Goal: Transaction & Acquisition: Purchase product/service

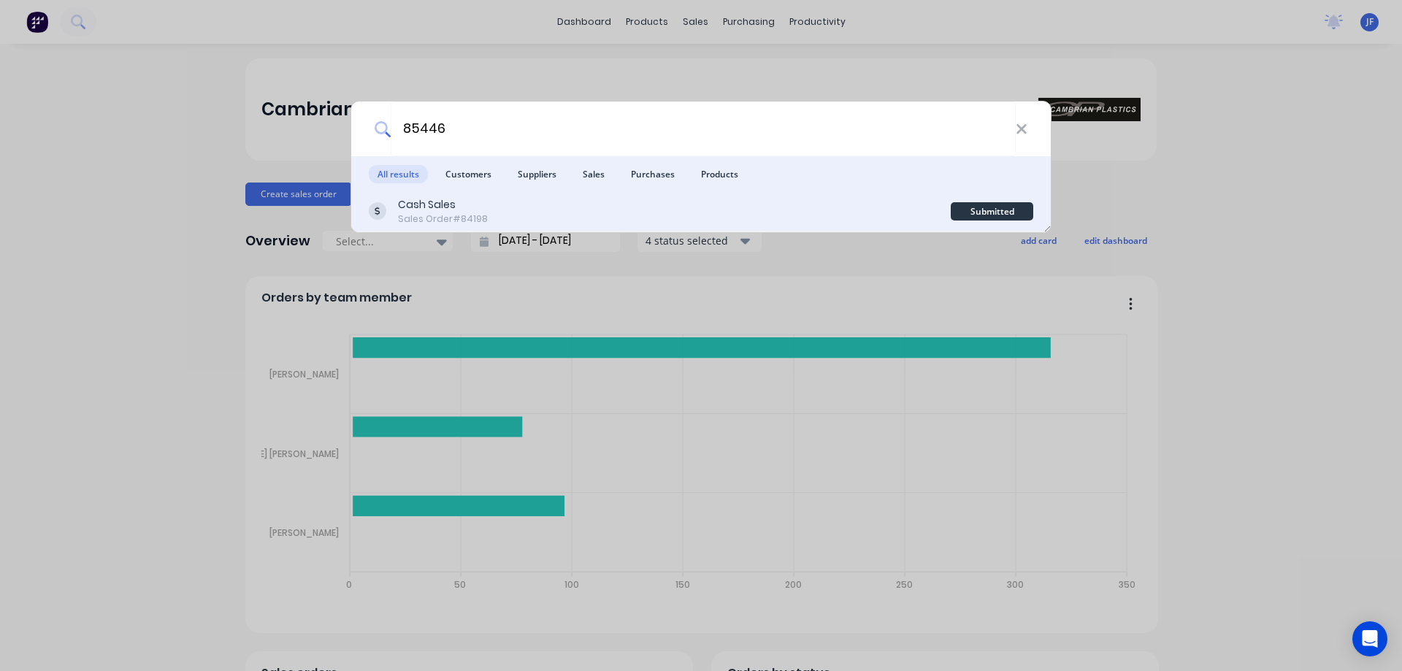
type input "85446"
click at [924, 205] on div "Cash Sales Sales Order #84198" at bounding box center [660, 211] width 582 height 28
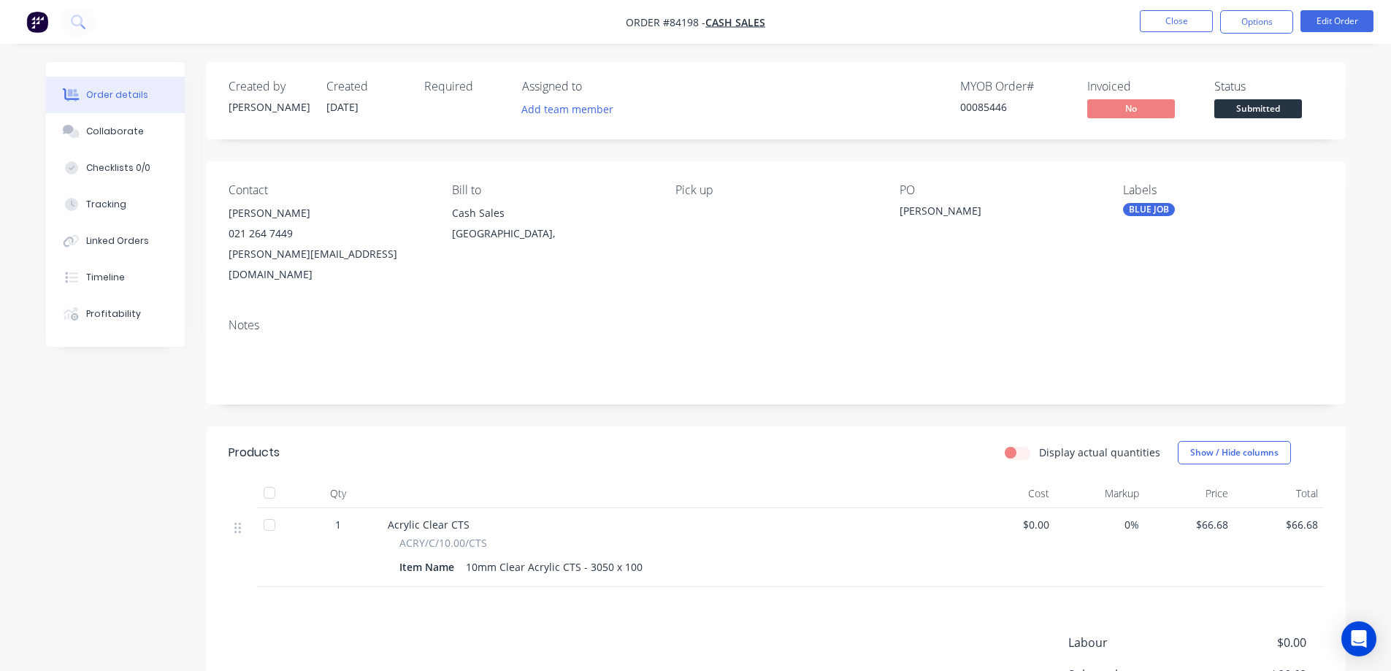
click at [1255, 108] on span "Submitted" at bounding box center [1259, 108] width 88 height 18
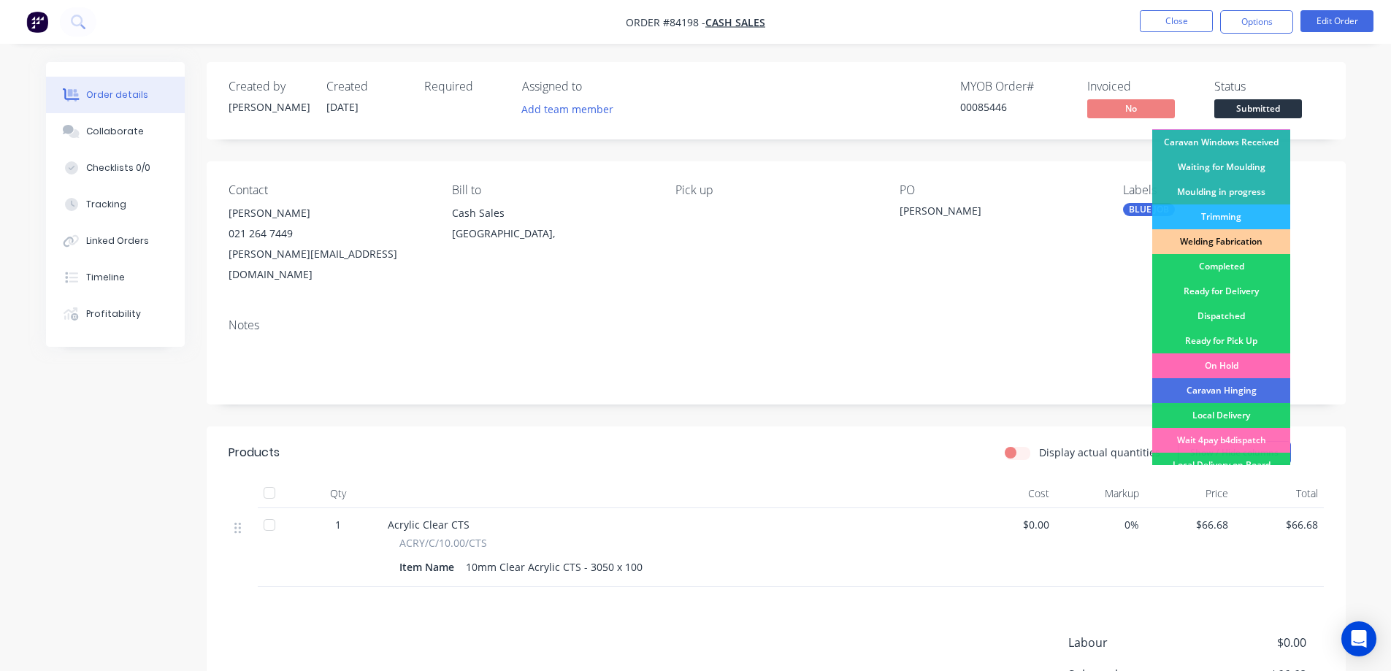
scroll to position [285, 0]
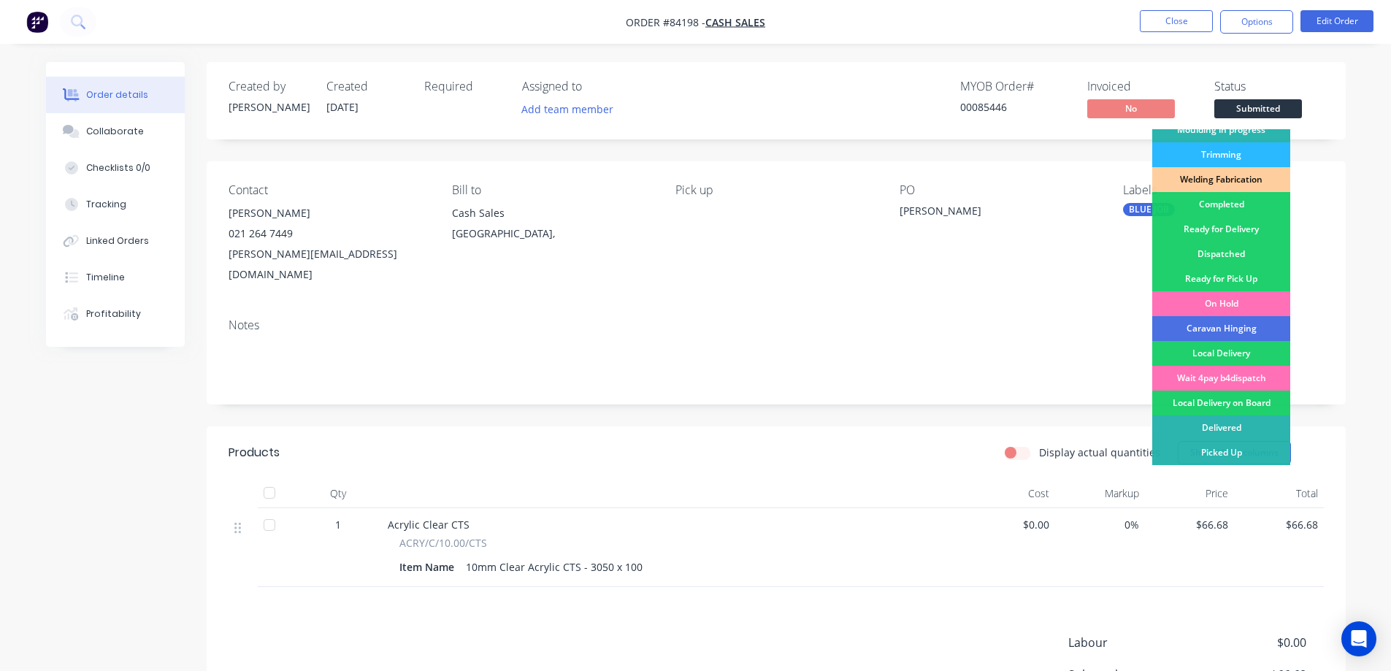
click at [1235, 276] on div "Ready for Pick Up" at bounding box center [1222, 279] width 138 height 25
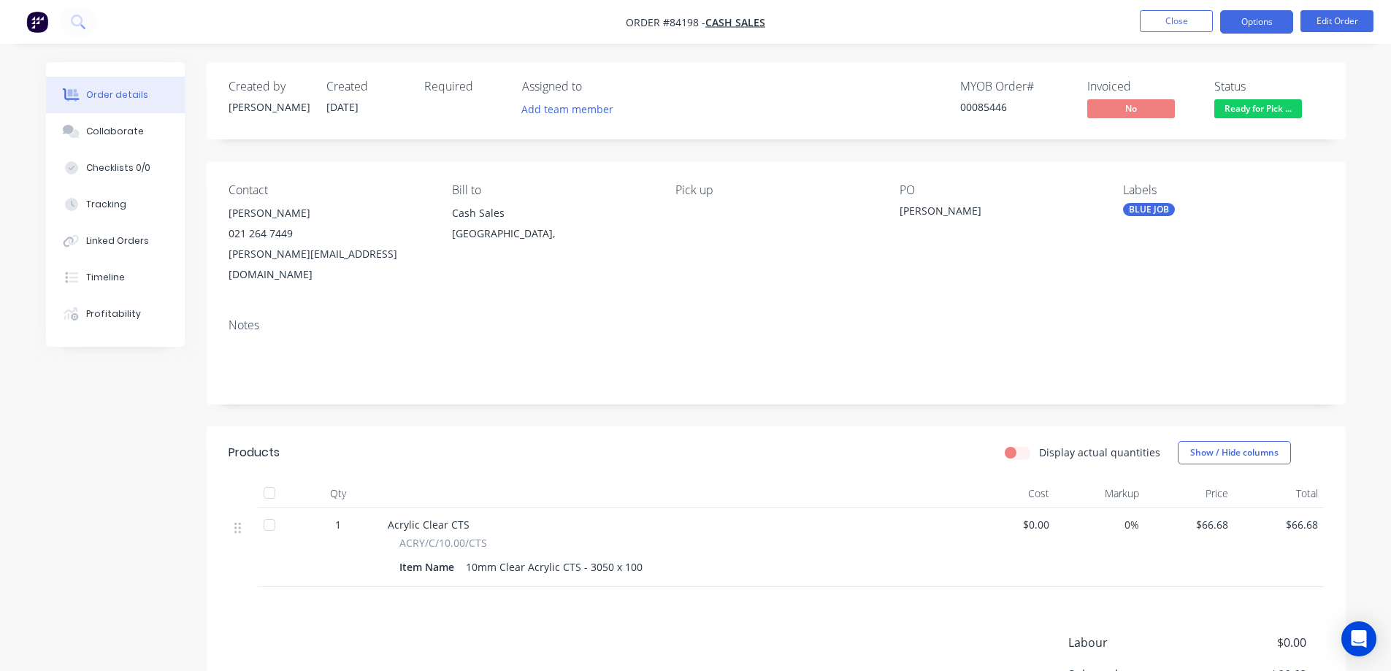
click at [1259, 12] on button "Options" at bounding box center [1257, 21] width 73 height 23
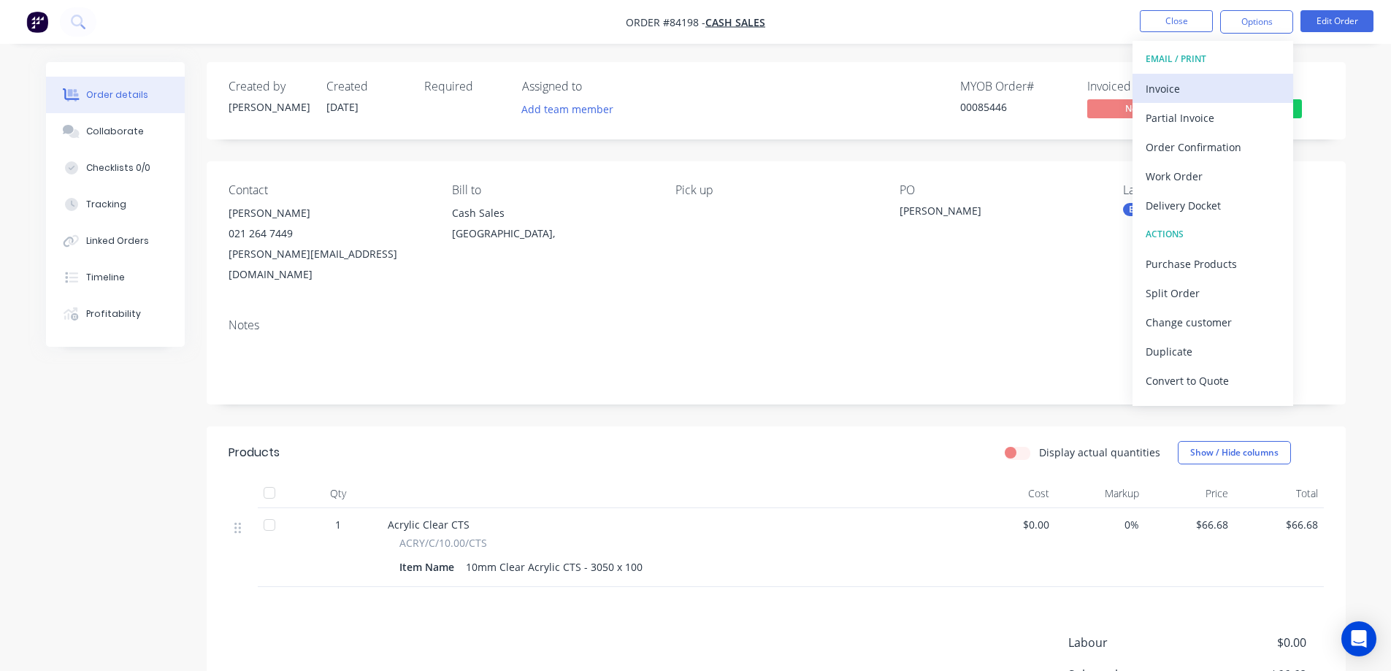
click at [1200, 80] on div "Invoice" at bounding box center [1213, 88] width 134 height 21
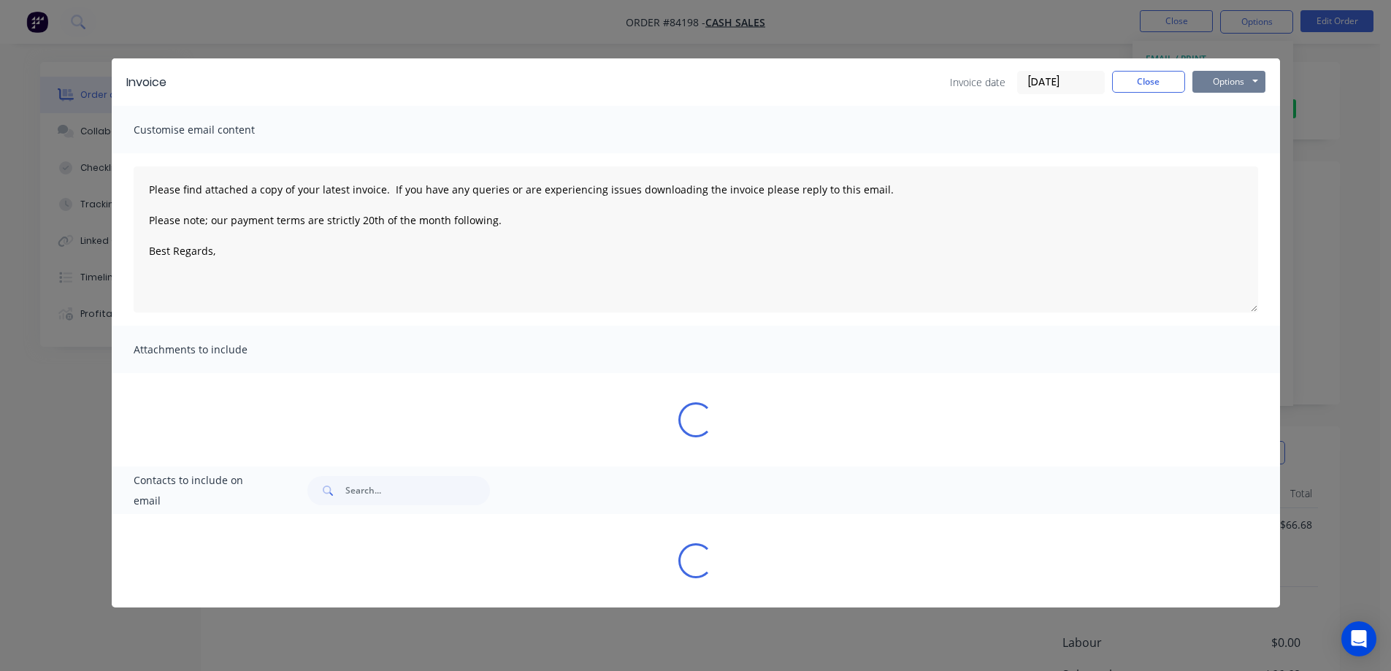
drag, startPoint x: 1229, startPoint y: 80, endPoint x: 1229, endPoint y: 91, distance: 11.7
click at [1229, 81] on button "Options" at bounding box center [1229, 82] width 73 height 22
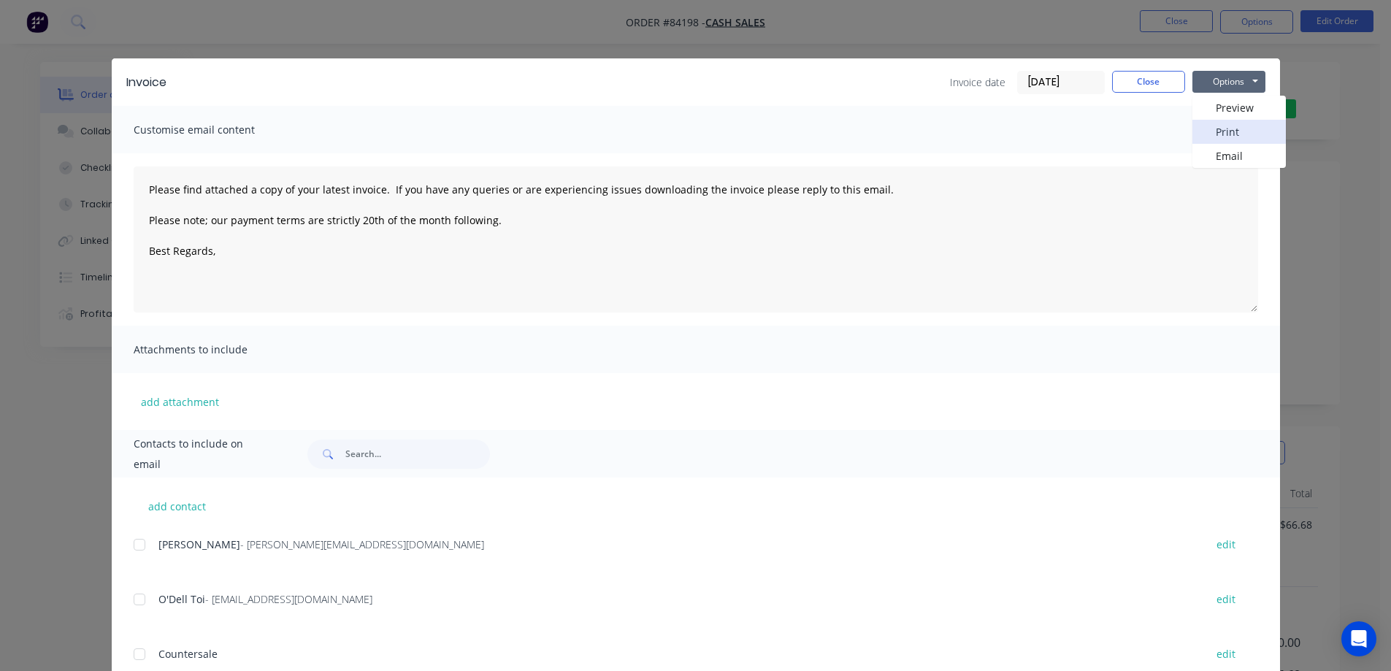
click at [1223, 126] on button "Print" at bounding box center [1239, 132] width 93 height 24
drag, startPoint x: 292, startPoint y: 53, endPoint x: 691, endPoint y: 74, distance: 399.4
click at [297, 52] on div "Invoice Invoice date [DATE] Close Options Preview Print Email Customise email c…" at bounding box center [695, 335] width 1391 height 671
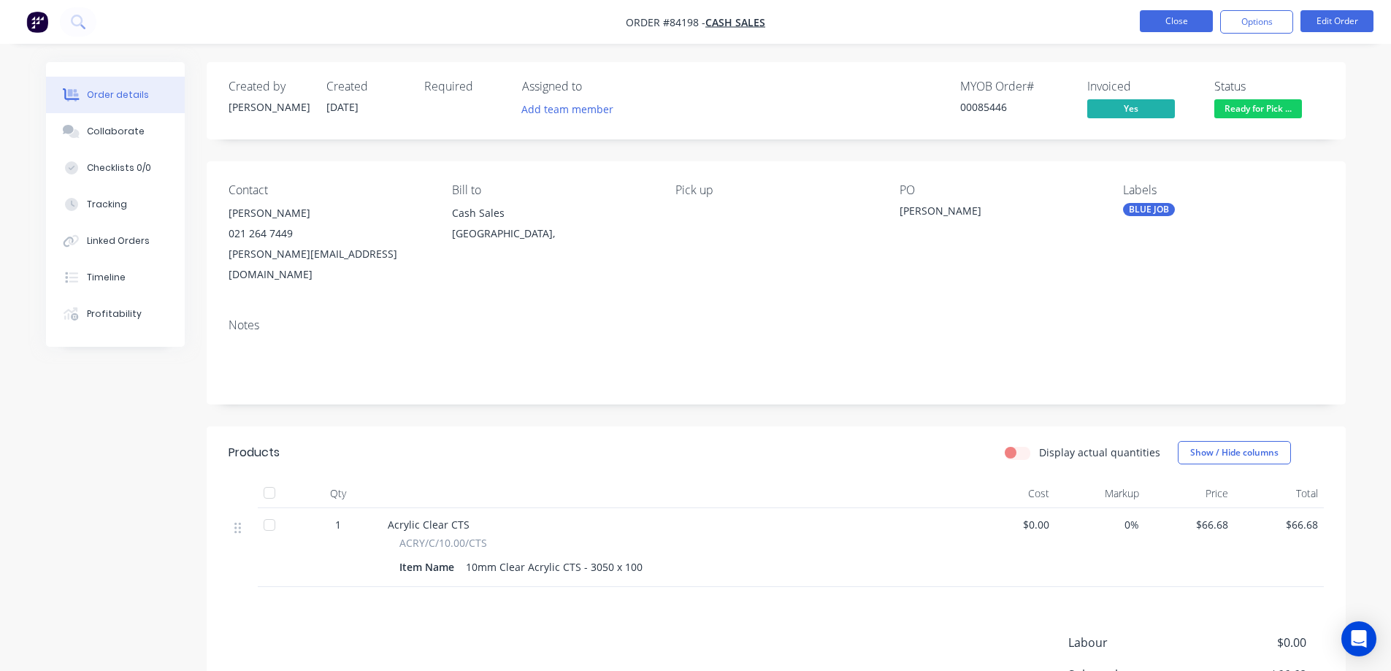
click at [1159, 20] on button "Close" at bounding box center [1176, 21] width 73 height 22
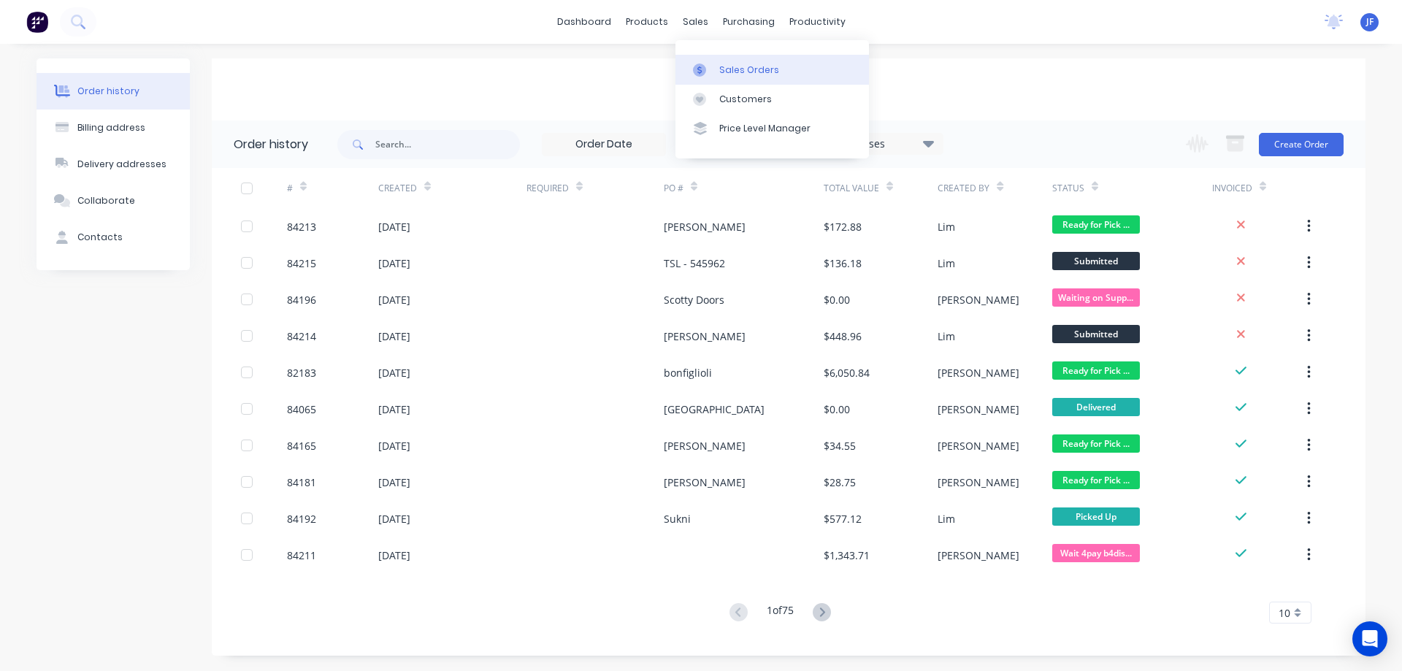
click at [717, 58] on link "Sales Orders" at bounding box center [773, 69] width 194 height 29
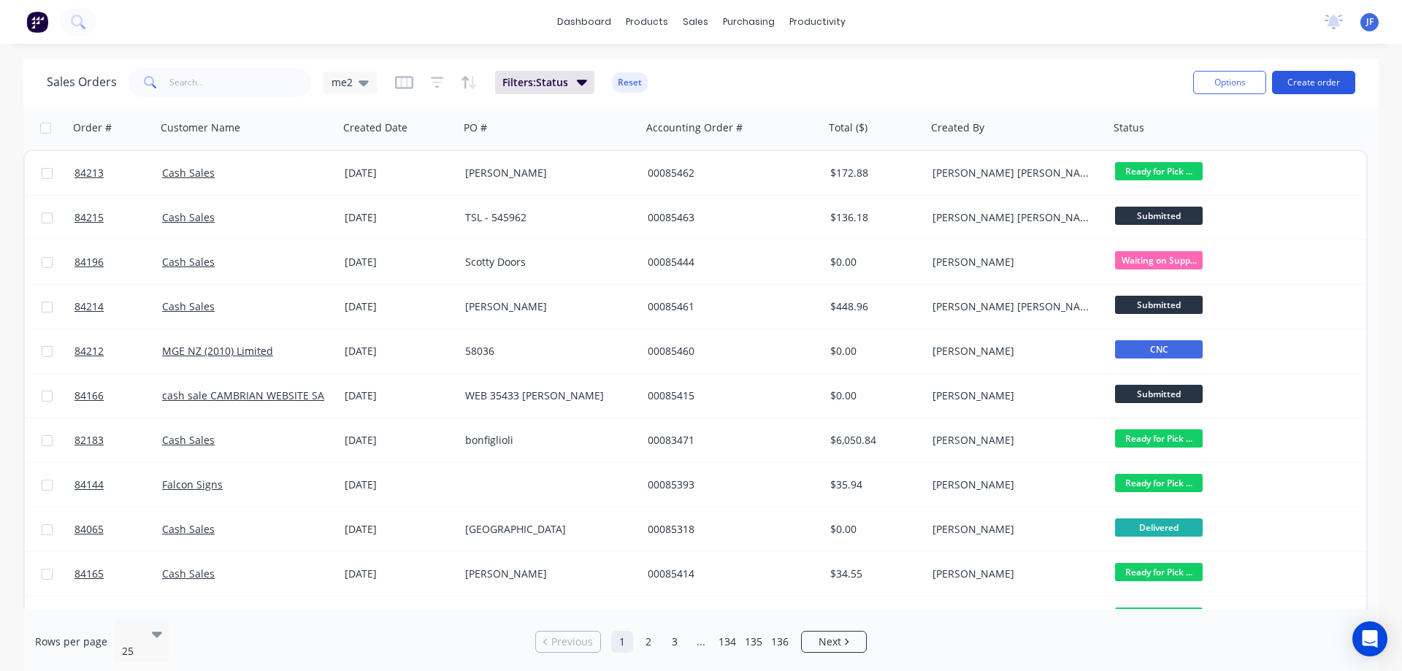
click at [1336, 78] on button "Create order" at bounding box center [1313, 82] width 83 height 23
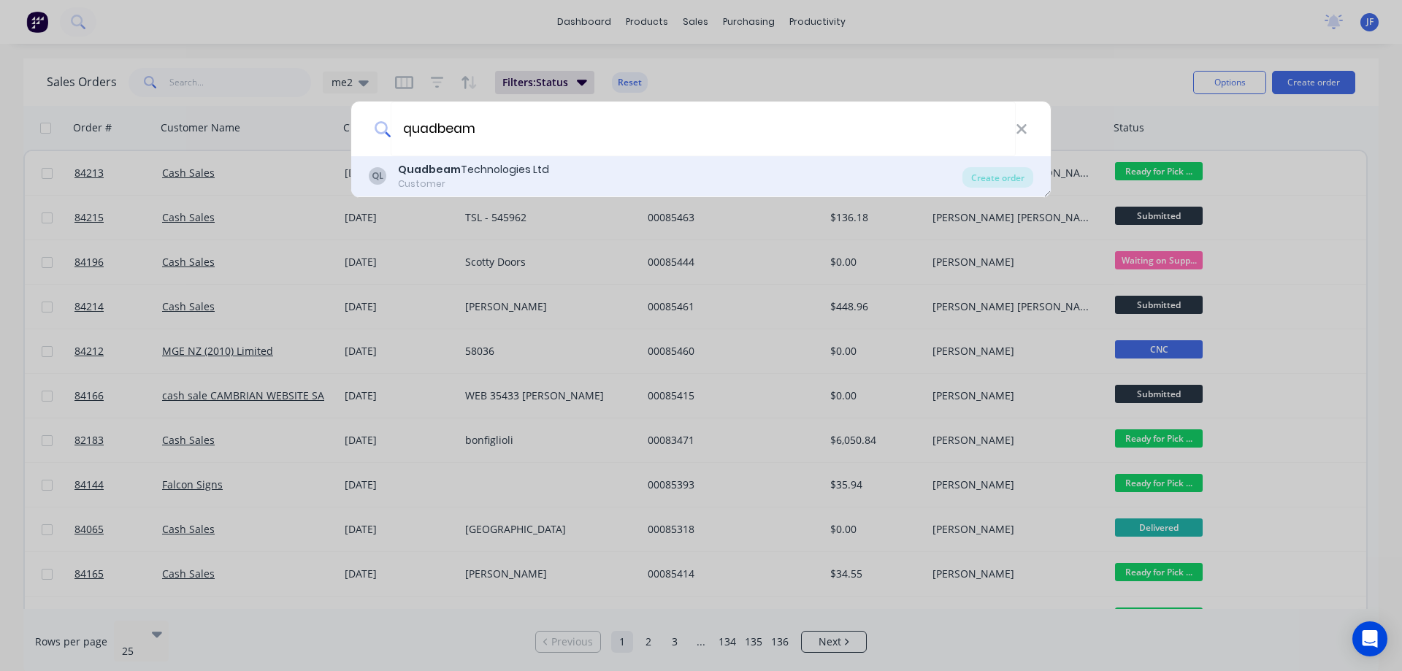
type input "quadbeam"
click at [703, 177] on div "QL Quadbeam Technologies Ltd Customer" at bounding box center [666, 176] width 594 height 28
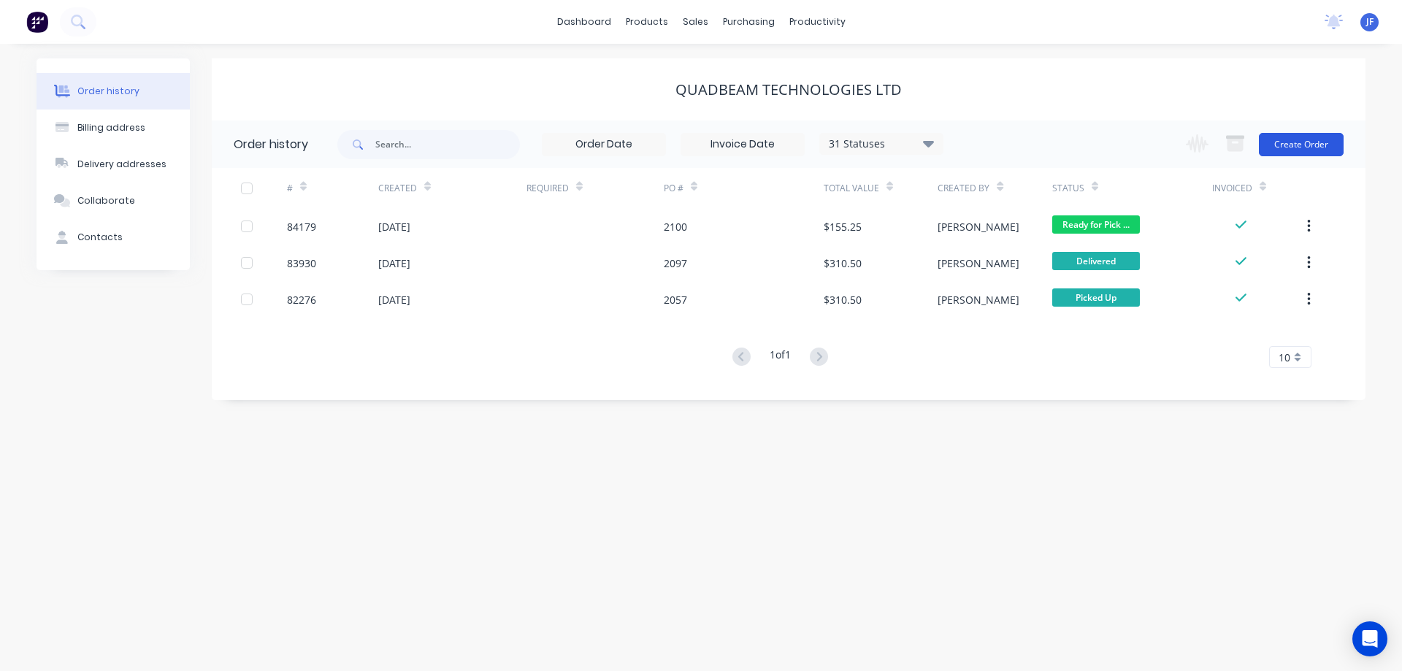
click at [1297, 145] on button "Create Order" at bounding box center [1301, 144] width 85 height 23
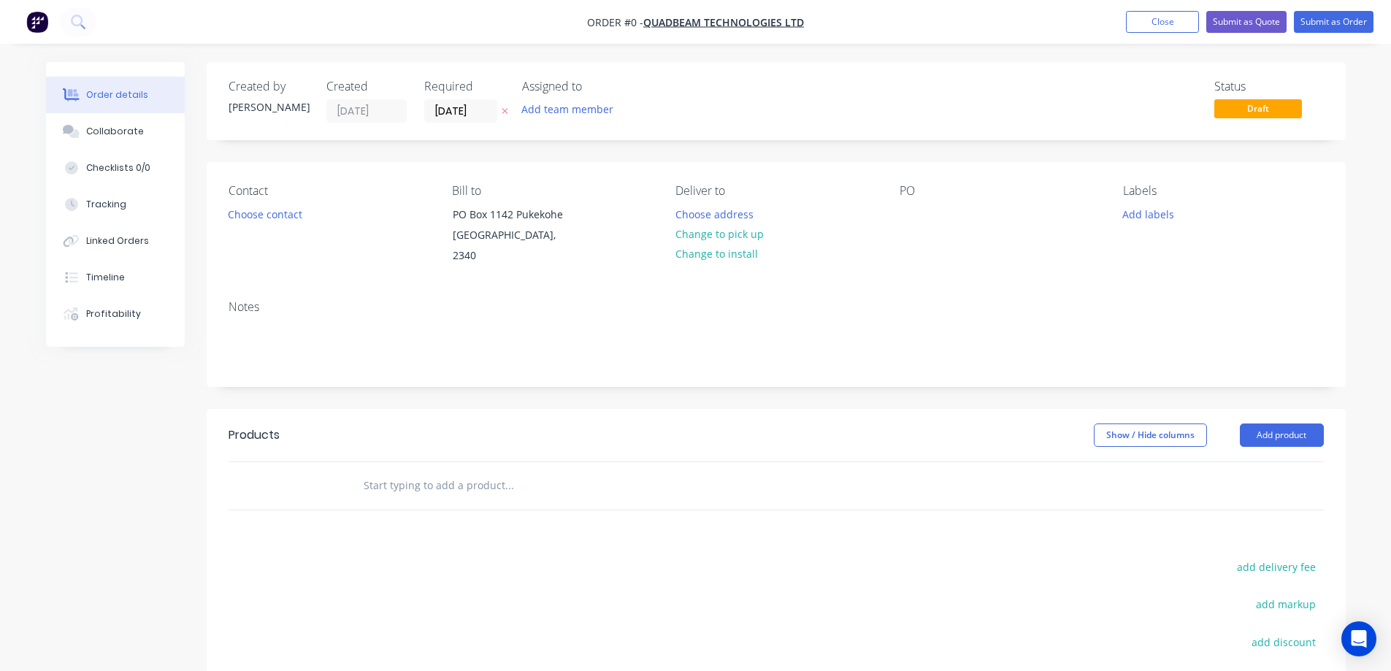
click at [504, 111] on icon at bounding box center [505, 112] width 6 height 6
click at [297, 208] on button "Choose contact" at bounding box center [265, 214] width 90 height 20
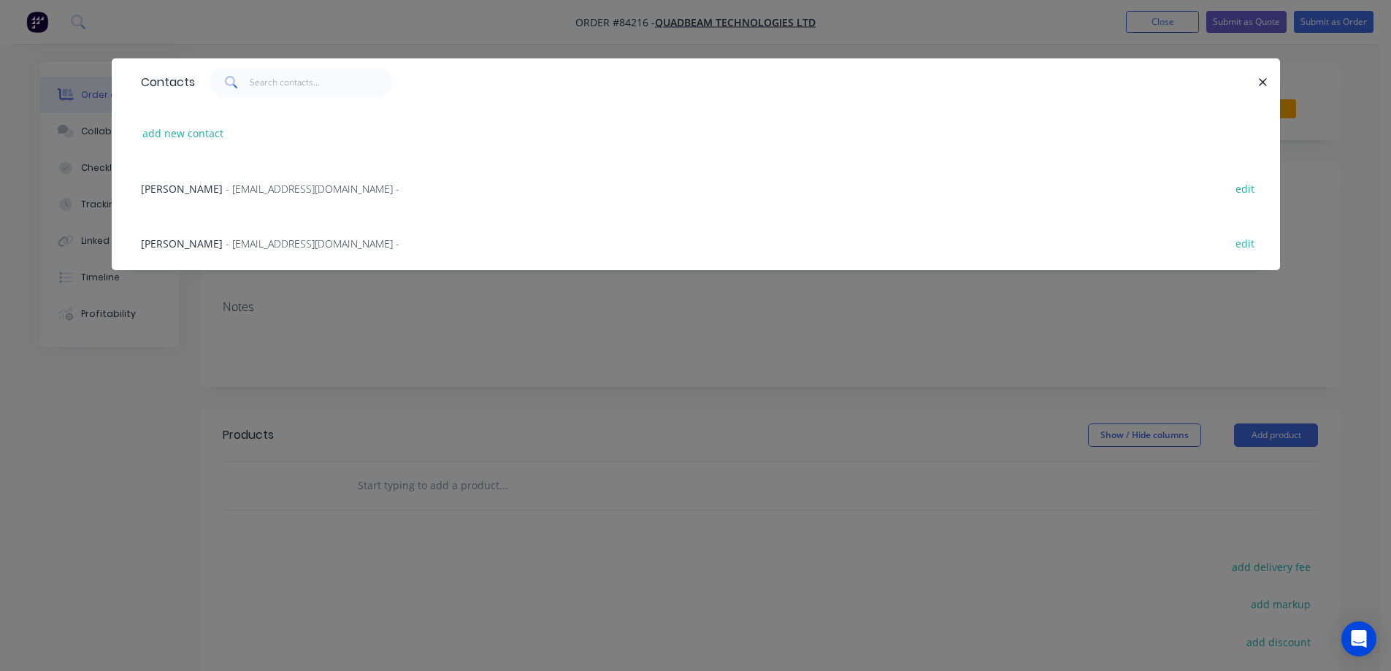
click at [196, 229] on div "[PERSON_NAME] - [EMAIL_ADDRESS][DOMAIN_NAME] - edit" at bounding box center [696, 242] width 1125 height 55
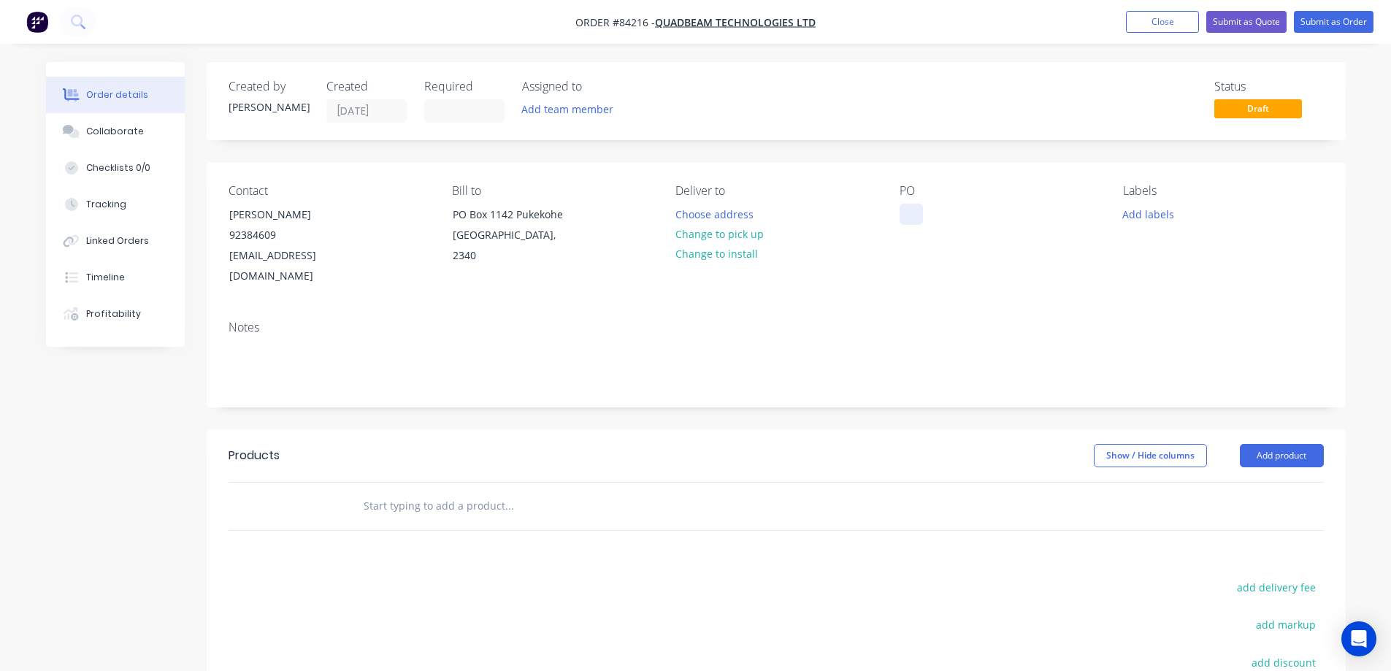
click at [911, 217] on div at bounding box center [911, 214] width 23 height 21
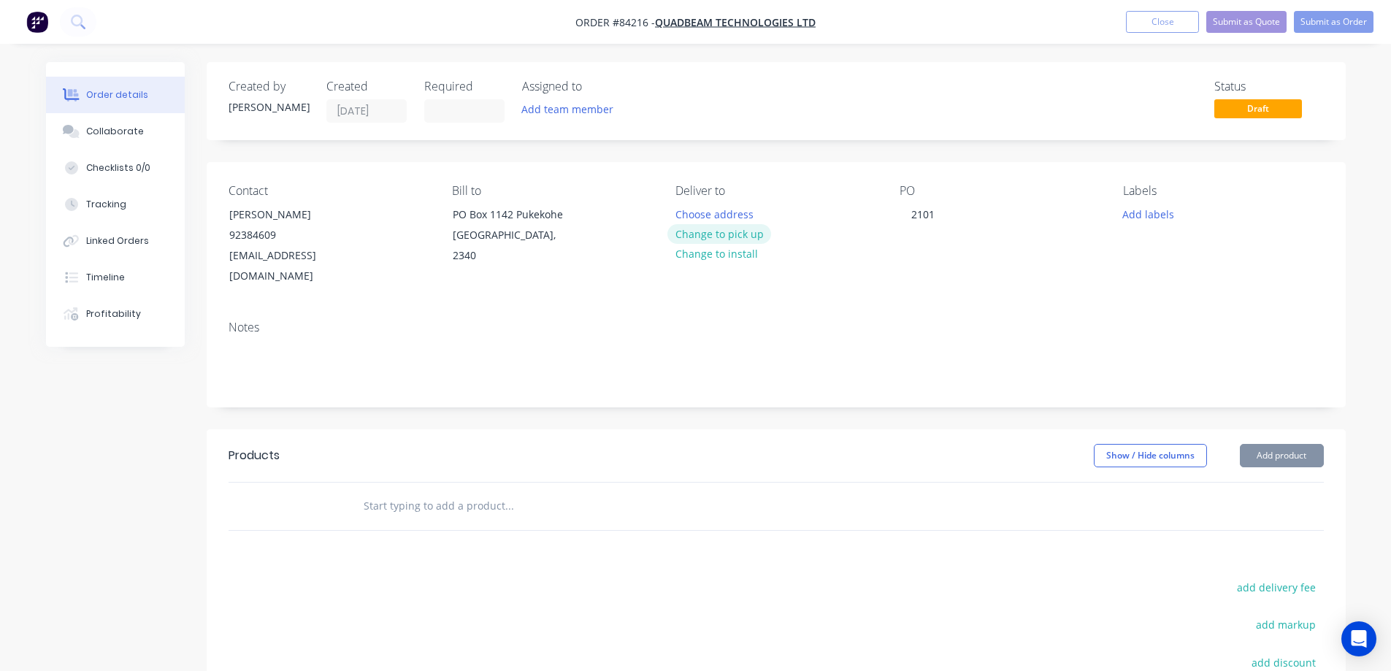
click at [716, 229] on button "Change to pick up" at bounding box center [720, 234] width 104 height 20
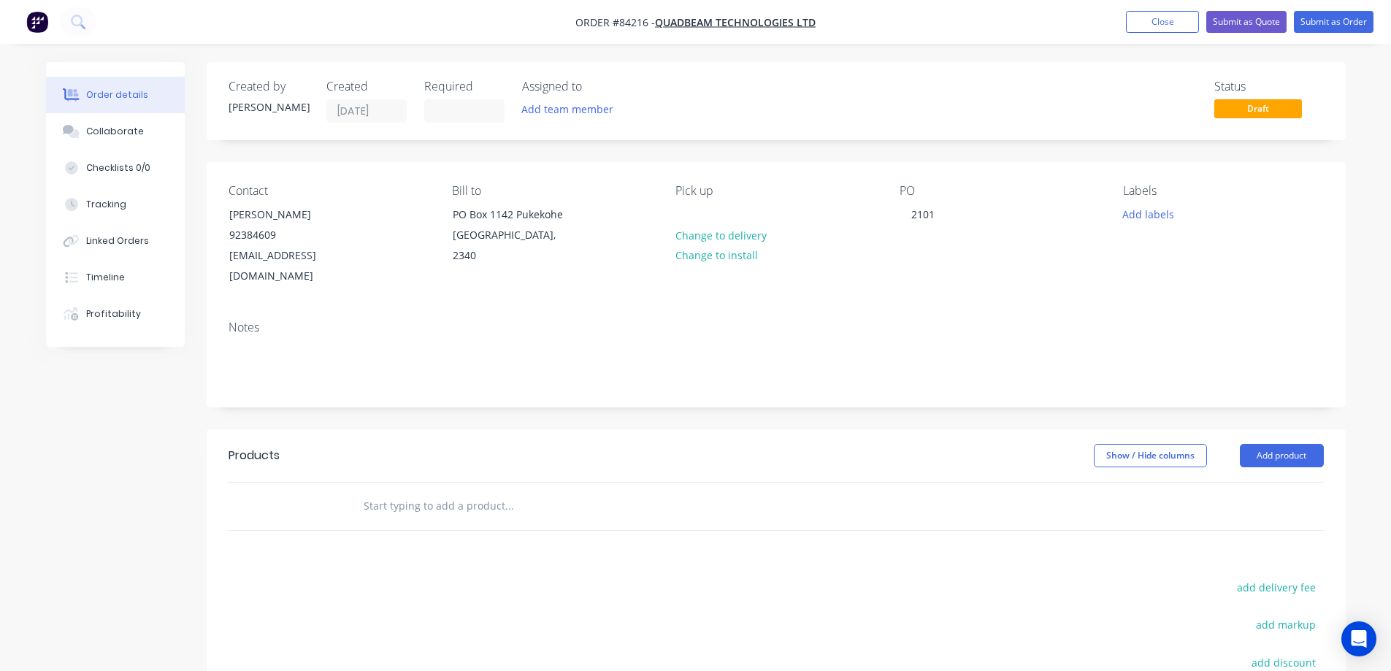
click at [418, 492] on input "text" at bounding box center [509, 506] width 292 height 29
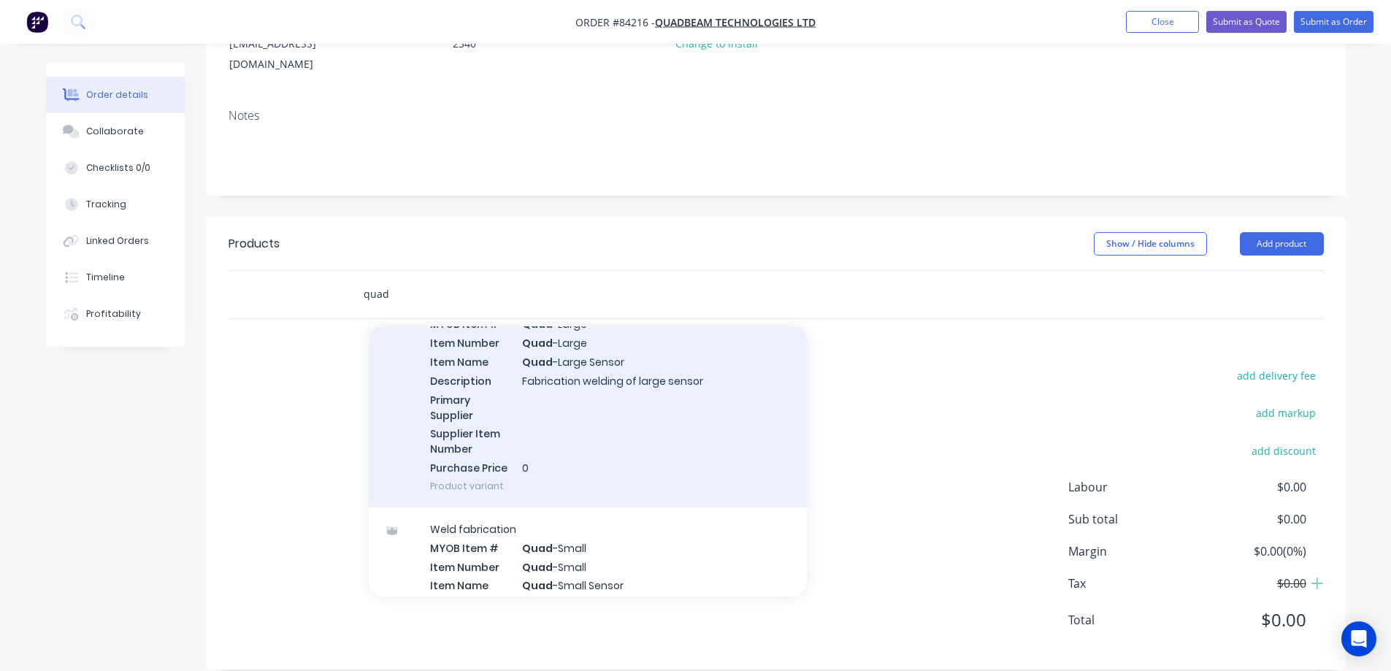
scroll to position [146, 0]
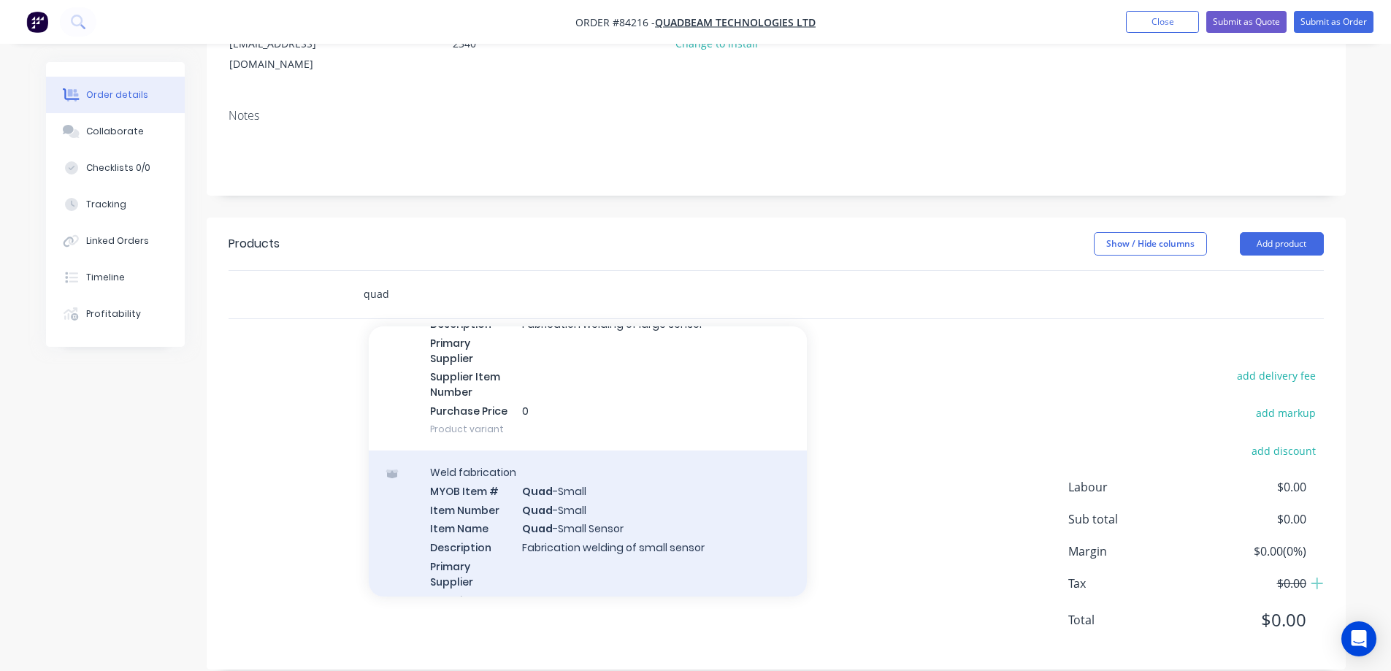
type input "quad"
click at [533, 532] on div "Weld fabrication MYOB Item # Quad -Small Item Number Quad -Small Item Name Quad…" at bounding box center [588, 563] width 438 height 224
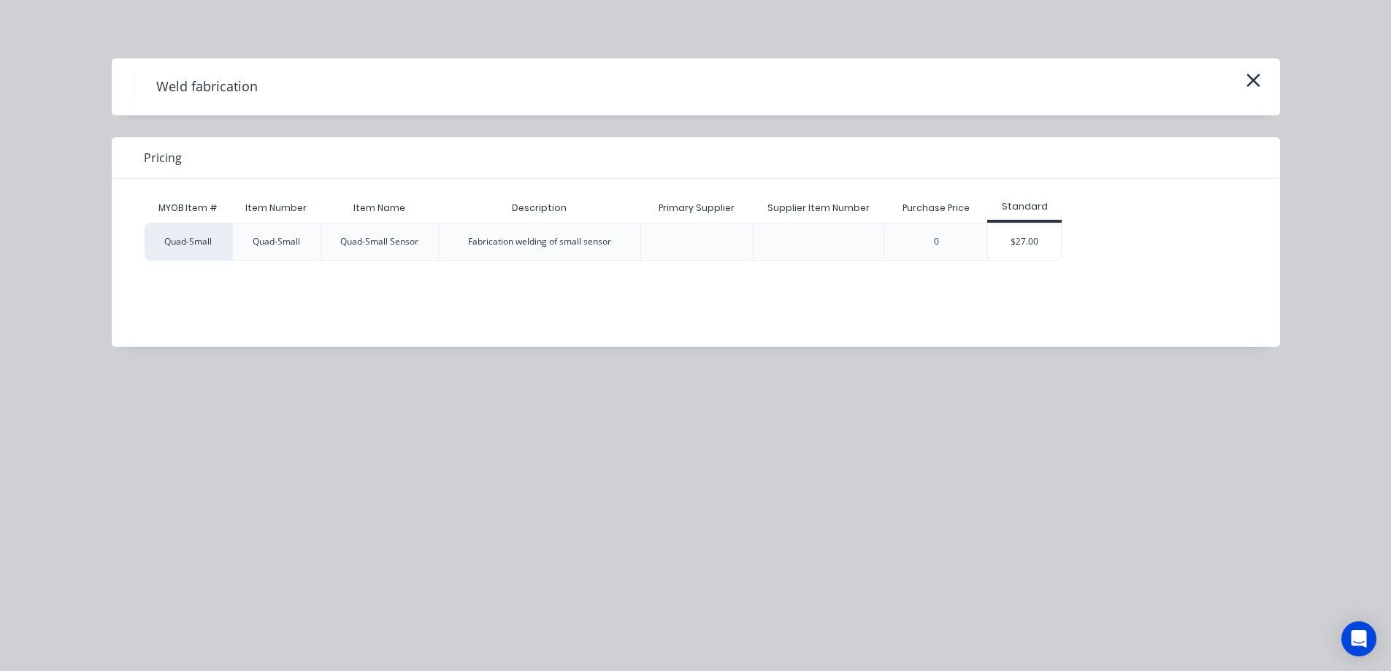
click at [1011, 247] on div "$27.00" at bounding box center [1024, 242] width 73 height 37
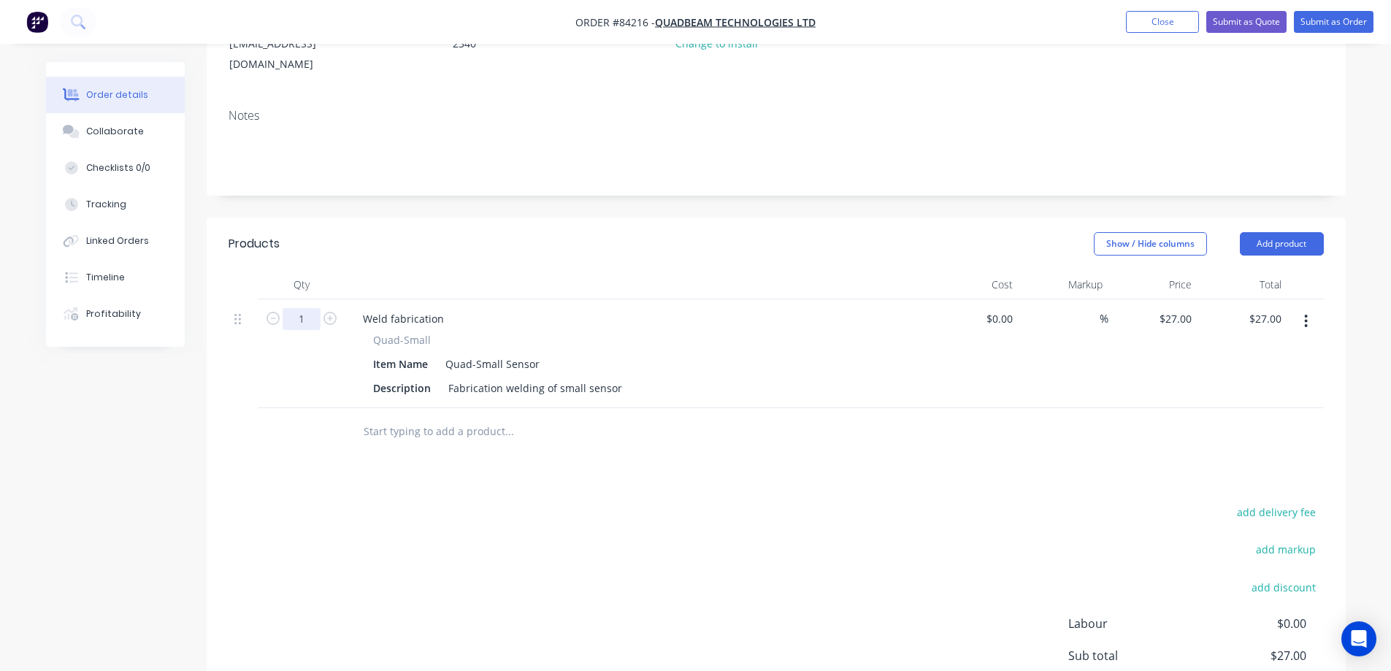
click at [297, 308] on input "1" at bounding box center [302, 319] width 38 height 22
type input "10"
type input "$270.00"
click at [747, 503] on div "add delivery fee add markup add discount Labour $0.00 Sub total $27.00 Margin $…" at bounding box center [777, 644] width 1096 height 282
click at [1332, 21] on button "Submit as Order" at bounding box center [1334, 22] width 80 height 22
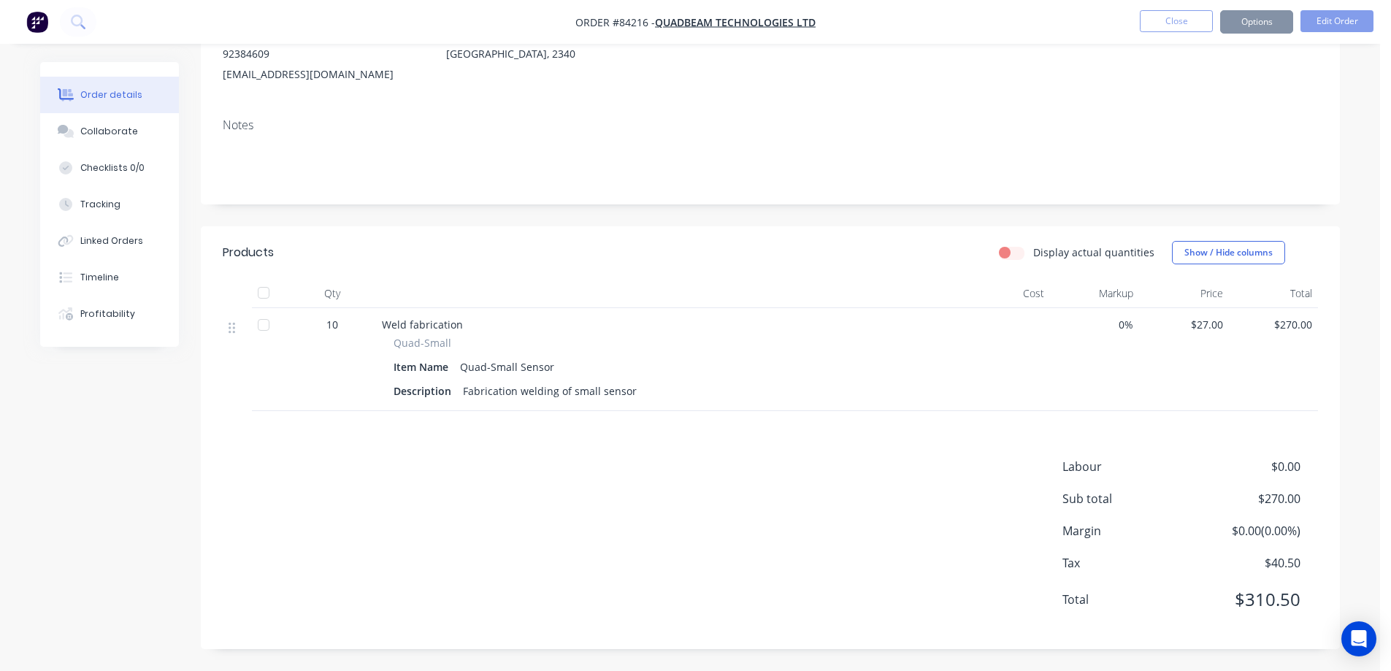
scroll to position [0, 0]
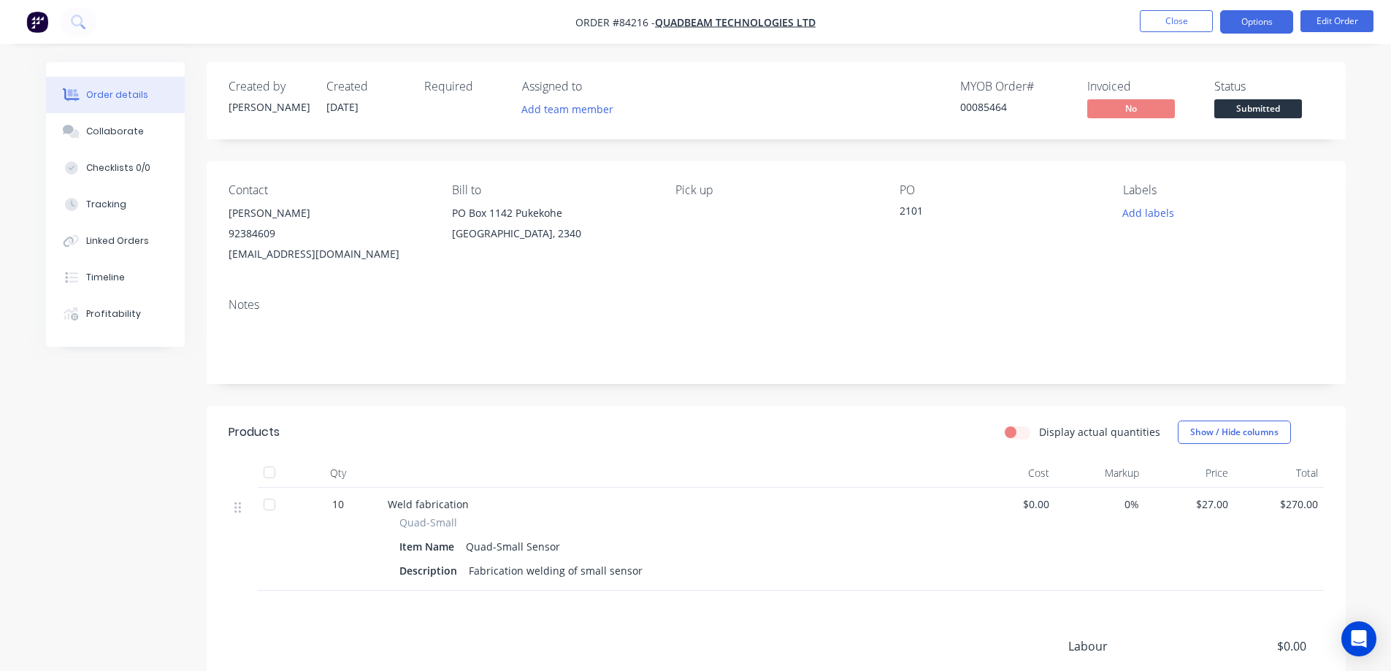
click at [1248, 24] on button "Options" at bounding box center [1257, 21] width 73 height 23
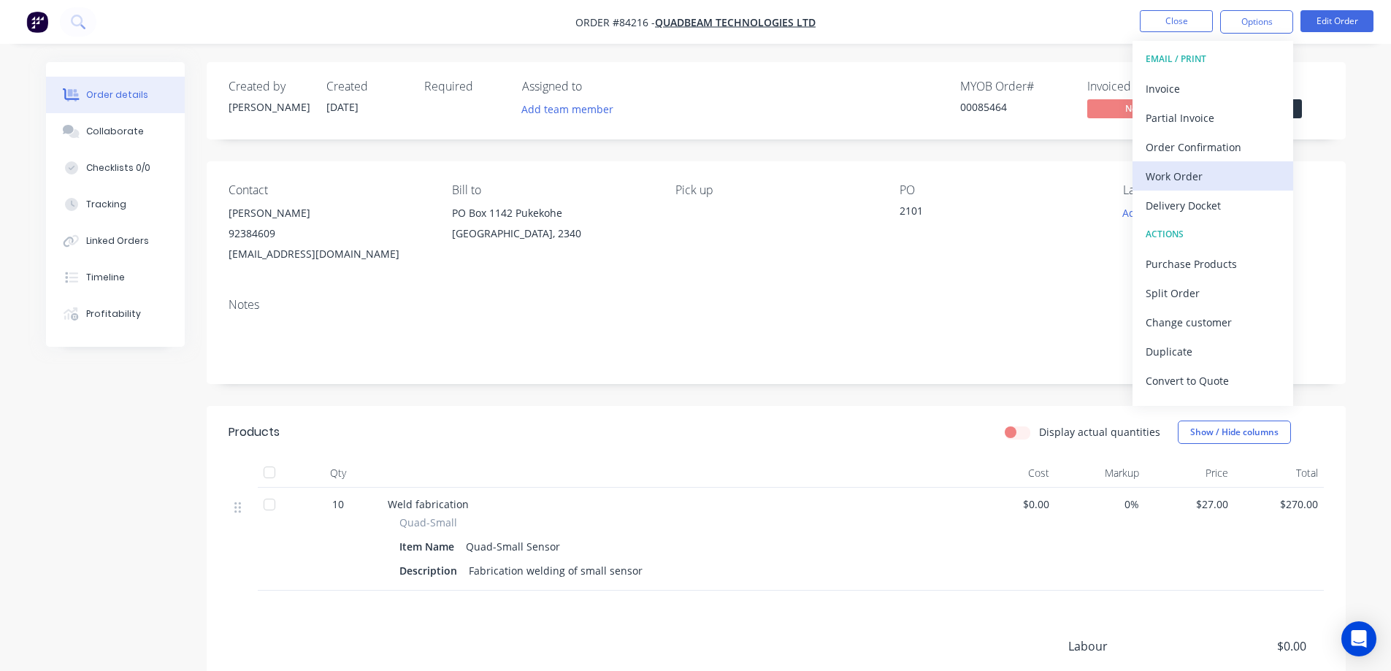
click at [1180, 184] on div "Work Order" at bounding box center [1213, 176] width 134 height 21
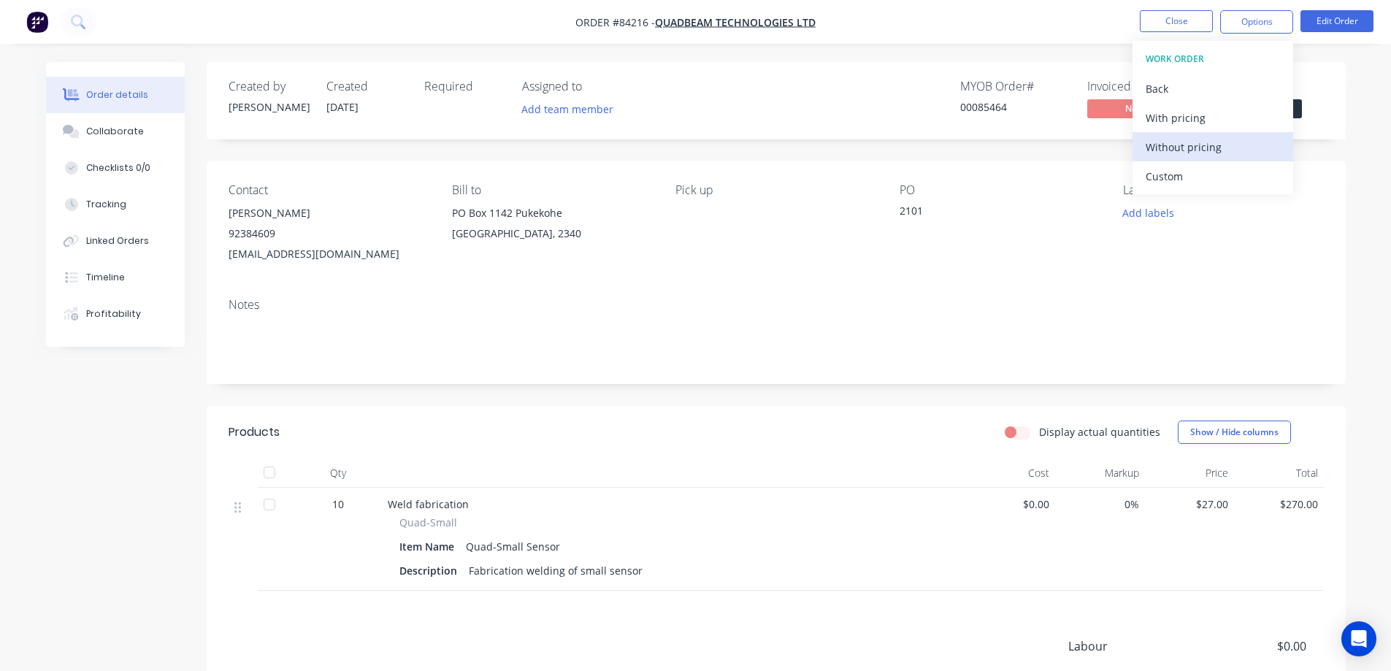
click at [1202, 150] on div "Without pricing" at bounding box center [1213, 147] width 134 height 21
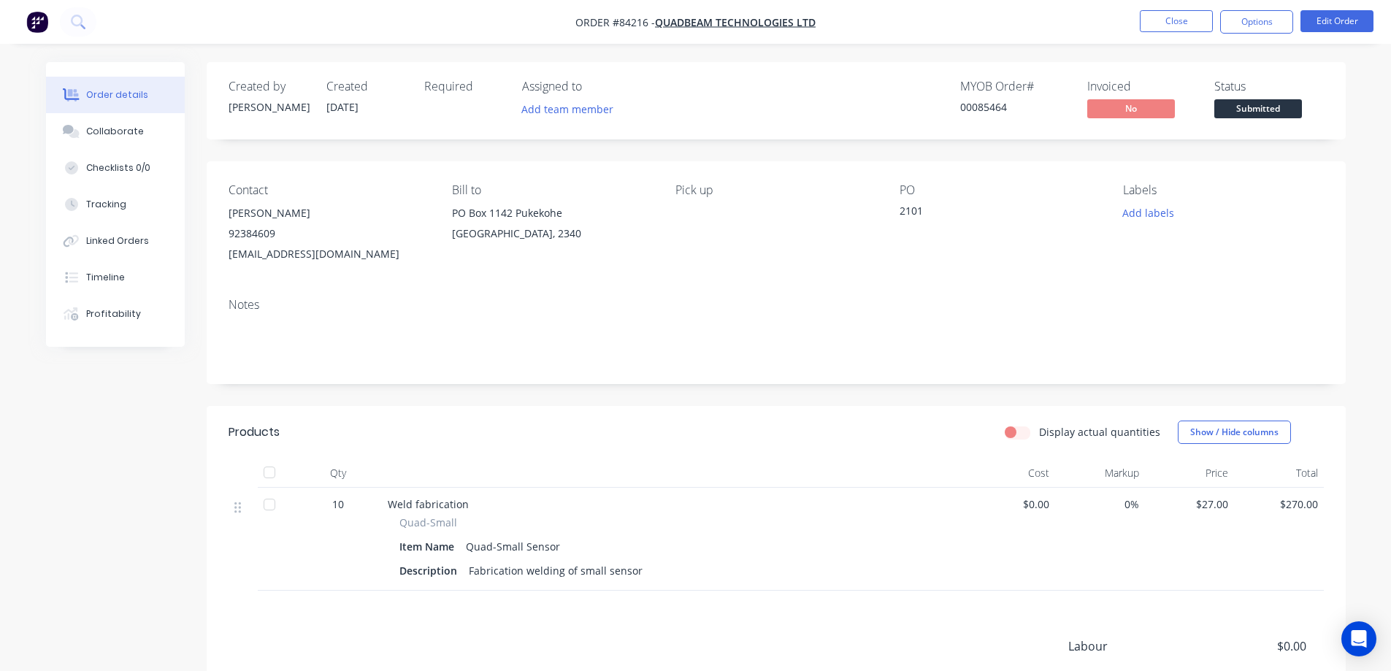
click at [308, 164] on div "Contact [PERSON_NAME] [PHONE_NUMBER] [EMAIL_ADDRESS][DOMAIN_NAME] Bill to [STRE…" at bounding box center [776, 223] width 1139 height 125
click at [1183, 21] on button "Close" at bounding box center [1176, 21] width 73 height 22
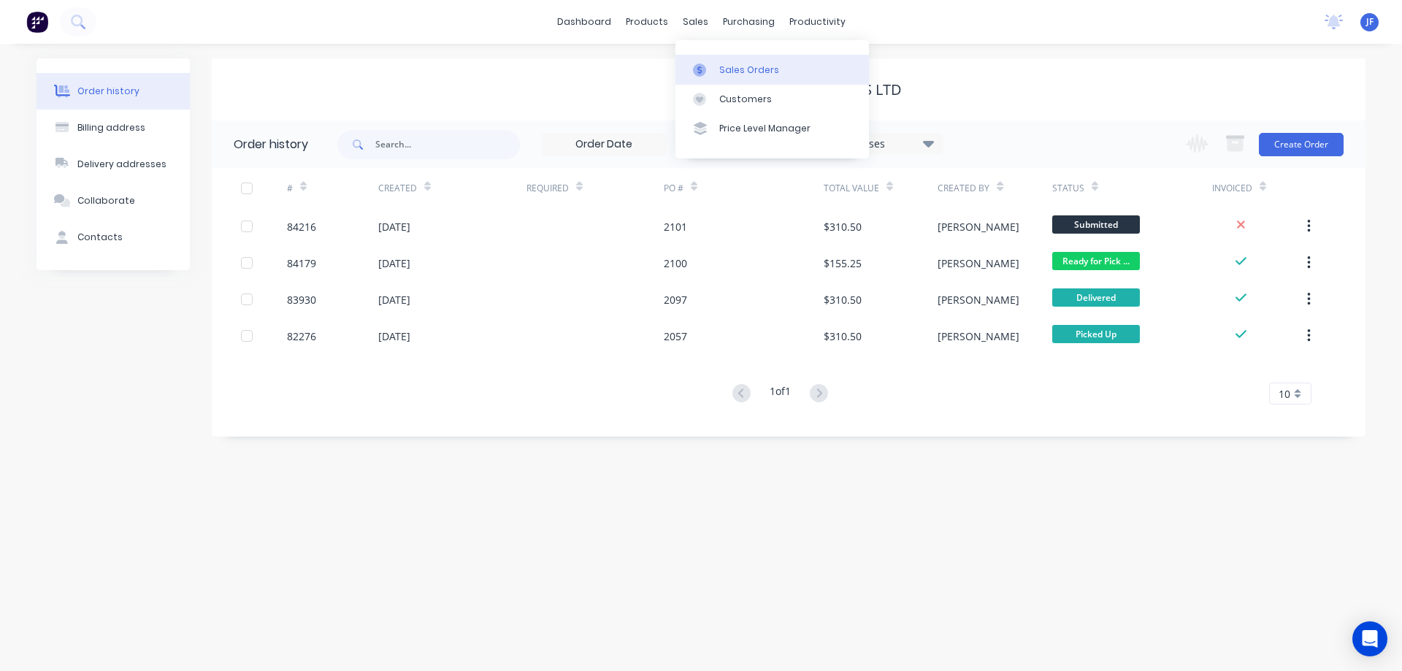
click at [735, 72] on div "Sales Orders" at bounding box center [749, 70] width 60 height 13
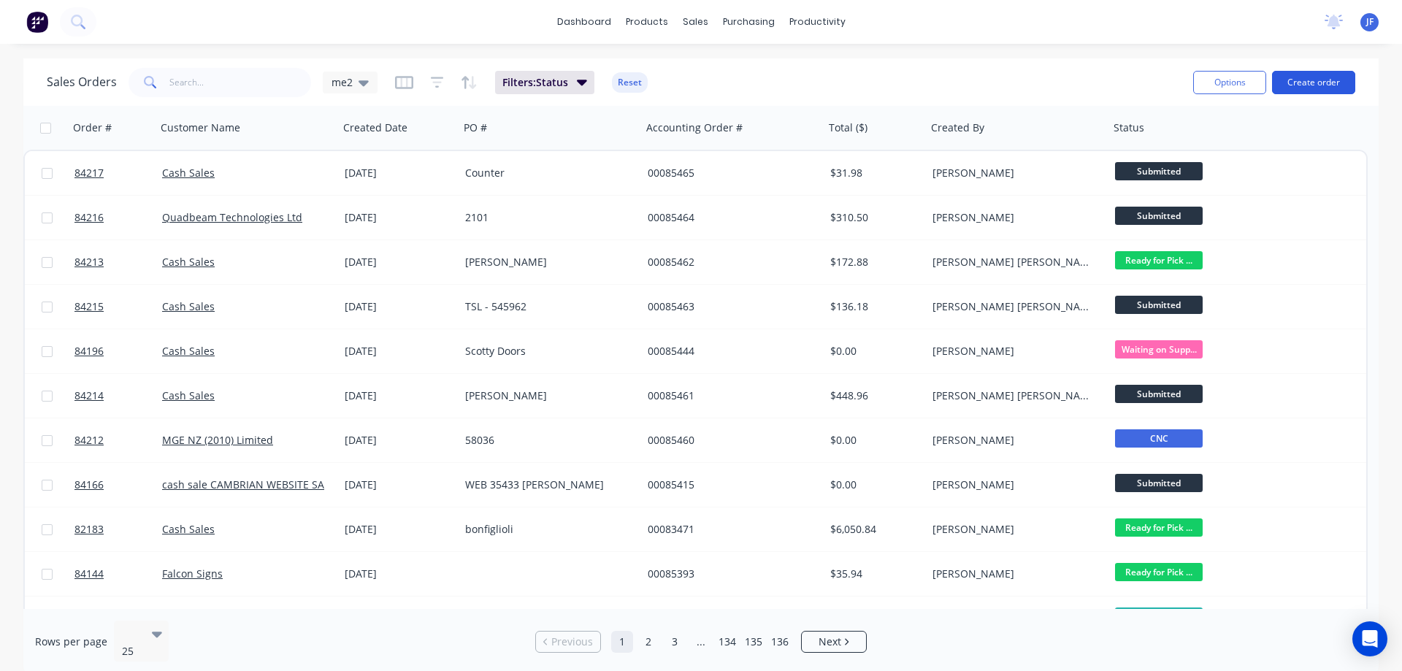
click at [1315, 77] on button "Create order" at bounding box center [1313, 82] width 83 height 23
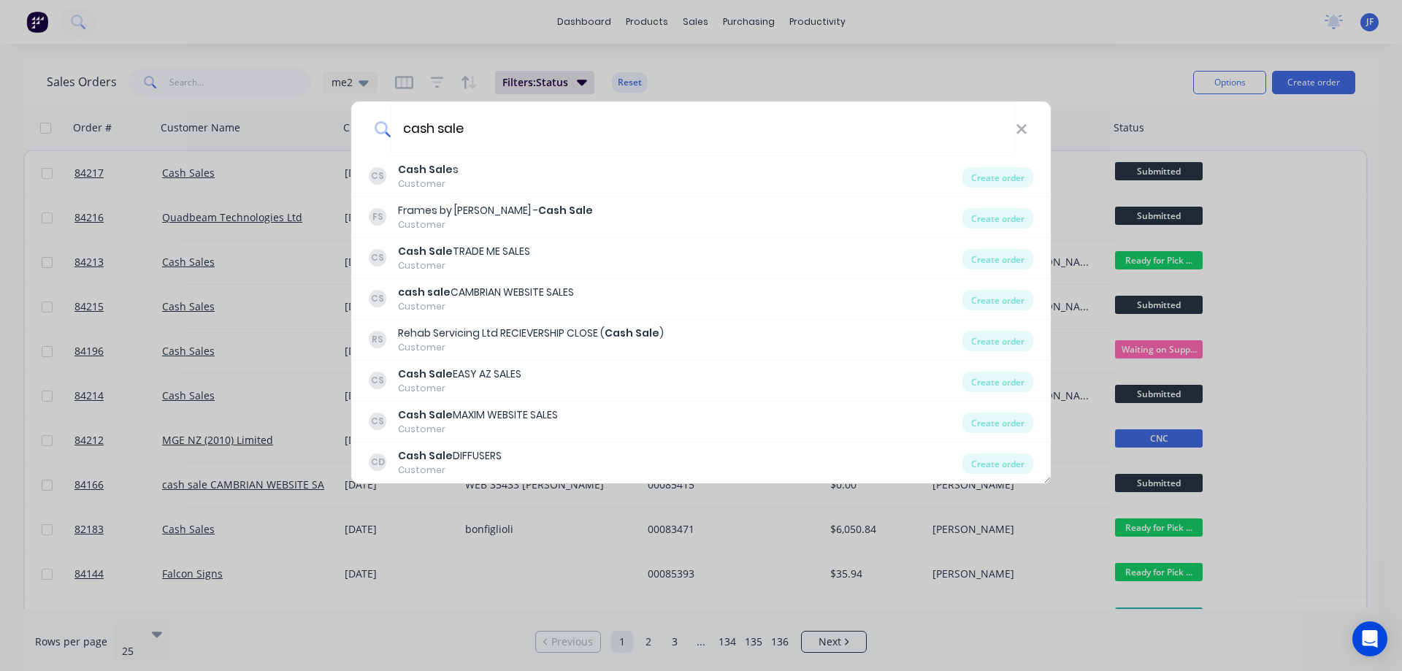
type input "cash sale"
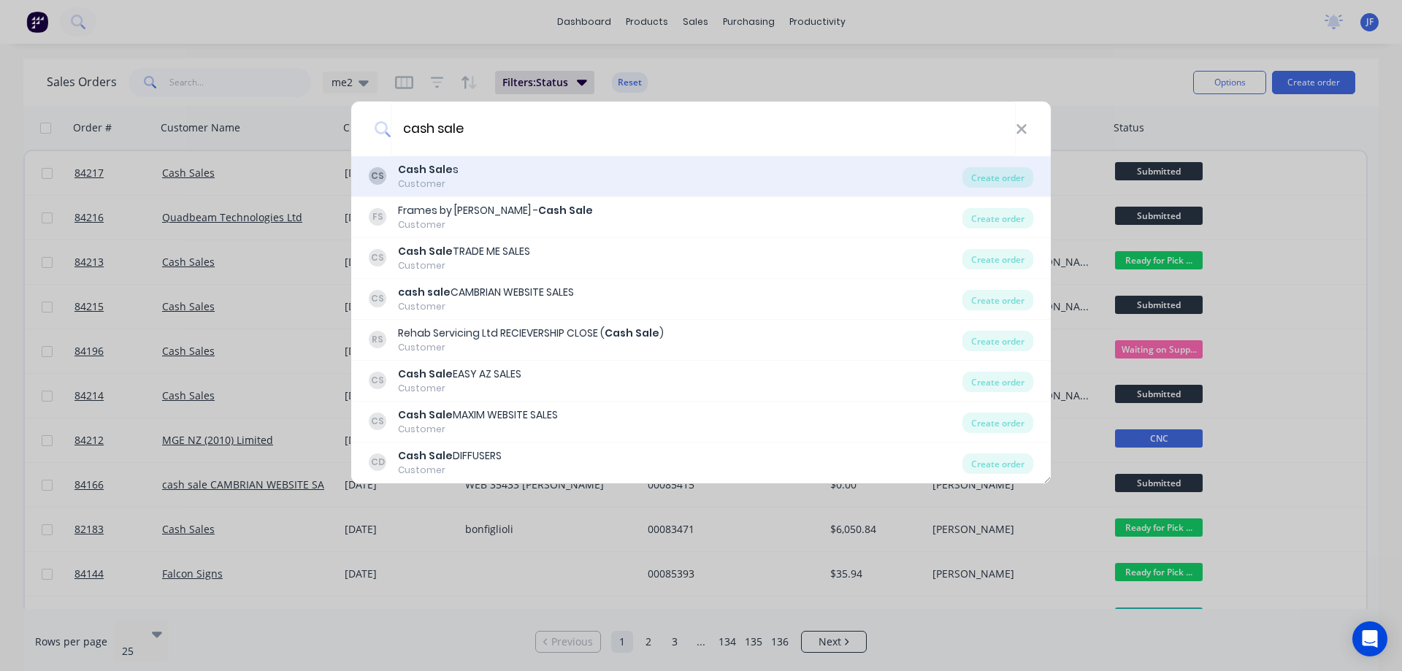
click at [505, 169] on div "CS Cash Sale s Customer" at bounding box center [666, 176] width 594 height 28
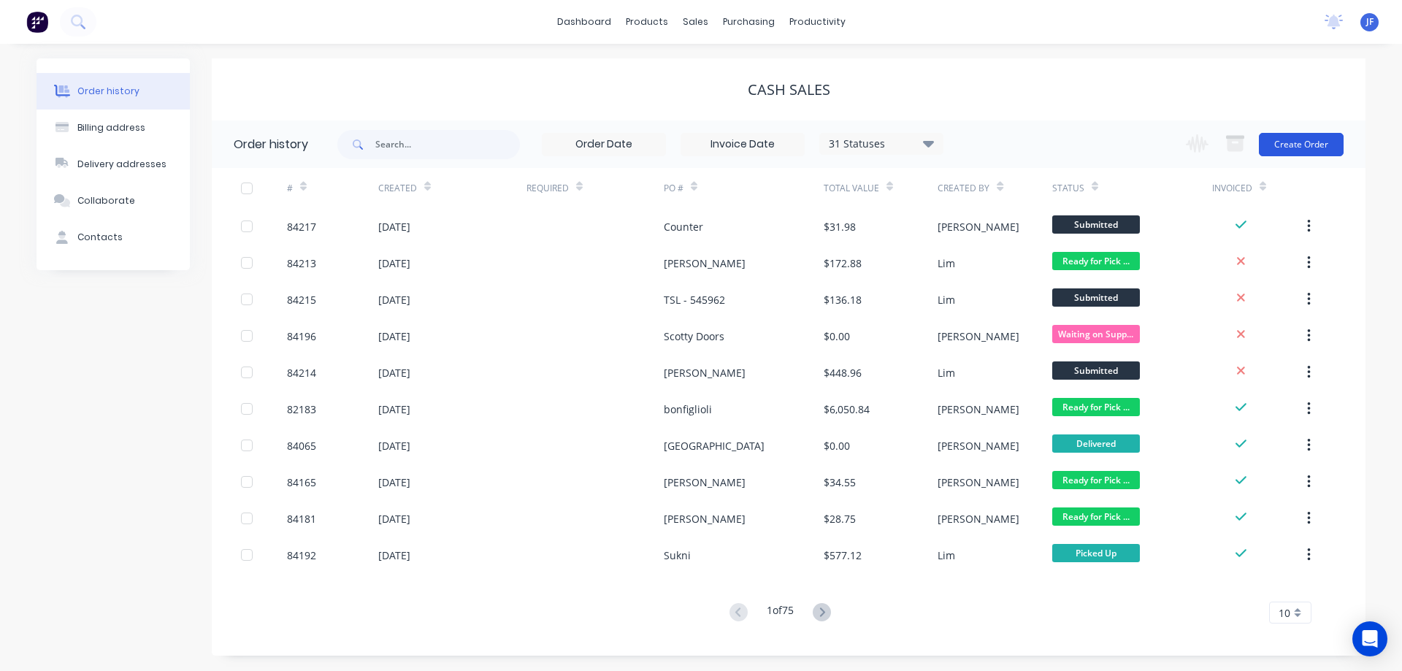
click at [1302, 155] on button "Create Order" at bounding box center [1301, 144] width 85 height 23
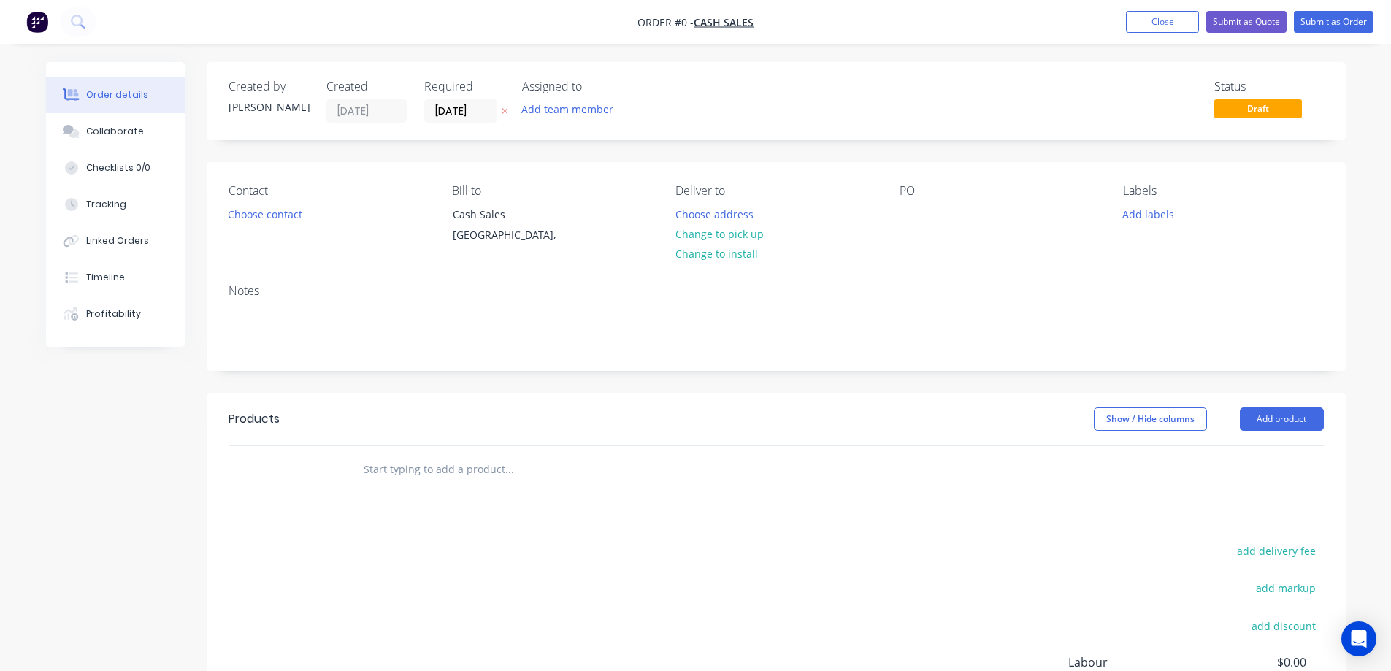
click at [504, 112] on icon at bounding box center [505, 112] width 6 height 6
drag, startPoint x: 341, startPoint y: 492, endPoint x: 386, endPoint y: 464, distance: 52.5
click at [354, 483] on div at bounding box center [777, 469] width 1096 height 47
click at [386, 463] on input "text" at bounding box center [509, 469] width 292 height 29
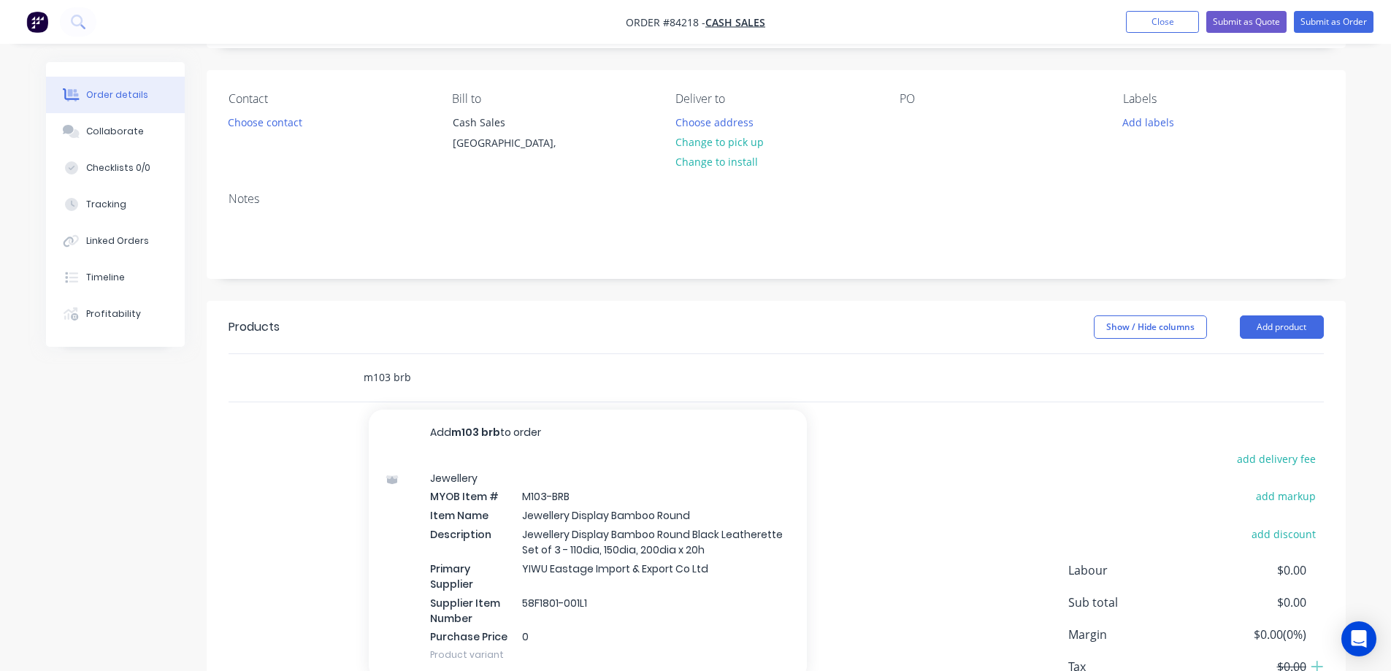
scroll to position [146, 0]
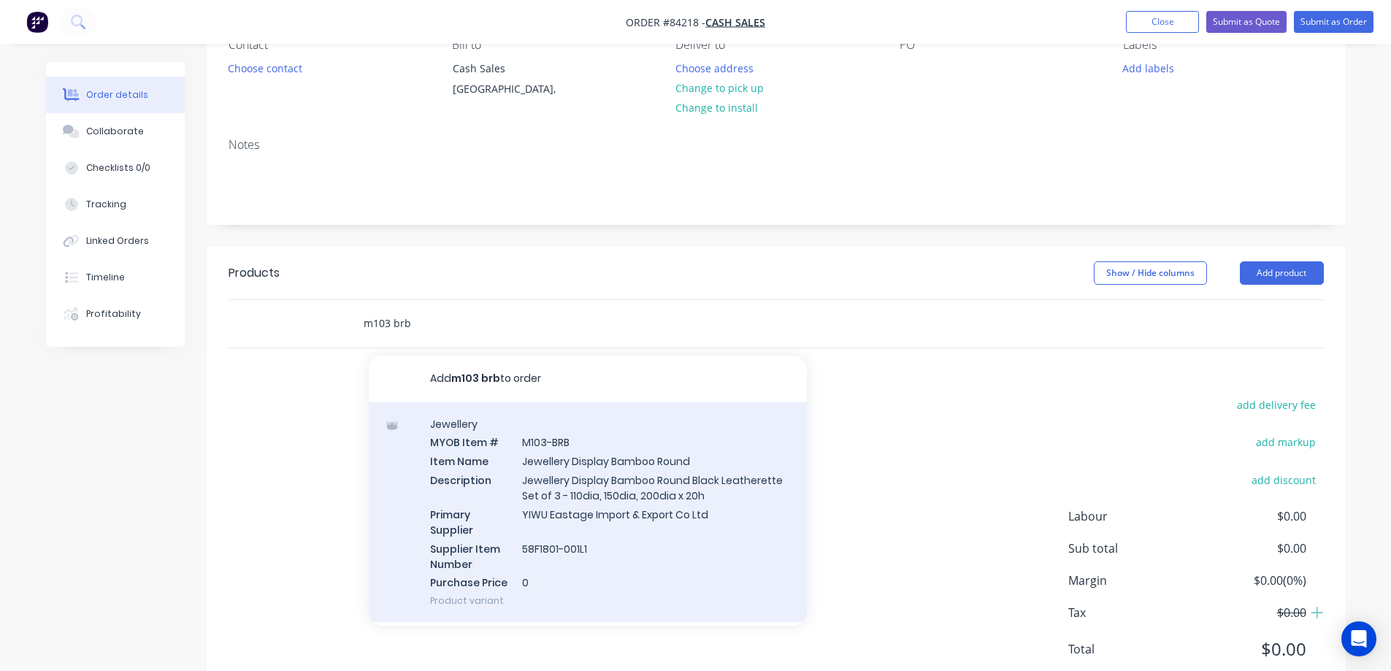
type input "m103 brb"
click at [622, 524] on div "Jewellery MYOB Item # M103-BRB Item Name Jewellery Display Bamboo Round Descrip…" at bounding box center [588, 512] width 438 height 221
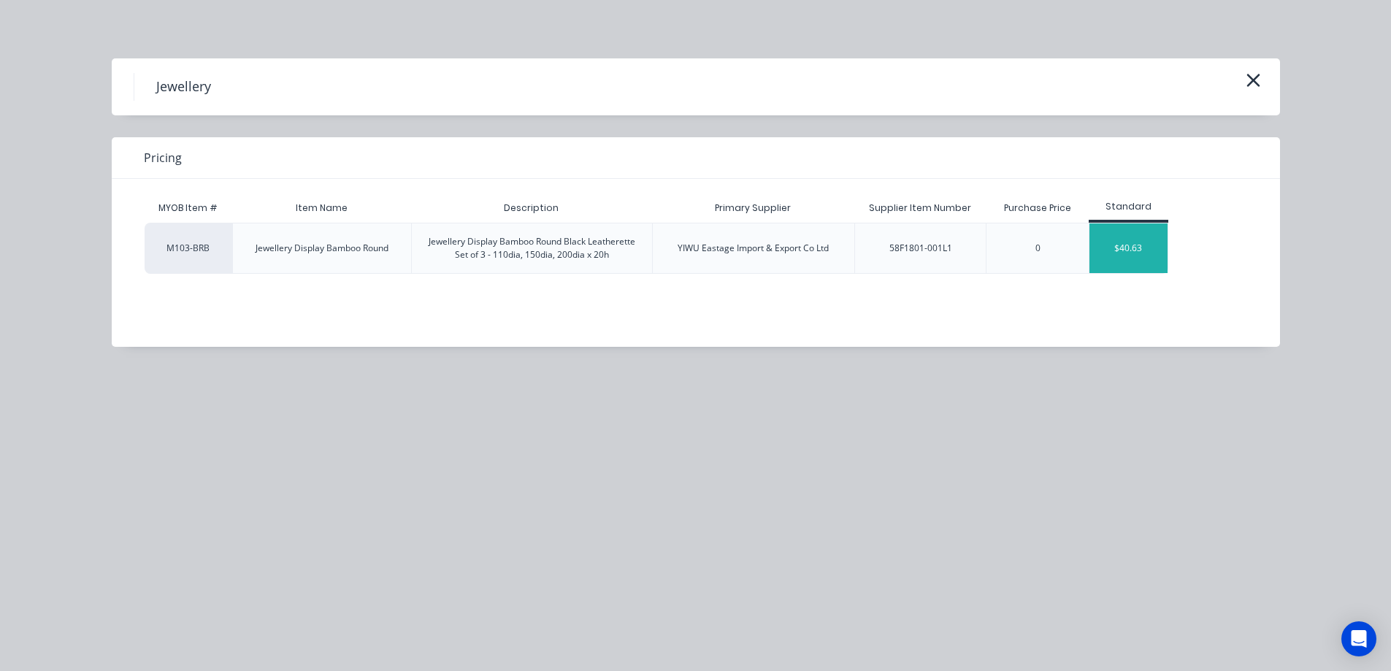
click at [1128, 251] on div "$40.63" at bounding box center [1129, 249] width 78 height 50
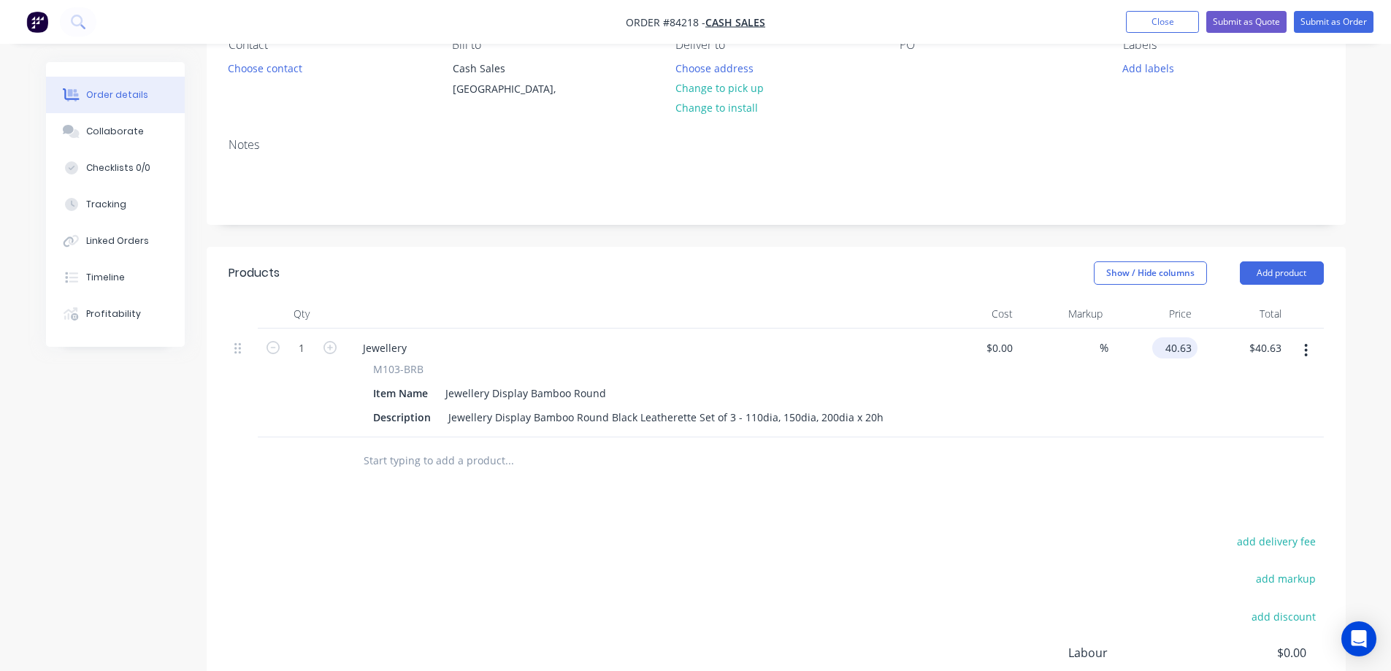
click at [1180, 351] on input "40.63" at bounding box center [1177, 347] width 39 height 21
paste input "2.048"
type input "$42.048"
type input "$42.05"
click at [1153, 482] on div at bounding box center [777, 461] width 1096 height 47
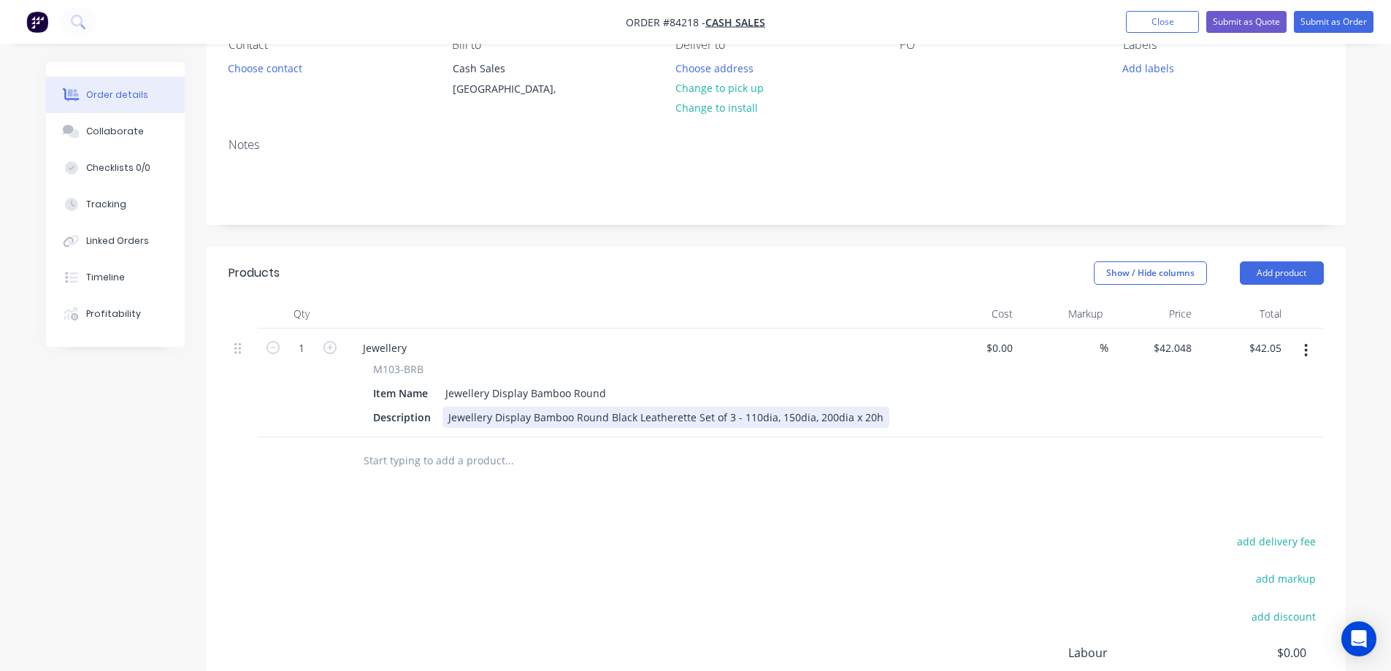
click at [874, 415] on div "Jewellery Display Bamboo Round Black Leatherette Set of 3 - 110dia, 150dia, 200…" at bounding box center [666, 417] width 447 height 21
click at [296, 348] on input "1" at bounding box center [302, 348] width 38 height 22
type input "3"
type input "$126.14"
click at [467, 538] on div "add delivery fee add markup add discount Labour $0.00 Sub total $42.05 Margin $…" at bounding box center [777, 673] width 1096 height 282
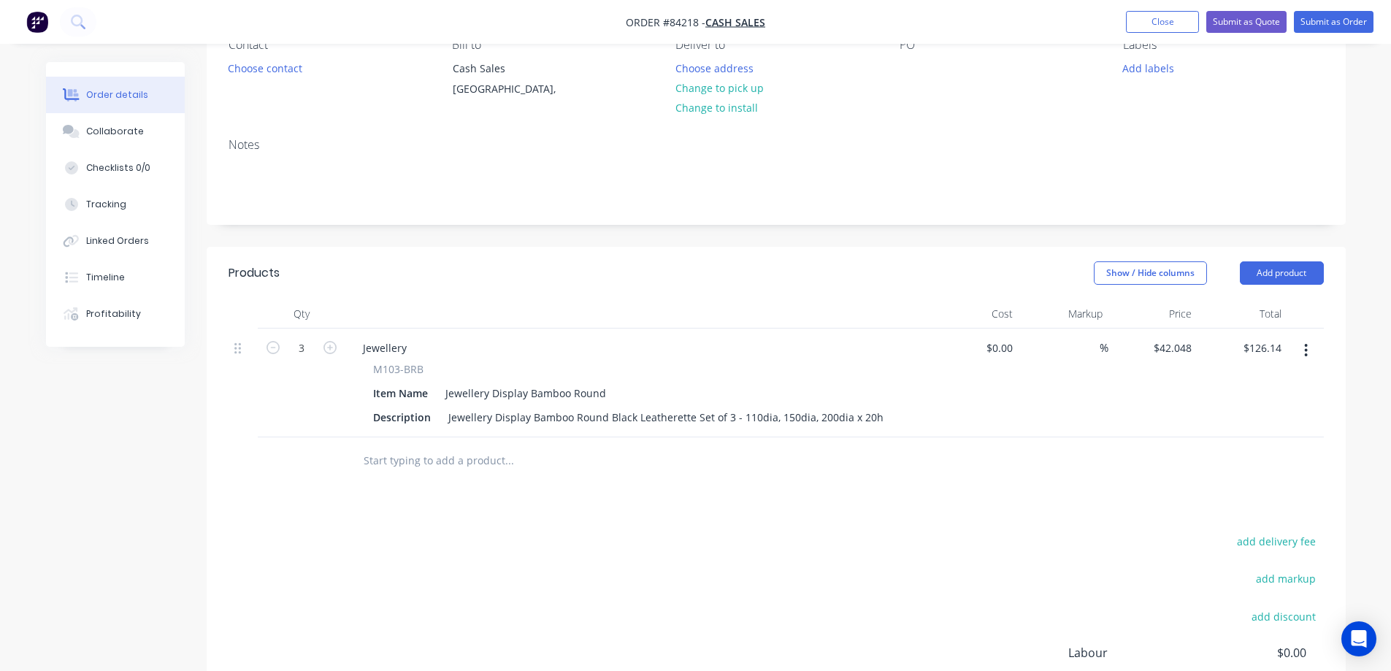
click at [440, 467] on input "text" at bounding box center [509, 460] width 292 height 29
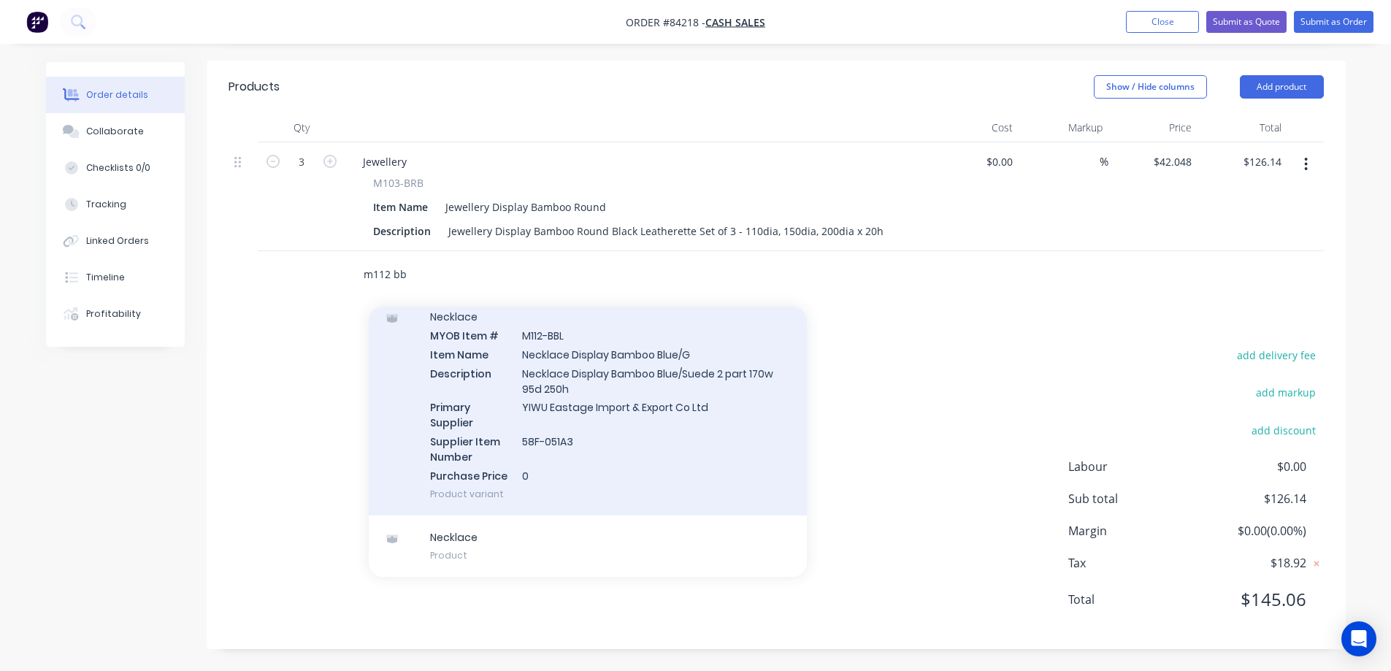
scroll to position [0, 0]
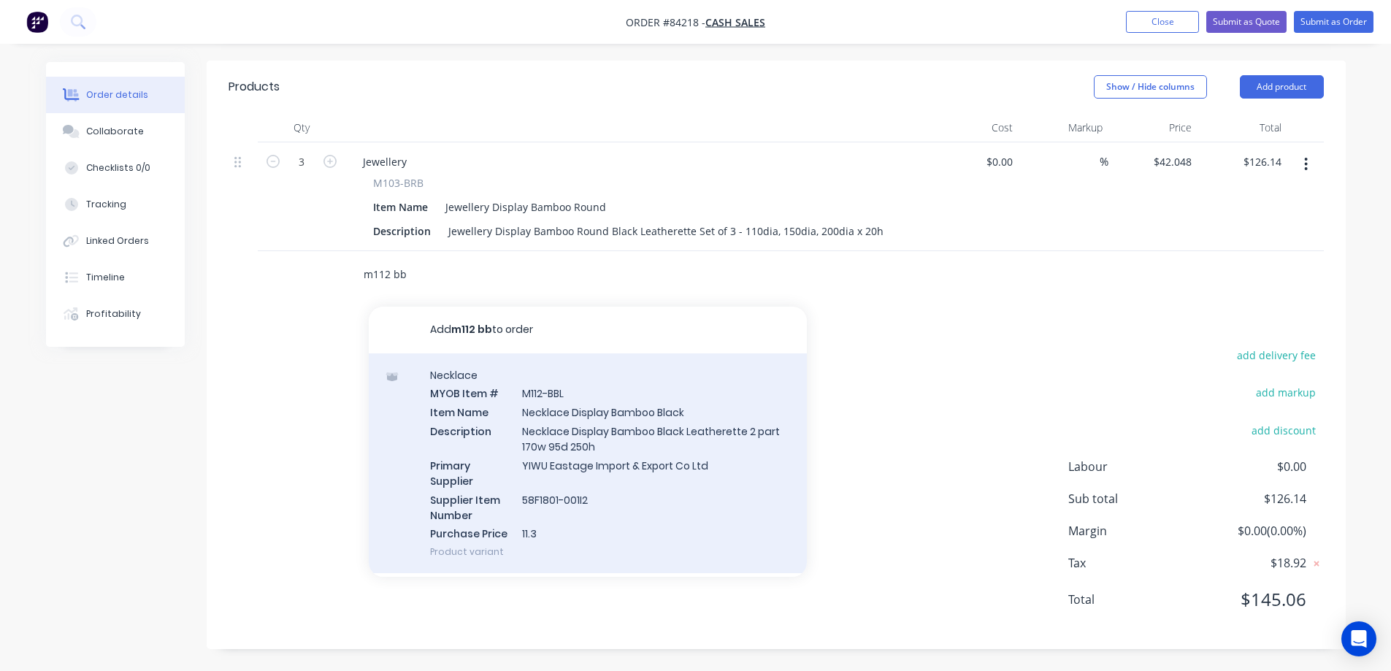
type input "m112 bb"
click at [628, 409] on div "Necklace MYOB Item # M112-BBL Item Name Necklace Display Bamboo Black Descripti…" at bounding box center [588, 464] width 438 height 221
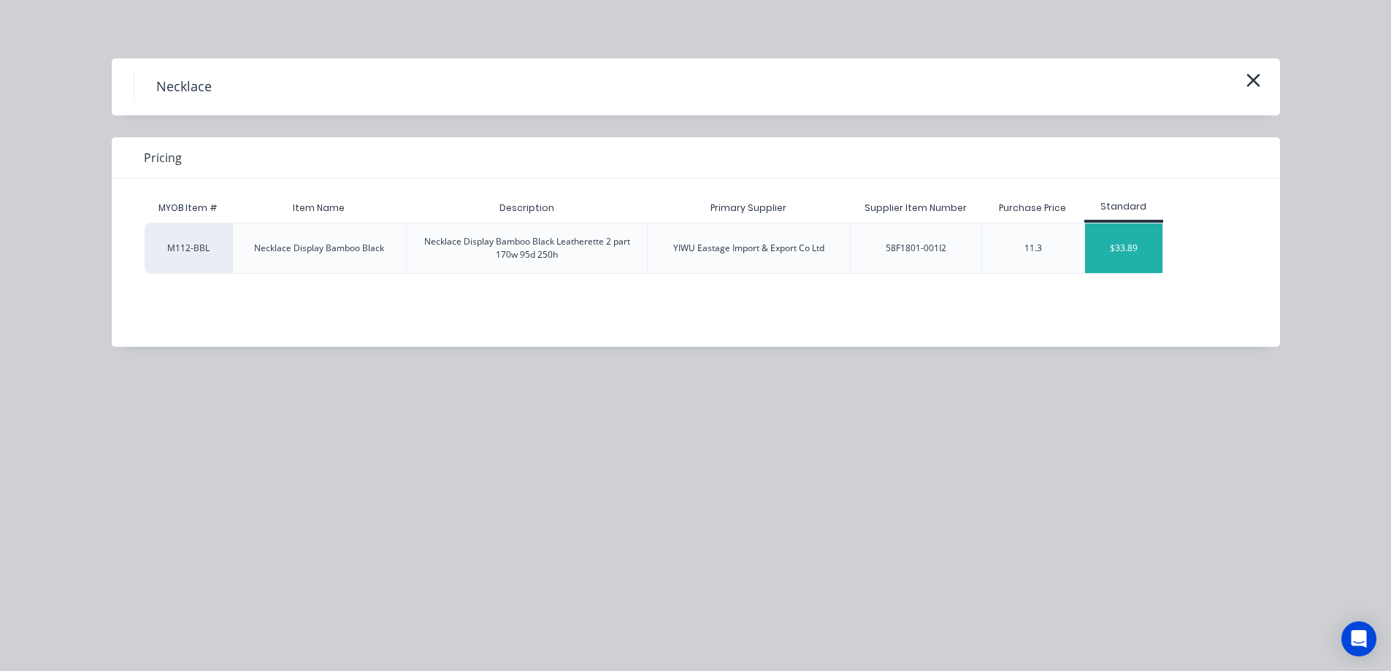
click at [1104, 234] on div "$33.89" at bounding box center [1124, 249] width 78 height 50
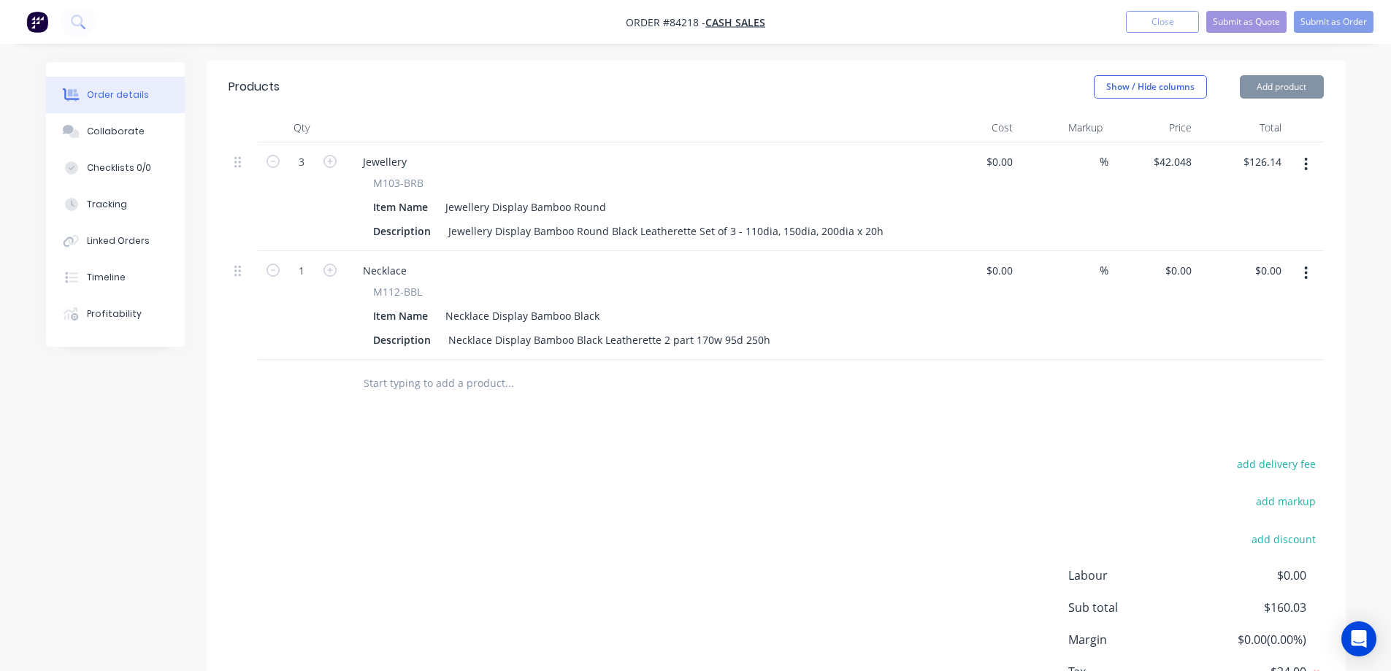
type input "$33.89"
click at [328, 268] on icon "button" at bounding box center [330, 270] width 13 height 13
type input "2"
type input "$67.78"
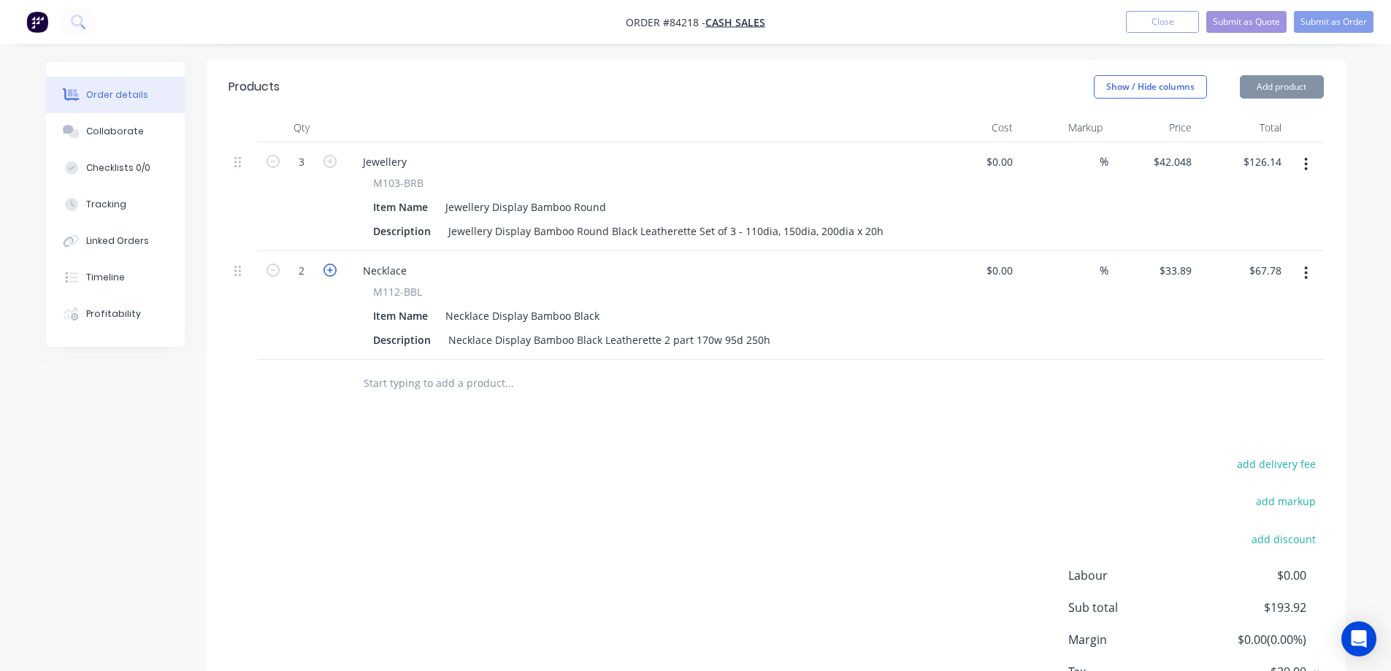
click at [328, 268] on icon "button" at bounding box center [330, 270] width 13 height 13
type input "3"
type input "$101.67"
drag, startPoint x: 424, startPoint y: 188, endPoint x: 364, endPoint y: 183, distance: 60.8
click at [364, 183] on div "M103-BRB Item Name Jewellery Display Bamboo Round Description Jewellery Display…" at bounding box center [637, 208] width 573 height 66
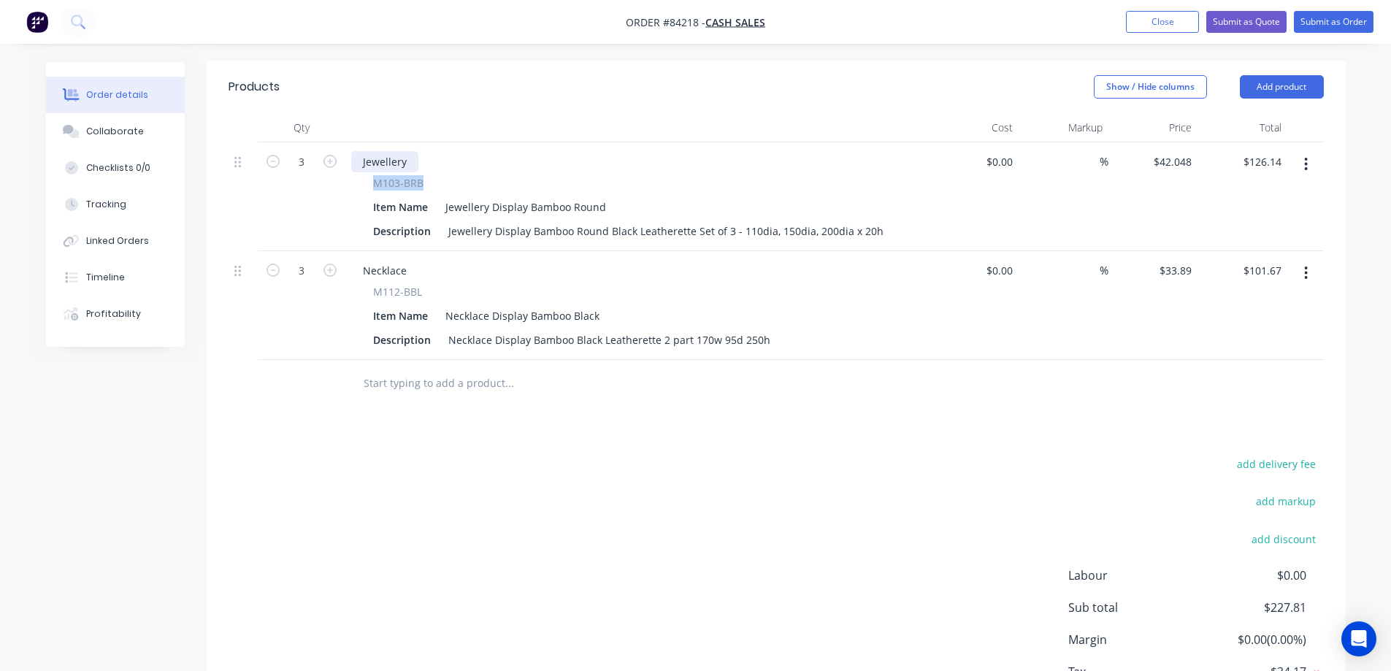
copy span "M103-BRB"
click at [365, 156] on div "Jewellery" at bounding box center [384, 161] width 67 height 21
paste div
drag, startPoint x: 429, startPoint y: 301, endPoint x: 375, endPoint y: 299, distance: 53.4
click at [375, 299] on div "M112-BBL Item Name Necklace Display Bamboo Black Description Necklace Display B…" at bounding box center [637, 317] width 573 height 66
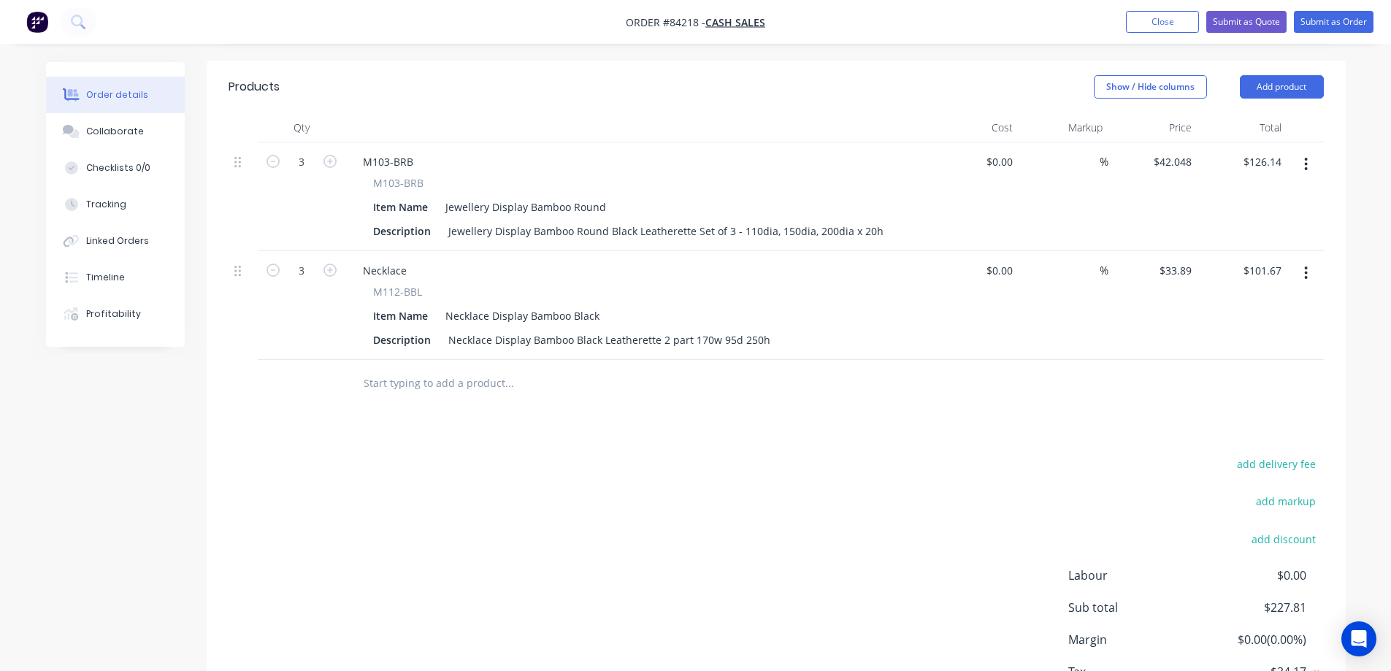
click at [379, 291] on span "M112-BBL" at bounding box center [397, 291] width 49 height 15
drag, startPoint x: 375, startPoint y: 291, endPoint x: 428, endPoint y: 291, distance: 52.6
click at [428, 291] on div "M112-BBL" at bounding box center [637, 291] width 529 height 15
copy span "M112-BBL"
click at [383, 275] on div "Necklace" at bounding box center [384, 270] width 67 height 21
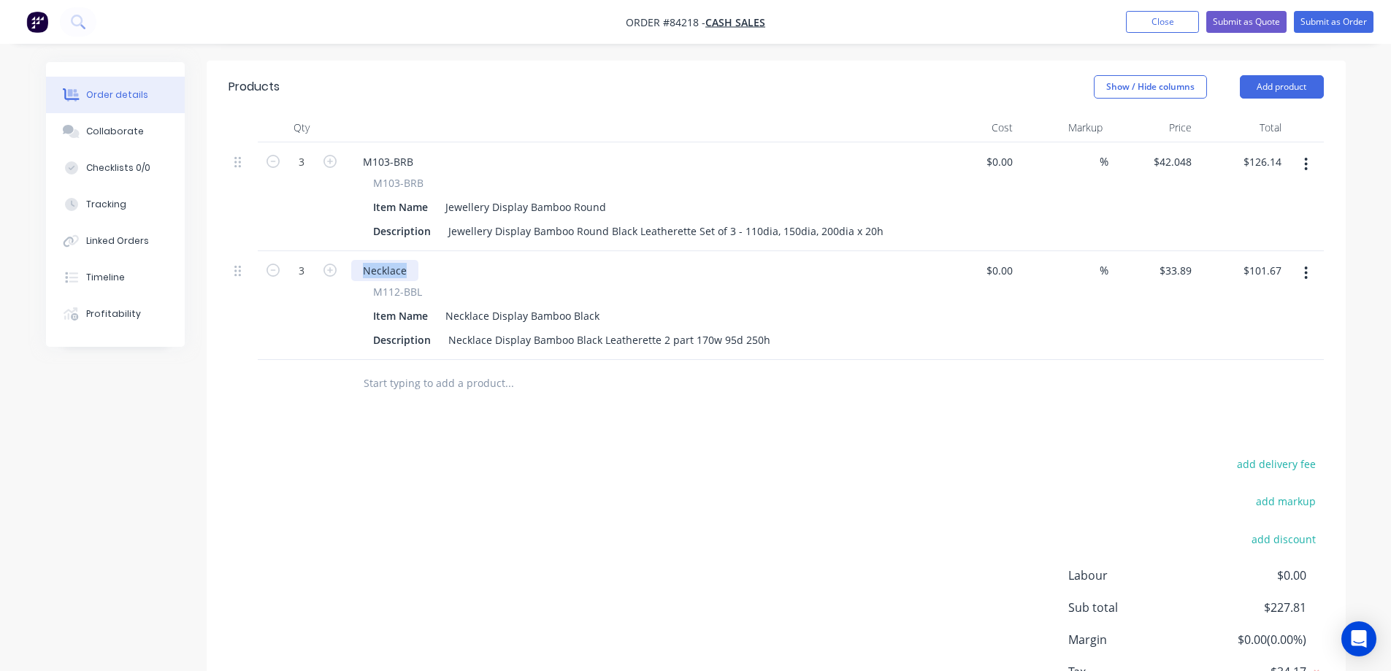
paste div
click at [429, 453] on div "Products Show / Hide columns Add product Qty Cost Markup Price Total 3 M103-BRB…" at bounding box center [776, 410] width 1139 height 698
click at [438, 391] on input "text" at bounding box center [509, 383] width 292 height 29
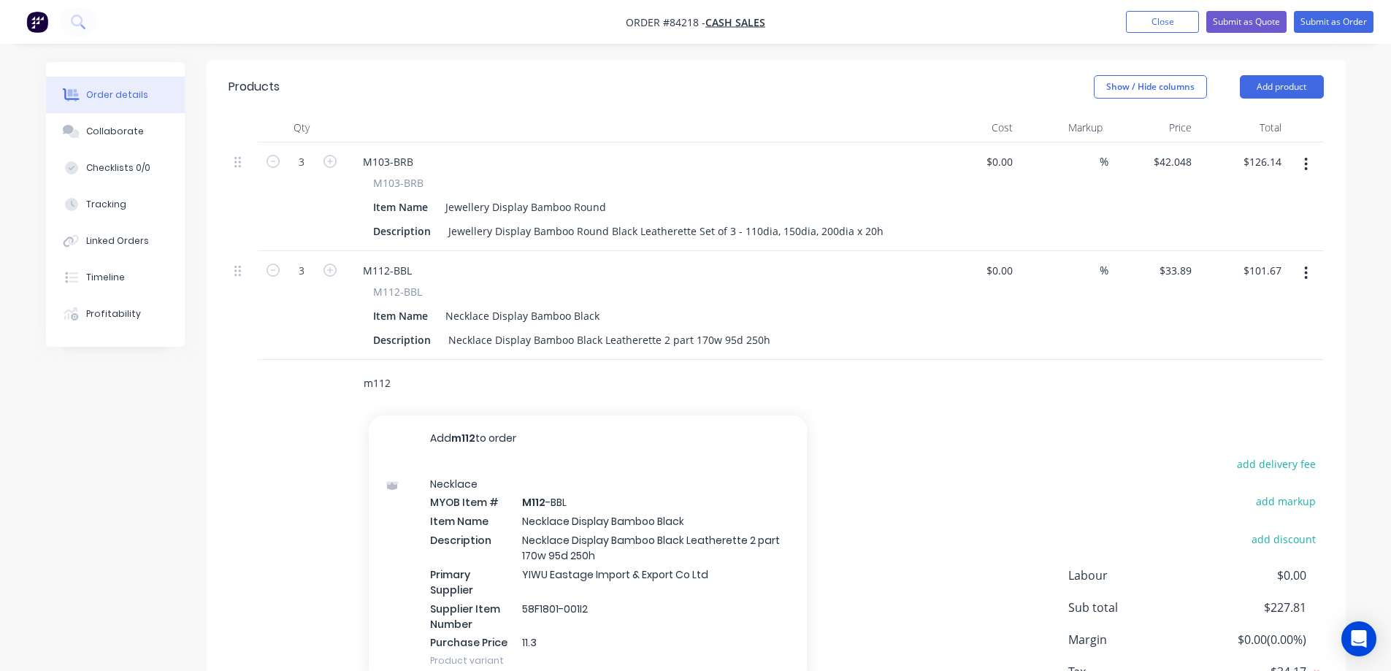
scroll to position [441, 0]
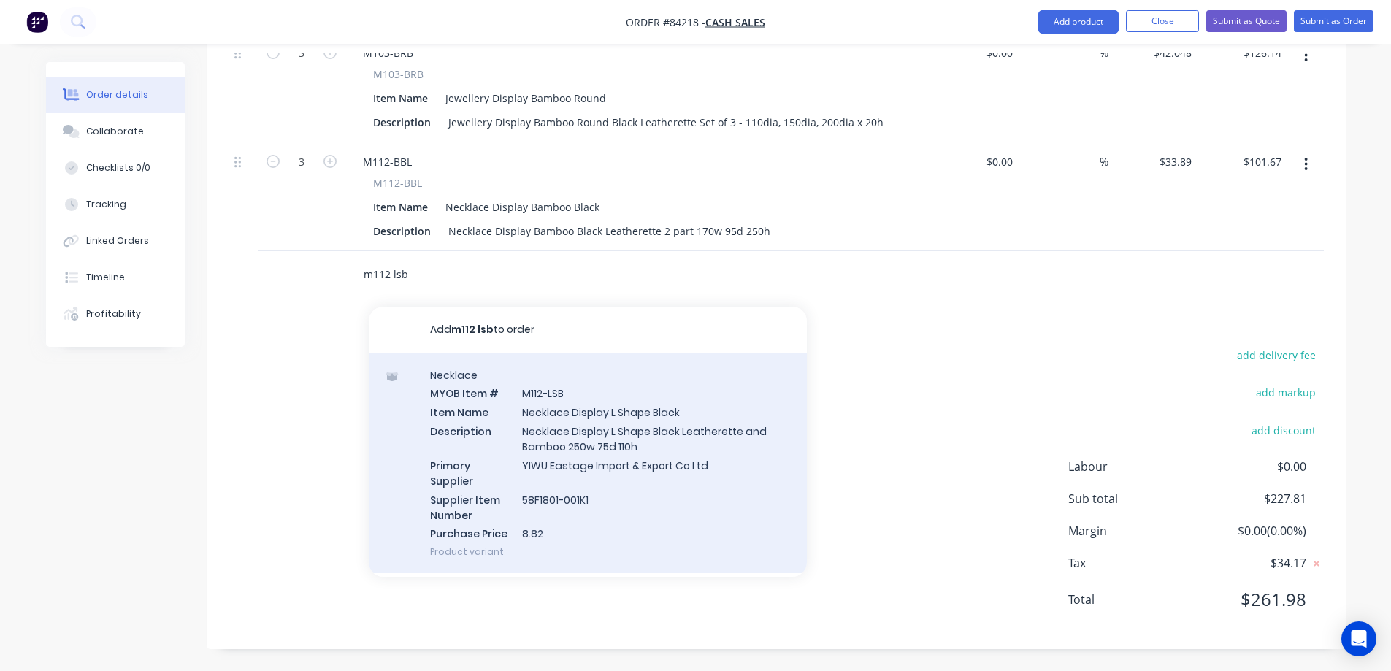
type input "m112 lsb"
click at [608, 489] on div "Necklace MYOB Item # M112-LSB Item Name Necklace Display L Shape Black Descript…" at bounding box center [588, 464] width 438 height 221
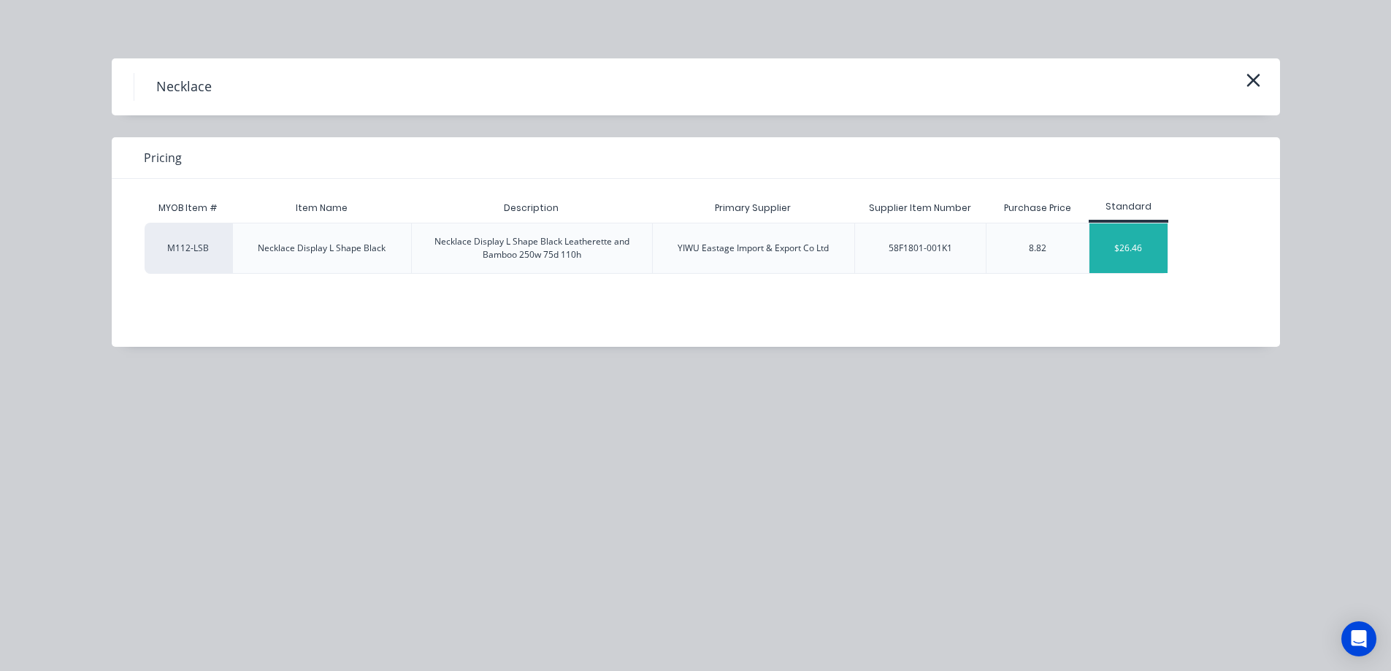
click at [1137, 239] on div "$26.46" at bounding box center [1129, 249] width 78 height 50
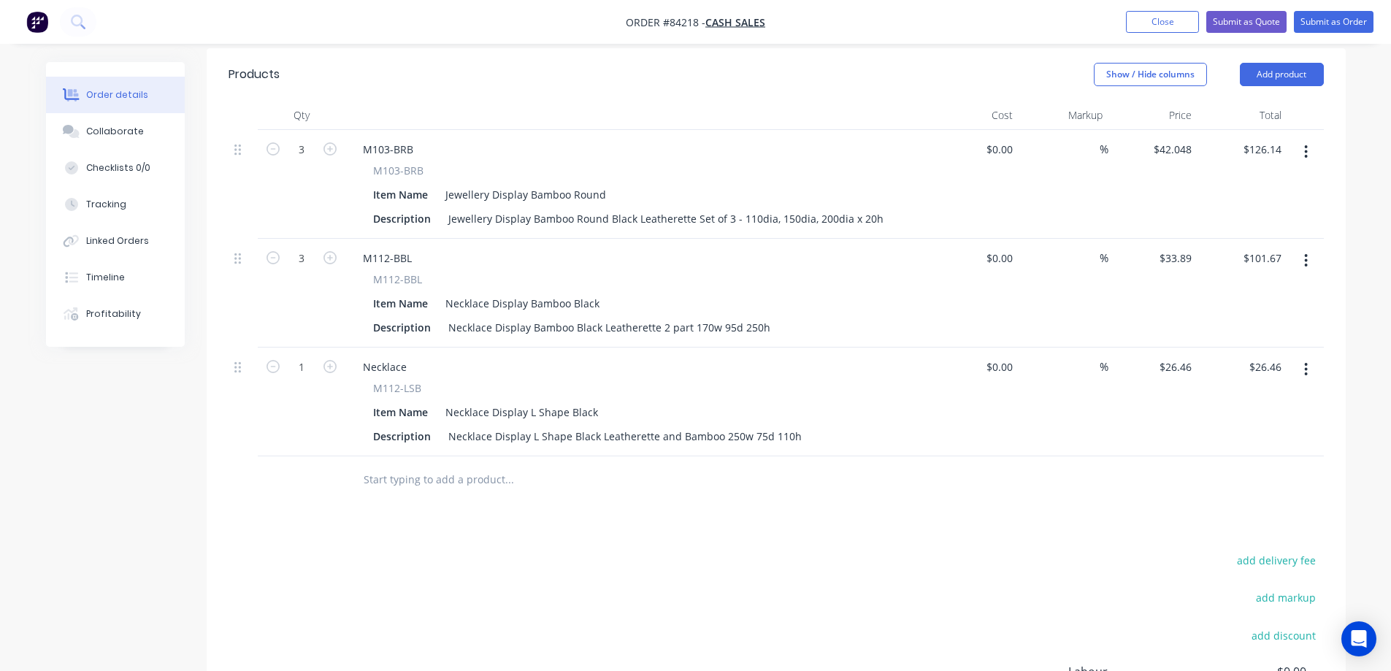
scroll to position [295, 0]
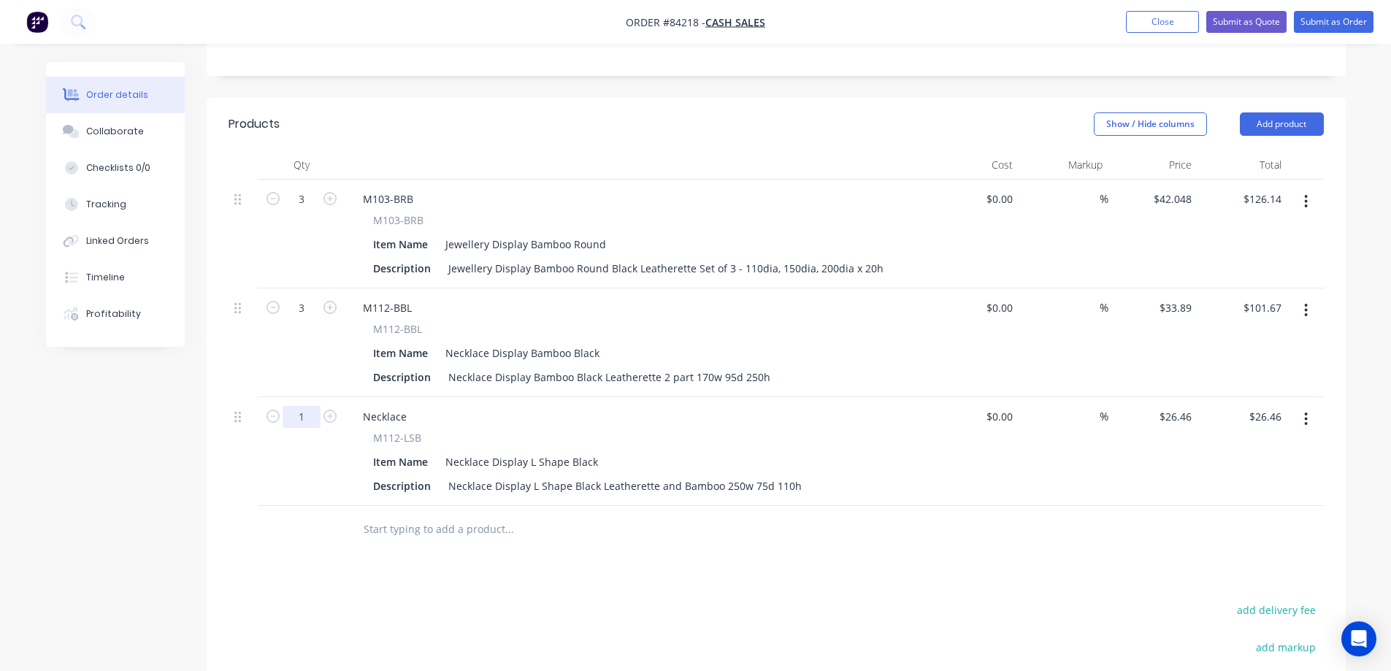
click at [299, 210] on input "1" at bounding box center [302, 199] width 38 height 22
click at [302, 210] on input "3" at bounding box center [302, 199] width 38 height 22
type input "1"
type input "$33.89"
drag, startPoint x: 337, startPoint y: 587, endPoint x: 386, endPoint y: 515, distance: 86.3
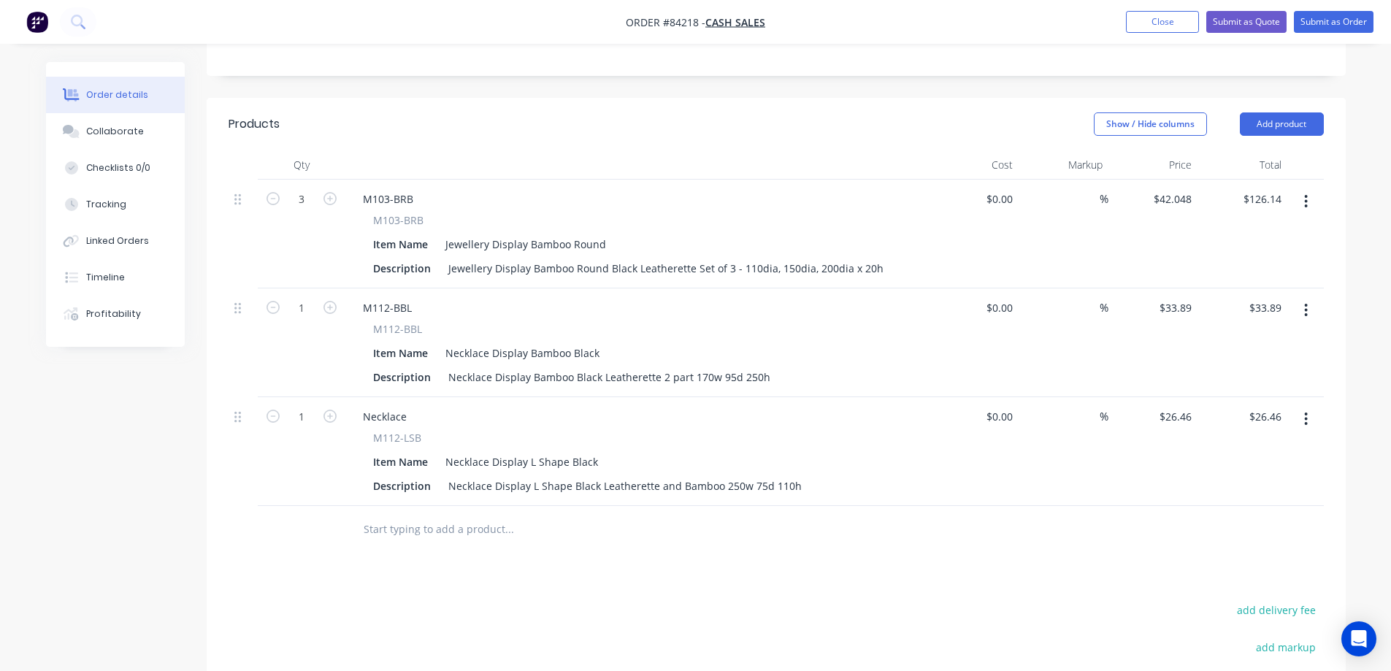
click at [338, 587] on div "Products Show / Hide columns Add product Qty Cost Markup Price Total 3 M103-BRB…" at bounding box center [776, 501] width 1139 height 806
drag, startPoint x: 421, startPoint y: 438, endPoint x: 373, endPoint y: 438, distance: 47.5
click at [373, 438] on div "M112-LSB" at bounding box center [637, 437] width 529 height 15
copy span "M112-LSB"
drag, startPoint x: 366, startPoint y: 416, endPoint x: 372, endPoint y: 424, distance: 10.5
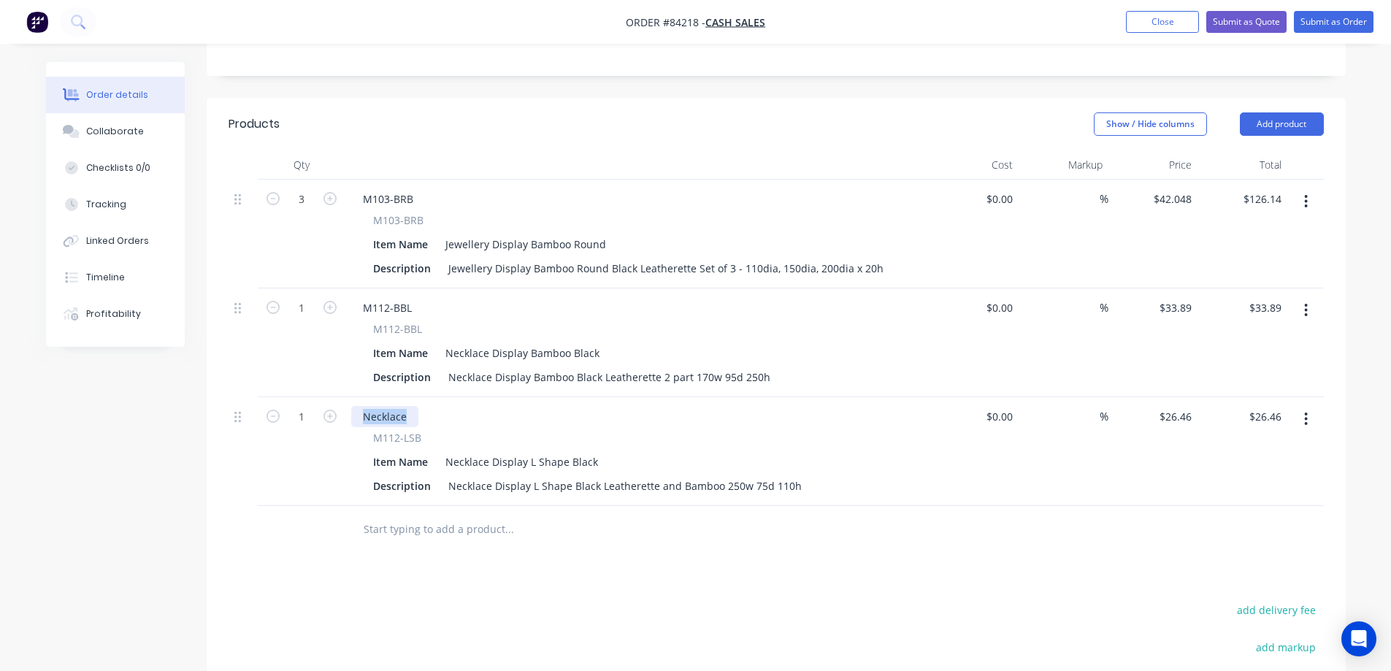
click at [365, 416] on div "Necklace" at bounding box center [384, 416] width 67 height 21
paste div
click at [467, 599] on div "Products Show / Hide columns Add product Qty Cost Markup Price Total 3 M103-BRB…" at bounding box center [776, 501] width 1139 height 806
drag, startPoint x: 369, startPoint y: 223, endPoint x: 453, endPoint y: 224, distance: 84.0
click at [453, 224] on div "M103-BRB Item Name Jewellery Display Bamboo Round Description Jewellery Display…" at bounding box center [637, 246] width 573 height 66
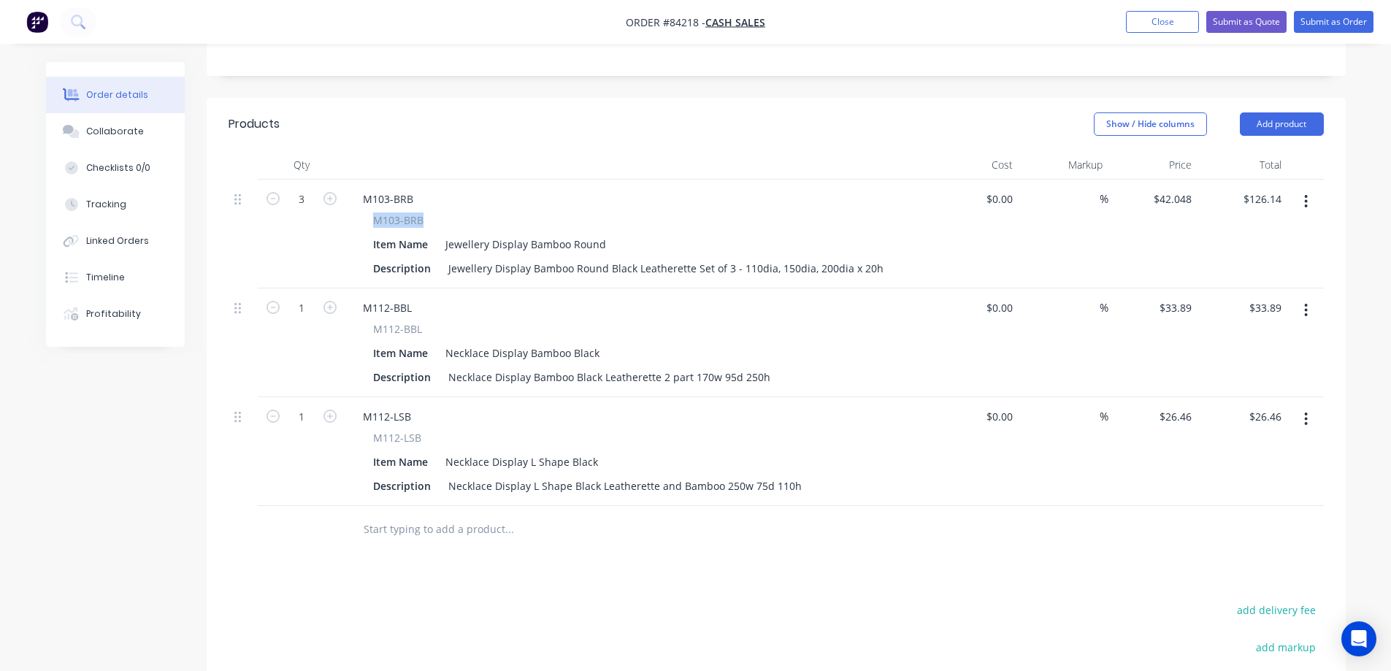
copy span "M103-BRB"
click at [410, 524] on input "text" at bounding box center [509, 529] width 292 height 29
paste input "M103-BRB"
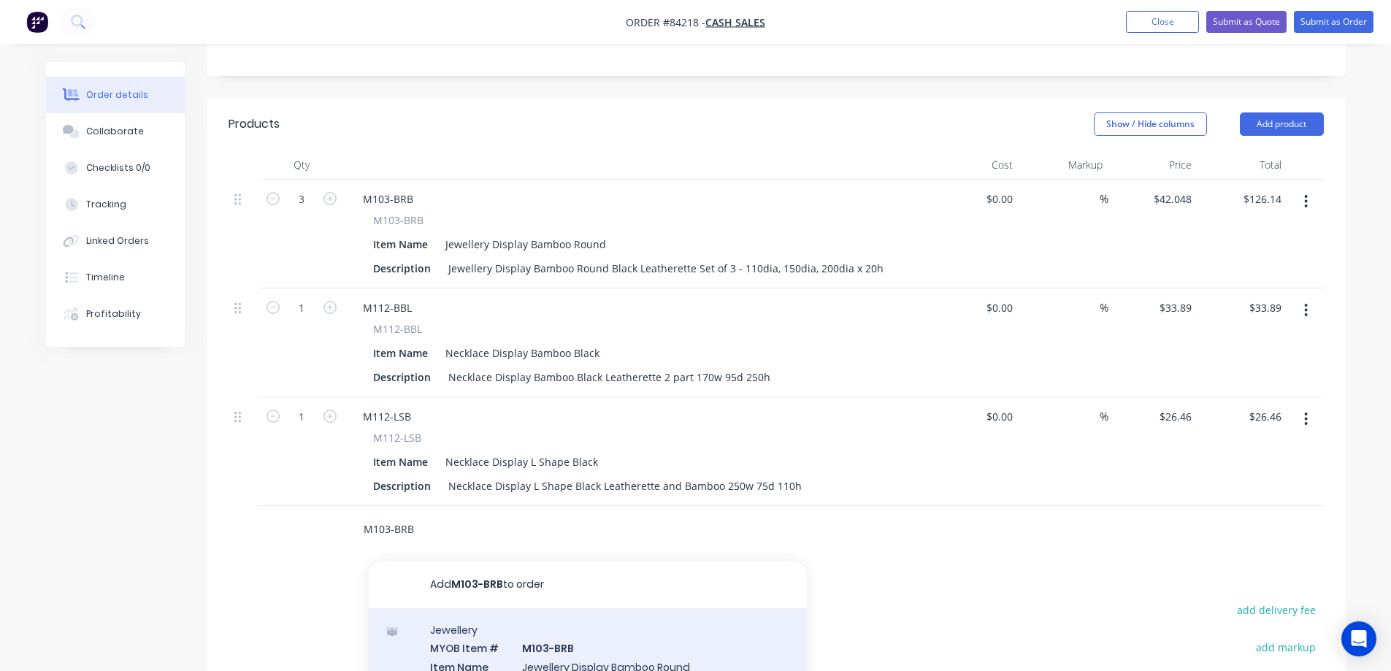
type input "M103-BRB"
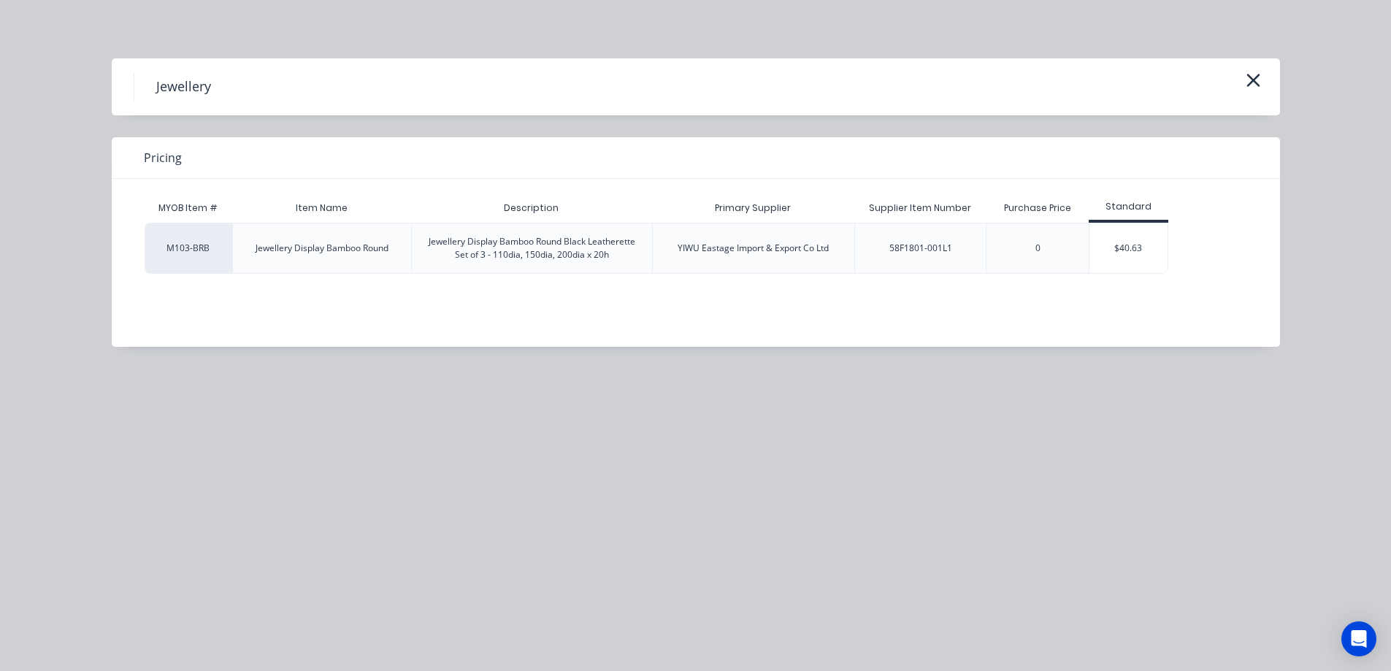
drag, startPoint x: 1125, startPoint y: 249, endPoint x: 1083, endPoint y: 266, distance: 44.9
click at [1125, 248] on div "$40.63" at bounding box center [1129, 249] width 78 height 50
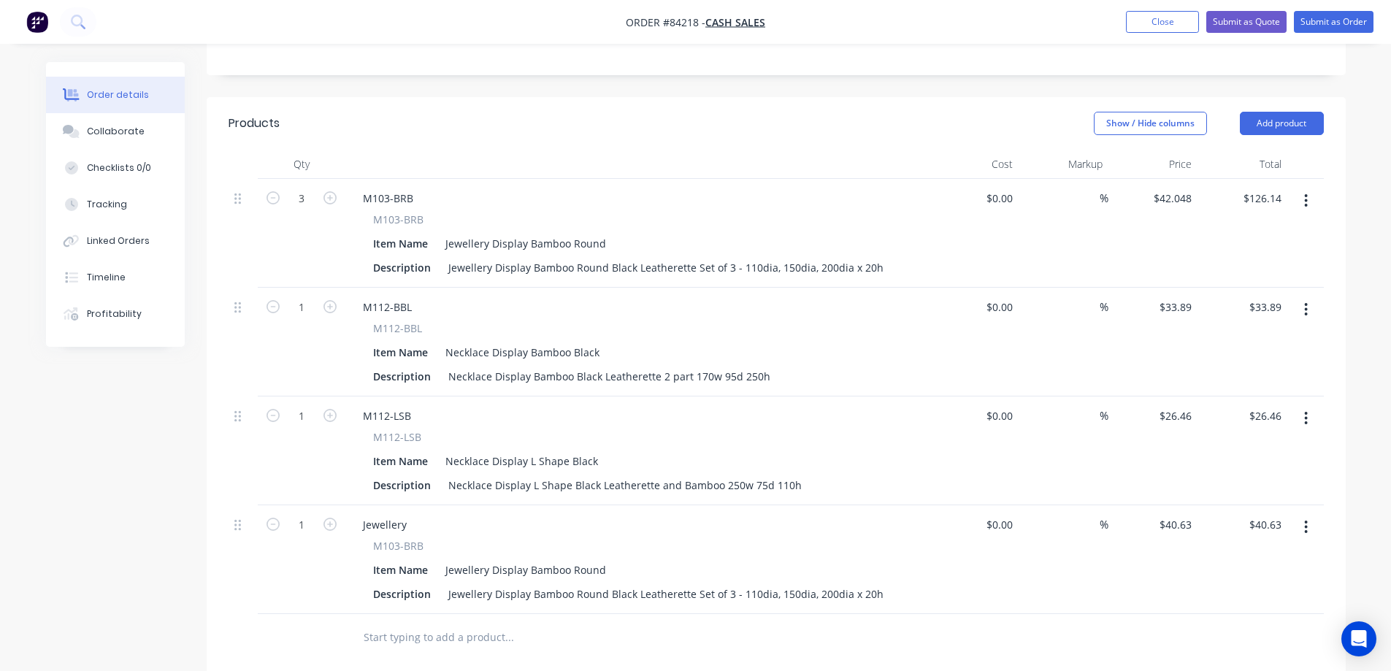
scroll to position [297, 0]
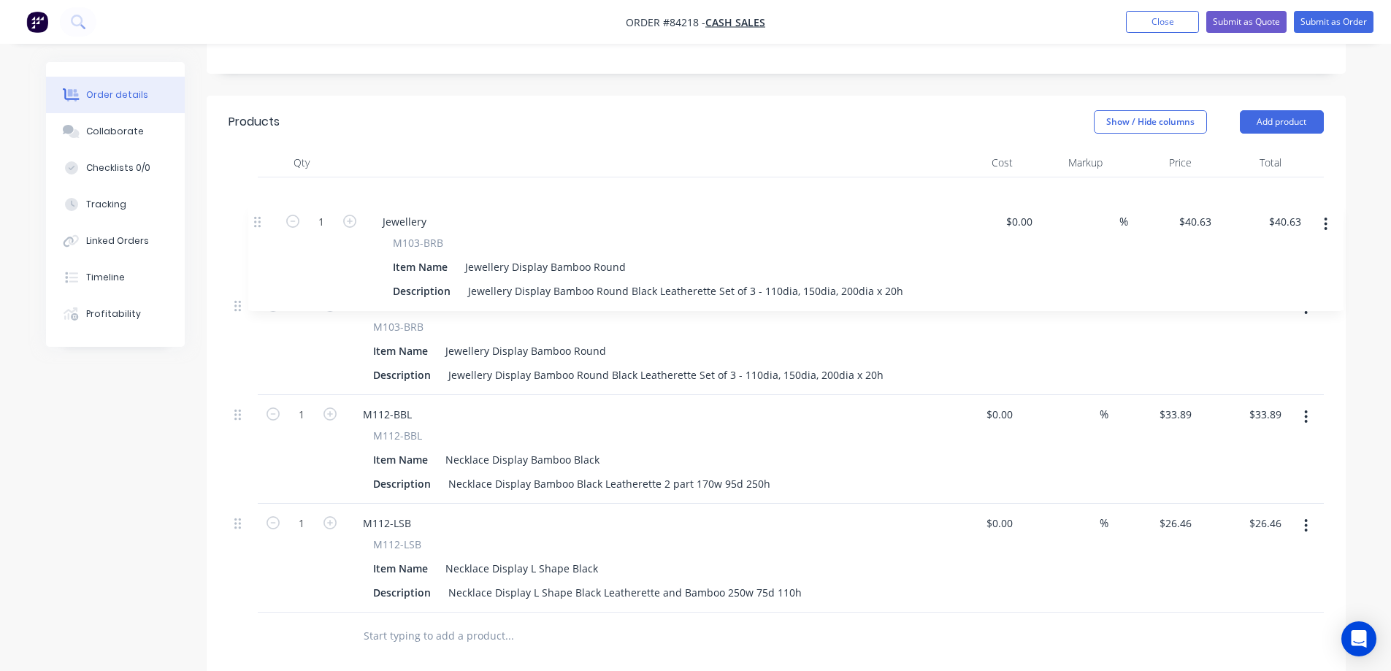
drag, startPoint x: 240, startPoint y: 530, endPoint x: 259, endPoint y: 207, distance: 323.4
click at [259, 207] on div "3 M103-BRB M103-BRB Item Name Jewellery Display Bamboo Round Description Jewell…" at bounding box center [777, 394] width 1096 height 435
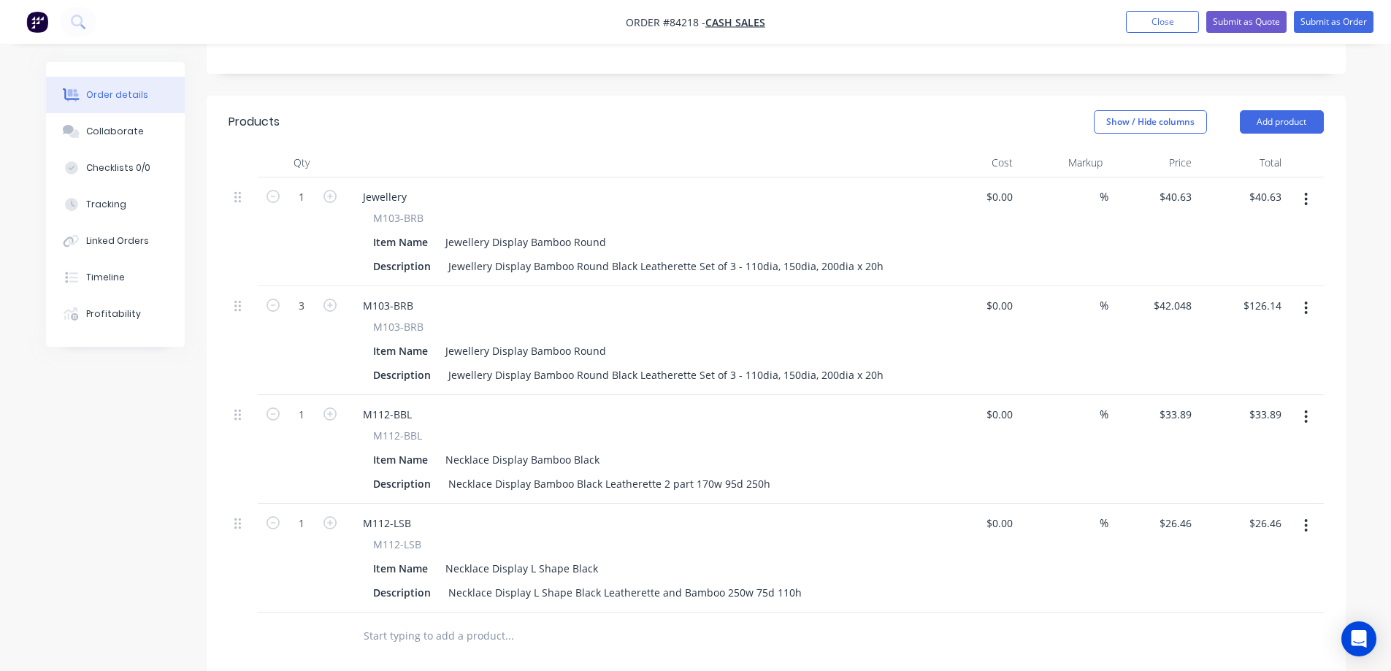
click at [1314, 307] on button "button" at bounding box center [1306, 308] width 34 height 26
click at [1263, 429] on div "Delete" at bounding box center [1255, 434] width 112 height 21
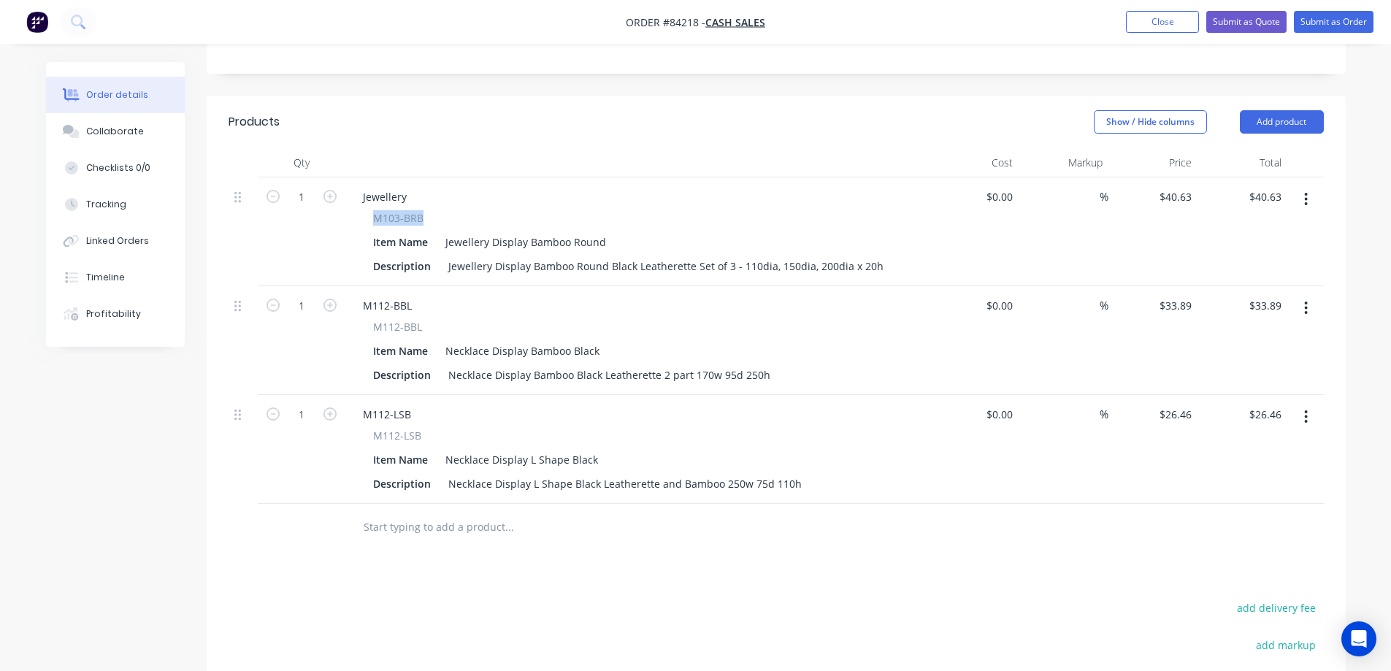
drag, startPoint x: 426, startPoint y: 215, endPoint x: 370, endPoint y: 218, distance: 55.6
click at [370, 218] on div "M103-BRB Item Name Jewellery Display Bamboo Round Description Jewellery Display…" at bounding box center [637, 243] width 573 height 66
copy span "M103-BRB"
click at [1186, 205] on input "40.63" at bounding box center [1177, 196] width 39 height 21
type input "$46.72"
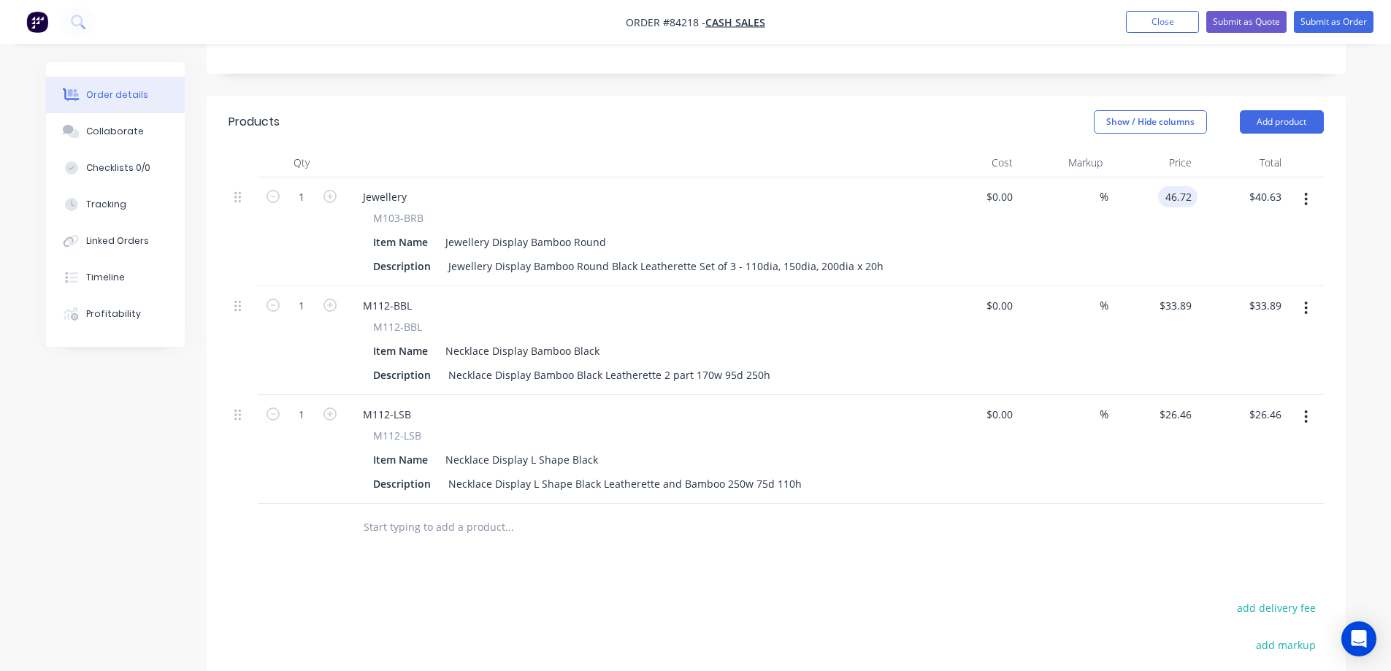
type input "$46.72"
click at [1226, 244] on div "$46.72 $46.72" at bounding box center [1243, 231] width 90 height 109
click at [1175, 194] on input "46.72" at bounding box center [1177, 196] width 39 height 21
type input "$42.048"
type input "$42.05"
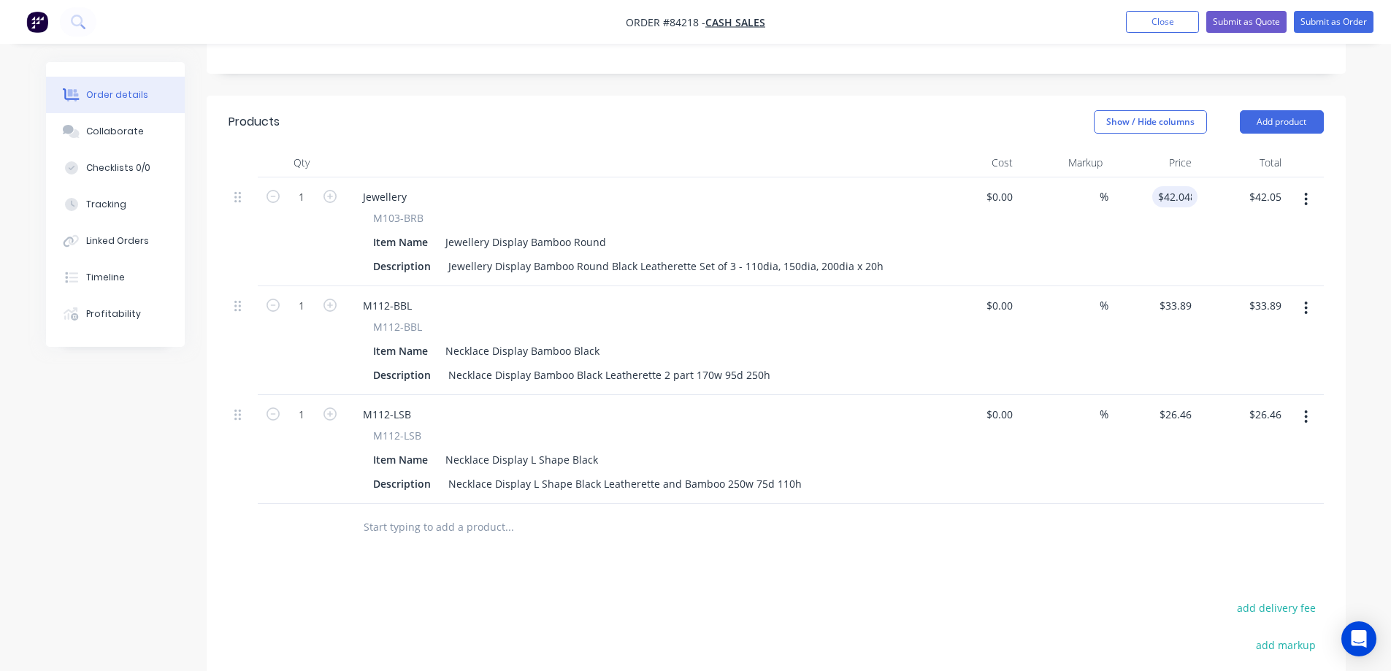
click at [1186, 245] on div "$42.048 42.048" at bounding box center [1154, 231] width 90 height 109
click at [329, 193] on icon "button" at bounding box center [330, 196] width 13 height 13
type input "2"
type input "$84.10"
click at [329, 193] on icon "button" at bounding box center [330, 196] width 13 height 13
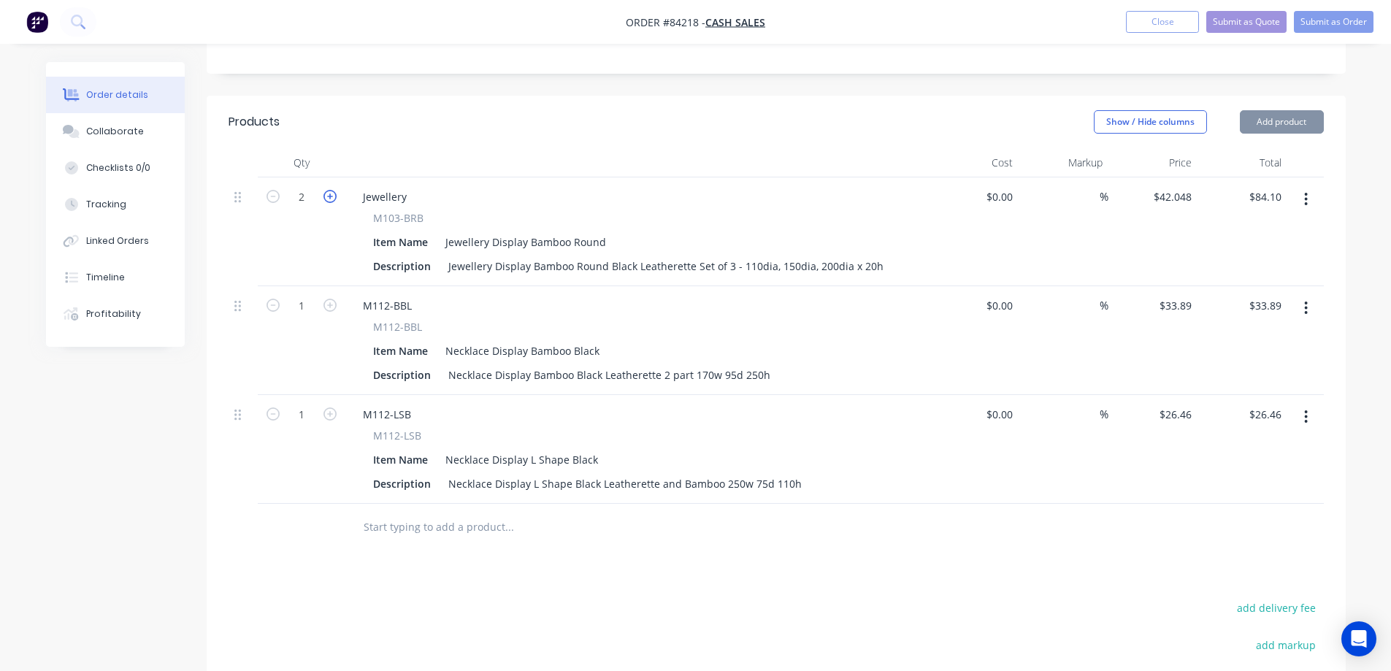
type input "3"
type input "$126.14"
drag, startPoint x: 413, startPoint y: 224, endPoint x: 370, endPoint y: 221, distance: 43.9
click at [370, 221] on div "M103-BRB Item Name Jewellery Display Bamboo Round Description Jewellery Display…" at bounding box center [637, 243] width 573 height 66
copy span "M103-BRB"
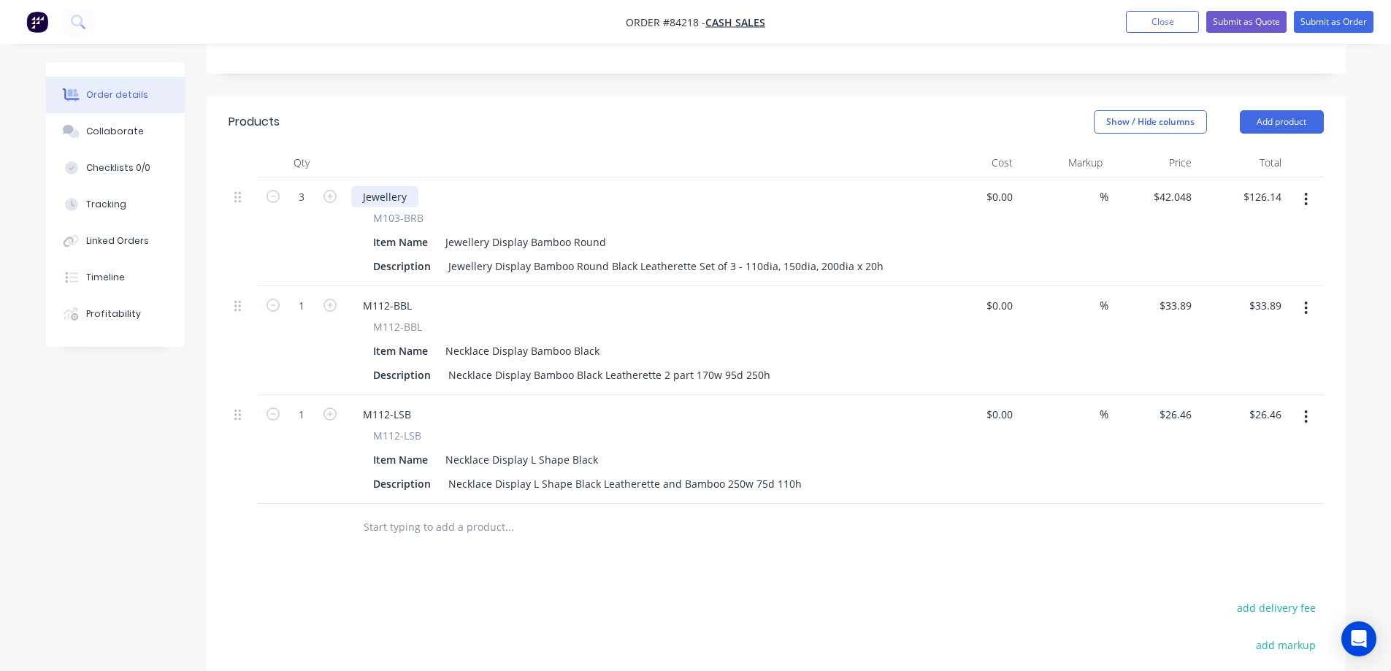
click at [372, 198] on div "Jewellery" at bounding box center [384, 196] width 67 height 21
paste div
click at [532, 594] on div "Products Show / Hide columns Add product Qty Cost Markup Price Total 3 M103-BRB…" at bounding box center [776, 499] width 1139 height 806
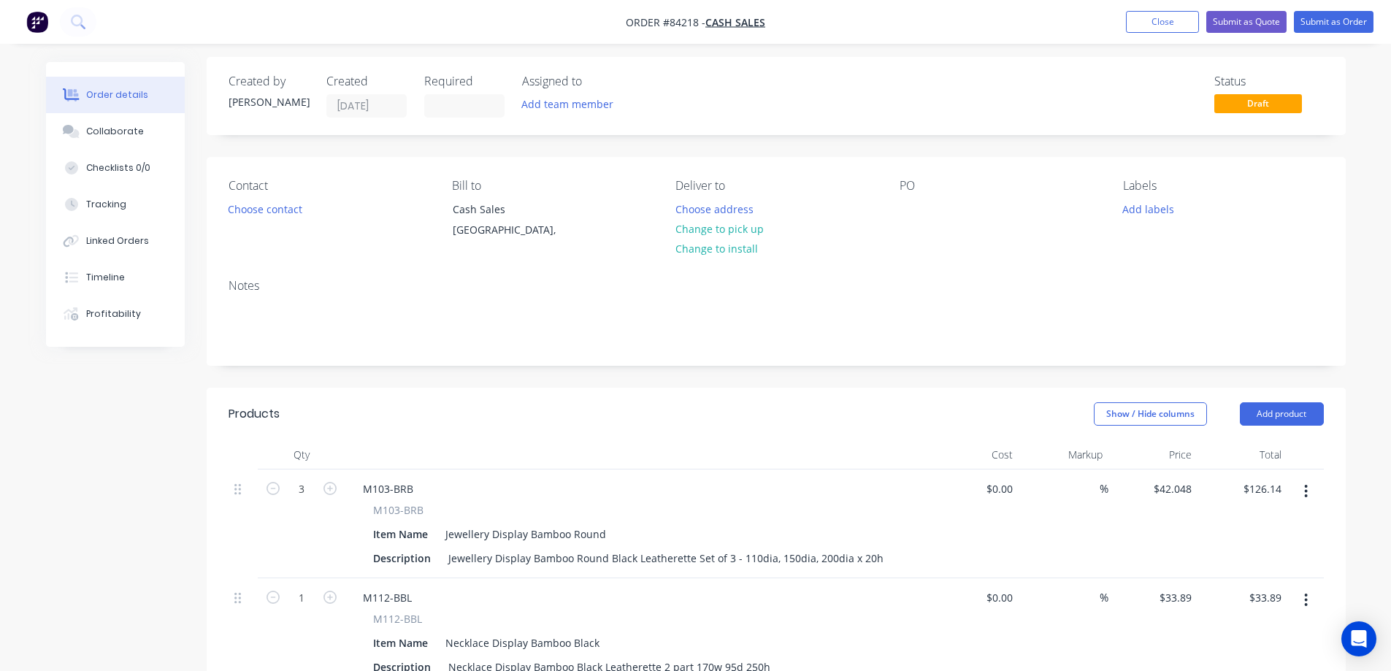
scroll to position [151, 0]
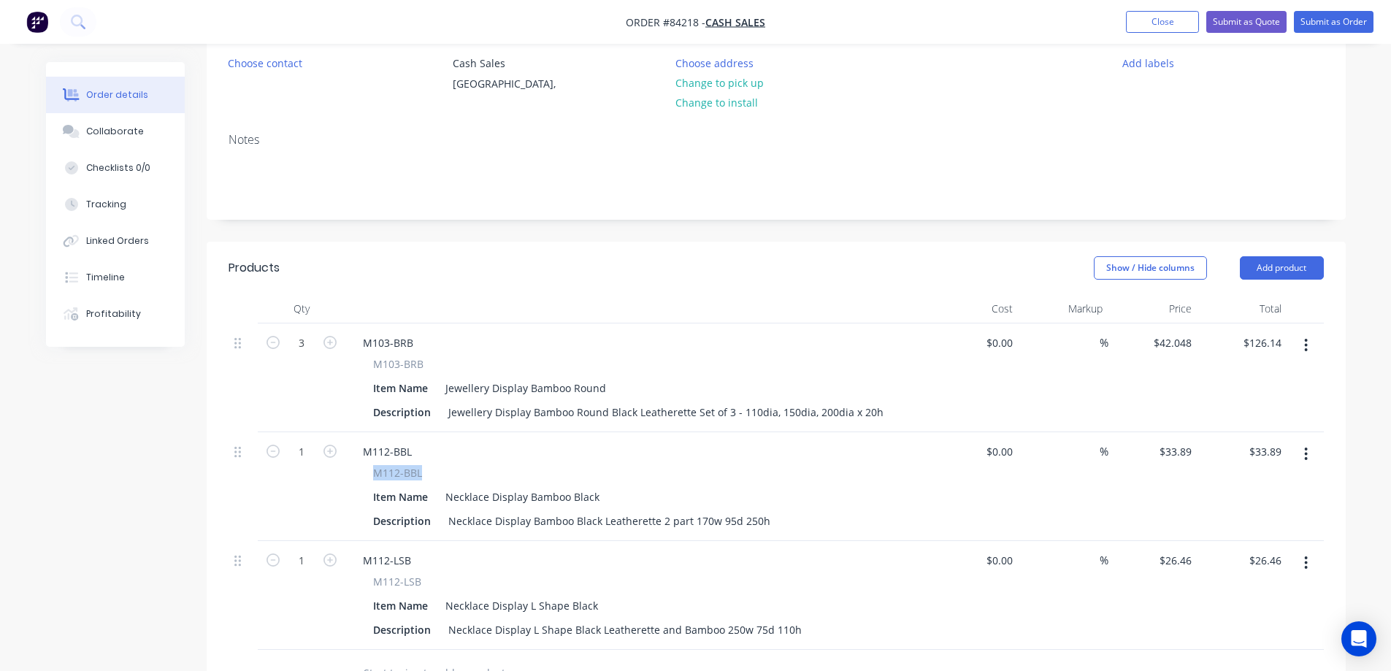
drag, startPoint x: 422, startPoint y: 473, endPoint x: 375, endPoint y: 476, distance: 47.6
click at [375, 476] on div "M112-BBL" at bounding box center [637, 472] width 529 height 15
copy span "M112-BBL"
click at [496, 268] on div "Show / Hide columns Add product" at bounding box center [892, 267] width 863 height 23
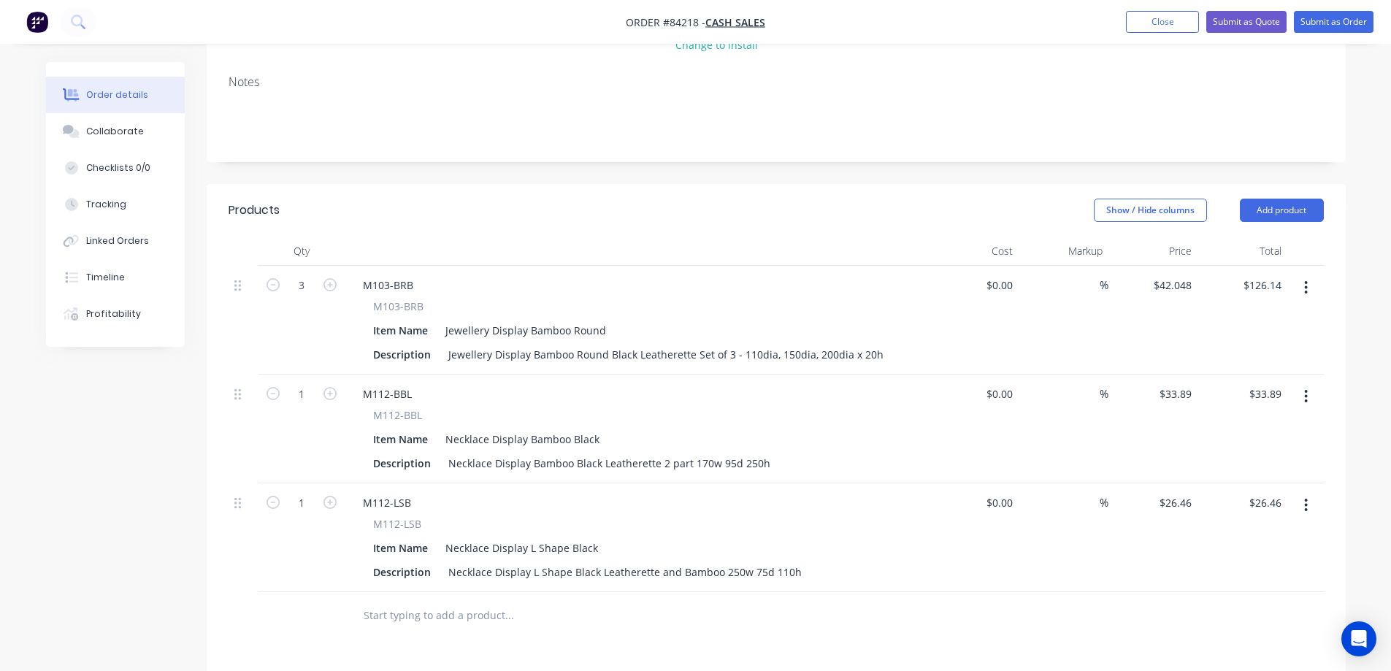
scroll to position [292, 0]
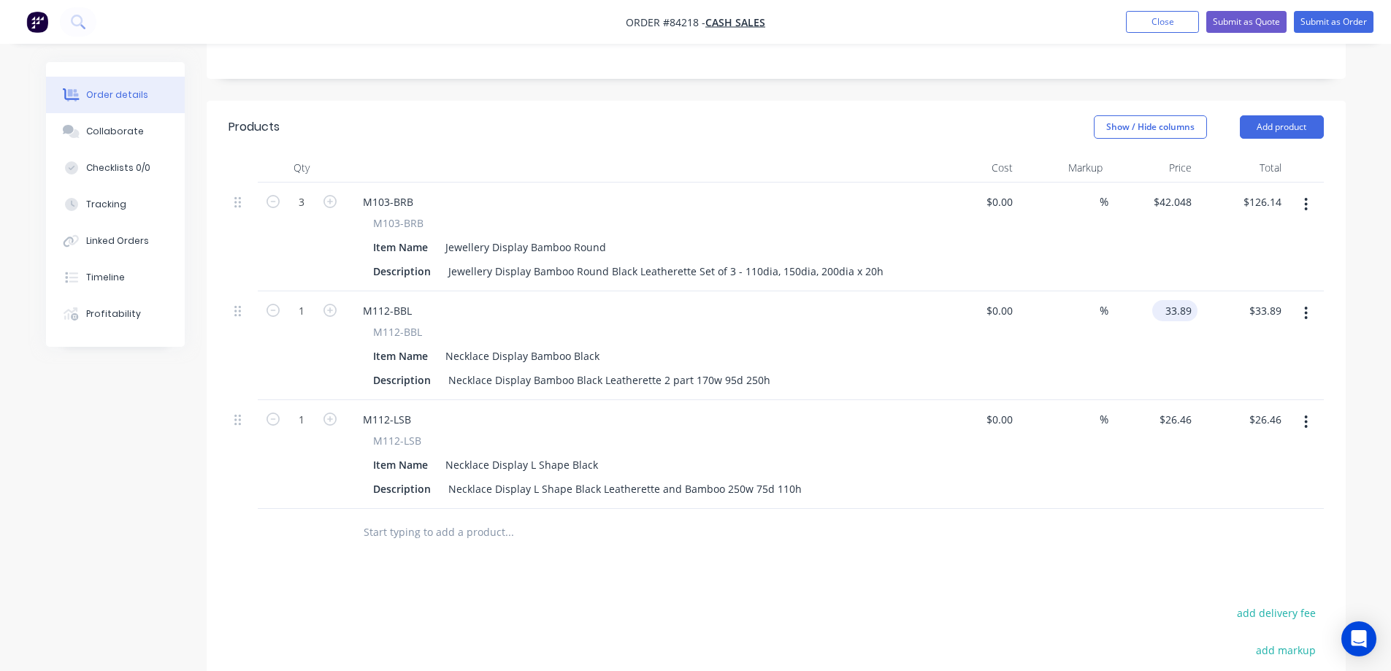
click at [1191, 315] on input "33.89" at bounding box center [1177, 310] width 39 height 21
drag, startPoint x: 1191, startPoint y: 315, endPoint x: 1157, endPoint y: 315, distance: 34.3
click at [1157, 315] on div "38.97 38.97" at bounding box center [1154, 345] width 90 height 109
type input "$35.073"
type input "$35.07"
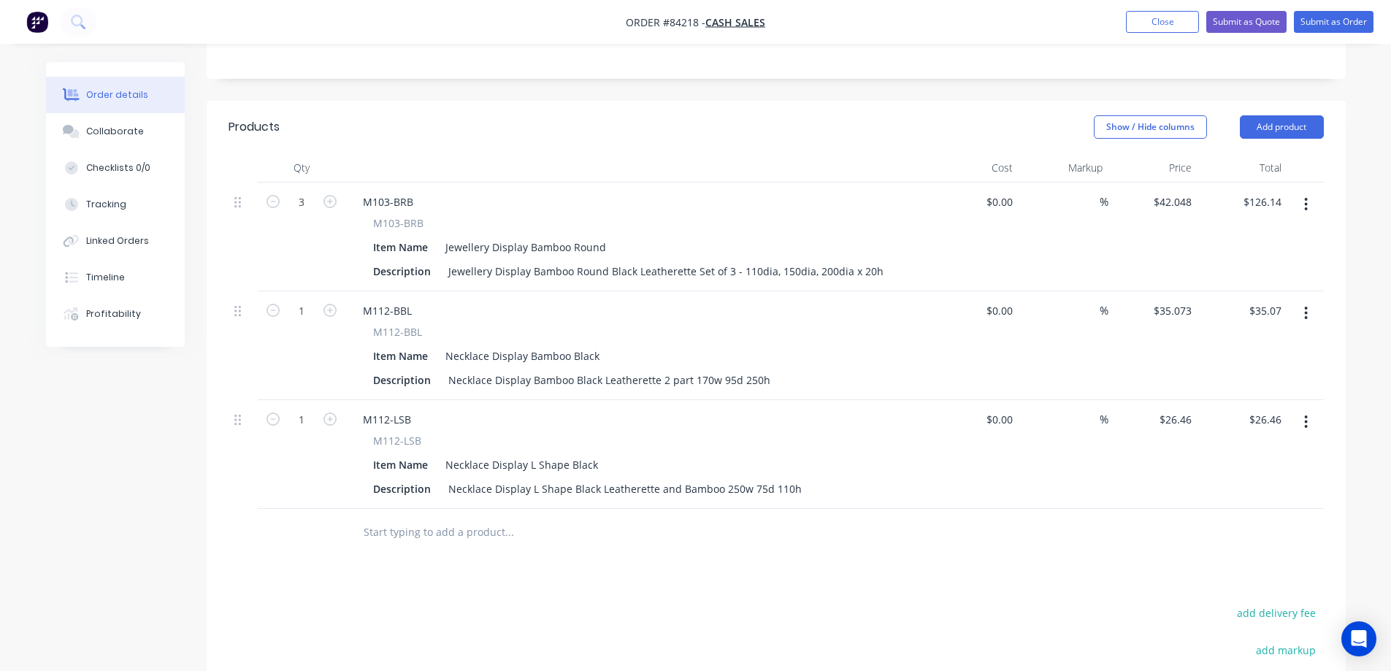
click at [1092, 532] on div at bounding box center [777, 532] width 1096 height 47
drag, startPoint x: 429, startPoint y: 438, endPoint x: 367, endPoint y: 438, distance: 62.1
click at [367, 438] on div "M112-LSB Item Name Necklace Display L Shape Black Description Necklace Display …" at bounding box center [637, 466] width 573 height 66
copy span "M112-LSB"
click at [1193, 427] on input "26.46" at bounding box center [1181, 419] width 34 height 21
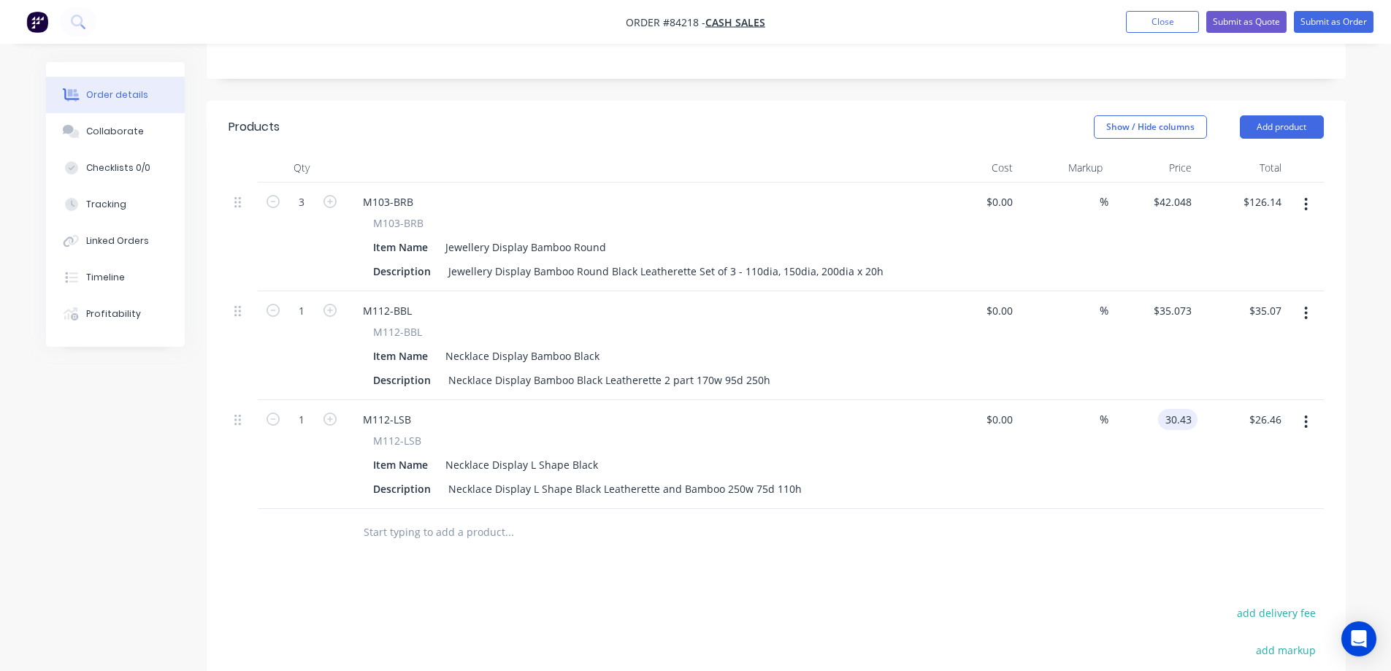
type input "$30.43"
click at [1169, 556] on div at bounding box center [777, 532] width 1096 height 47
click at [1164, 421] on input "30.43" at bounding box center [1177, 419] width 39 height 21
type input "$27.387"
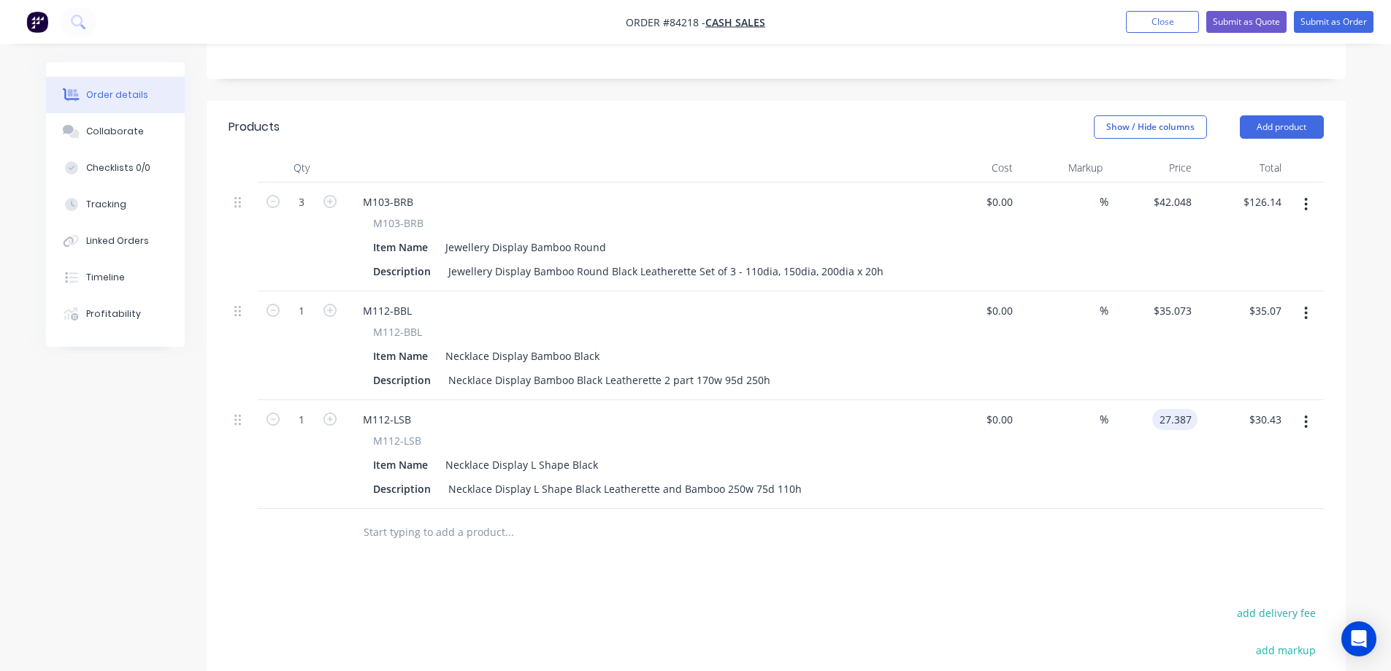
type input "$27.39"
click at [1279, 137] on button "Add product" at bounding box center [1282, 126] width 84 height 23
drag, startPoint x: 1249, startPoint y: 370, endPoint x: 560, endPoint y: 502, distance: 702.1
click at [1248, 370] on div "Notes (External)" at bounding box center [1255, 368] width 112 height 21
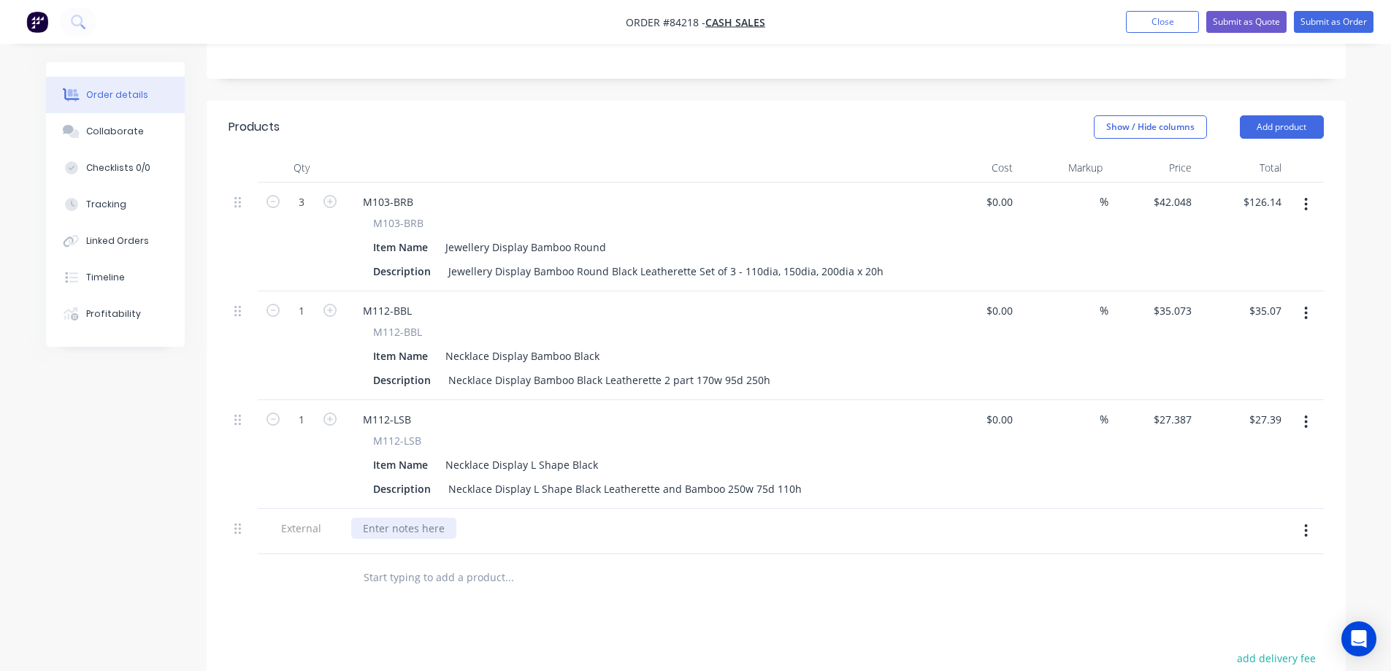
click at [399, 524] on div at bounding box center [403, 528] width 105 height 21
click at [340, 595] on div at bounding box center [302, 577] width 88 height 47
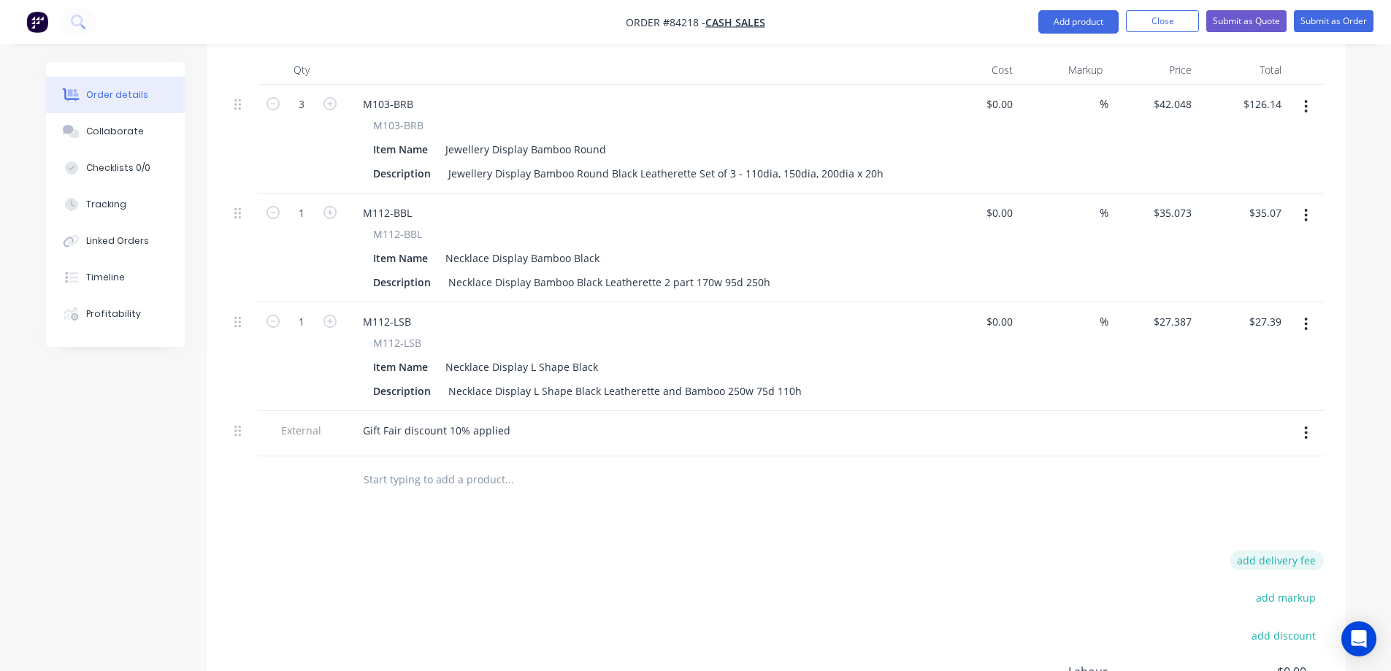
scroll to position [438, 0]
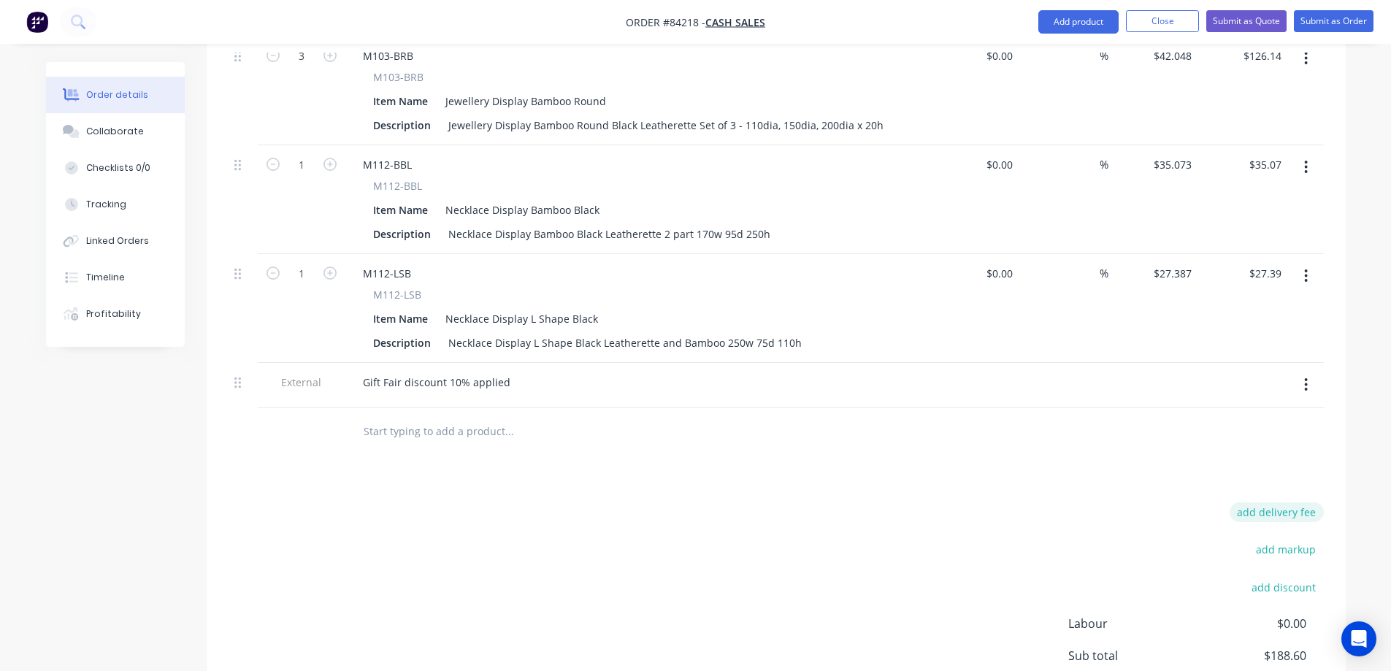
click at [1277, 513] on button "add delivery fee" at bounding box center [1277, 513] width 94 height 20
type input "25"
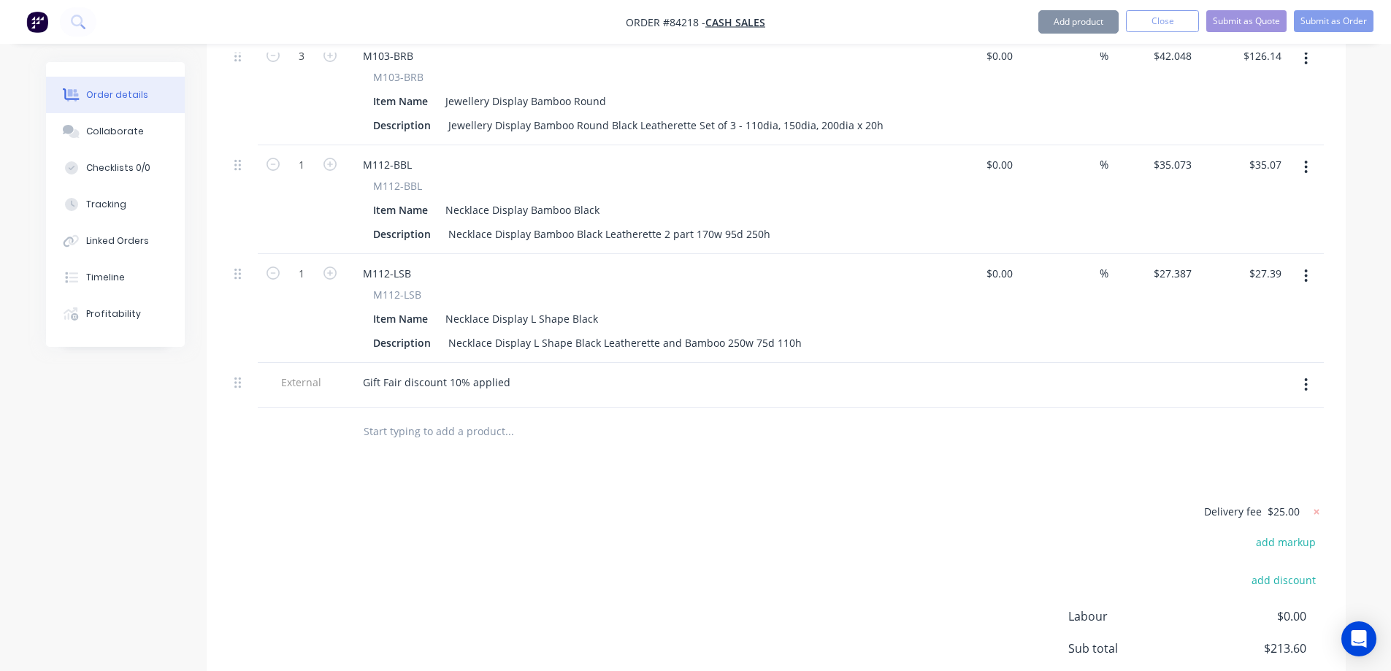
click at [699, 598] on div "Delivery fee $25.00 add markup add discount Labour $0.00 Sub total $213.60 Marg…" at bounding box center [777, 640] width 1096 height 275
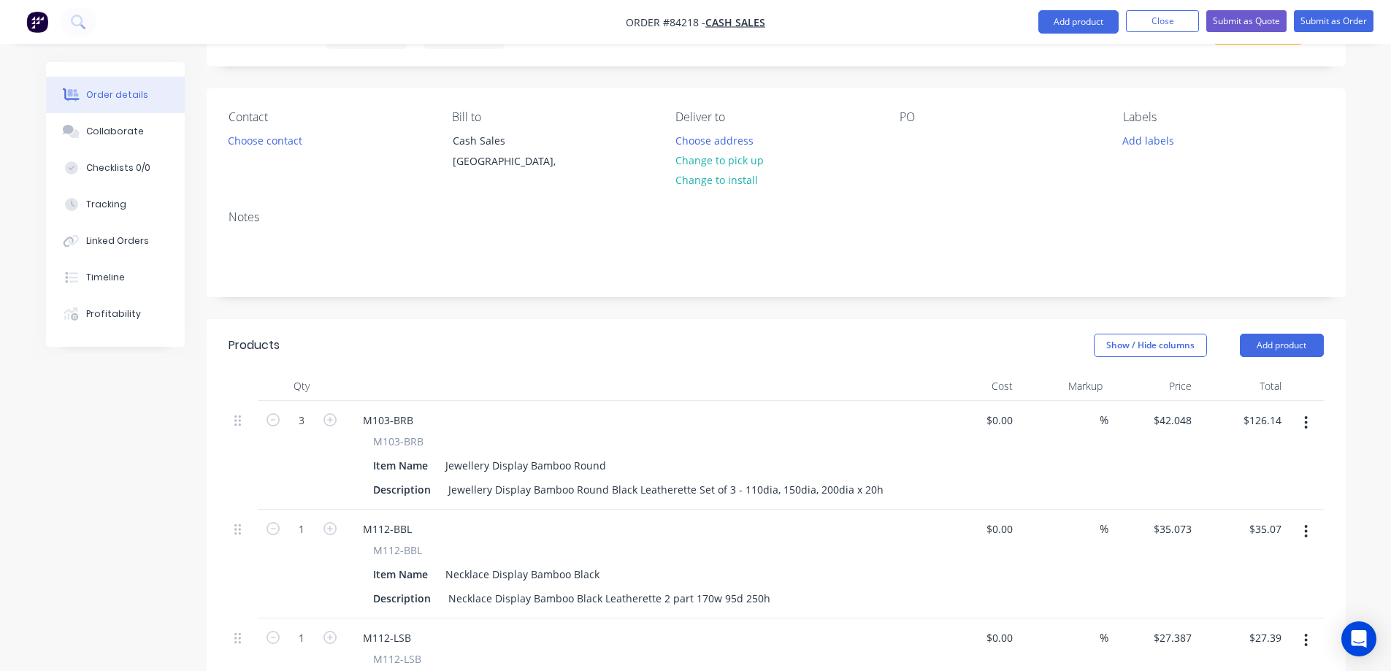
scroll to position [0, 0]
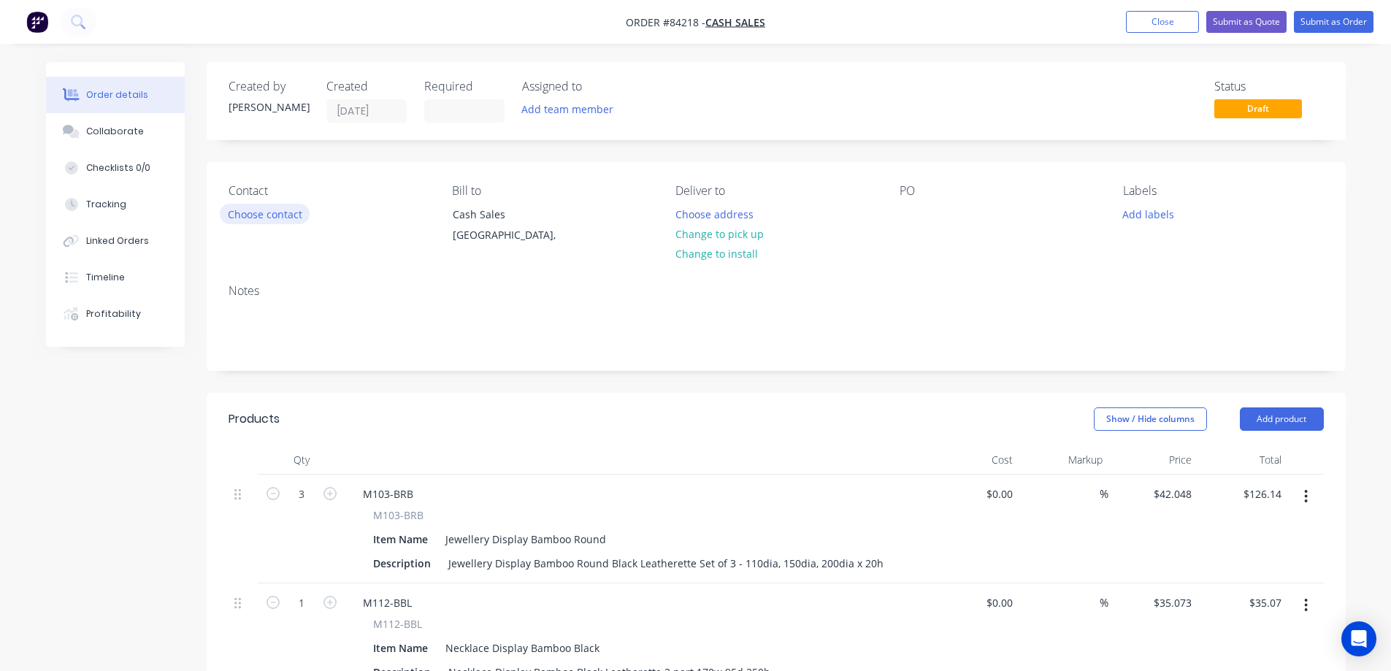
click at [285, 213] on button "Choose contact" at bounding box center [265, 214] width 90 height 20
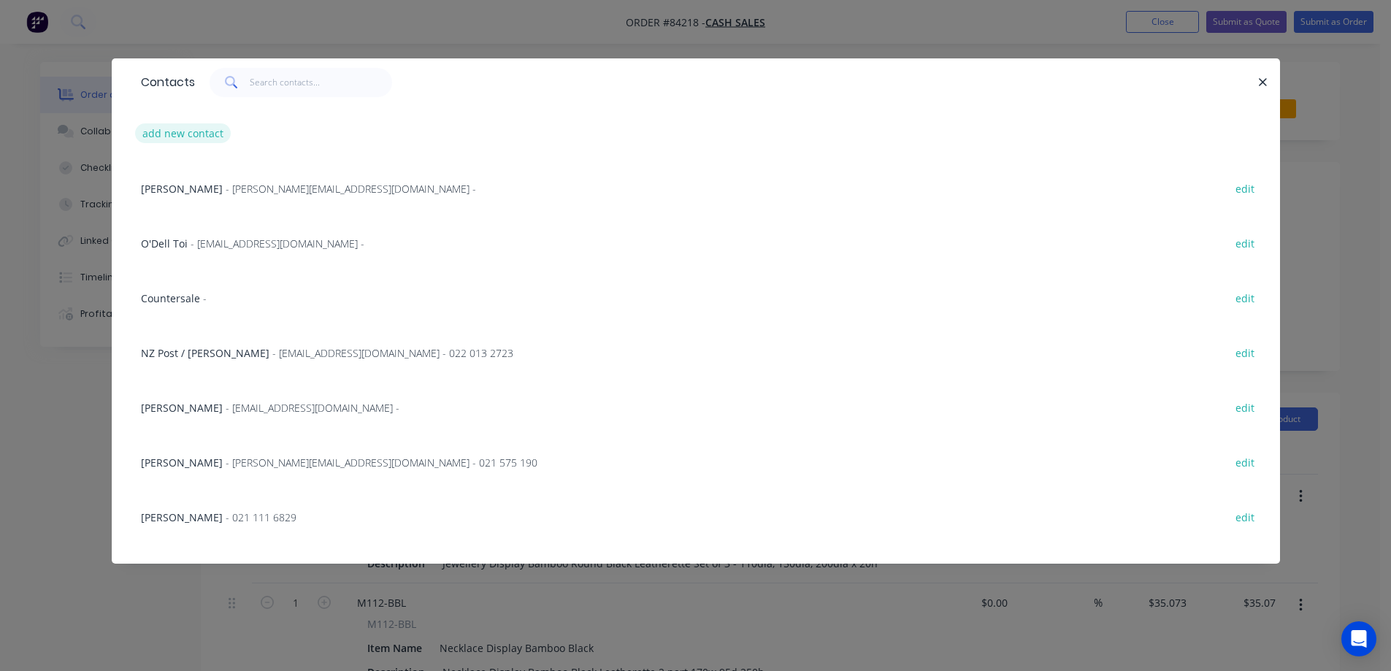
click at [190, 142] on button "add new contact" at bounding box center [183, 133] width 96 height 20
select select "NZ"
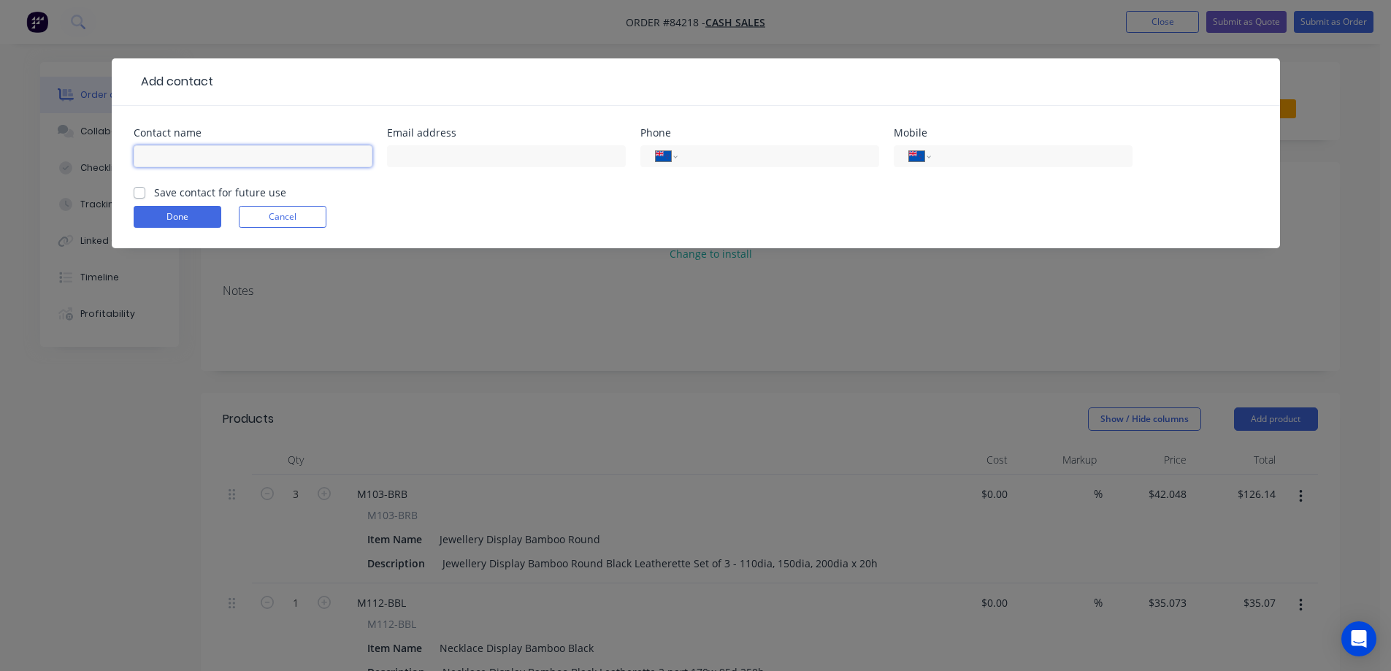
click at [199, 167] on input "text" at bounding box center [253, 156] width 239 height 22
type input "Flying with Birds - [PERSON_NAME]"
click at [447, 162] on input "text" at bounding box center [506, 156] width 239 height 22
type input "[EMAIL_ADDRESS][DOMAIN_NAME]"
click at [154, 191] on label "Save contact for future use" at bounding box center [220, 192] width 132 height 15
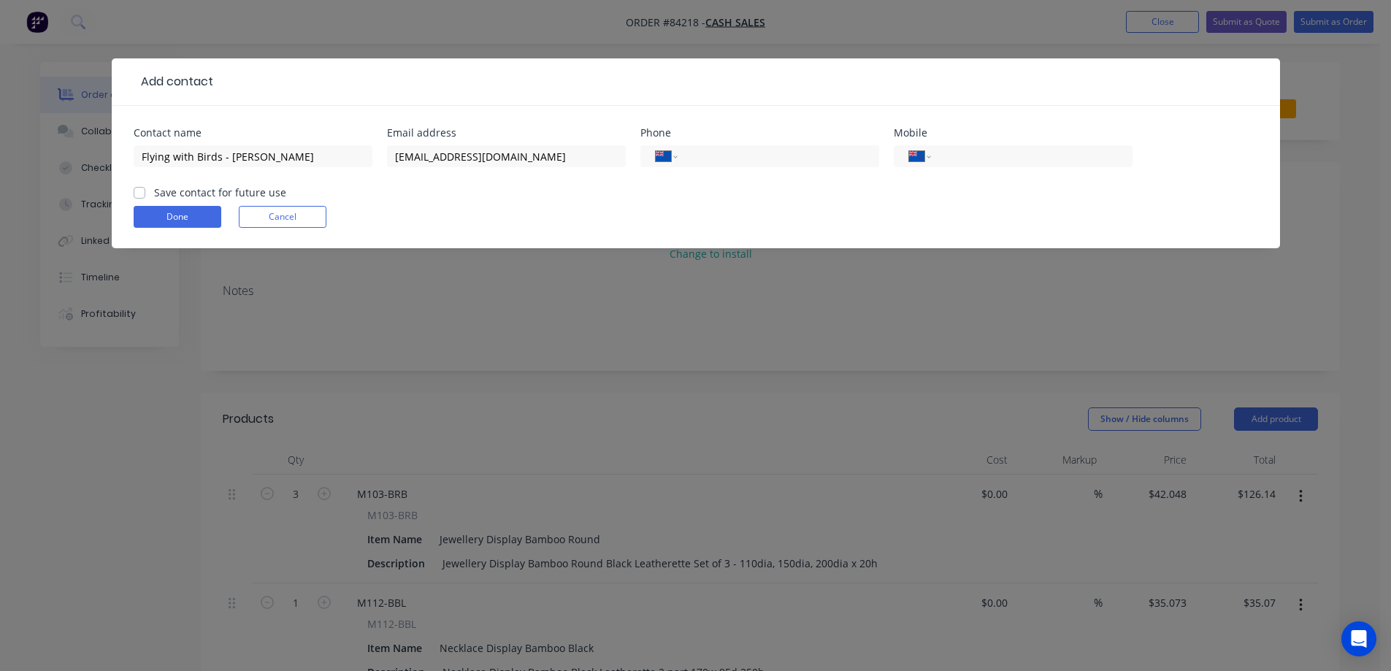
click at [136, 191] on input "Save contact for future use" at bounding box center [140, 192] width 12 height 14
checkbox input "true"
drag, startPoint x: 219, startPoint y: 156, endPoint x: 115, endPoint y: 156, distance: 103.7
click at [115, 156] on div "Contact name Flying with Birds - [PERSON_NAME] Email address [EMAIL_ADDRESS][DO…" at bounding box center [696, 177] width 1169 height 142
click at [197, 213] on button "Done" at bounding box center [178, 217] width 88 height 22
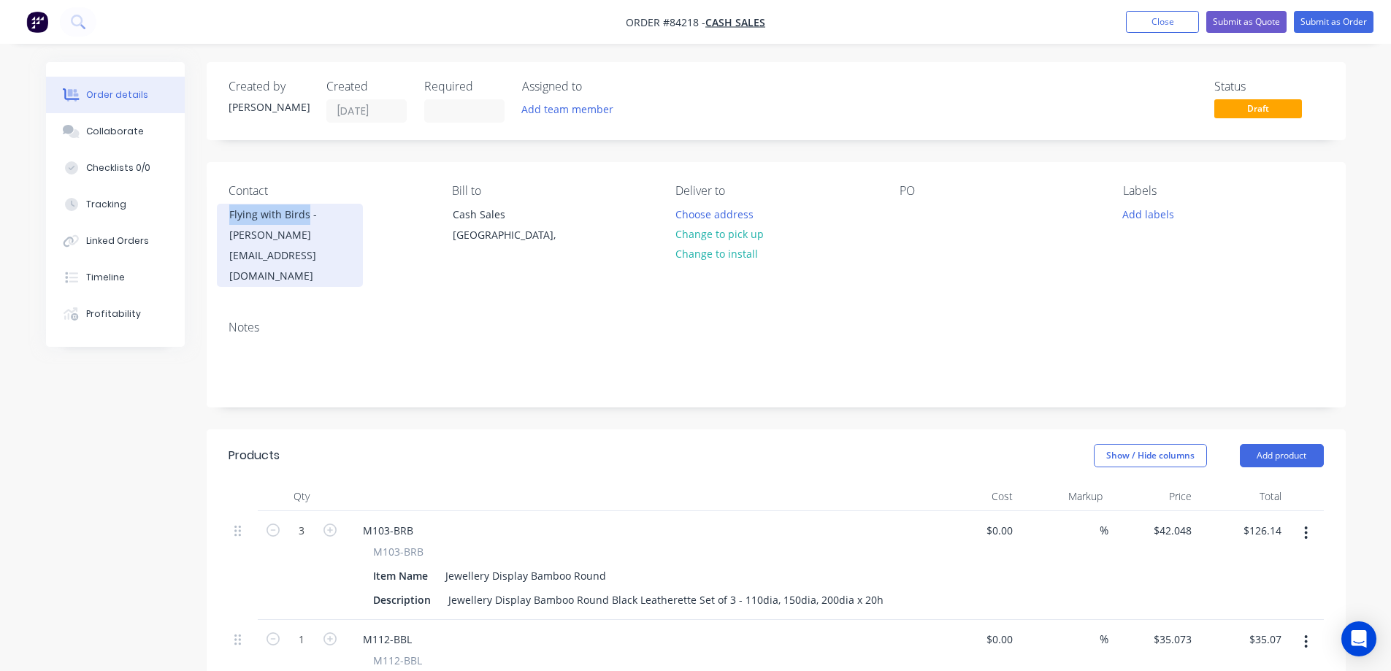
copy div "Flying with Birds"
drag, startPoint x: 227, startPoint y: 216, endPoint x: 307, endPoint y: 214, distance: 79.6
click at [307, 214] on div "Flying with Birds - [PERSON_NAME] [EMAIL_ADDRESS][DOMAIN_NAME]" at bounding box center [290, 245] width 146 height 83
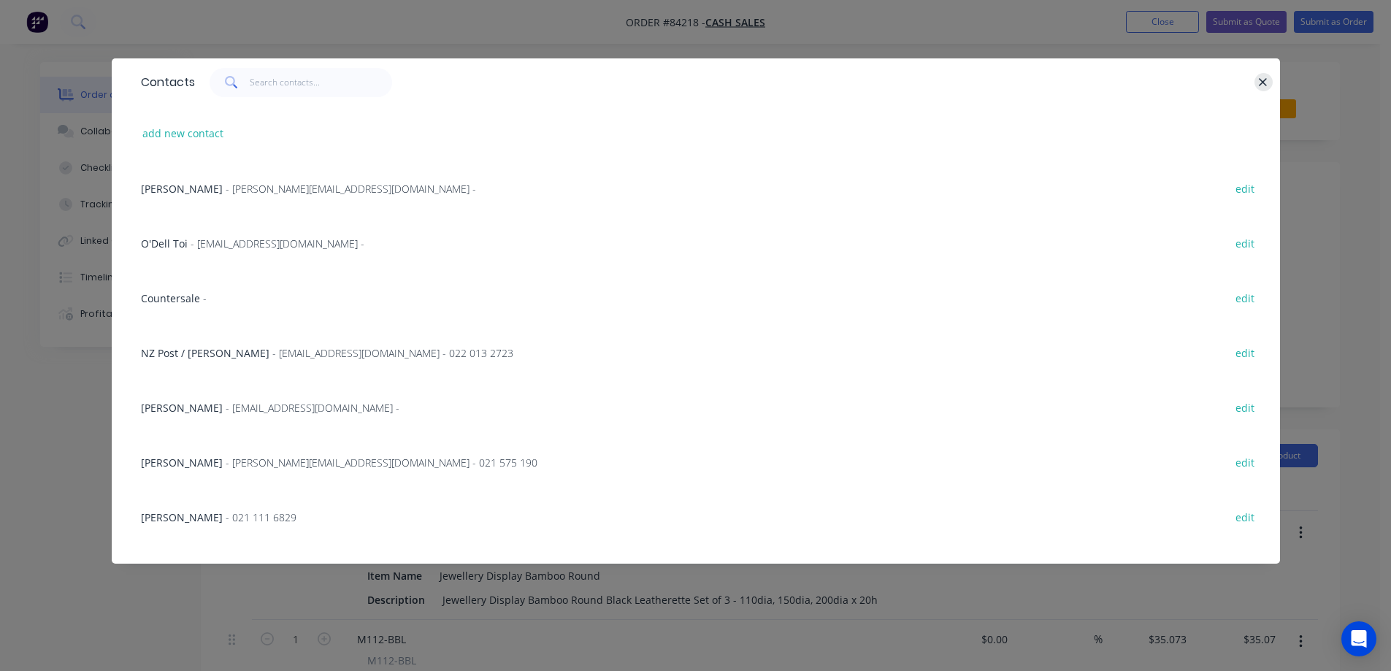
click at [1261, 81] on icon "button" at bounding box center [1263, 82] width 9 height 13
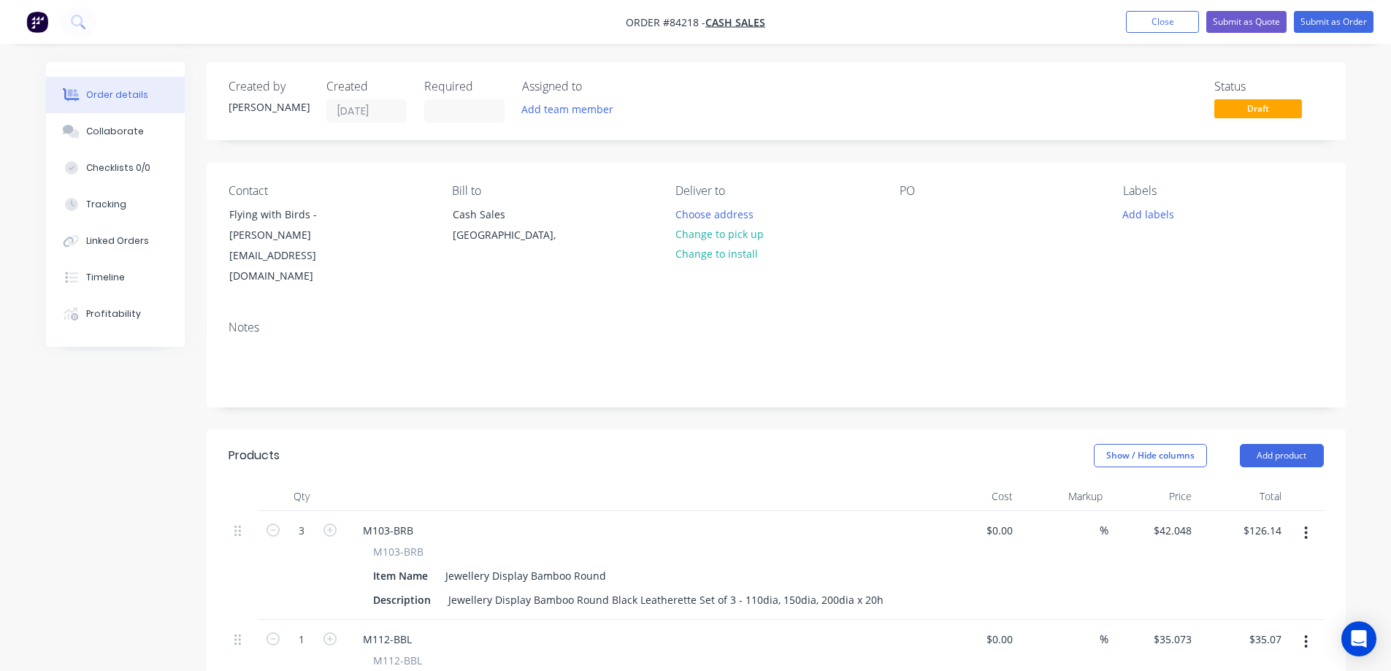
click at [897, 209] on div "Contact Flying with Birds - [PERSON_NAME] [EMAIL_ADDRESS][DOMAIN_NAME] Bill to …" at bounding box center [776, 235] width 1139 height 147
click at [906, 210] on div at bounding box center [911, 214] width 23 height 21
paste div
click at [1321, 23] on button "Submit as Order" at bounding box center [1334, 22] width 80 height 22
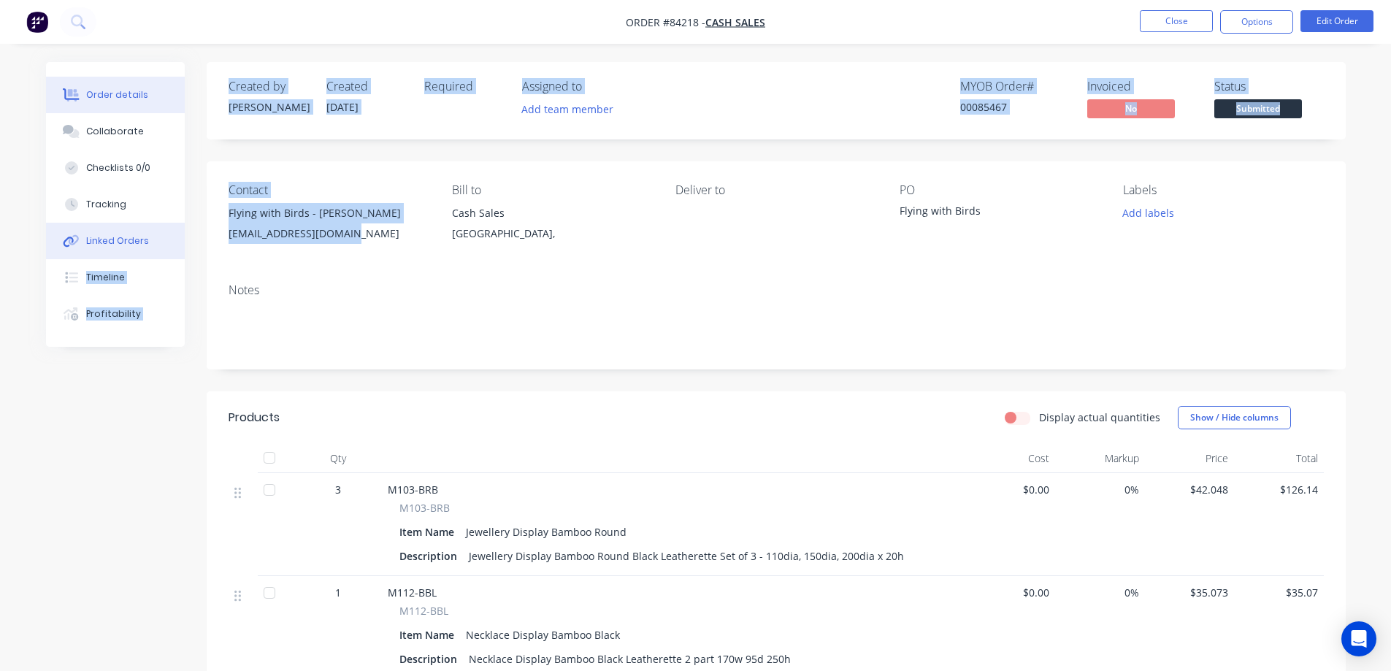
drag, startPoint x: 354, startPoint y: 233, endPoint x: 175, endPoint y: 232, distance: 179.0
click at [175, 232] on div "Order details Collaborate Checklists 0/0 Tracking Linked Orders Timeline Profit…" at bounding box center [695, 588] width 1329 height 1052
click at [272, 232] on div "[EMAIL_ADDRESS][DOMAIN_NAME]" at bounding box center [329, 234] width 200 height 20
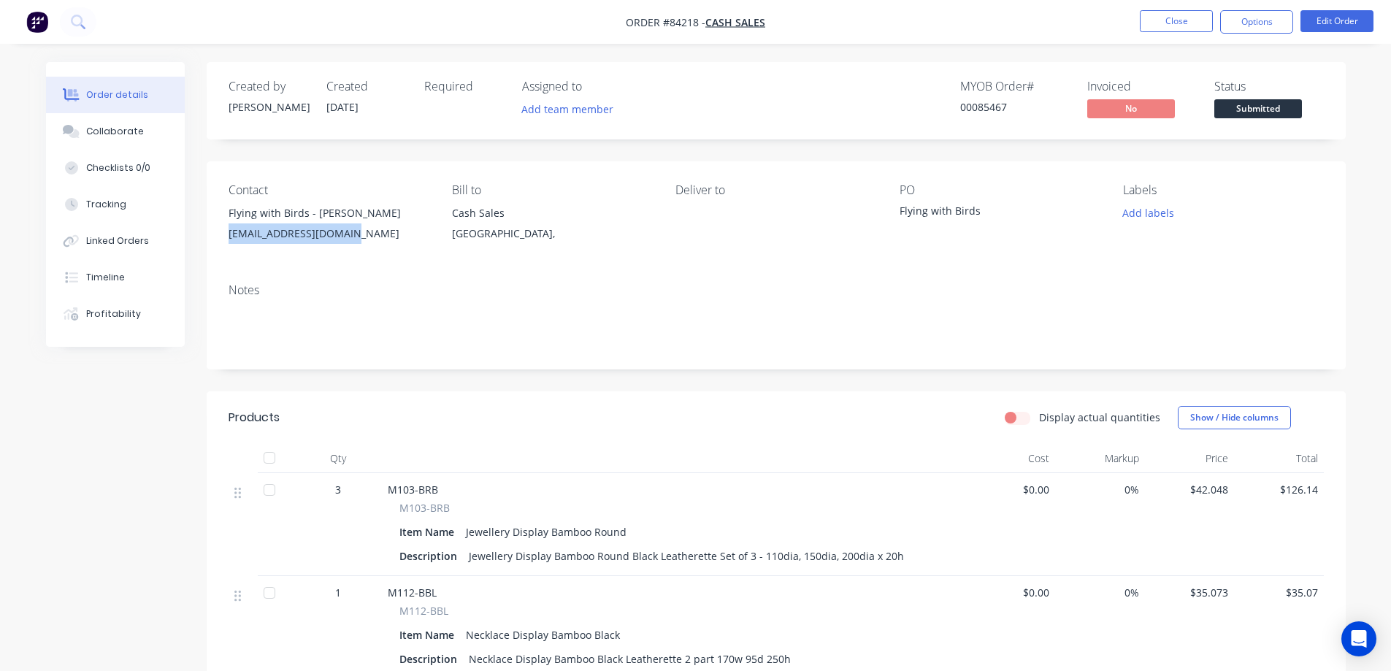
drag, startPoint x: 349, startPoint y: 236, endPoint x: 227, endPoint y: 234, distance: 122.0
click at [227, 234] on div "Contact Flying with Birds - [PERSON_NAME] [EMAIL_ADDRESS][DOMAIN_NAME] Bill to …" at bounding box center [776, 216] width 1139 height 110
copy div "[EMAIL_ADDRESS][DOMAIN_NAME]"
click at [1276, 16] on button "Options" at bounding box center [1257, 21] width 73 height 23
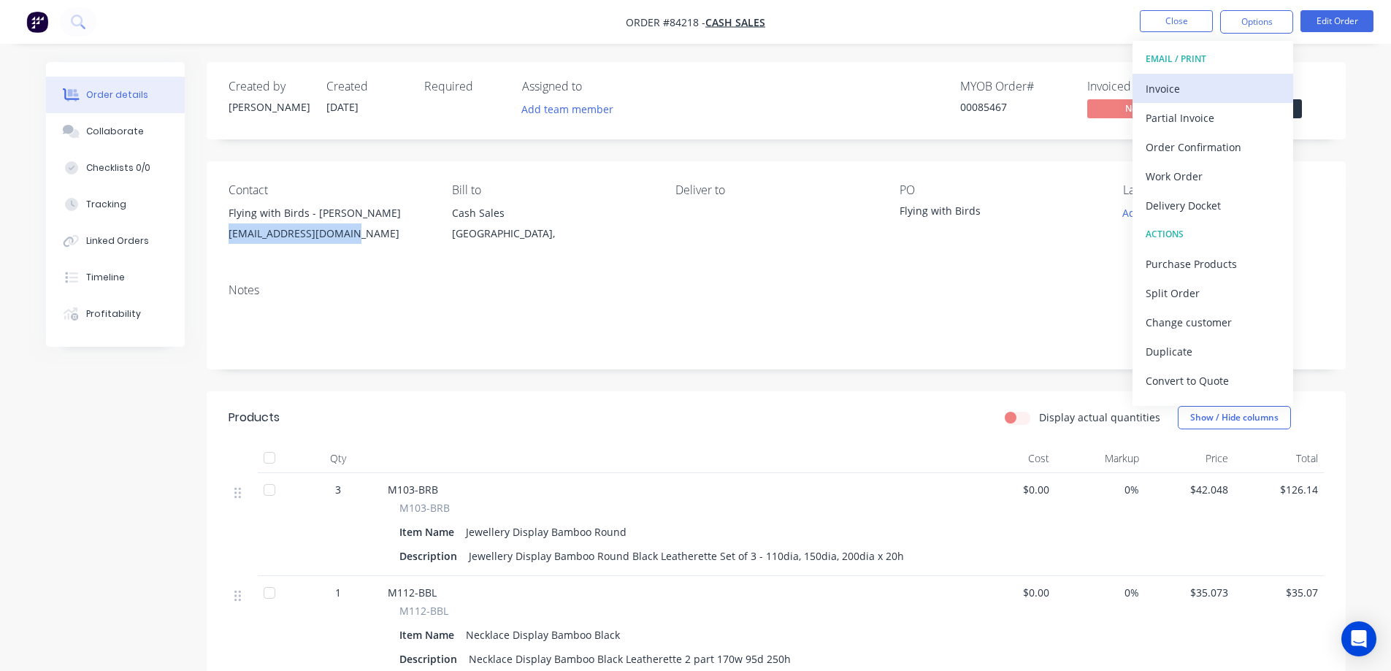
click at [1225, 85] on div "Invoice" at bounding box center [1213, 88] width 134 height 21
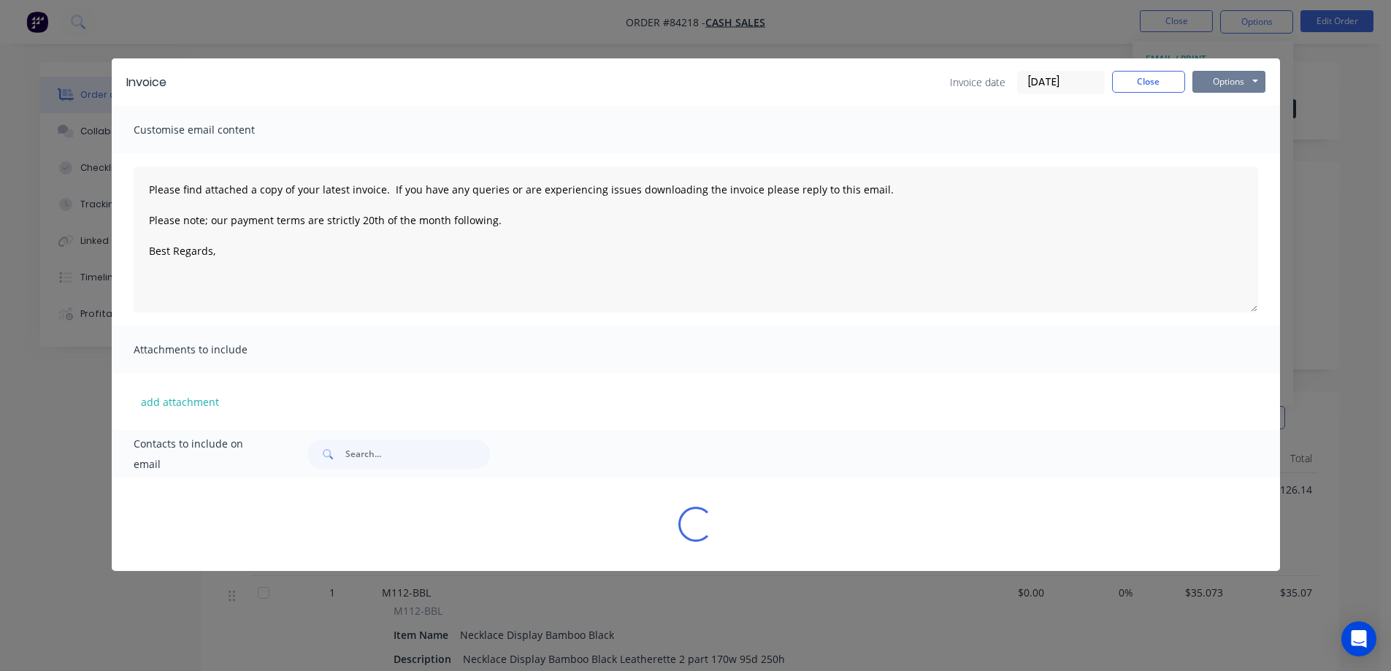
drag, startPoint x: 1225, startPoint y: 85, endPoint x: 1243, endPoint y: 95, distance: 20.6
click at [1243, 80] on button "Options" at bounding box center [1229, 82] width 73 height 22
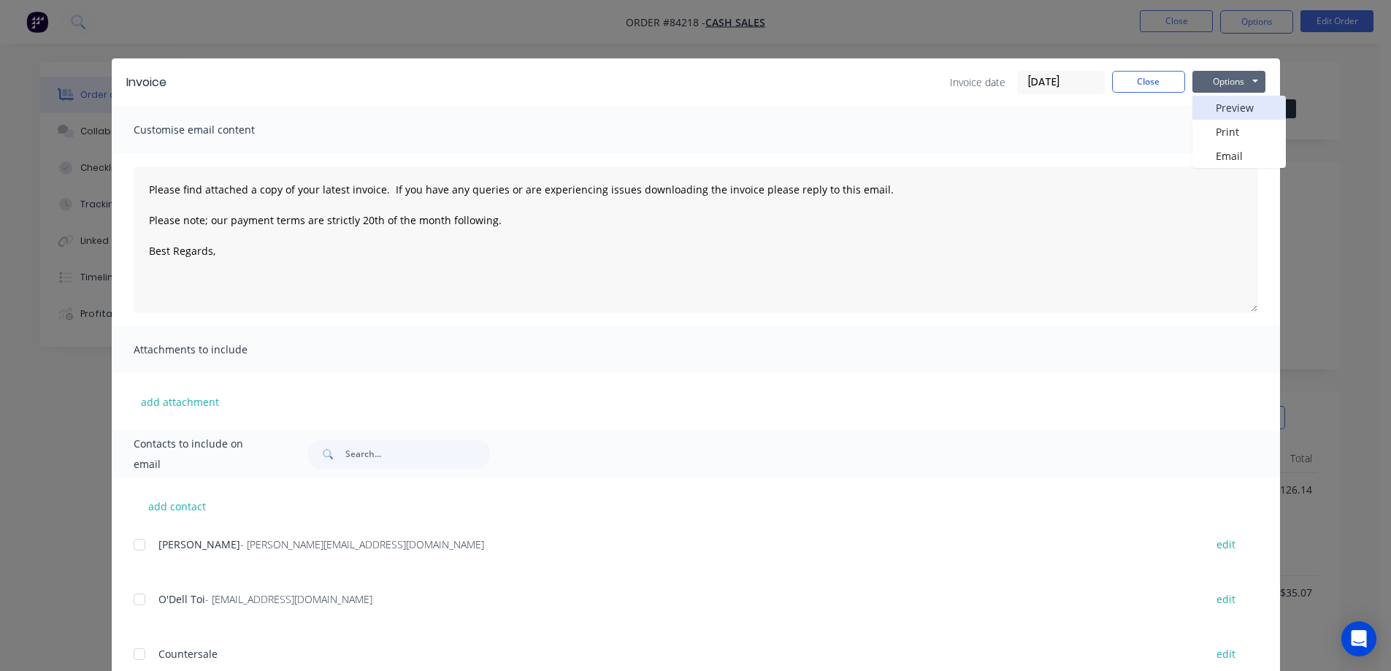
click at [1236, 107] on button "Preview" at bounding box center [1239, 108] width 93 height 24
click at [1141, 80] on button "Close" at bounding box center [1148, 82] width 73 height 22
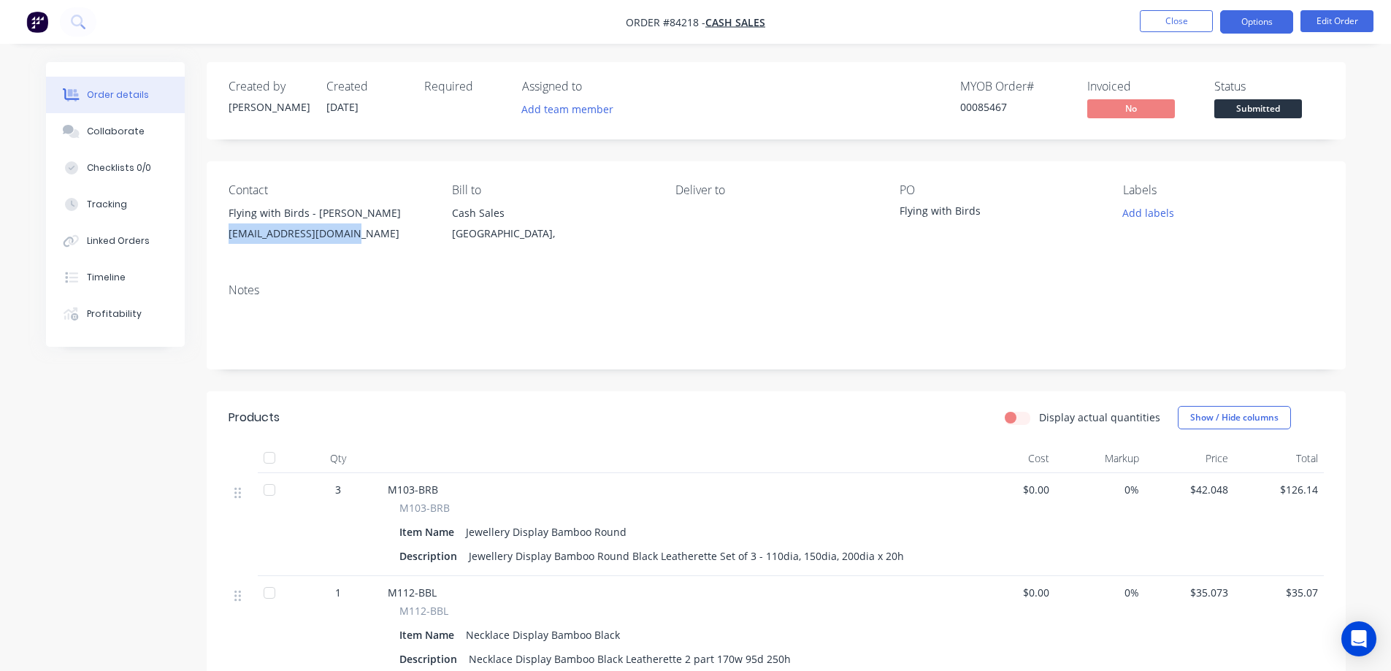
click at [1270, 28] on button "Options" at bounding box center [1257, 21] width 73 height 23
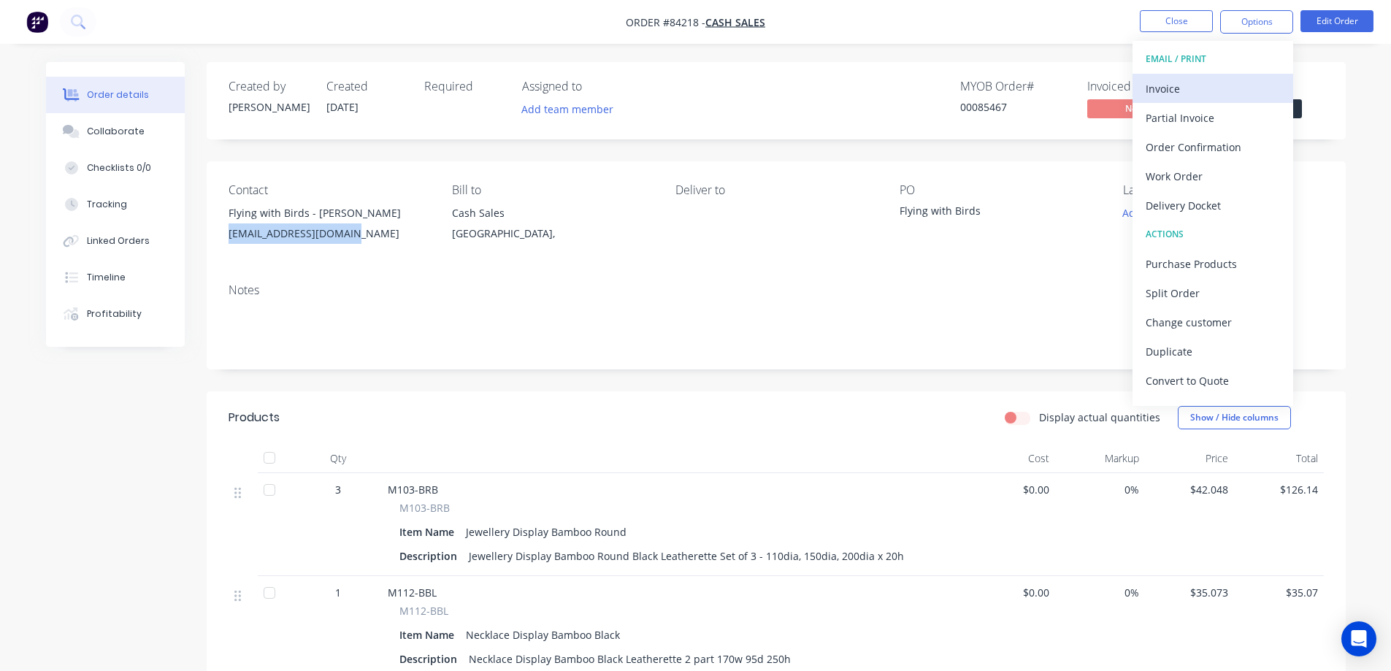
click at [1227, 80] on div "Invoice" at bounding box center [1213, 88] width 134 height 21
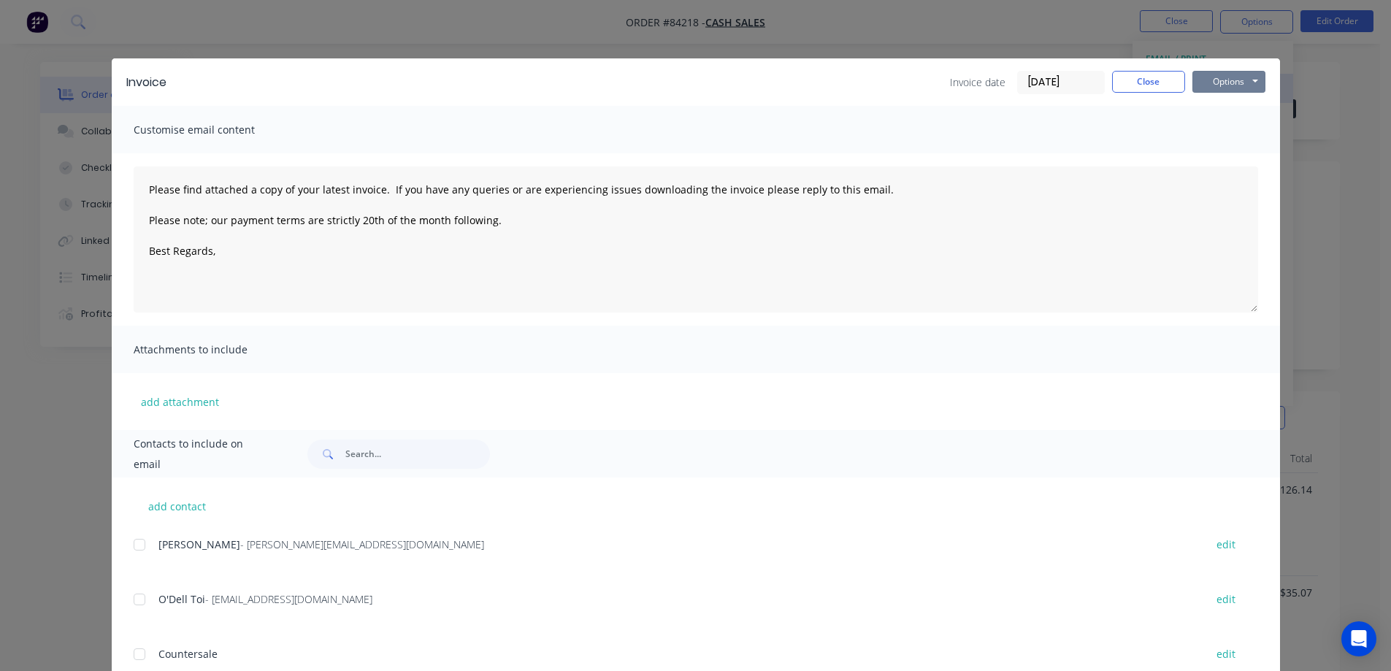
click at [1230, 80] on button "Options" at bounding box center [1229, 82] width 73 height 22
click at [1232, 141] on button "Print" at bounding box center [1239, 132] width 93 height 24
click at [1127, 94] on div "Invoice Invoice date [DATE] Close Options Preview Print Email" at bounding box center [696, 81] width 1169 height 47
click at [1127, 89] on button "Close" at bounding box center [1148, 82] width 73 height 22
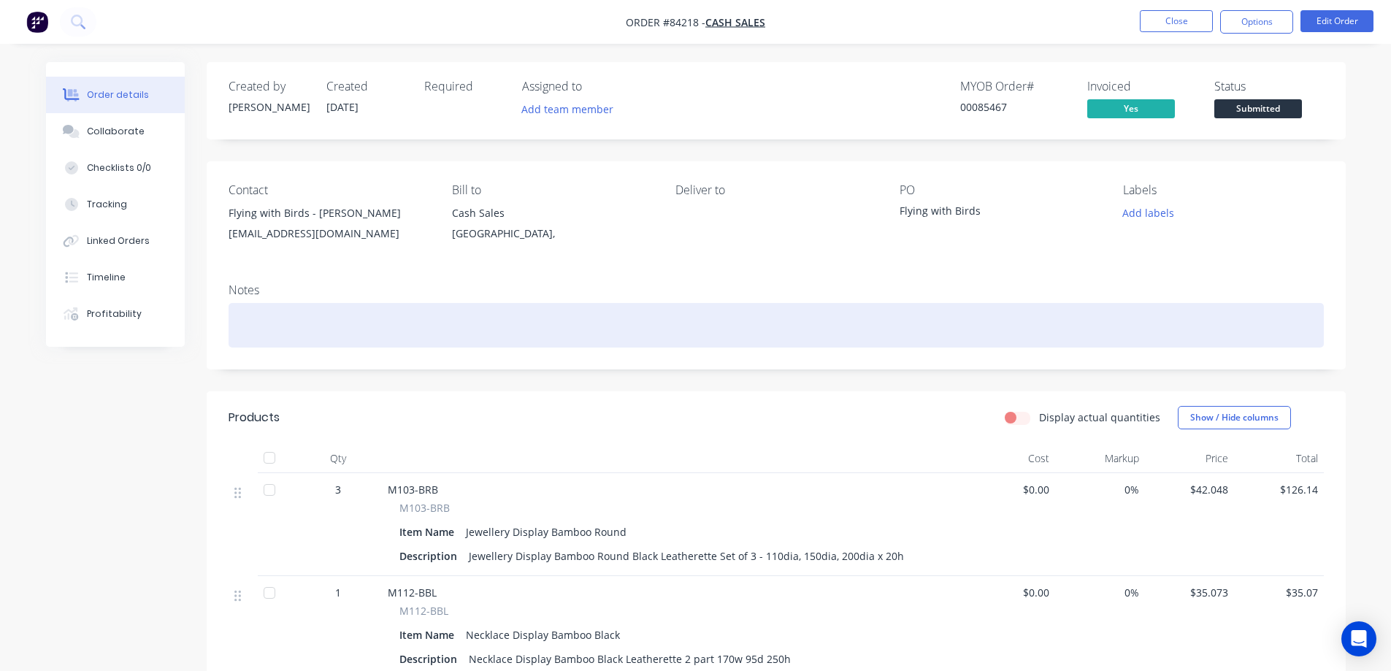
click at [400, 331] on div at bounding box center [777, 325] width 1096 height 45
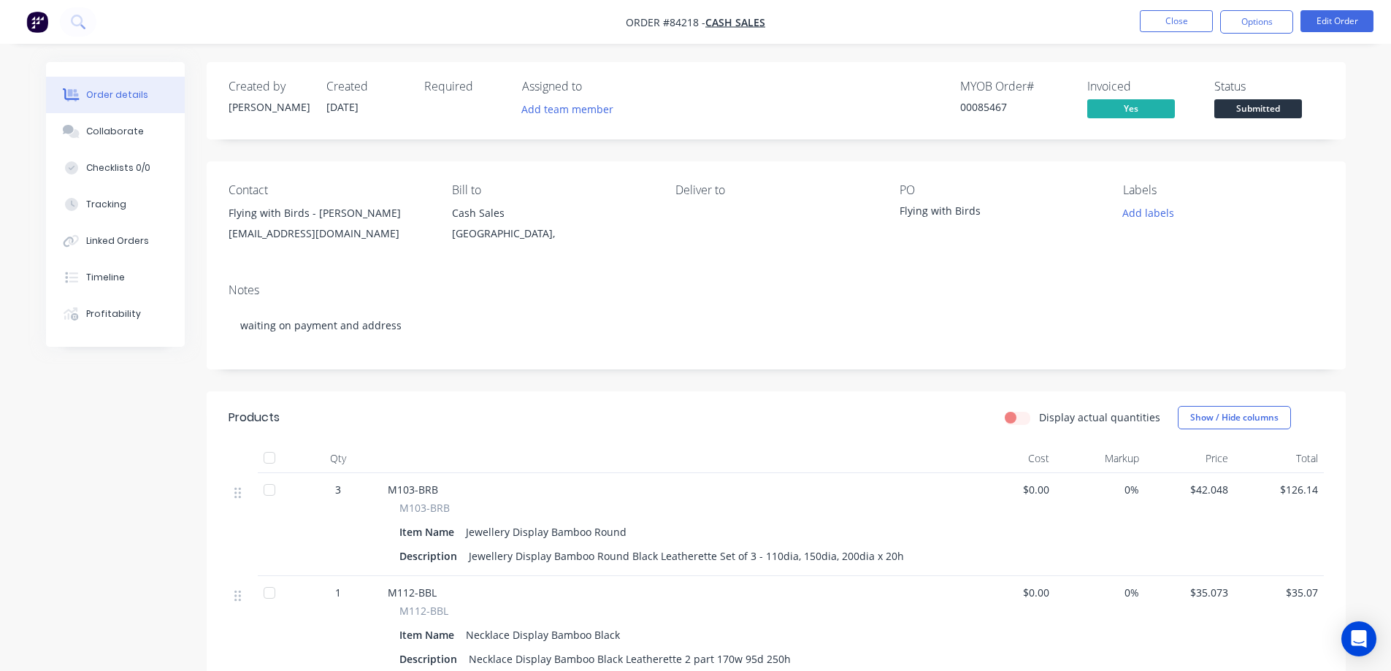
click at [1195, 168] on div "Contact Flying with Birds - [PERSON_NAME] [EMAIL_ADDRESS][DOMAIN_NAME] Bill to …" at bounding box center [776, 216] width 1139 height 110
drag, startPoint x: 1266, startPoint y: 113, endPoint x: 1263, endPoint y: 126, distance: 13.5
click at [1266, 112] on span "Submitted" at bounding box center [1259, 108] width 88 height 18
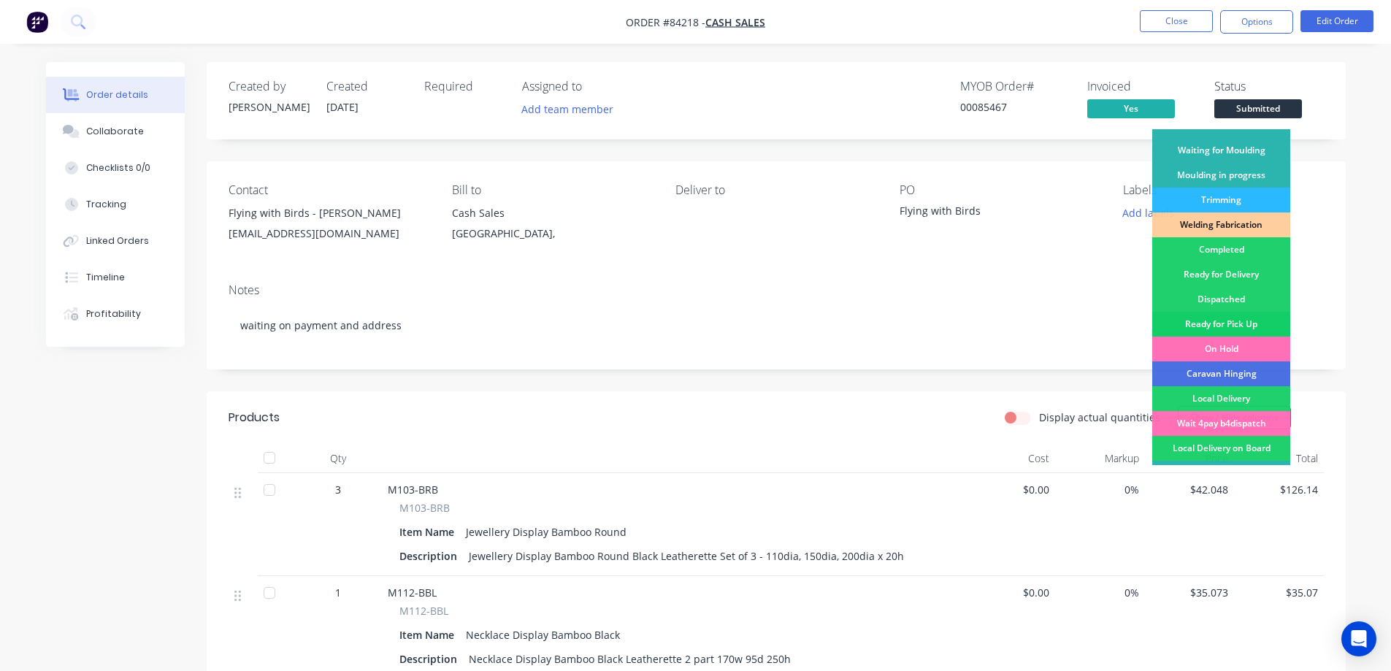
scroll to position [285, 0]
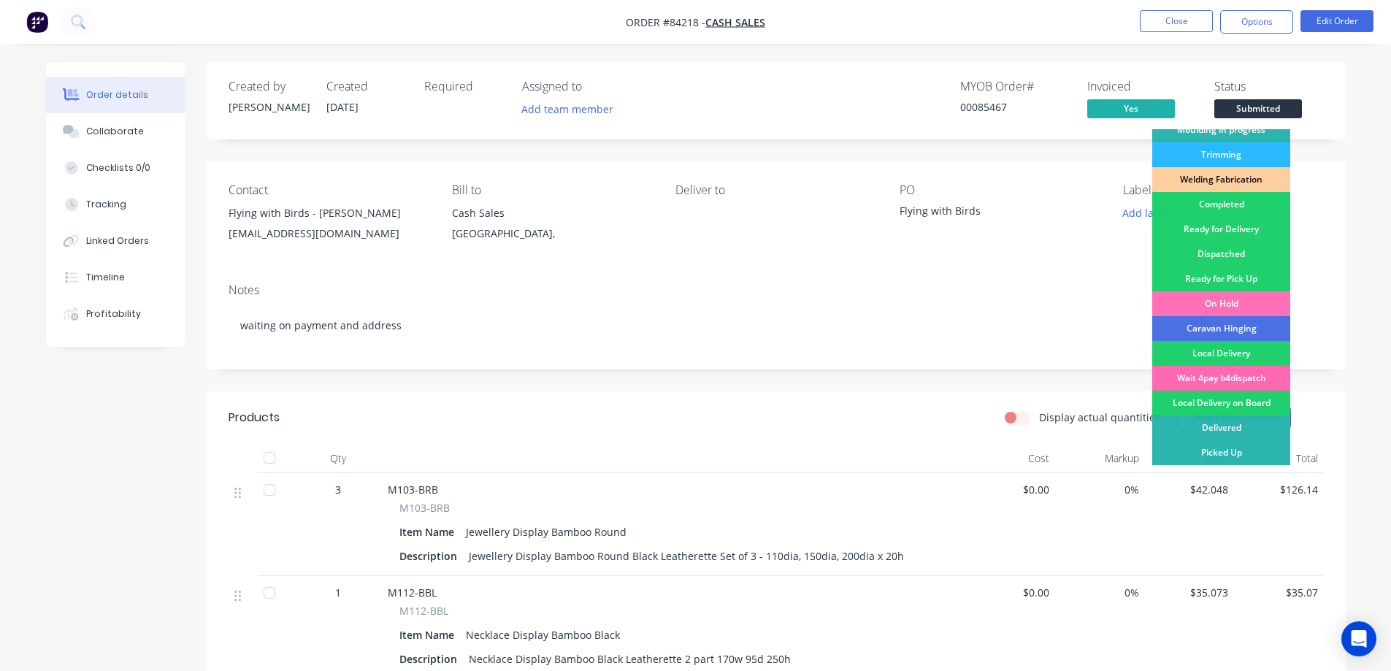
click at [1215, 372] on div "Wait 4pay b4dispatch" at bounding box center [1222, 378] width 138 height 25
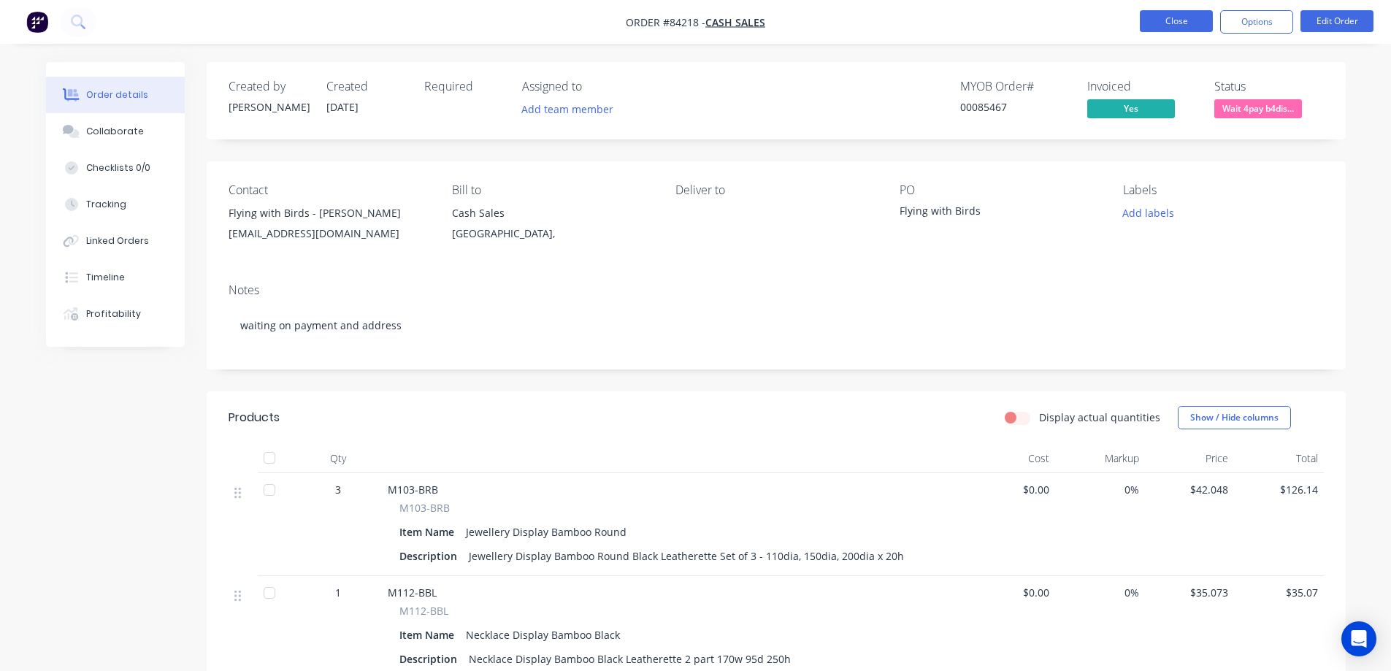
click at [1184, 23] on button "Close" at bounding box center [1176, 21] width 73 height 22
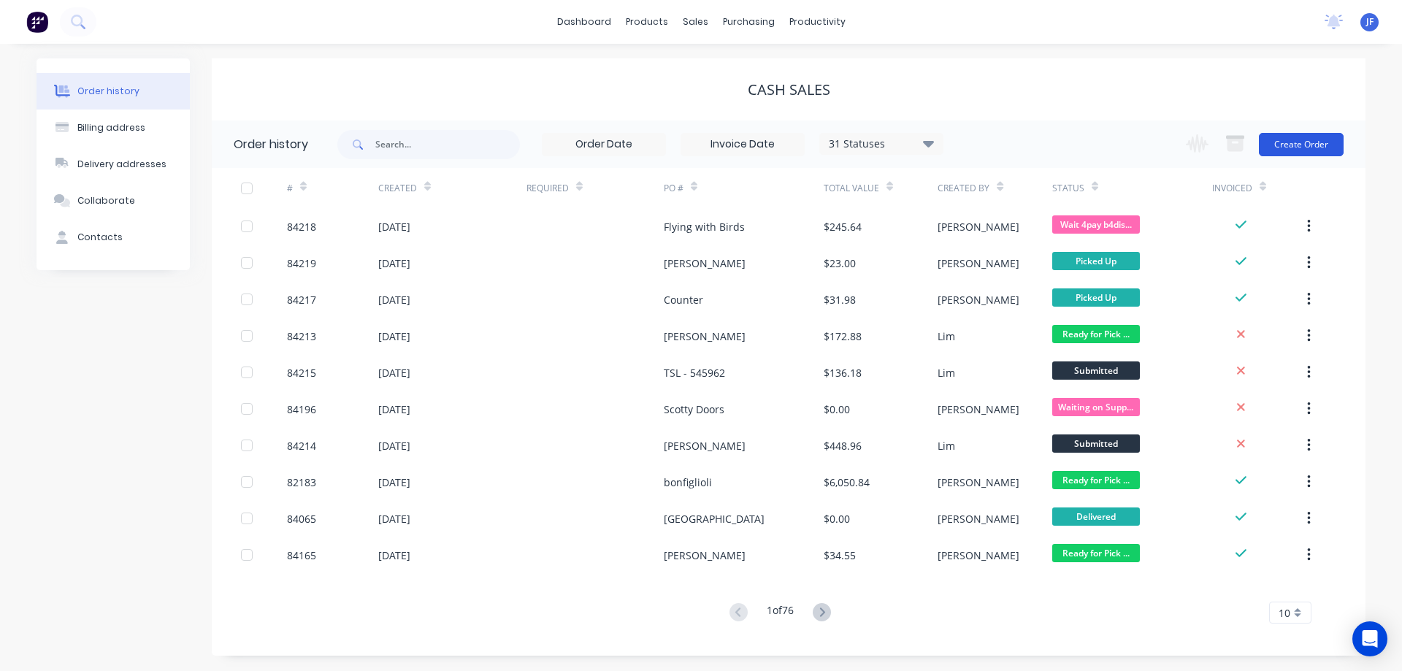
click at [1319, 142] on button "Create Order" at bounding box center [1301, 144] width 85 height 23
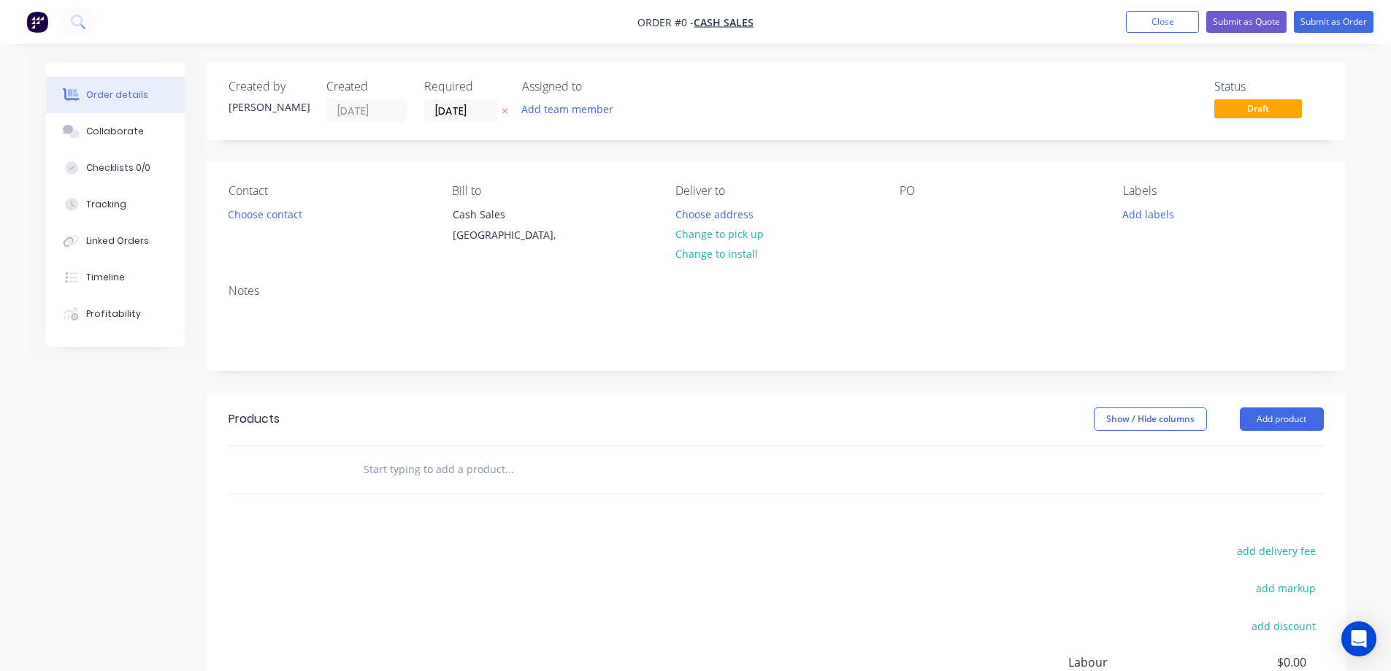
click at [501, 109] on button at bounding box center [504, 111] width 15 height 17
click at [275, 213] on button "Choose contact" at bounding box center [265, 214] width 90 height 20
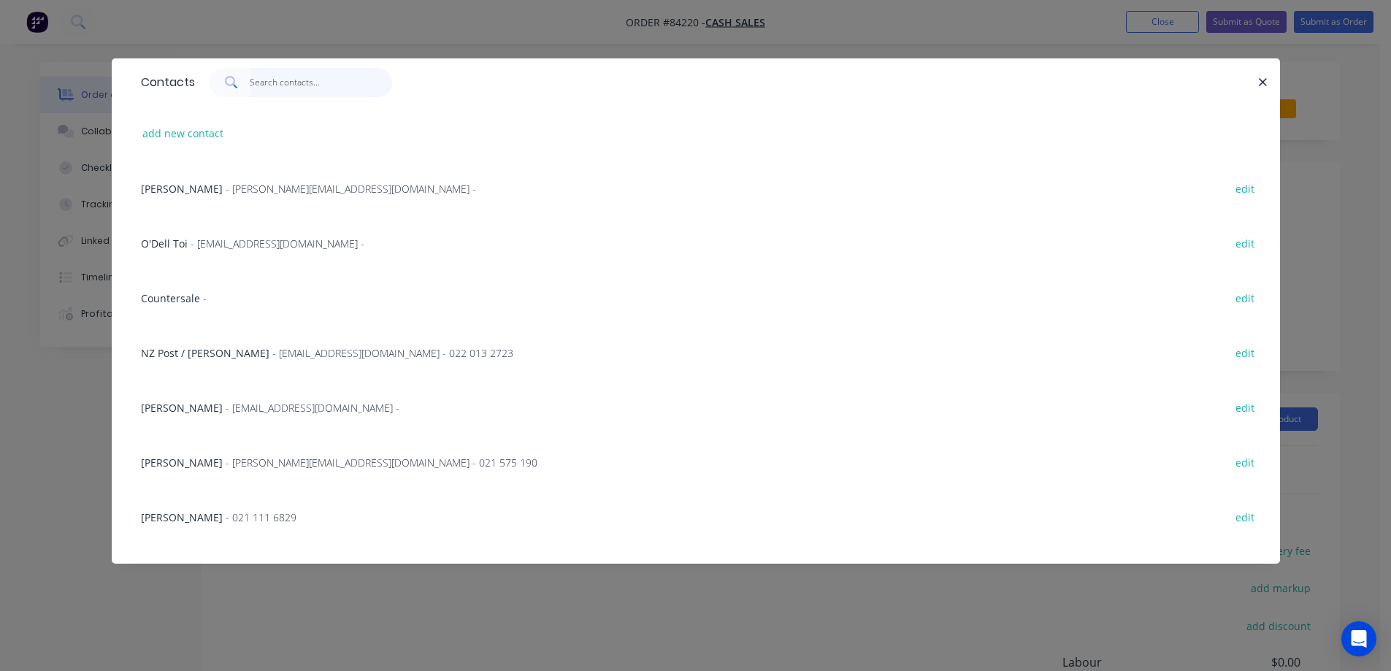
click at [272, 83] on input "text" at bounding box center [321, 82] width 142 height 29
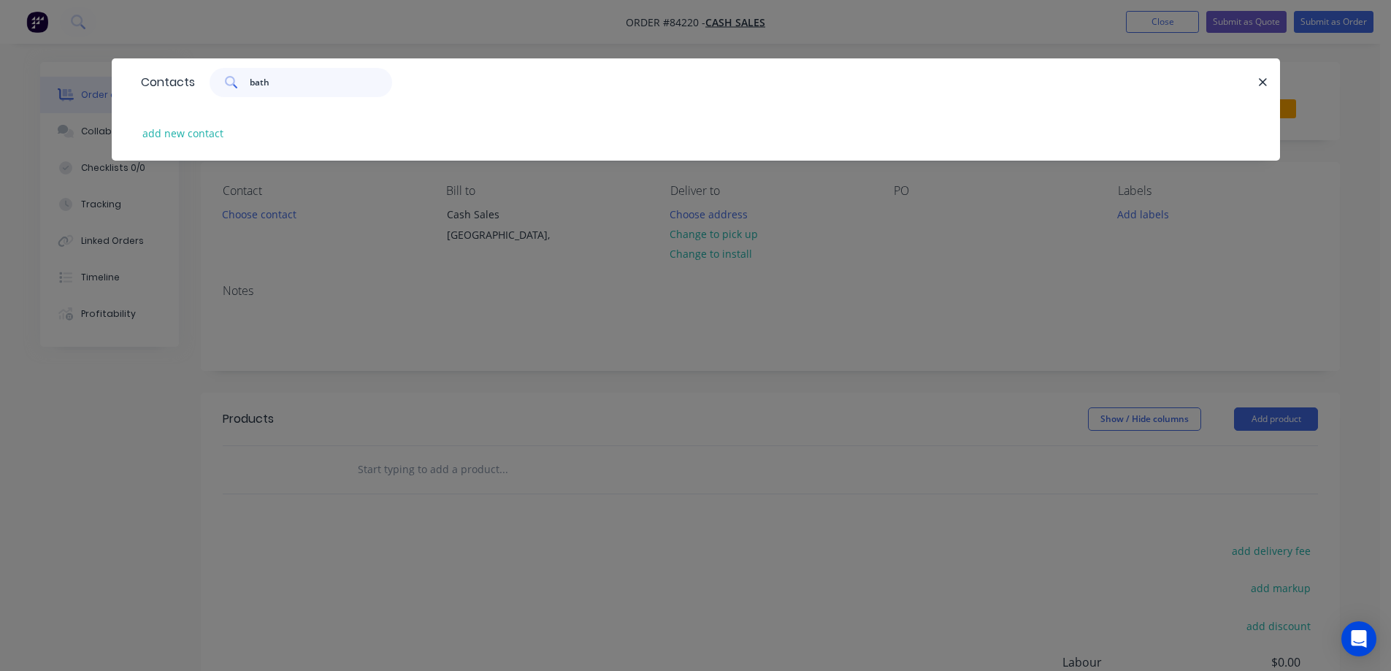
type input "bath"
click at [197, 135] on button "add new contact" at bounding box center [183, 133] width 96 height 20
select select "NZ"
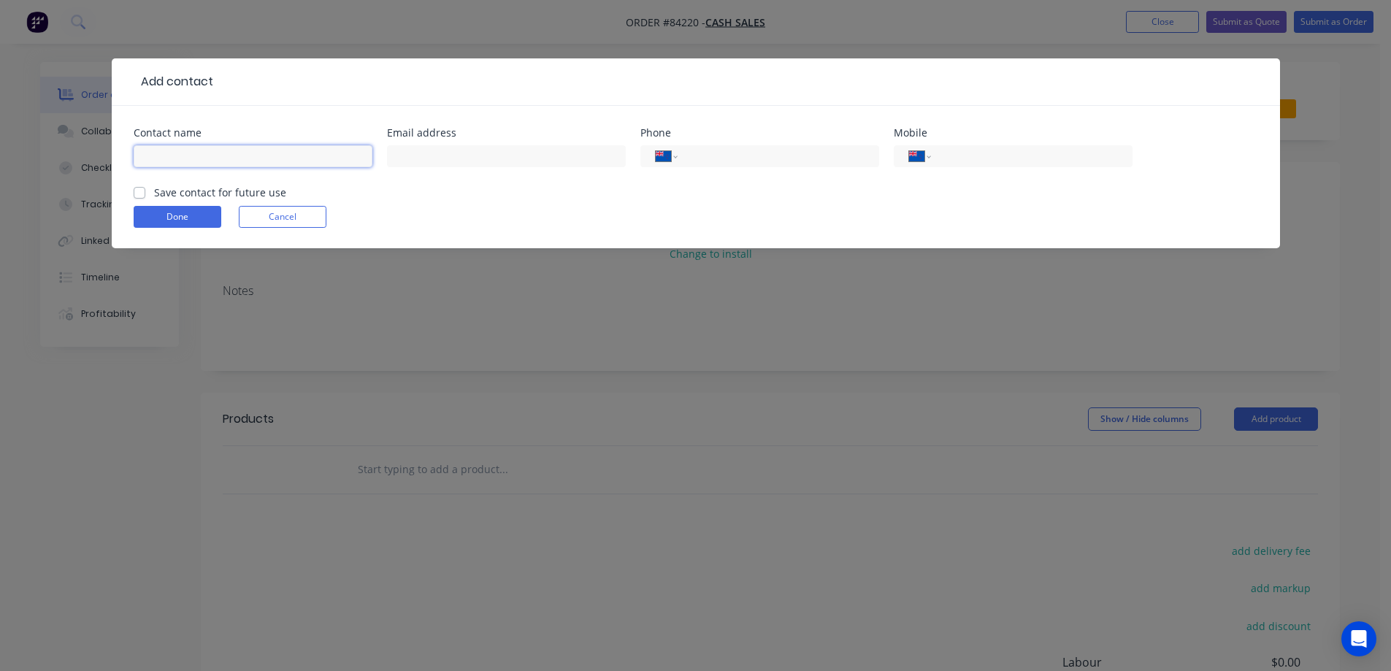
click at [275, 155] on input "text" at bounding box center [253, 156] width 239 height 22
paste input "Bath Boutique"
type input "Bath Boutique"
click at [258, 192] on label "Save contact for future use" at bounding box center [220, 192] width 132 height 15
click at [145, 192] on input "Save contact for future use" at bounding box center [140, 192] width 12 height 14
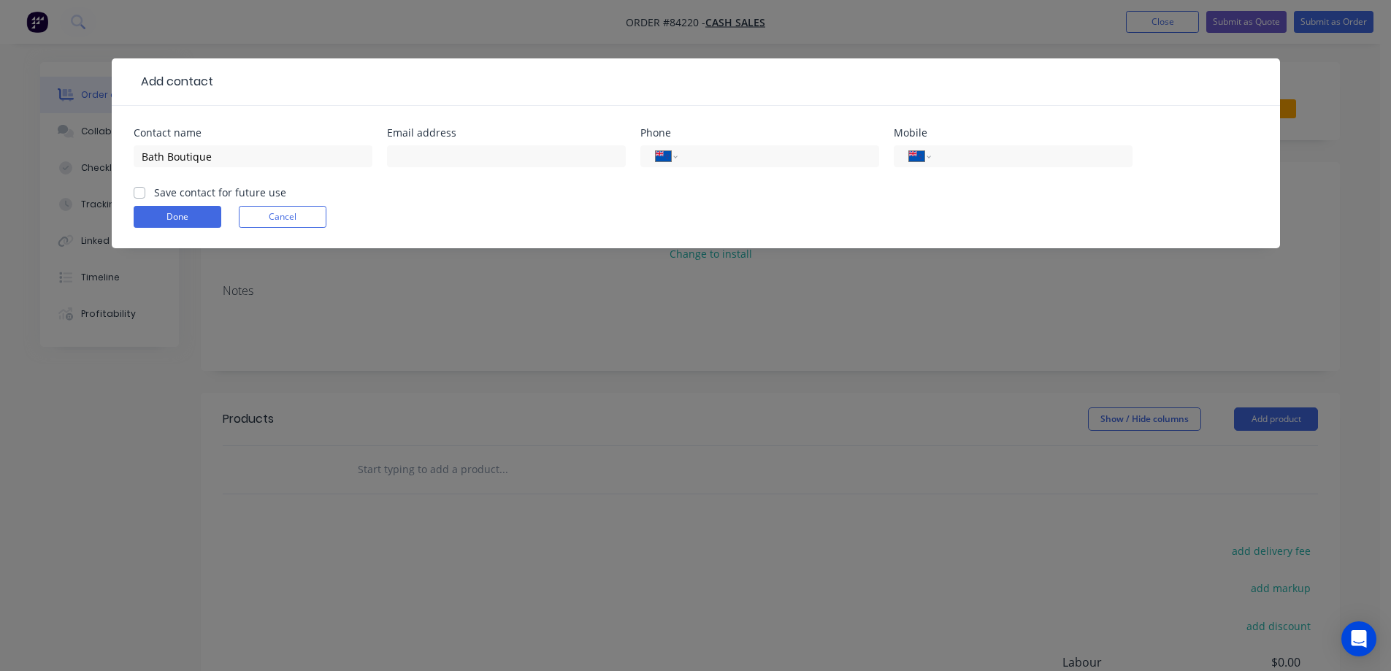
checkbox input "true"
click at [439, 167] on input "text" at bounding box center [506, 156] width 239 height 22
type input "[PERSON_NAME][EMAIL_ADDRESS][DOMAIN_NAME]"
click at [211, 159] on input "Bath Boutique" at bounding box center [253, 156] width 239 height 22
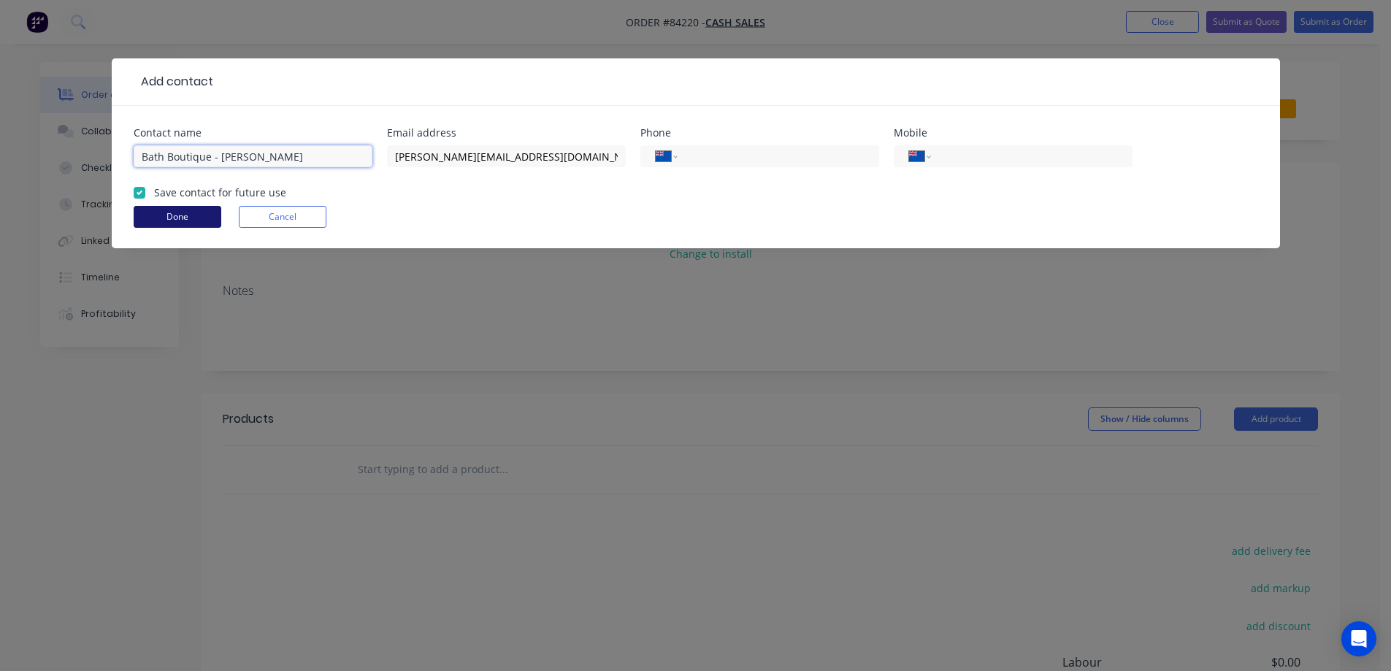
type input "Bath Boutique - [PERSON_NAME]"
click at [189, 211] on button "Done" at bounding box center [178, 217] width 88 height 22
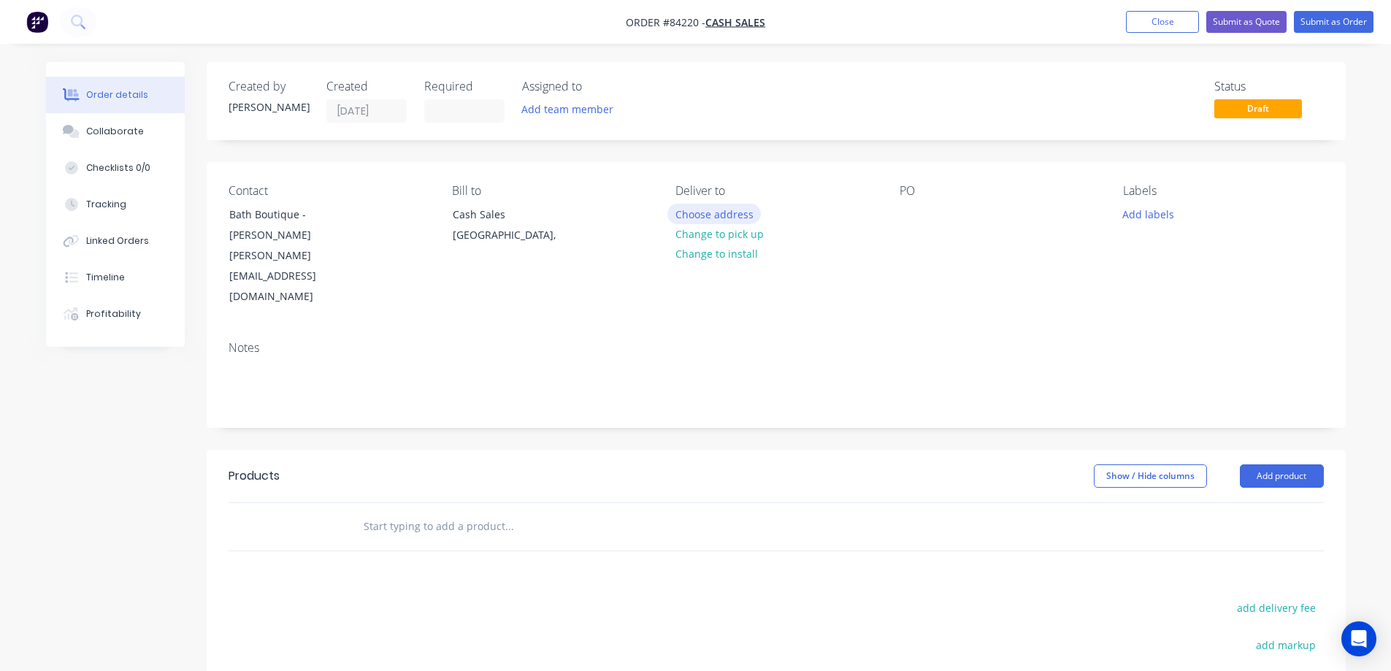
click at [720, 218] on button "Choose address" at bounding box center [714, 214] width 93 height 20
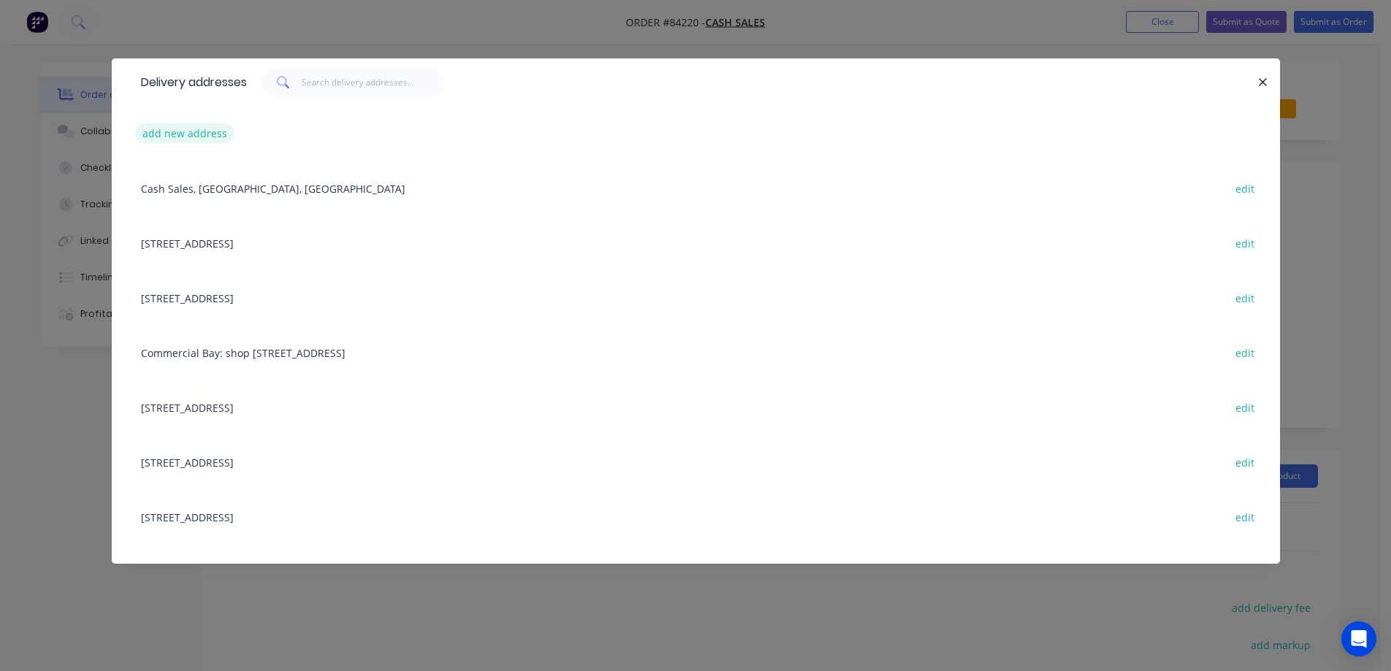
click at [199, 135] on button "add new address" at bounding box center [185, 133] width 100 height 20
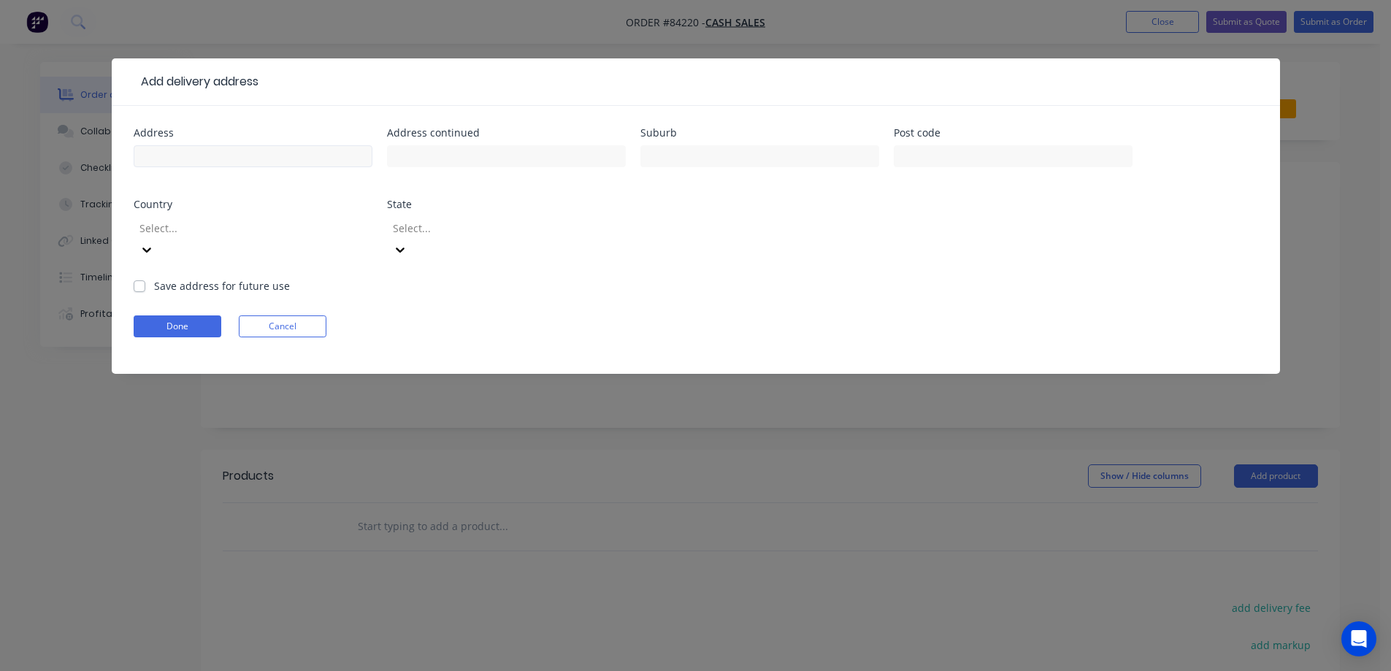
click at [215, 159] on input "text" at bounding box center [253, 156] width 239 height 22
click at [244, 158] on input "[STREET_ADDRESS][PERSON_NAME]" at bounding box center [253, 156] width 239 height 22
click at [316, 161] on input "[STREET_ADDRESS][PERSON_NAME]" at bounding box center [253, 156] width 239 height 22
click at [301, 152] on input "[STREET_ADDRESS][PERSON_NAME]" at bounding box center [253, 156] width 239 height 22
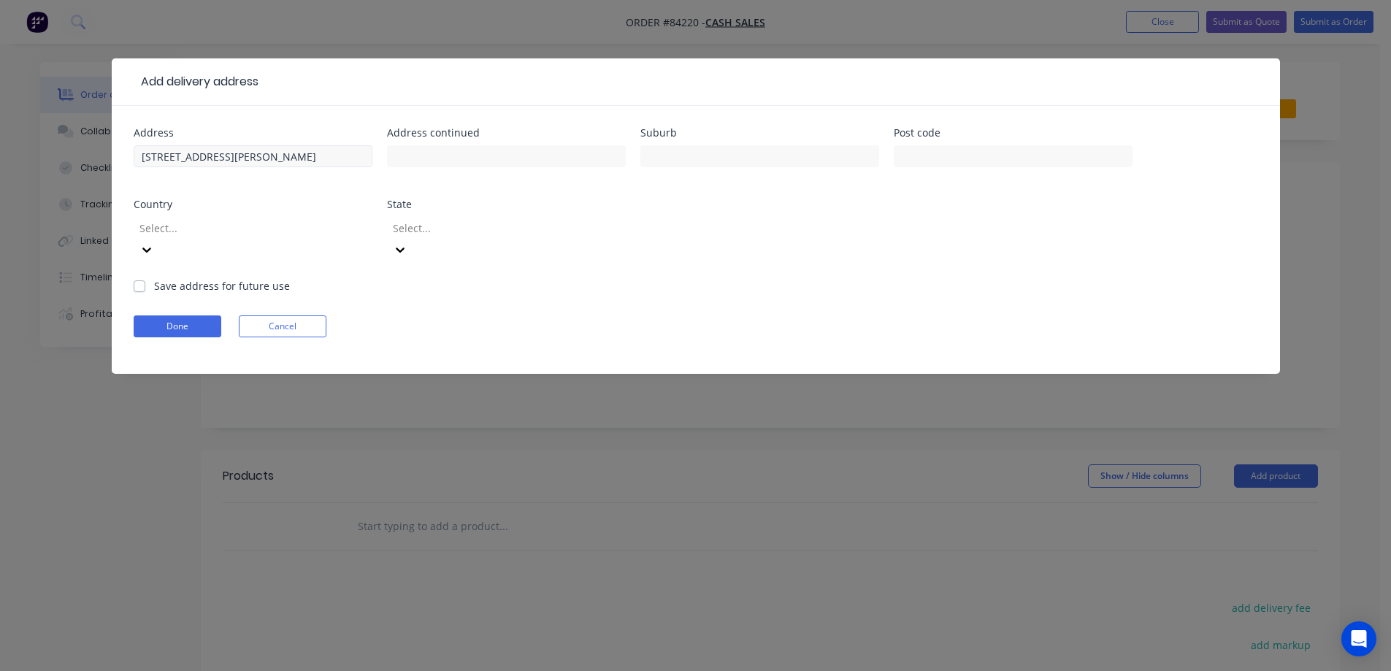
click at [301, 152] on input "[STREET_ADDRESS][PERSON_NAME]" at bounding box center [253, 156] width 239 height 22
type input "[STREET_ADDRESS][PERSON_NAME]"
type input "[GEOGRAPHIC_DATA]"
click at [289, 157] on input "[STREET_ADDRESS][PERSON_NAME]" at bounding box center [253, 156] width 239 height 22
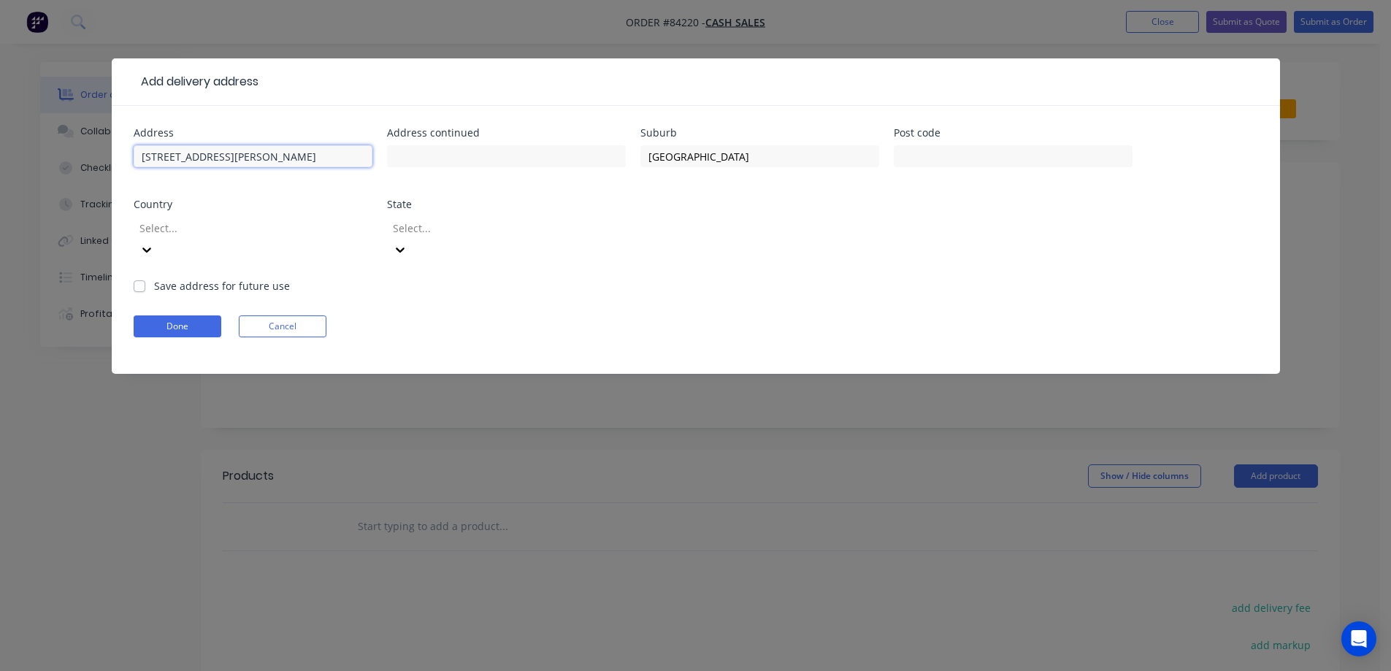
type input "[STREET_ADDRESS][PERSON_NAME],"
type input "0630"
click at [225, 163] on input "[STREET_ADDRESS][PERSON_NAME]," at bounding box center [253, 156] width 239 height 22
drag, startPoint x: 221, startPoint y: 160, endPoint x: 312, endPoint y: 159, distance: 90.6
click at [313, 159] on input "[STREET_ADDRESS][PERSON_NAME]," at bounding box center [253, 156] width 239 height 22
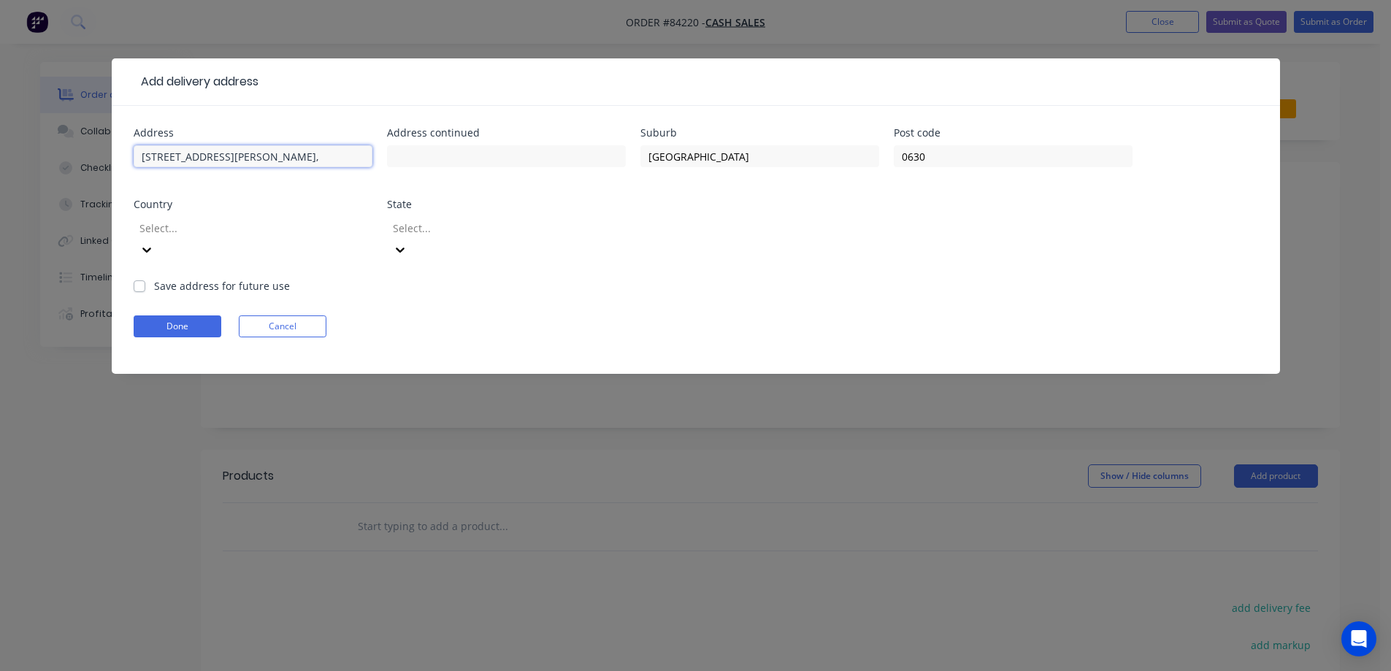
type input "[STREET_ADDRESS][PERSON_NAME],"
type input "[GEOGRAPHIC_DATA],"
click at [207, 316] on button "Done" at bounding box center [178, 327] width 88 height 22
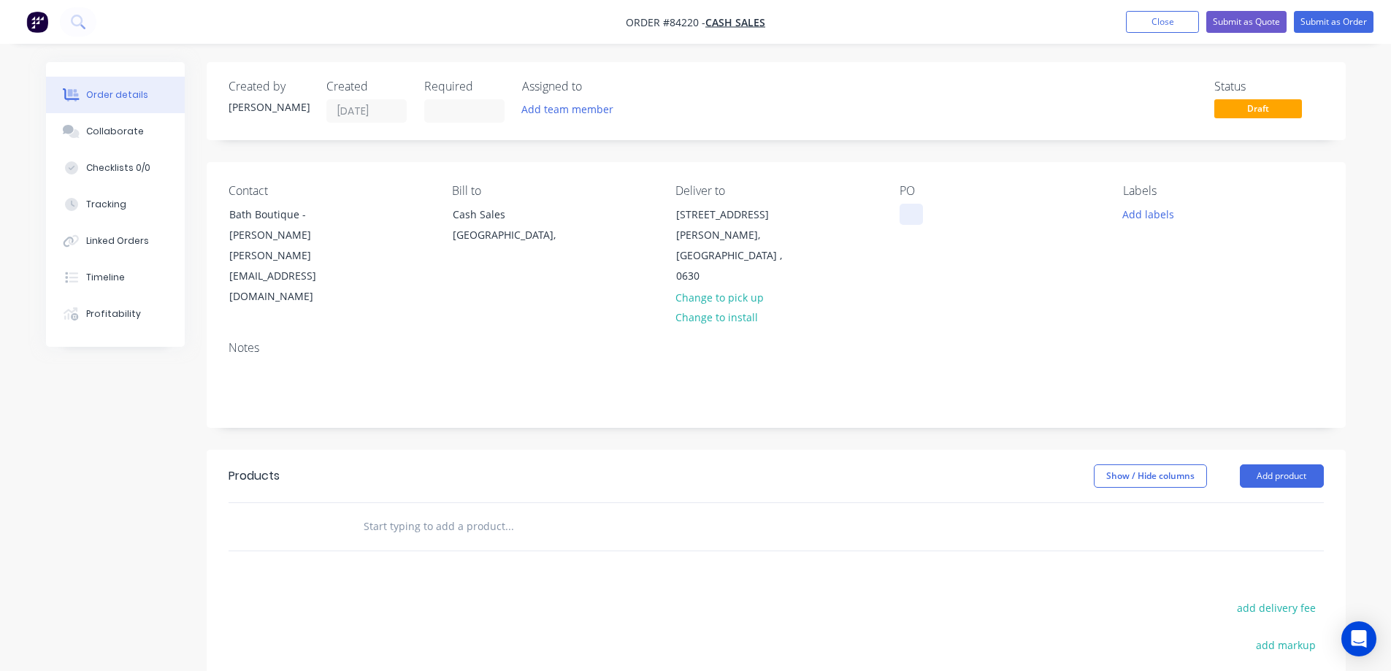
click at [915, 217] on div at bounding box center [911, 214] width 23 height 21
drag, startPoint x: 297, startPoint y: 216, endPoint x: 210, endPoint y: 216, distance: 86.2
click at [210, 216] on div "Contact Bath Boutique - [PERSON_NAME] [PERSON_NAME][EMAIL_ADDRESS][DOMAIN_NAME]…" at bounding box center [776, 245] width 1139 height 167
drag, startPoint x: 914, startPoint y: 218, endPoint x: 913, endPoint y: 226, distance: 8.8
click at [914, 217] on div at bounding box center [911, 214] width 23 height 21
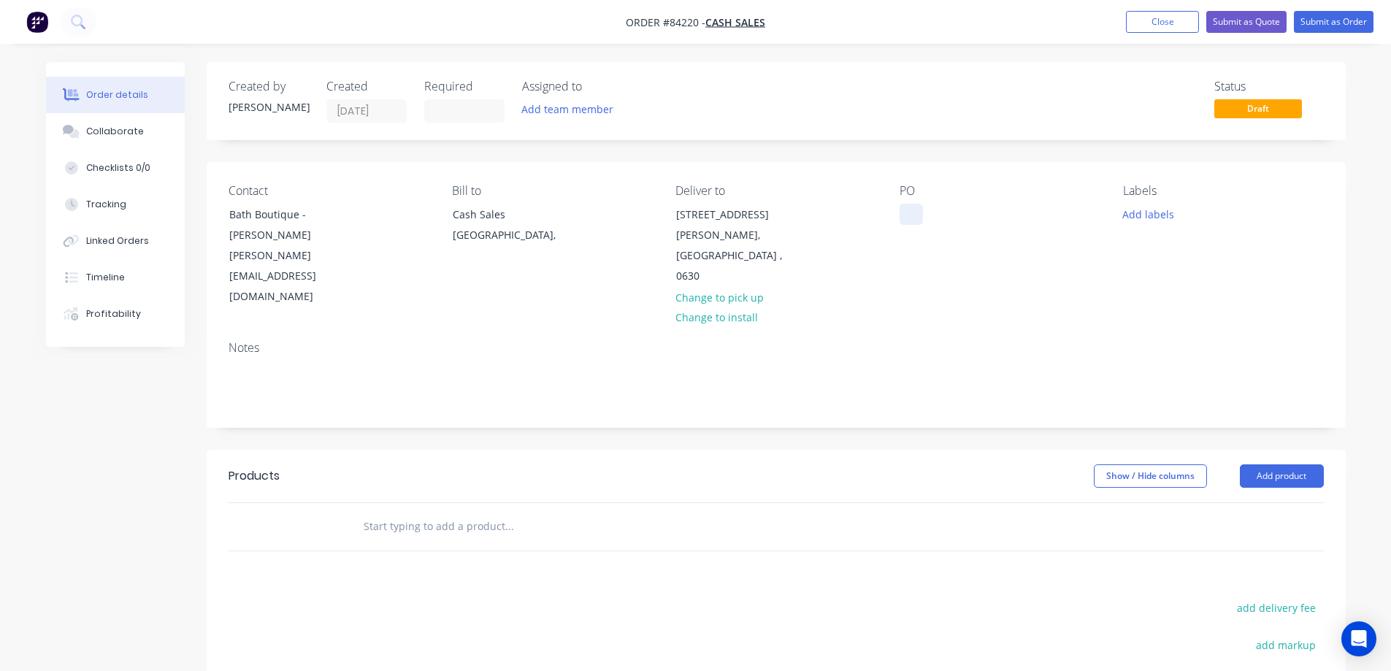
paste div
click at [503, 512] on input "text" at bounding box center [509, 526] width 292 height 29
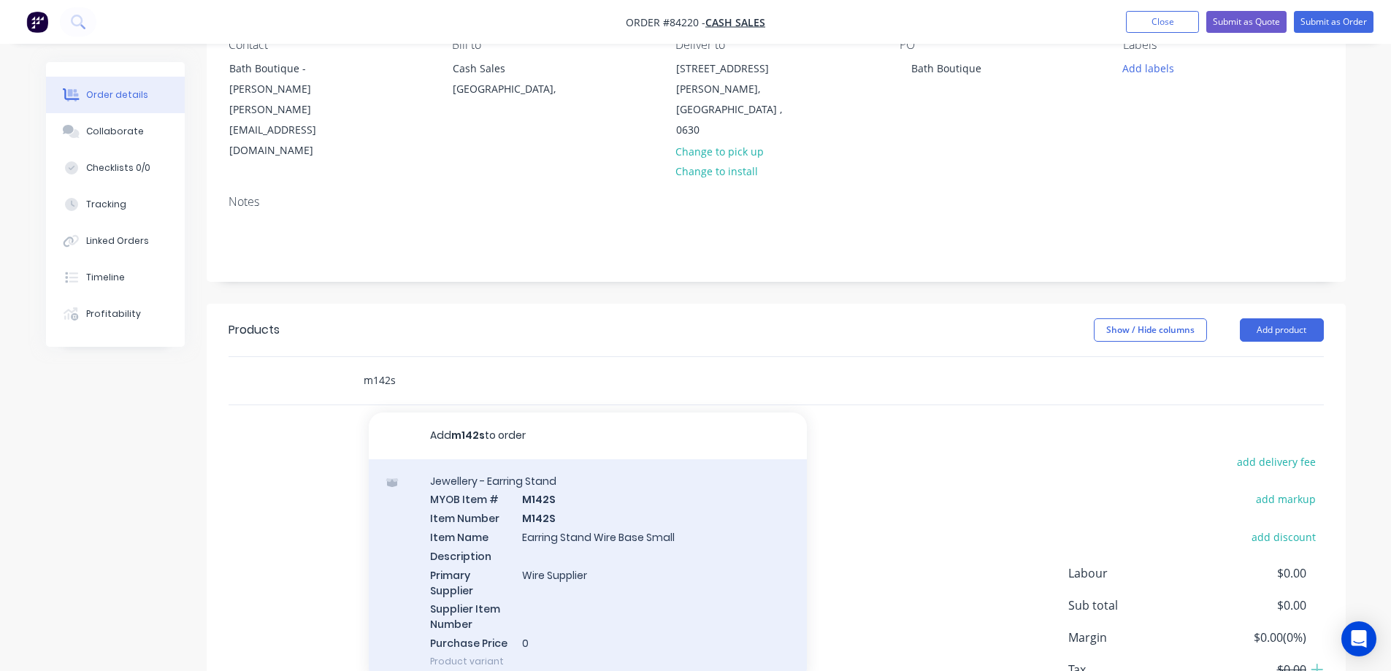
type input "m142s"
click at [600, 527] on div "Jewellery - Earring Stand MYOB Item # M142S Item Number M142S Item Name Earring…" at bounding box center [588, 571] width 438 height 224
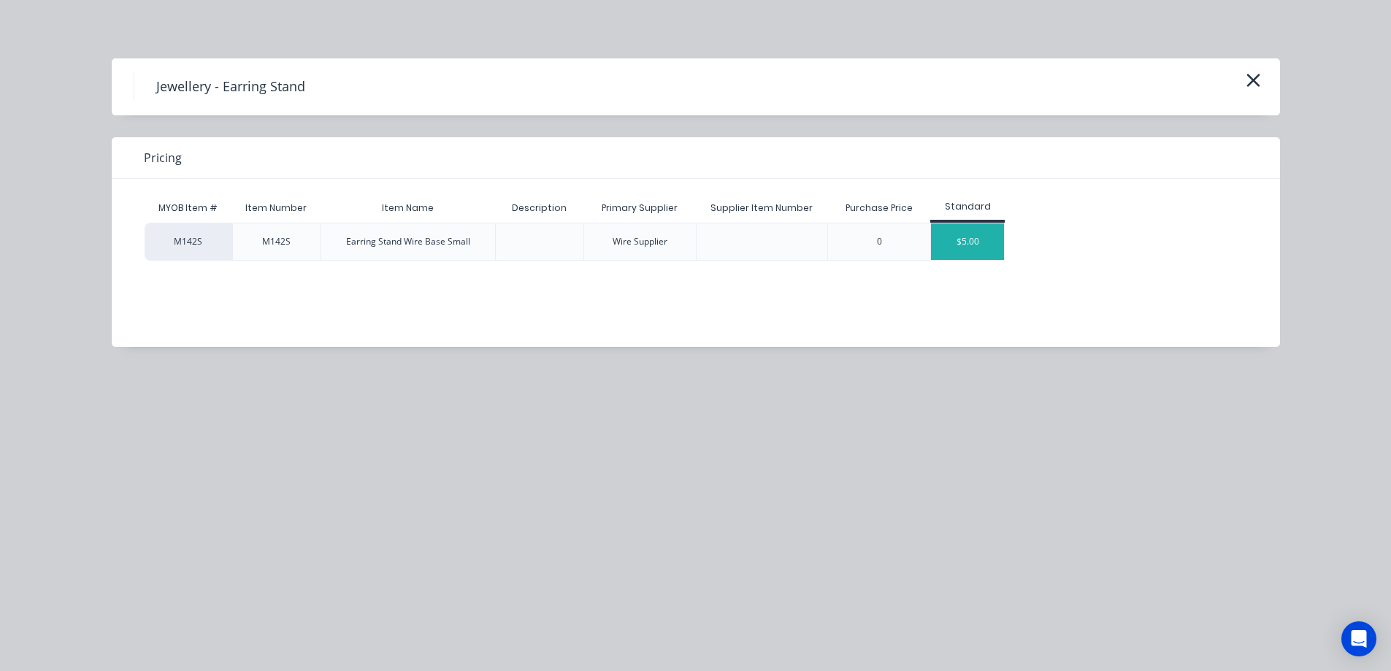
click at [975, 249] on div "$5.00" at bounding box center [967, 242] width 73 height 37
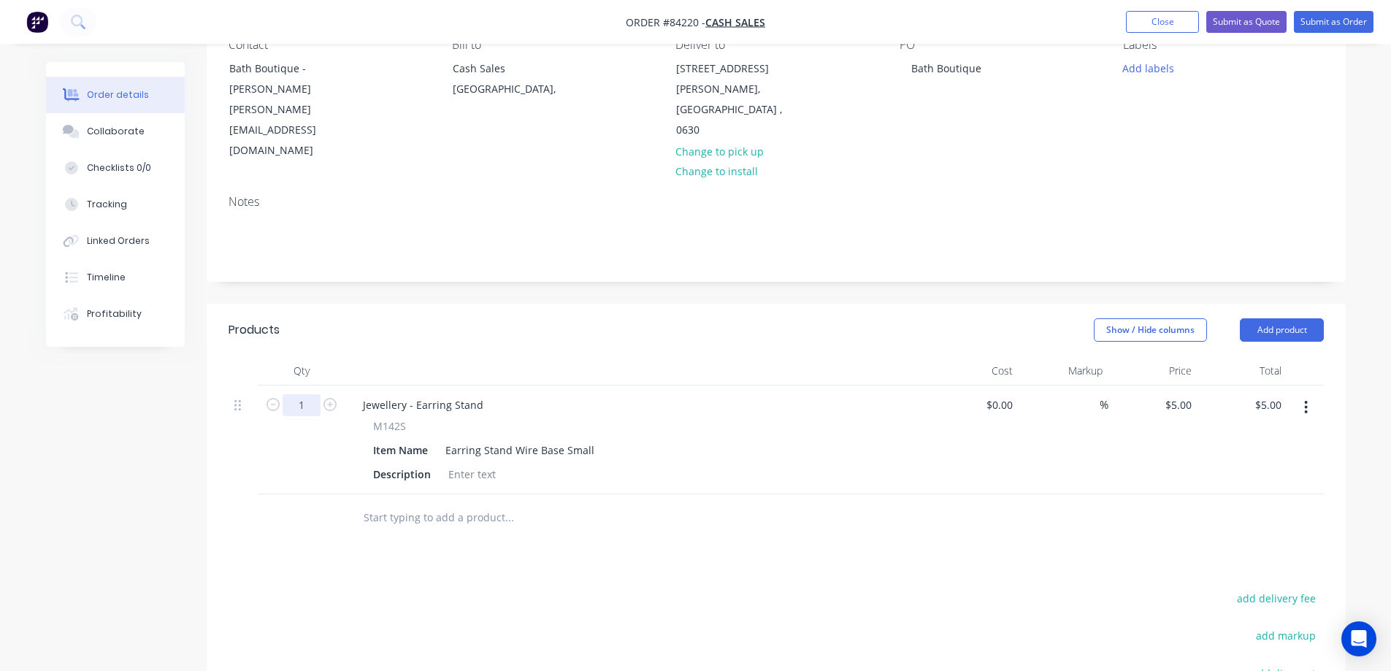
click at [294, 394] on input "1" at bounding box center [302, 405] width 38 height 22
type input "10"
type input "$50.00"
click at [399, 419] on span "M142S" at bounding box center [389, 426] width 33 height 15
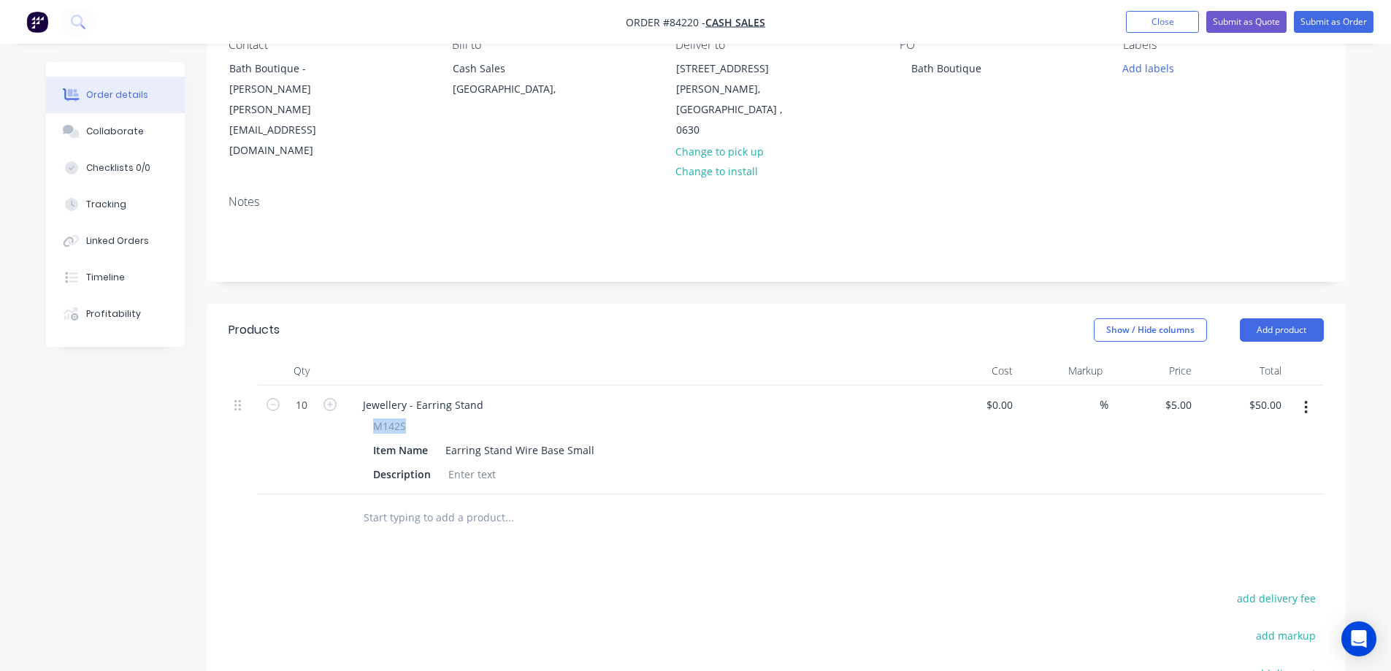
click at [399, 419] on span "M142S" at bounding box center [389, 426] width 33 height 15
click at [481, 510] on div "Products Show / Hide columns Add product Qty Cost Markup Price Total 10 Jewelle…" at bounding box center [776, 598] width 1139 height 589
click at [1181, 394] on input "5" at bounding box center [1181, 404] width 34 height 21
type input "$5.75"
type input "$57.50"
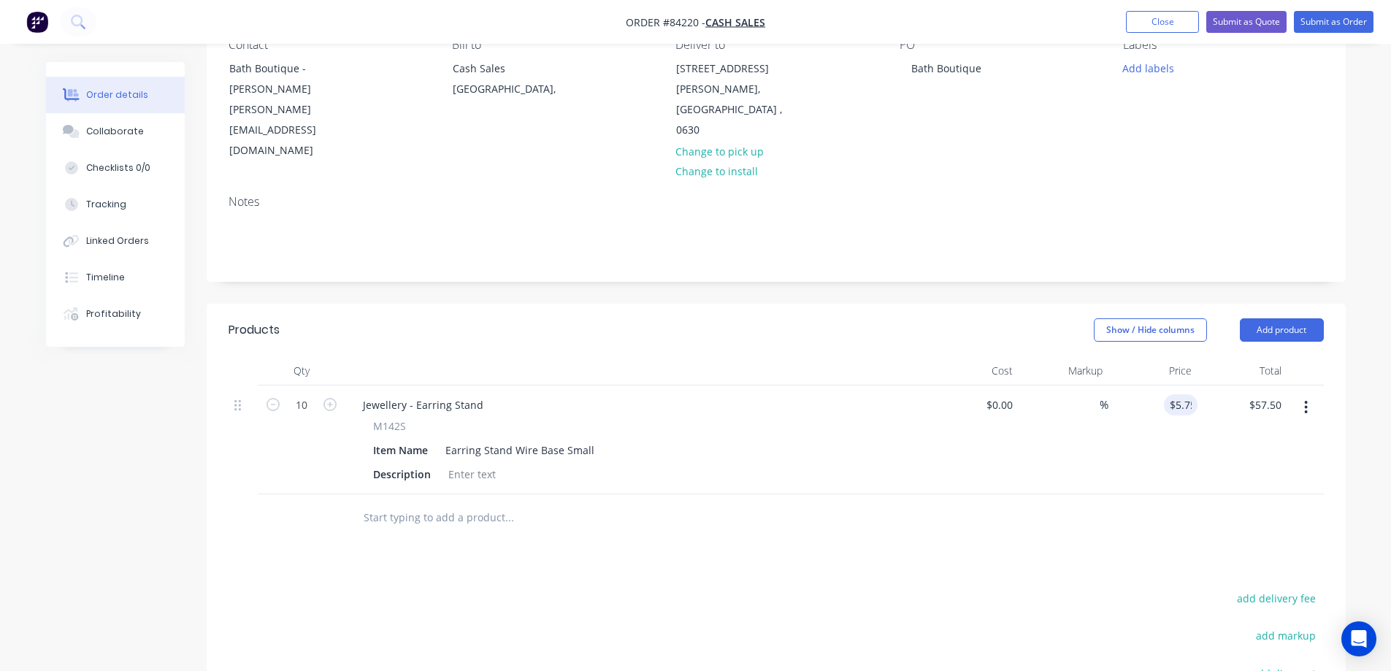
click at [1136, 532] on div "Products Show / Hide columns Add product Qty Cost Markup Price Total 10 Jewelle…" at bounding box center [776, 598] width 1139 height 589
click at [1188, 394] on input "5.75" at bounding box center [1184, 404] width 28 height 21
type input "$5.175"
type input "$51.75"
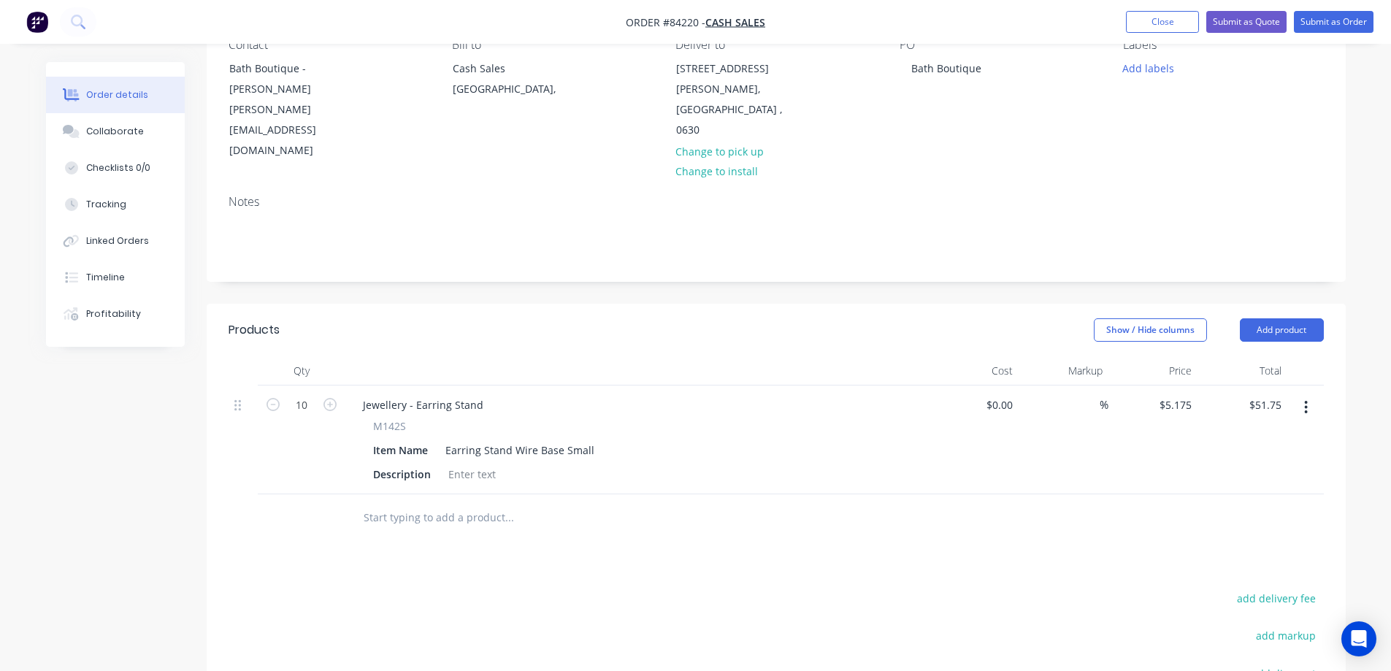
click at [381, 419] on span "M142S" at bounding box center [389, 426] width 33 height 15
click at [392, 394] on div "Jewellery - Earring Stand" at bounding box center [423, 404] width 144 height 21
paste div
click at [1302, 318] on button "Add product" at bounding box center [1282, 329] width 84 height 23
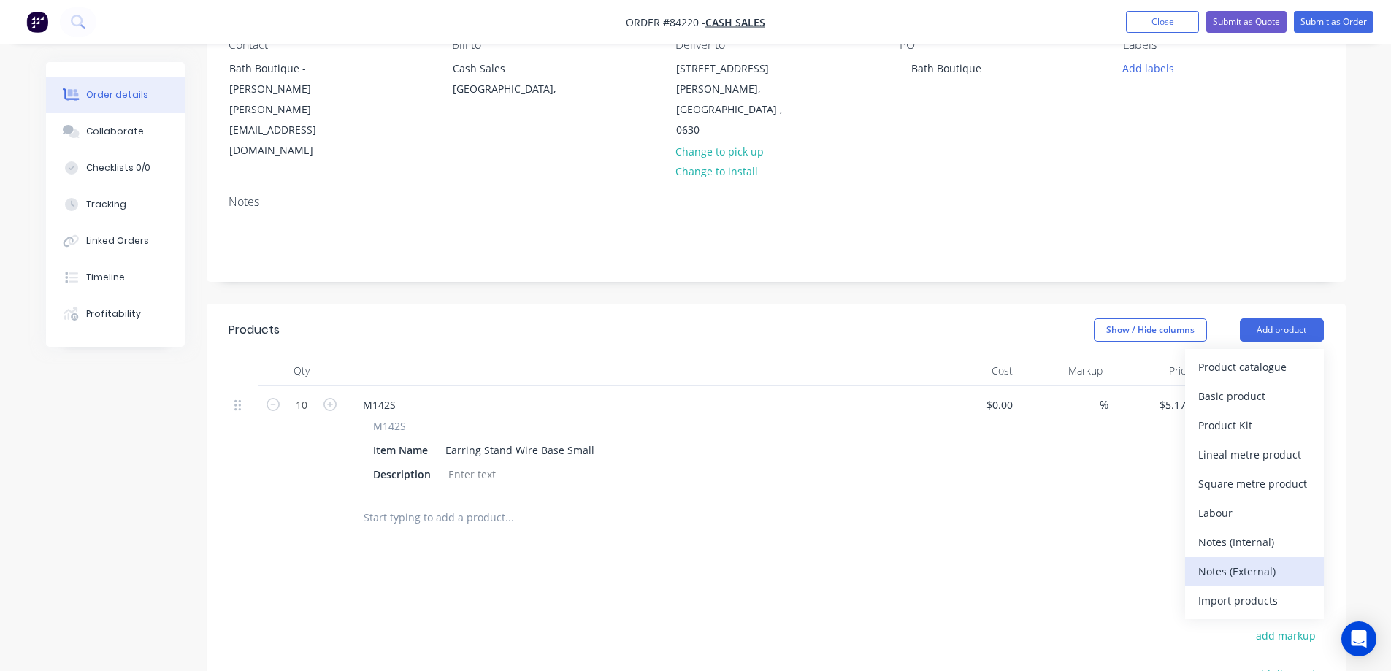
click at [1267, 561] on div "Notes (External)" at bounding box center [1255, 571] width 112 height 21
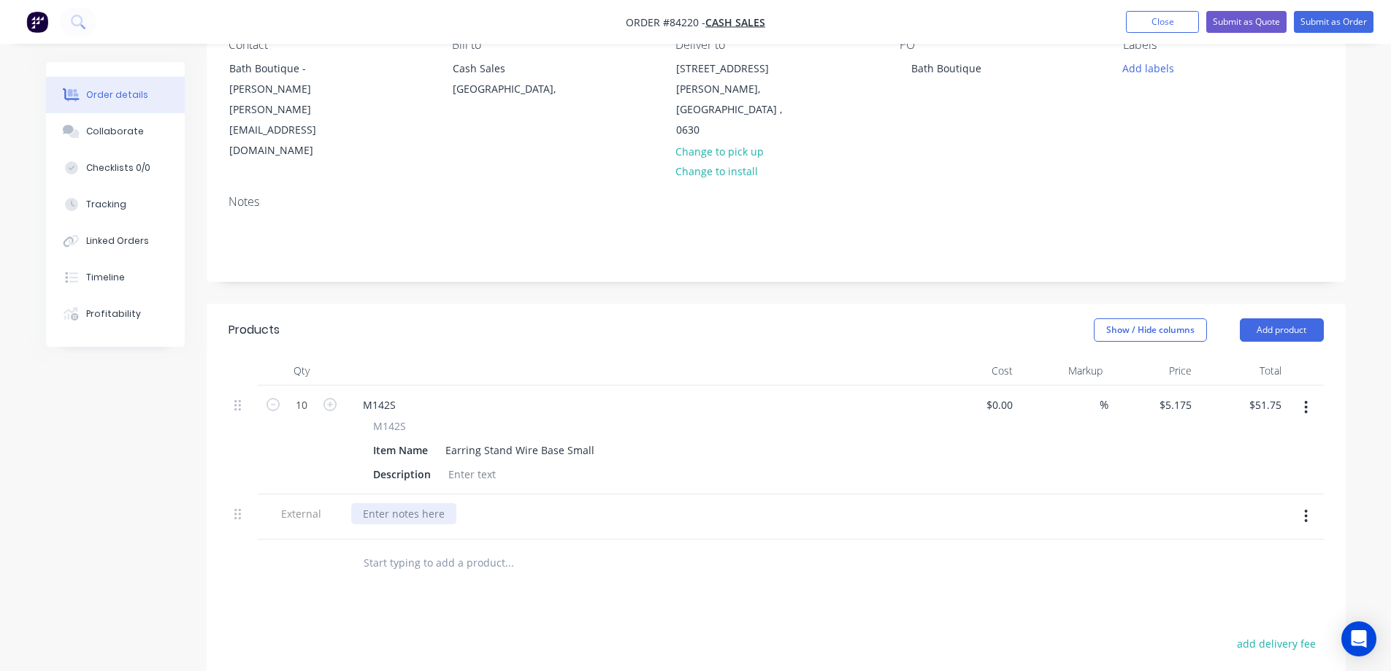
click at [419, 503] on div at bounding box center [403, 513] width 105 height 21
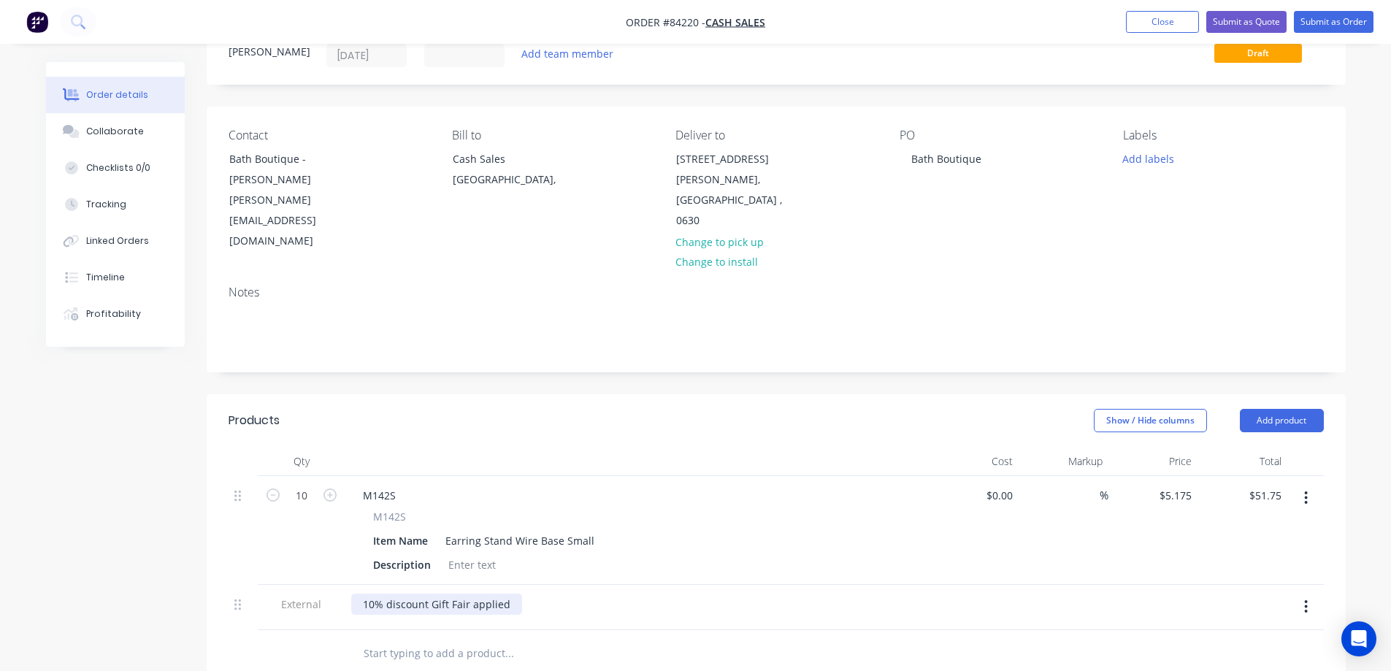
scroll to position [0, 0]
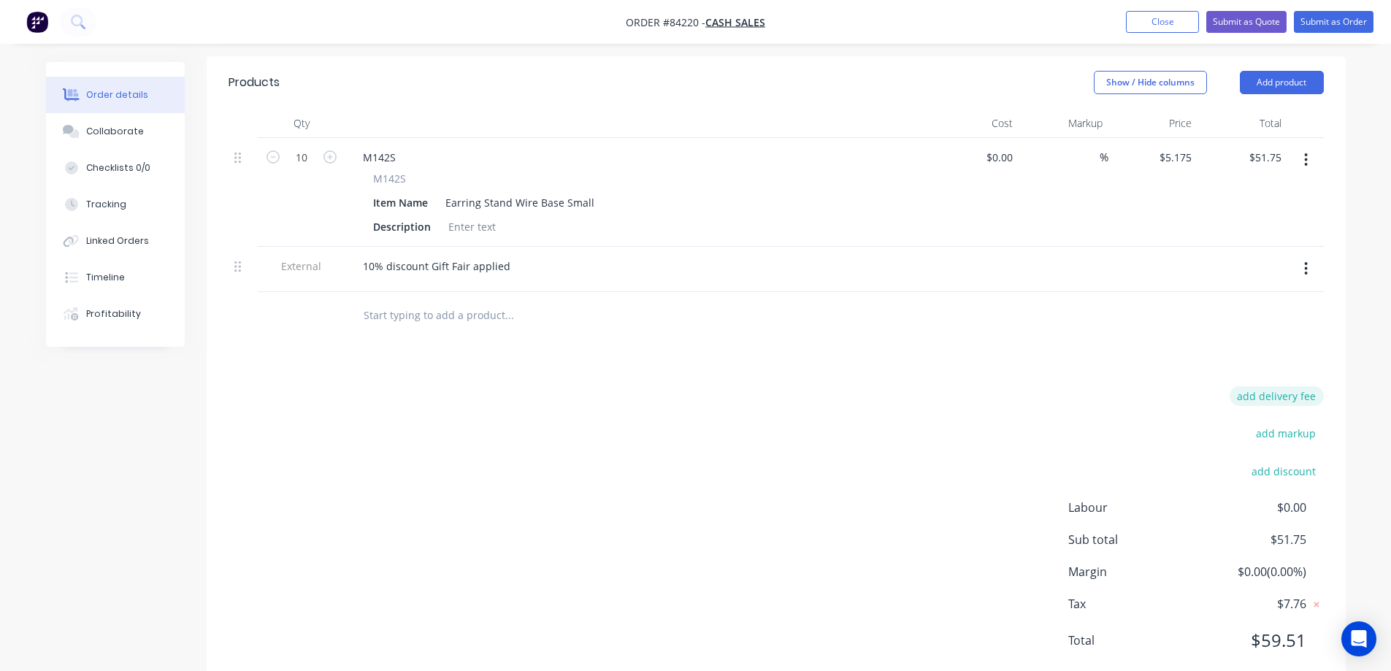
click at [1264, 386] on button "add delivery fee" at bounding box center [1277, 396] width 94 height 20
type input "12"
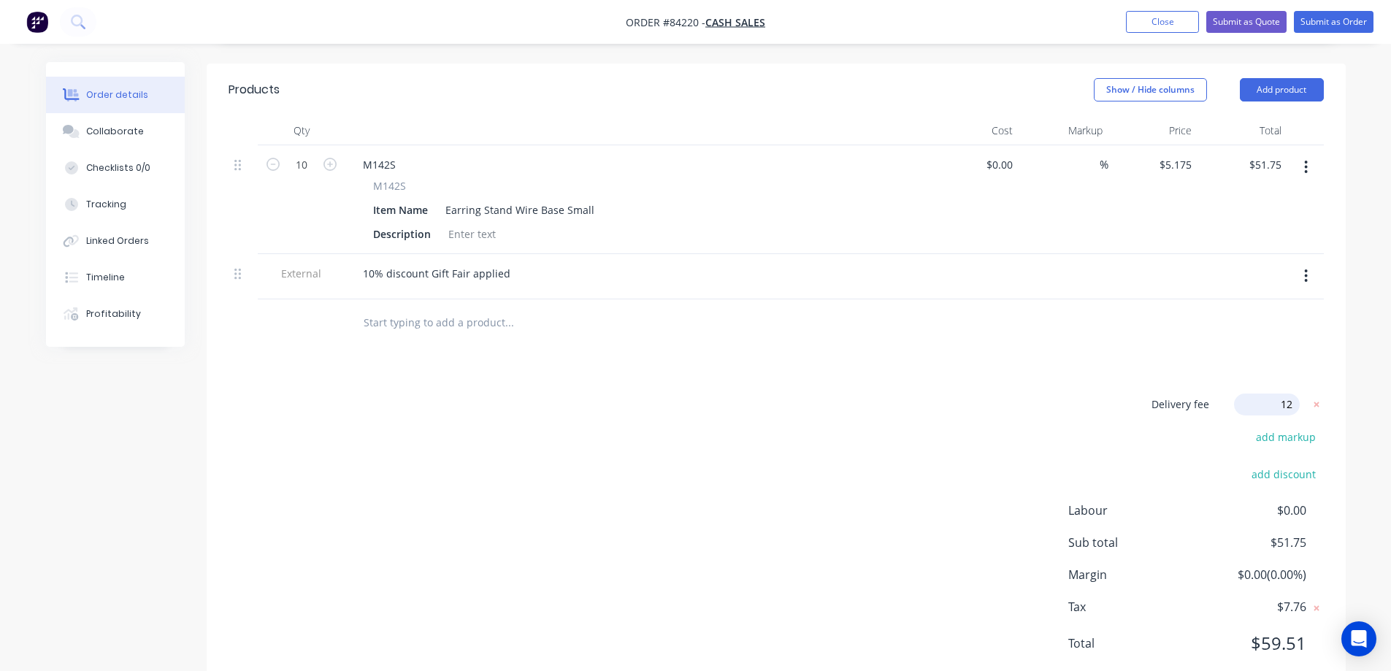
click at [1001, 342] on div "Products Show / Hide columns Add product Qty Cost Markup Price Total 10 M142S M…" at bounding box center [776, 379] width 1139 height 630
click at [1330, 29] on button "Submit as Order" at bounding box center [1334, 22] width 80 height 22
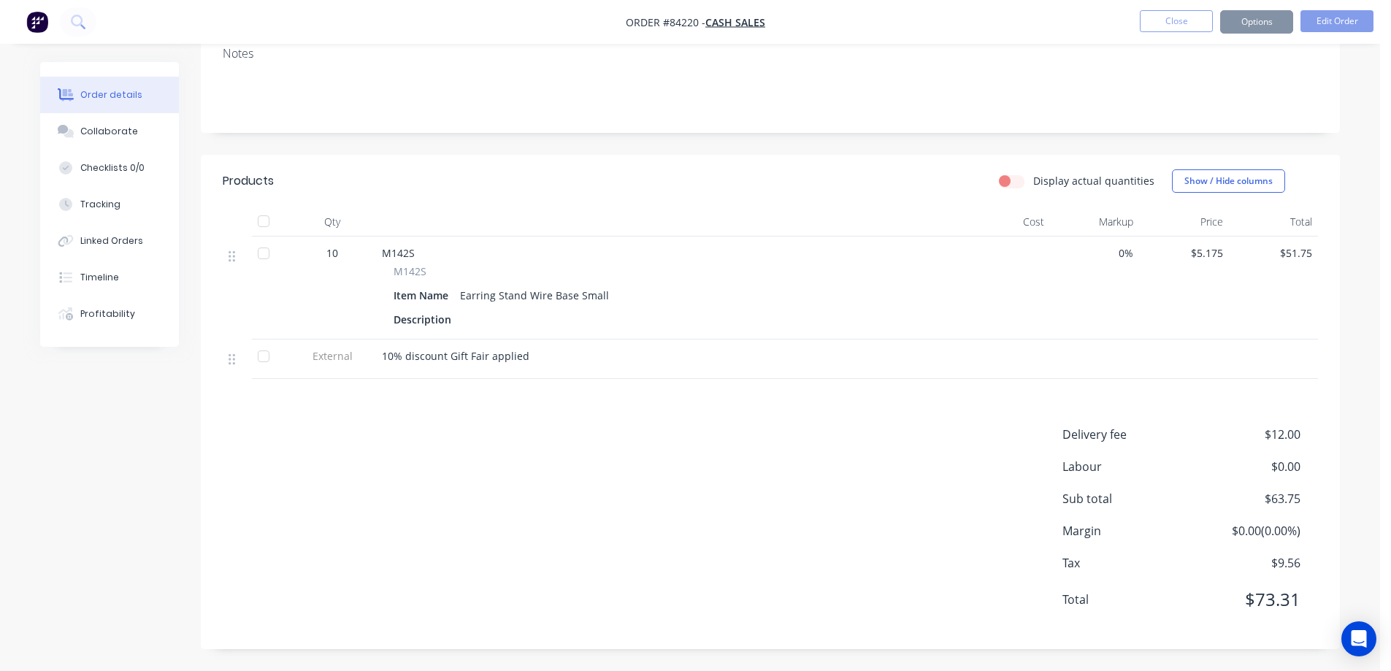
scroll to position [0, 0]
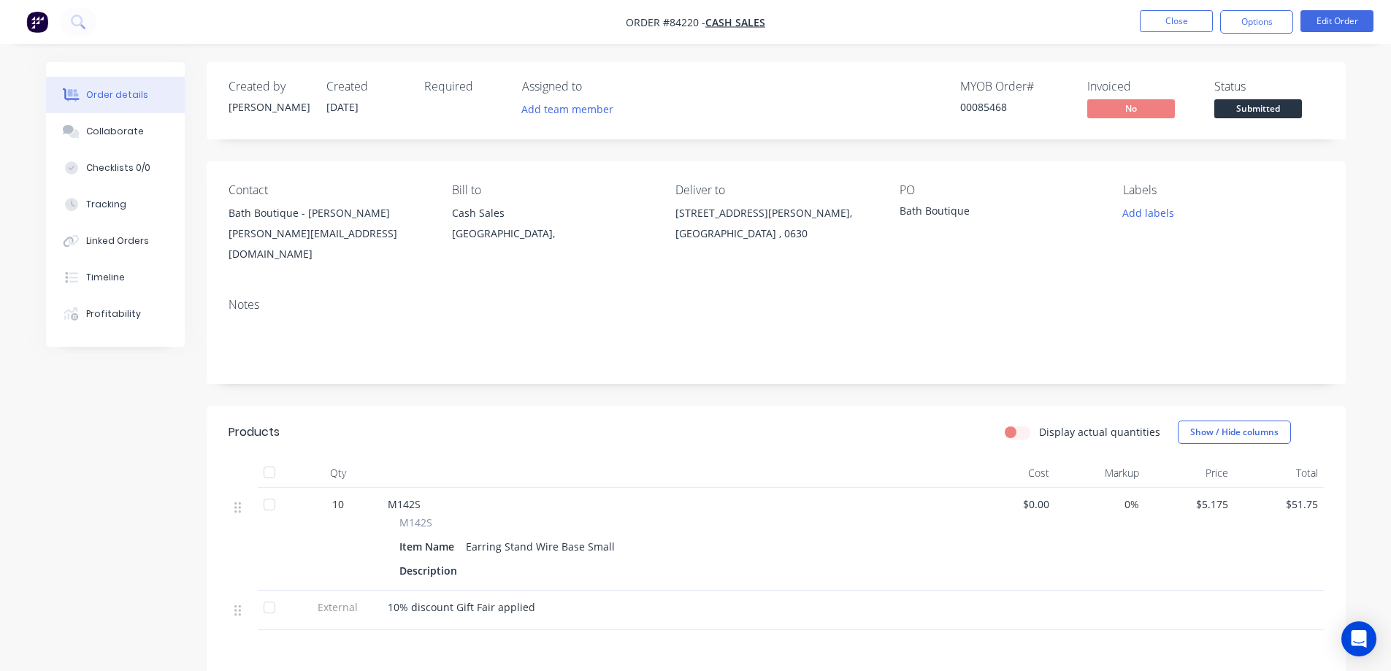
click at [1251, 98] on div "Status Submitted" at bounding box center [1270, 101] width 110 height 42
click at [1277, 105] on span "Submitted" at bounding box center [1259, 108] width 88 height 18
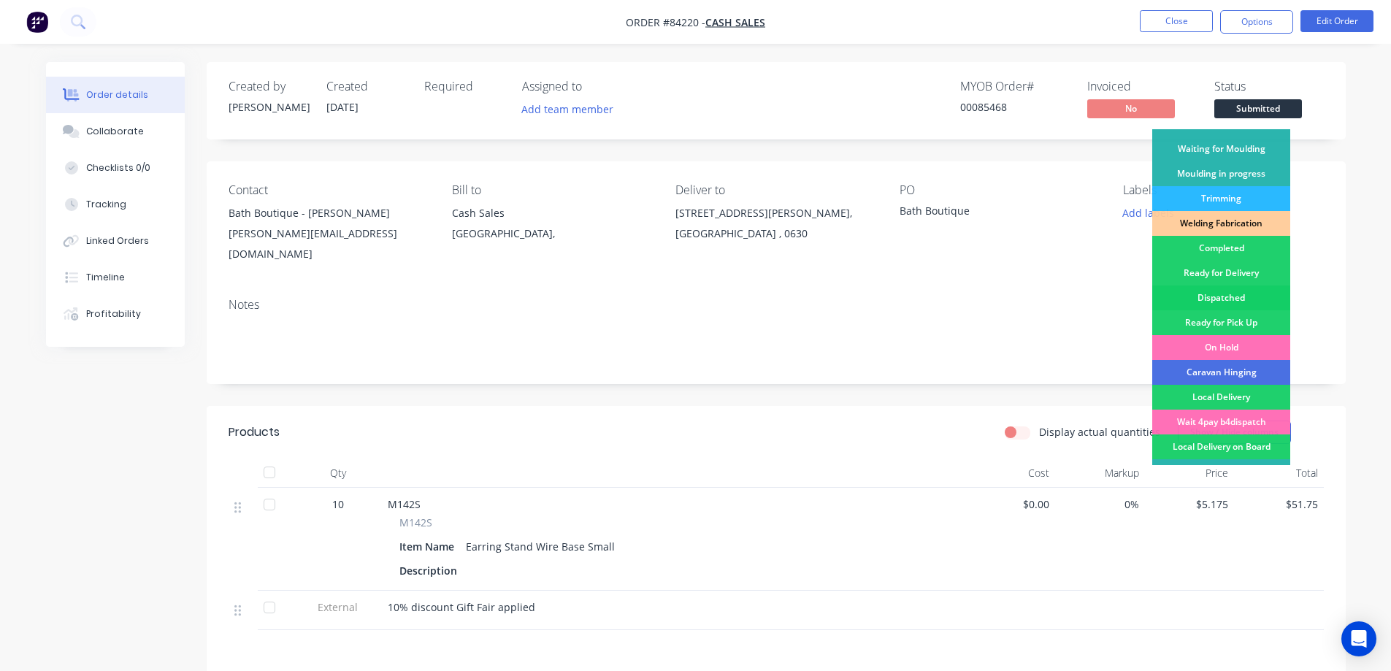
scroll to position [285, 0]
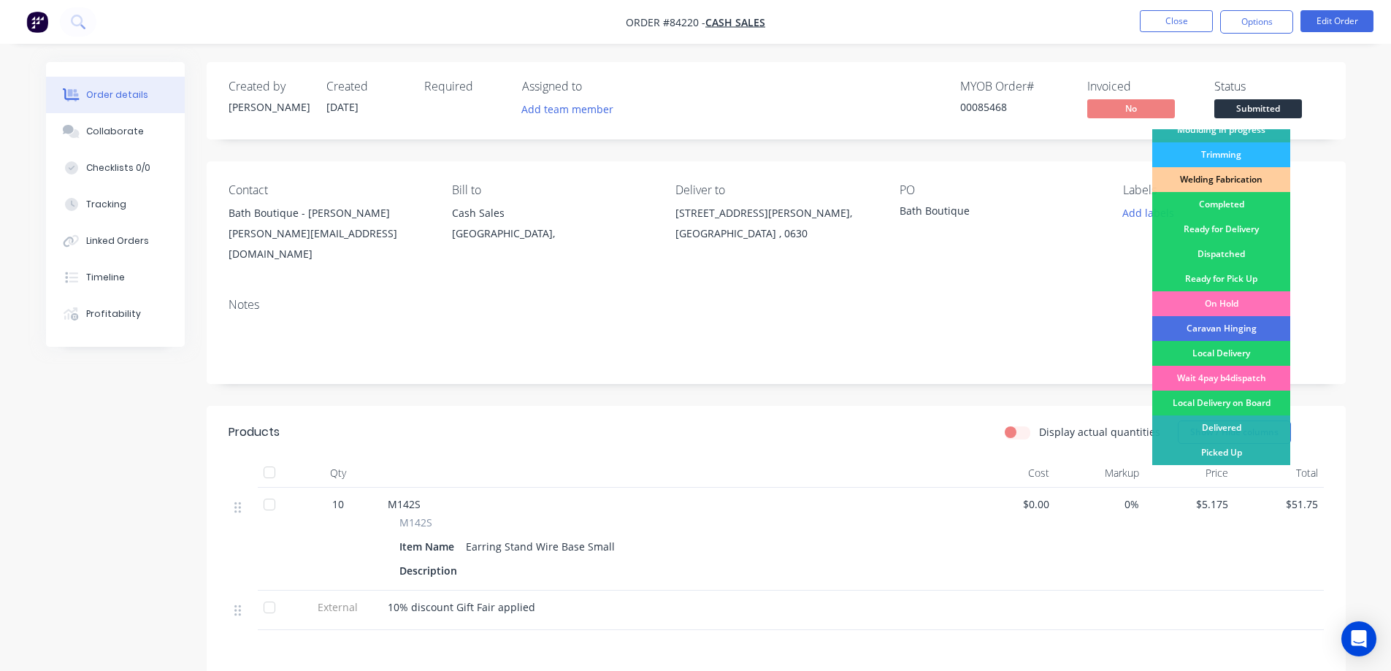
drag, startPoint x: 1245, startPoint y: 377, endPoint x: 1279, endPoint y: 143, distance: 236.2
click at [1245, 376] on div "Wait 4pay b4dispatch" at bounding box center [1222, 378] width 138 height 25
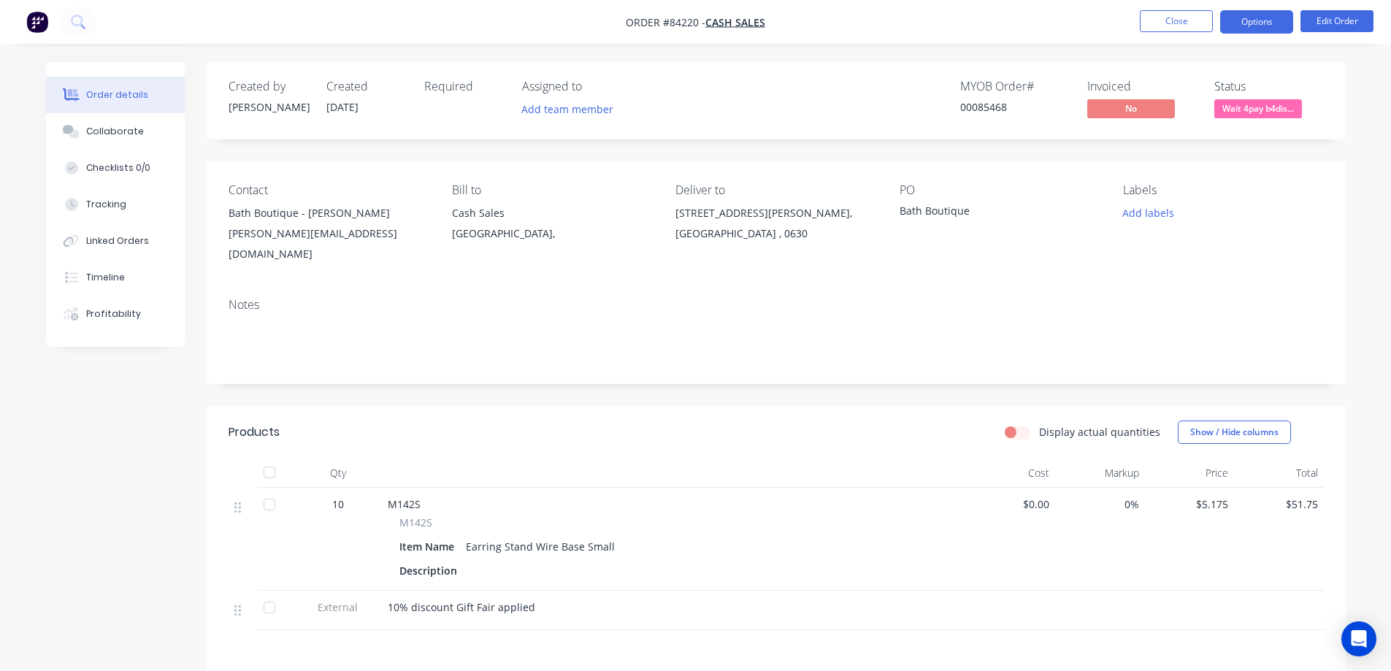
click at [1280, 16] on button "Options" at bounding box center [1257, 21] width 73 height 23
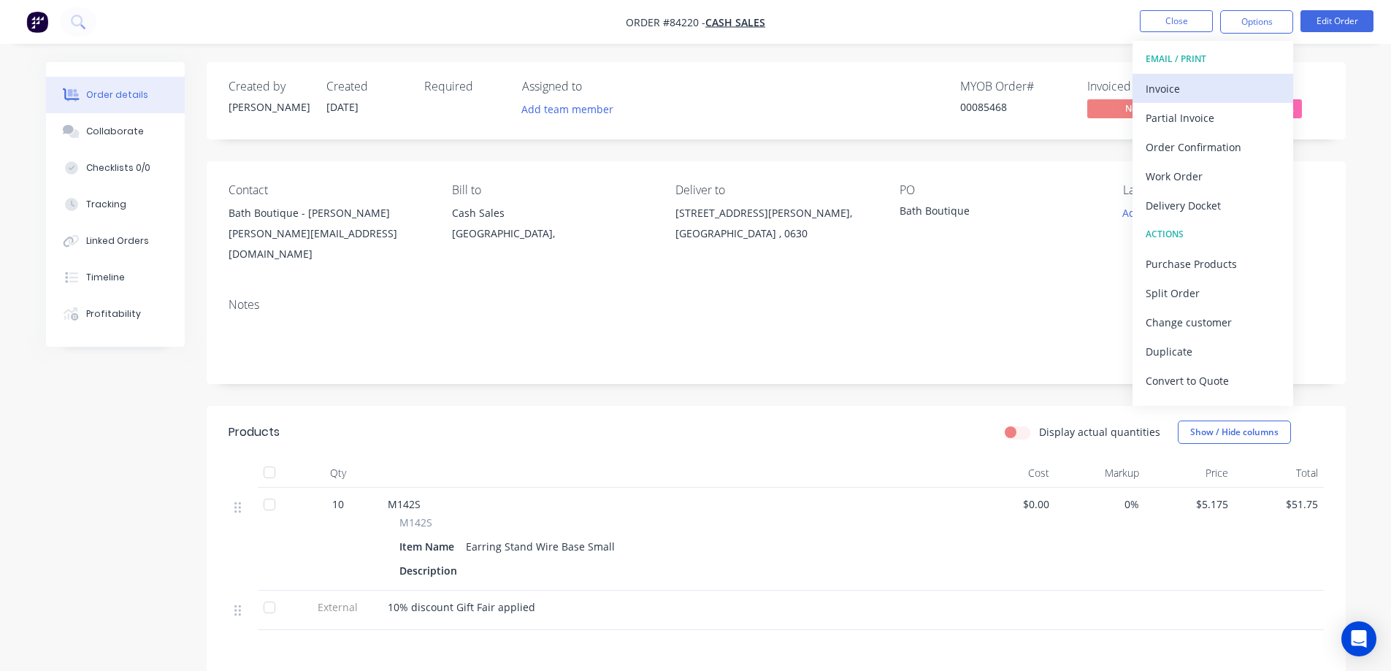
click at [1218, 78] on div "Invoice" at bounding box center [1213, 88] width 134 height 21
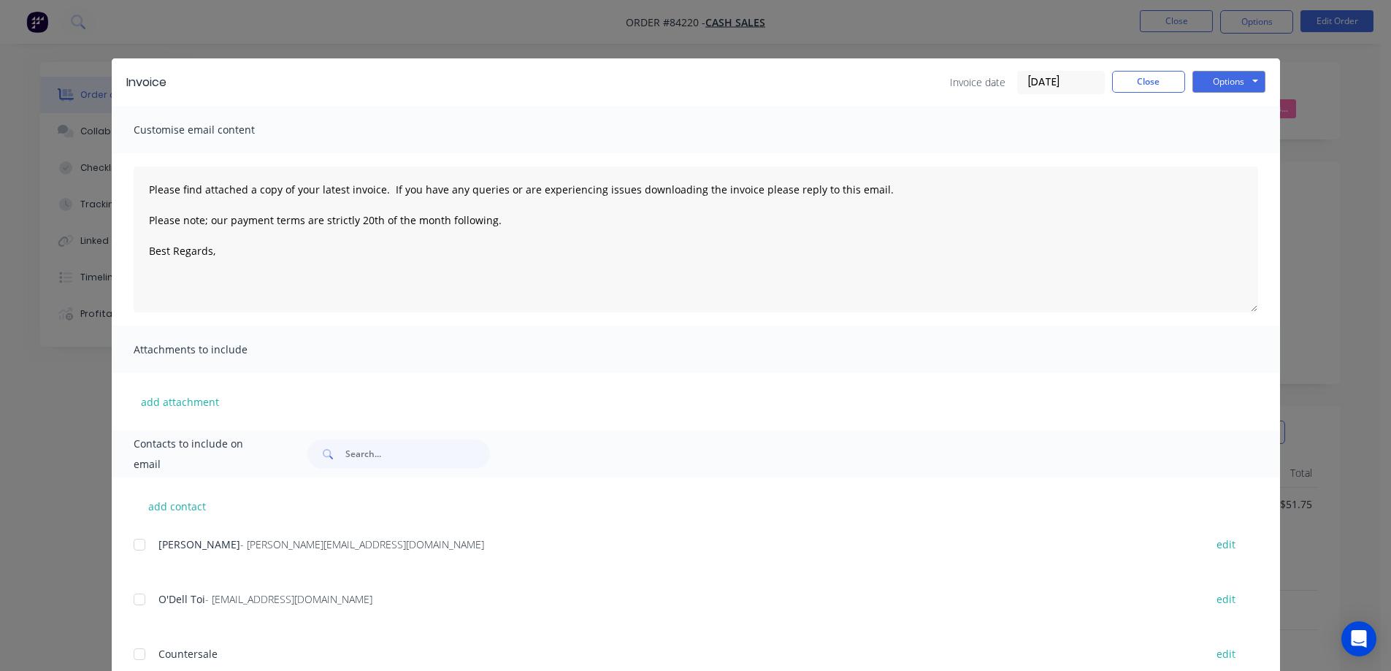
click at [1234, 69] on div "Invoice Invoice date [DATE] Close Options Preview Print Email" at bounding box center [696, 81] width 1169 height 47
click at [1235, 85] on button "Options" at bounding box center [1229, 82] width 73 height 22
click at [1235, 103] on button "Preview" at bounding box center [1239, 108] width 93 height 24
click at [1240, 80] on button "Options" at bounding box center [1229, 82] width 73 height 22
click at [1239, 137] on button "Print" at bounding box center [1239, 132] width 93 height 24
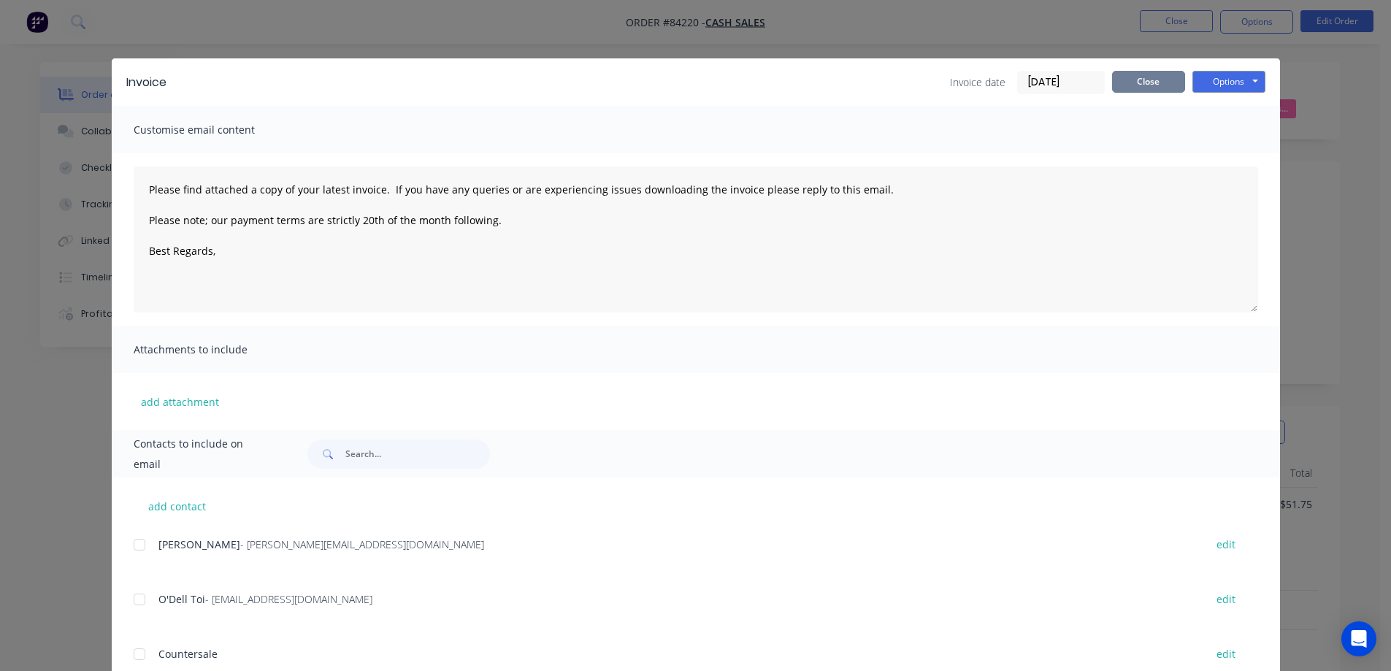
click at [1134, 83] on button "Close" at bounding box center [1148, 82] width 73 height 22
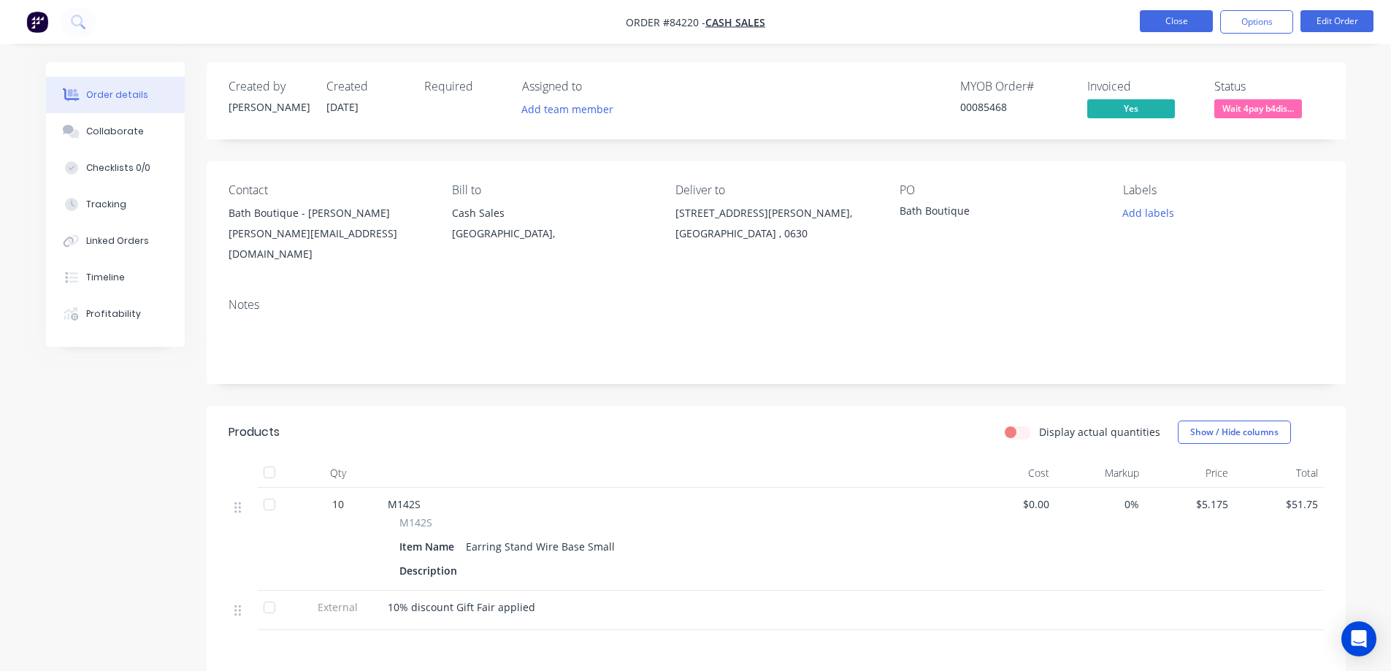
click at [1179, 24] on button "Close" at bounding box center [1176, 21] width 73 height 22
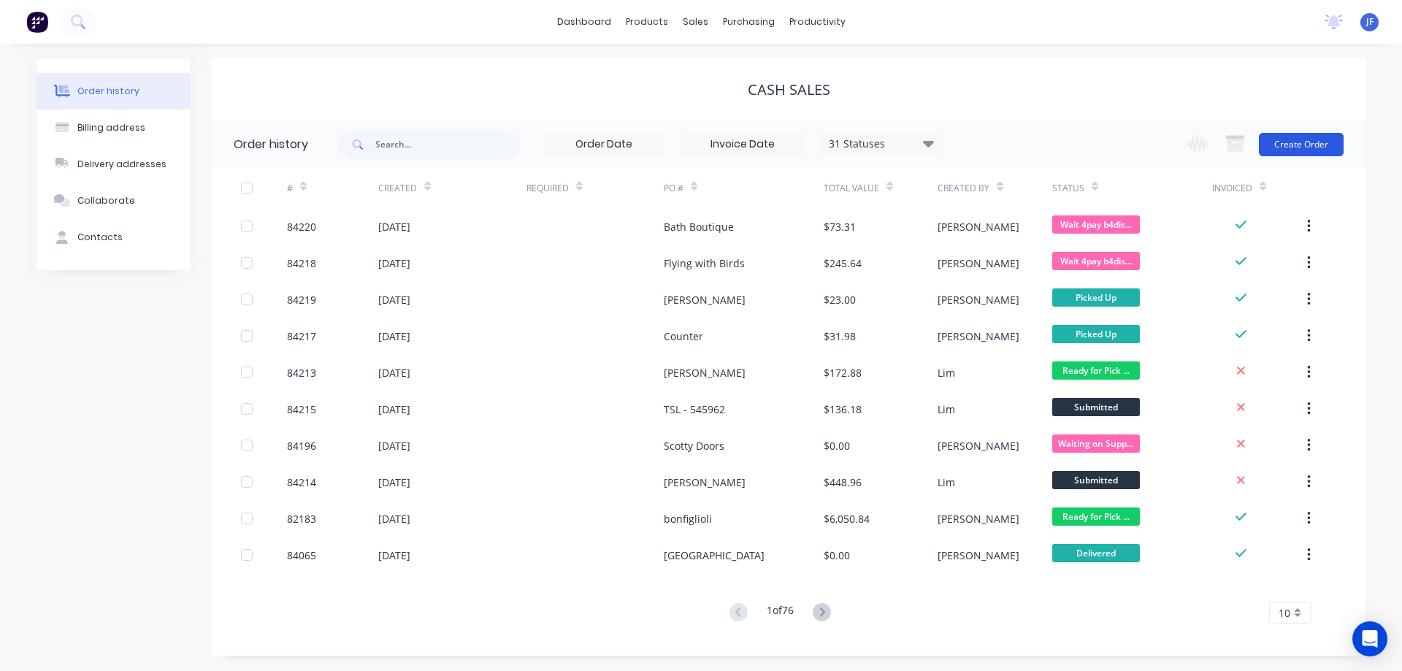
click at [1295, 142] on button "Create Order" at bounding box center [1301, 144] width 85 height 23
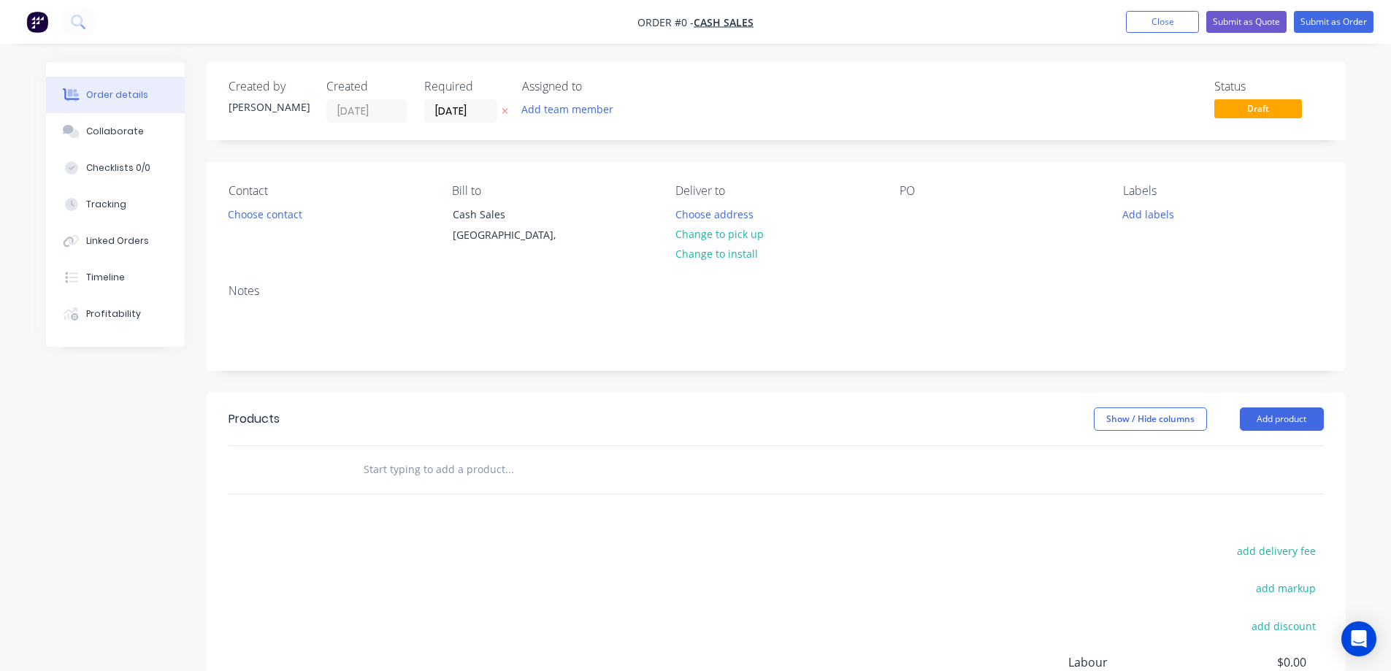
click at [511, 113] on button at bounding box center [504, 111] width 15 height 17
click at [277, 213] on button "Choose contact" at bounding box center [265, 214] width 90 height 20
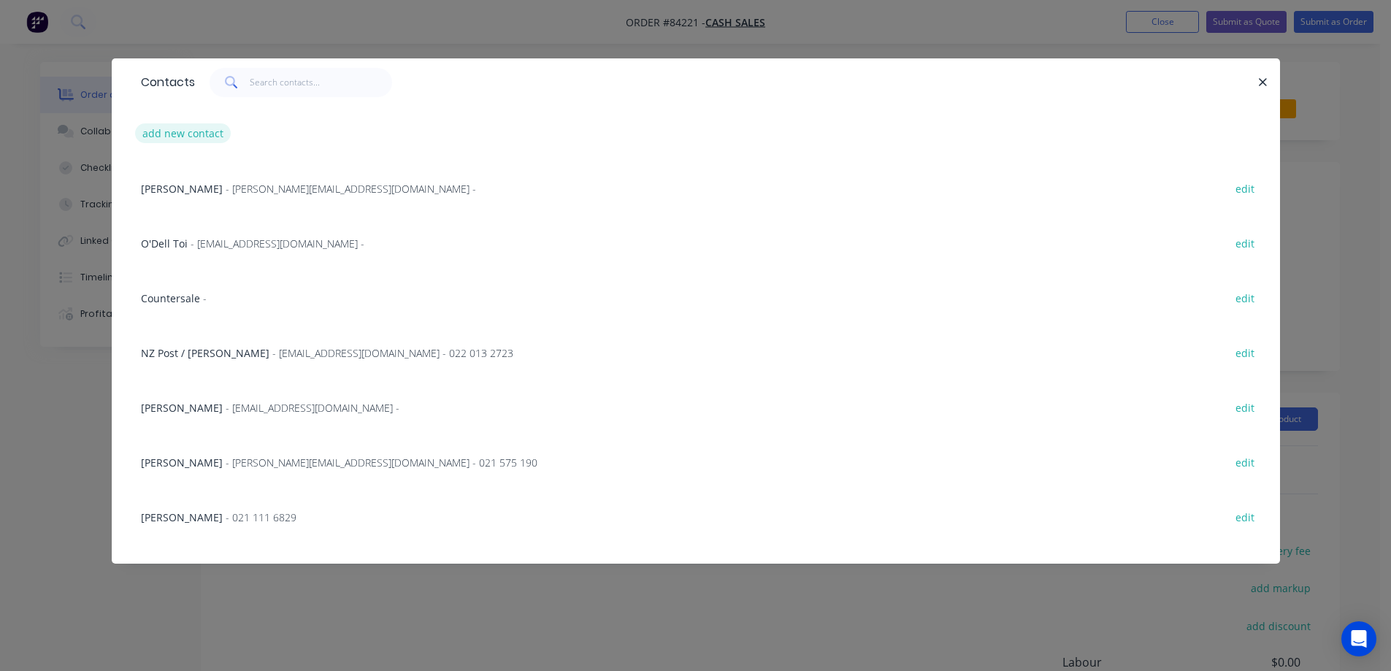
click at [181, 132] on button "add new contact" at bounding box center [183, 133] width 96 height 20
select select "NZ"
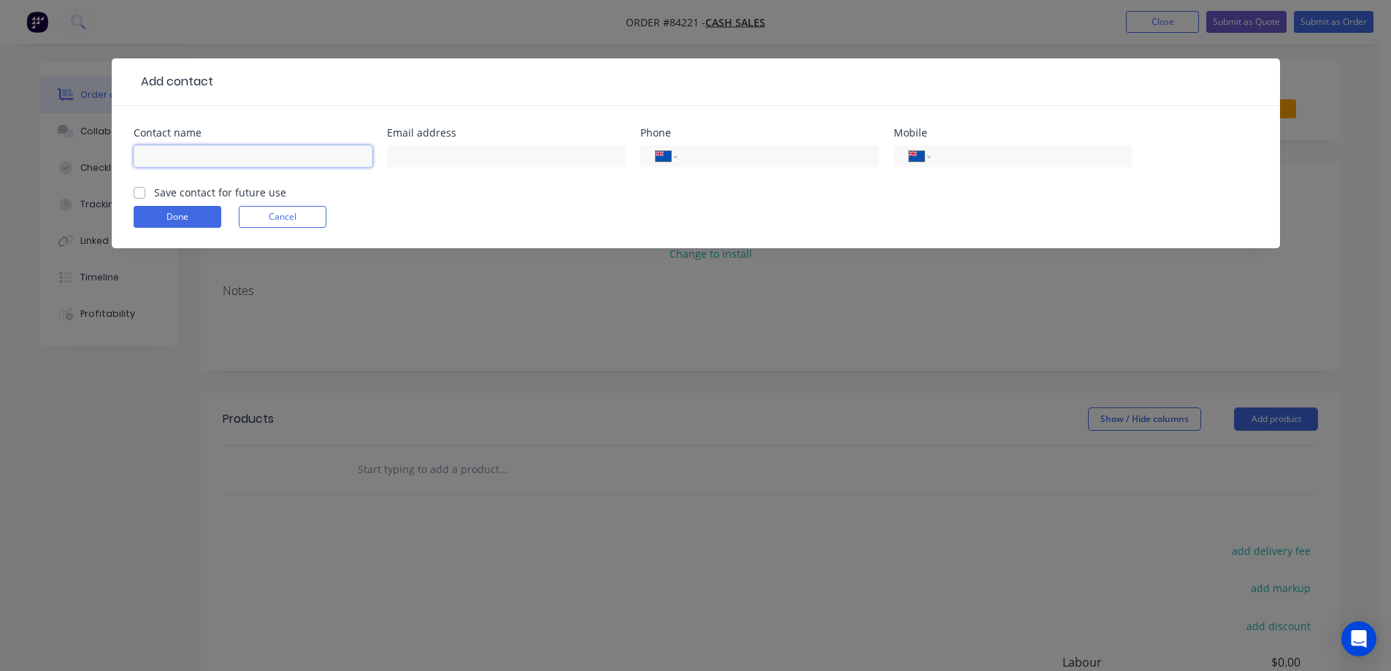
click at [182, 148] on input "text" at bounding box center [253, 156] width 239 height 22
click at [187, 160] on input "text" at bounding box center [253, 156] width 239 height 22
type input "[PERSON_NAME]"
click at [427, 161] on input "text" at bounding box center [506, 156] width 239 height 22
type input "[EMAIL_ADDRESS][DOMAIN_NAME]"
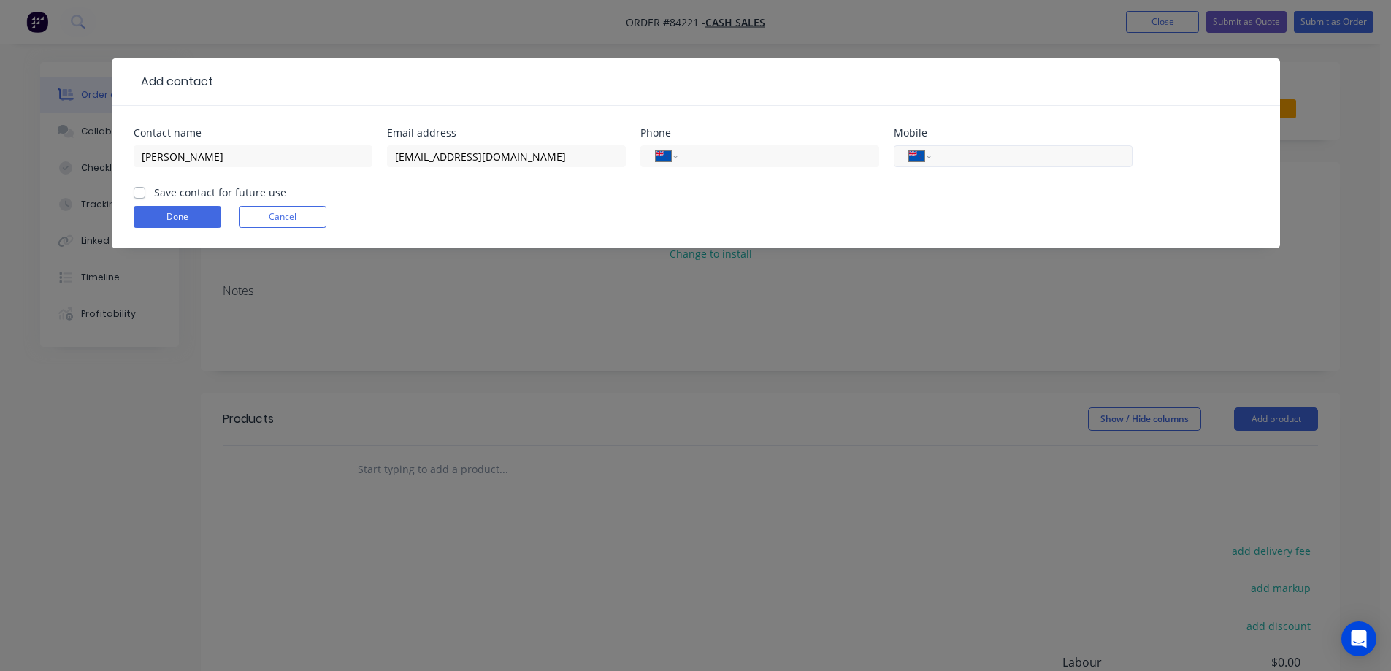
click at [1030, 148] on input "tel" at bounding box center [1029, 156] width 175 height 17
type input "0274 989 893"
click at [179, 196] on label "Save contact for future use" at bounding box center [220, 192] width 132 height 15
click at [145, 196] on input "Save contact for future use" at bounding box center [140, 192] width 12 height 14
checkbox input "true"
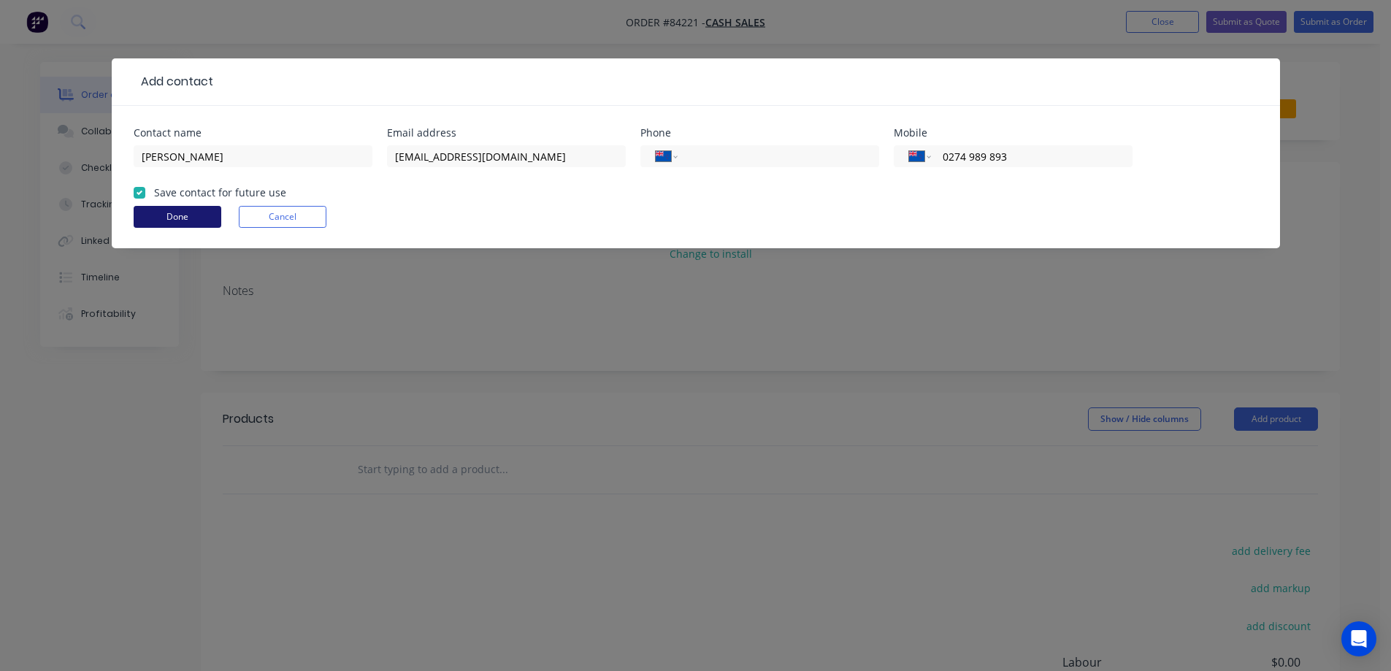
click at [180, 214] on button "Done" at bounding box center [178, 217] width 88 height 22
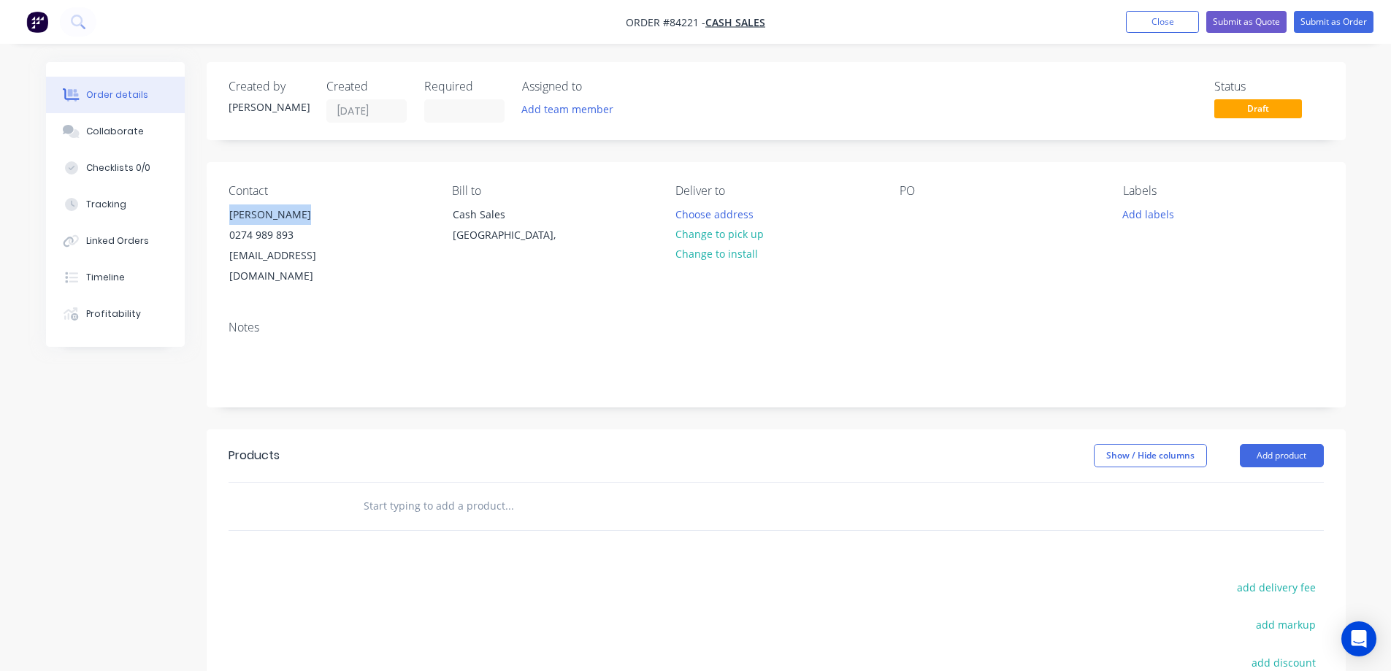
drag, startPoint x: 220, startPoint y: 210, endPoint x: 383, endPoint y: 210, distance: 162.9
click at [383, 210] on div "Contact [PERSON_NAME] [PHONE_NUMBER] [EMAIL_ADDRESS][DOMAIN_NAME]" at bounding box center [329, 235] width 200 height 103
click at [915, 210] on div at bounding box center [911, 214] width 23 height 21
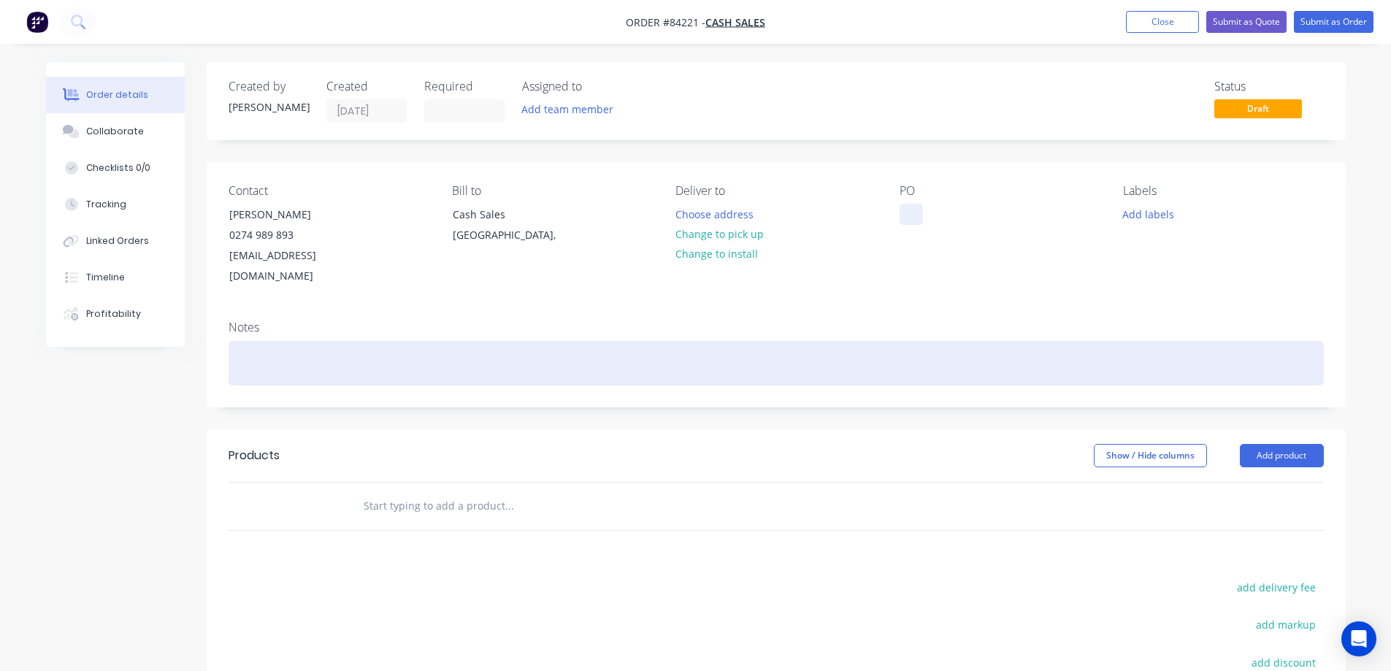
paste div
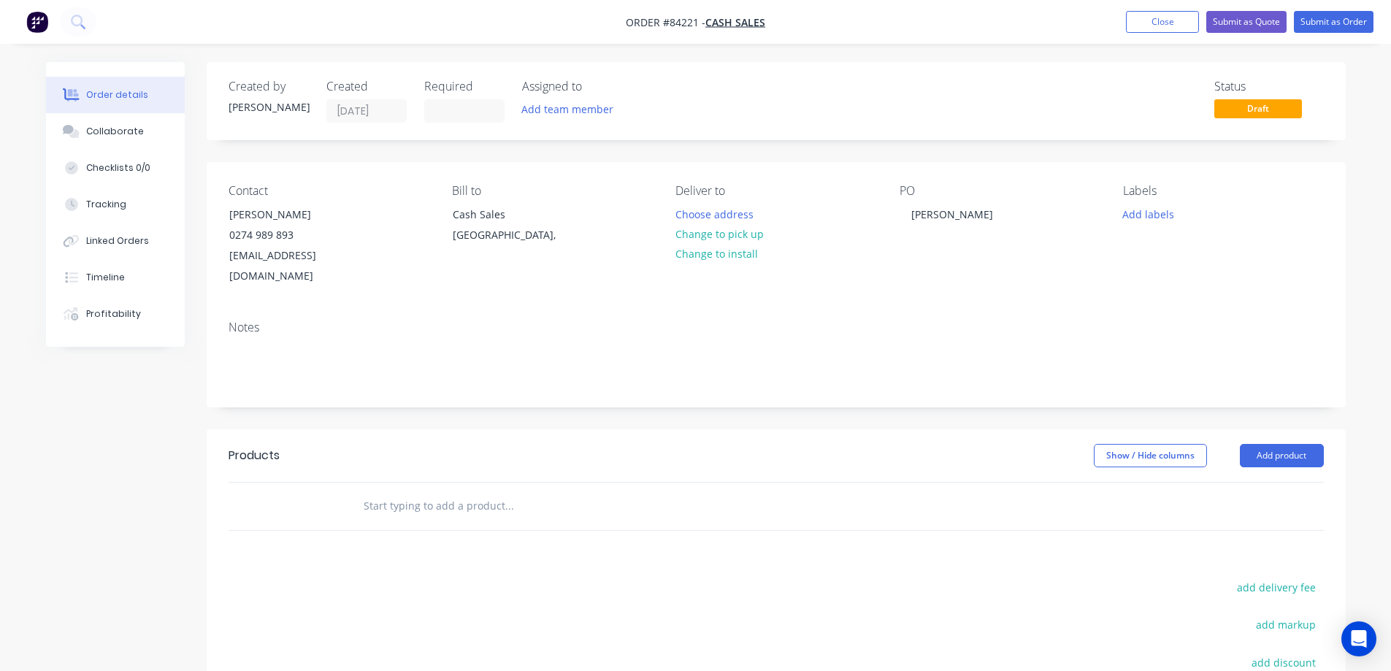
click at [506, 492] on input "text" at bounding box center [509, 506] width 292 height 29
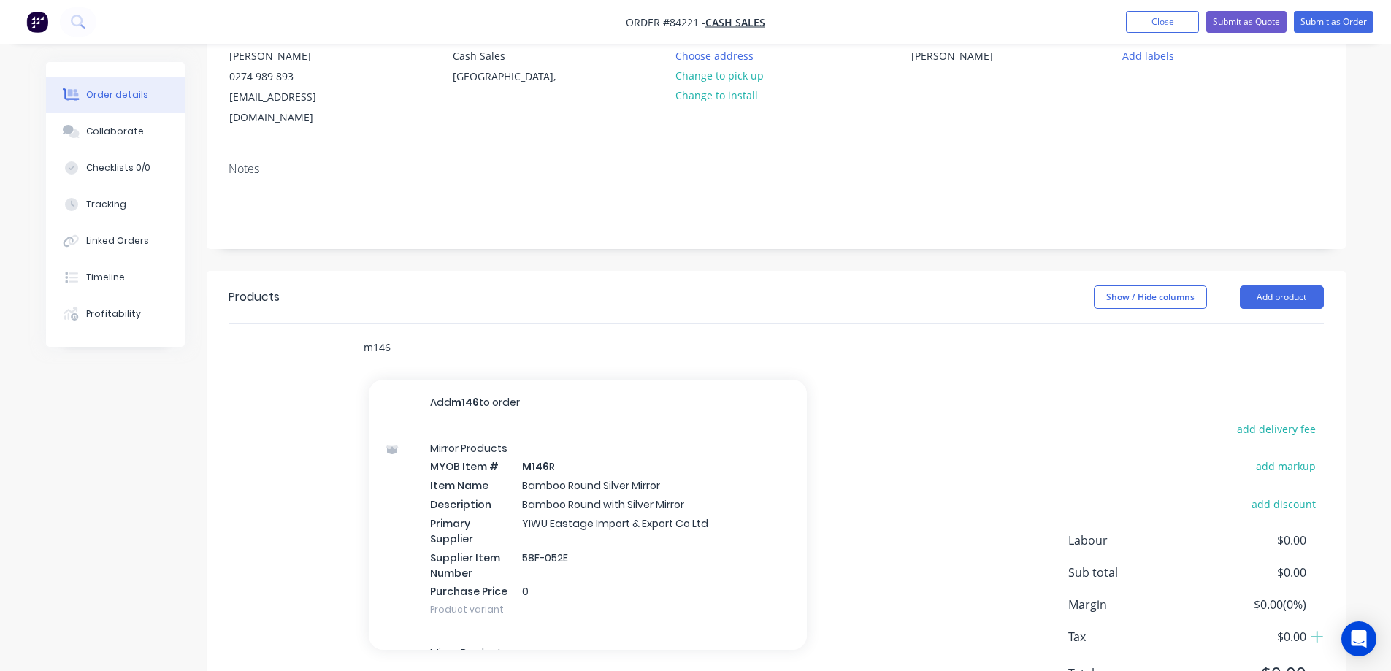
scroll to position [212, 0]
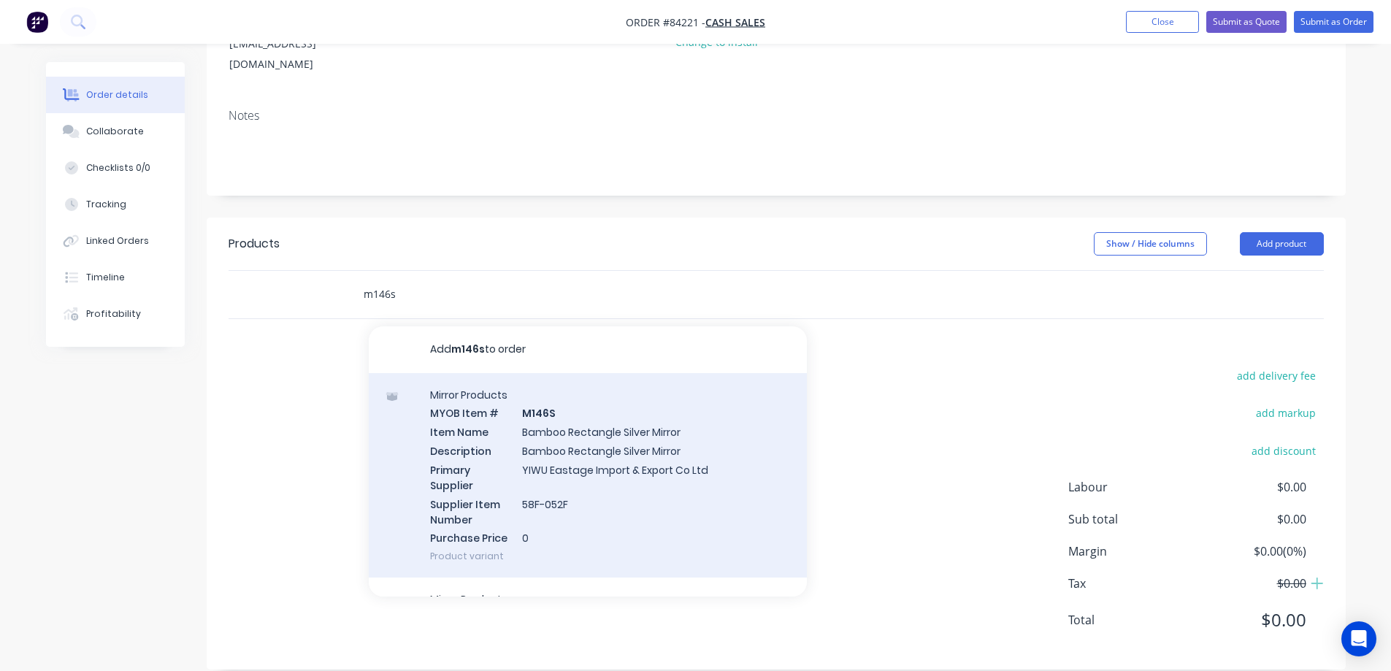
type input "m146s"
click at [590, 437] on div "Mirror Products MYOB Item # M146S Item Name Bamboo Rectangle Silver Mirror Desc…" at bounding box center [588, 475] width 438 height 205
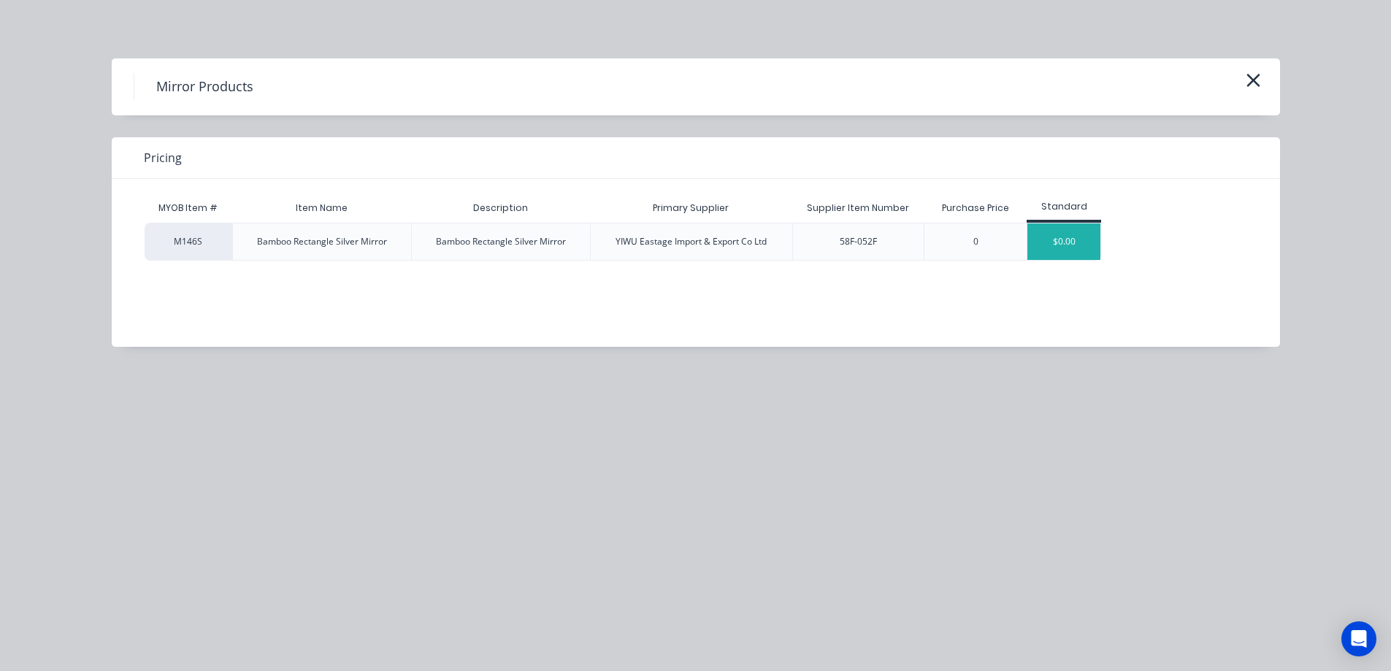
click at [1053, 231] on div "$0.00" at bounding box center [1064, 242] width 73 height 37
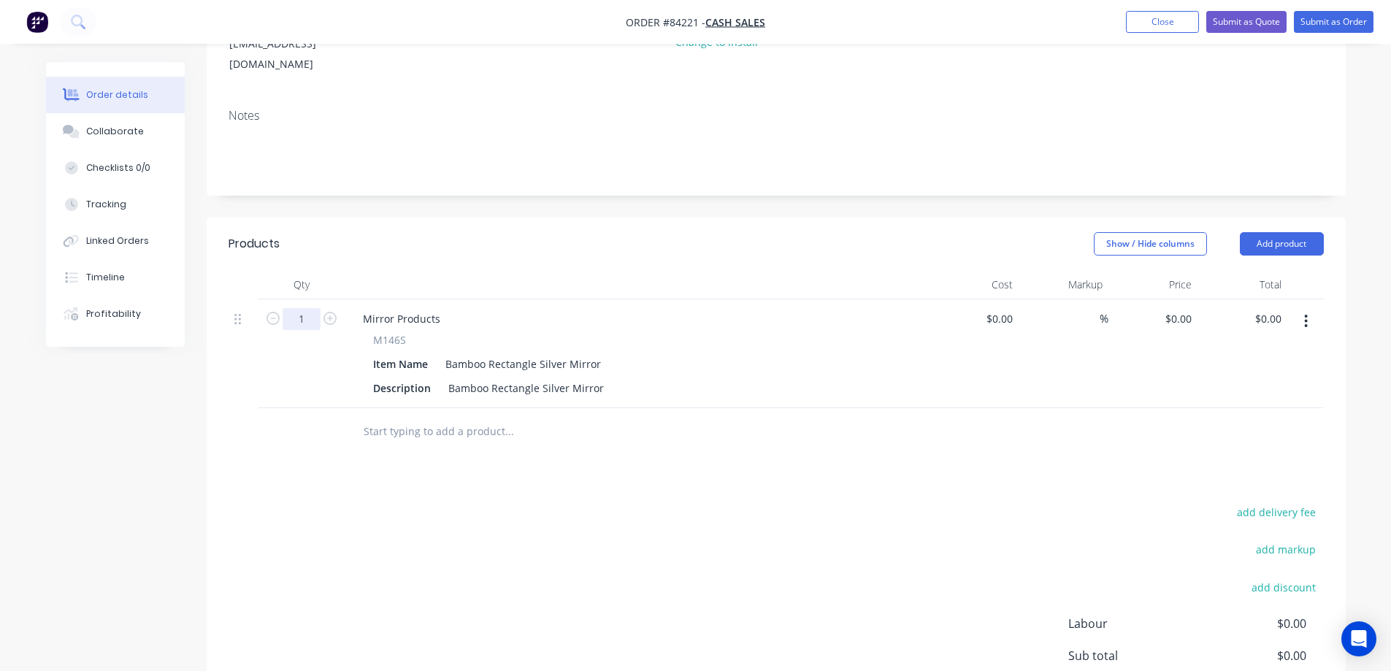
click at [296, 308] on input "1" at bounding box center [302, 319] width 38 height 22
type input "4"
click at [376, 332] on span "M146S" at bounding box center [389, 339] width 33 height 15
click at [378, 308] on div "Mirror Products" at bounding box center [401, 318] width 101 height 21
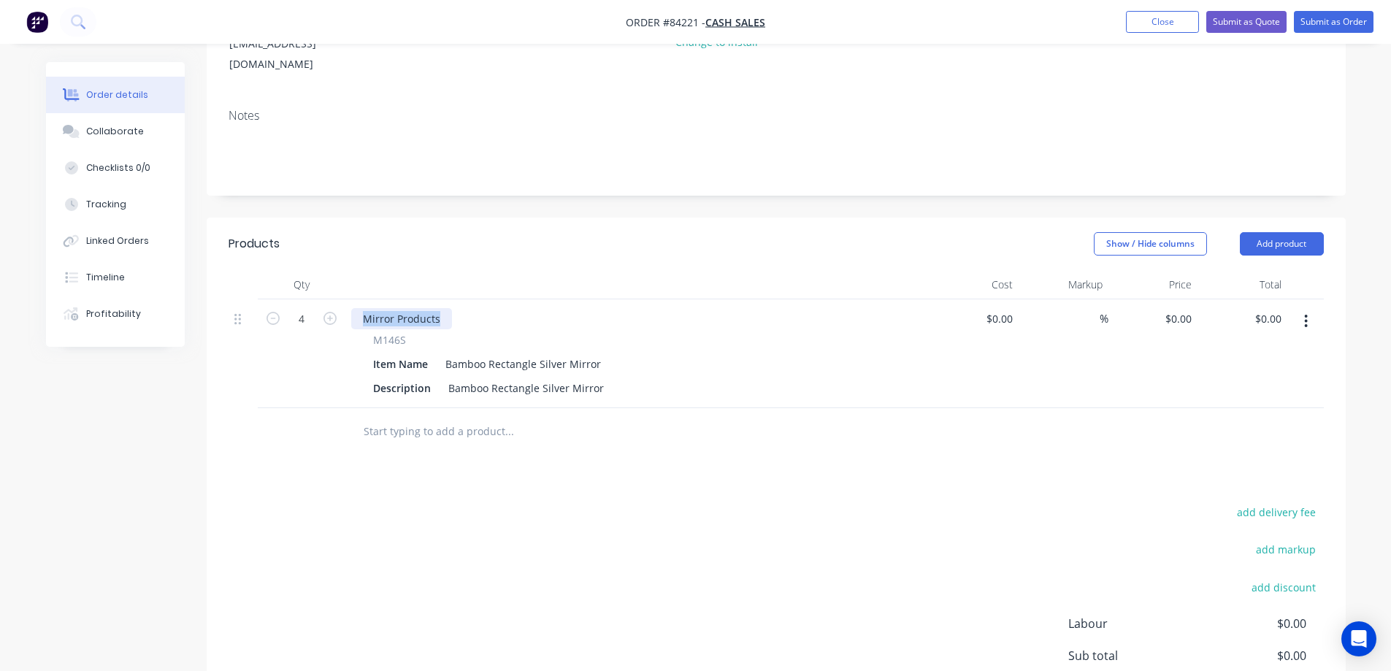
paste div
drag, startPoint x: 539, startPoint y: 525, endPoint x: 532, endPoint y: 495, distance: 31.4
click at [540, 524] on div "add delivery fee add markup add discount Labour $0.00 Sub total $0.00 Margin $0…" at bounding box center [777, 644] width 1096 height 282
click at [455, 417] on input "text" at bounding box center [509, 431] width 292 height 29
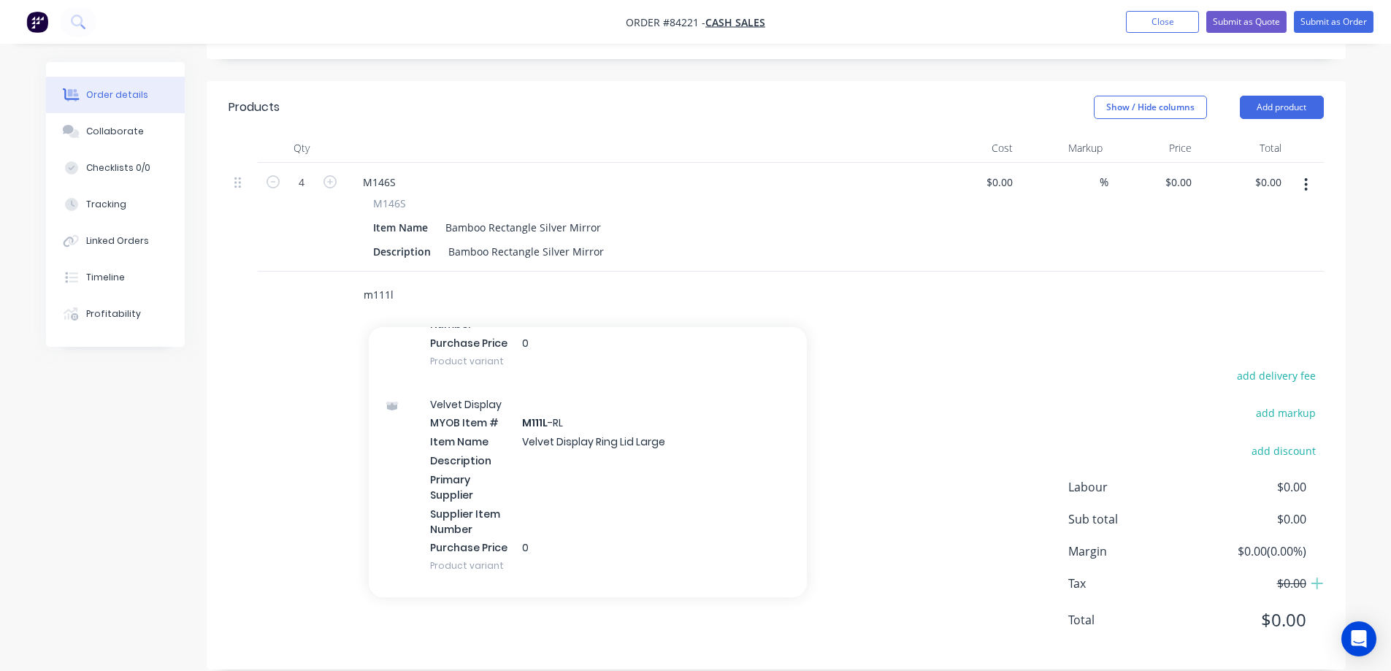
scroll to position [1461, 0]
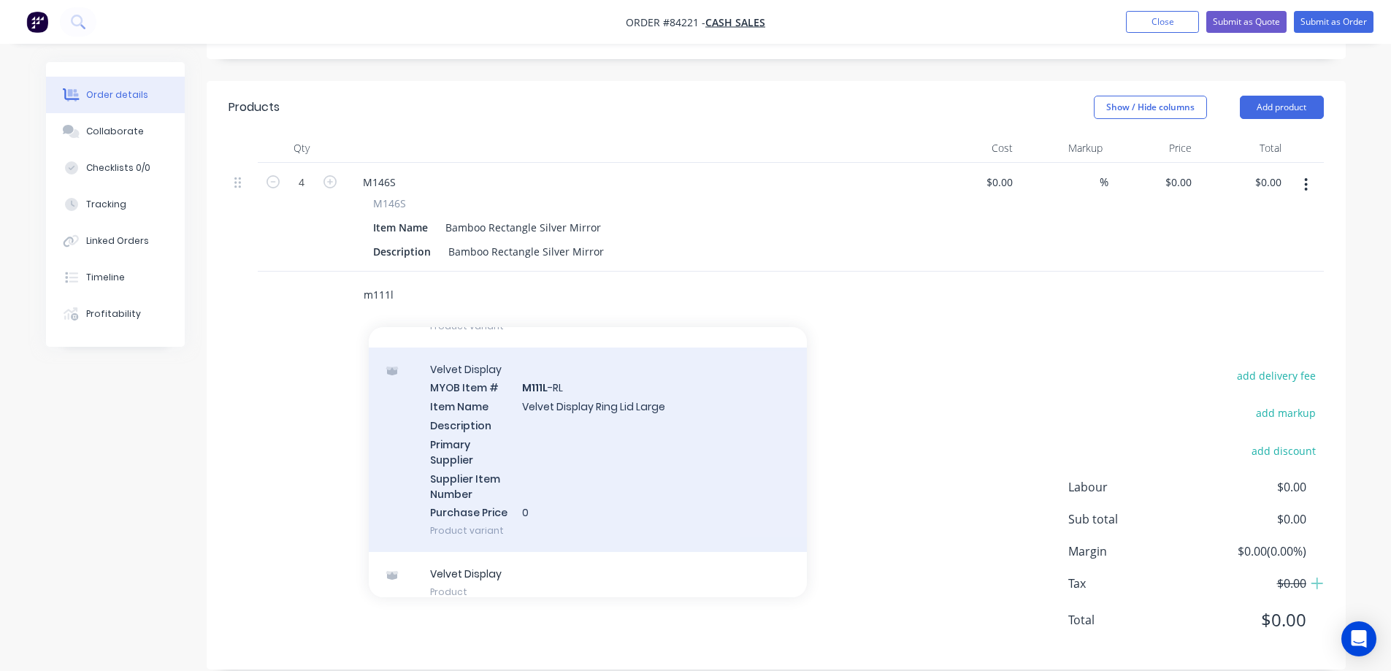
type input "m111l"
click at [591, 408] on div "Velvet Display MYOB Item # M111L -RL Item Name Velvet Display Ring Lid Large De…" at bounding box center [588, 450] width 438 height 205
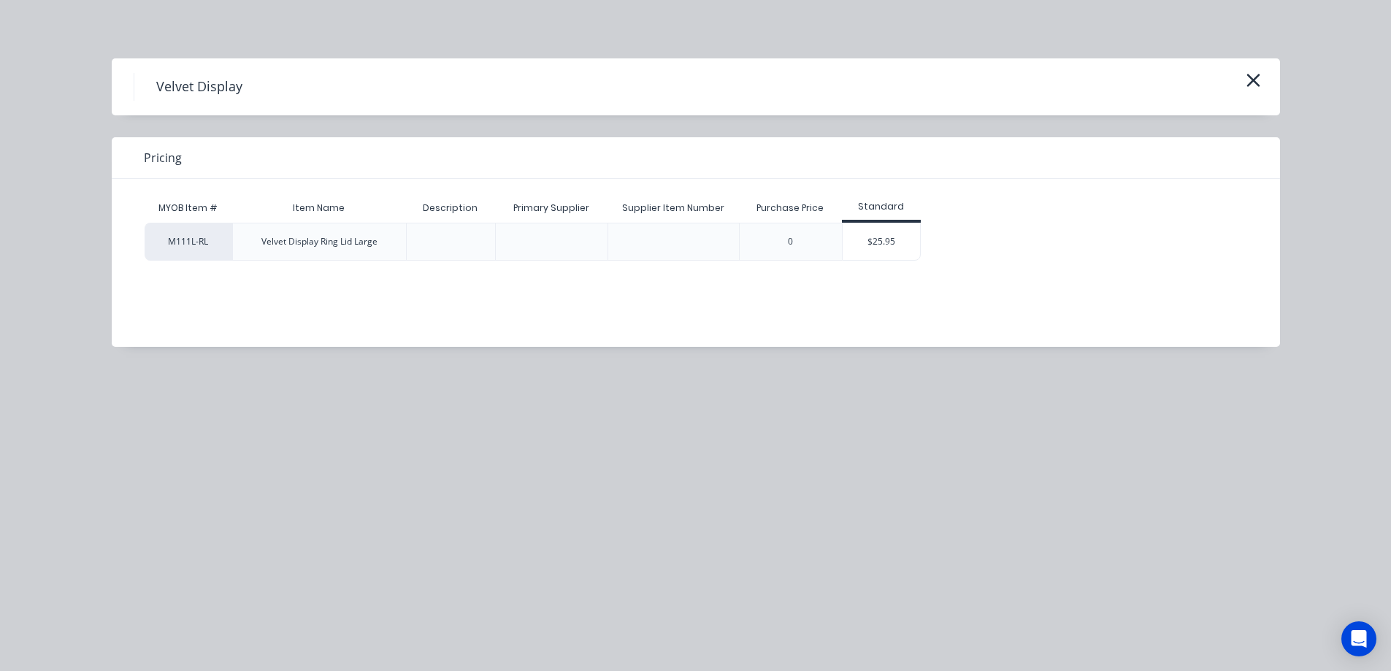
click at [874, 256] on div "$25.95" at bounding box center [882, 242] width 78 height 37
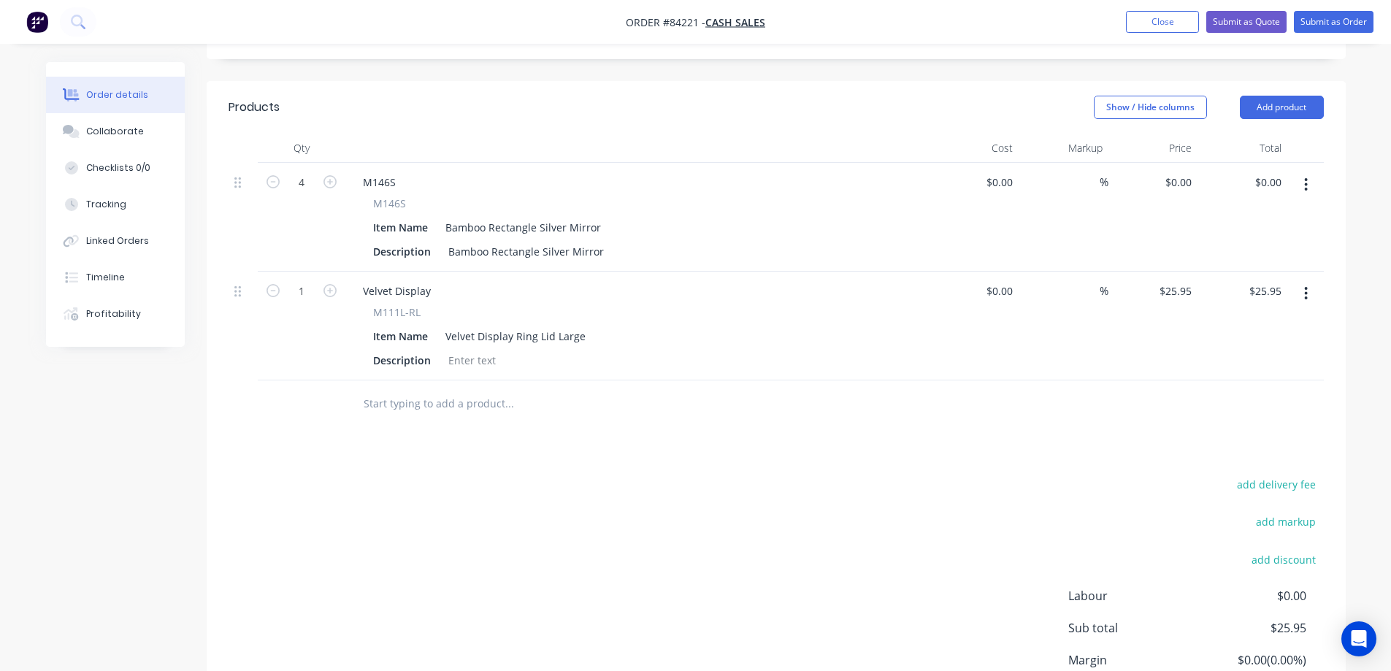
click at [394, 305] on span "M111L-RL" at bounding box center [396, 312] width 47 height 15
drag, startPoint x: 373, startPoint y: 289, endPoint x: 438, endPoint y: 294, distance: 65.2
click at [441, 305] on div "M111L-RL" at bounding box center [637, 312] width 529 height 15
click at [400, 280] on div "Velvet Display" at bounding box center [396, 290] width 91 height 21
paste div
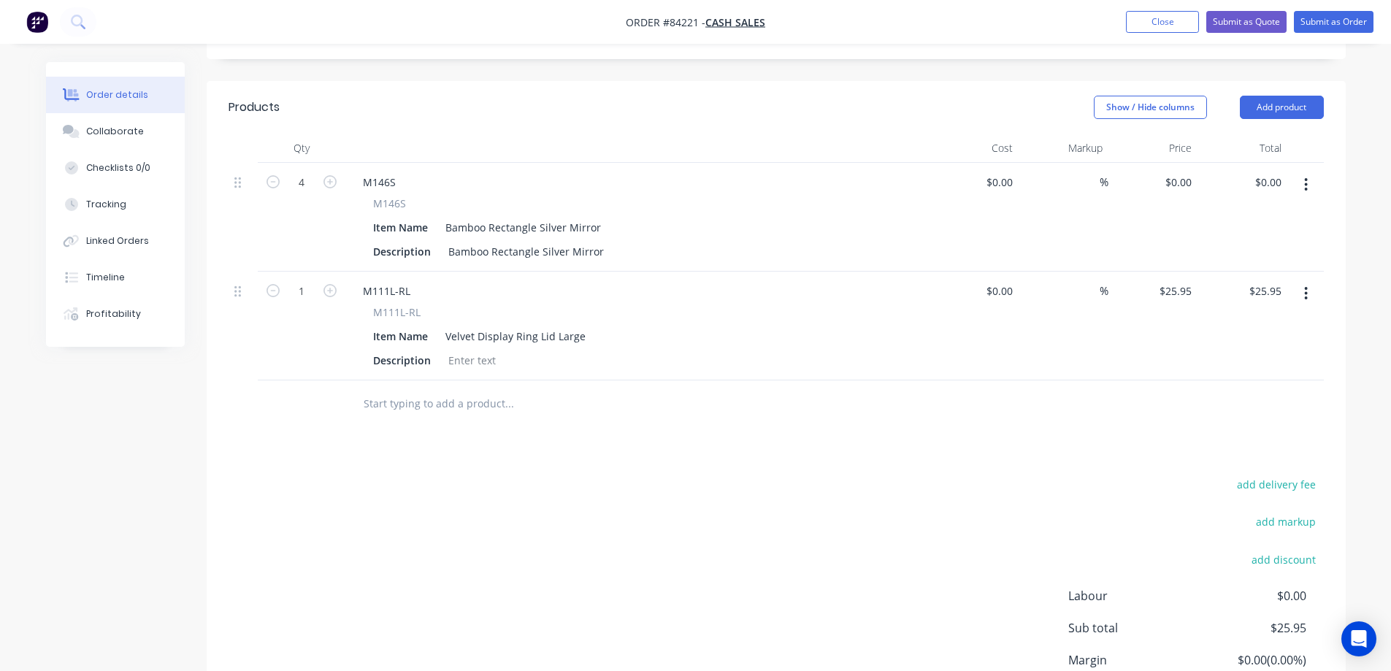
drag, startPoint x: 296, startPoint y: 457, endPoint x: 405, endPoint y: 357, distance: 147.8
click at [297, 475] on div "add delivery fee add markup add discount Labour $0.00 Sub total $25.95 Margin $…" at bounding box center [777, 616] width 1096 height 282
drag, startPoint x: 374, startPoint y: 289, endPoint x: 442, endPoint y: 294, distance: 68.1
click at [442, 305] on div "M111L-RL" at bounding box center [637, 312] width 529 height 15
click at [412, 452] on div "Products Show / Hide columns Add product Qty Cost Markup Price Total 4 M146S M1…" at bounding box center [776, 430] width 1139 height 698
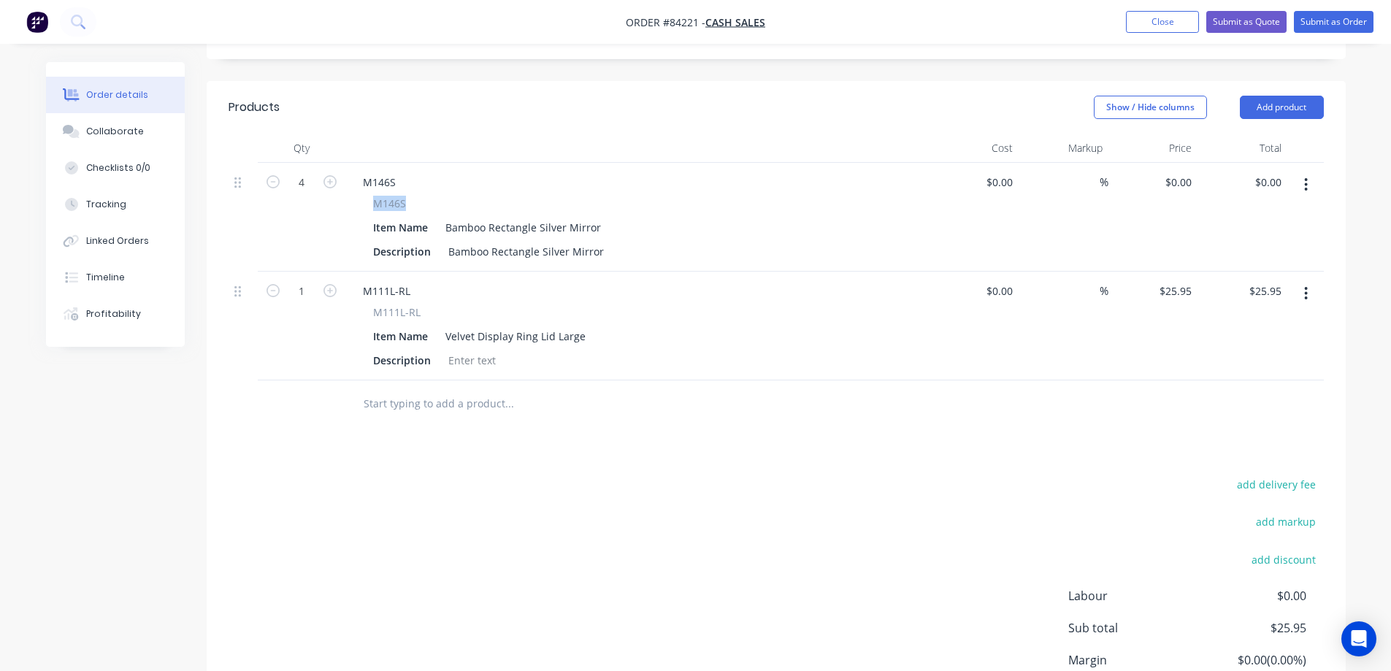
drag, startPoint x: 374, startPoint y: 183, endPoint x: 429, endPoint y: 183, distance: 54.8
click at [429, 196] on div "M146S" at bounding box center [637, 203] width 529 height 15
click at [1185, 172] on input "0" at bounding box center [1189, 182] width 17 height 21
paste input "38.97"
drag, startPoint x: 1194, startPoint y: 161, endPoint x: 1134, endPoint y: 161, distance: 59.9
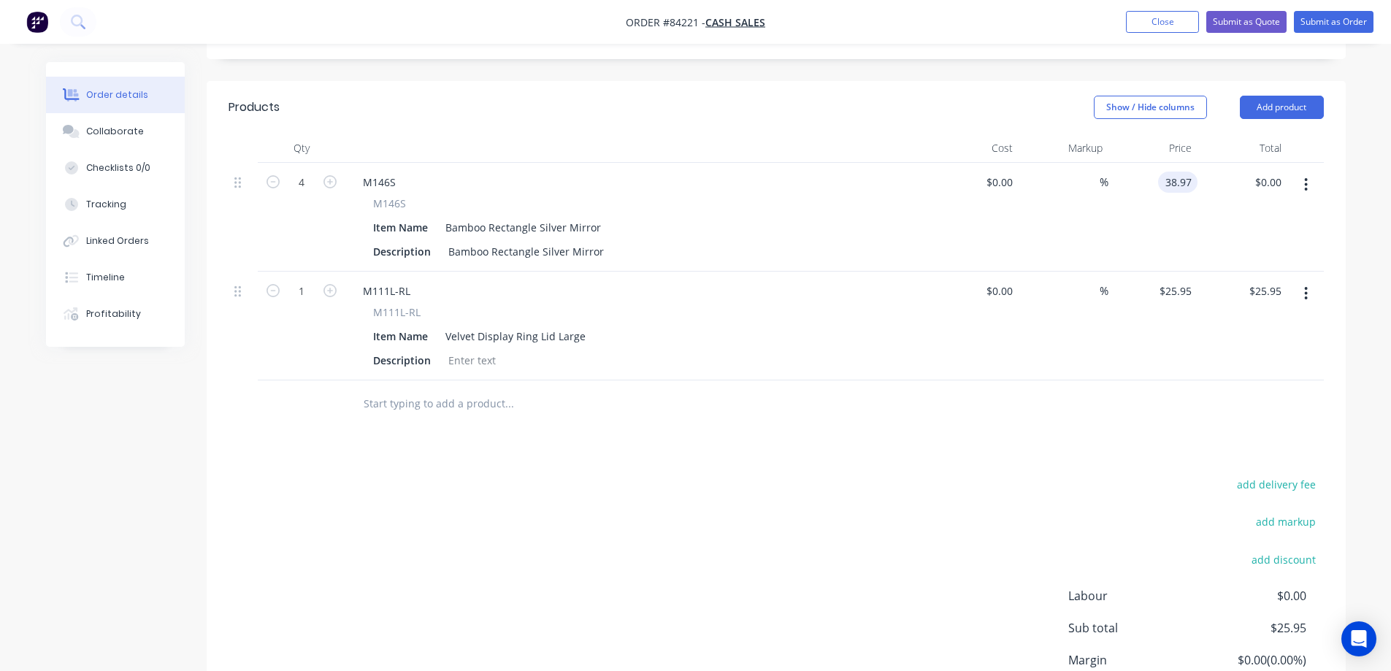
click at [1134, 163] on div "38.97 38.97" at bounding box center [1154, 217] width 90 height 109
type input "$35.073"
type input "$140.29"
click at [1038, 421] on div "Products Show / Hide columns Add product Qty Cost Markup Price Total 4 M146S M1…" at bounding box center [776, 430] width 1139 height 698
click at [1305, 96] on button "Add product" at bounding box center [1282, 107] width 84 height 23
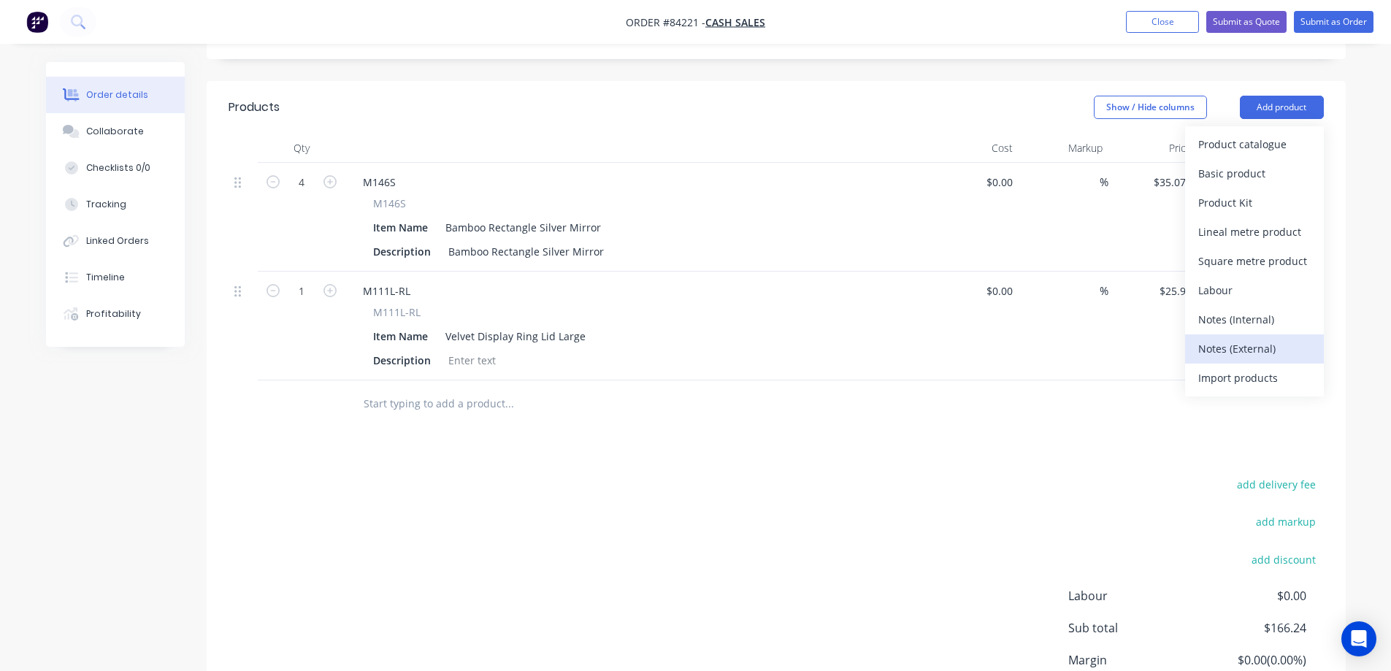
click at [1223, 338] on div "Notes (External)" at bounding box center [1255, 348] width 112 height 21
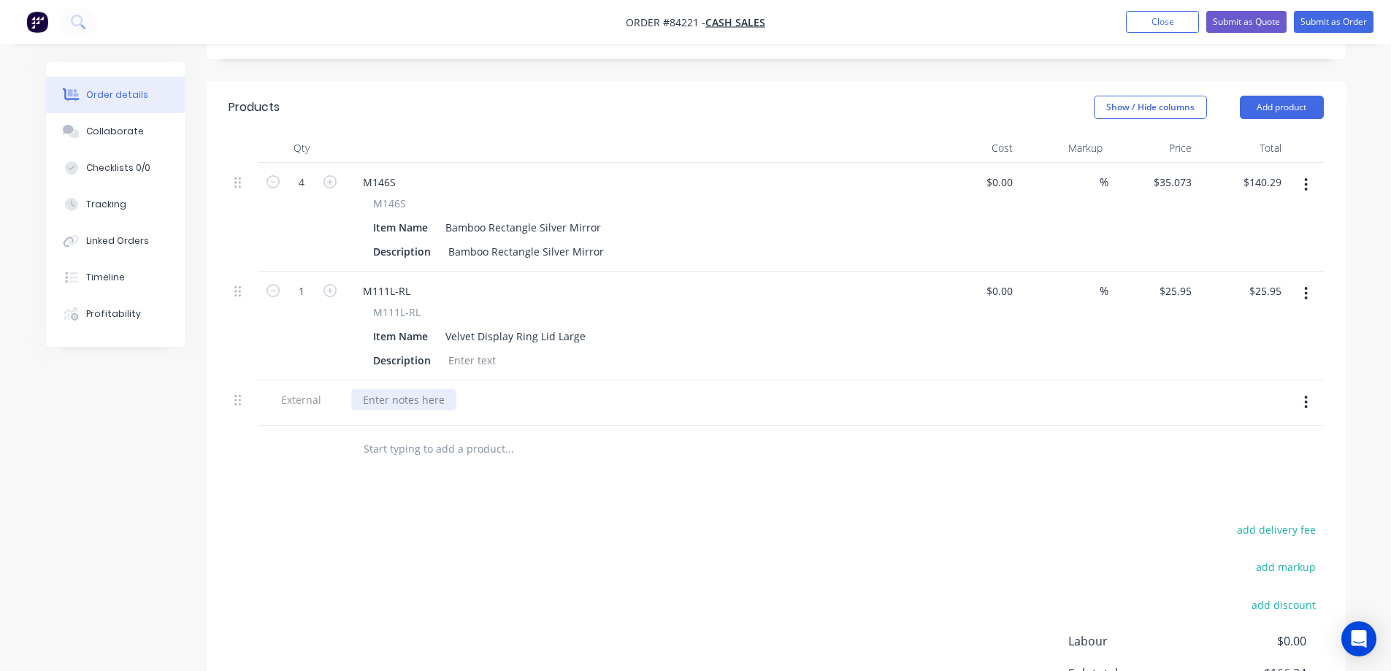
click at [404, 389] on div at bounding box center [403, 399] width 105 height 21
drag, startPoint x: 473, startPoint y: 558, endPoint x: 770, endPoint y: 549, distance: 297.4
click at [476, 558] on div "add delivery fee add markup add discount Labour $0.00 Sub total $166.24 Margin …" at bounding box center [777, 661] width 1096 height 282
click at [1263, 520] on button "add delivery fee" at bounding box center [1277, 530] width 94 height 20
click at [760, 470] on div "Products Show / Hide columns Add product Qty Cost Markup Price Total 4 M146S M1…" at bounding box center [776, 450] width 1139 height 739
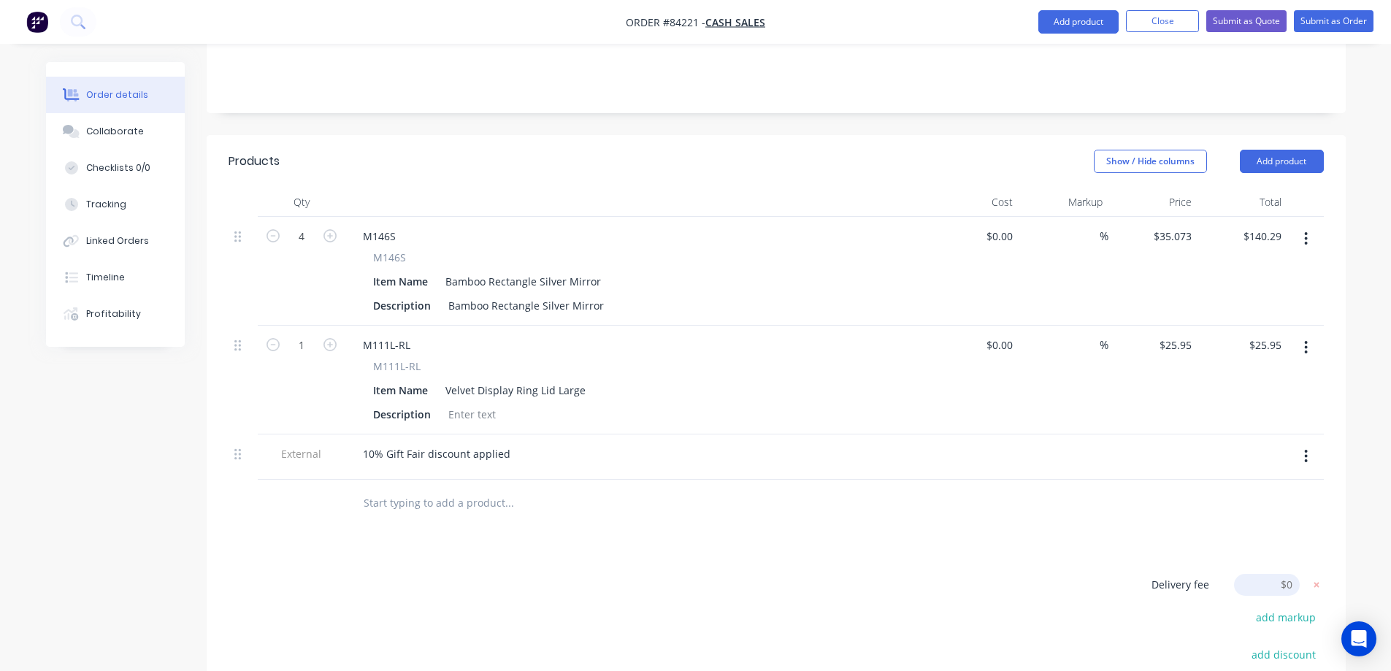
scroll to position [498, 0]
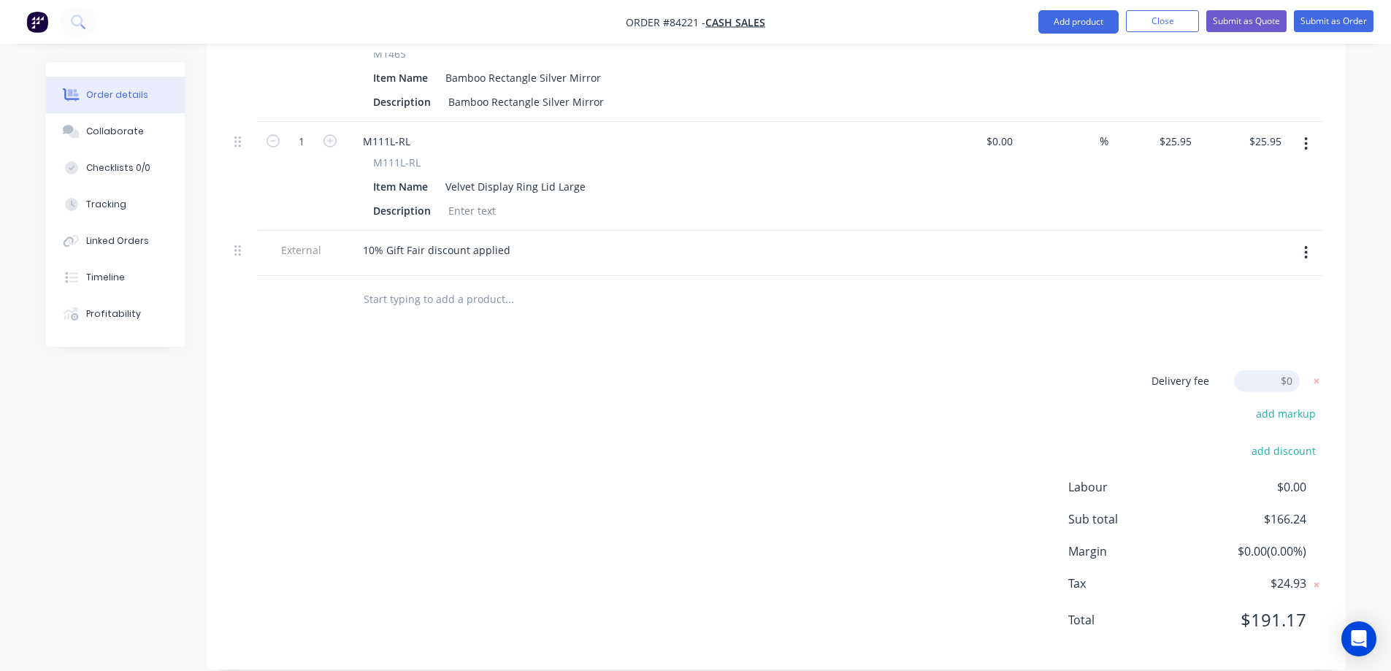
click at [1275, 370] on input at bounding box center [1267, 381] width 66 height 22
type input "1"
type input "18"
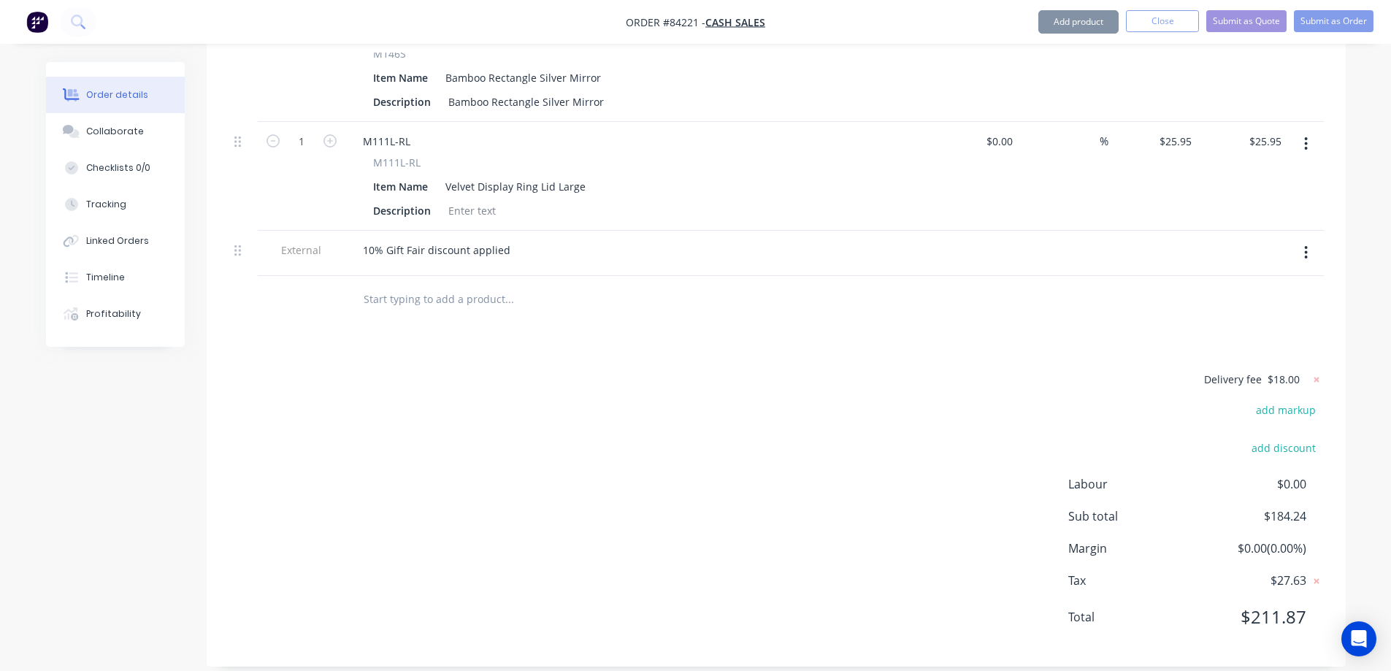
click at [643, 470] on div "Delivery fee $18.00 add markup add discount Labour $0.00 Sub total $184.24 Marg…" at bounding box center [777, 507] width 1096 height 275
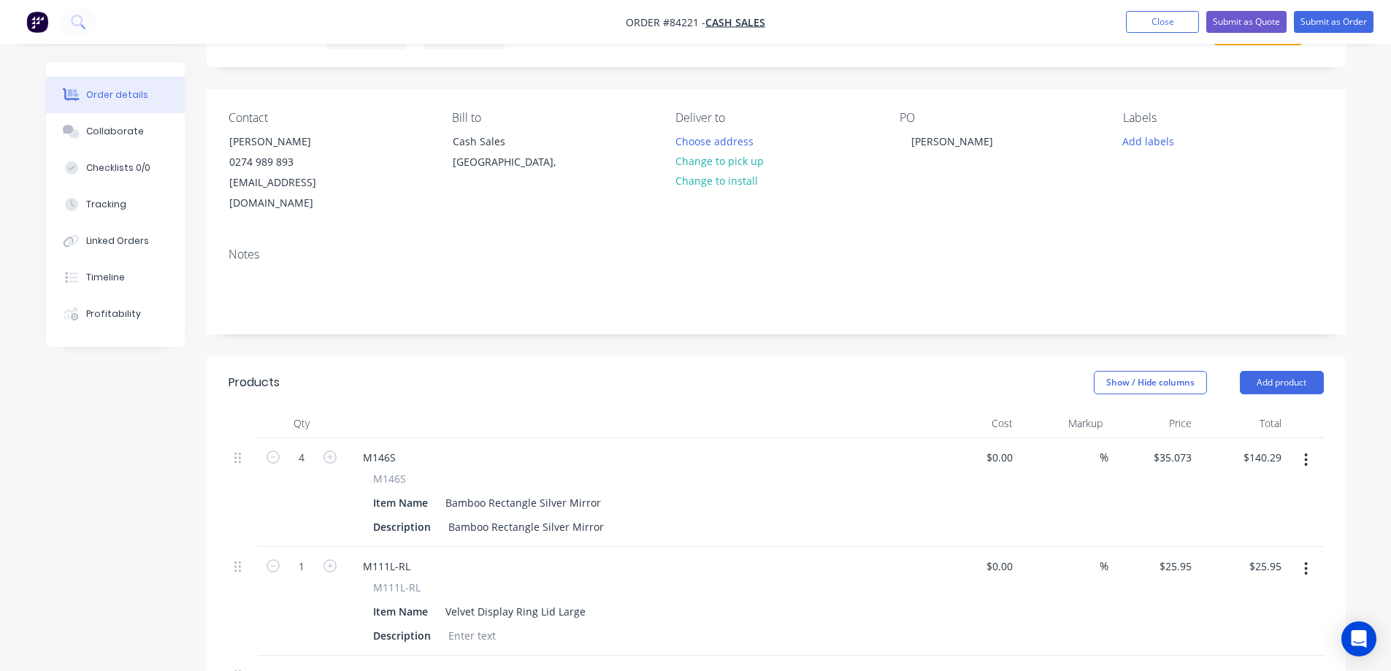
scroll to position [0, 0]
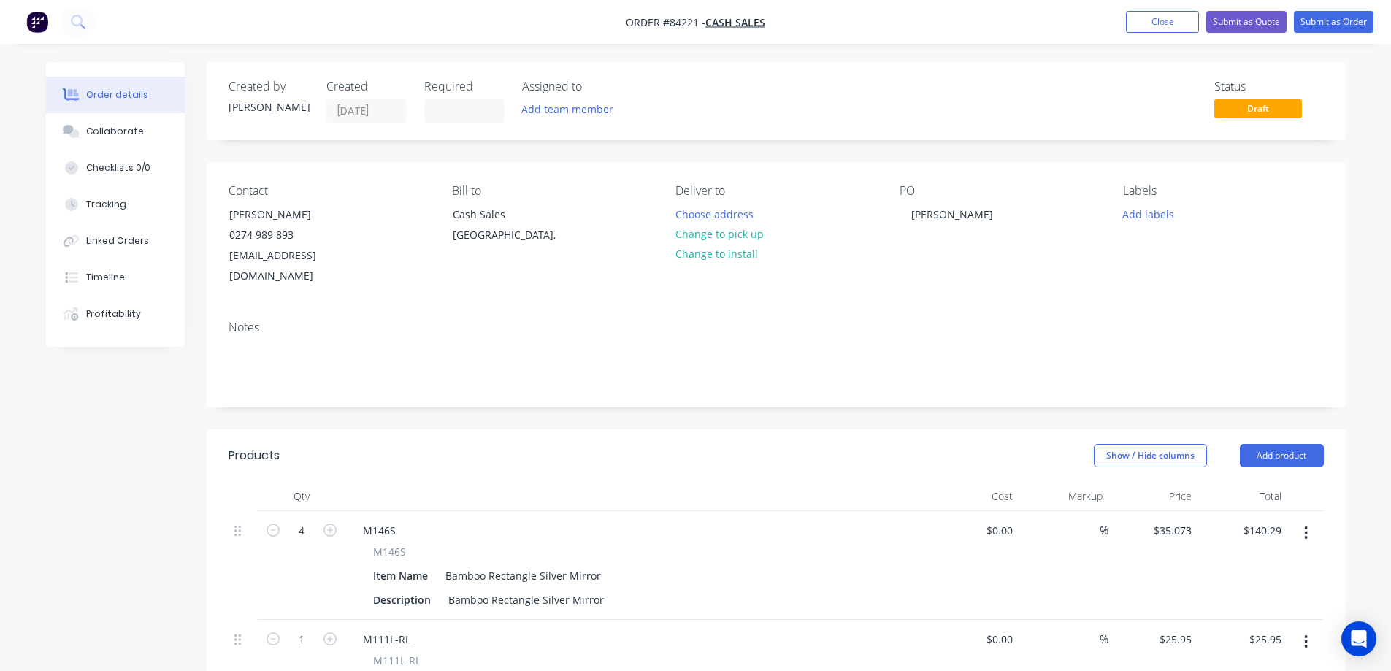
click at [1156, 225] on div "Labels Add labels" at bounding box center [1223, 235] width 200 height 103
click at [1155, 220] on button "Add labels" at bounding box center [1148, 214] width 67 height 20
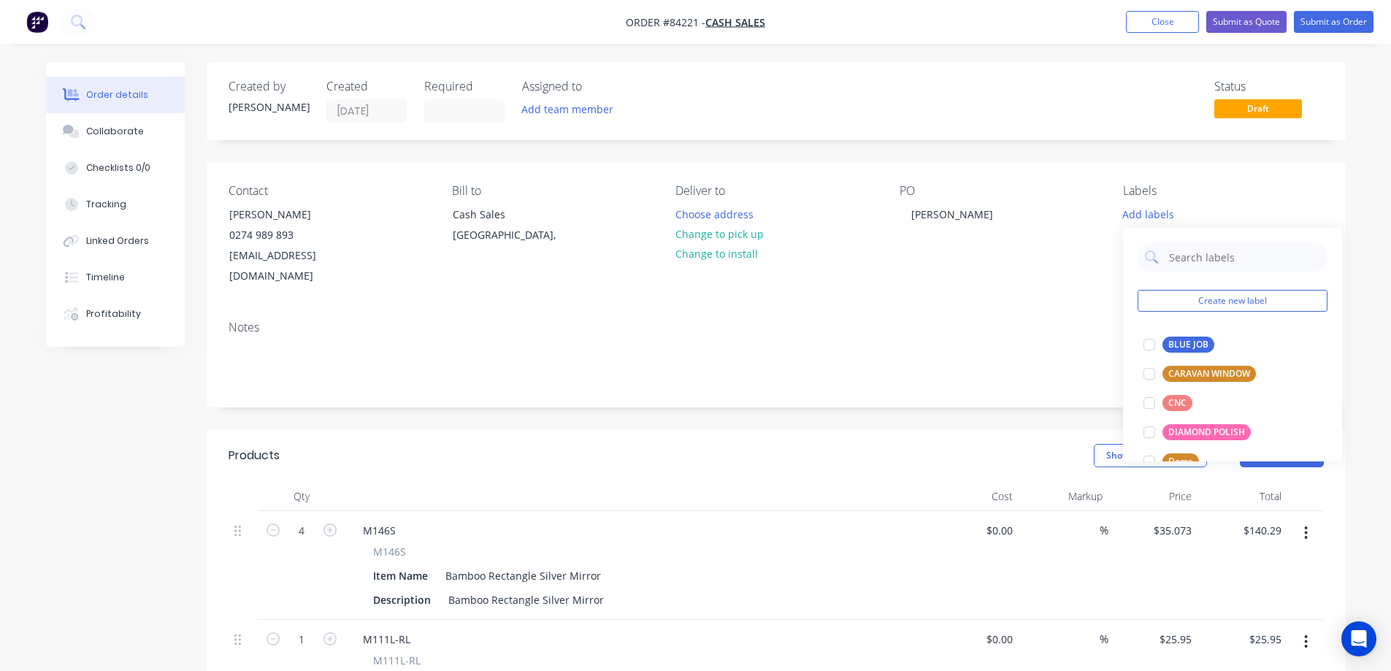
drag, startPoint x: 1232, startPoint y: 177, endPoint x: 1278, endPoint y: 116, distance: 76.7
click at [1234, 176] on div "Contact [PERSON_NAME] [PHONE_NUMBER] [EMAIL_ADDRESS][DOMAIN_NAME] [PERSON_NAME]…" at bounding box center [776, 235] width 1139 height 147
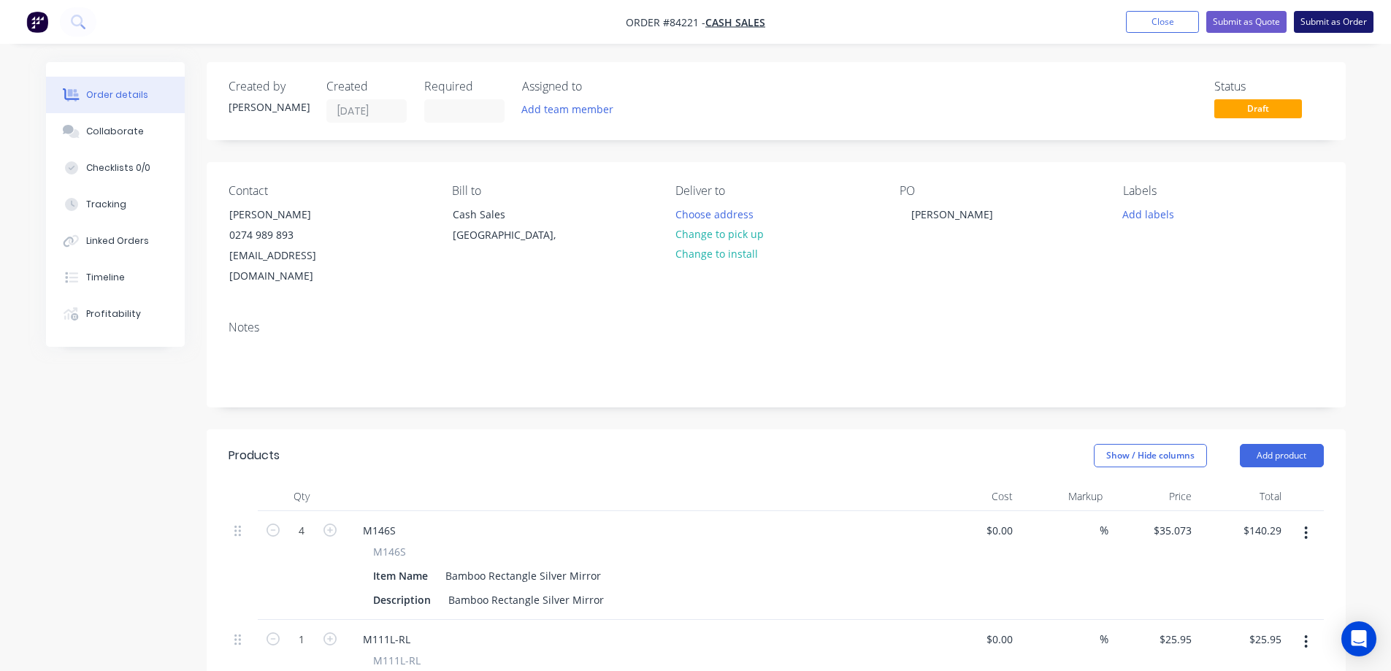
click at [1325, 25] on button "Submit as Order" at bounding box center [1334, 22] width 80 height 22
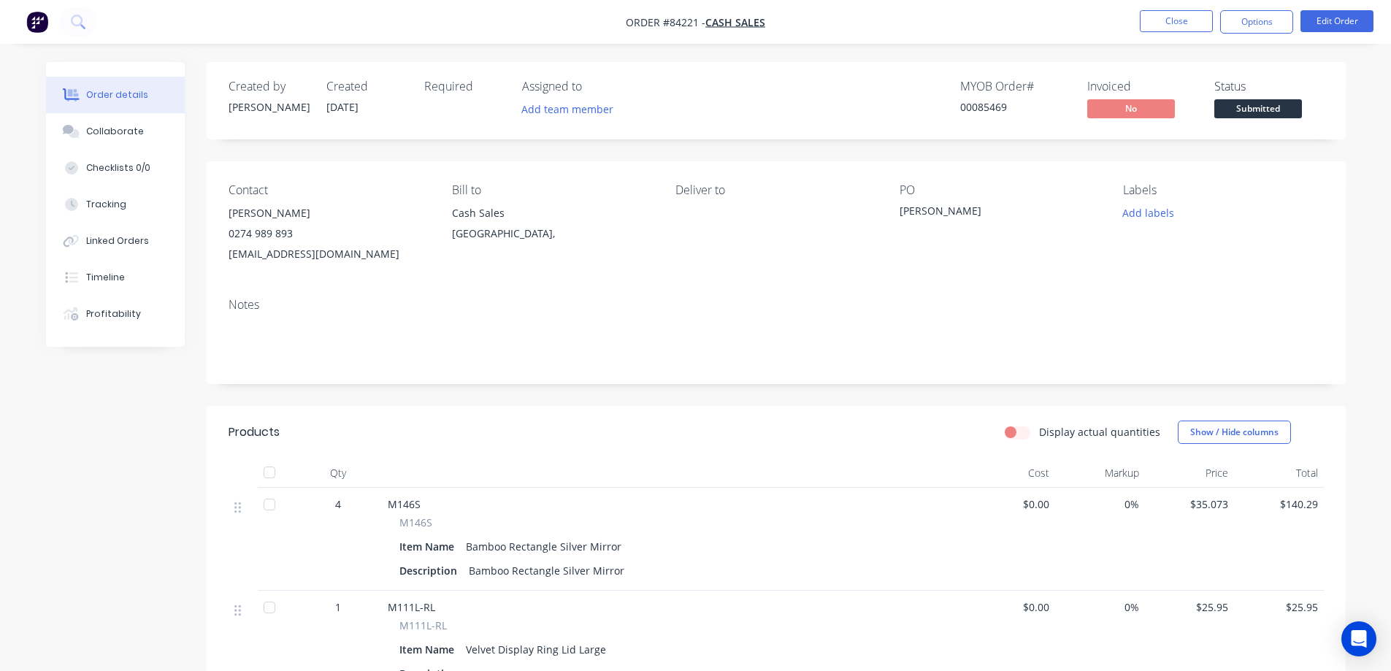
click at [1263, 109] on span "Submitted" at bounding box center [1259, 108] width 88 height 18
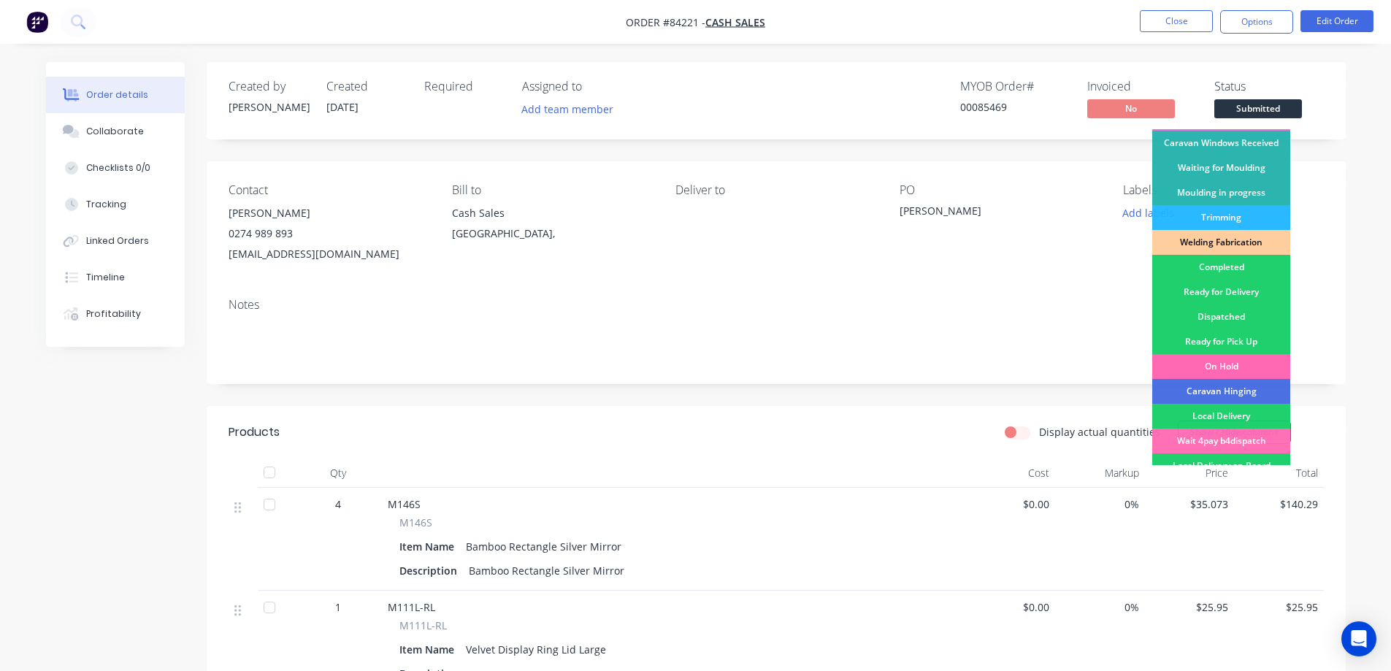
scroll to position [285, 0]
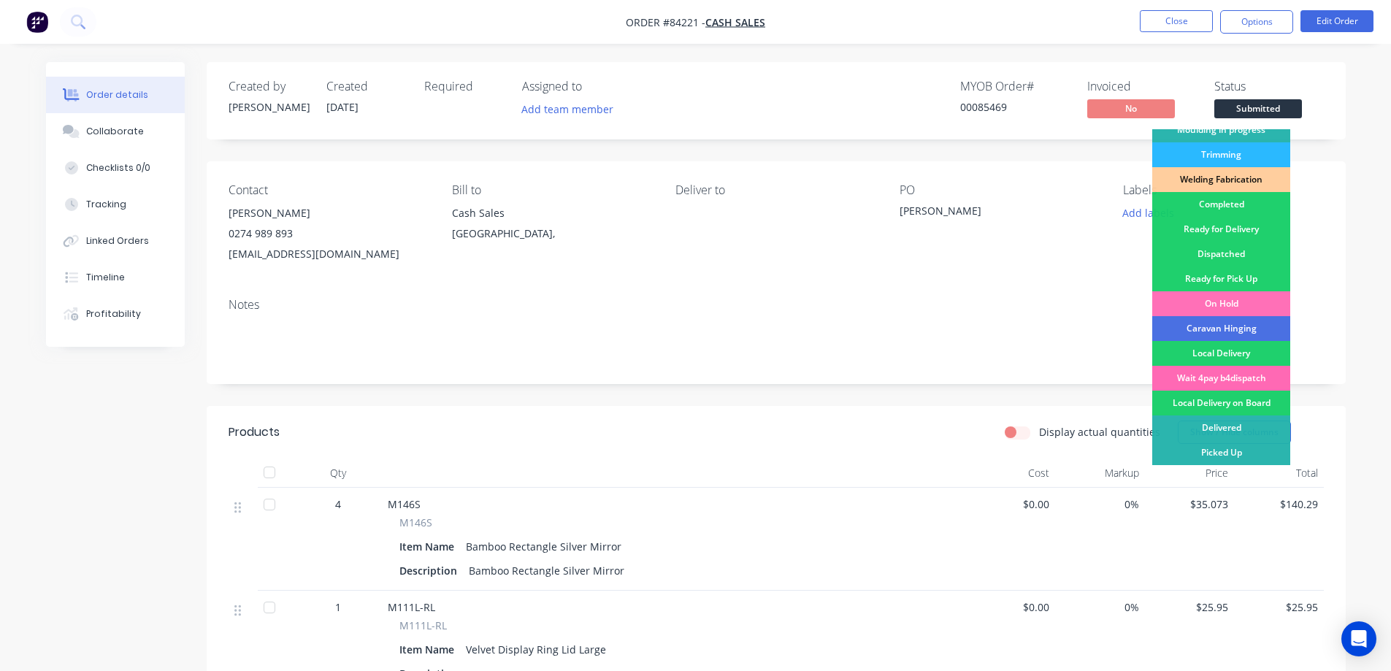
click at [1246, 375] on div "Wait 4pay b4dispatch" at bounding box center [1222, 378] width 138 height 25
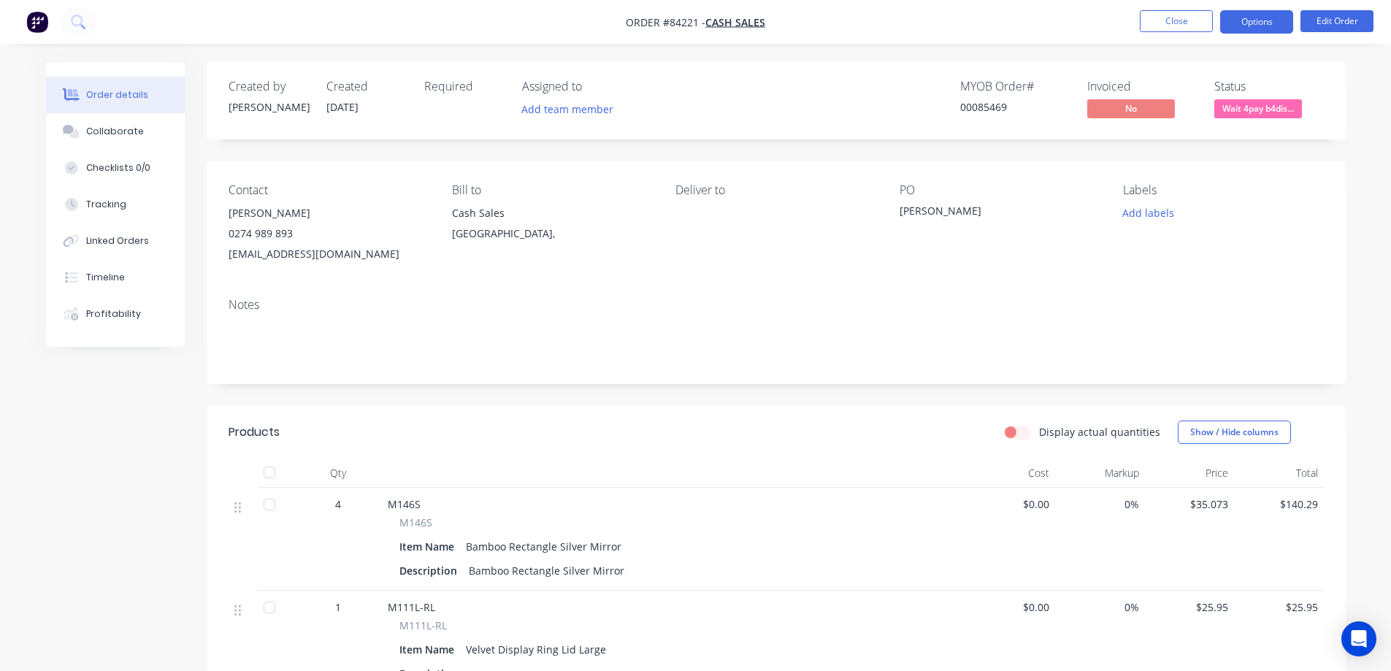
click at [1263, 12] on button "Options" at bounding box center [1257, 21] width 73 height 23
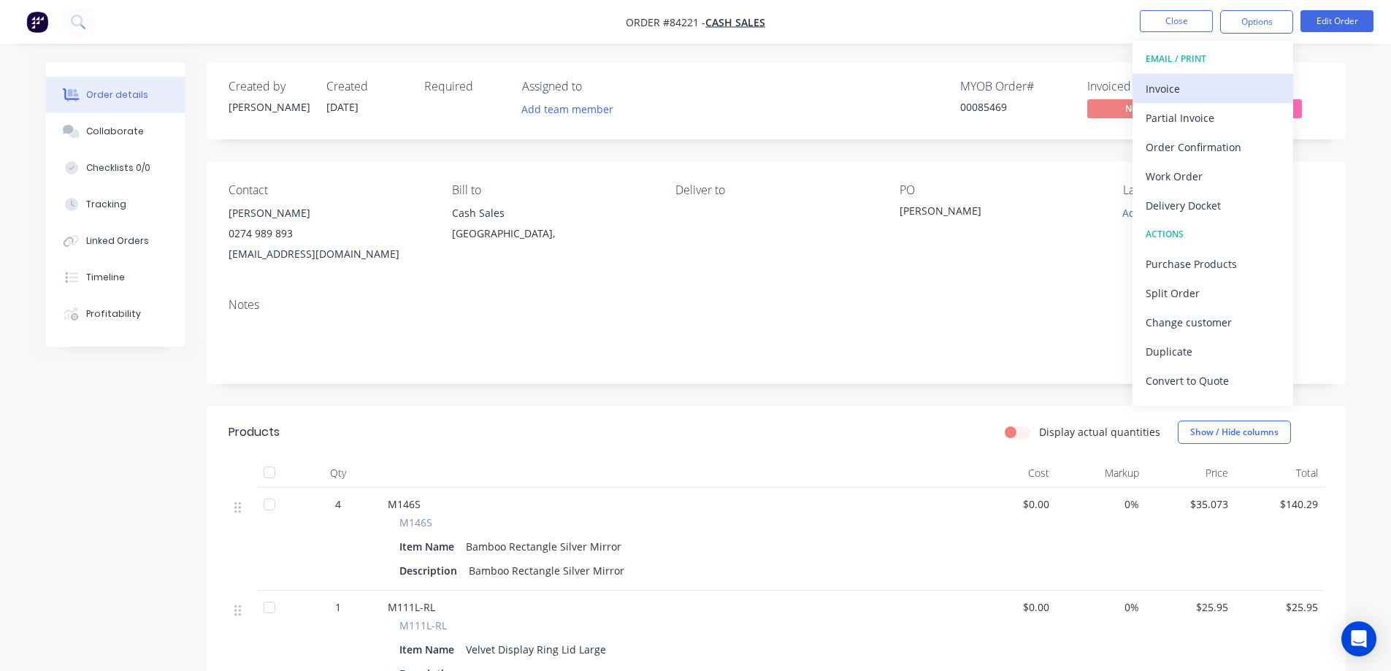
click at [1216, 91] on div "Invoice" at bounding box center [1213, 88] width 134 height 21
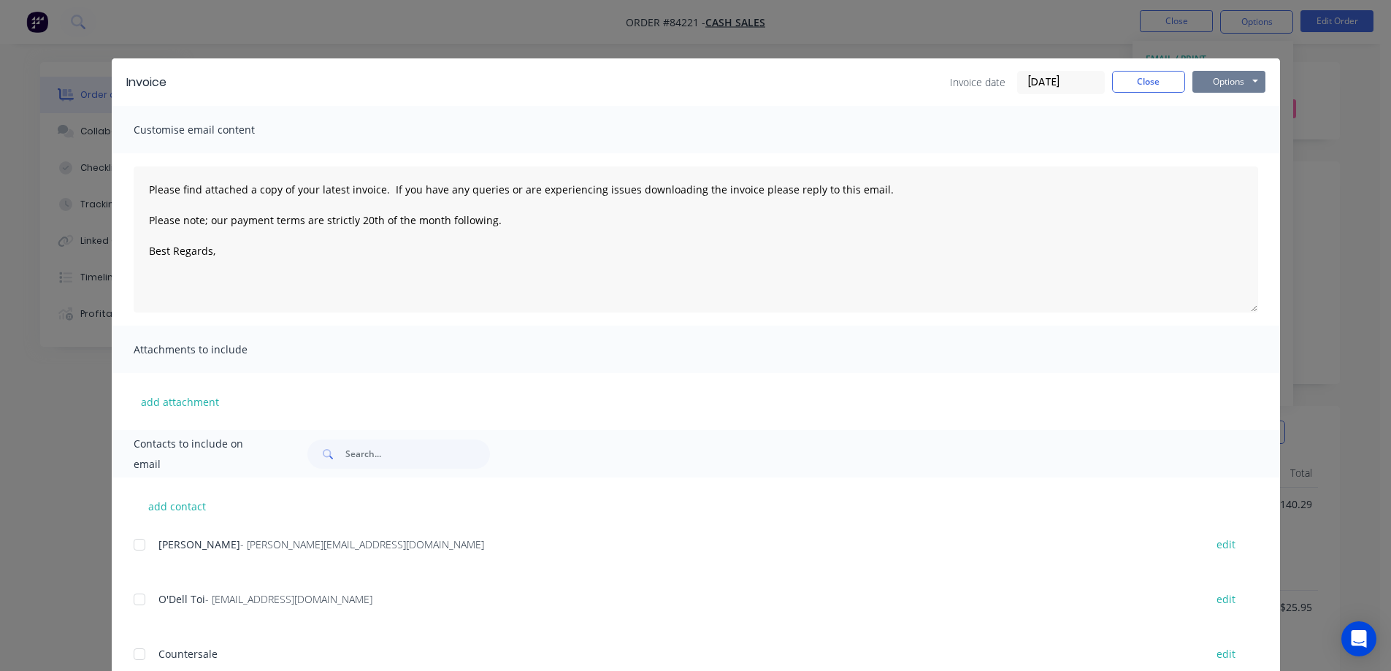
click at [1223, 85] on button "Options" at bounding box center [1229, 82] width 73 height 22
click at [1227, 129] on button "Print" at bounding box center [1239, 132] width 93 height 24
click at [1143, 79] on button "Close" at bounding box center [1148, 82] width 73 height 22
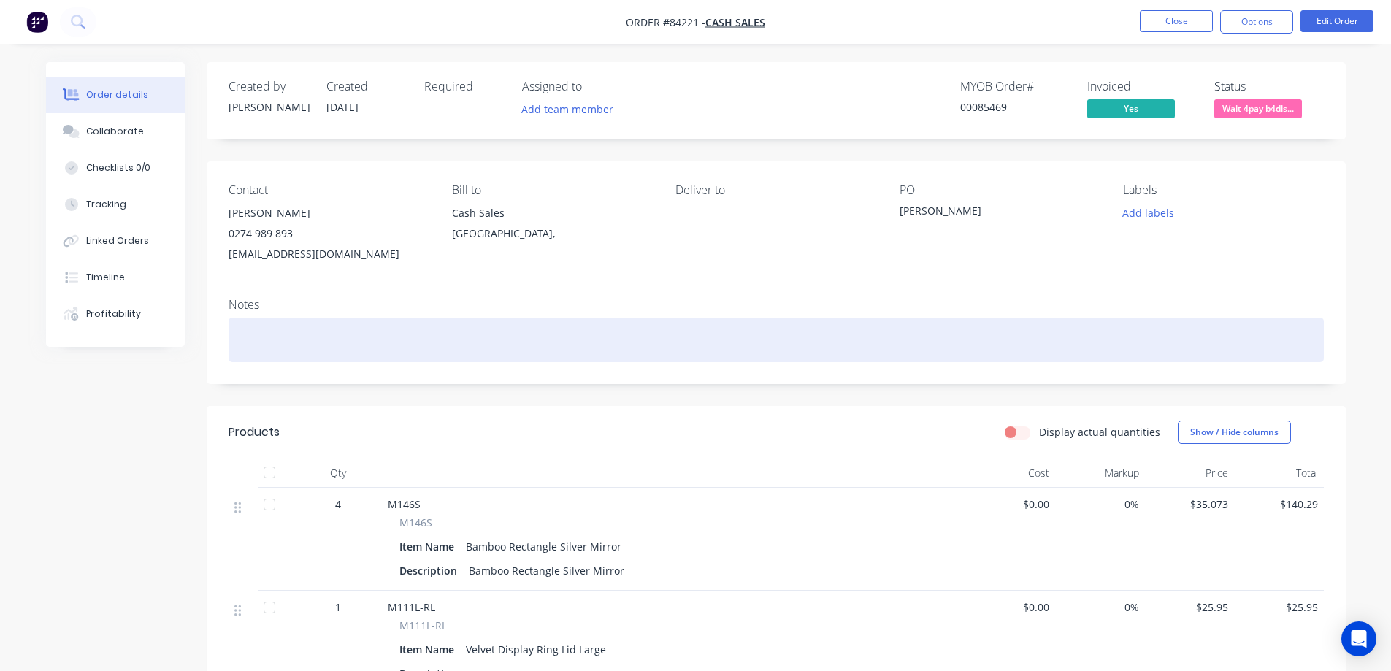
click at [401, 327] on div at bounding box center [777, 340] width 1096 height 45
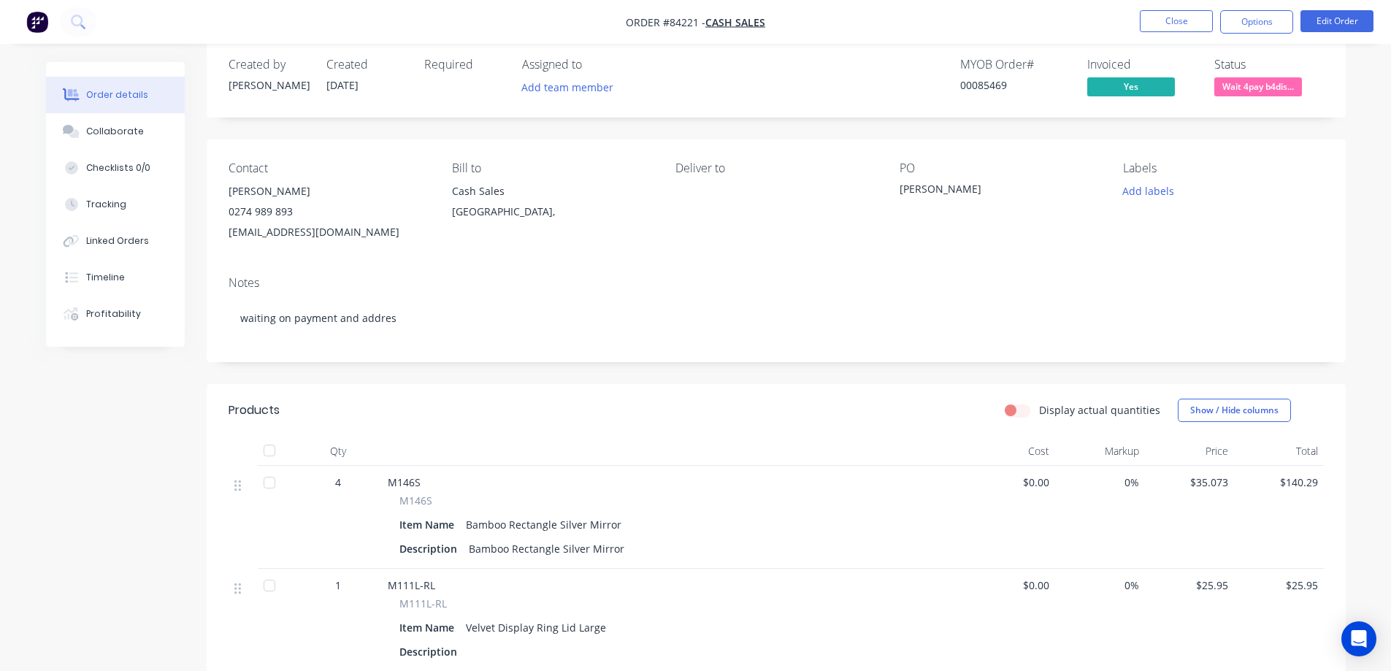
scroll to position [0, 0]
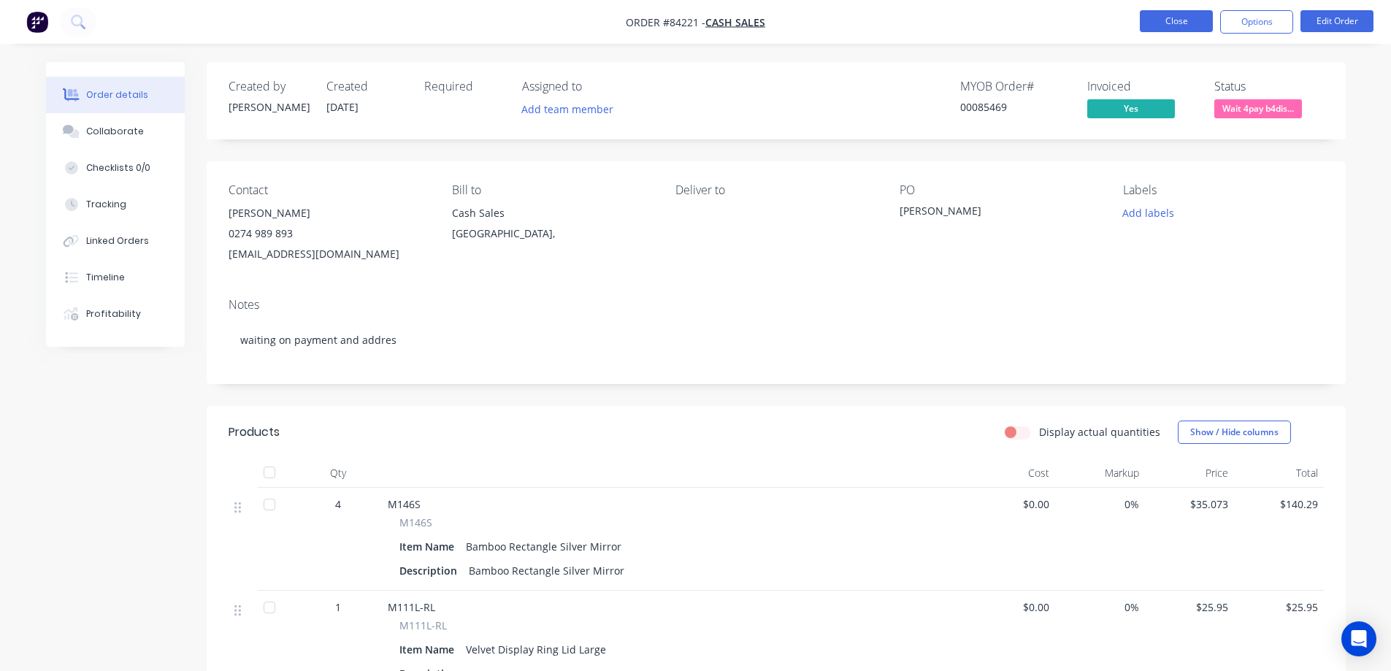
click at [1164, 26] on button "Close" at bounding box center [1176, 21] width 73 height 22
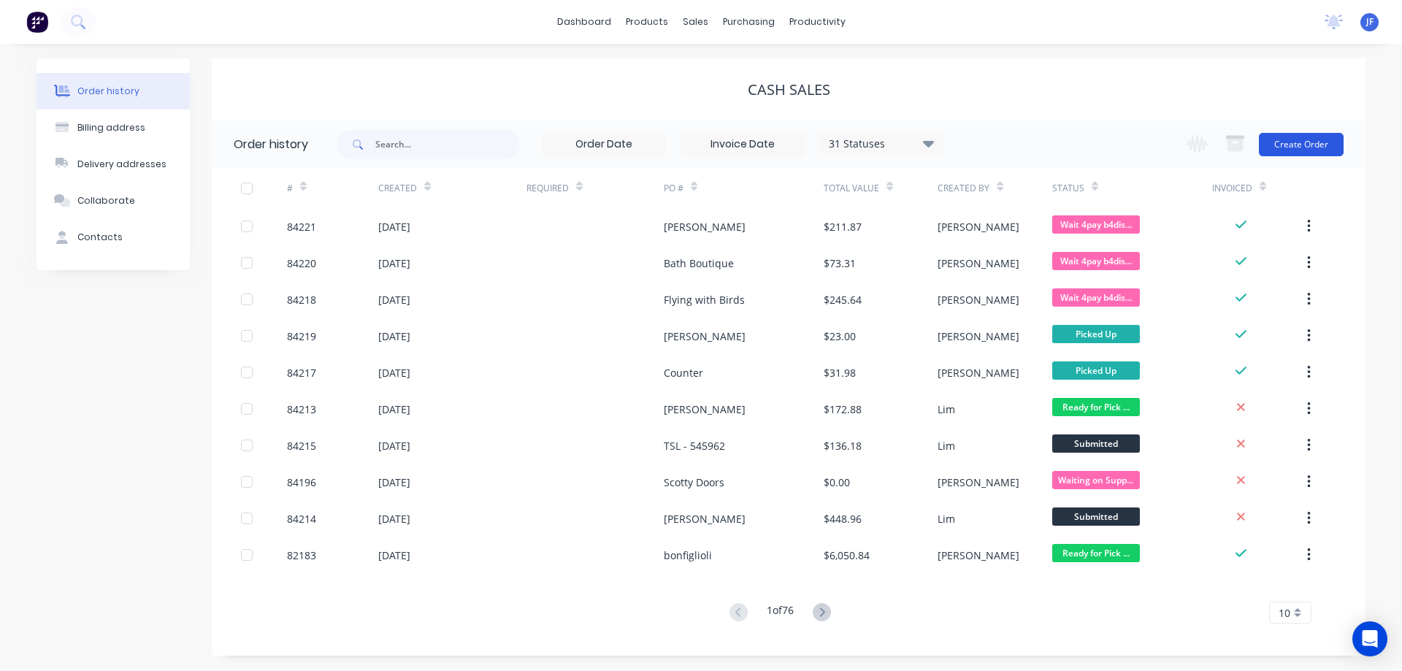
click at [1321, 135] on button "Create Order" at bounding box center [1301, 144] width 85 height 23
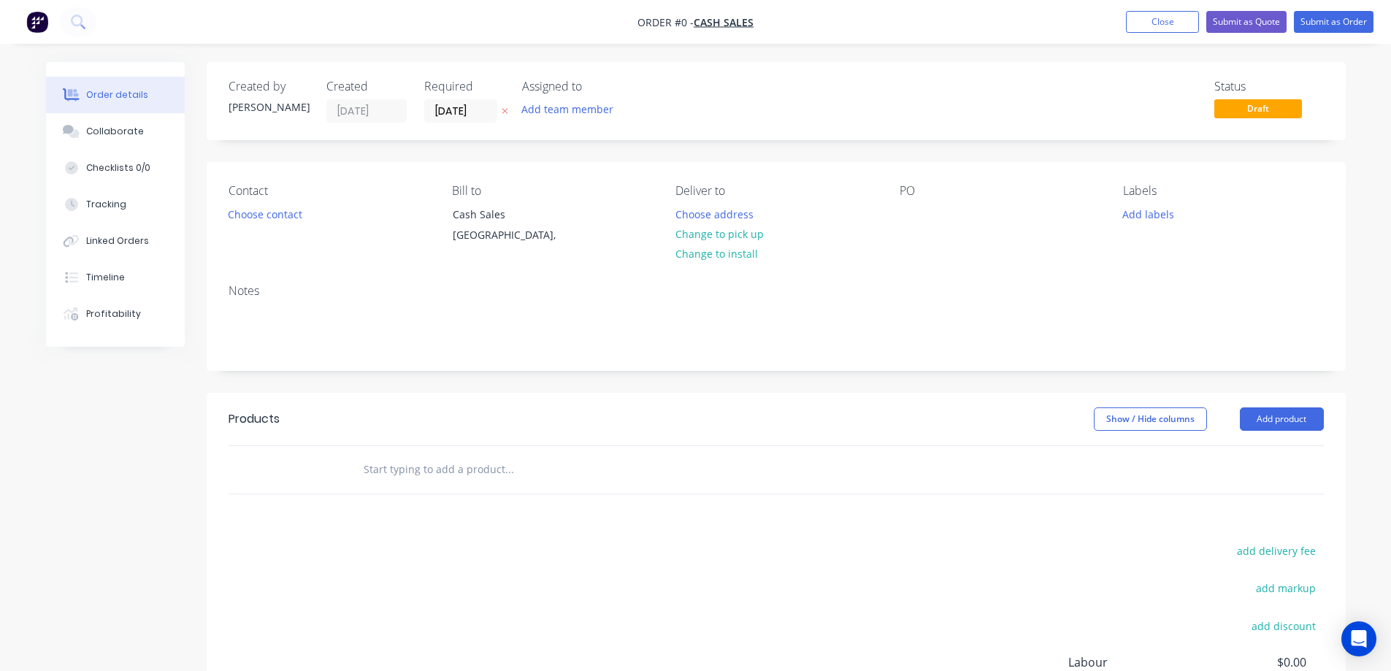
click at [508, 105] on button at bounding box center [504, 111] width 15 height 17
click at [287, 212] on button "Choose contact" at bounding box center [265, 214] width 90 height 20
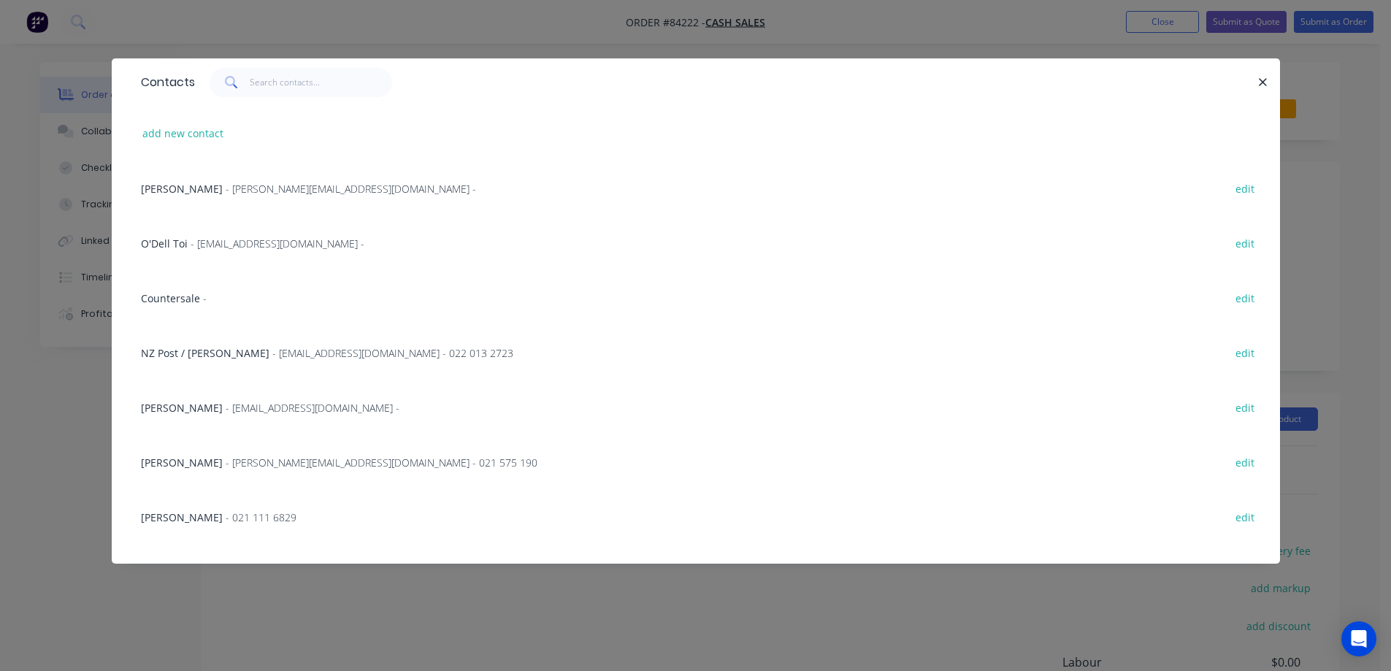
click at [381, 16] on div "Contacts add new contact [PERSON_NAME] - [PERSON_NAME][EMAIL_ADDRESS][DOMAIN_NA…" at bounding box center [695, 335] width 1391 height 671
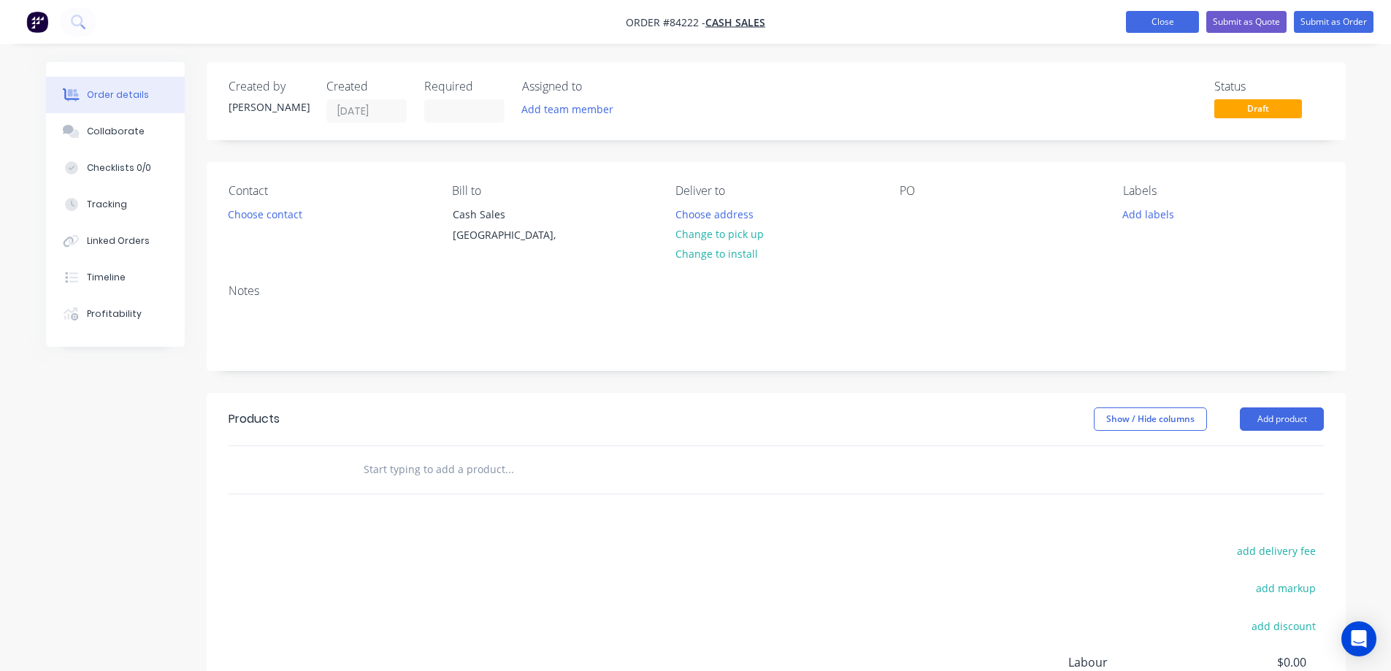
click at [1179, 26] on button "Close" at bounding box center [1162, 22] width 73 height 22
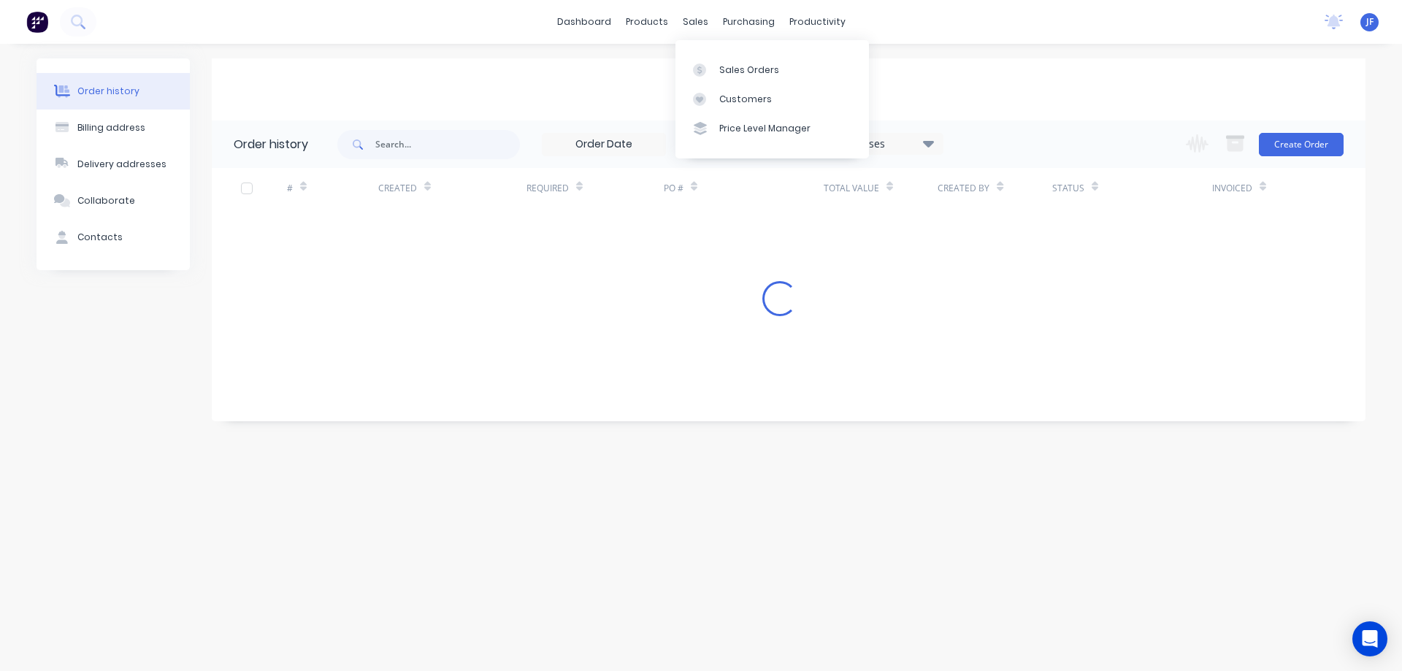
click at [712, 54] on div "Sales Orders Customers Price Level Manager" at bounding box center [773, 99] width 194 height 118
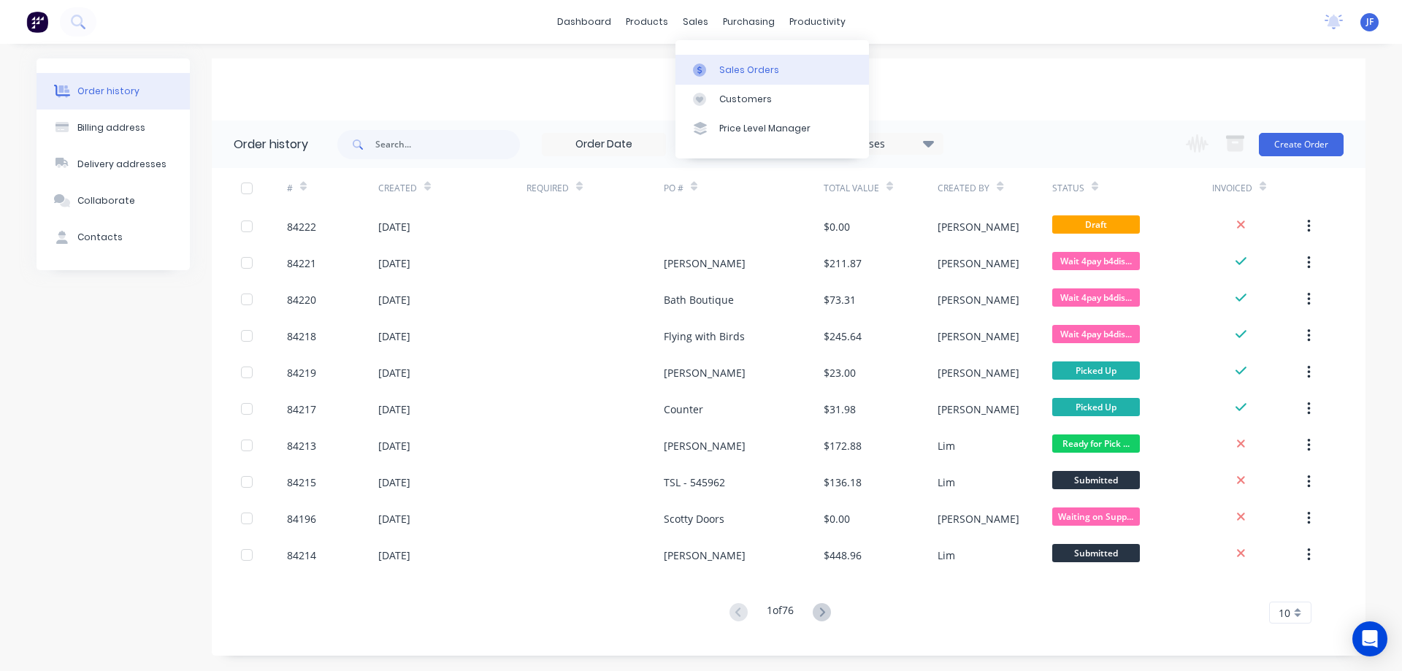
click at [714, 64] on div at bounding box center [704, 70] width 22 height 13
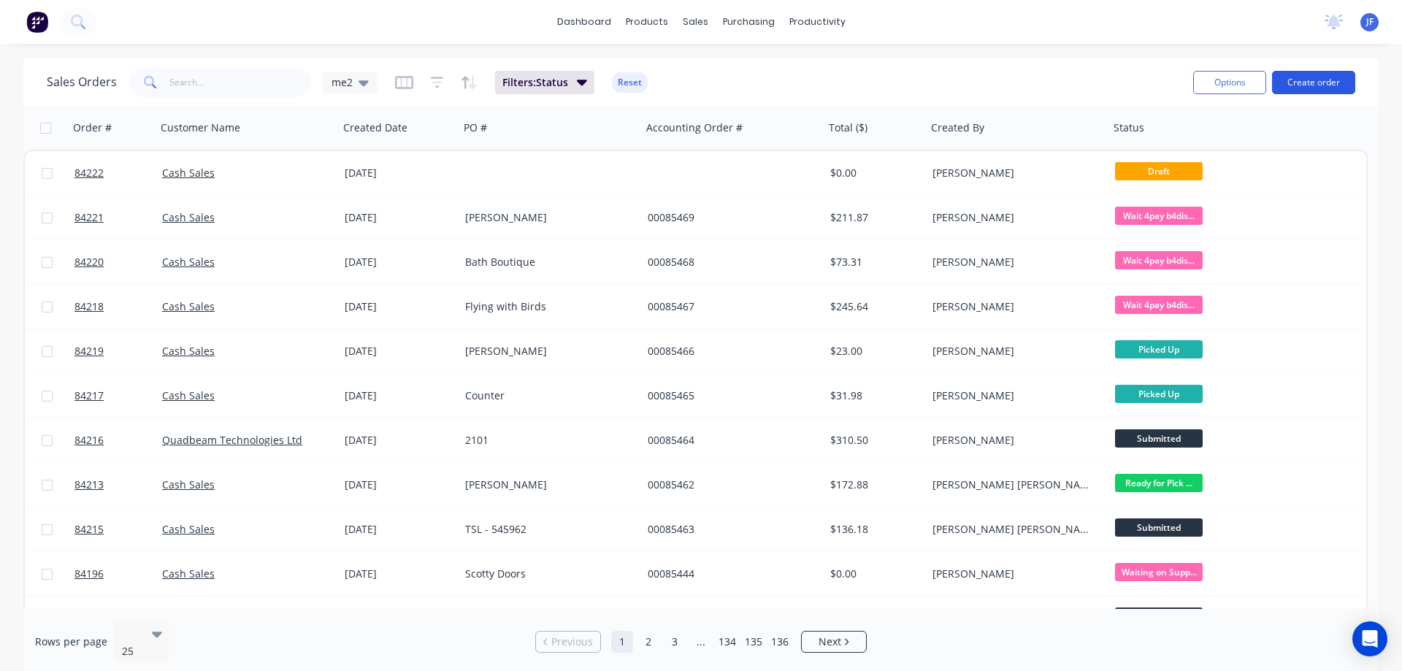
click at [1301, 88] on button "Create order" at bounding box center [1313, 82] width 83 height 23
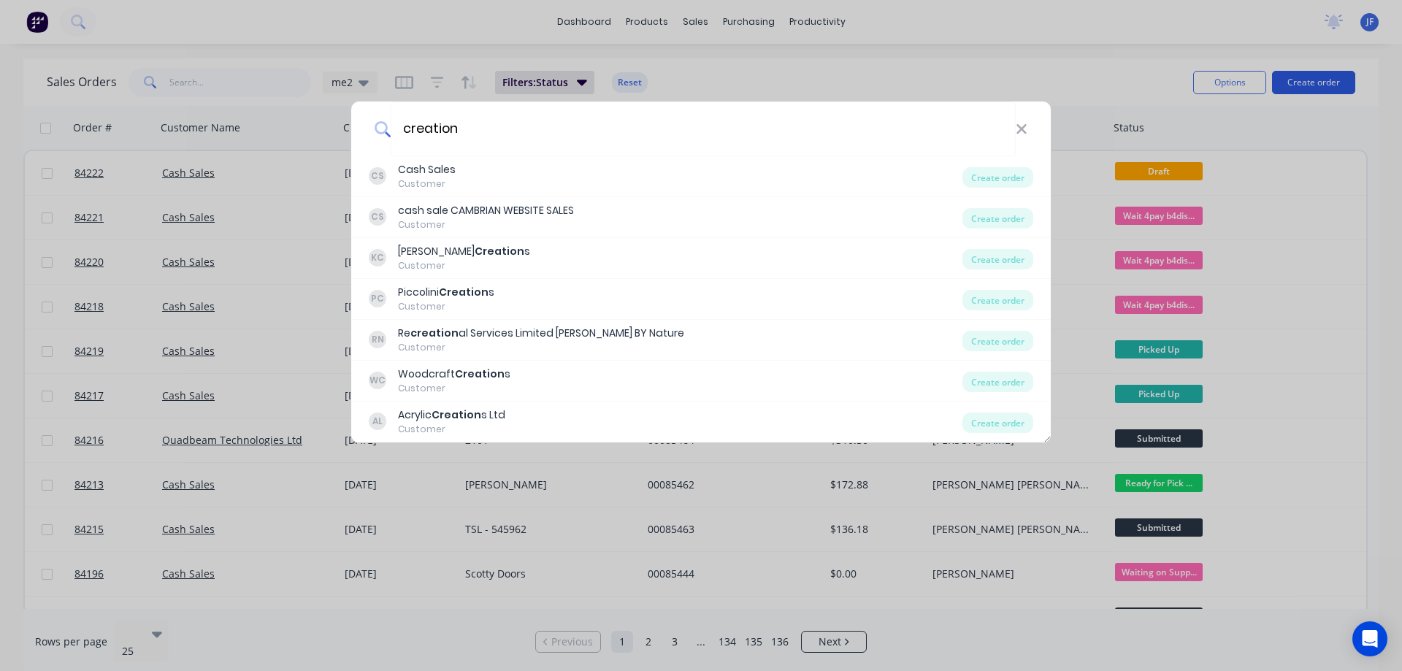
type input "creationz"
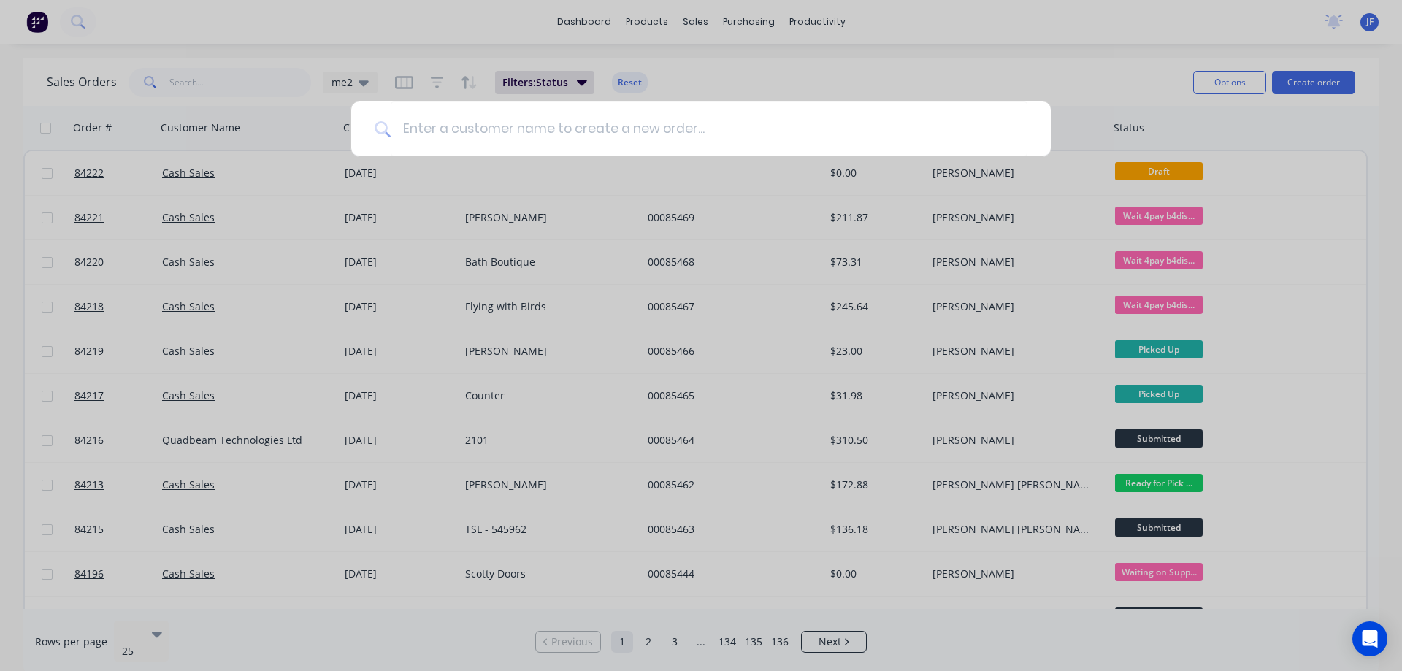
click at [1260, 81] on div at bounding box center [701, 335] width 1402 height 671
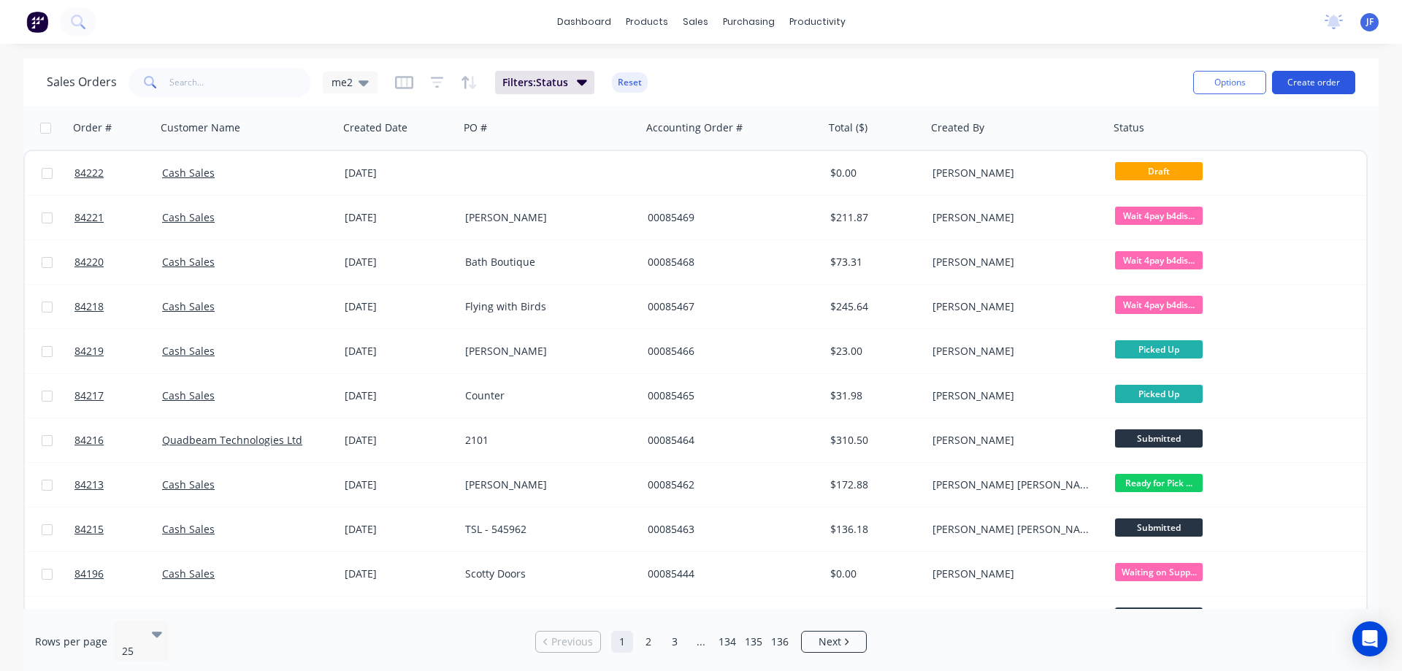
click at [1306, 76] on button "Create order" at bounding box center [1313, 82] width 83 height 23
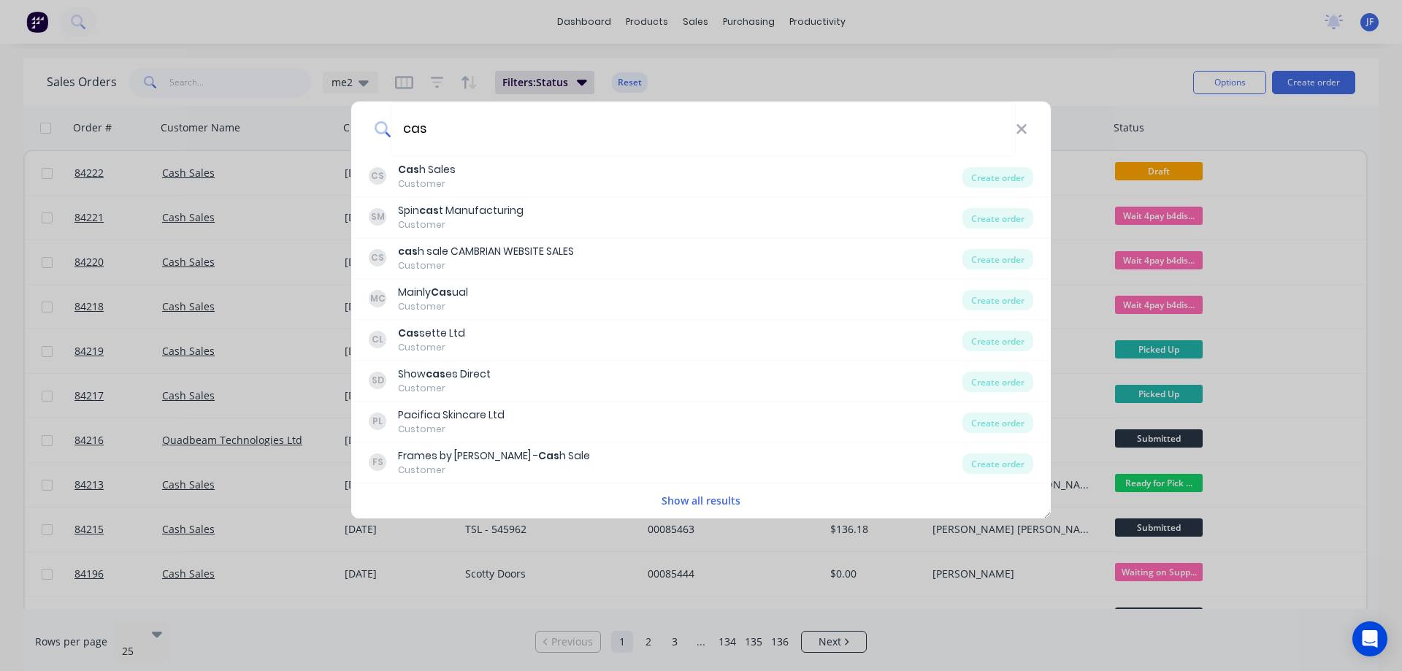
type input "cas"
click at [973, 80] on div "cas CS Cas h Sales Customer Create order SM Spin cas t Manufacturing Customer C…" at bounding box center [701, 335] width 1402 height 671
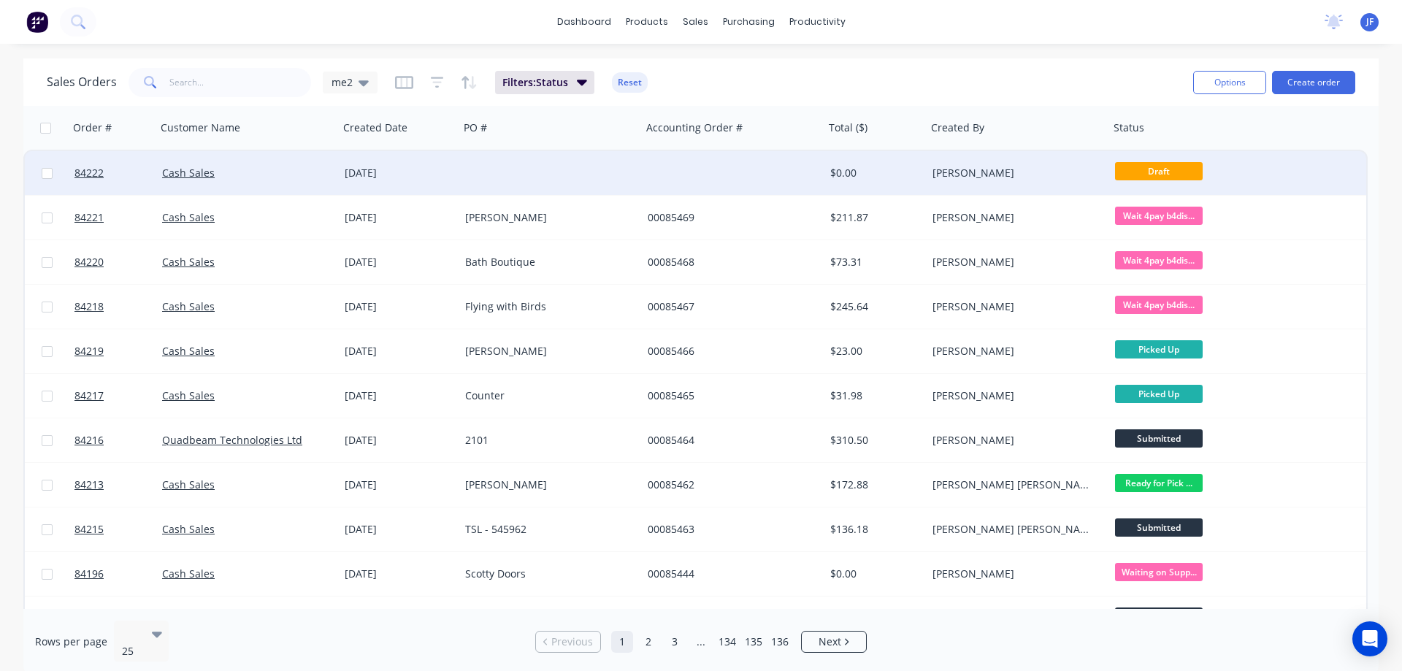
click at [1108, 176] on div "[PERSON_NAME]" at bounding box center [1018, 173] width 183 height 44
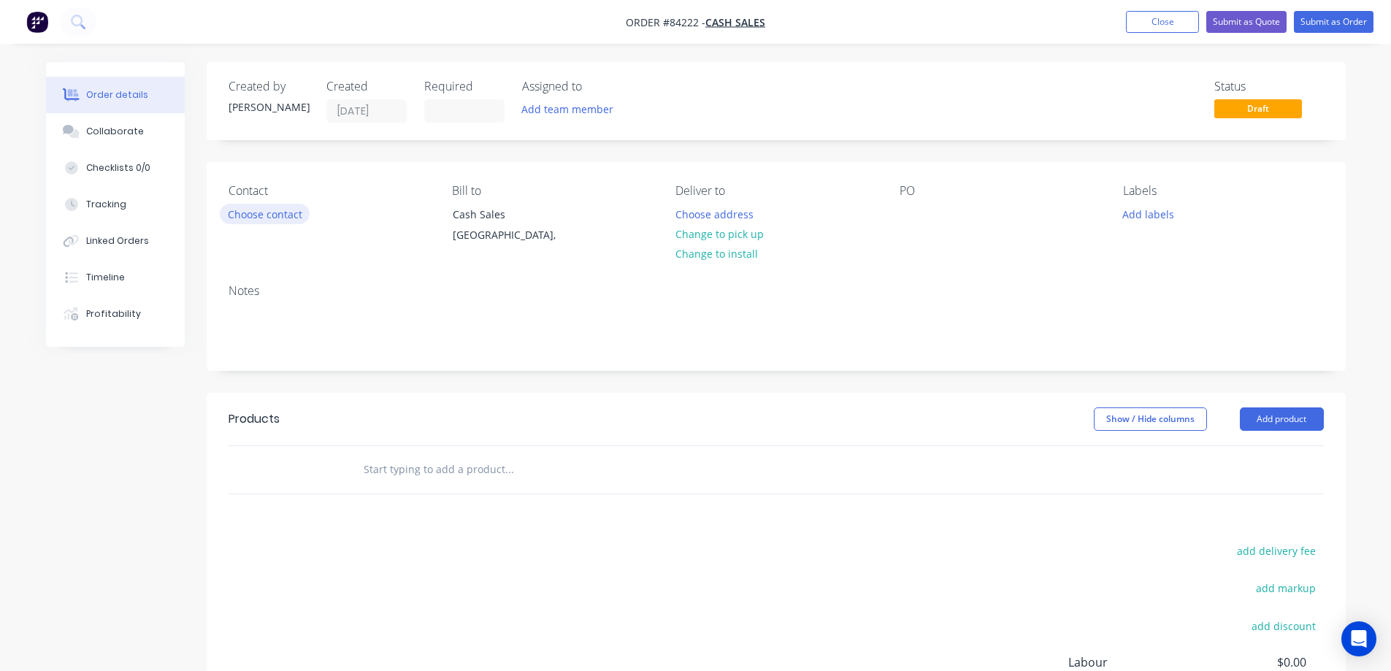
click at [271, 210] on button "Choose contact" at bounding box center [265, 214] width 90 height 20
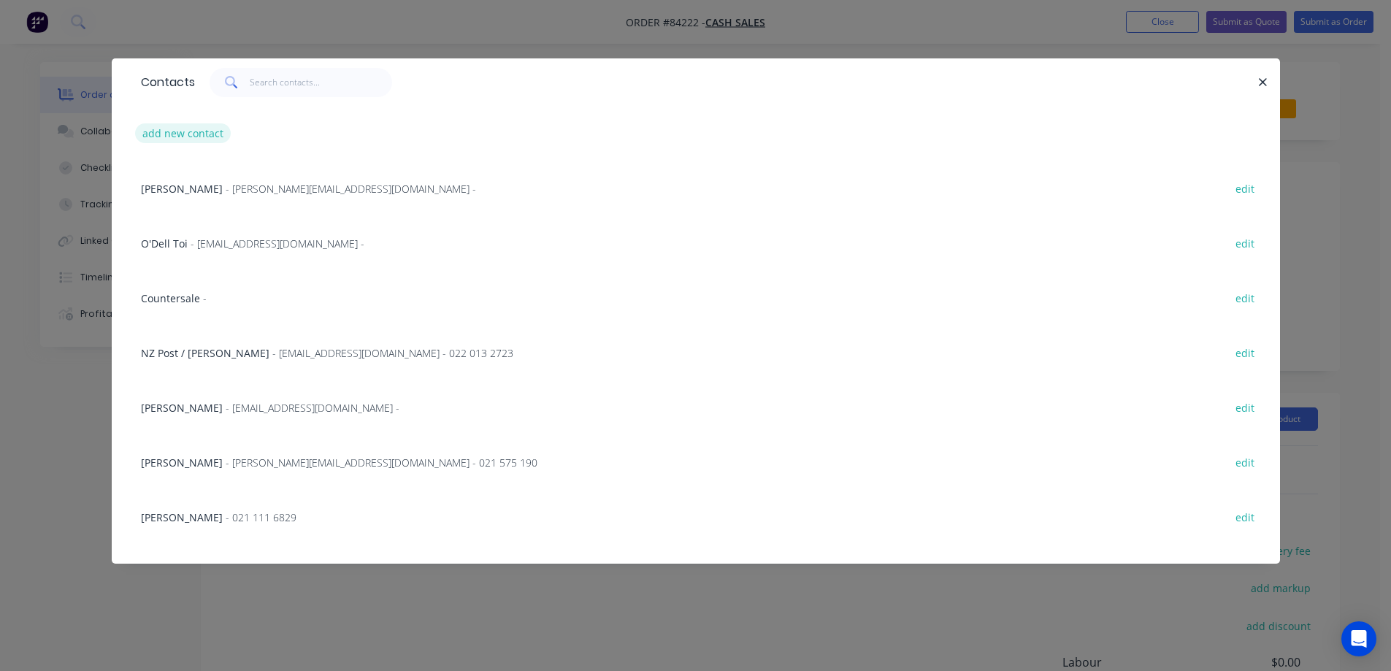
click at [181, 132] on button "add new contact" at bounding box center [183, 133] width 96 height 20
select select "NZ"
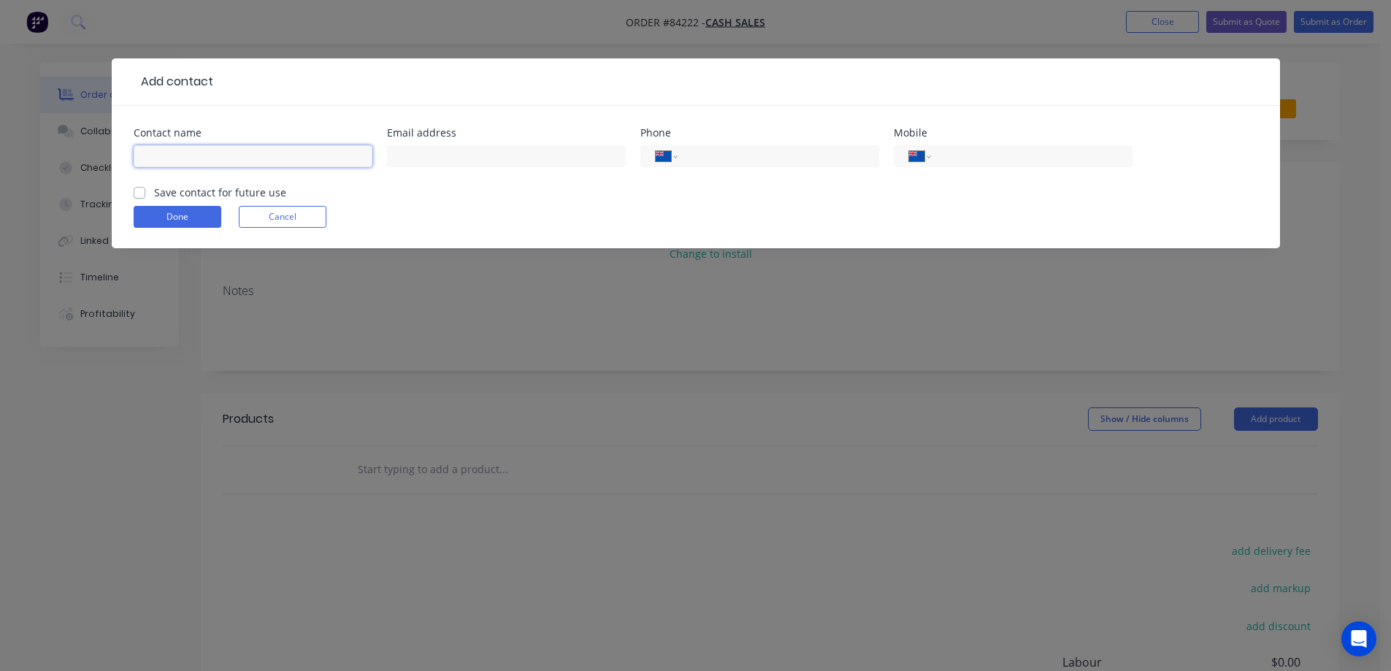
click at [206, 150] on input "text" at bounding box center [253, 156] width 239 height 22
type input "Creationz"
click at [243, 191] on label "Save contact for future use" at bounding box center [220, 192] width 132 height 15
click at [145, 191] on input "Save contact for future use" at bounding box center [140, 192] width 12 height 14
checkbox input "true"
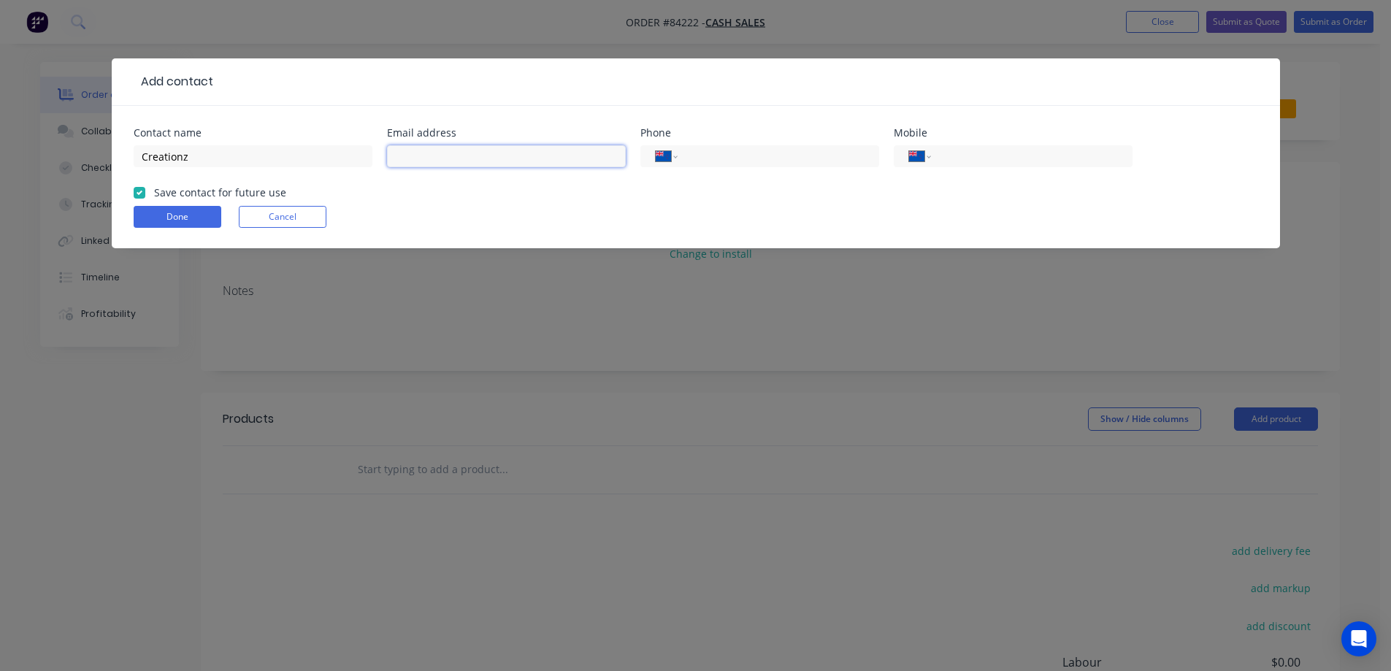
click at [424, 160] on input "text" at bounding box center [506, 156] width 239 height 22
type input "[EMAIL_ADDRESS][DOMAIN_NAME]"
click at [963, 161] on input "tel" at bounding box center [1029, 156] width 175 height 17
type input "021 241 6851"
click at [230, 159] on input "Creationz" at bounding box center [253, 156] width 239 height 22
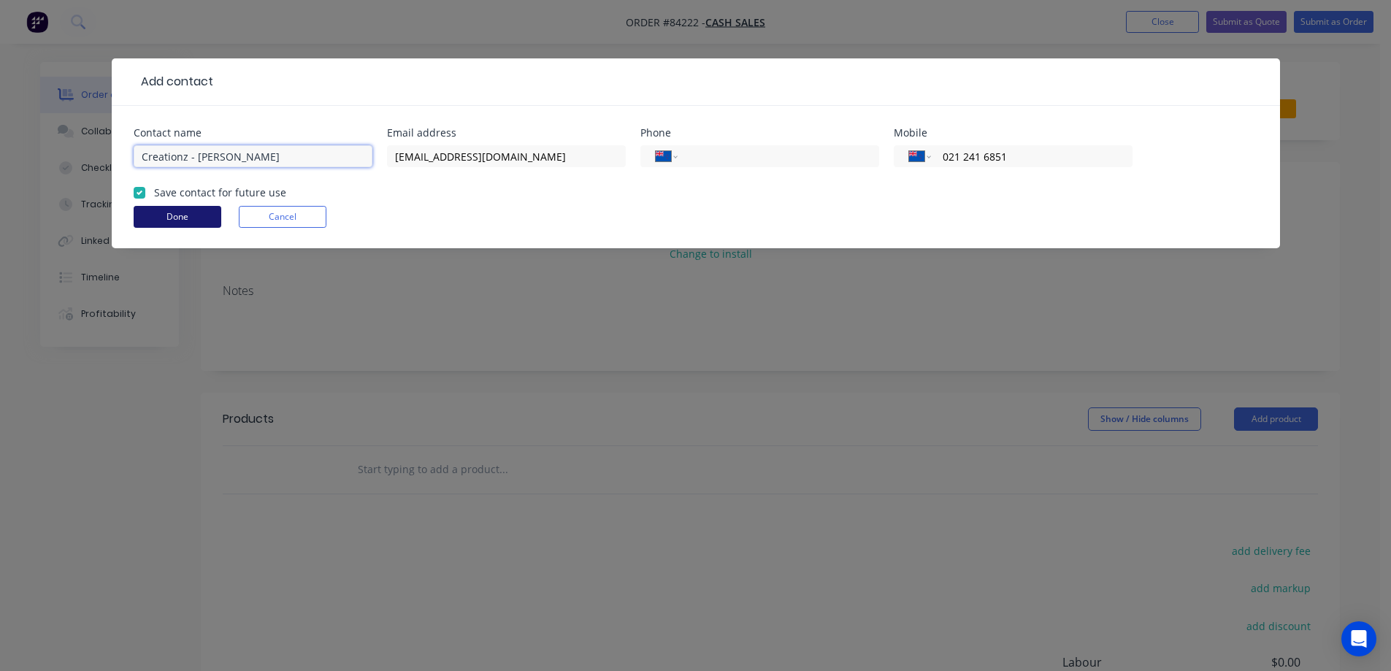
type input "Creationz - [PERSON_NAME]"
click at [183, 215] on button "Done" at bounding box center [178, 217] width 88 height 22
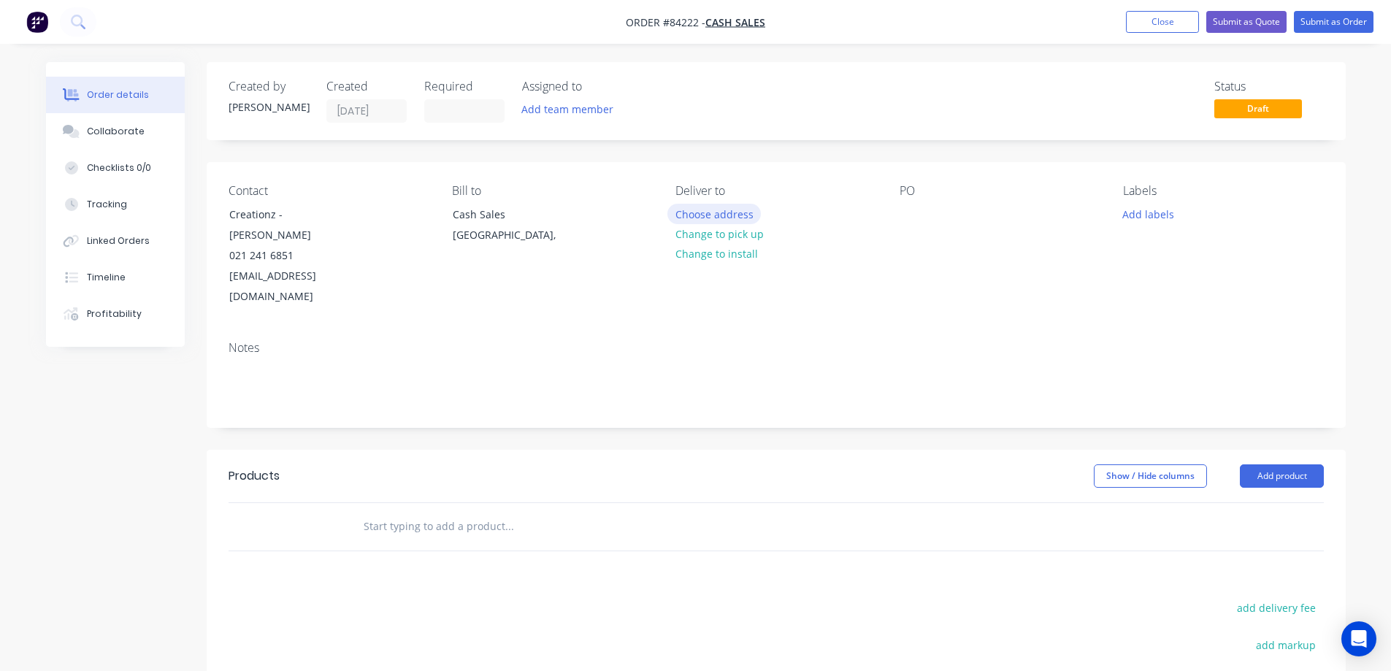
click at [695, 220] on button "Choose address" at bounding box center [714, 214] width 93 height 20
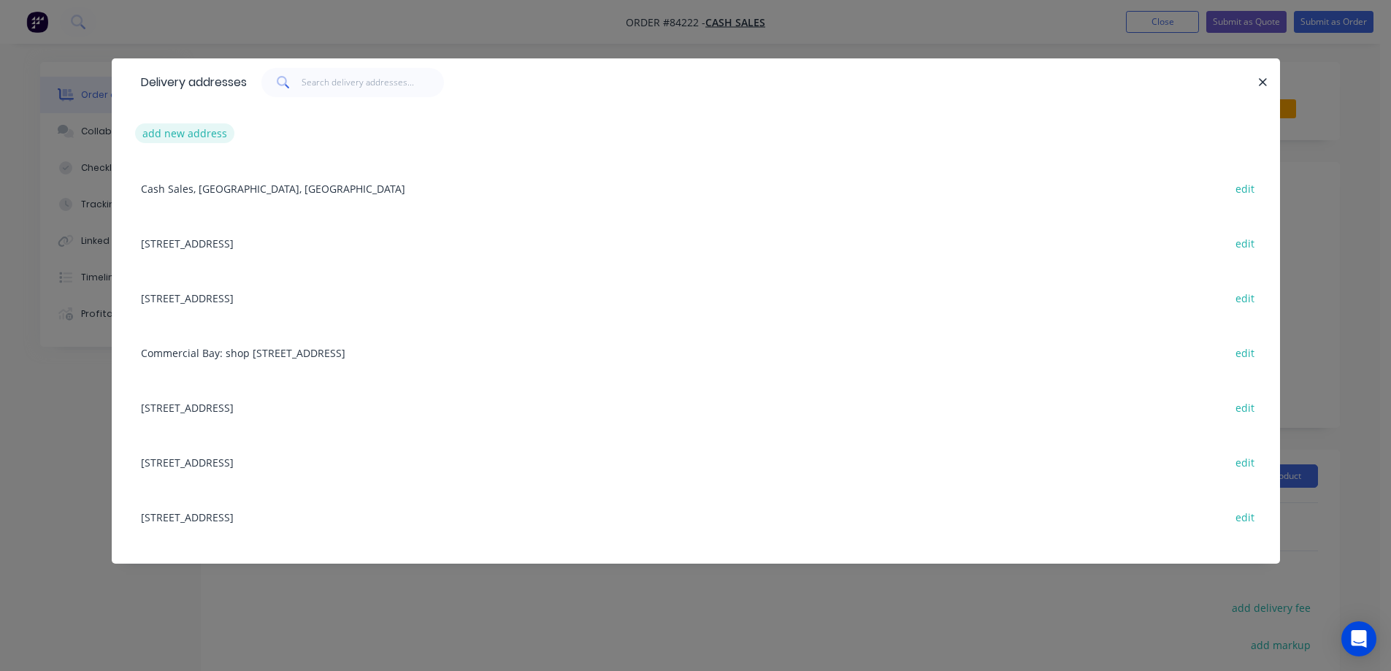
click at [183, 136] on button "add new address" at bounding box center [185, 133] width 100 height 20
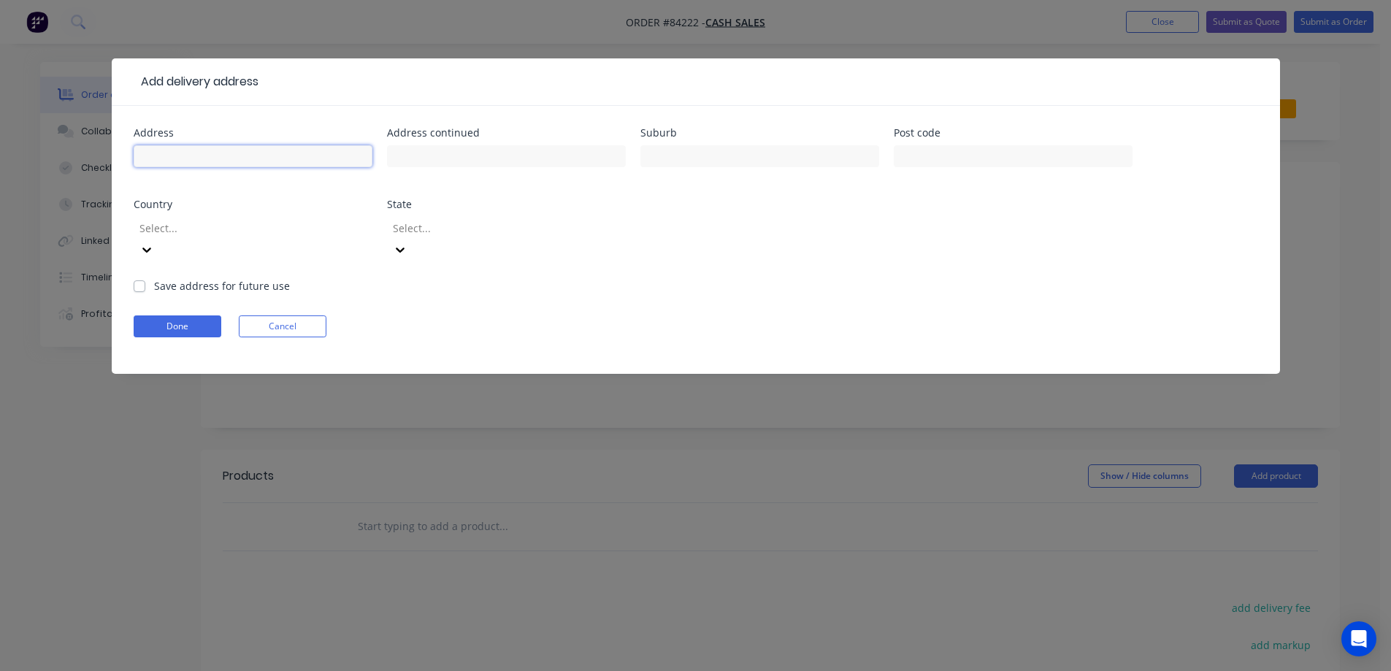
click at [195, 151] on input "text" at bounding box center [253, 156] width 239 height 22
type input "[STREET_ADDRESS][PERSON_NAME]"
type input "[PERSON_NAME]"
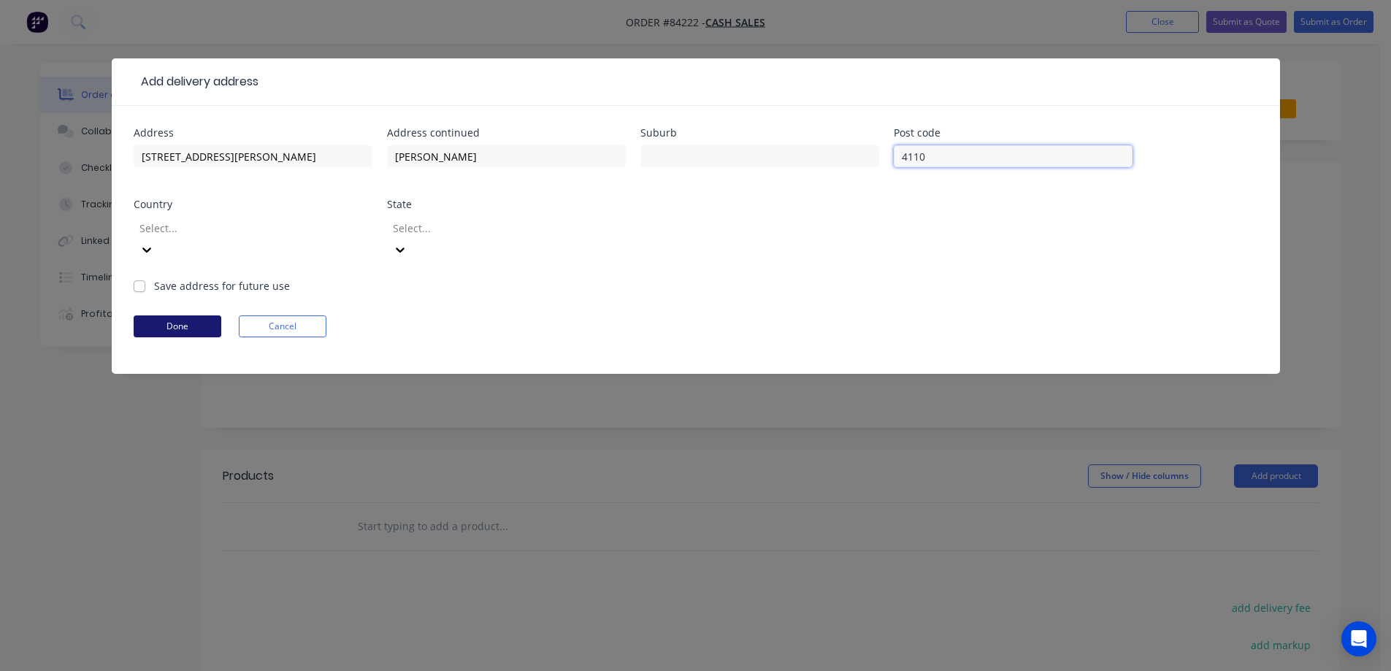
type input "4110"
click at [192, 316] on button "Done" at bounding box center [178, 327] width 88 height 22
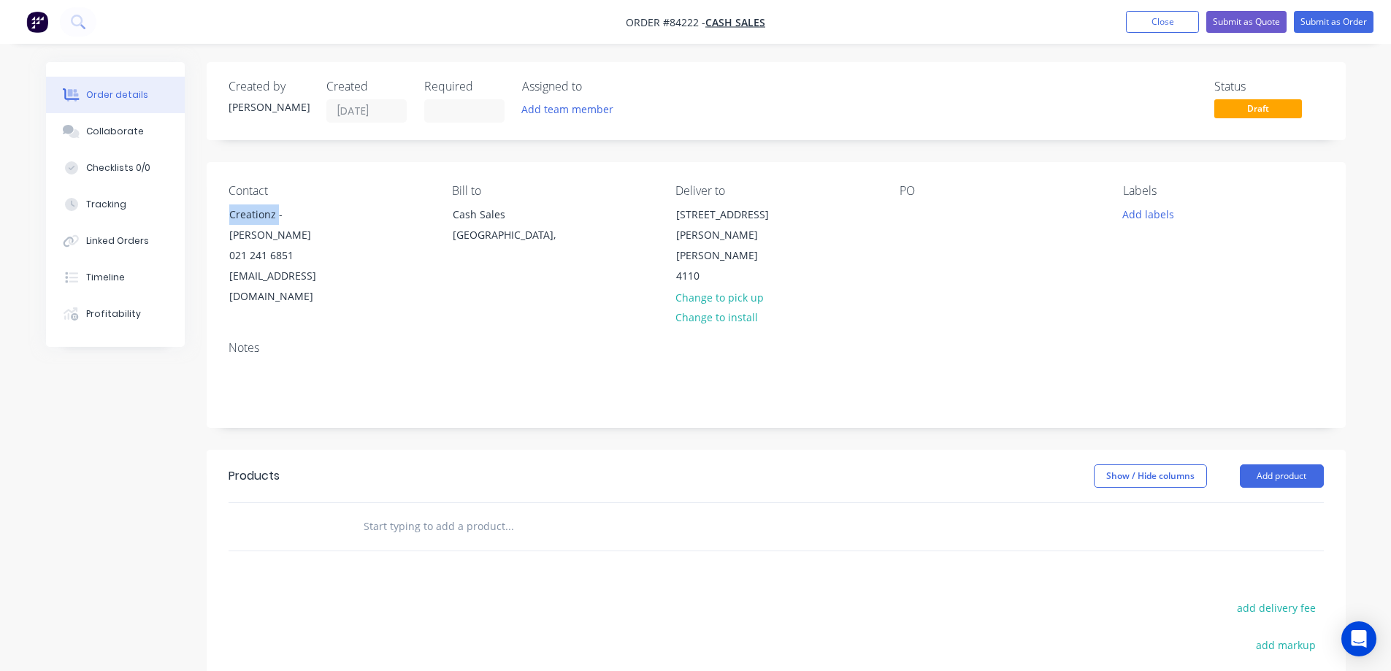
drag, startPoint x: 276, startPoint y: 211, endPoint x: 207, endPoint y: 211, distance: 68.7
click at [207, 211] on div "Contact Creationz - [PERSON_NAME] 021 241 6851 [EMAIL_ADDRESS][DOMAIN_NAME] Bil…" at bounding box center [776, 245] width 1139 height 167
click at [909, 211] on div at bounding box center [911, 214] width 23 height 21
paste div
click at [518, 512] on input "text" at bounding box center [509, 526] width 292 height 29
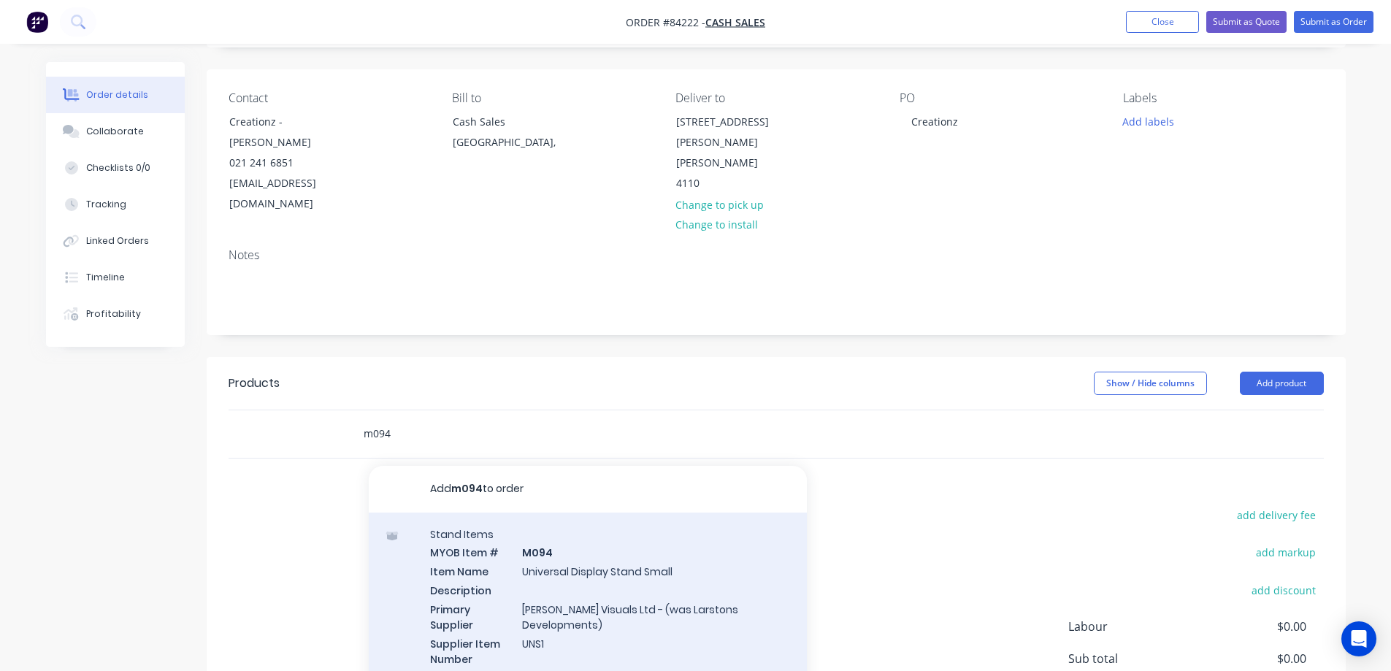
scroll to position [212, 0]
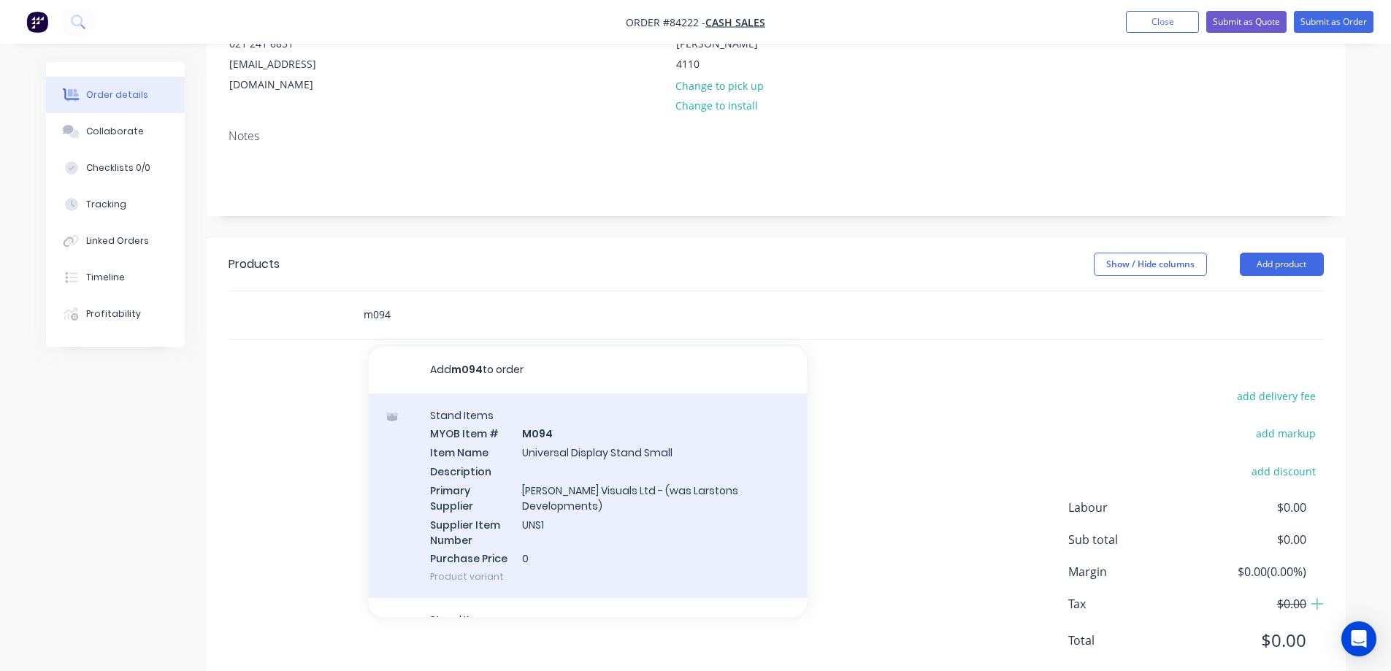
type input "m094"
click at [667, 414] on div "Stand Items MYOB Item # M094 Item Name Universal Display Stand Small Descriptio…" at bounding box center [588, 496] width 438 height 205
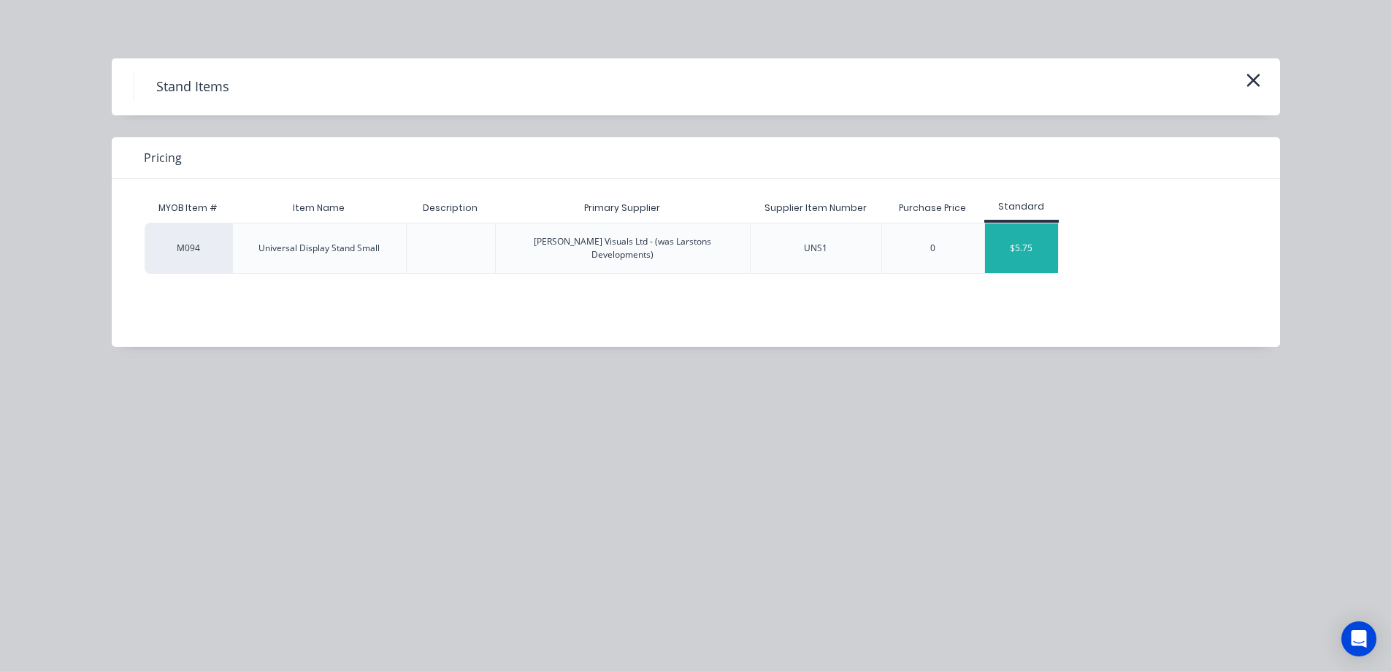
click at [1018, 243] on div "$5.75" at bounding box center [1021, 249] width 73 height 50
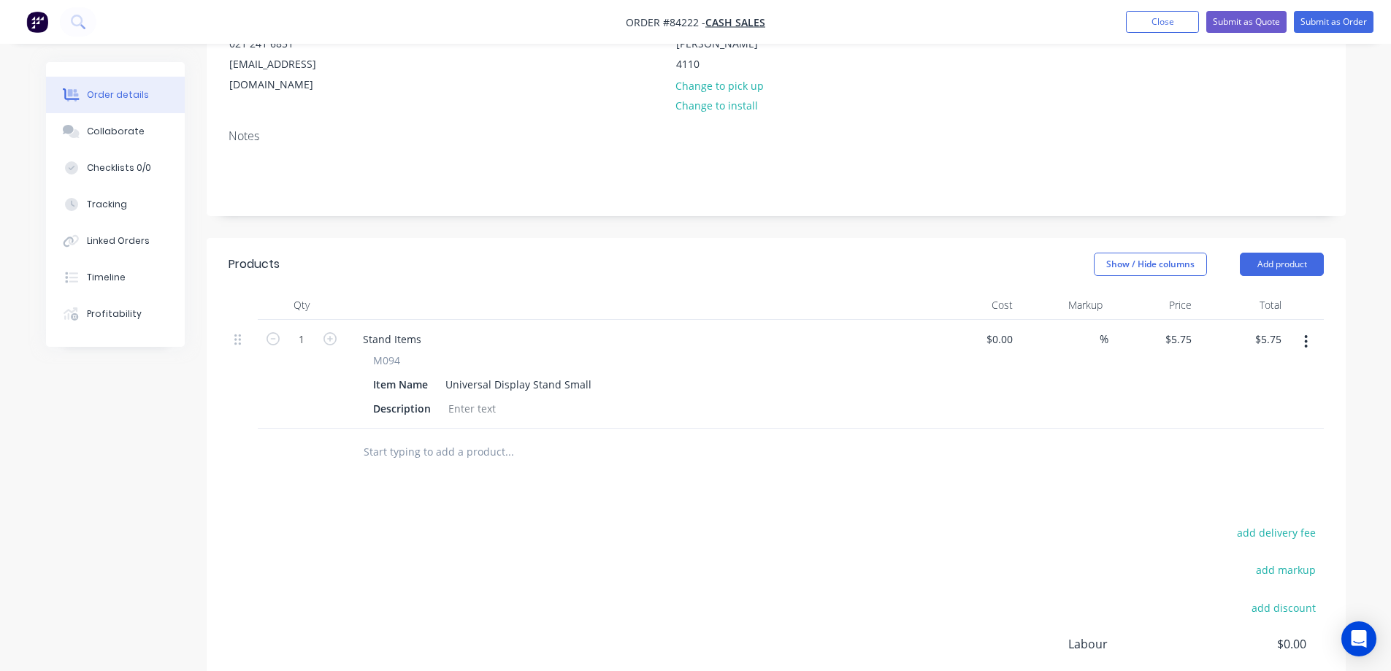
click at [414, 438] on input "text" at bounding box center [509, 452] width 292 height 29
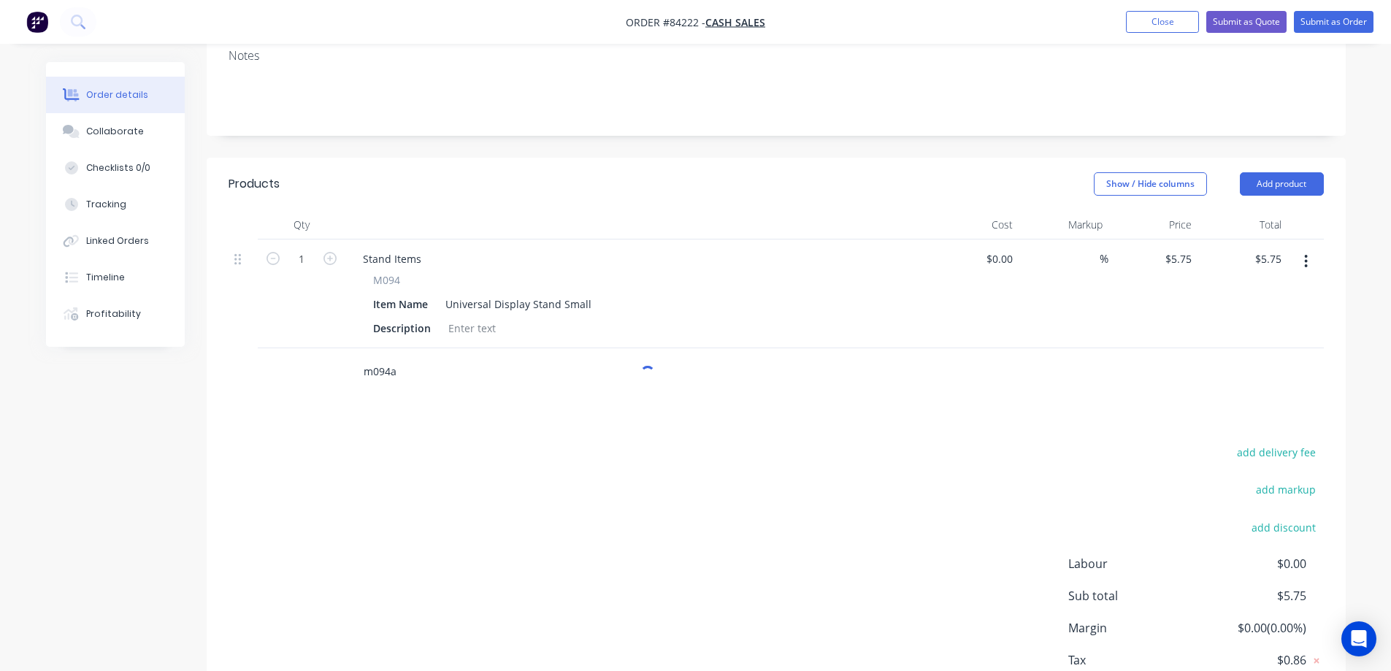
scroll to position [348, 0]
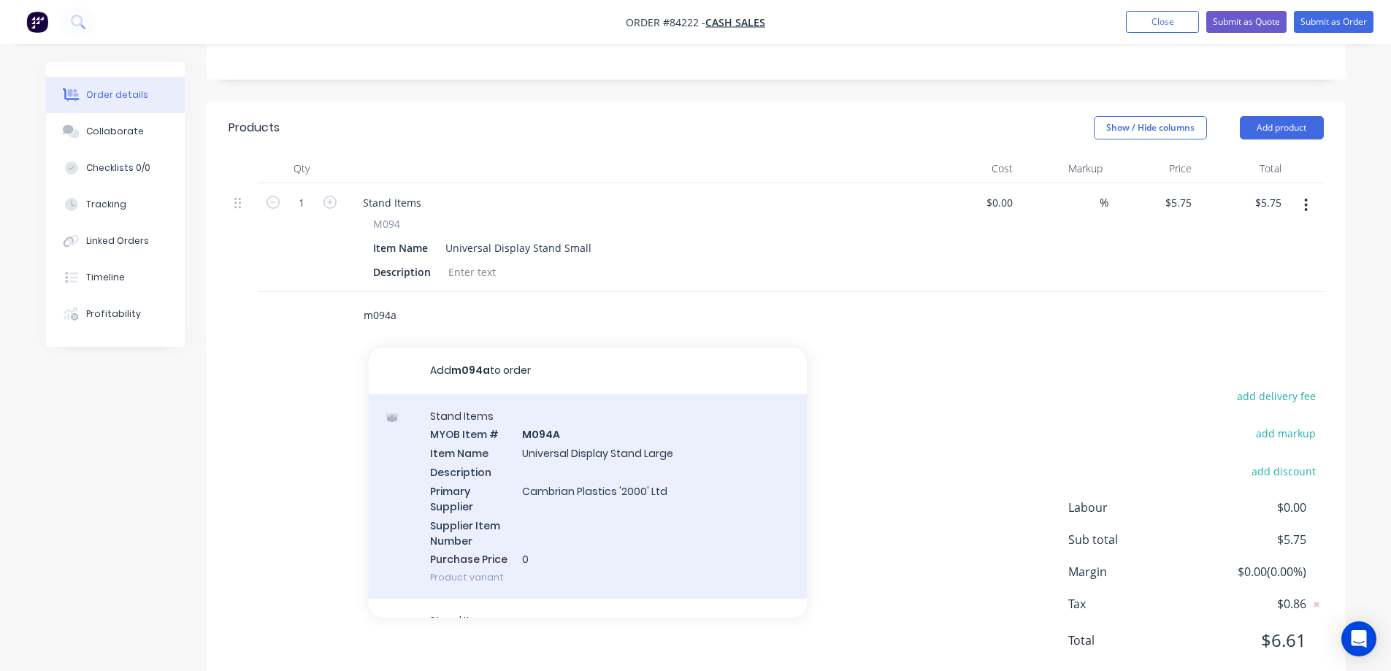
type input "m094a"
click at [519, 475] on div "Stand Items MYOB Item # M094A Item Name Universal Display Stand Large Descripti…" at bounding box center [588, 496] width 438 height 205
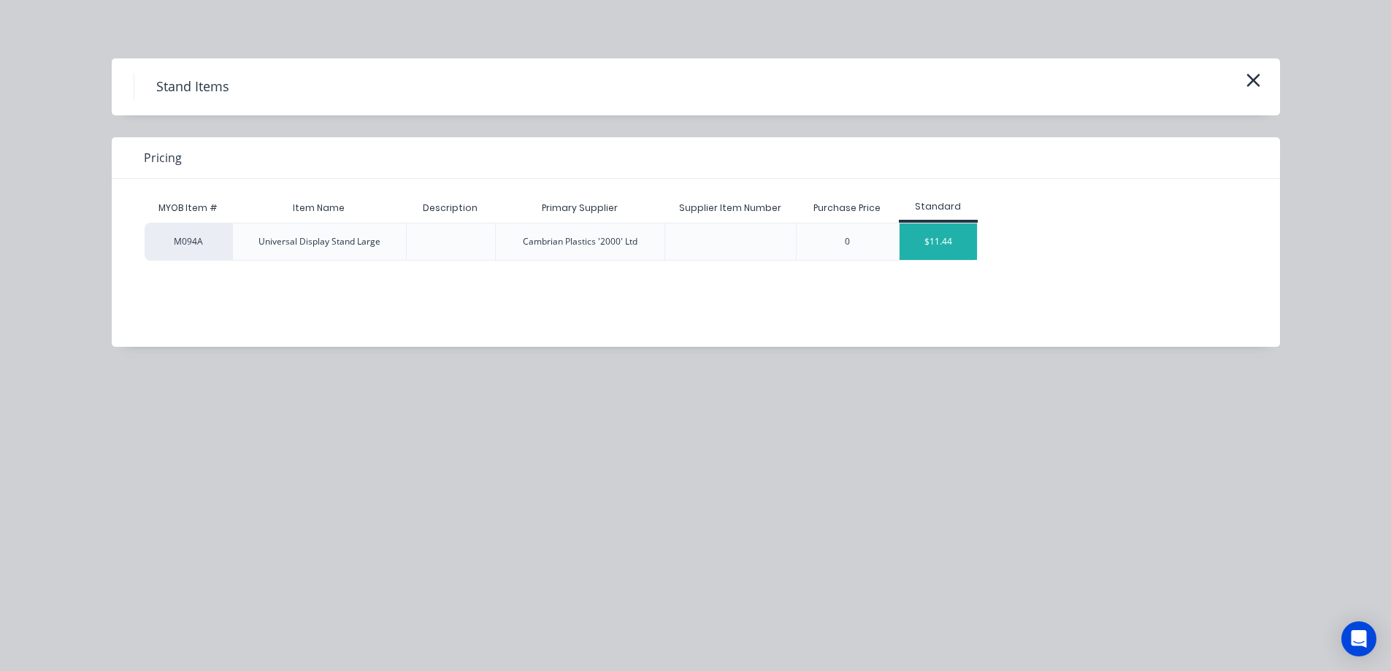
click at [961, 242] on div "$11.44" at bounding box center [939, 242] width 78 height 37
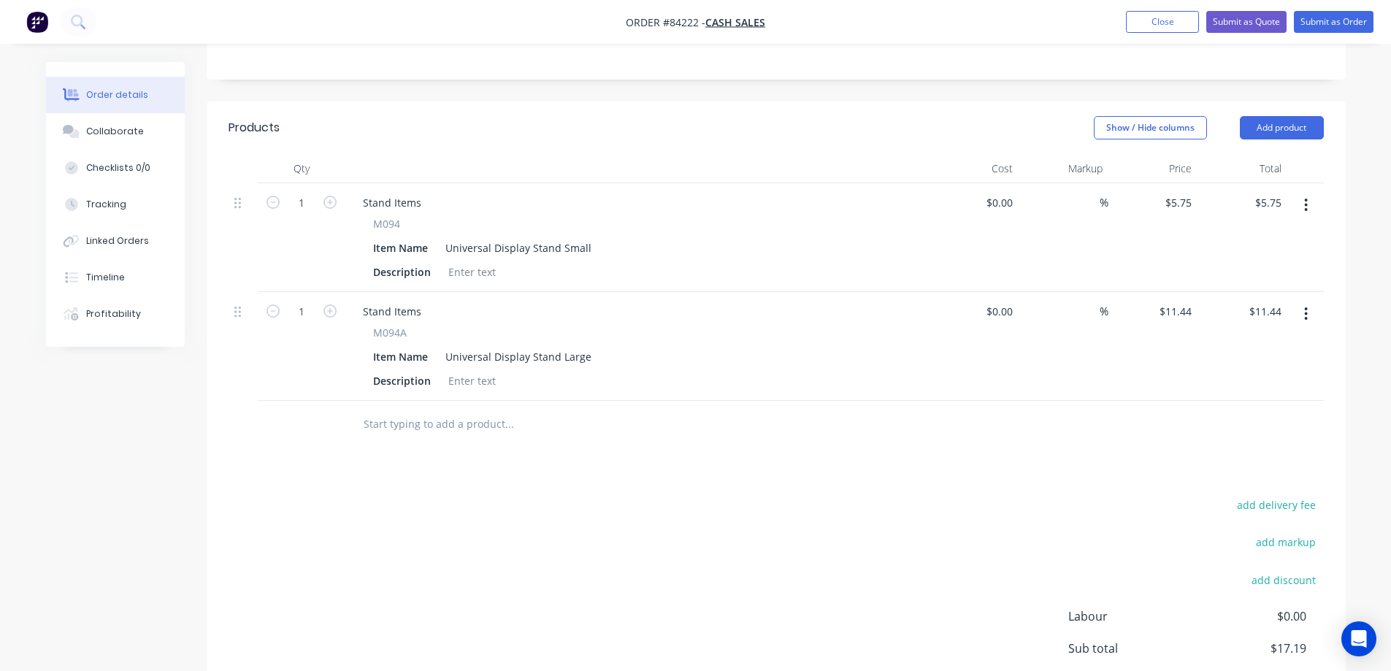
click at [375, 216] on span "M094" at bounding box center [386, 223] width 27 height 15
drag, startPoint x: 375, startPoint y: 188, endPoint x: 376, endPoint y: 177, distance: 10.3
click at [375, 216] on span "M094" at bounding box center [386, 223] width 27 height 15
click at [376, 192] on div "Stand Items" at bounding box center [392, 202] width 82 height 21
paste div
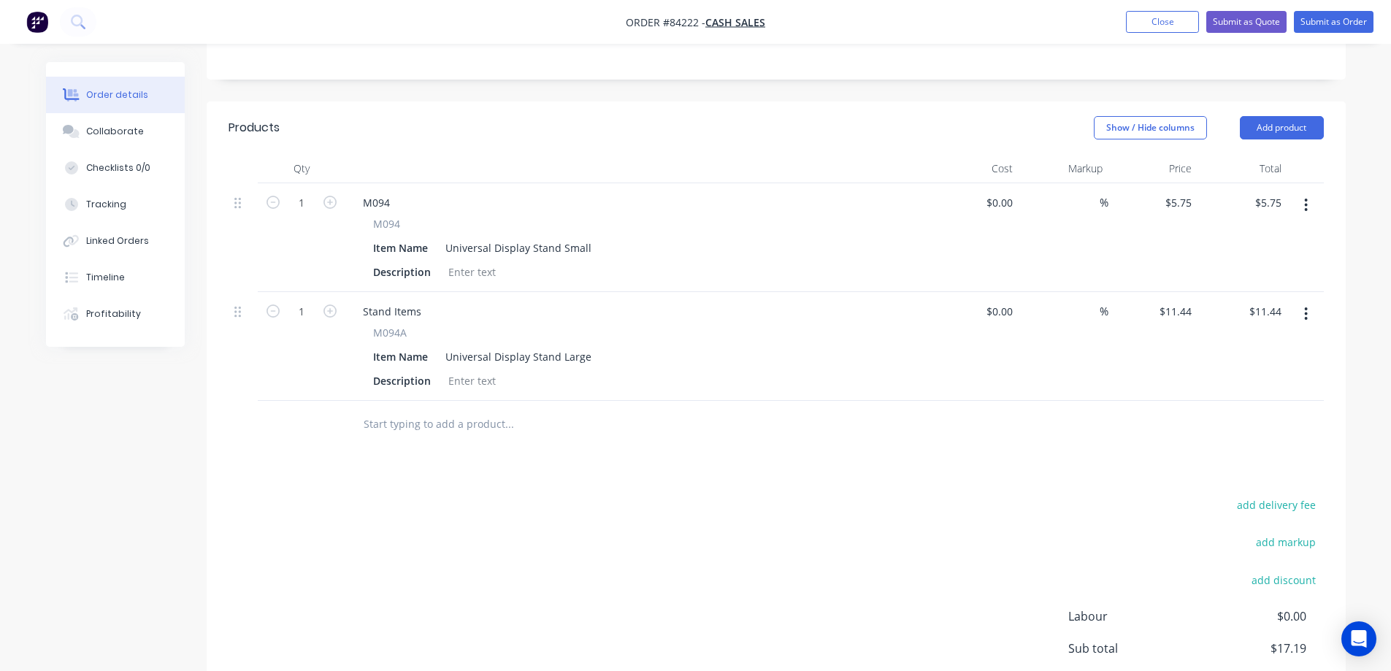
click at [389, 325] on span "M094A" at bounding box center [390, 332] width 34 height 15
click at [384, 301] on div "Stand Items" at bounding box center [392, 311] width 82 height 21
paste div
click at [294, 192] on input "1" at bounding box center [302, 203] width 38 height 22
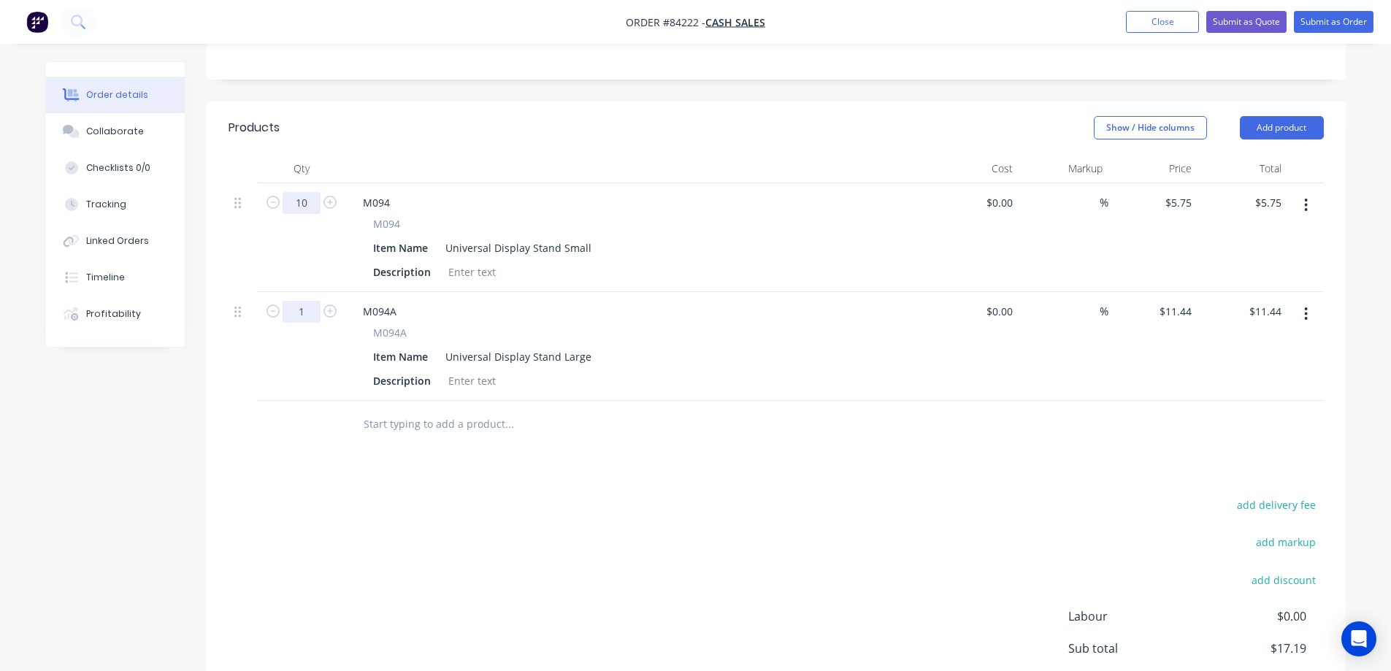
type input "10"
type input "$57.50"
click at [302, 214] on input "1" at bounding box center [302, 203] width 38 height 22
type input "10"
type input "$114.40"
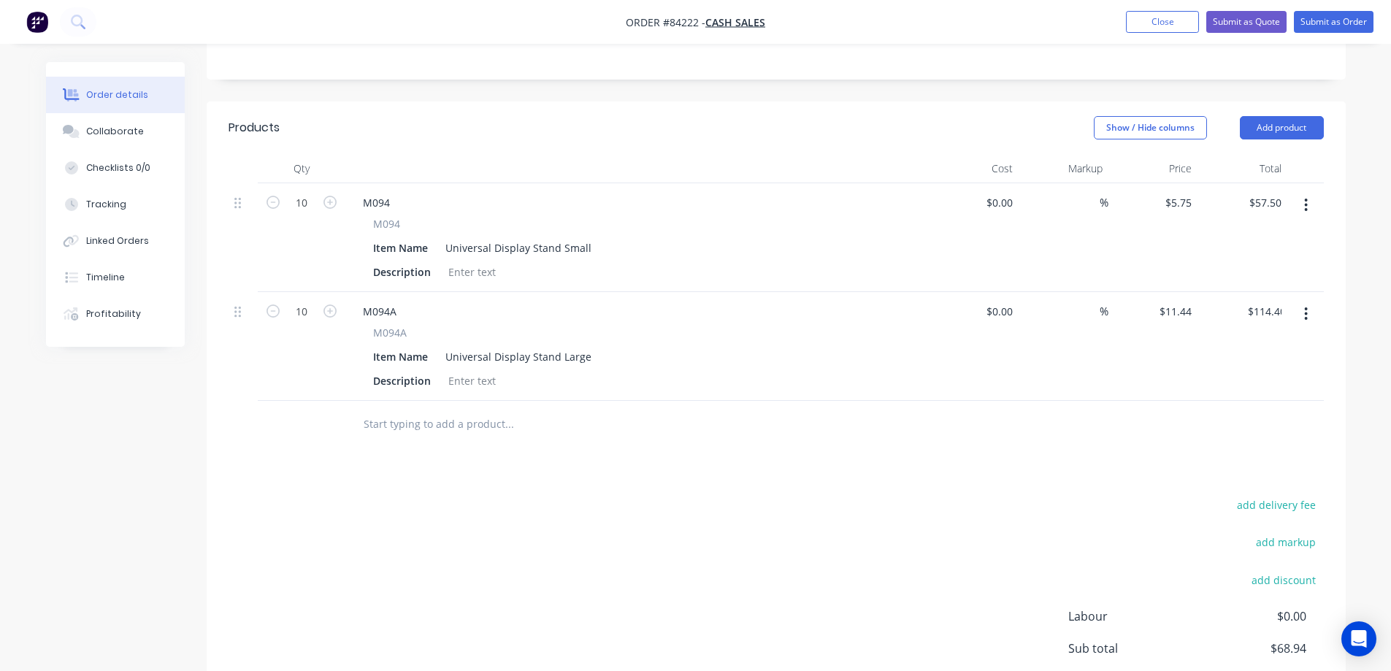
click at [750, 581] on div "add delivery fee add markup add discount Labour $0.00 Sub total $68.94 Margin $…" at bounding box center [777, 636] width 1096 height 282
click at [1175, 192] on input "5.75" at bounding box center [1181, 202] width 34 height 21
type input "$5.175"
type input "$51.75"
click at [1159, 448] on div "Products Show / Hide columns Add product Qty Cost Markup Price Total 10 M094 M0…" at bounding box center [776, 451] width 1139 height 698
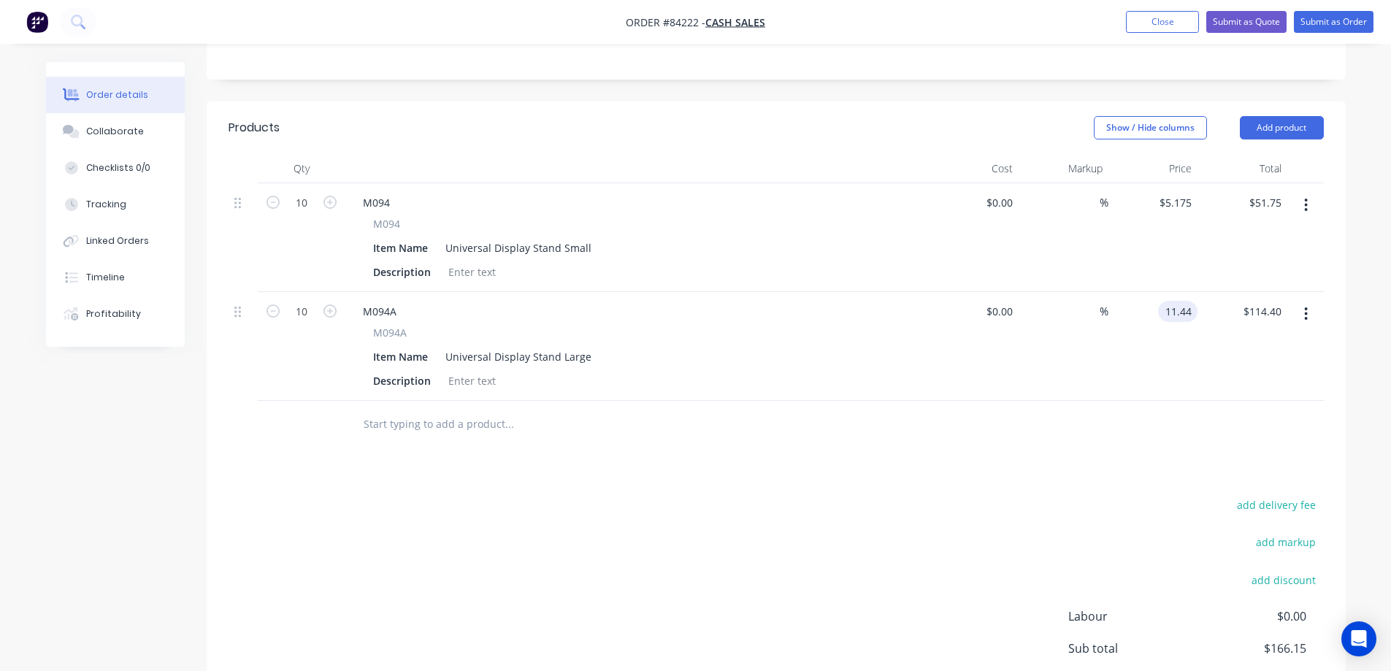
click at [1189, 301] on input "11.44" at bounding box center [1181, 311] width 34 height 21
type input "$10.296"
type input "$102.96"
click at [1145, 401] on div at bounding box center [777, 424] width 1096 height 47
click at [1234, 495] on button "add delivery fee" at bounding box center [1277, 505] width 94 height 20
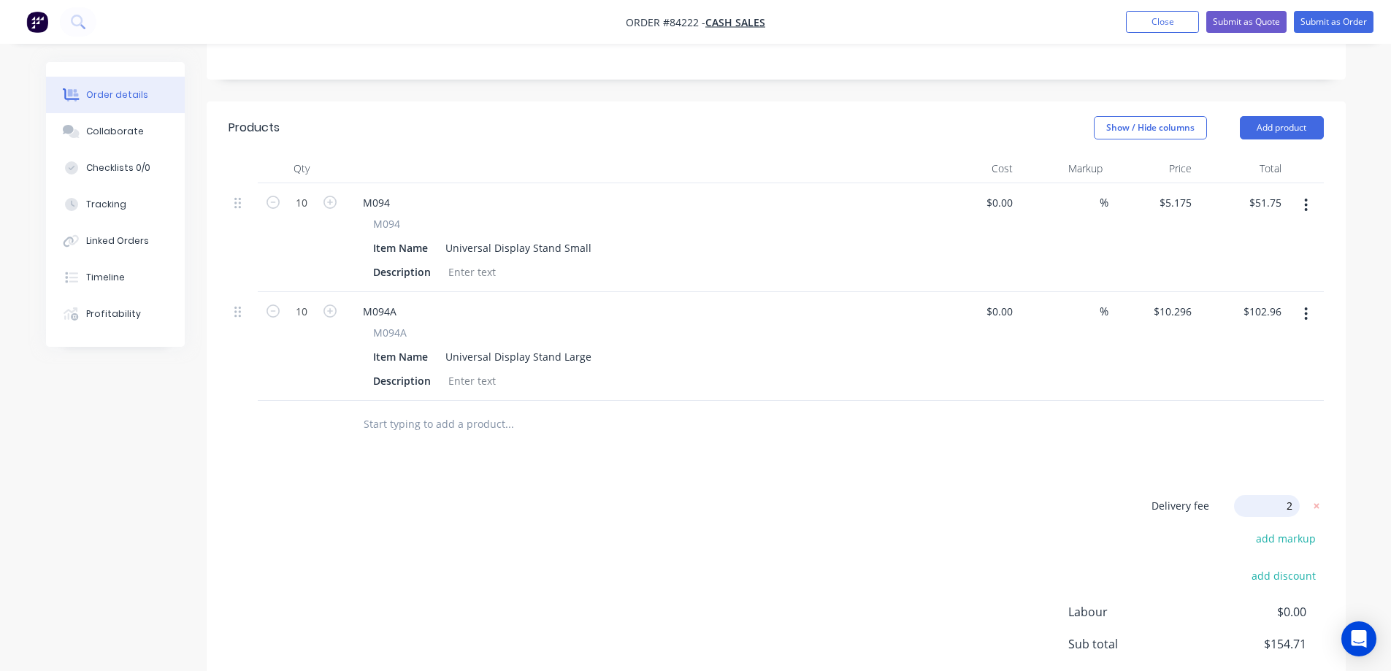
type input "25"
click at [679, 509] on div "Delivery fee Delivery fee Delivery fee name (Optional) 25 25 $0 add markup add …" at bounding box center [777, 634] width 1096 height 278
click at [1296, 116] on button "Add product" at bounding box center [1282, 127] width 84 height 23
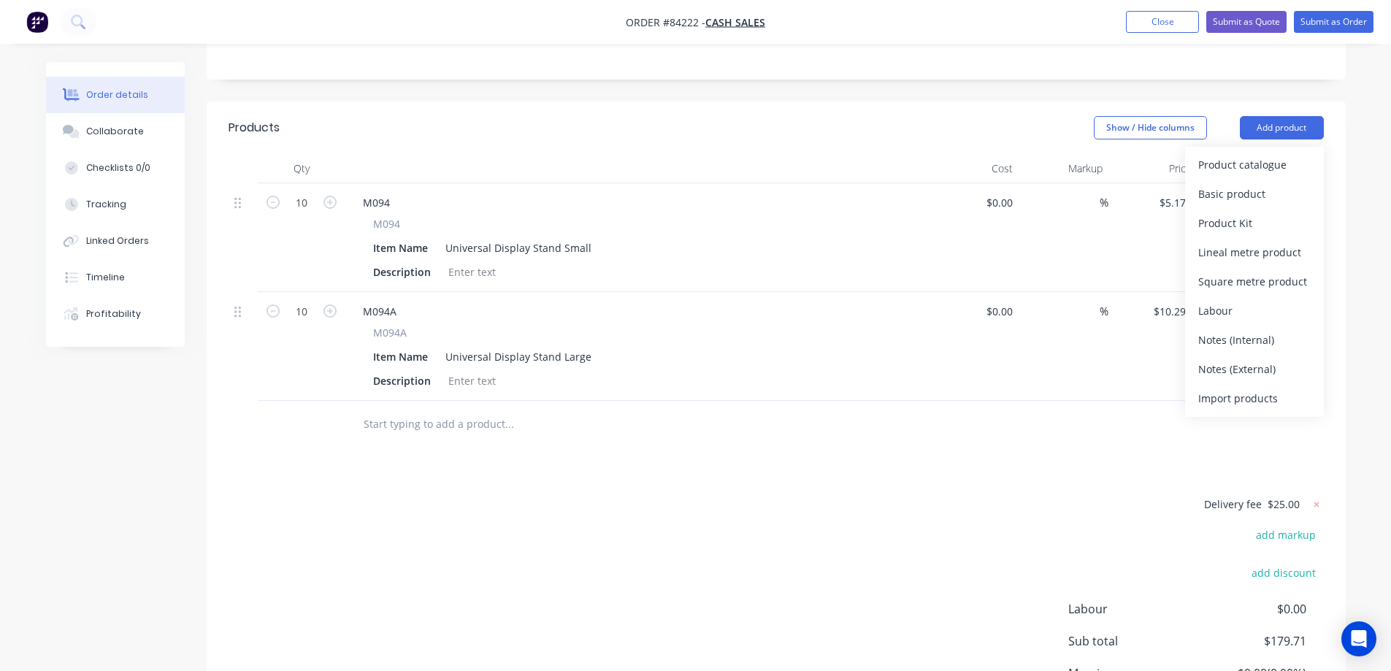
click at [1229, 355] on button "Notes (External)" at bounding box center [1255, 369] width 139 height 29
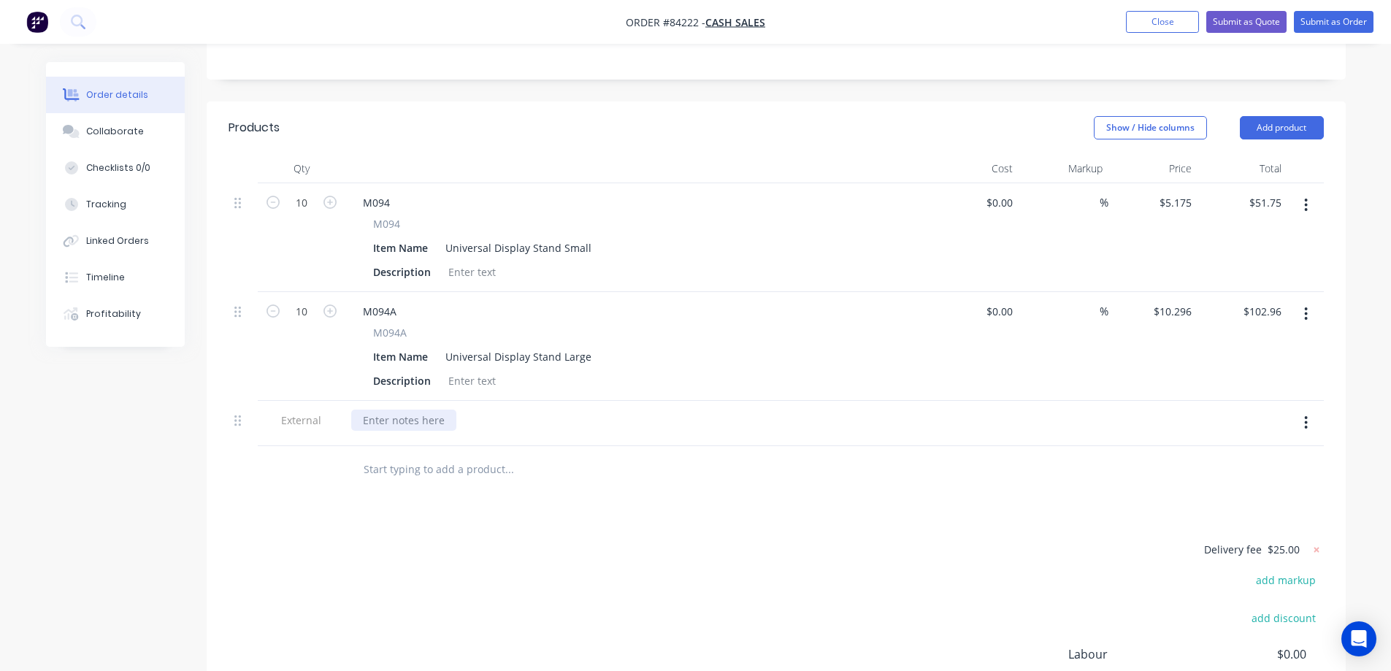
click at [405, 410] on div at bounding box center [403, 420] width 105 height 21
click at [404, 410] on div at bounding box center [403, 420] width 105 height 21
click at [435, 567] on div "Delivery fee $25.00 add markup add discount Labour $0.00 Sub total $179.71 Marg…" at bounding box center [777, 678] width 1096 height 275
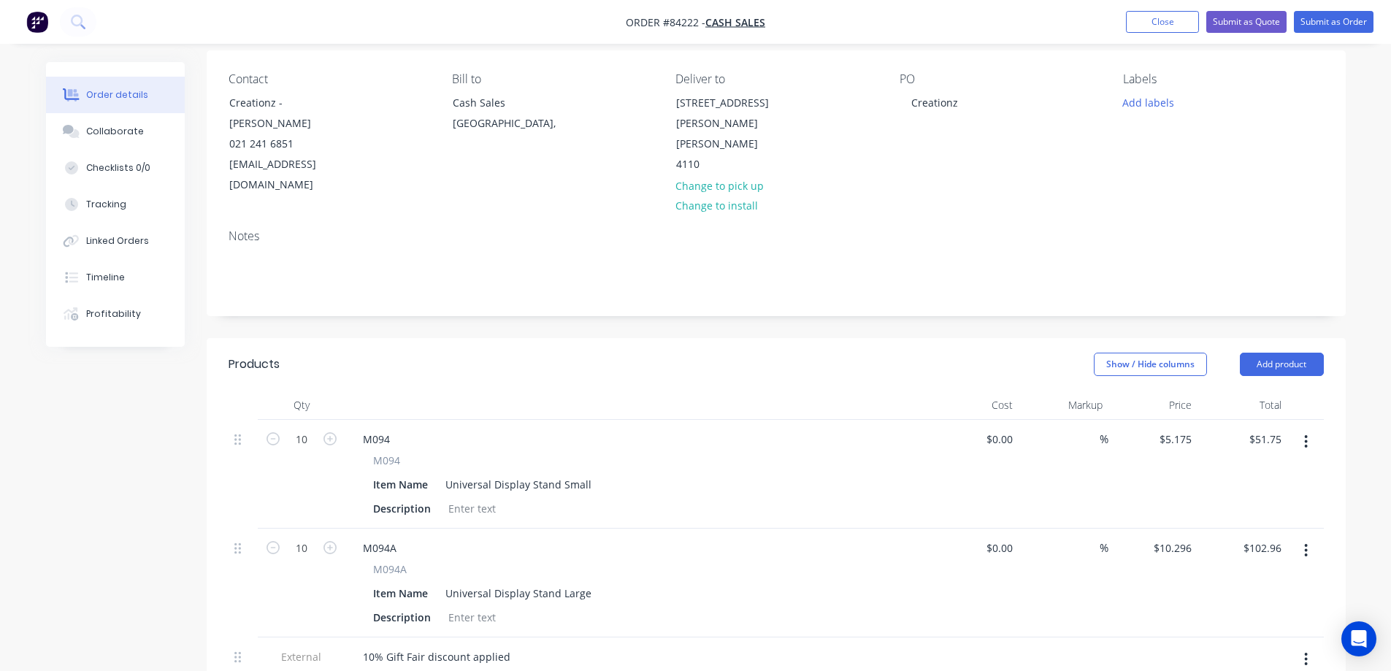
scroll to position [0, 0]
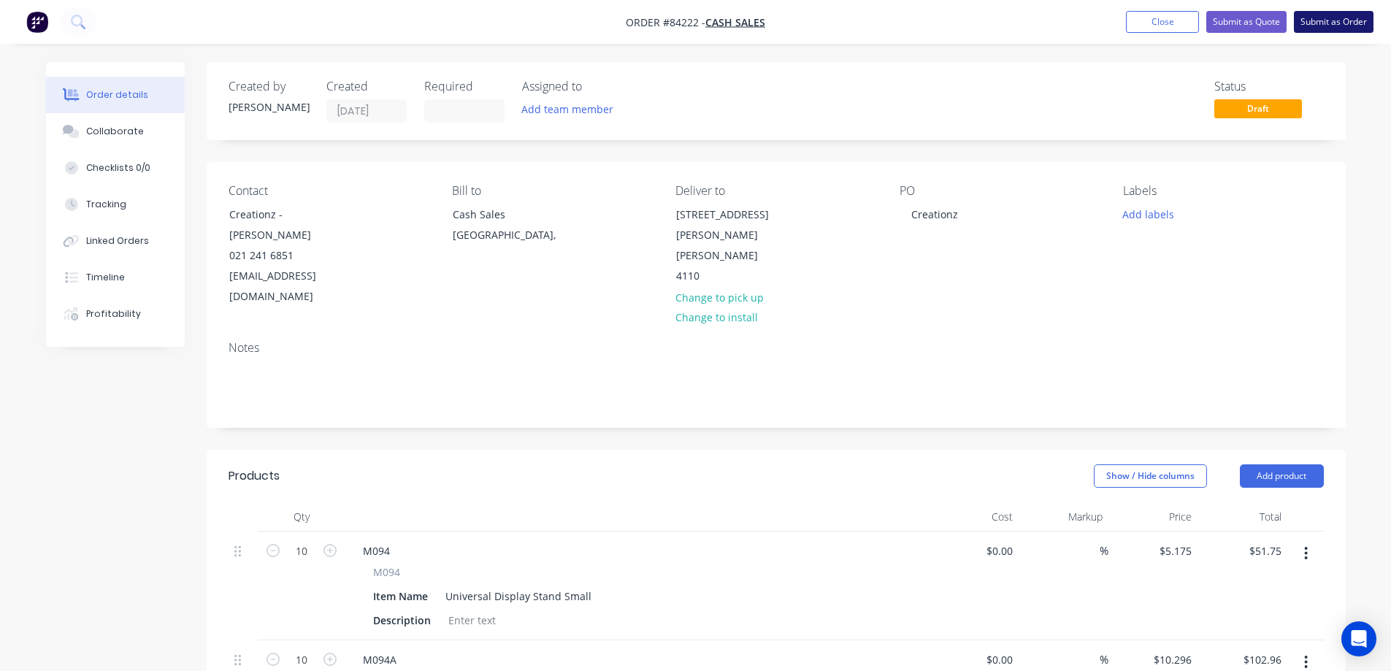
click at [1326, 26] on button "Submit as Order" at bounding box center [1334, 22] width 80 height 22
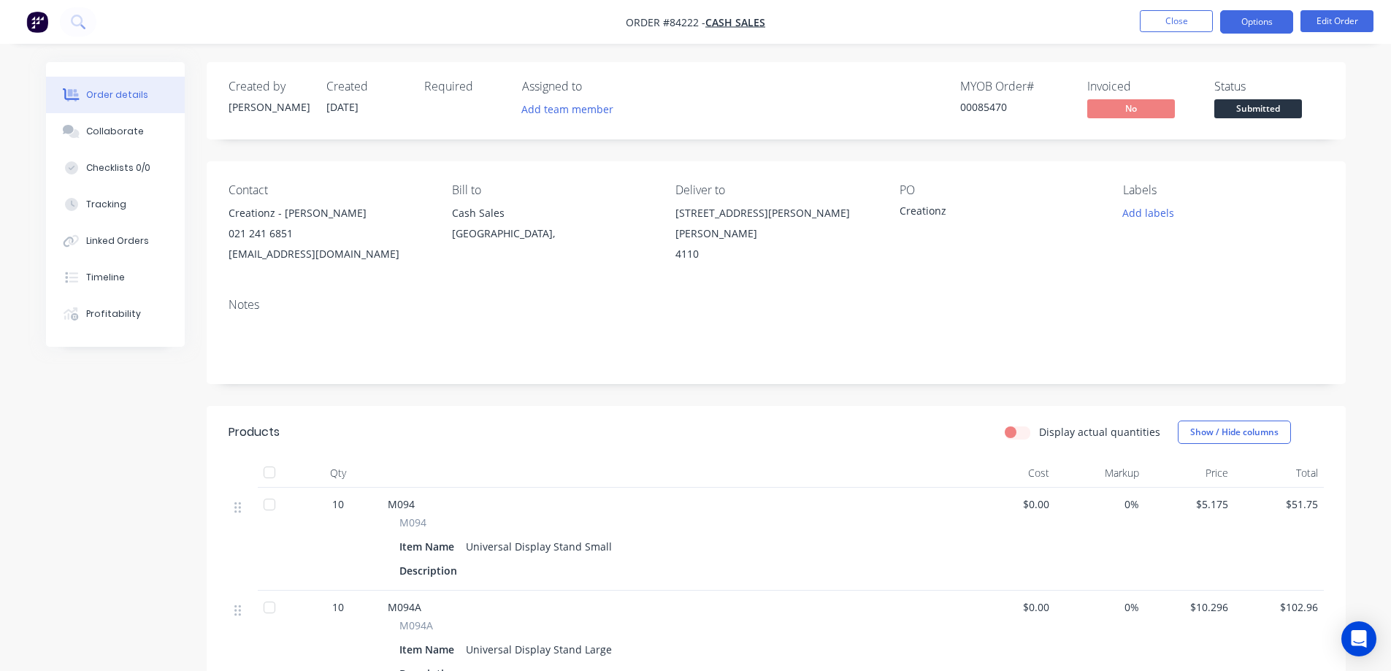
click at [1263, 21] on button "Options" at bounding box center [1257, 21] width 73 height 23
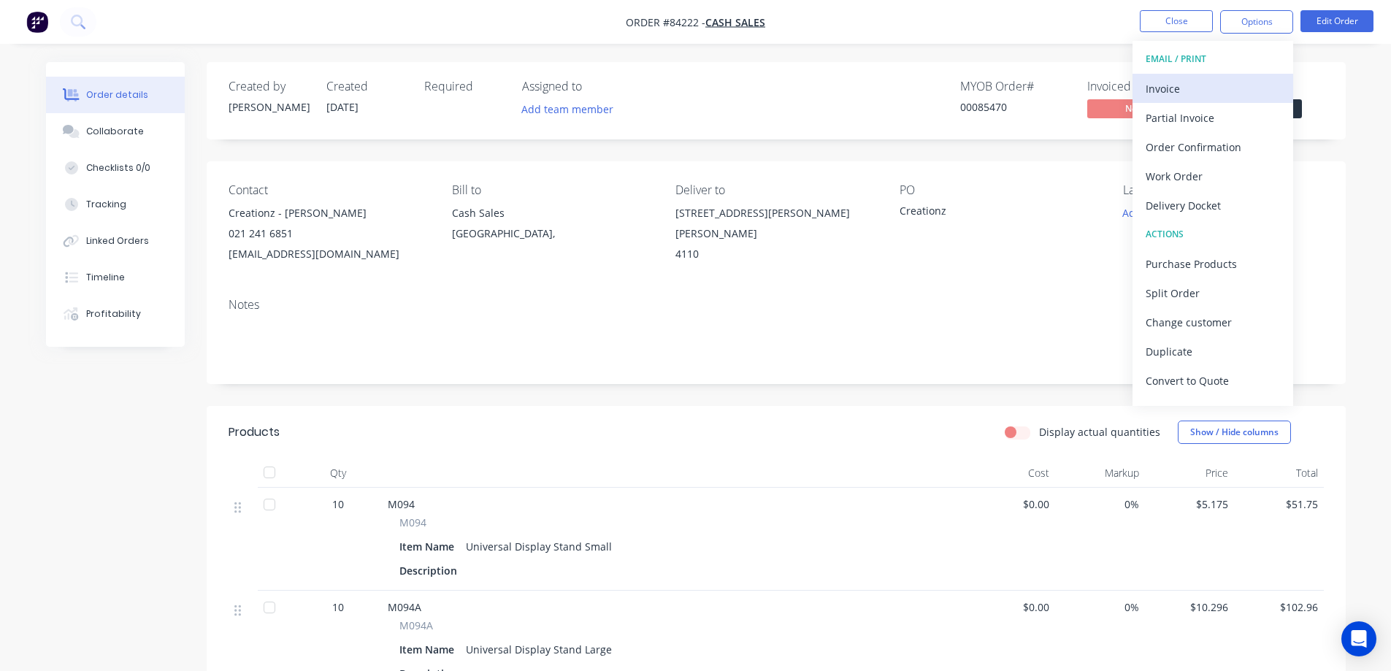
click at [1229, 102] on button "Invoice" at bounding box center [1213, 88] width 161 height 29
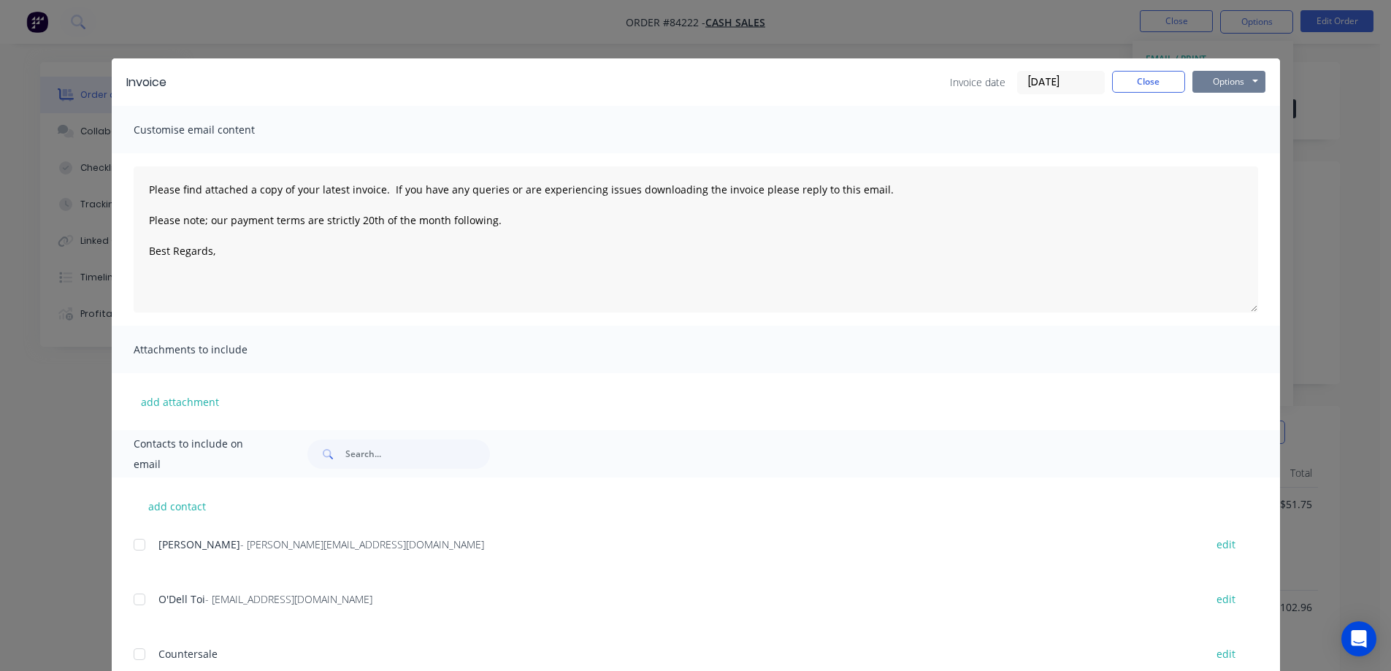
click at [1217, 91] on button "Options" at bounding box center [1229, 82] width 73 height 22
click at [1222, 130] on button "Print" at bounding box center [1239, 132] width 93 height 24
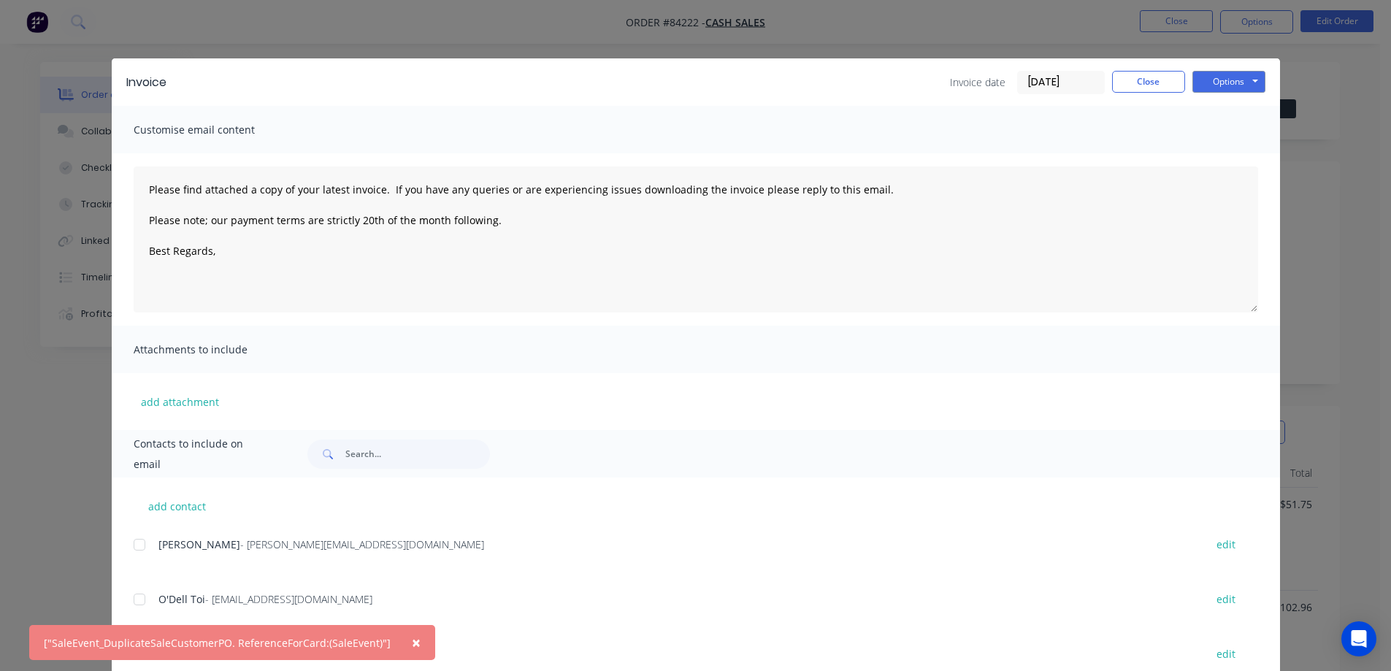
click at [402, 644] on button "×" at bounding box center [416, 642] width 38 height 35
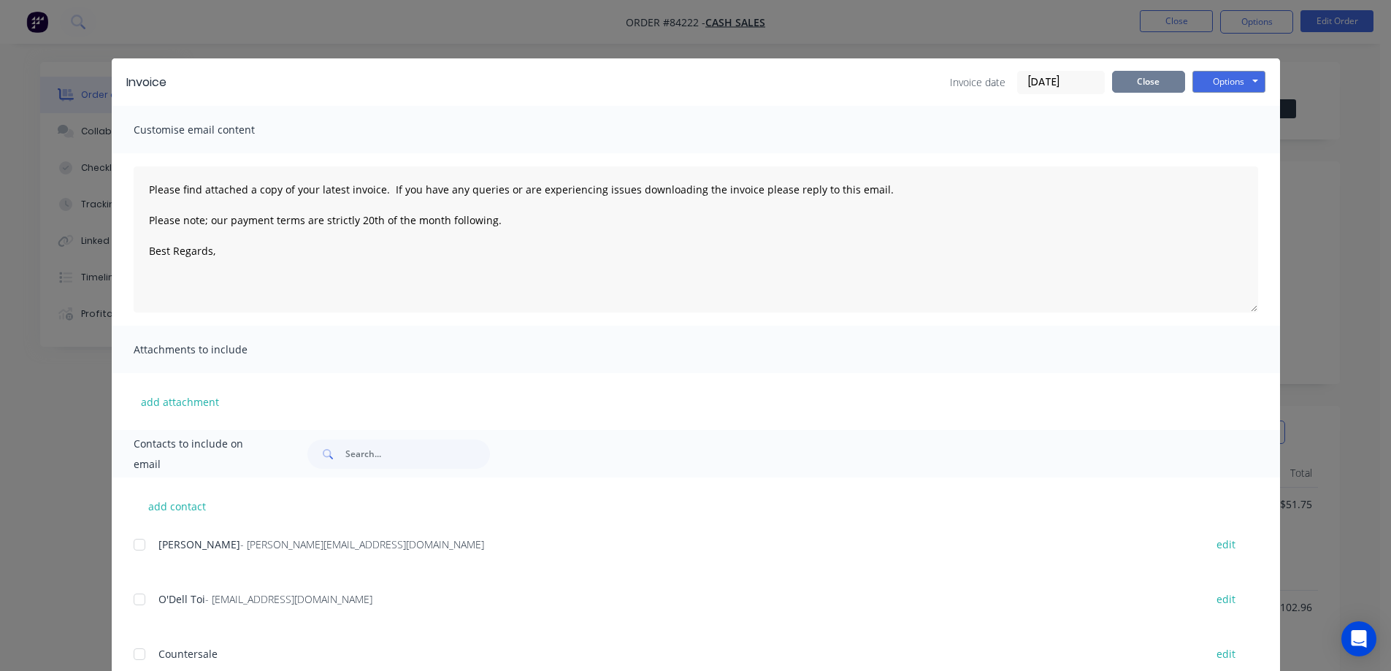
click at [1153, 76] on button "Close" at bounding box center [1148, 82] width 73 height 22
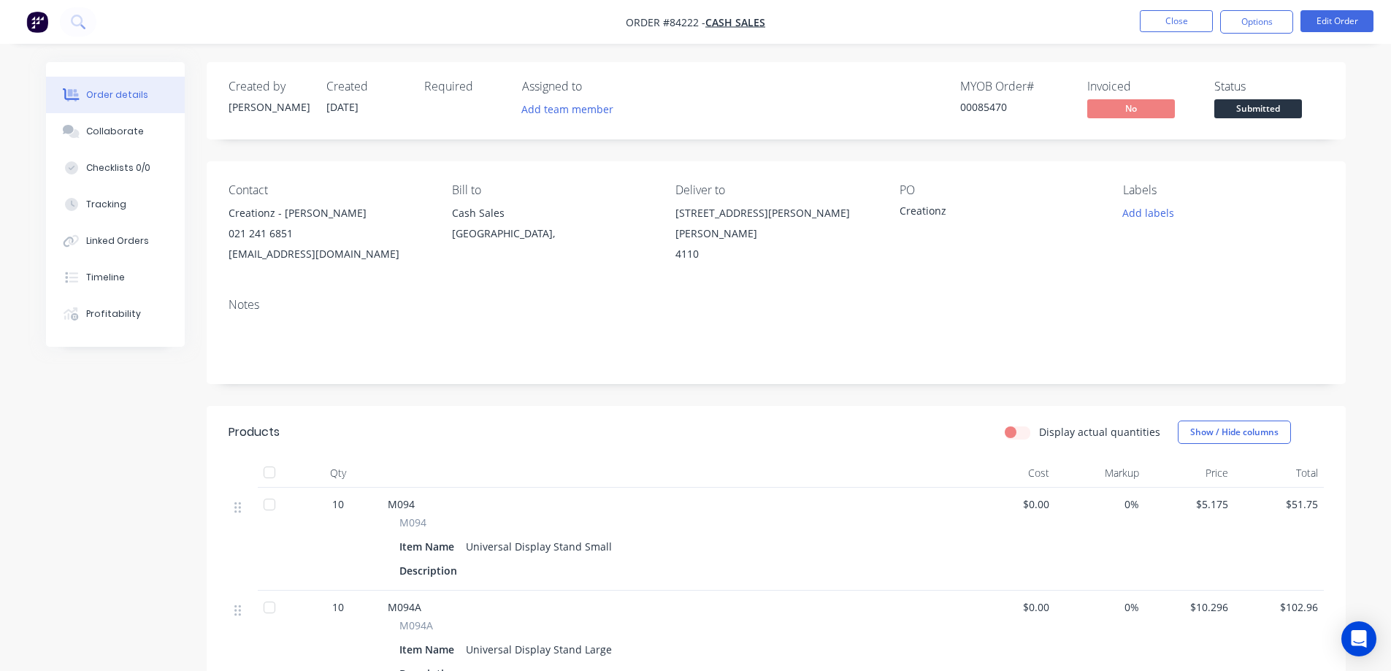
click at [407, 524] on span "M094" at bounding box center [413, 522] width 27 height 15
click at [1168, 277] on div "Contact Creationz - [PERSON_NAME] 021 241 6851 [EMAIL_ADDRESS][DOMAIN_NAME] Bil…" at bounding box center [776, 223] width 1139 height 125
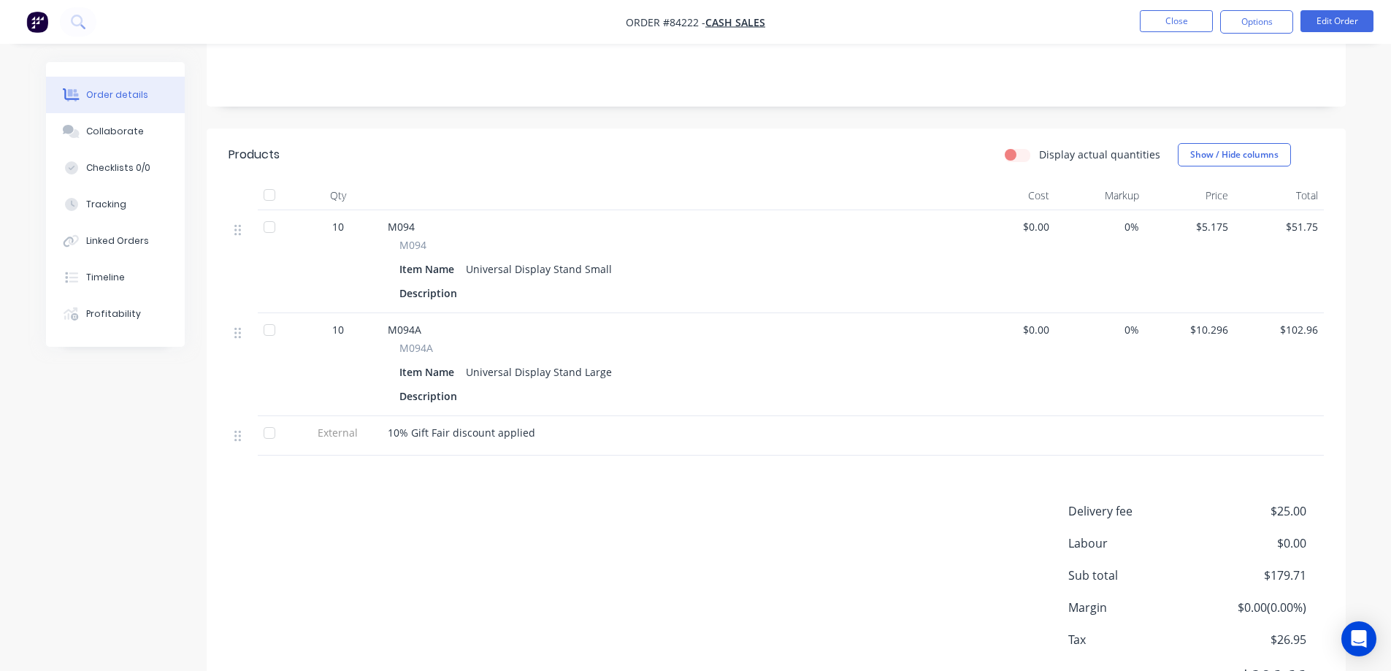
scroll to position [292, 0]
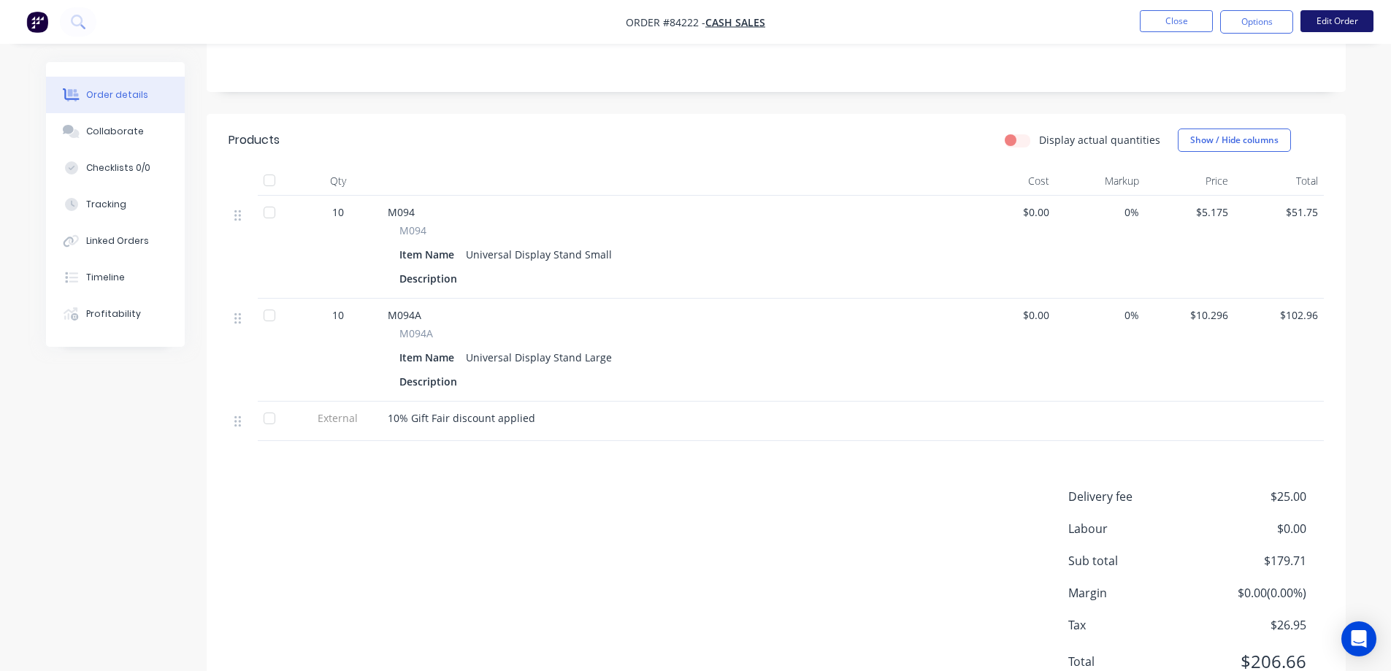
click at [1351, 26] on button "Edit Order" at bounding box center [1337, 21] width 73 height 22
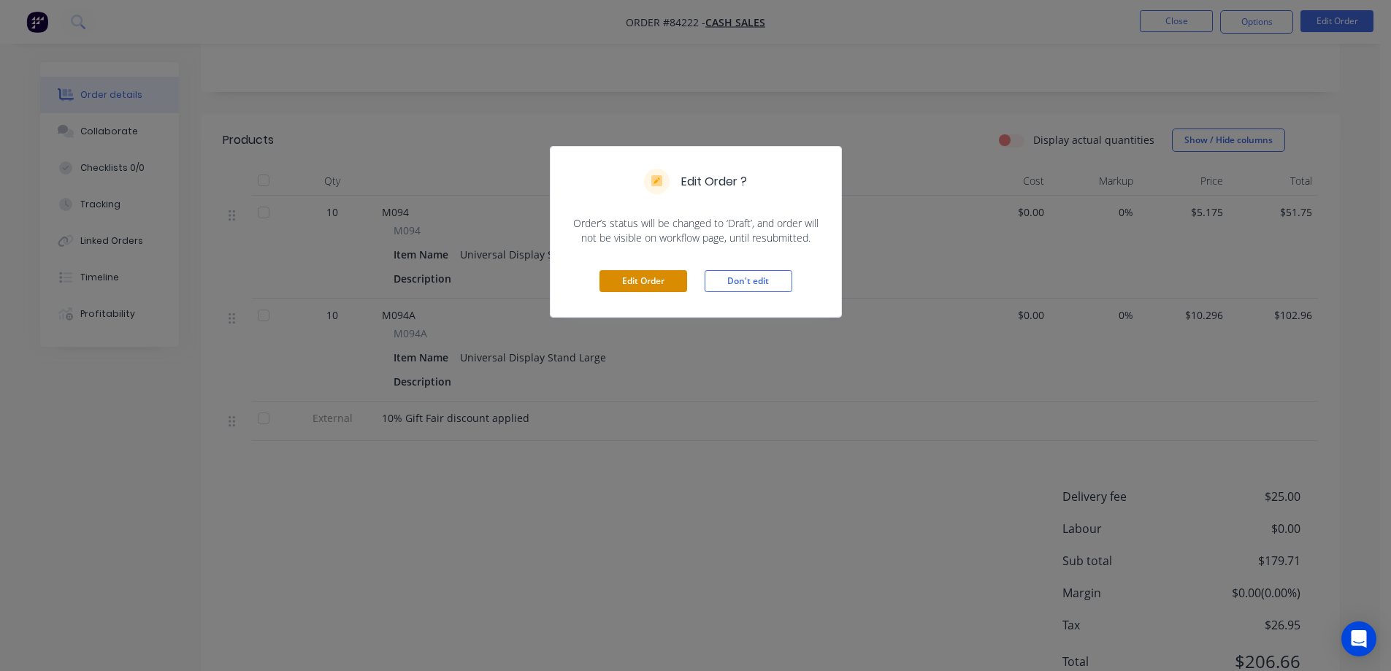
click at [657, 270] on button "Edit Order" at bounding box center [644, 281] width 88 height 22
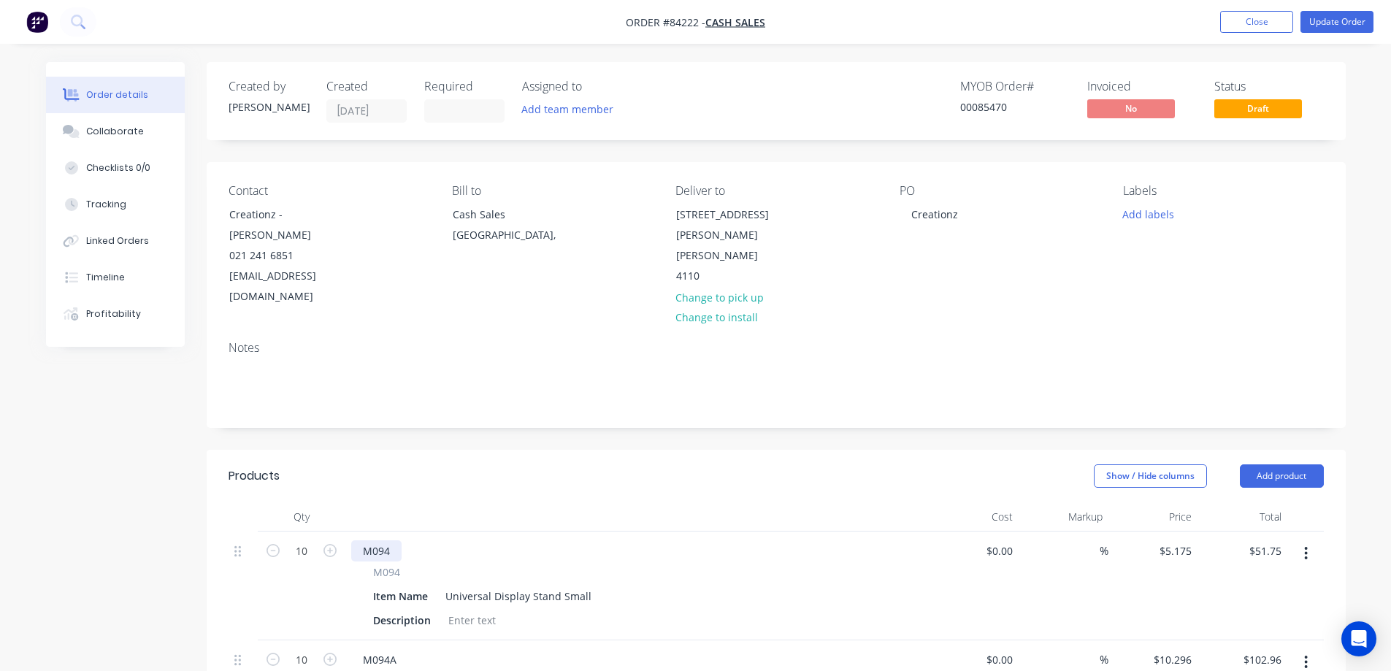
click at [390, 541] on div "M094" at bounding box center [376, 551] width 50 height 21
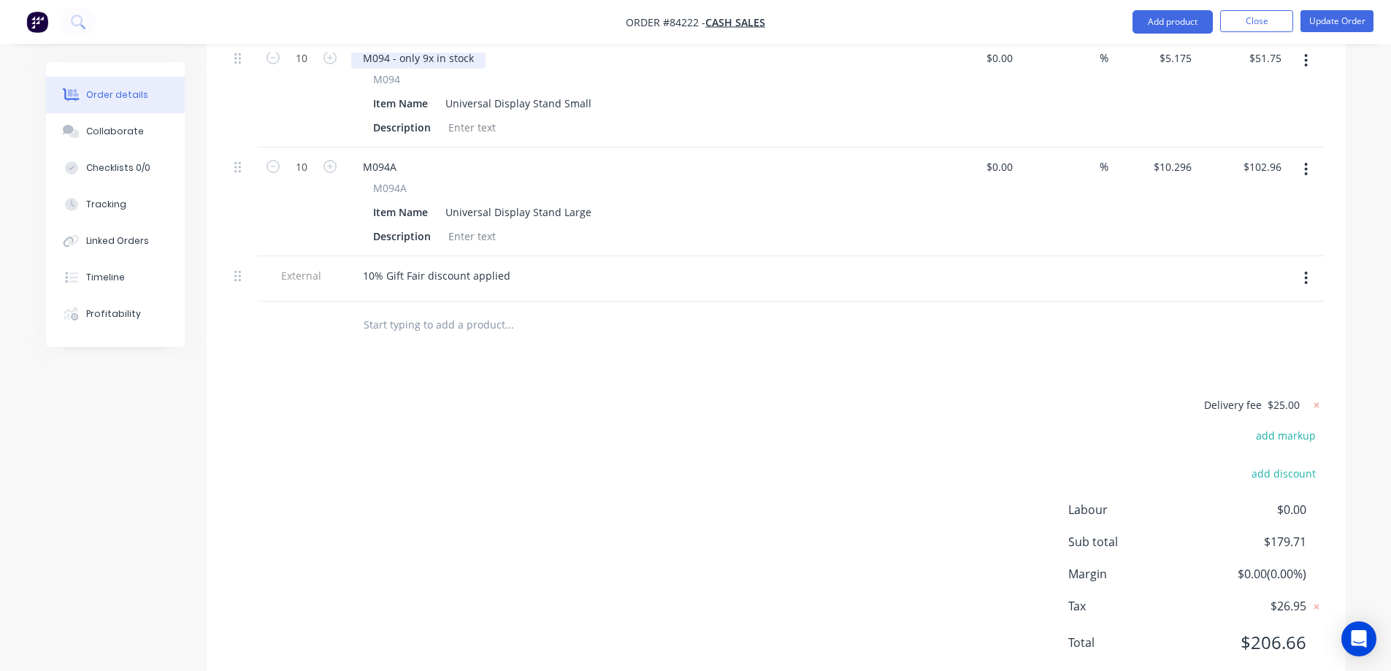
scroll to position [495, 0]
click at [1329, 26] on button "Update Order" at bounding box center [1337, 21] width 73 height 22
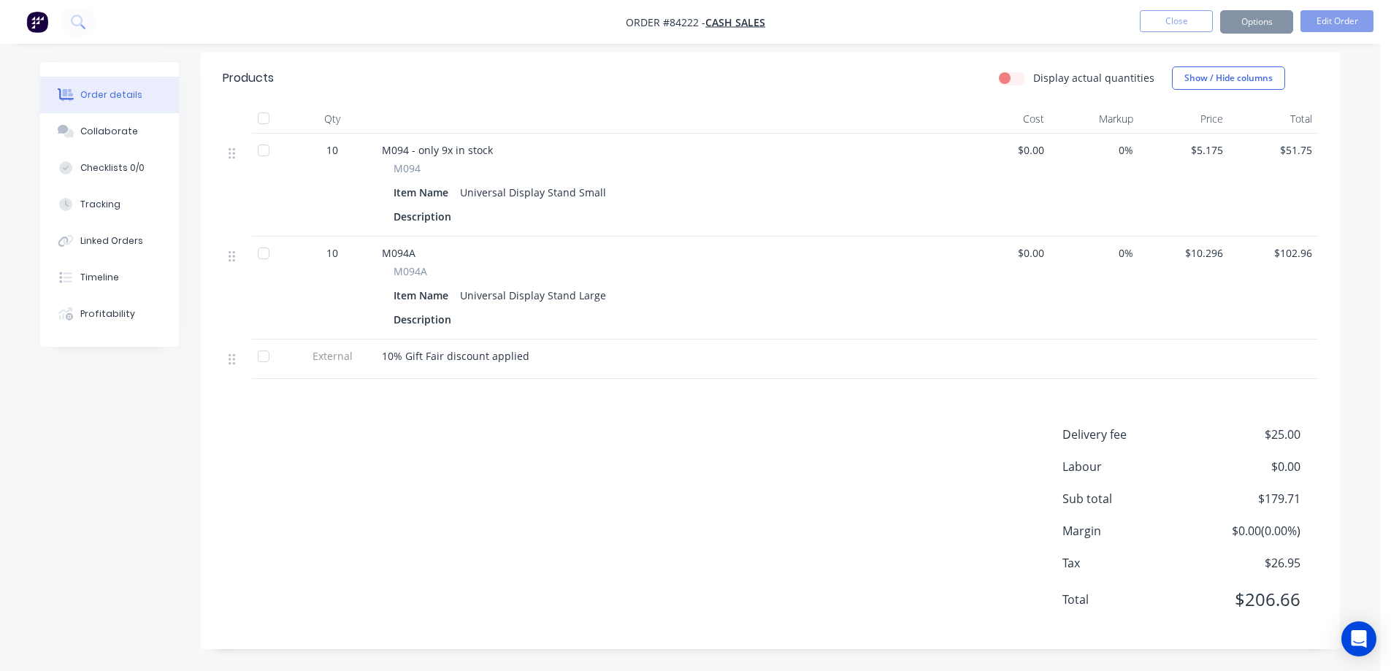
scroll to position [0, 0]
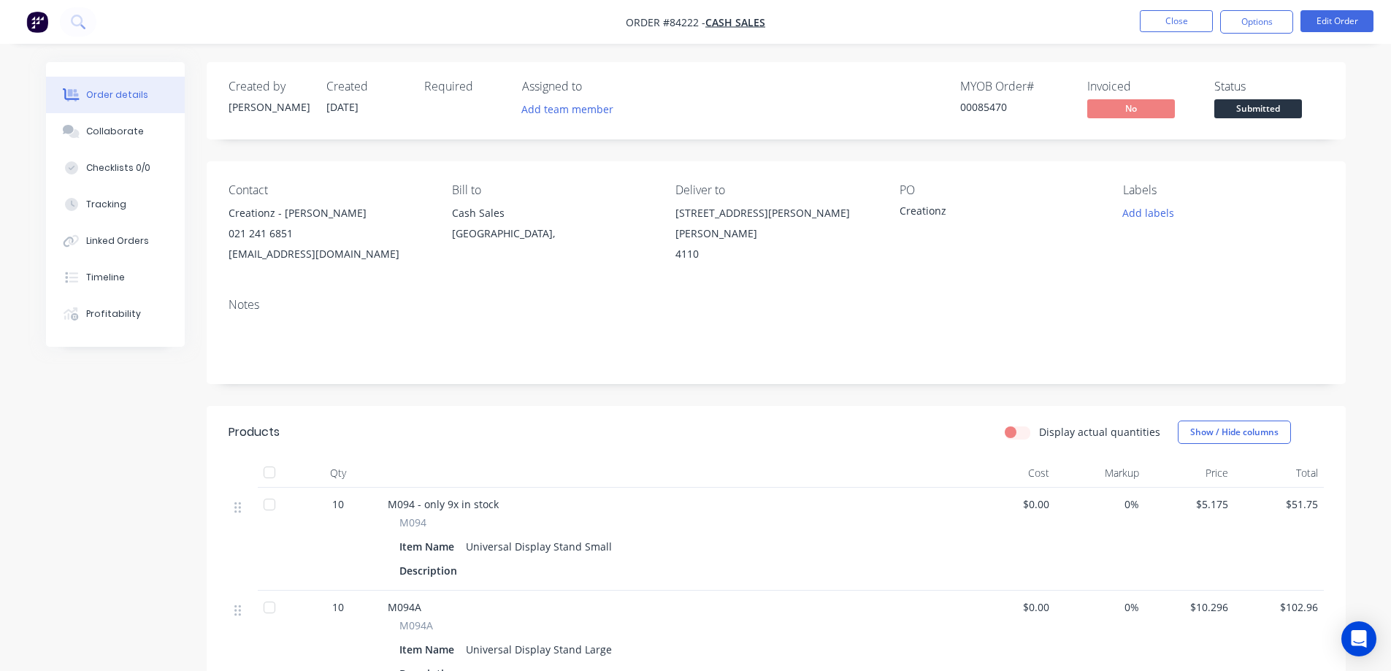
click at [978, 105] on div "00085470" at bounding box center [1016, 106] width 110 height 15
click at [1275, 21] on button "Options" at bounding box center [1257, 21] width 73 height 23
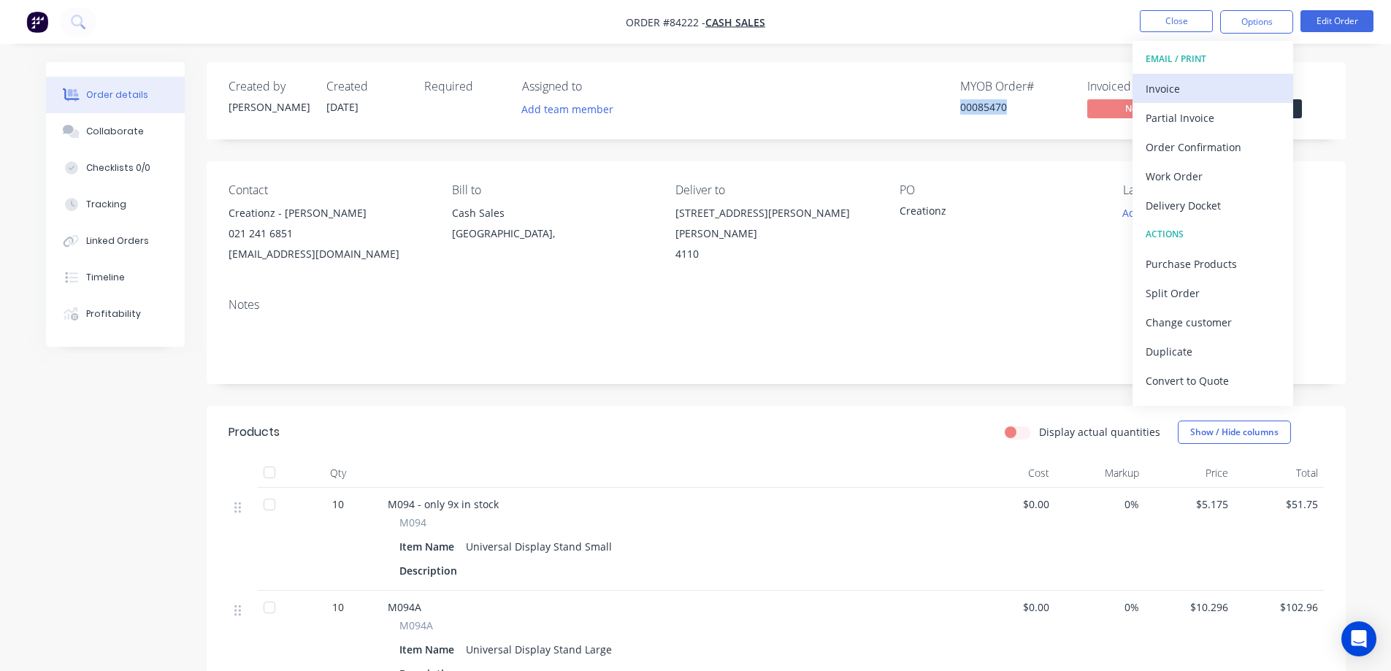
click at [1218, 80] on div "Invoice" at bounding box center [1213, 88] width 134 height 21
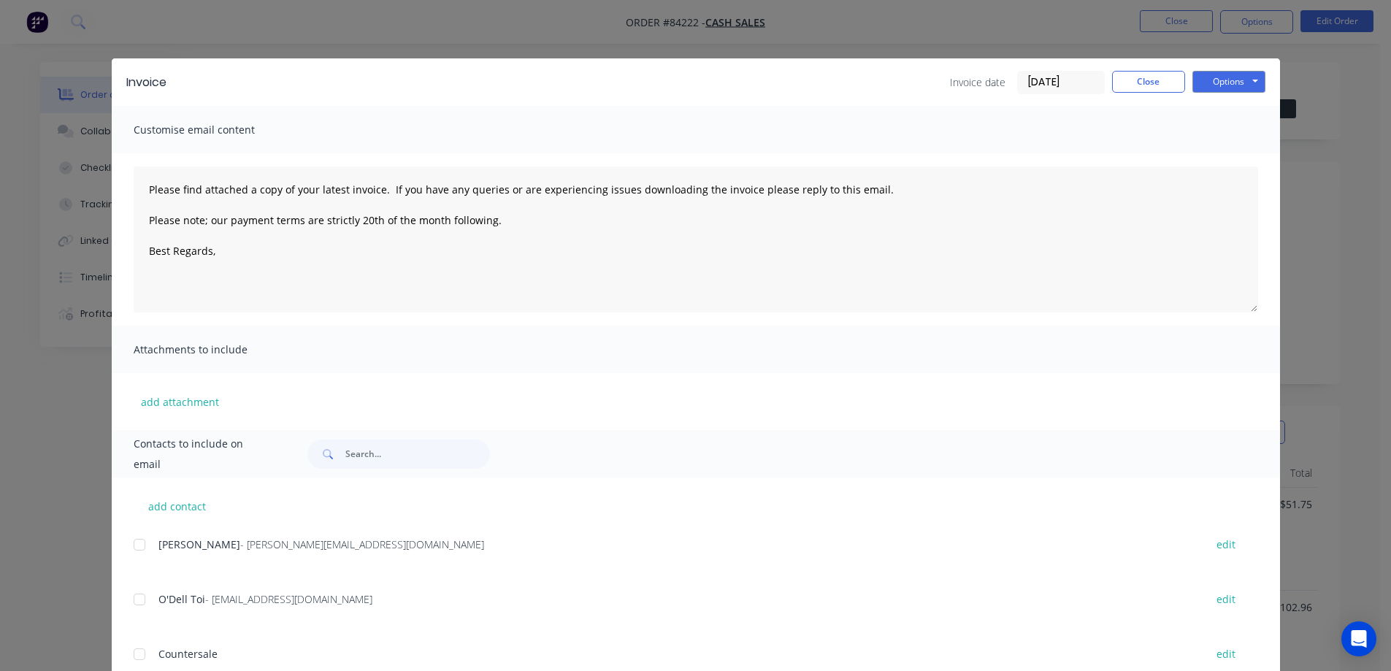
click at [1225, 80] on button "Options" at bounding box center [1229, 82] width 73 height 22
click at [1223, 112] on button "Preview" at bounding box center [1239, 108] width 93 height 24
click at [1132, 83] on button "Close" at bounding box center [1148, 82] width 73 height 22
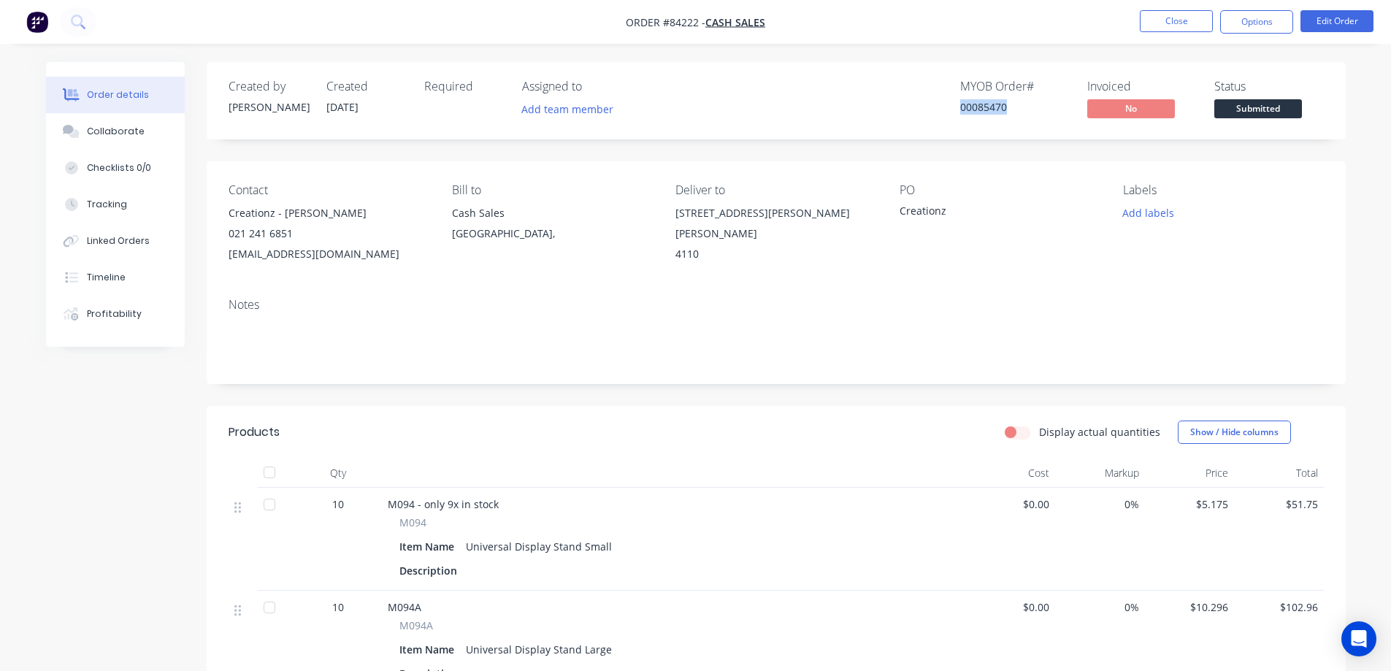
click at [1239, 116] on span "Submitted" at bounding box center [1259, 108] width 88 height 18
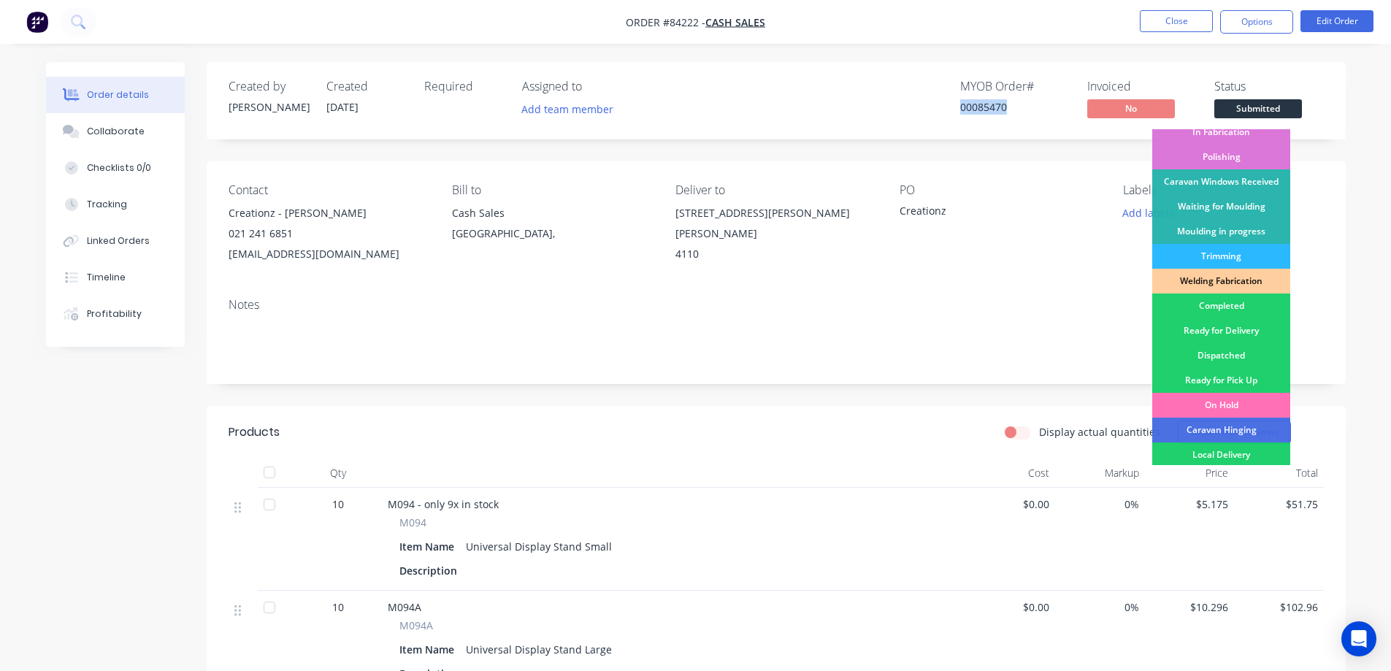
scroll to position [285, 0]
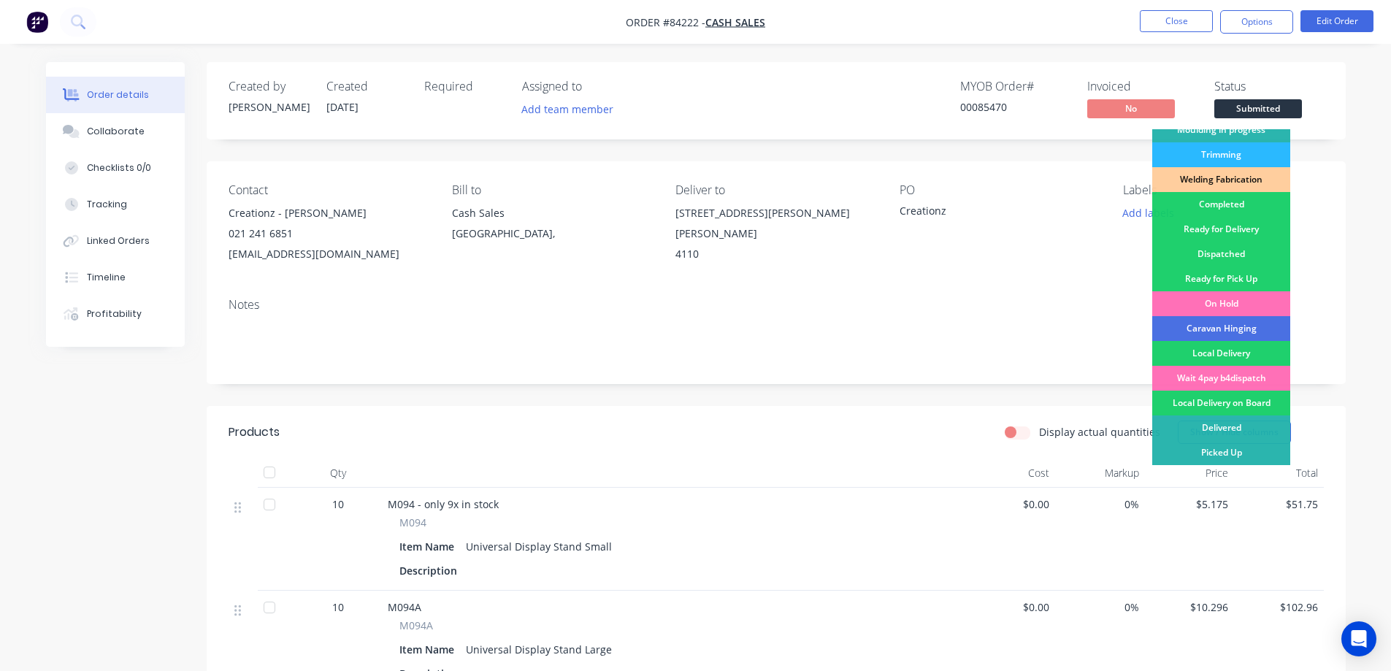
drag, startPoint x: 1234, startPoint y: 303, endPoint x: 1222, endPoint y: 302, distance: 11.7
click at [1233, 302] on div "On Hold" at bounding box center [1222, 303] width 138 height 25
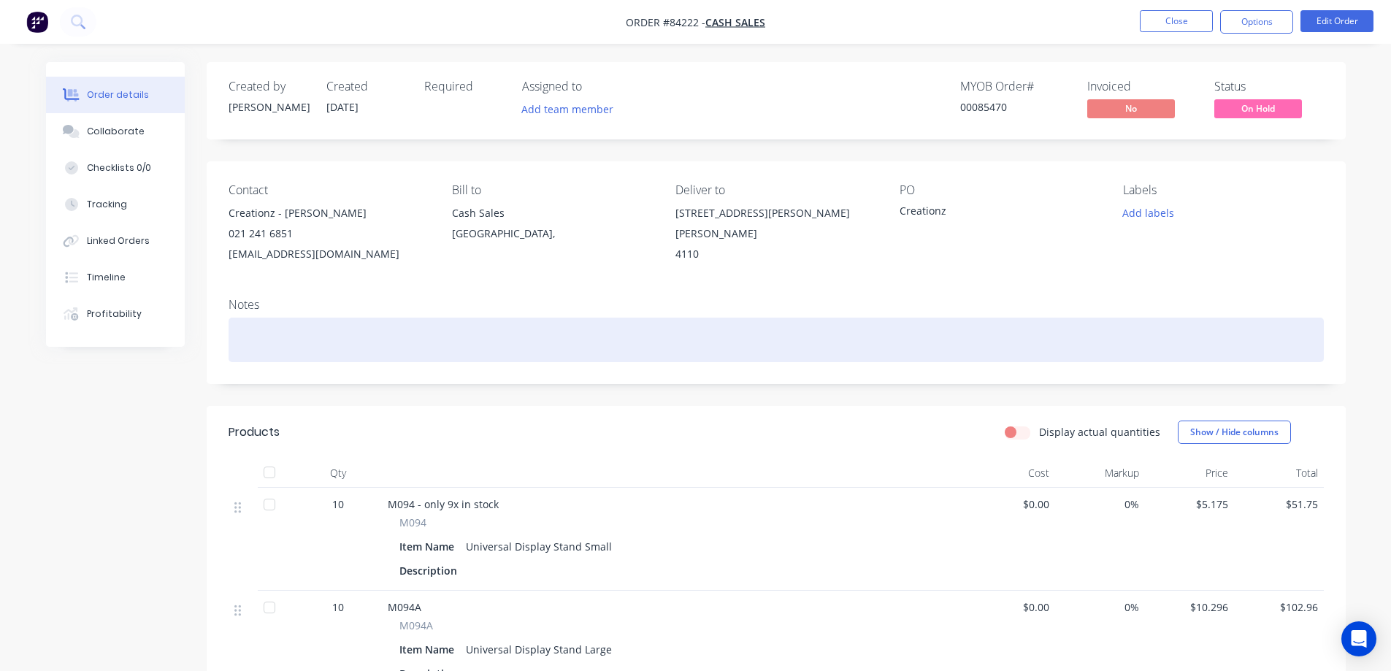
click at [441, 332] on div at bounding box center [777, 340] width 1096 height 45
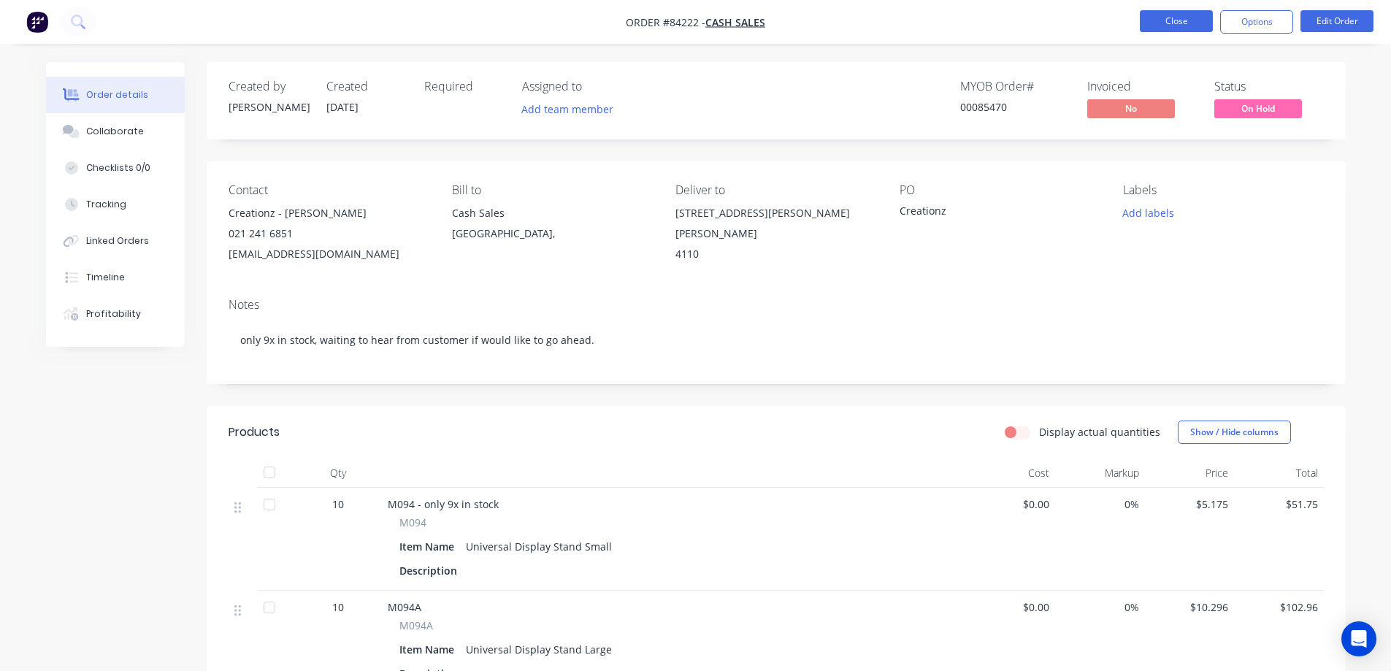
click at [1188, 25] on button "Close" at bounding box center [1176, 21] width 73 height 22
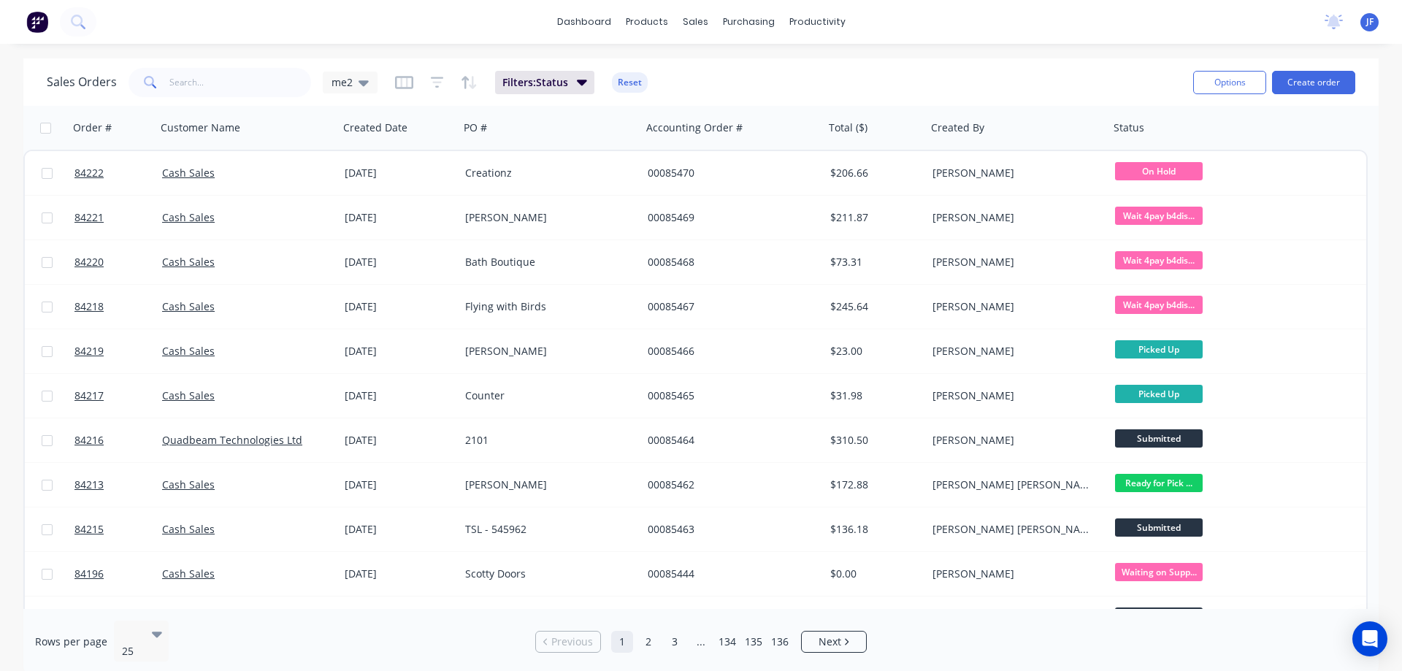
drag, startPoint x: 204, startPoint y: 36, endPoint x: 559, endPoint y: 67, distance: 356.4
click at [209, 36] on div "dashboard products sales purchasing productivity dashboard products Product Cat…" at bounding box center [701, 22] width 1402 height 44
click at [1323, 81] on button "Create order" at bounding box center [1313, 82] width 83 height 23
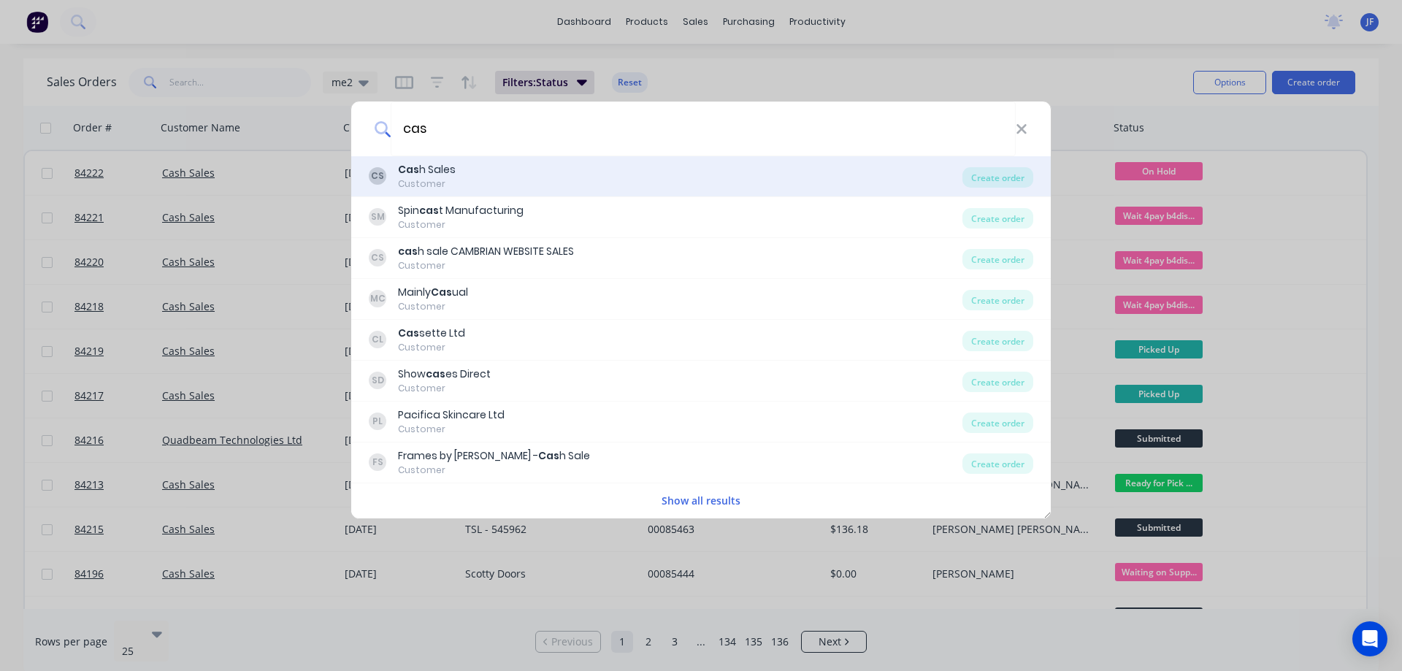
type input "cas"
click at [643, 196] on div "CS Cas h Sales Customer Create order" at bounding box center [701, 176] width 700 height 41
click at [530, 175] on div "CS Cas h Sales Customer" at bounding box center [666, 176] width 594 height 28
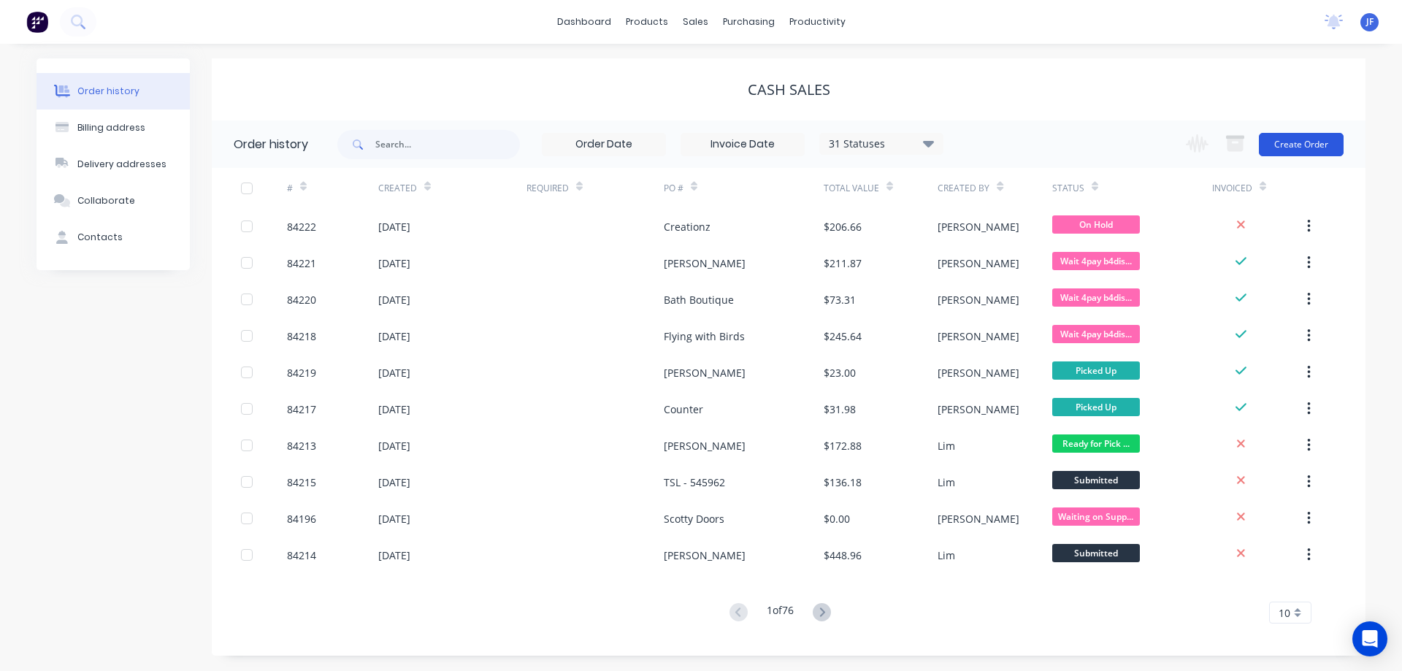
click at [1311, 147] on button "Create Order" at bounding box center [1301, 144] width 85 height 23
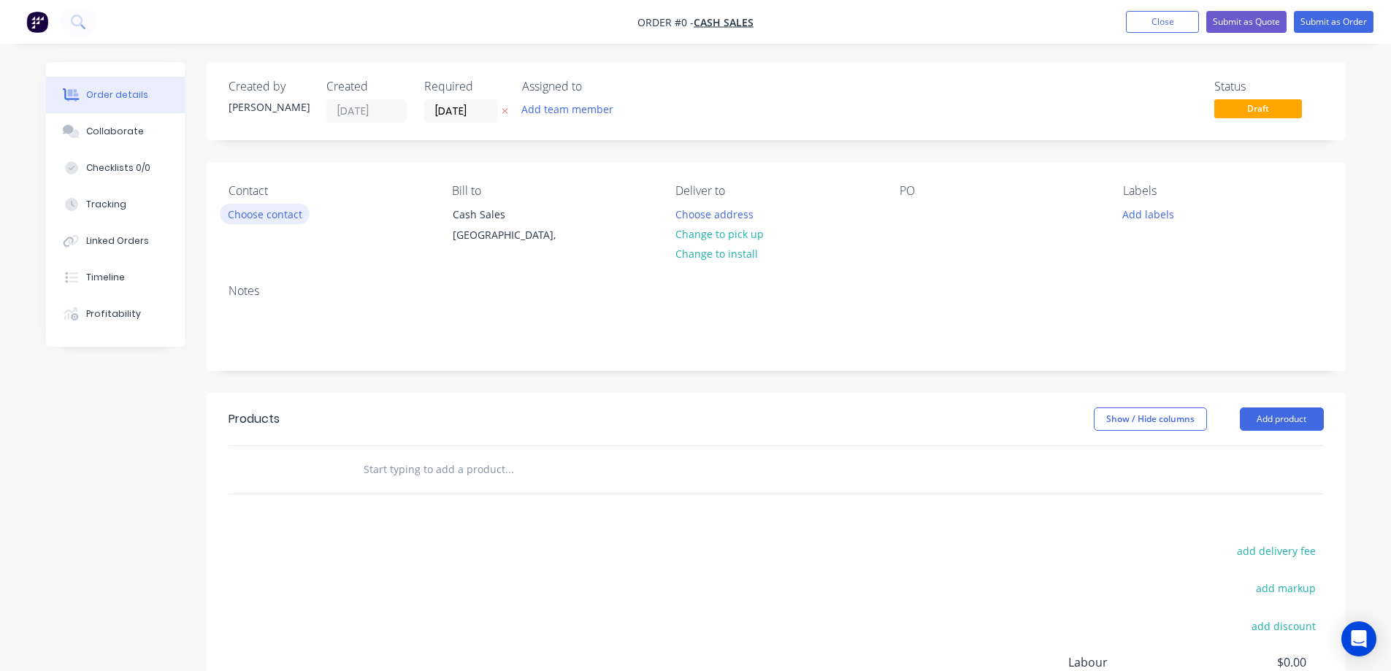
click at [293, 212] on button "Choose contact" at bounding box center [265, 214] width 90 height 20
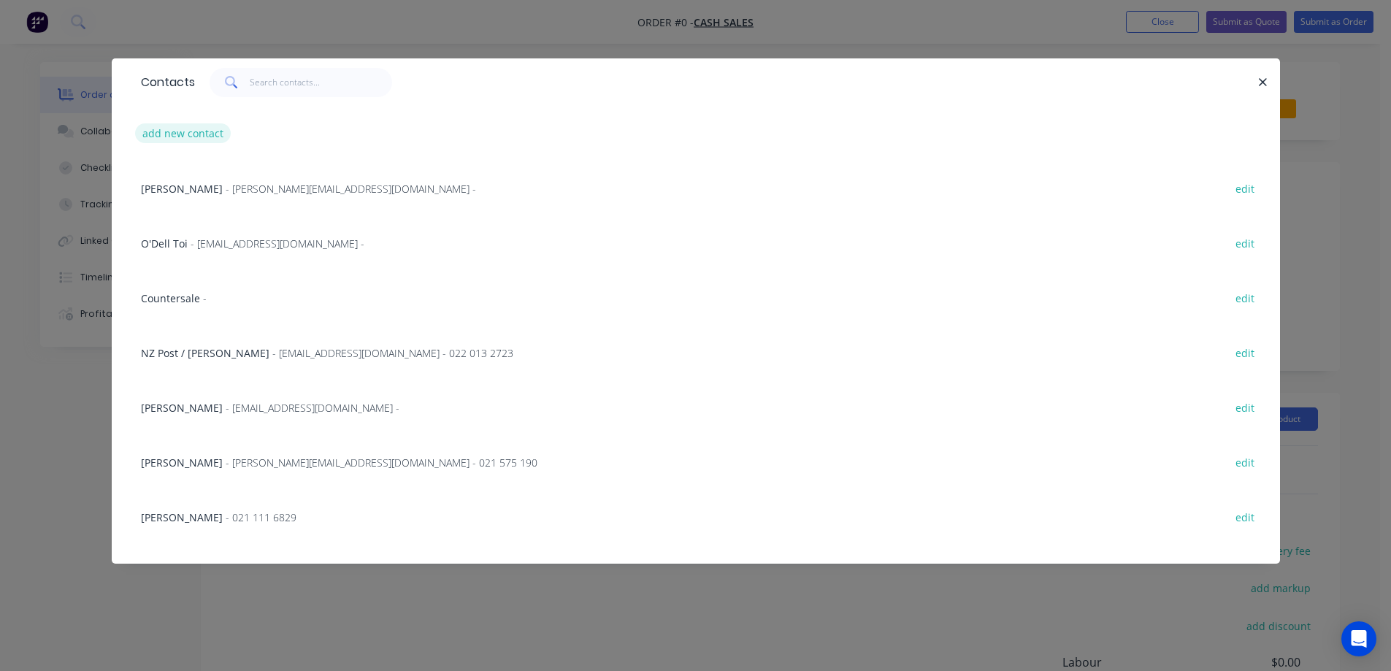
click at [194, 124] on button "add new contact" at bounding box center [183, 133] width 96 height 20
select select "NZ"
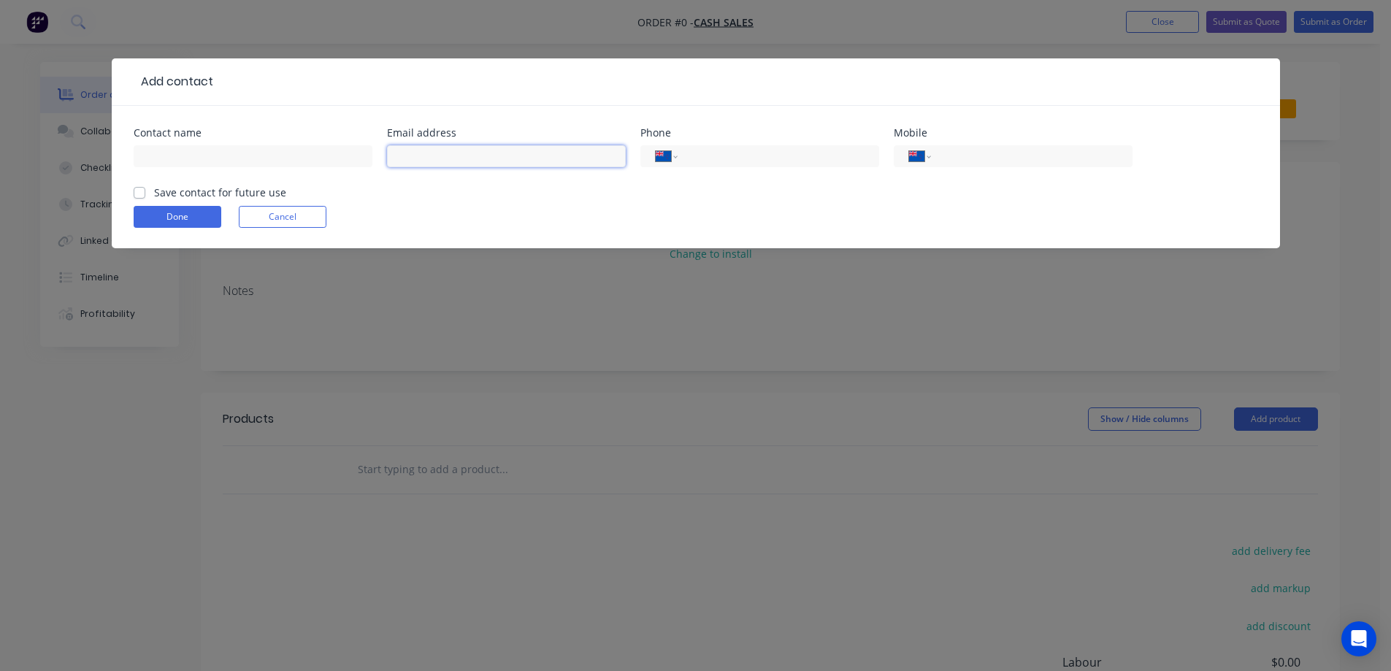
click at [433, 153] on input "text" at bounding box center [506, 156] width 239 height 22
paste input "[EMAIL_ADDRESS][DOMAIN_NAME]"
type input "[EMAIL_ADDRESS][DOMAIN_NAME]"
click at [269, 165] on input "text" at bounding box center [253, 156] width 239 height 22
type input "[PERSON_NAME]"
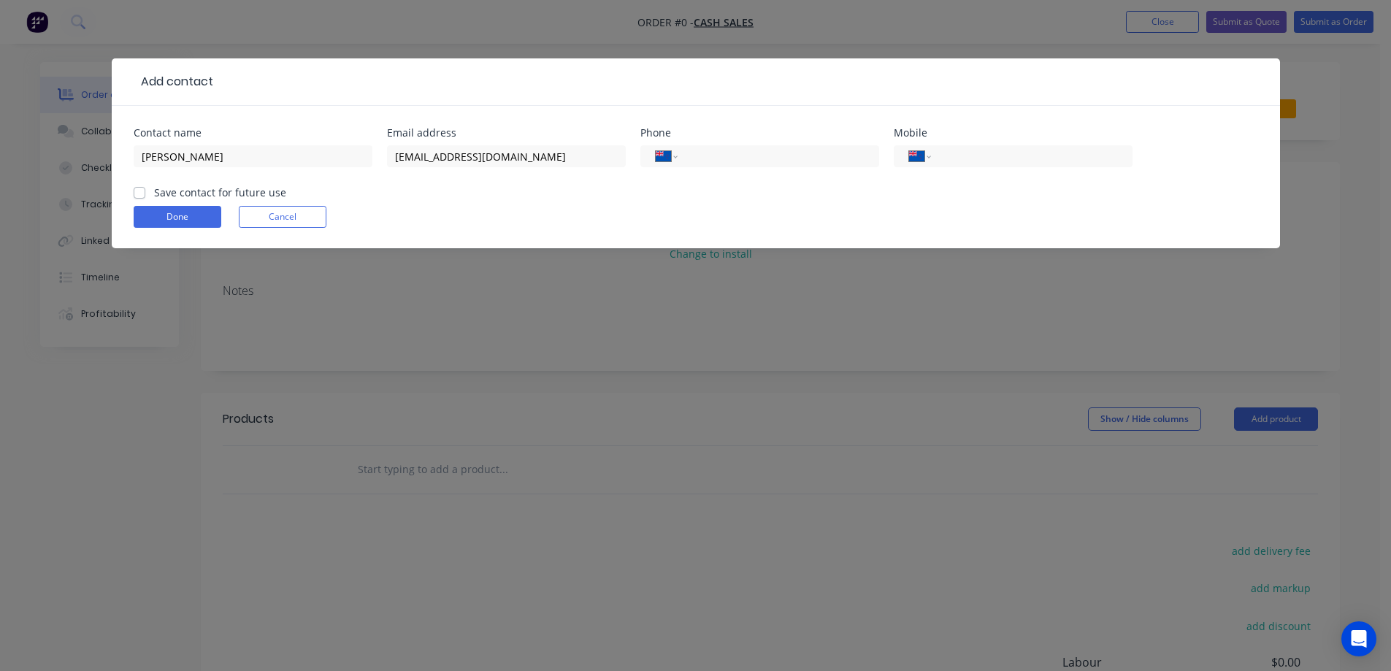
click at [227, 194] on label "Save contact for future use" at bounding box center [220, 192] width 132 height 15
click at [145, 194] on input "Save contact for future use" at bounding box center [140, 192] width 12 height 14
checkbox input "true"
click at [246, 156] on input "[PERSON_NAME]" at bounding box center [253, 156] width 239 height 22
type input "[PERSON_NAME] Manufacturing"
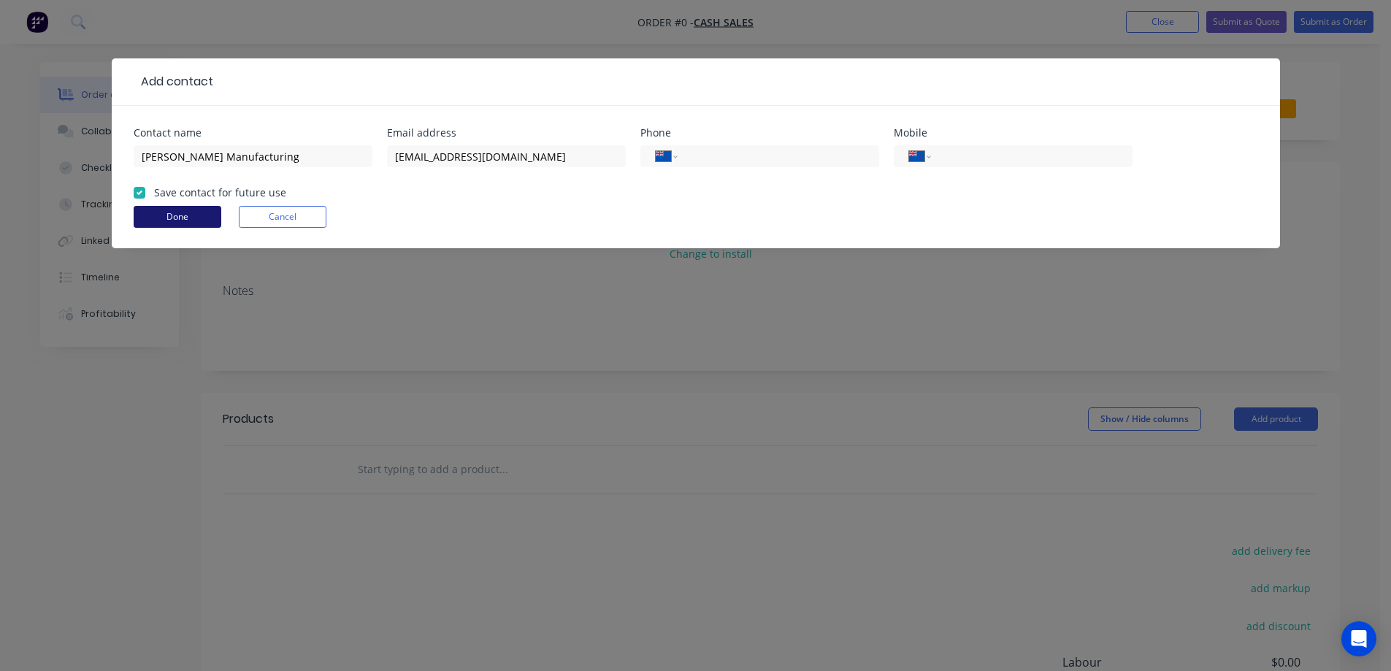
click at [202, 210] on button "Done" at bounding box center [178, 217] width 88 height 22
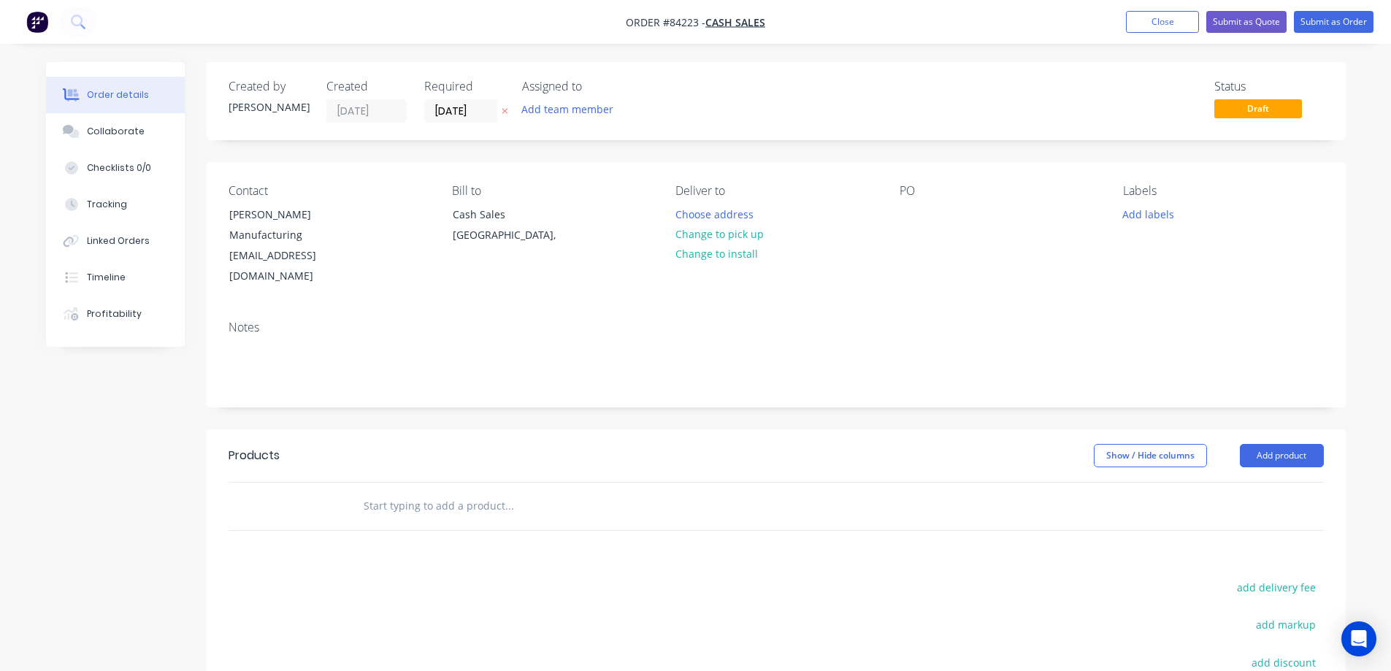
click at [505, 112] on icon at bounding box center [505, 112] width 6 height 6
click at [702, 218] on button "Choose address" at bounding box center [714, 214] width 93 height 20
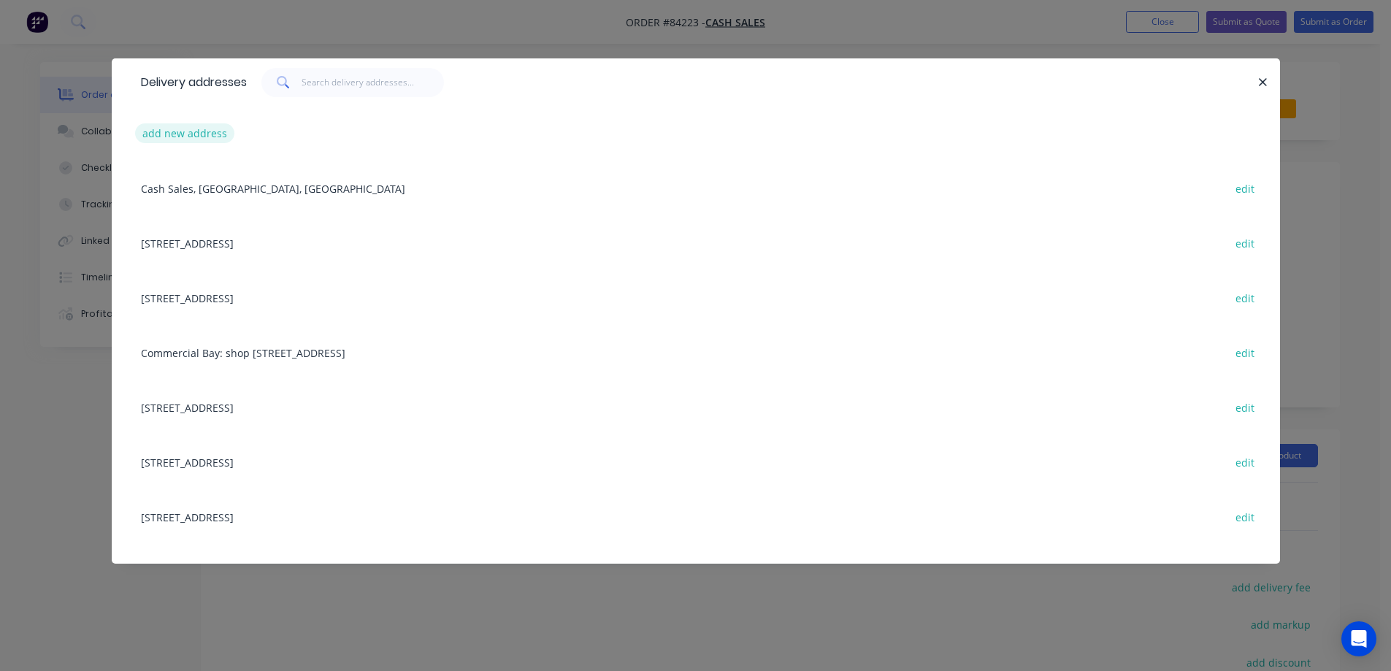
click at [197, 134] on button "add new address" at bounding box center [185, 133] width 100 height 20
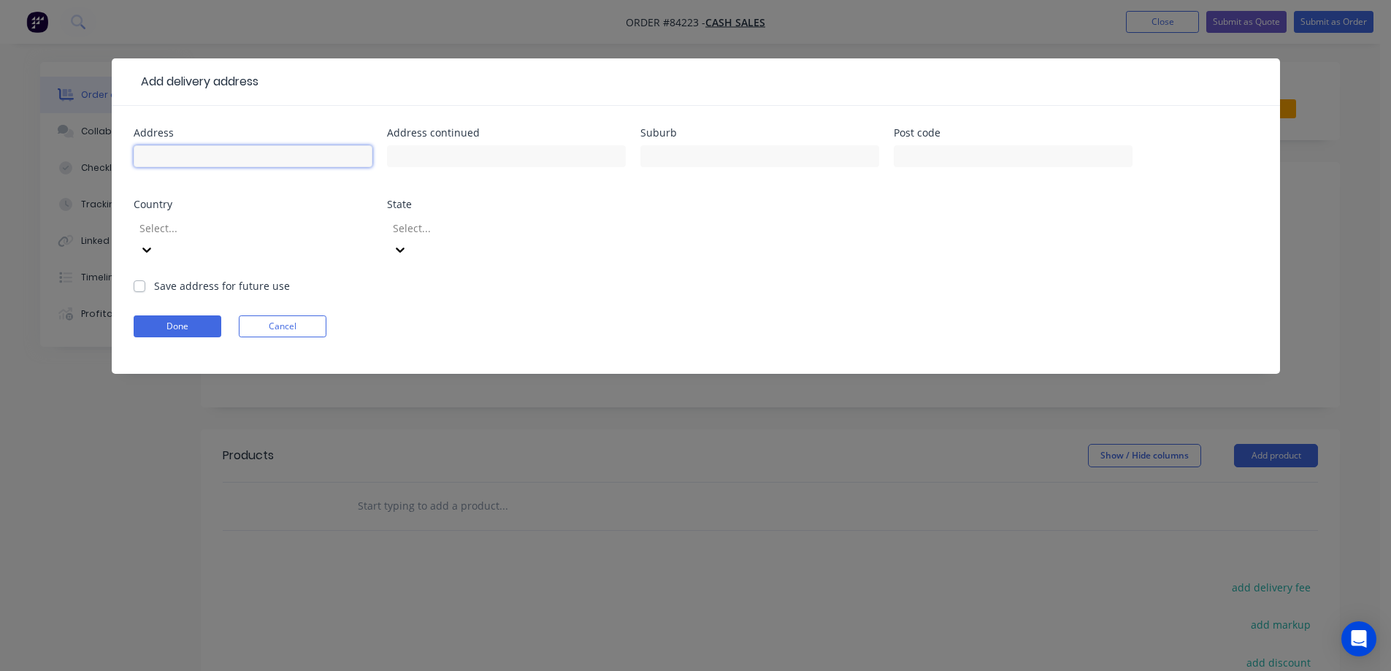
click at [194, 151] on input "text" at bounding box center [253, 156] width 239 height 22
paste input "[STREET_ADDRESS]"
click at [286, 160] on input "[STREET_ADDRESS]" at bounding box center [253, 156] width 239 height 22
type input "[STREET_ADDRESS]"
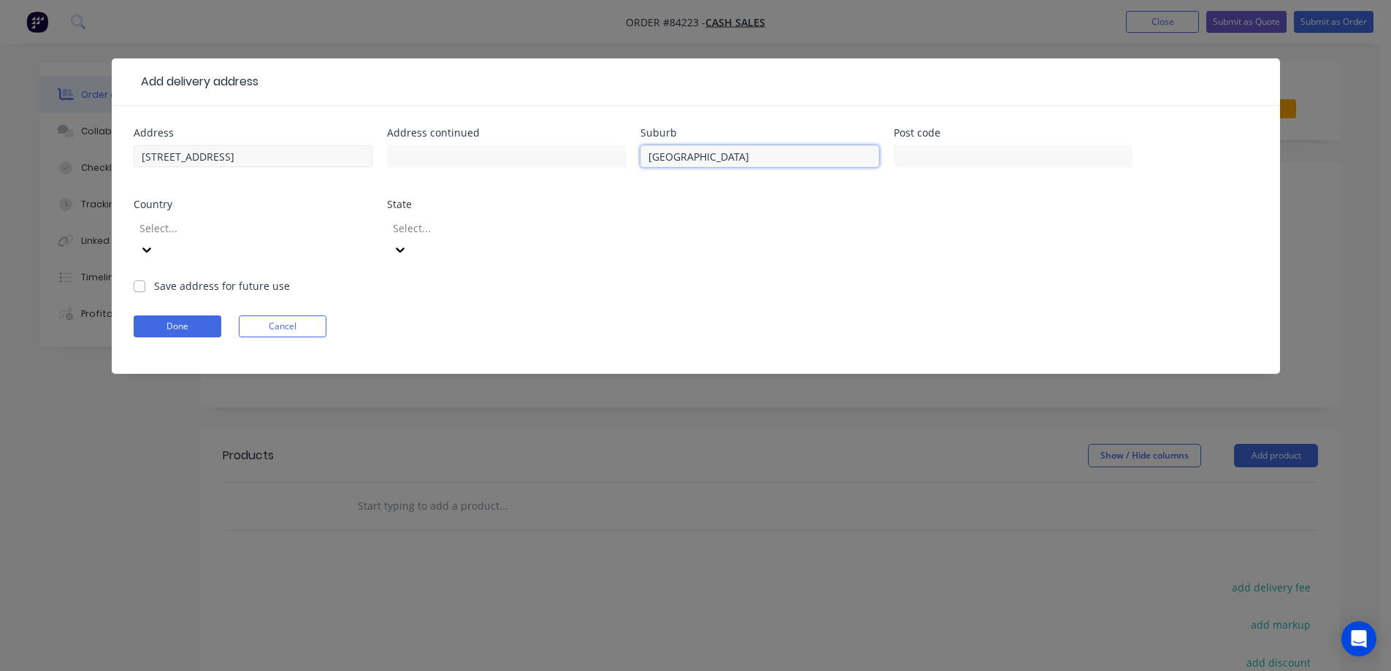
type input "[GEOGRAPHIC_DATA]"
click at [291, 158] on input "[STREET_ADDRESS]" at bounding box center [253, 156] width 239 height 22
type input "[STREET_ADDRESS] ,"
type input "1023"
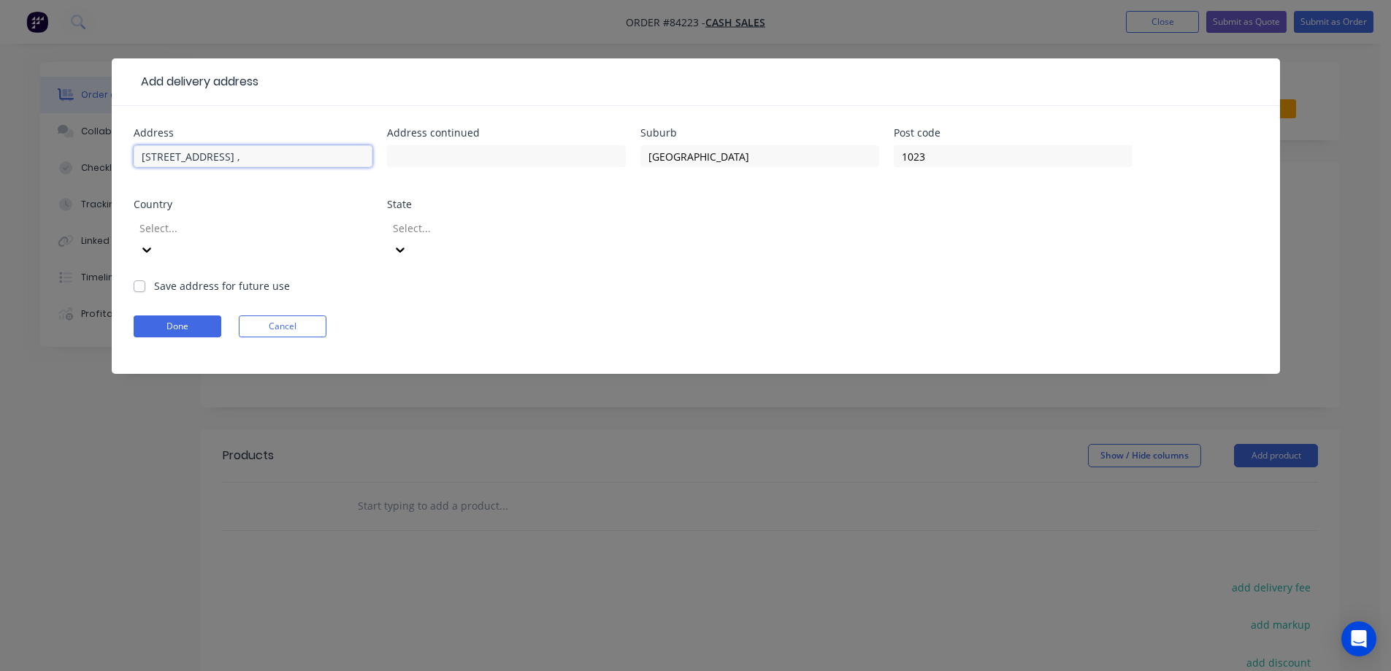
click at [234, 158] on input "[STREET_ADDRESS] ," at bounding box center [253, 156] width 239 height 22
type input "[STREET_ADDRESS] ,"
type input "Grafton"
click at [310, 151] on input "[STREET_ADDRESS] ," at bounding box center [253, 156] width 239 height 22
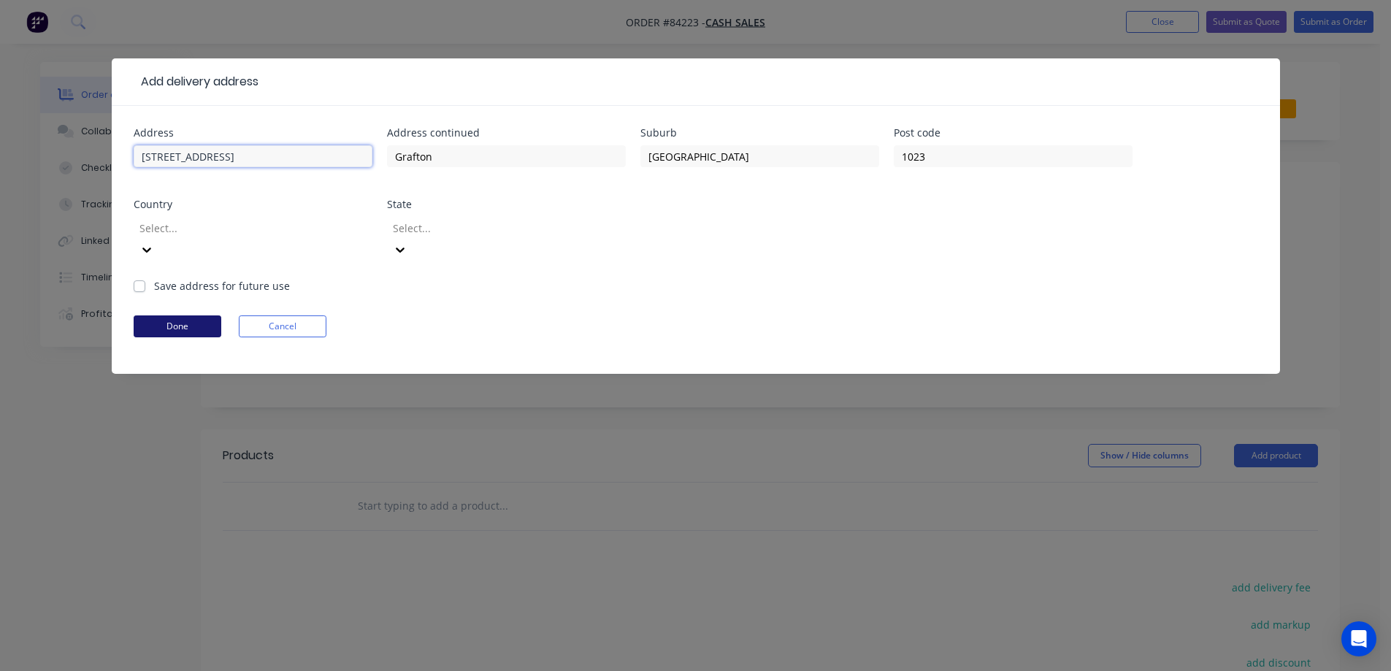
type input "[STREET_ADDRESS]"
click at [156, 316] on button "Done" at bounding box center [178, 327] width 88 height 22
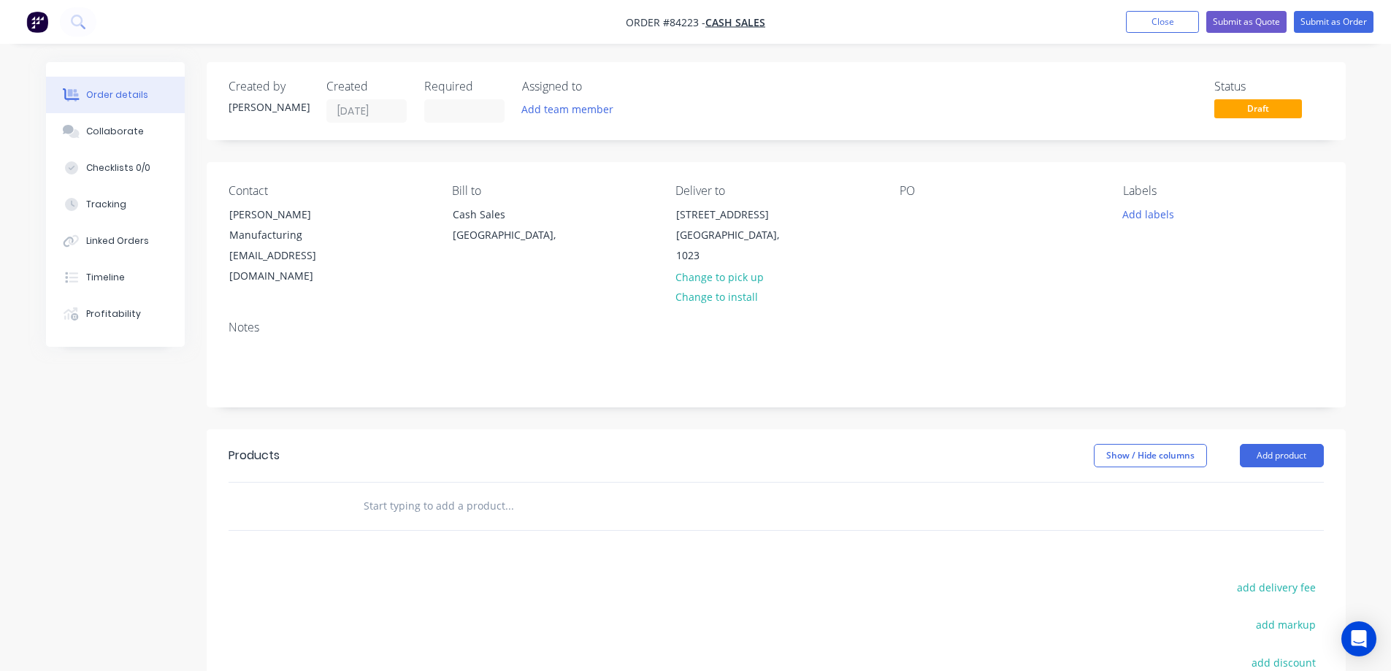
drag, startPoint x: 308, startPoint y: 214, endPoint x: 373, endPoint y: 229, distance: 66.6
click at [373, 229] on div "Contact [PERSON_NAME] Manufacturing [EMAIL_ADDRESS][DOMAIN_NAME]" at bounding box center [329, 235] width 200 height 103
click at [338, 236] on div "[PERSON_NAME] Manufacturing" at bounding box center [289, 225] width 121 height 41
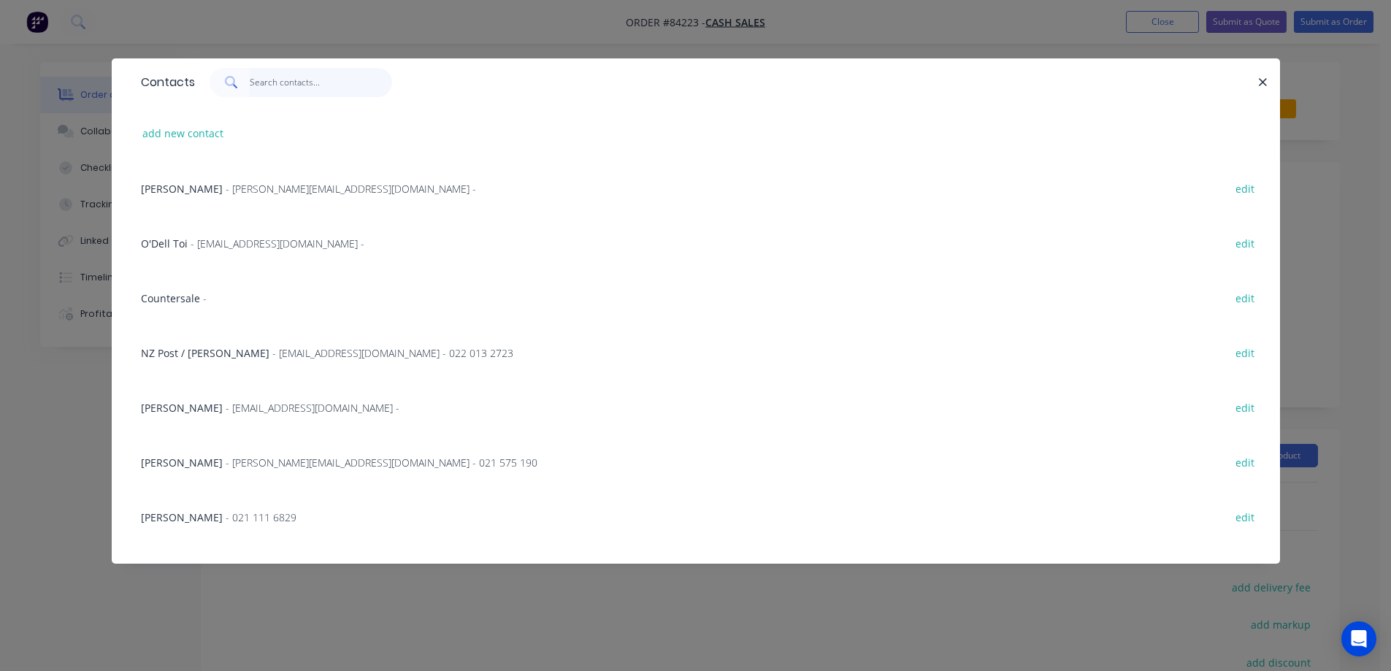
click at [280, 82] on input "text" at bounding box center [321, 82] width 142 height 29
paste input "[PERSON_NAME] Manufacturing"
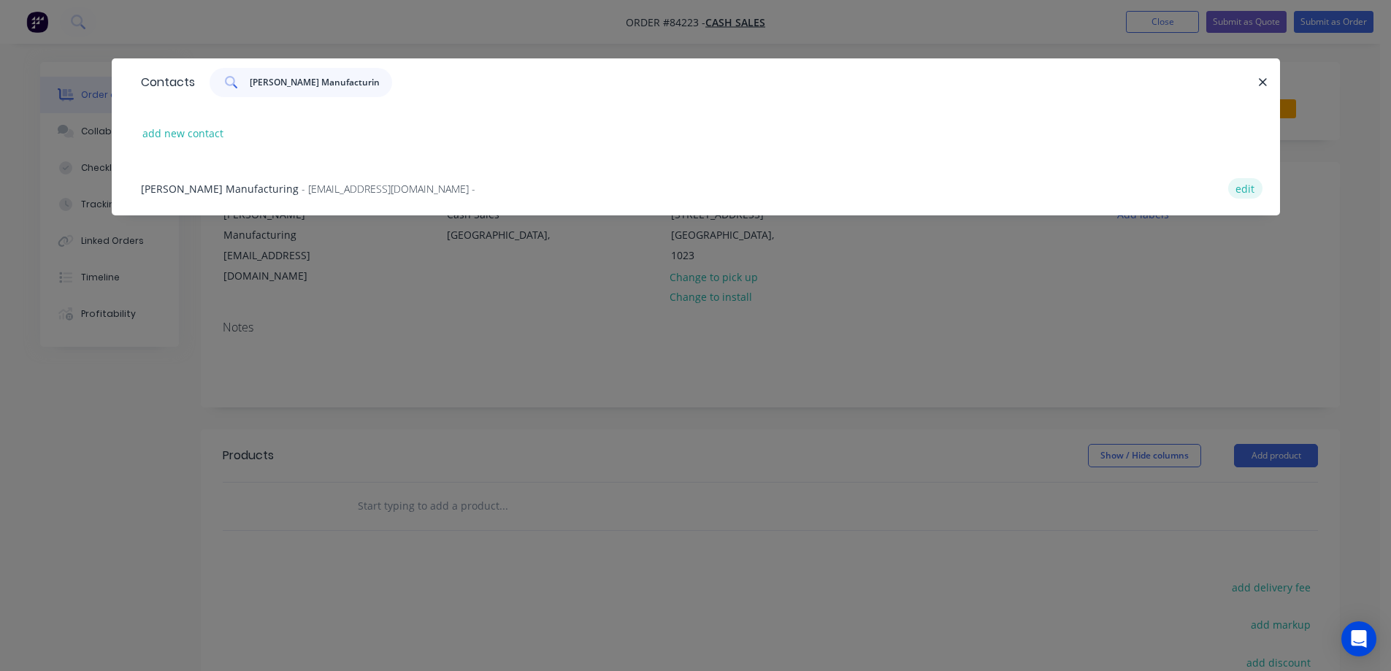
type input "[PERSON_NAME] Manufacturing"
click at [1249, 181] on button "edit" at bounding box center [1246, 188] width 34 height 20
select select "NZ"
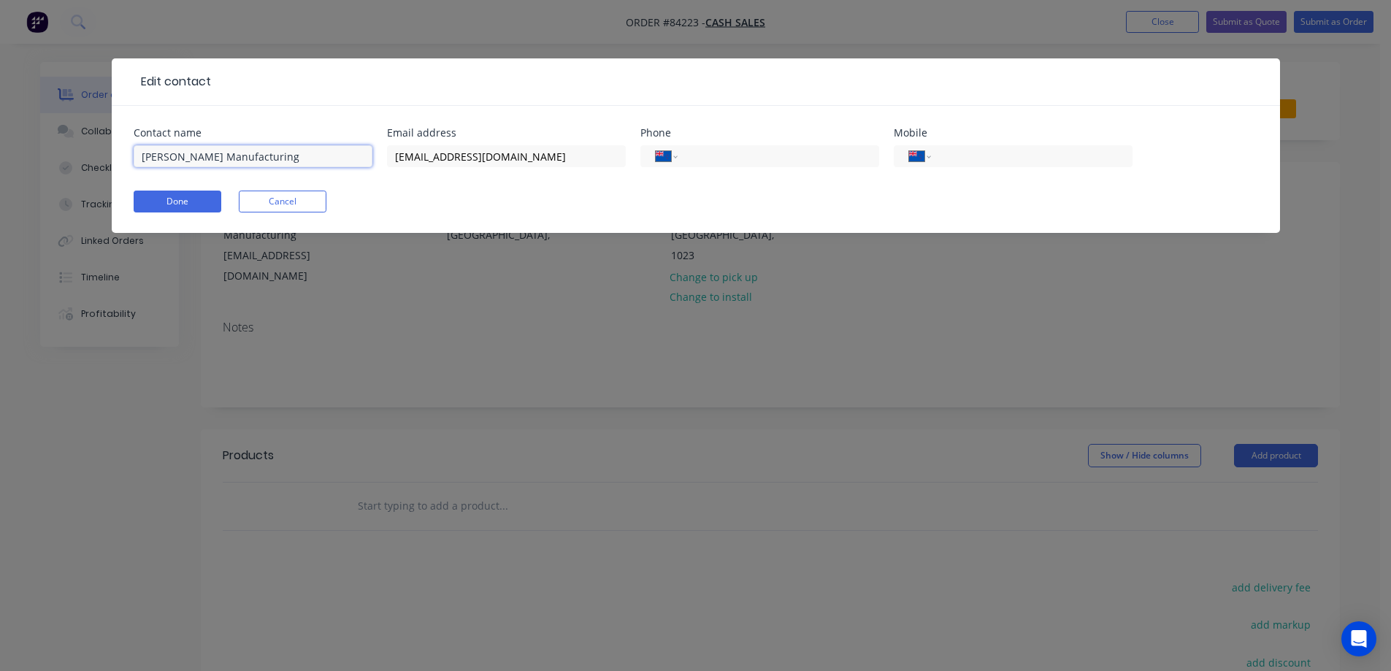
click at [240, 159] on input "[PERSON_NAME] Manufacturing" at bounding box center [253, 156] width 239 height 22
click at [234, 160] on input "[PERSON_NAME] Manufacturing" at bounding box center [253, 156] width 239 height 22
paste input "EGENT"
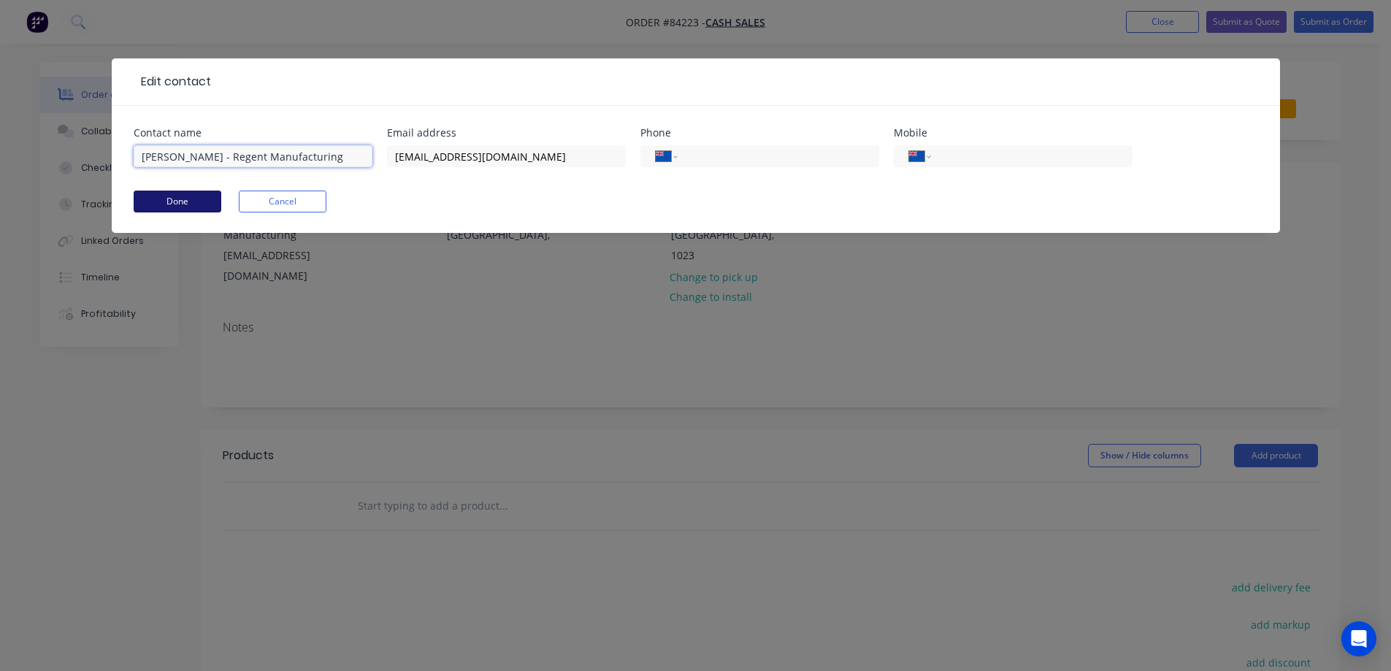
type input "[PERSON_NAME] - Regent Manufacturing"
click at [204, 191] on button "Done" at bounding box center [178, 202] width 88 height 22
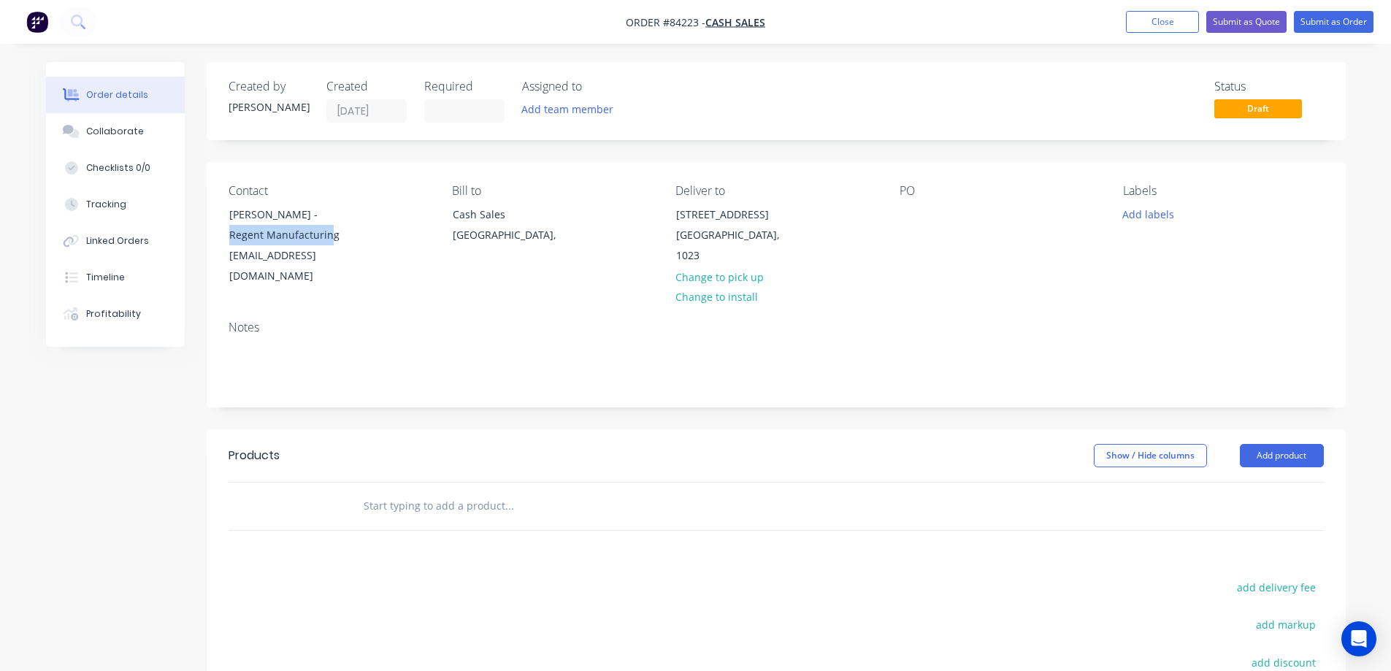
drag, startPoint x: 310, startPoint y: 213, endPoint x: 364, endPoint y: 240, distance: 60.1
click at [364, 239] on div "Contact [PERSON_NAME] - Regent Manufacturing [EMAIL_ADDRESS][DOMAIN_NAME]" at bounding box center [329, 235] width 200 height 103
click at [901, 215] on div at bounding box center [911, 214] width 23 height 21
paste div
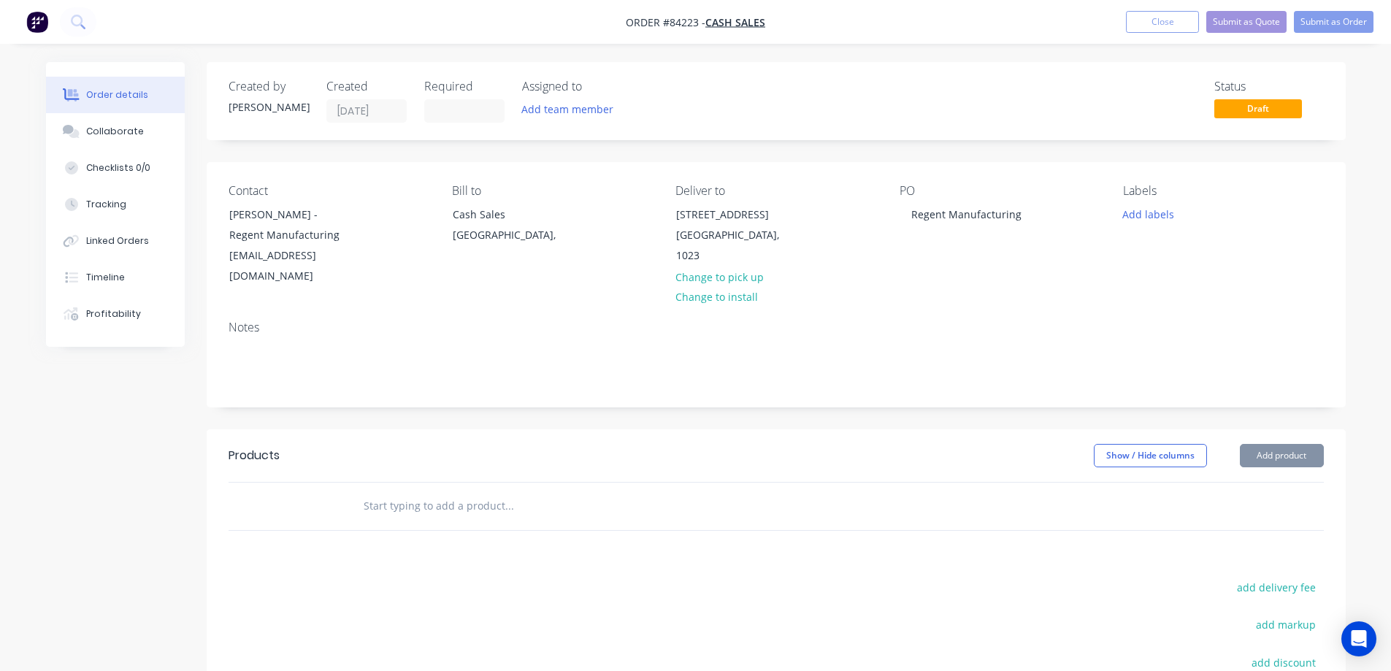
click at [473, 492] on input "text" at bounding box center [509, 506] width 292 height 29
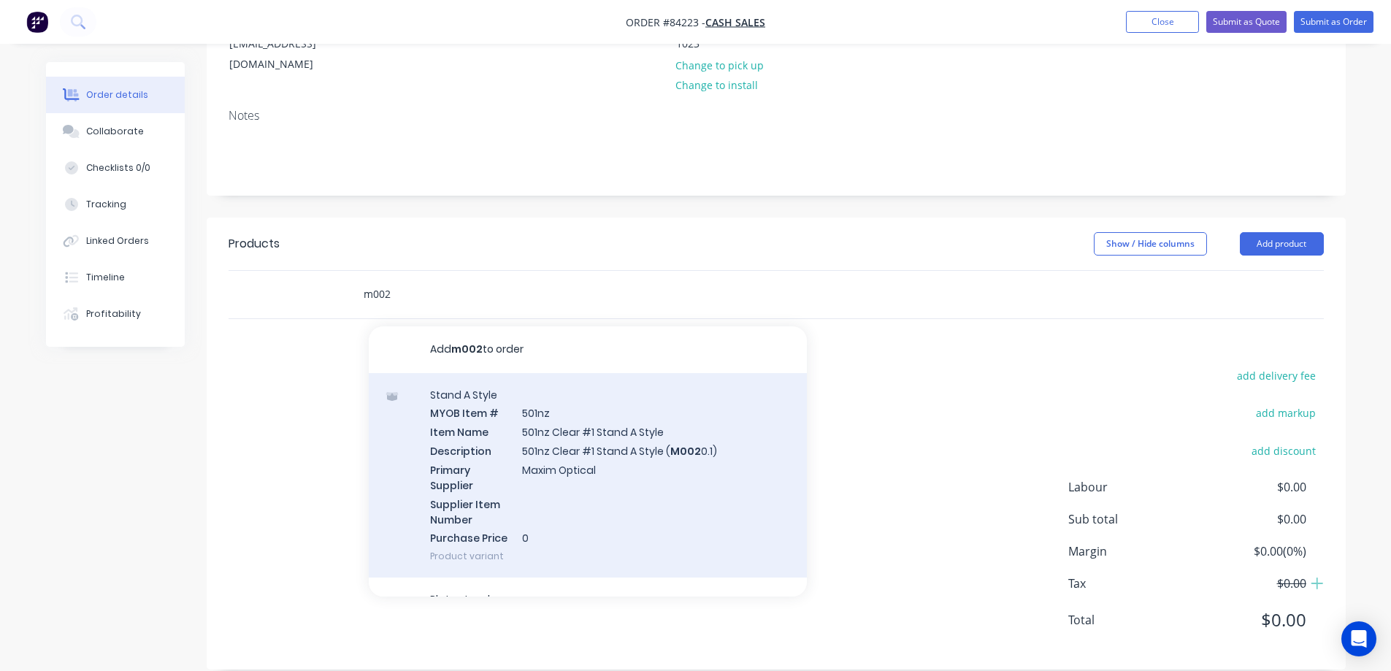
scroll to position [146, 0]
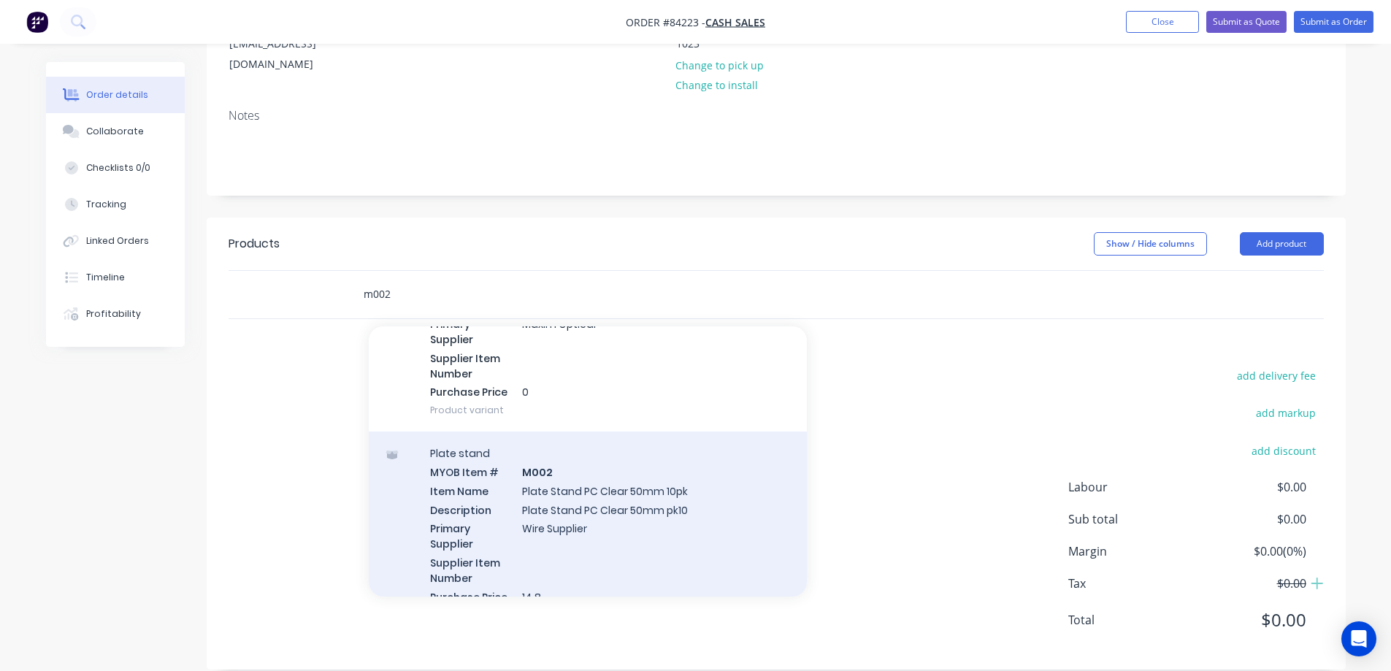
type input "m002"
click at [588, 459] on div "Plate stand MYOB Item # M002 Item Name Plate Stand PC Clear 50mm 10pk Descripti…" at bounding box center [588, 534] width 438 height 205
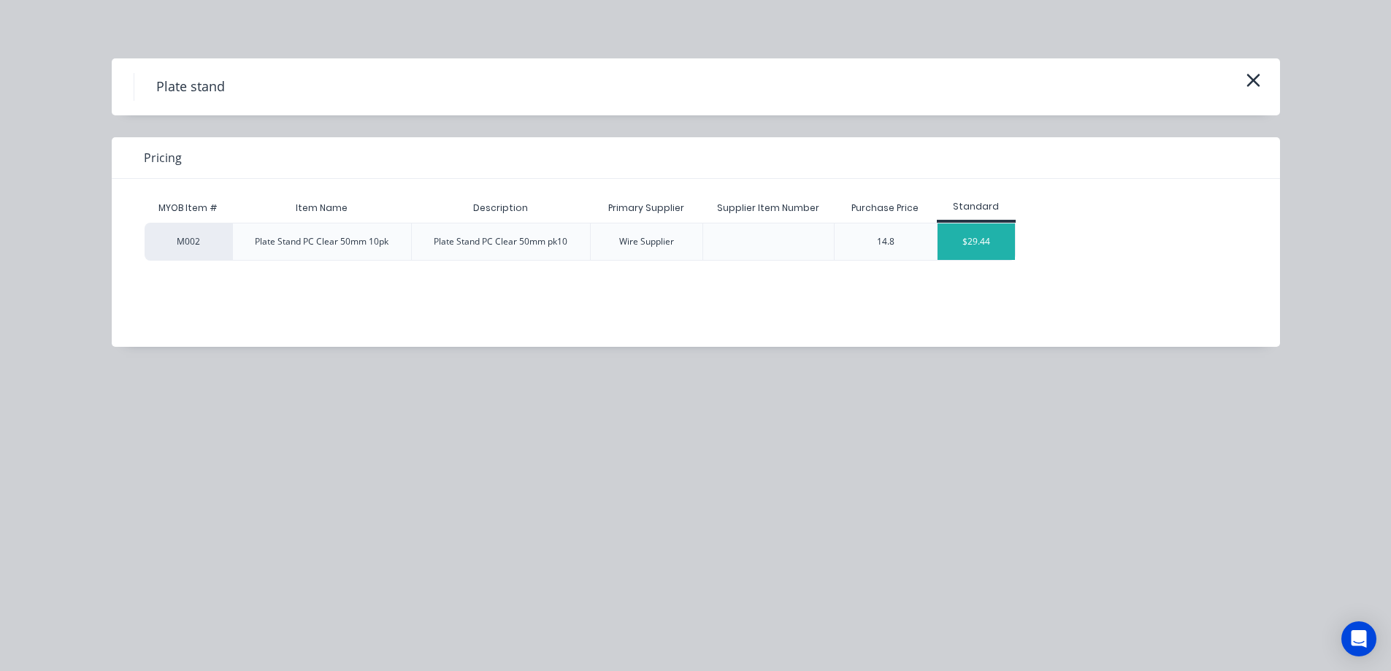
click at [961, 254] on div "$29.44" at bounding box center [977, 242] width 78 height 37
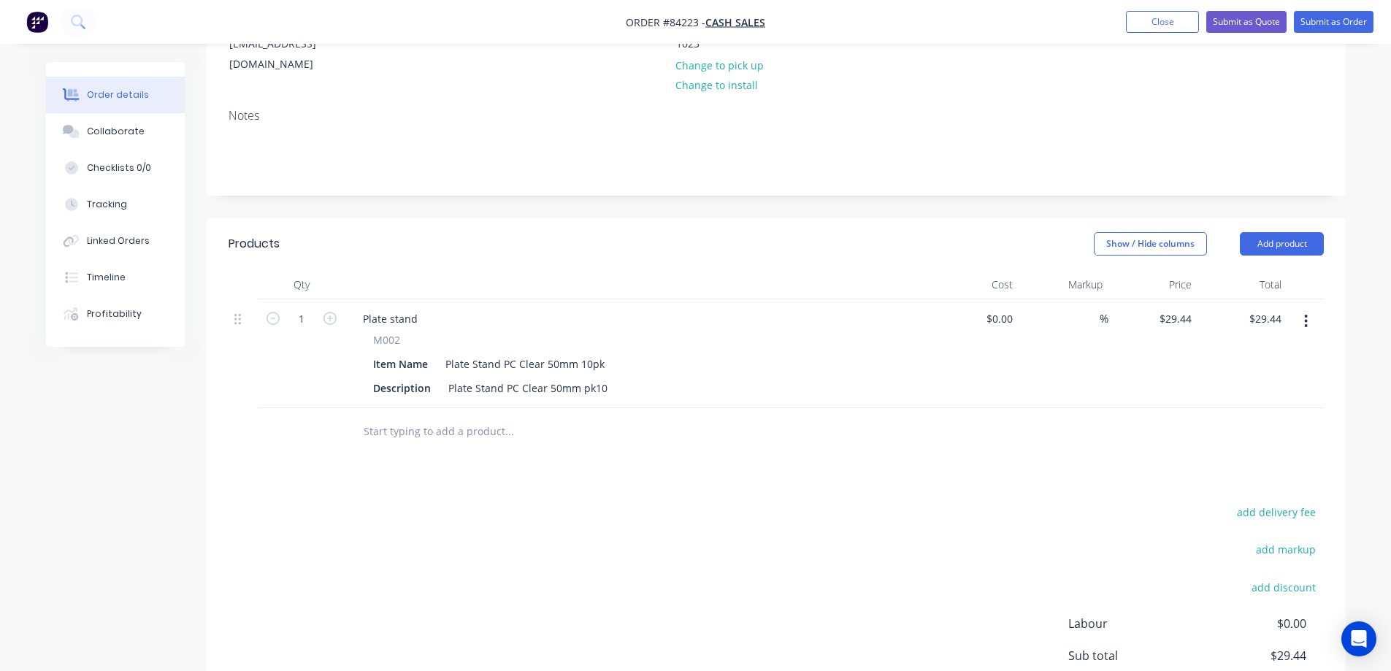
click at [399, 417] on input "text" at bounding box center [509, 431] width 292 height 29
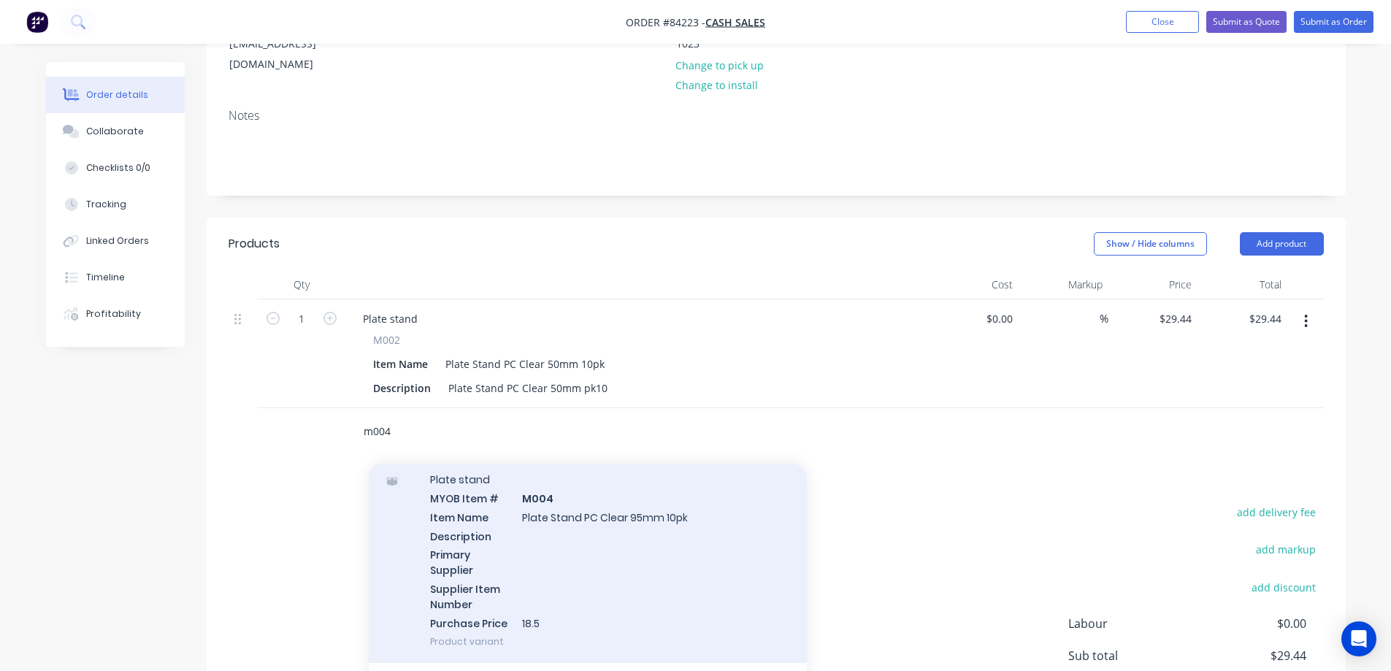
scroll to position [292, 0]
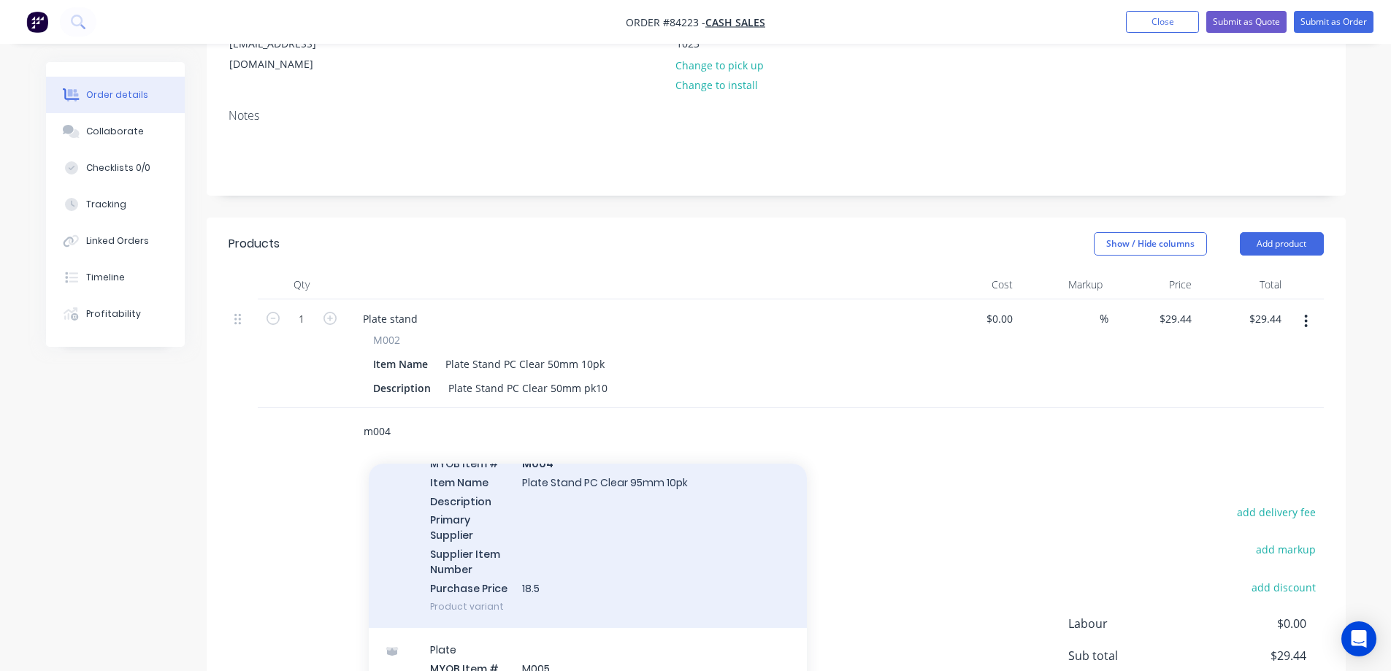
type input "m004"
click at [611, 543] on div "Plate stand MYOB Item # M004 Item Name Plate Stand PC Clear 95mm 10pk Descripti…" at bounding box center [588, 525] width 438 height 205
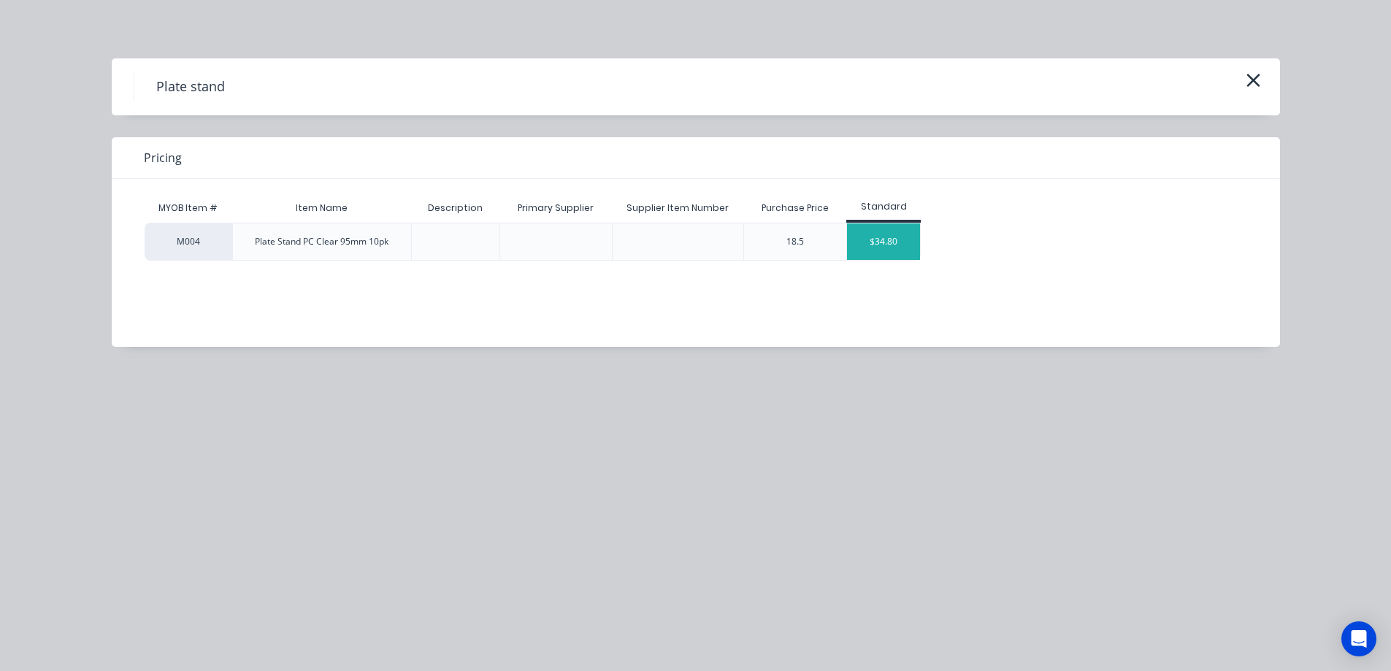
click at [868, 261] on div "MYOB Item # Item Name Description Primary Supplier Supplier Item Number Purchas…" at bounding box center [685, 252] width 1147 height 146
click at [870, 252] on div "$34.80" at bounding box center [883, 242] width 73 height 37
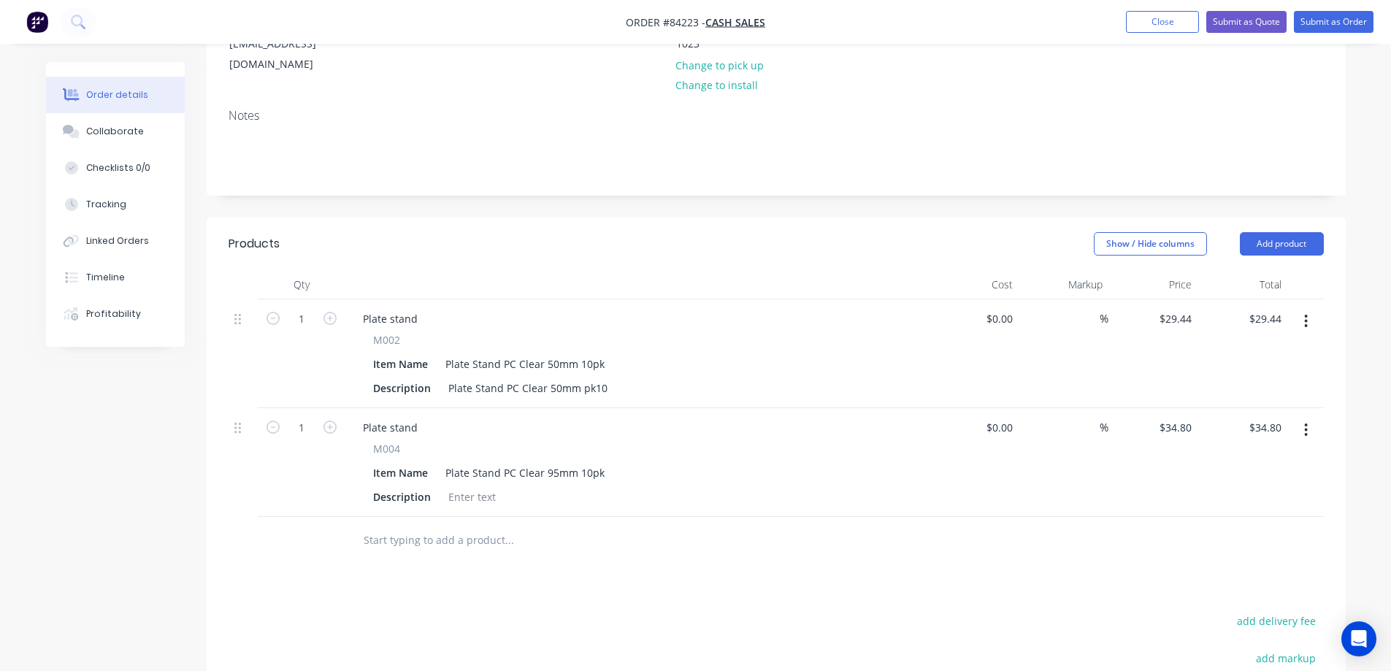
click at [405, 526] on input "text" at bounding box center [509, 540] width 292 height 29
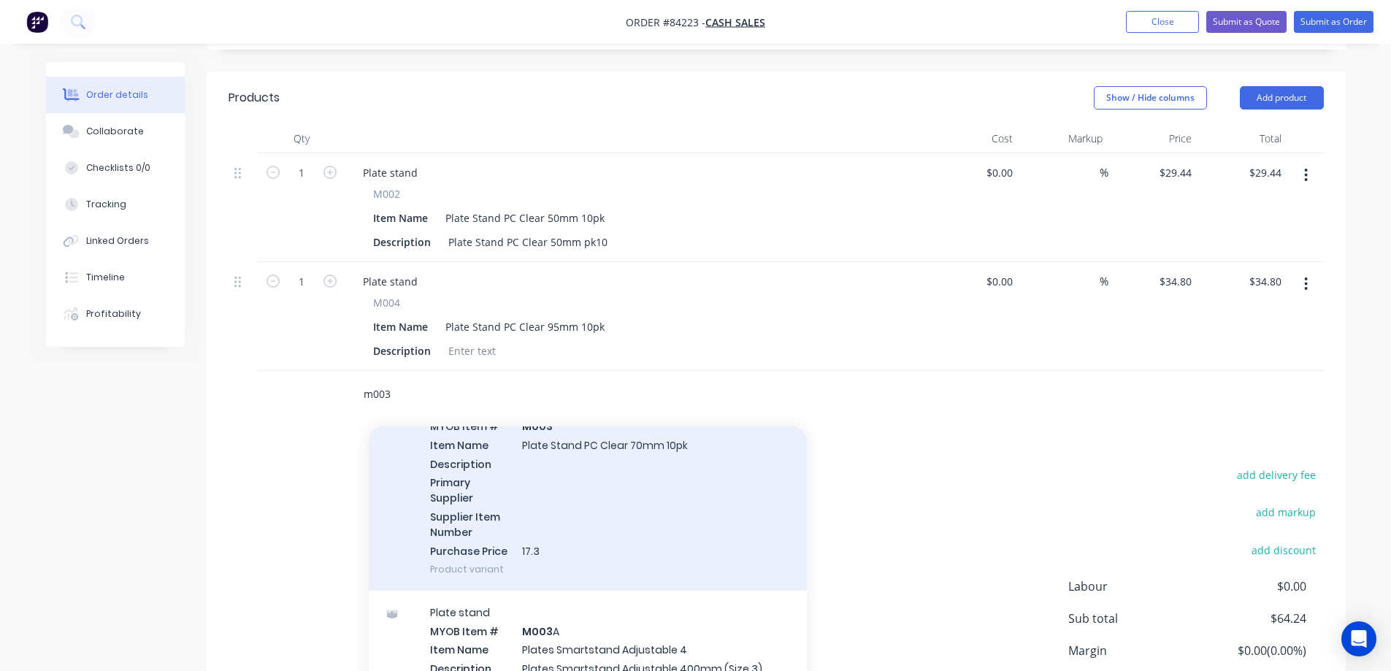
type input "m003"
click at [644, 470] on div "Plate stand MYOB Item # M003 Item Name Plate Stand PC Clear 70mm 10pk Descripti…" at bounding box center [588, 488] width 438 height 205
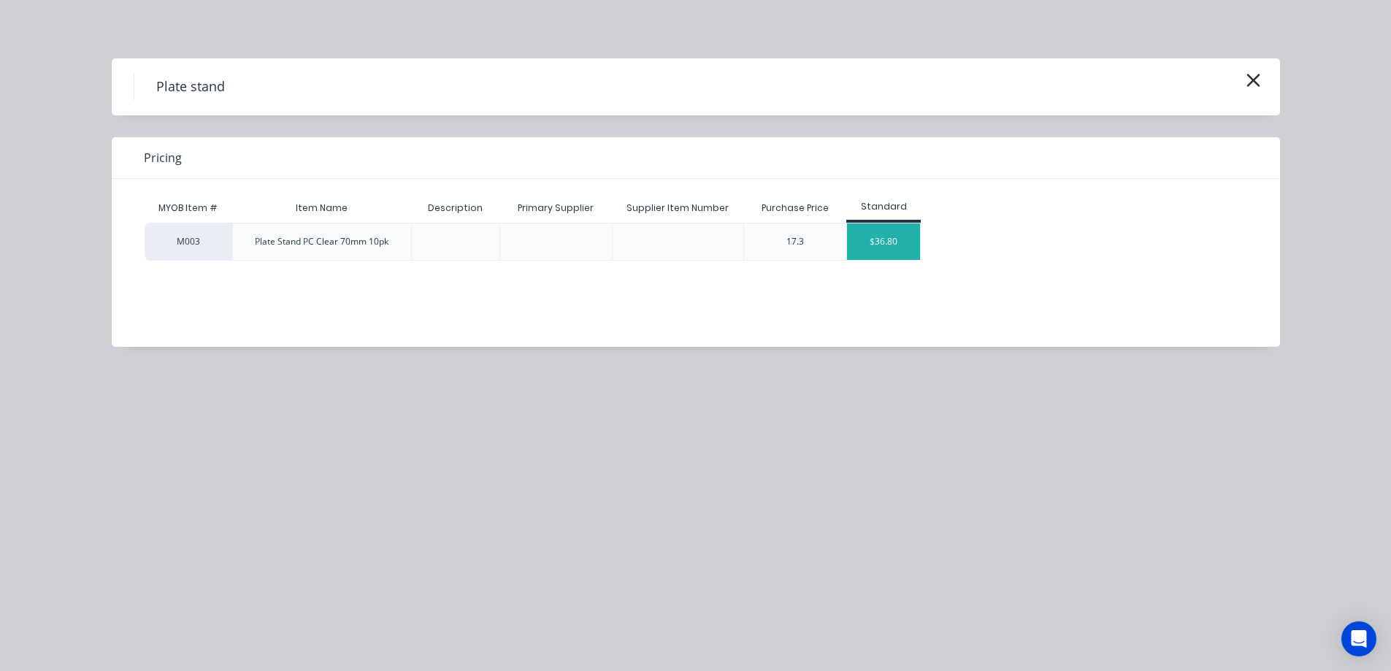
click at [900, 240] on div "$36.80" at bounding box center [883, 242] width 73 height 37
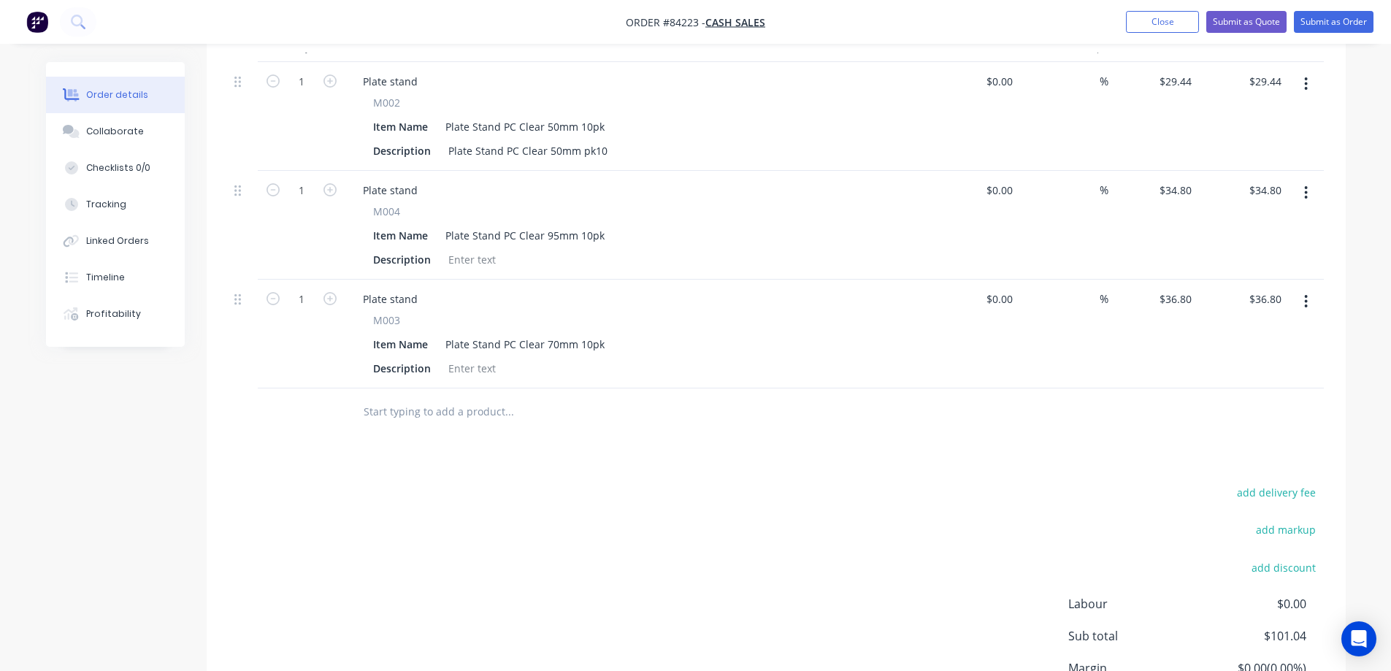
scroll to position [504, 0]
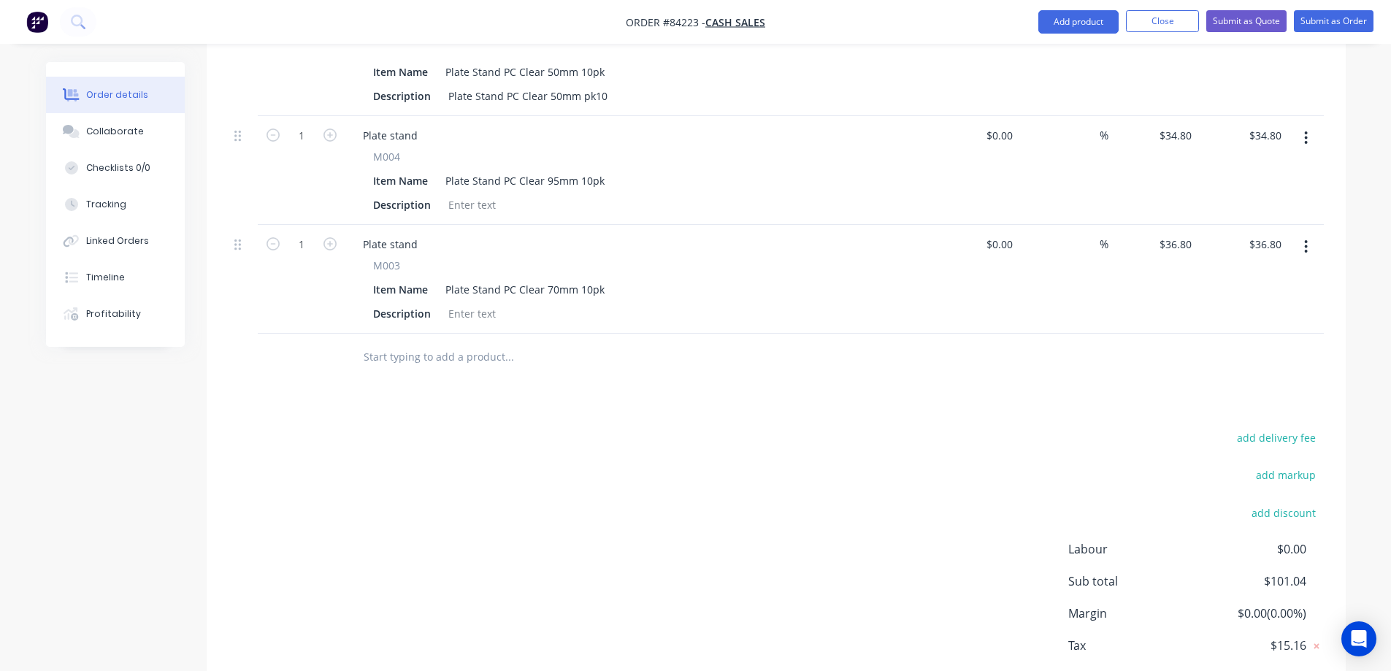
click at [436, 343] on input "text" at bounding box center [509, 357] width 292 height 29
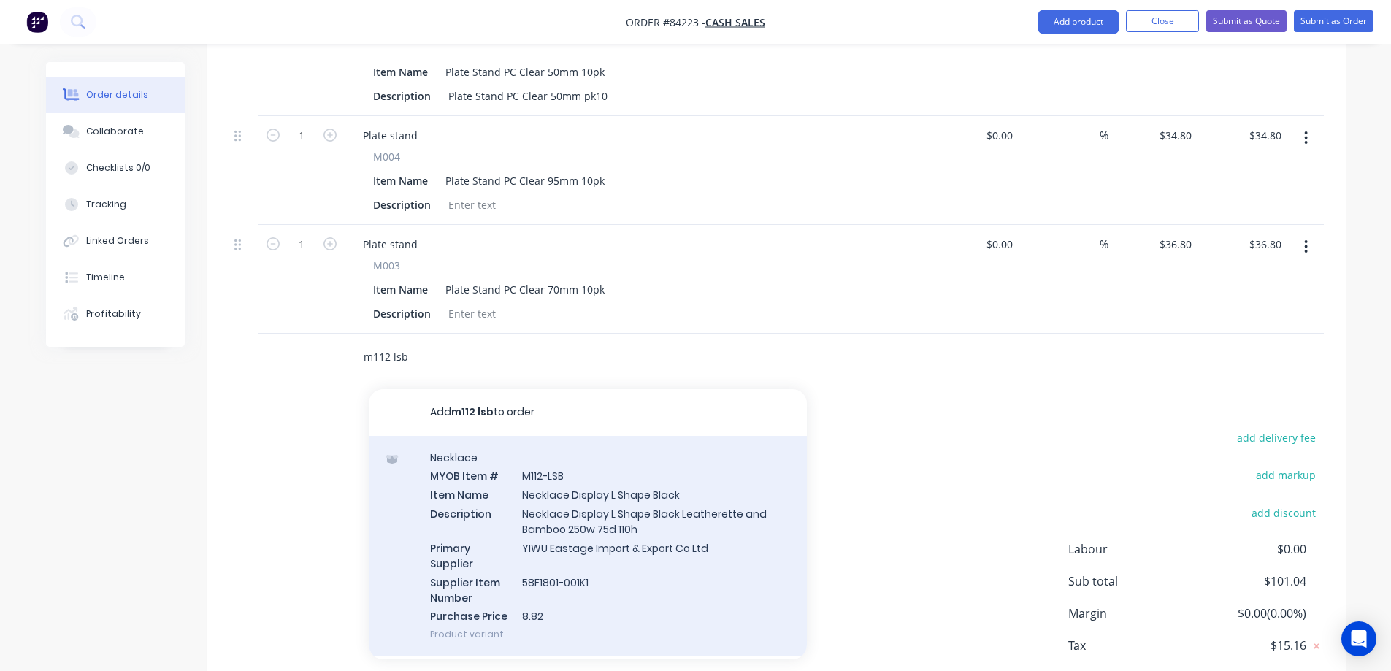
type input "m112 lsb"
click at [687, 554] on div "Necklace MYOB Item # M112-LSB Item Name Necklace Display L Shape Black Descript…" at bounding box center [588, 546] width 438 height 221
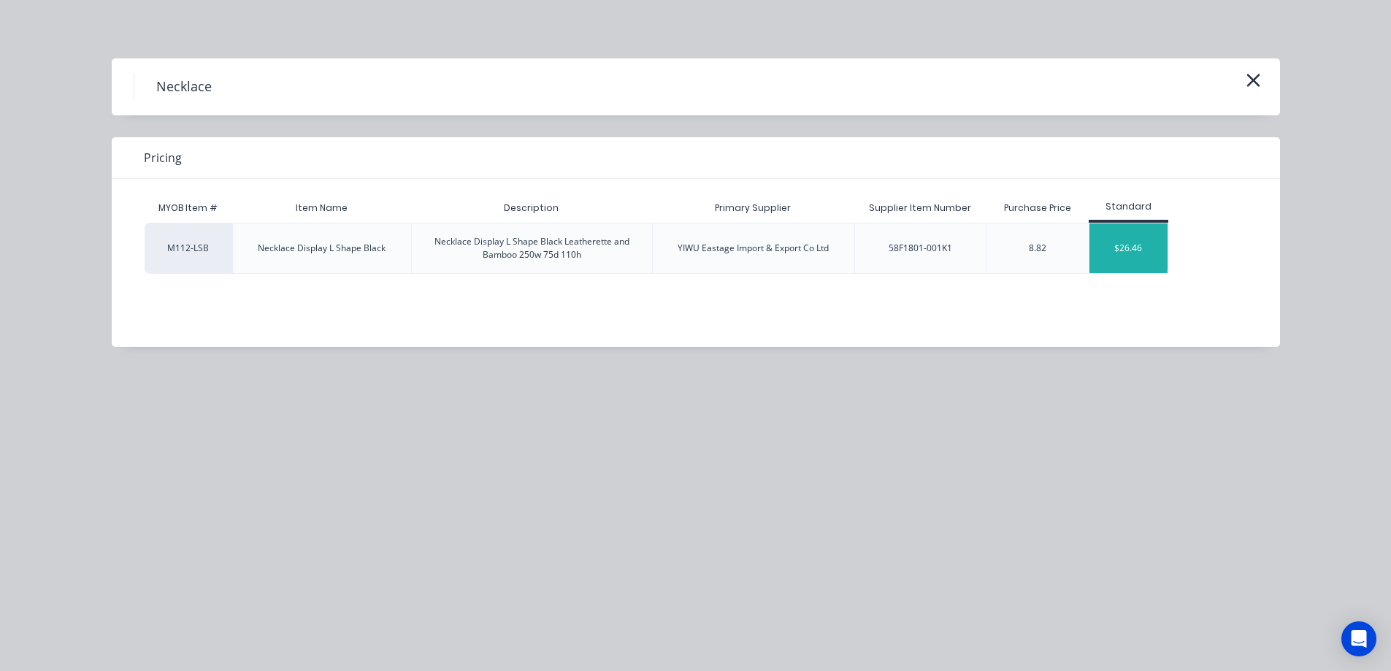
click at [1129, 241] on div "$26.46" at bounding box center [1129, 249] width 78 height 50
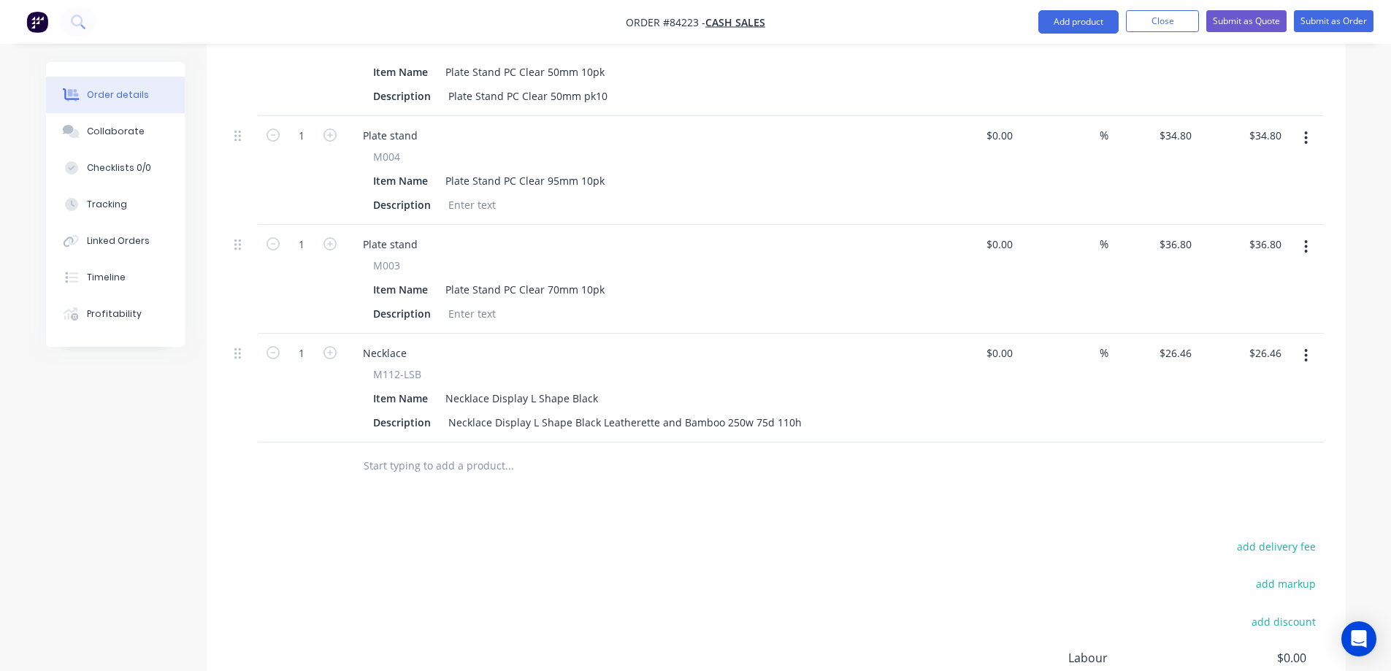
click at [464, 451] on input "text" at bounding box center [509, 465] width 292 height 29
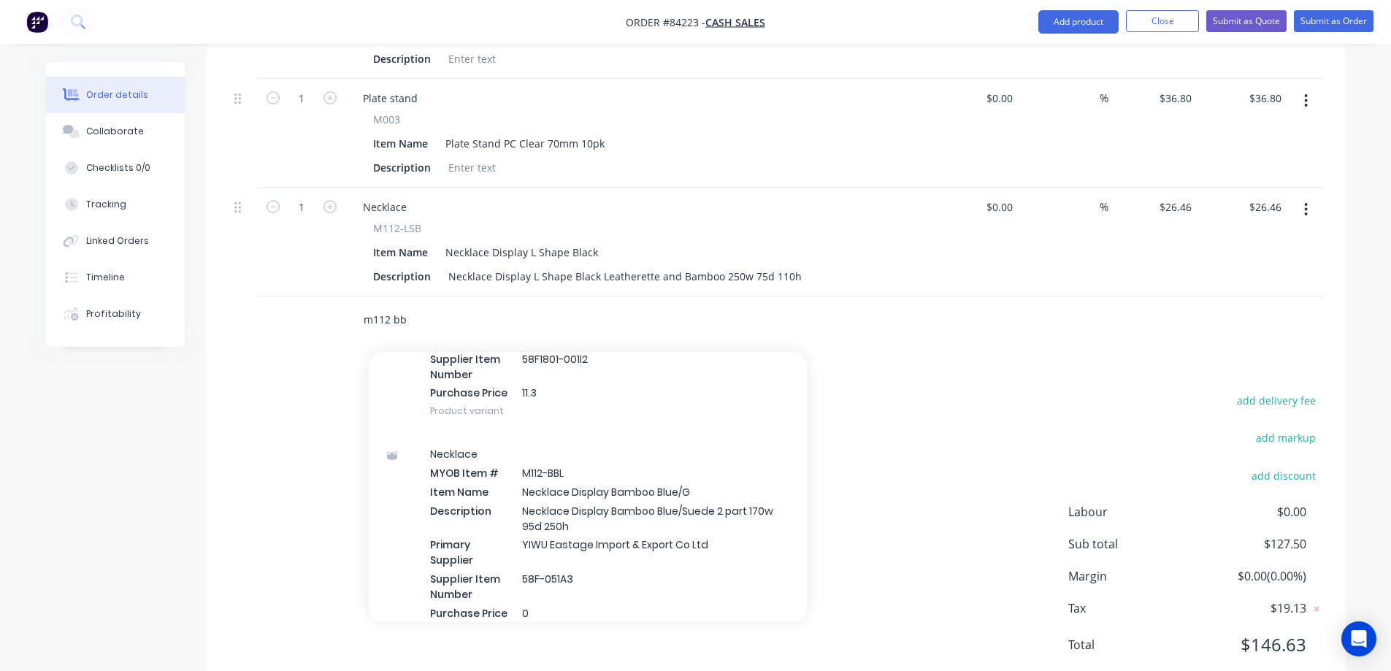
scroll to position [132, 0]
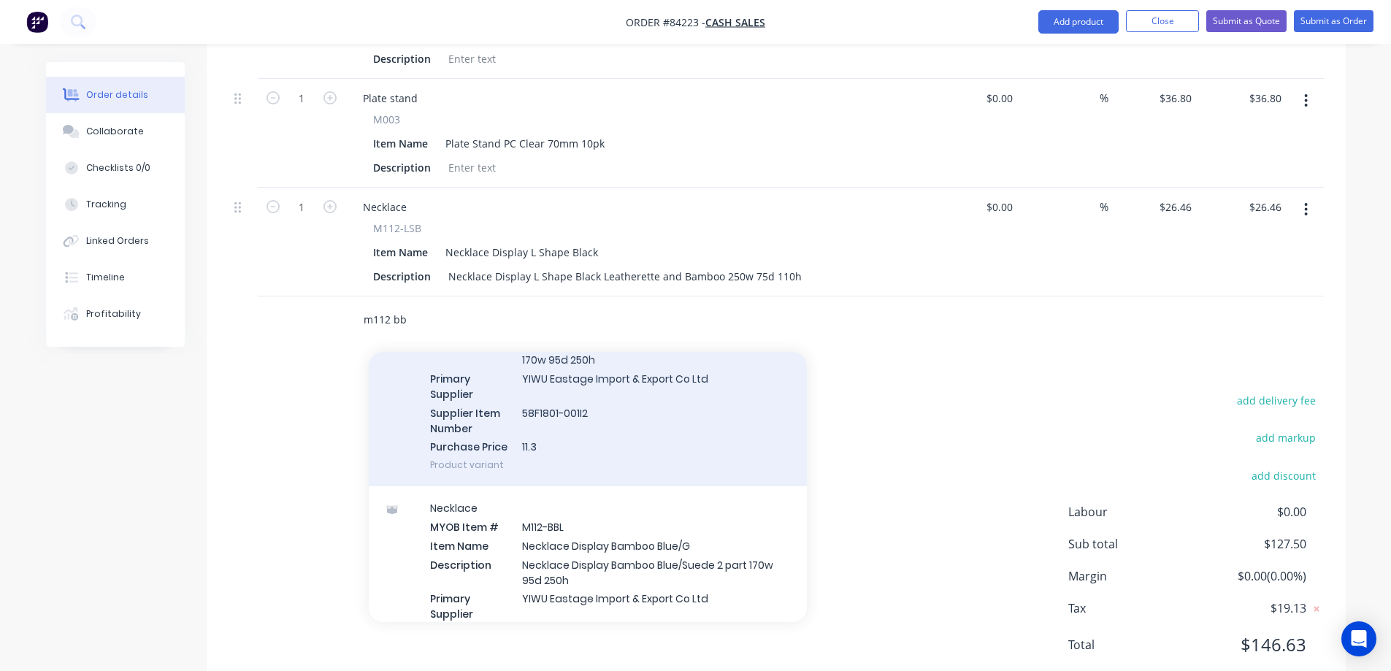
type input "m112 bb"
click at [643, 375] on div "Necklace MYOB Item # M112-BBL Item Name Necklace Display Bamboo Black Descripti…" at bounding box center [588, 377] width 438 height 221
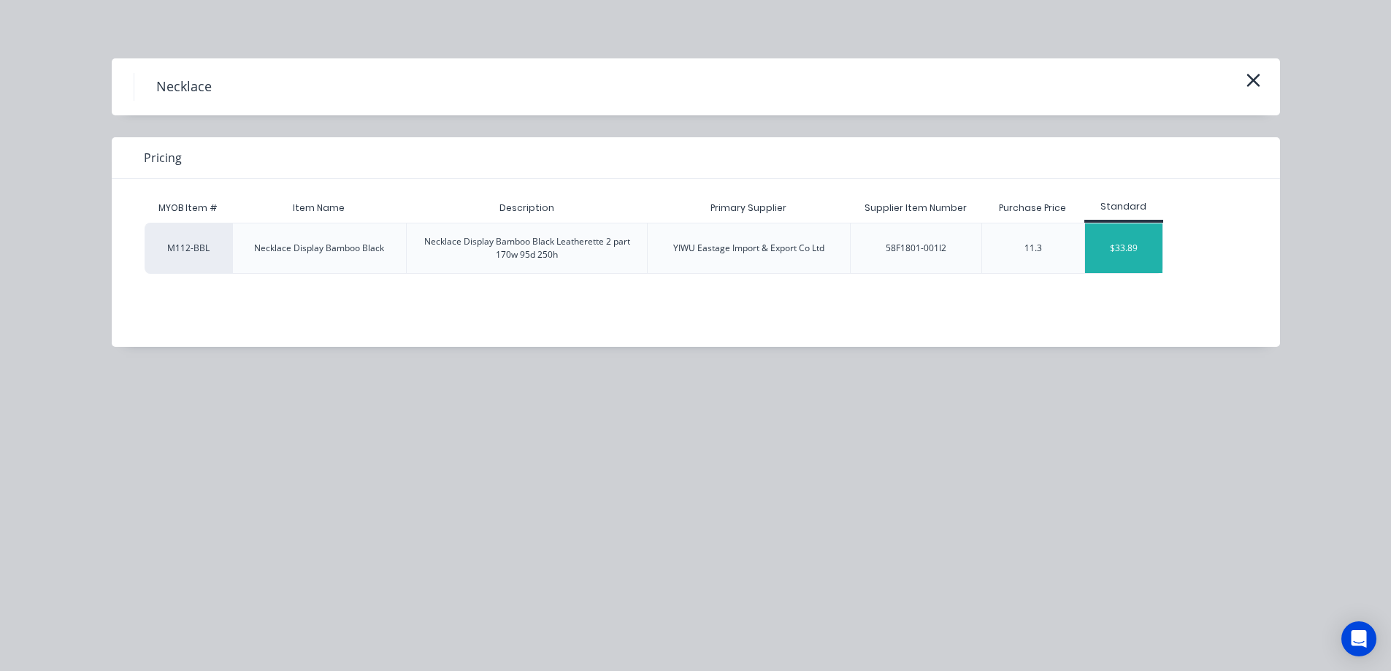
click at [1098, 256] on div "$33.89" at bounding box center [1124, 249] width 78 height 50
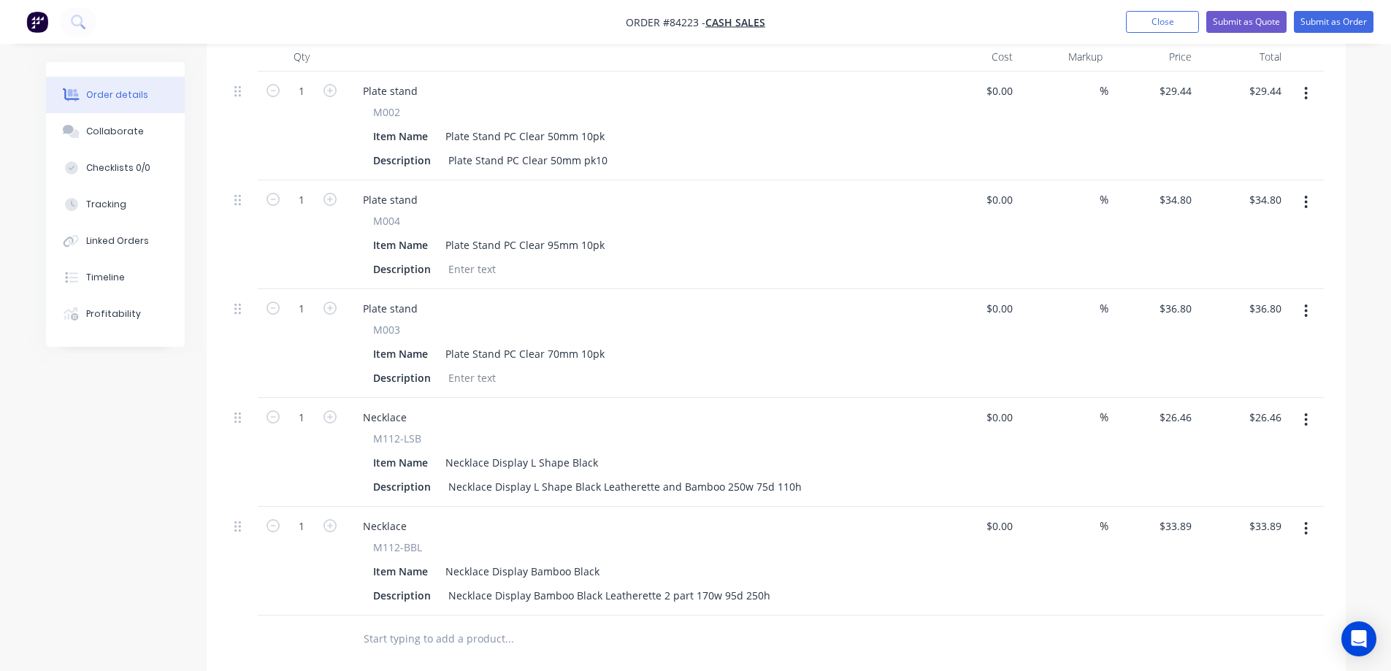
scroll to position [358, 0]
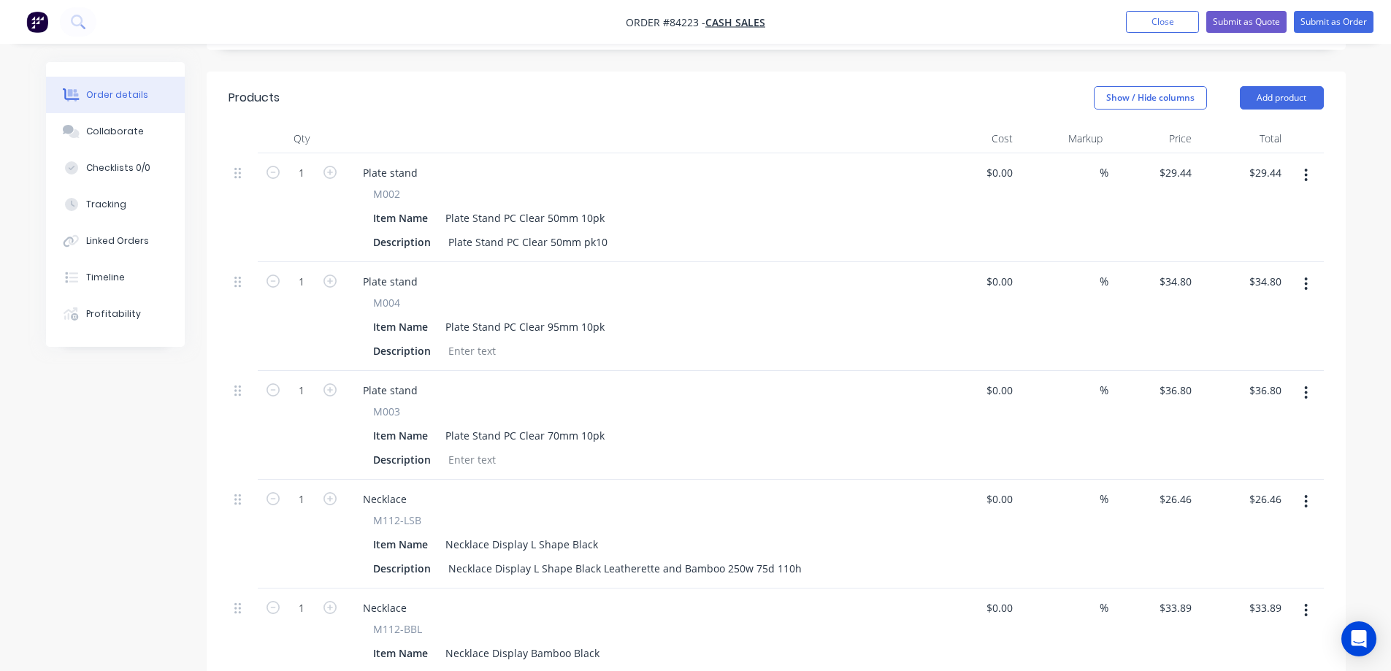
click at [386, 186] on span "M002" at bounding box center [386, 193] width 27 height 15
click at [386, 162] on div "Plate stand" at bounding box center [390, 172] width 78 height 21
paste div
click at [389, 295] on span "M004" at bounding box center [386, 302] width 27 height 15
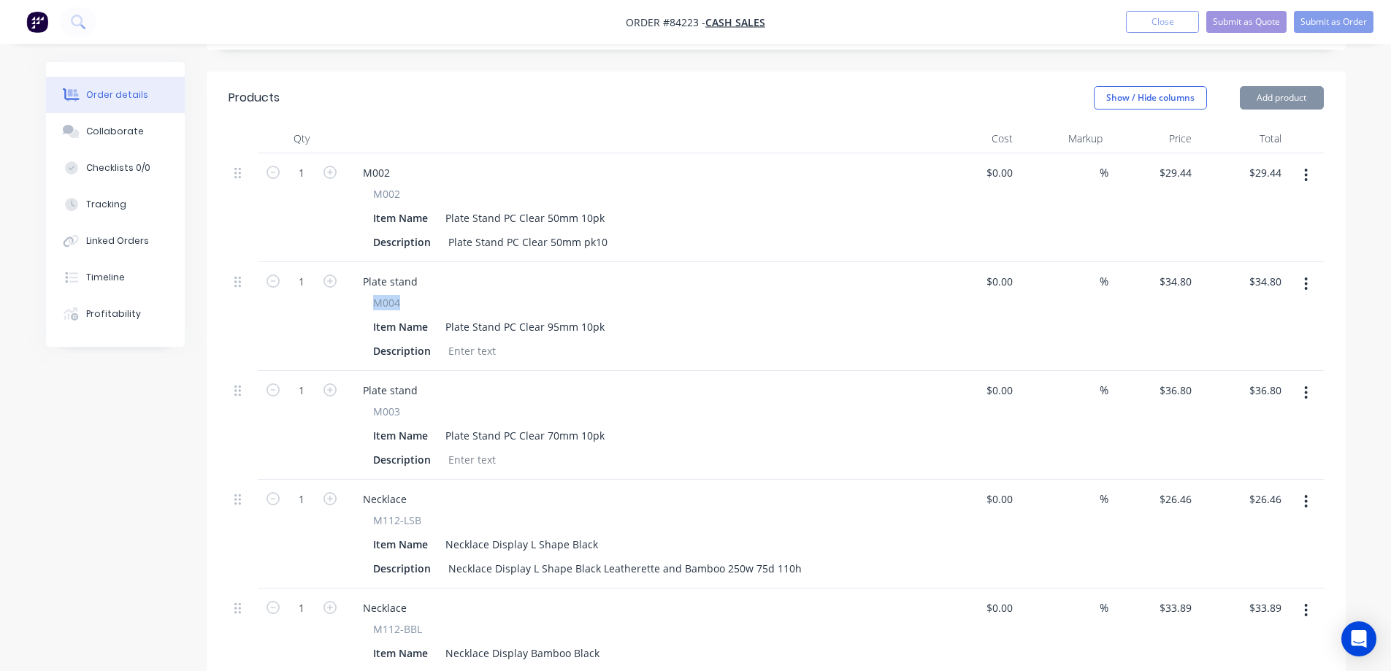
click at [389, 295] on span "M004" at bounding box center [386, 302] width 27 height 15
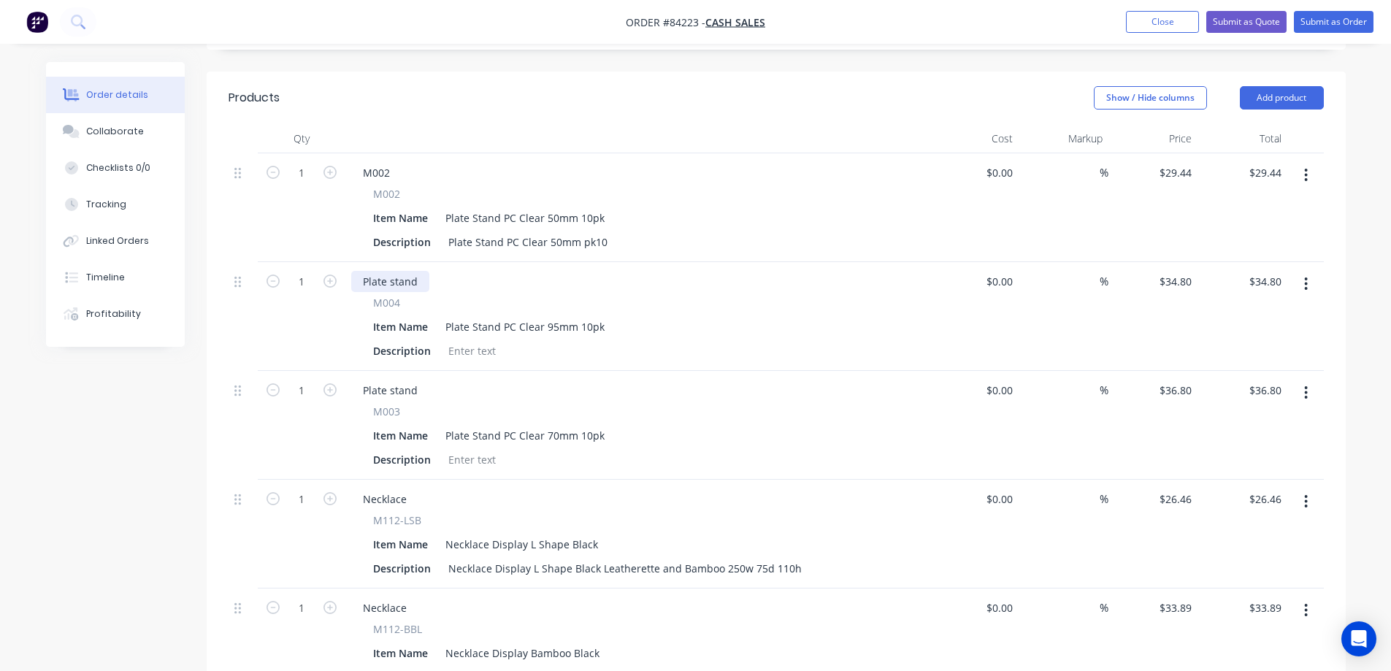
click at [389, 271] on div "Plate stand" at bounding box center [390, 281] width 78 height 21
paste div
click at [391, 404] on span "M003" at bounding box center [386, 411] width 27 height 15
click at [382, 380] on div "Plate stand" at bounding box center [390, 390] width 78 height 21
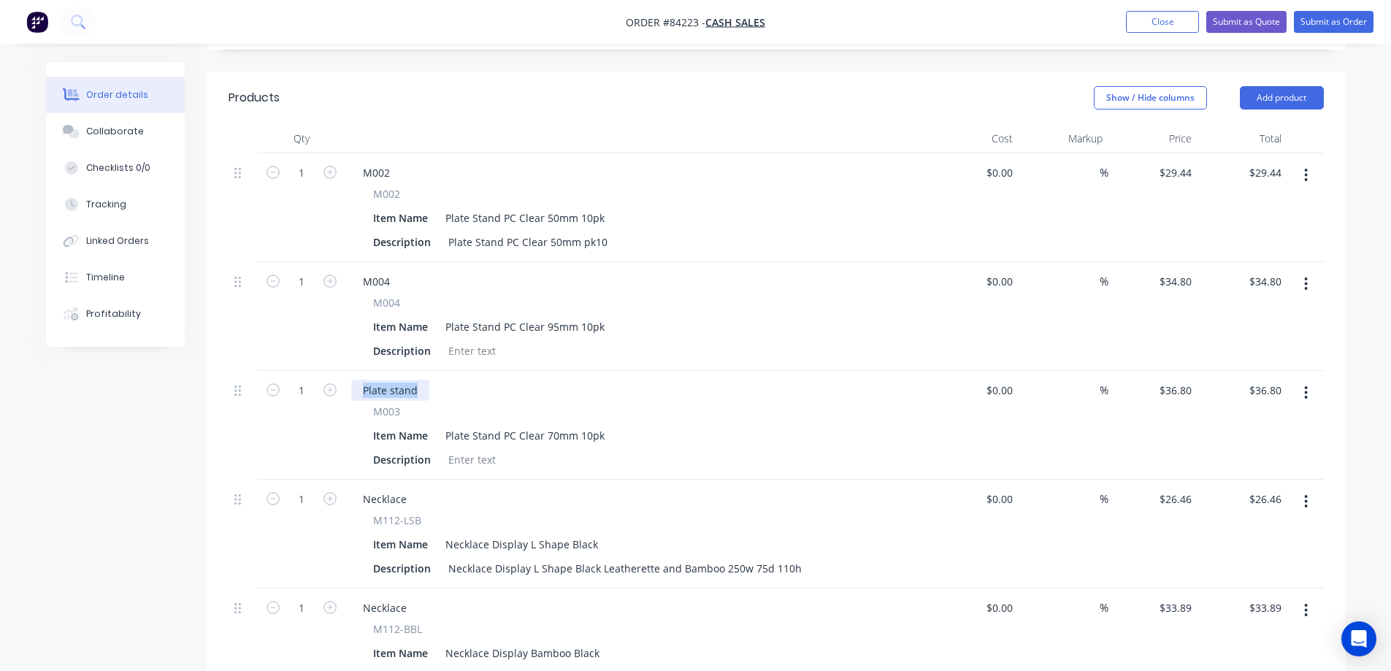
paste div
click at [389, 513] on span "M112-LSB" at bounding box center [397, 520] width 48 height 15
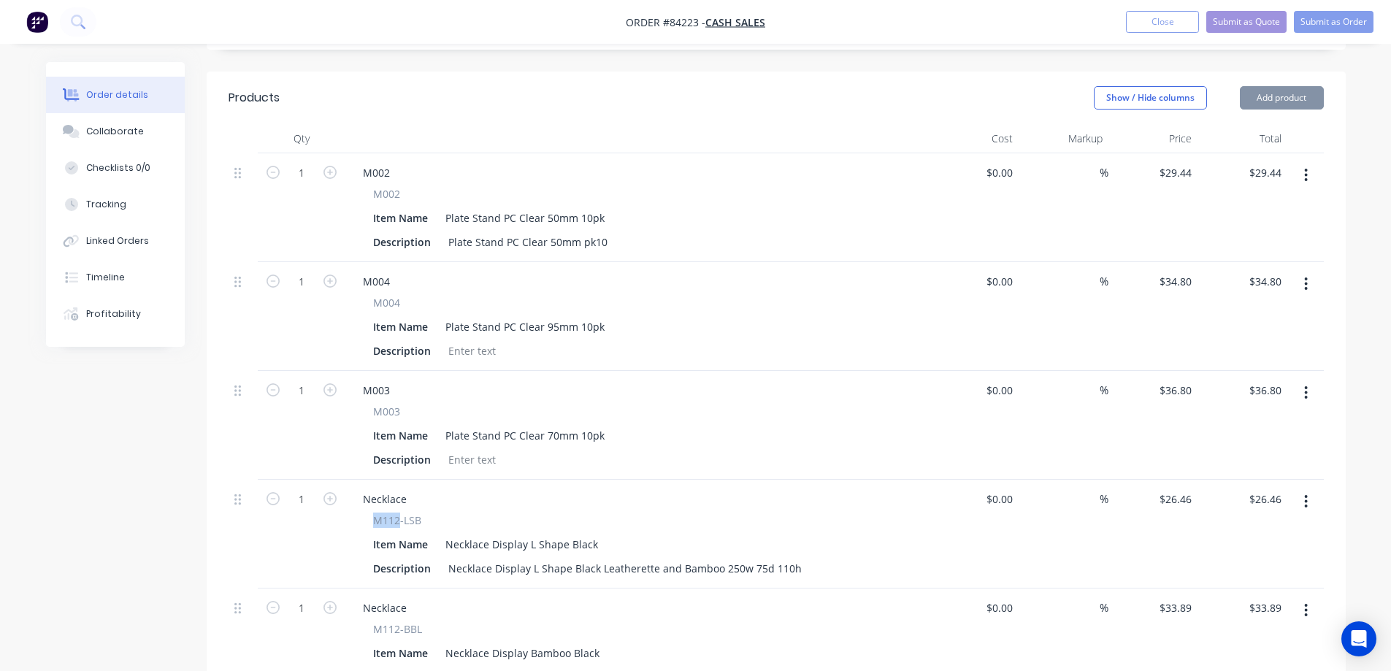
click at [389, 513] on span "M112-LSB" at bounding box center [397, 520] width 48 height 15
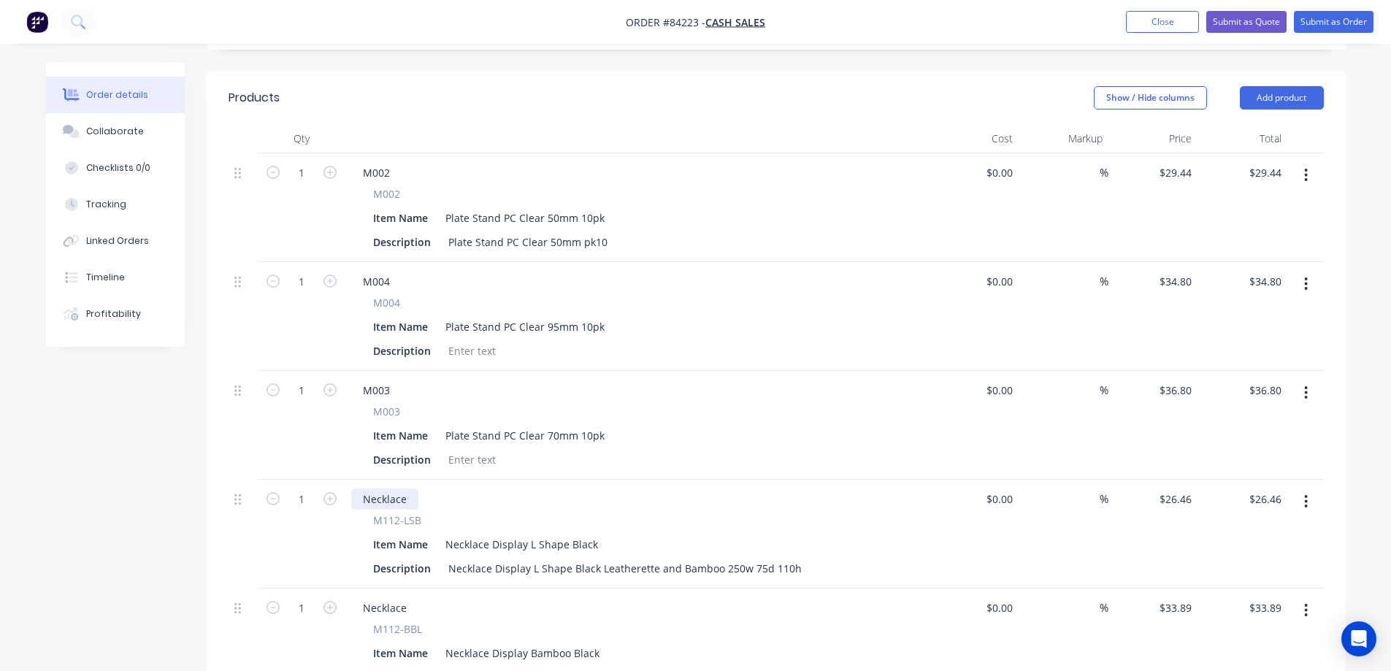
click at [378, 489] on div "Necklace" at bounding box center [384, 499] width 67 height 21
paste div
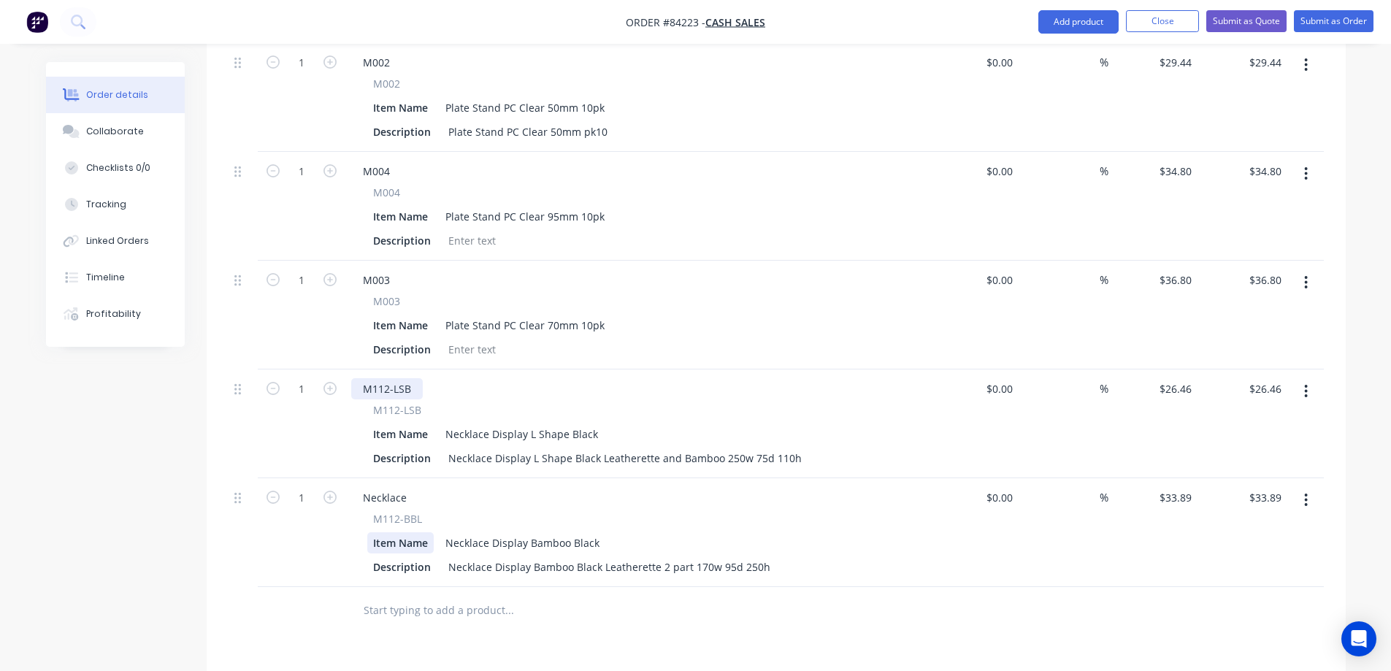
scroll to position [504, 0]
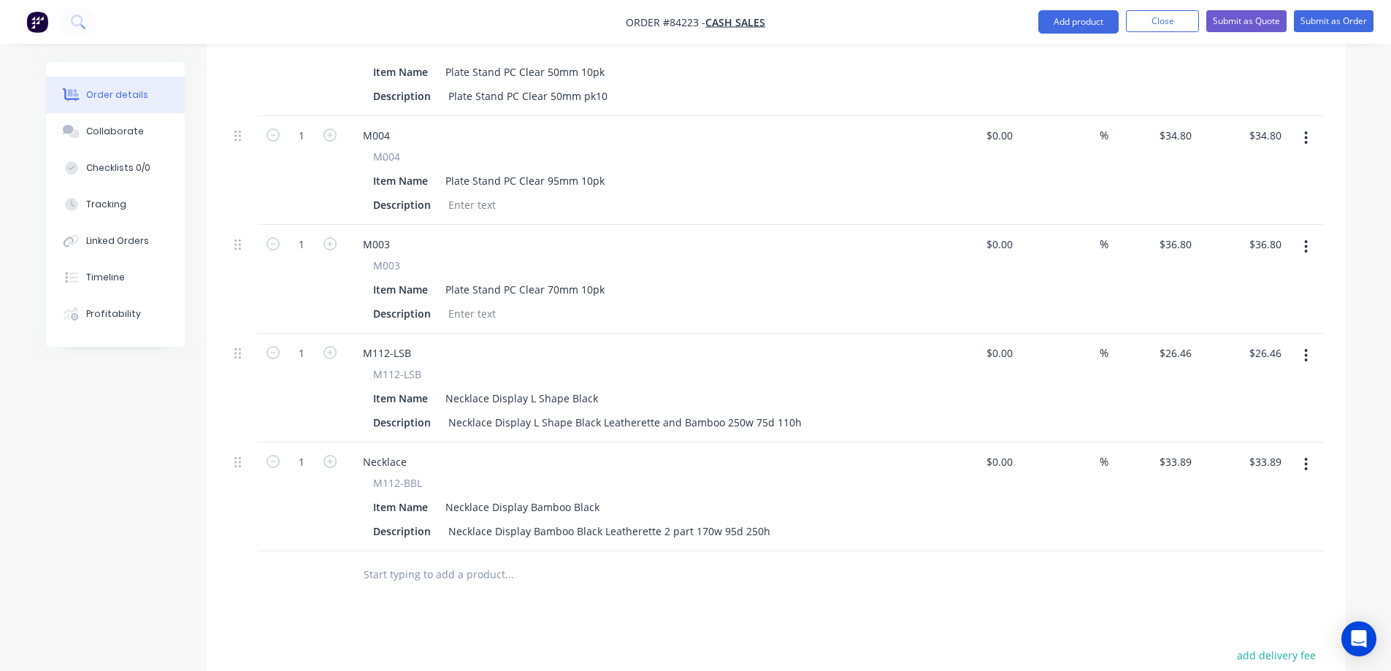
click at [386, 476] on span "M112-BBL" at bounding box center [397, 483] width 49 height 15
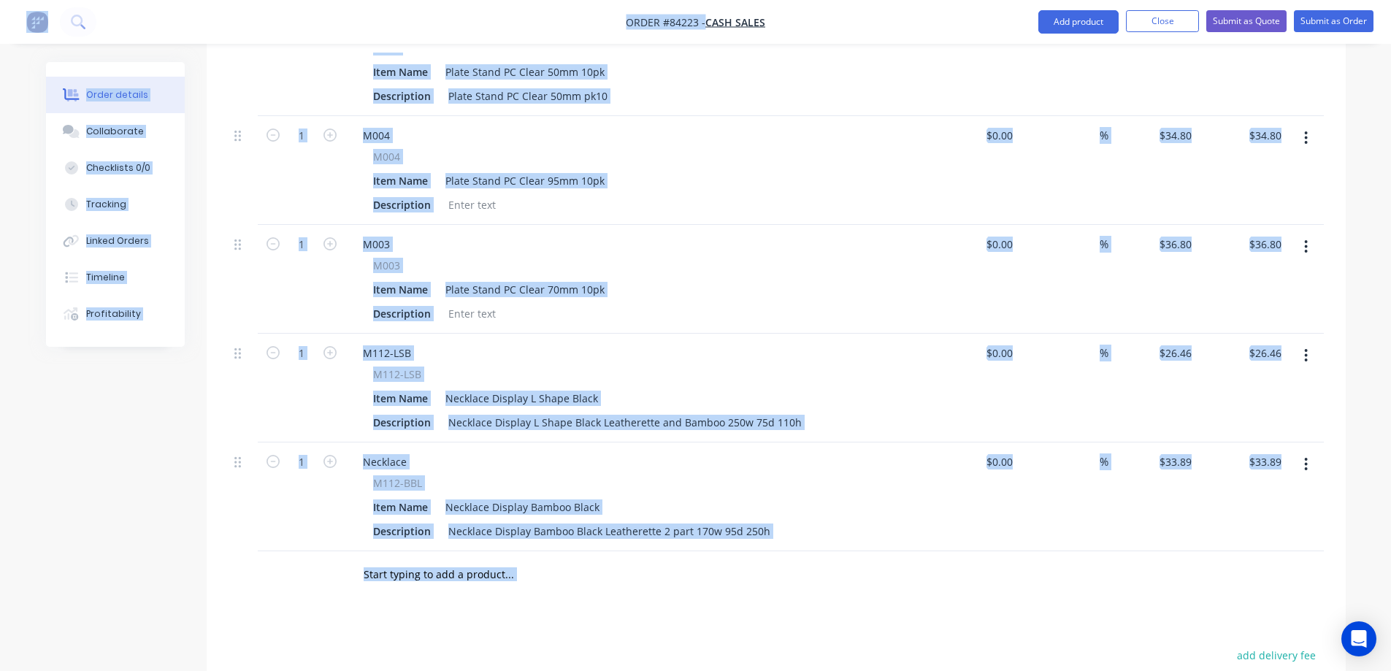
click at [386, 476] on span "M112-BBL" at bounding box center [397, 483] width 49 height 15
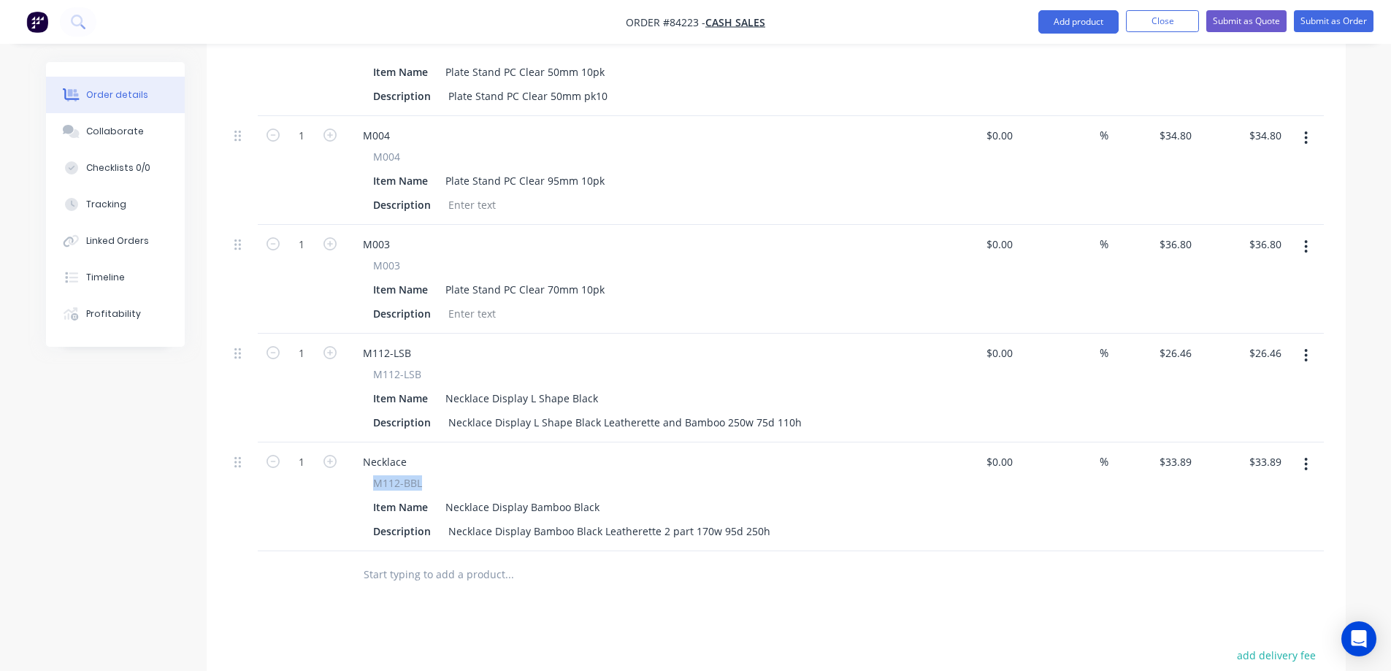
drag, startPoint x: 421, startPoint y: 464, endPoint x: 357, endPoint y: 463, distance: 63.6
click at [357, 476] on div "M112-BBL Item Name Necklace Display Bamboo Black Description Necklace Display B…" at bounding box center [637, 509] width 573 height 66
click at [375, 451] on div "Necklace" at bounding box center [384, 461] width 67 height 21
paste div
click at [451, 592] on div "Products Show / Hide columns Add product Qty Cost Markup Price Total 1 M002 M00…" at bounding box center [776, 437] width 1139 height 1024
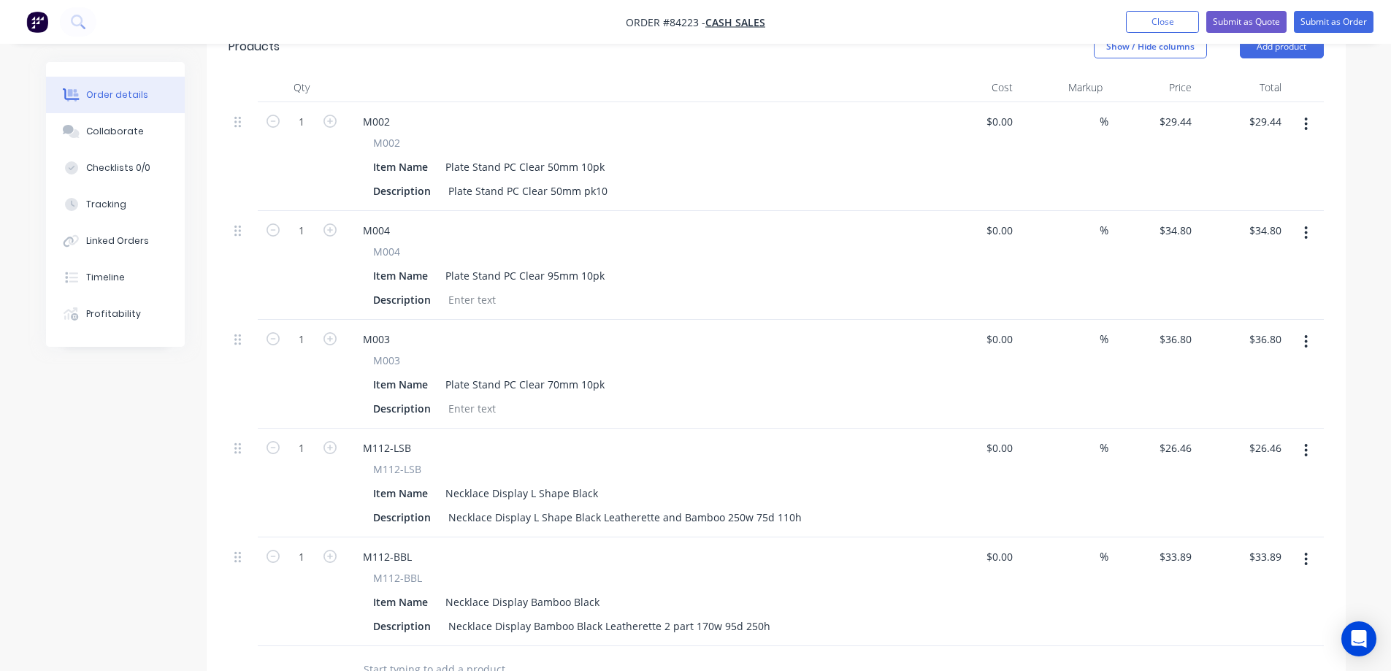
scroll to position [358, 0]
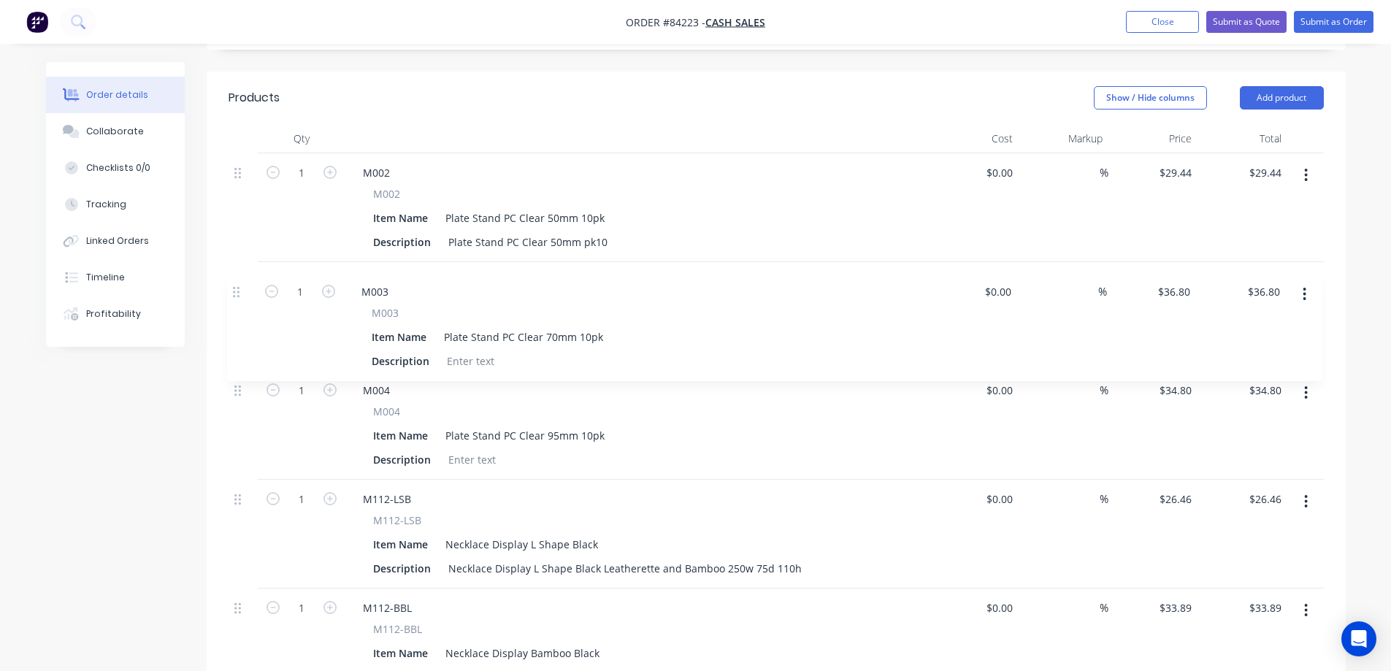
drag, startPoint x: 245, startPoint y: 370, endPoint x: 243, endPoint y: 282, distance: 87.7
click at [243, 282] on div "1 M002 M002 Item Name Plate Stand PC Clear 50mm 10pk Description Plate Stand PC…" at bounding box center [777, 425] width 1096 height 544
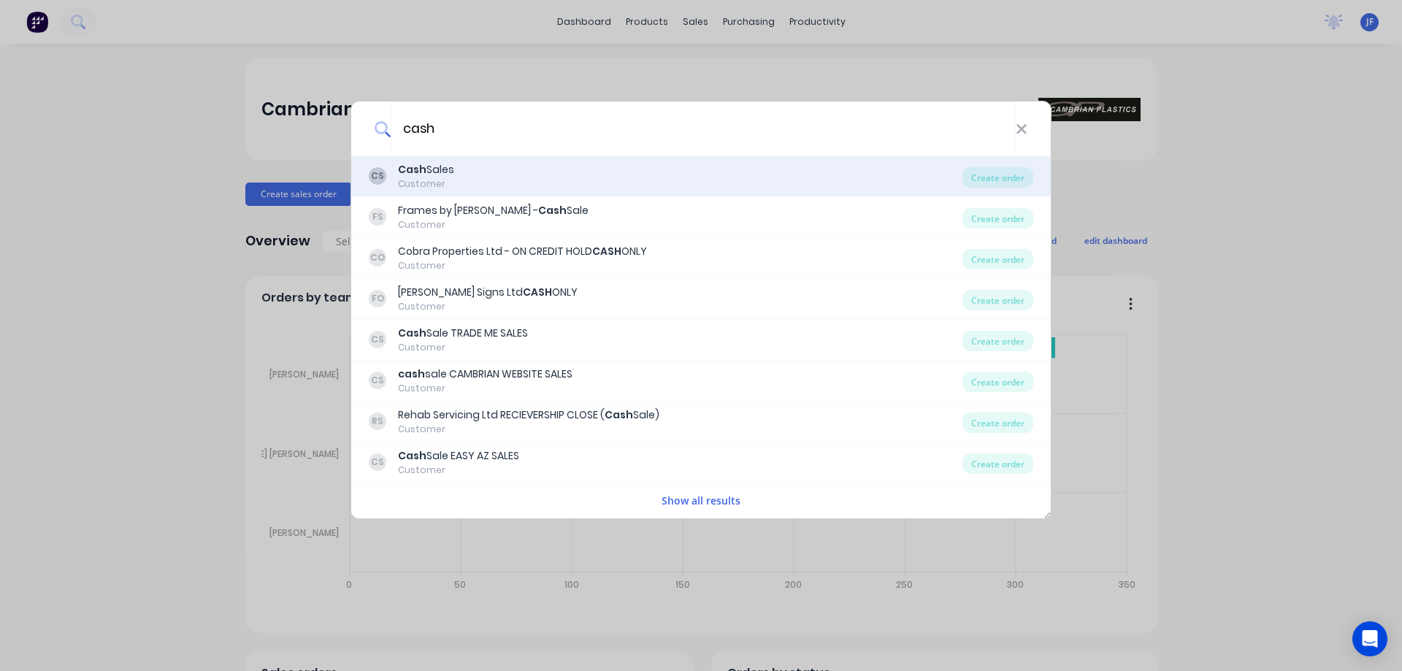
type input "cash"
click at [451, 188] on div "Customer" at bounding box center [426, 183] width 56 height 13
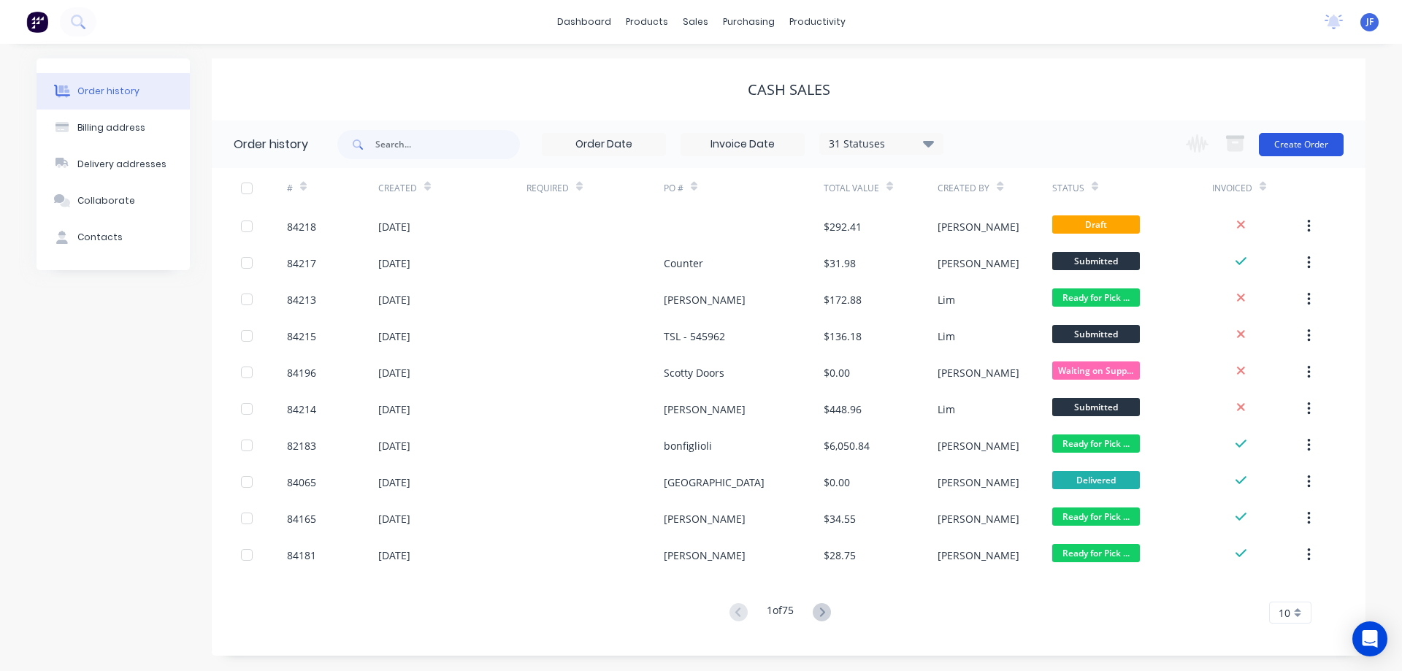
click at [1305, 148] on button "Create Order" at bounding box center [1301, 144] width 85 height 23
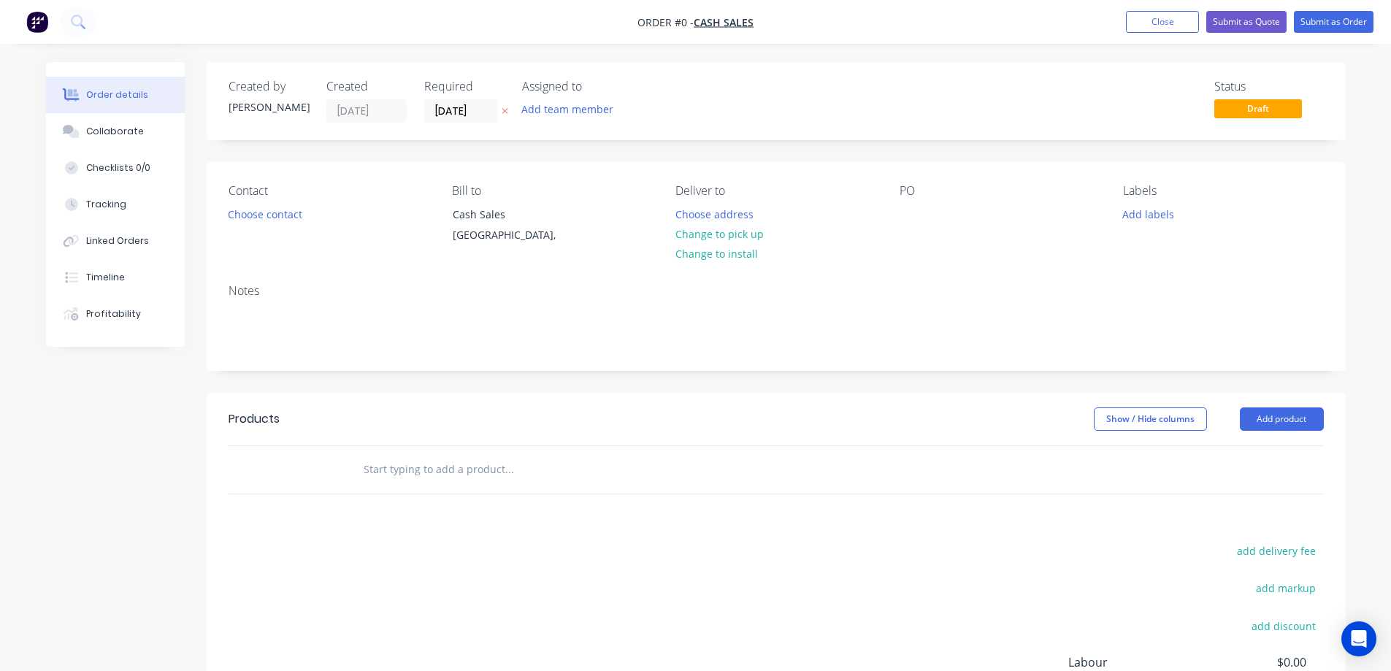
click at [508, 115] on icon at bounding box center [505, 111] width 7 height 9
click at [258, 221] on button "Choose contact" at bounding box center [265, 214] width 90 height 20
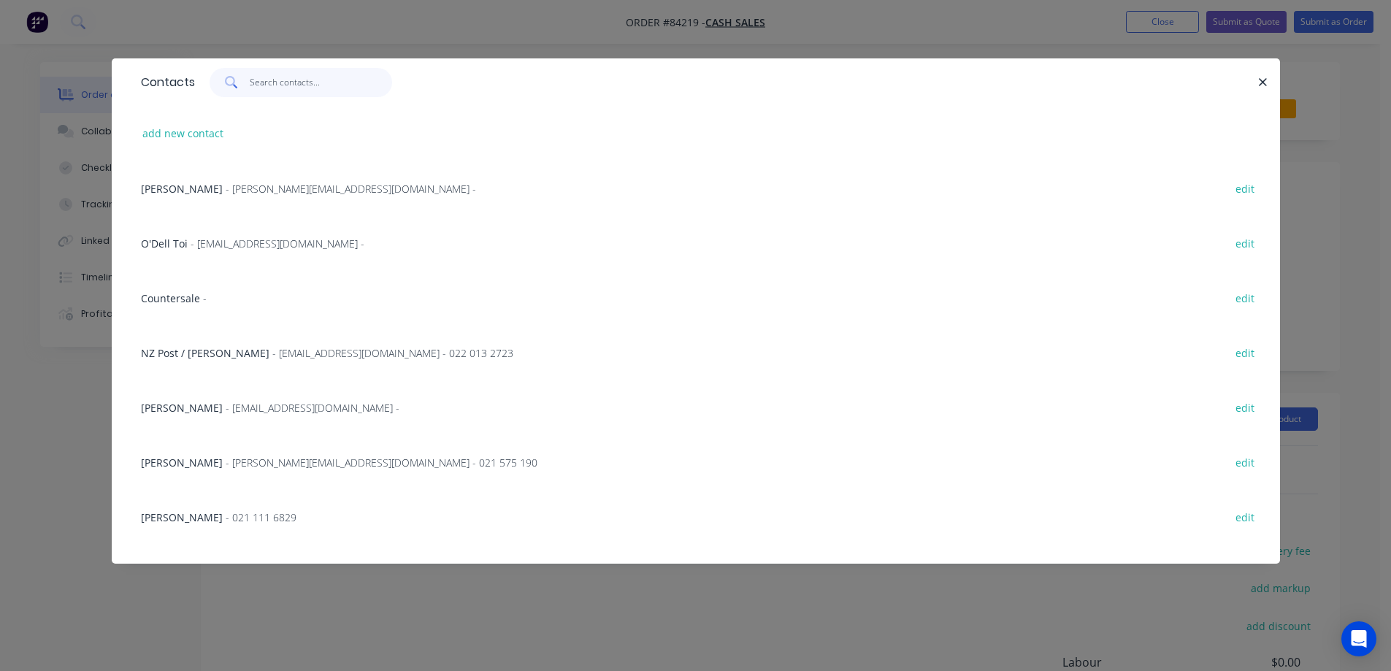
click at [296, 78] on input "text" at bounding box center [321, 82] width 142 height 29
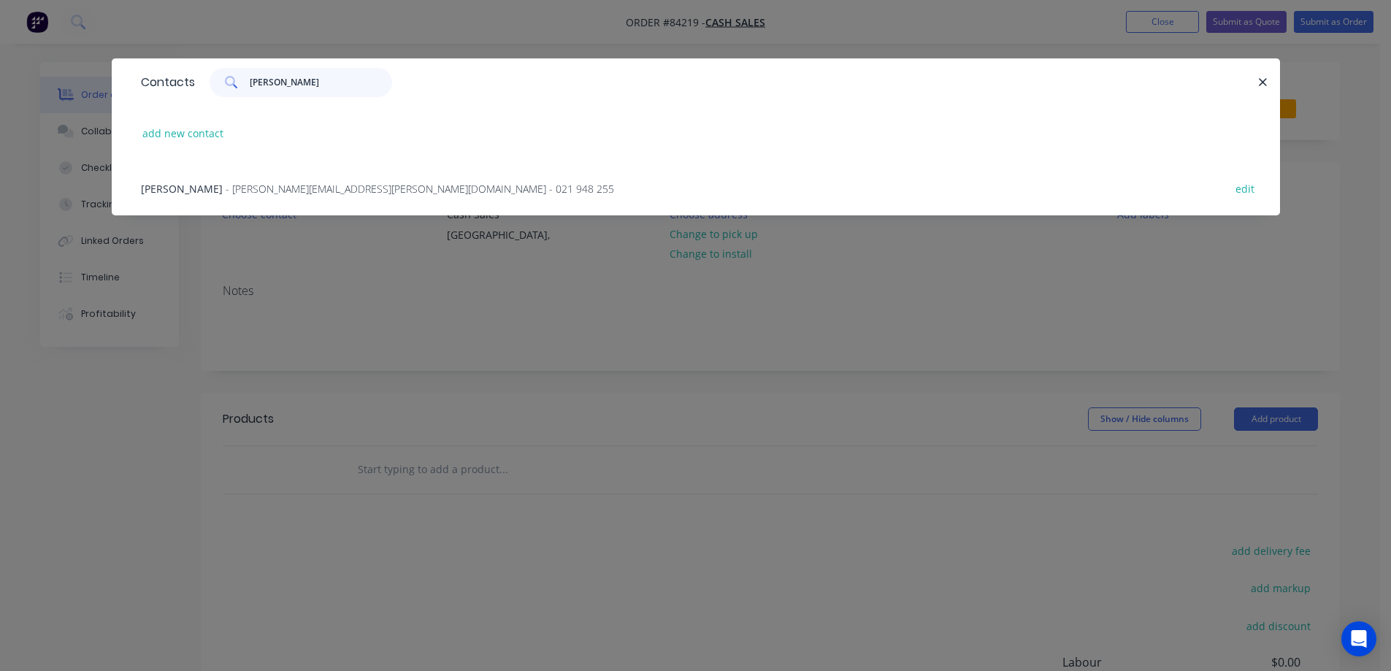
type input "barb"
drag, startPoint x: 310, startPoint y: 194, endPoint x: 743, endPoint y: 284, distance: 441.8
click at [311, 194] on span "- barbara.darragh@gmail.com - 021 948 255" at bounding box center [420, 189] width 389 height 14
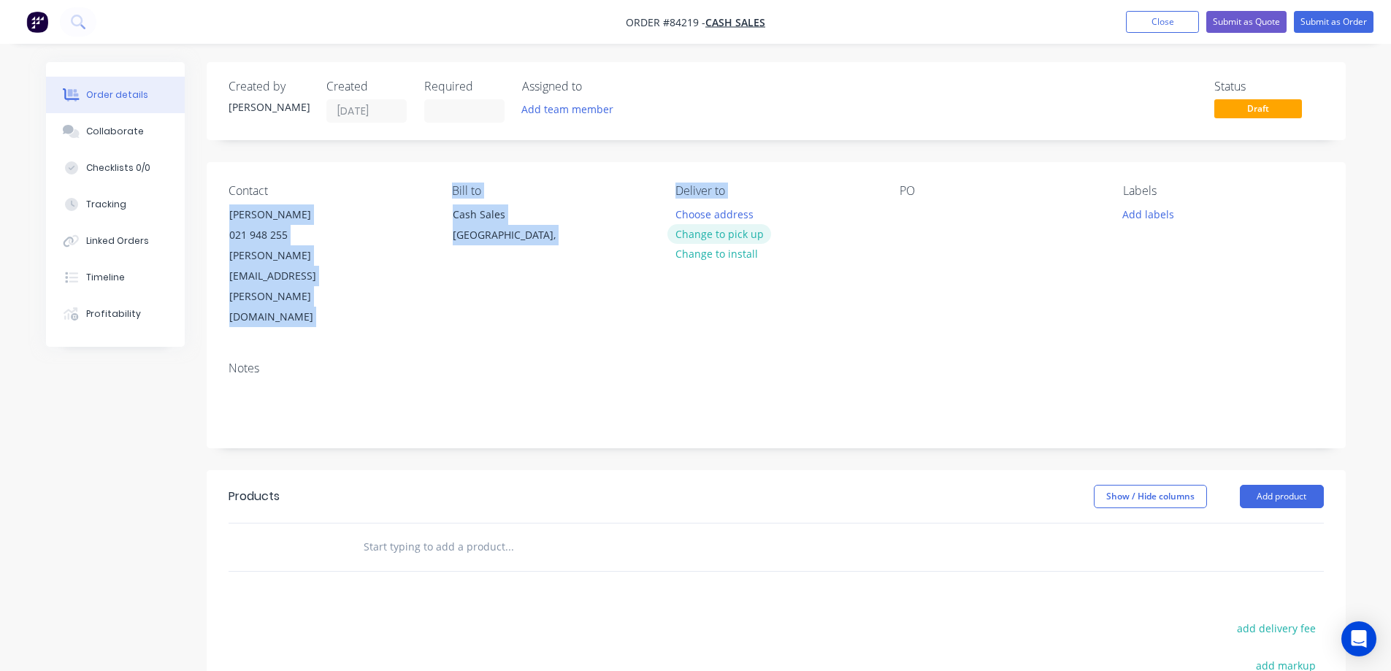
drag, startPoint x: 255, startPoint y: 217, endPoint x: 746, endPoint y: 224, distance: 490.9
click at [746, 224] on div "Contact Barbara Darragh 021 948 255 barbara.darragh@gmail.com Bill to Cash Sale…" at bounding box center [776, 256] width 1139 height 188
click at [424, 215] on div "Contact Barbara Darragh 021 948 255 barbara.darragh@gmail.com" at bounding box center [329, 256] width 200 height 144
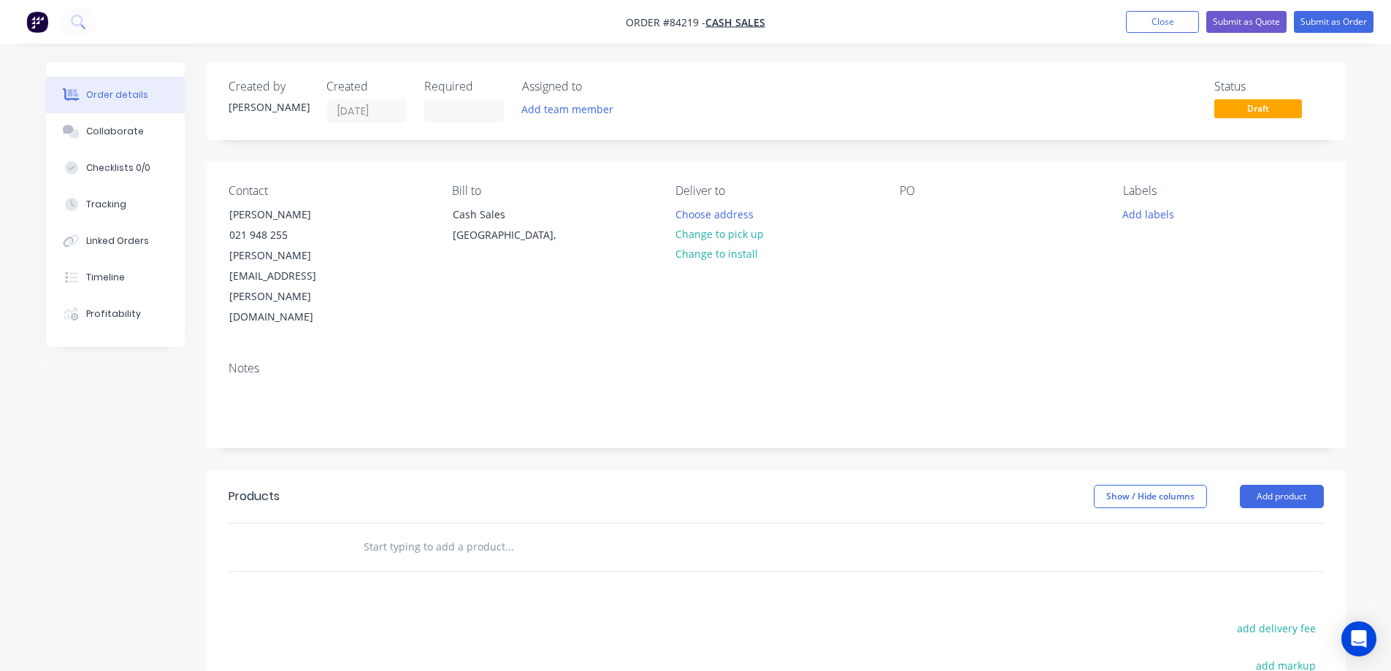
click at [268, 191] on div "Contact" at bounding box center [329, 191] width 200 height 14
copy div "[PERSON_NAME]"
drag, startPoint x: 224, startPoint y: 213, endPoint x: 381, endPoint y: 214, distance: 156.3
click at [381, 214] on div "Contact Barbara Darragh 021 948 255 barbara.darragh@gmail.com" at bounding box center [329, 256] width 200 height 144
click at [920, 208] on div at bounding box center [911, 214] width 23 height 21
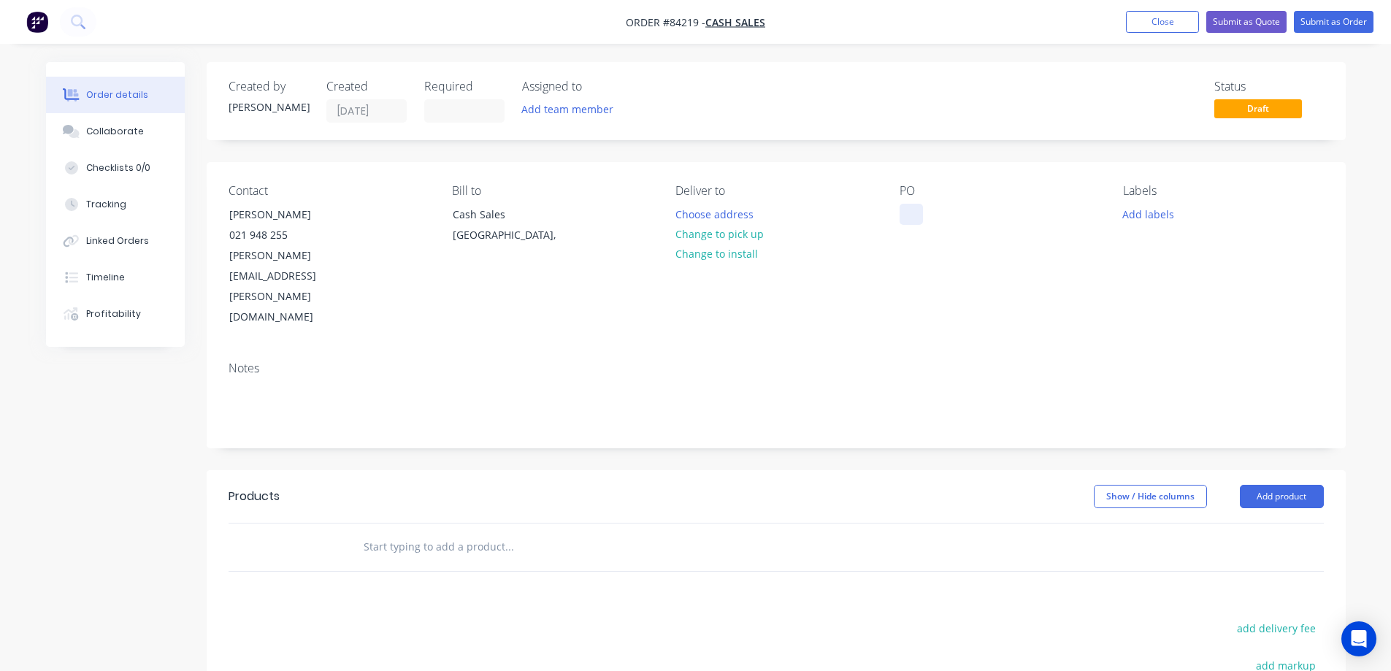
paste div
click at [715, 218] on button "Choose address" at bounding box center [714, 214] width 93 height 20
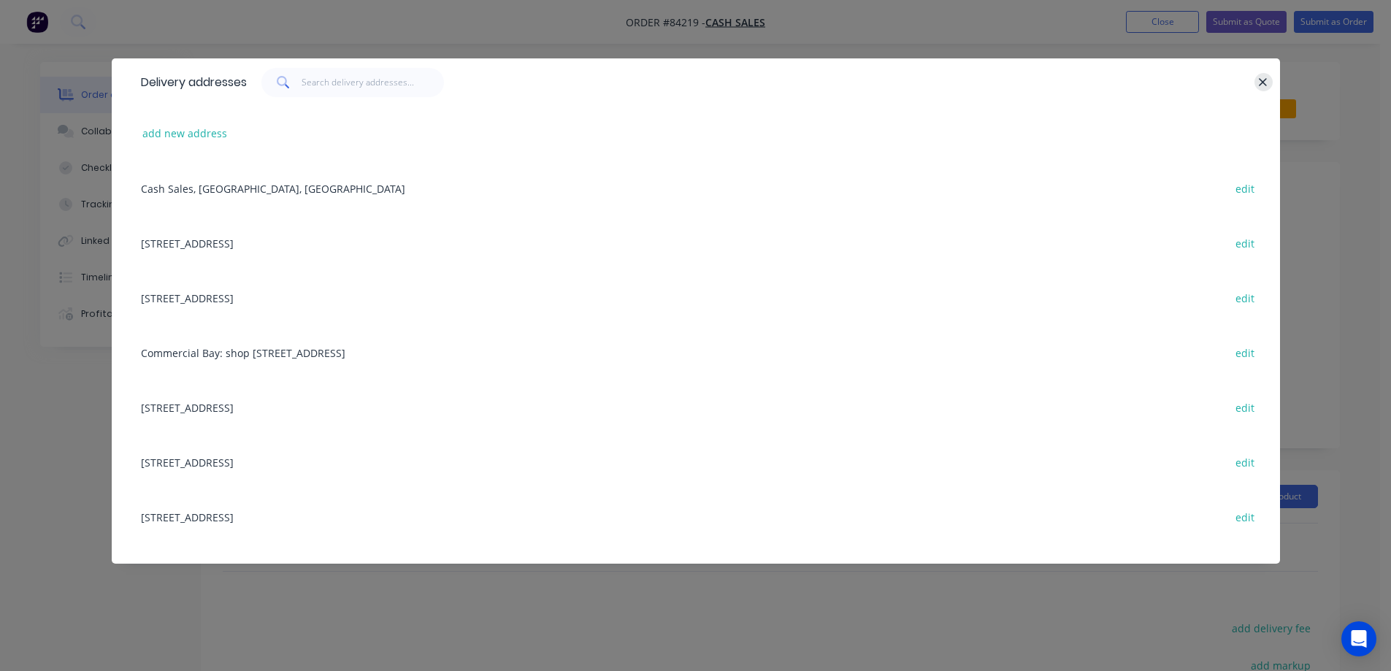
click at [1259, 77] on icon "button" at bounding box center [1263, 82] width 9 height 13
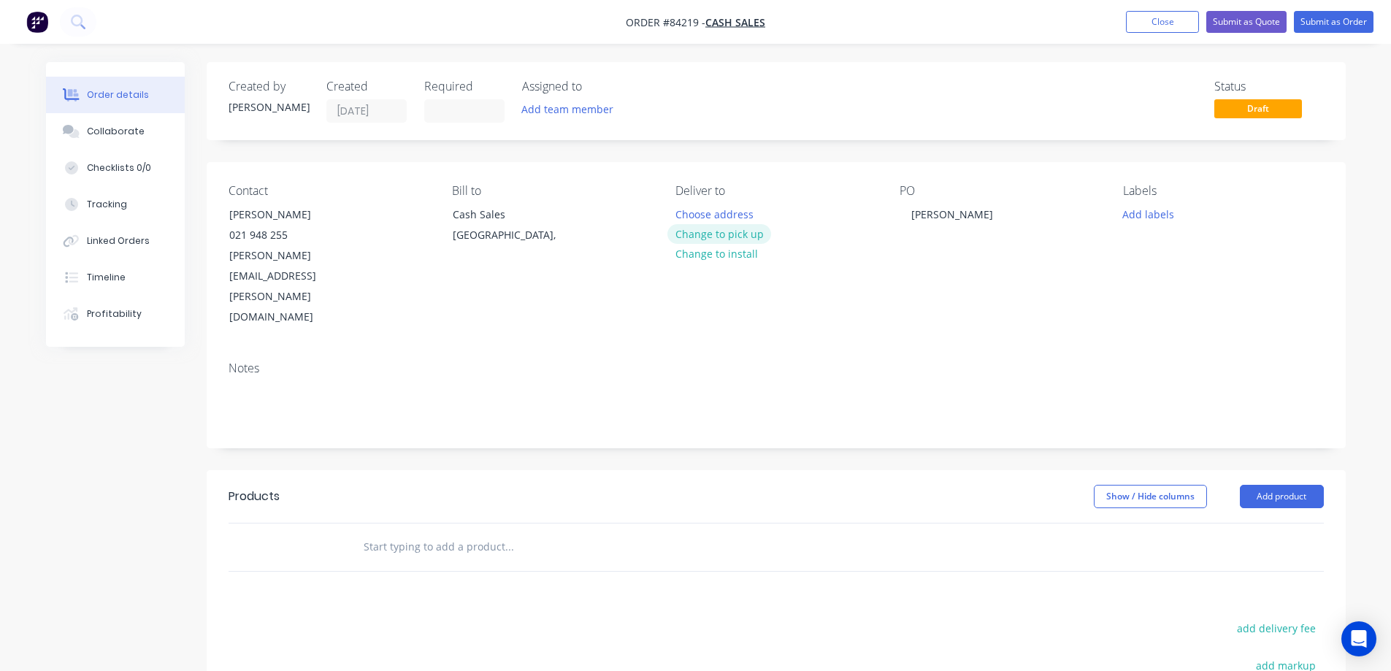
click at [730, 235] on button "Change to pick up" at bounding box center [720, 234] width 104 height 20
click at [458, 532] on input "text" at bounding box center [509, 546] width 292 height 29
type input "d"
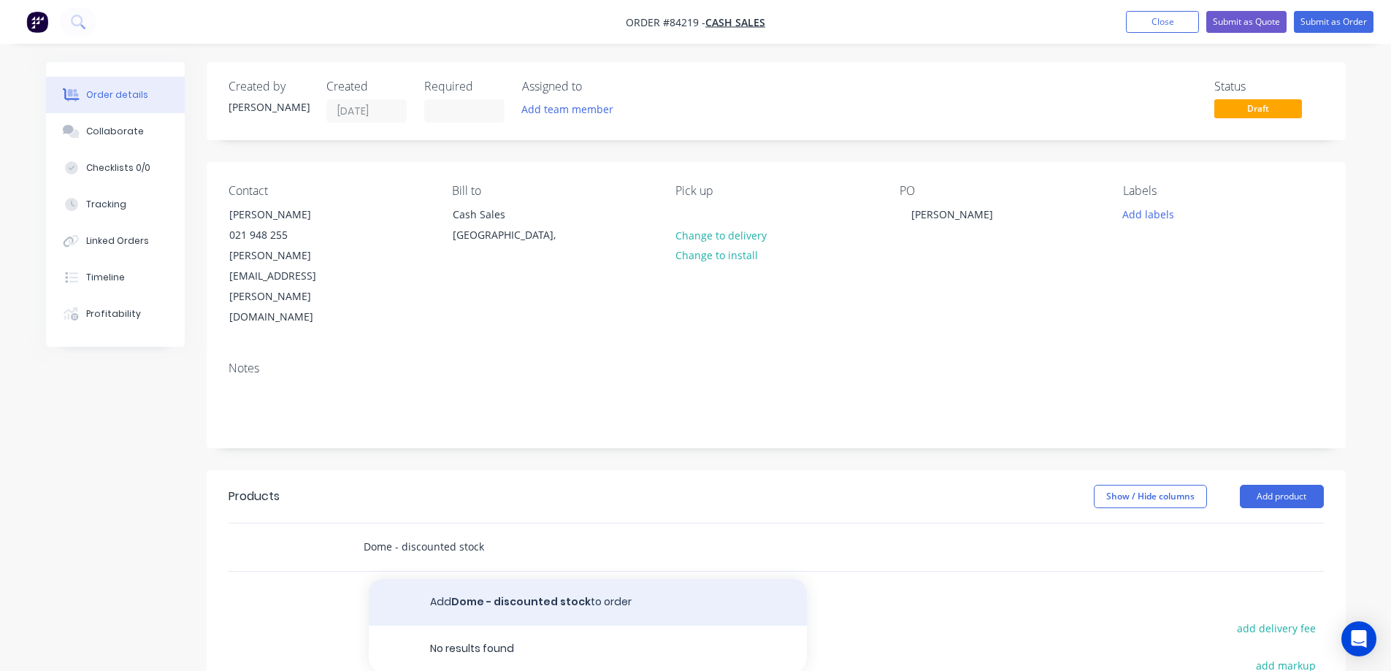
type input "Dome - discounted stock"
click at [416, 579] on button "Add Dome - discounted stock to order" at bounding box center [588, 602] width 438 height 47
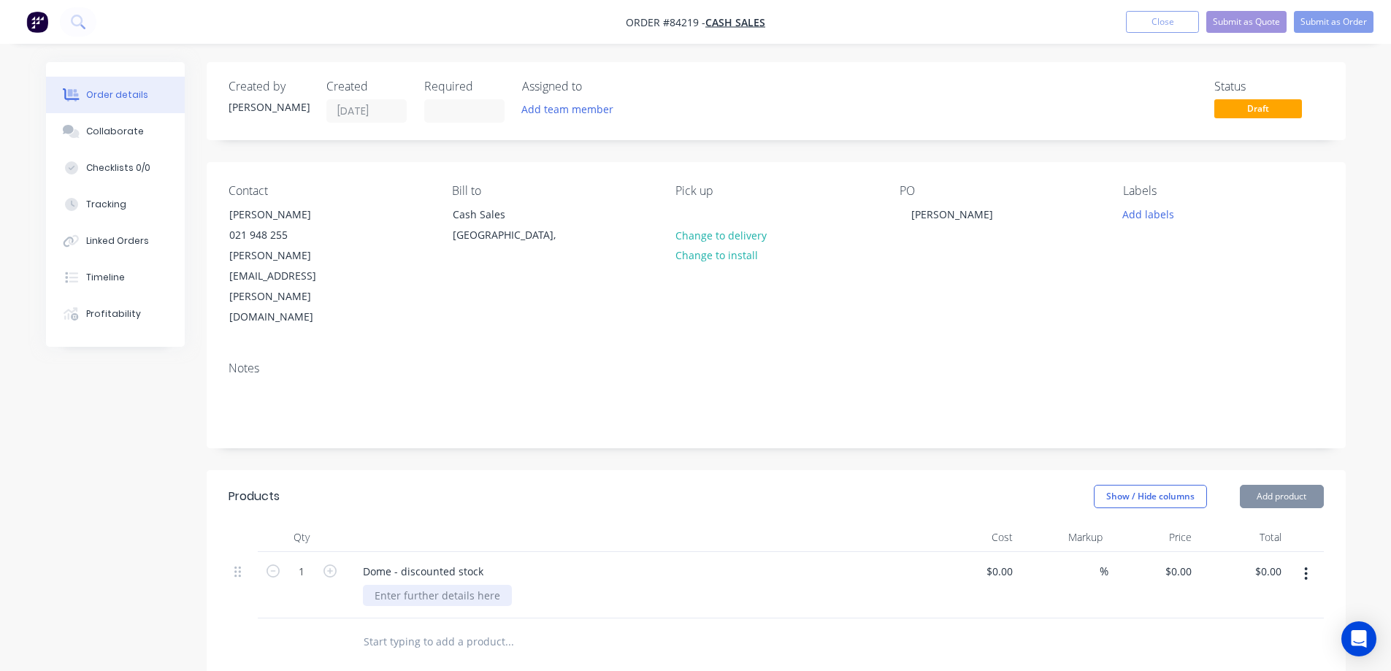
click at [417, 585] on div at bounding box center [437, 595] width 149 height 21
click at [1187, 561] on input "0" at bounding box center [1181, 571] width 34 height 21
type input "$20.00"
click at [1037, 243] on div "PO Barbara Darragh" at bounding box center [1000, 256] width 200 height 144
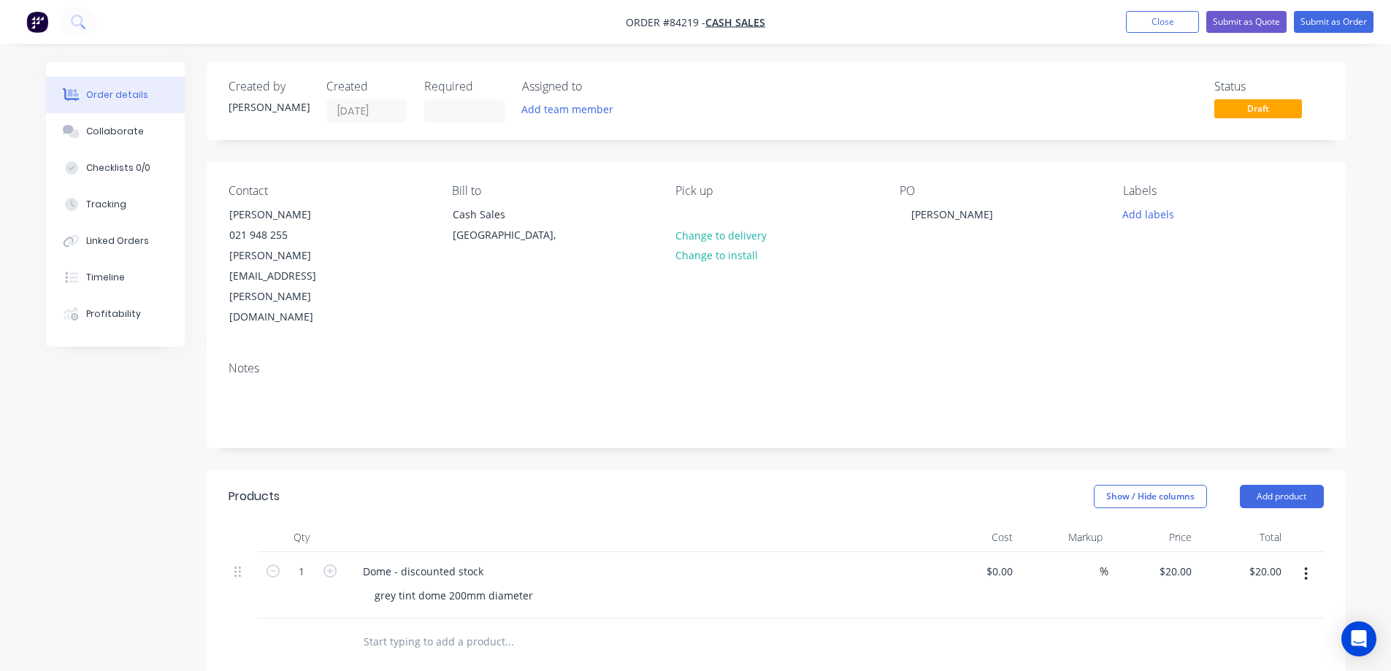
click at [1328, 33] on nav "Order #84219 - Cash Sales Add product Close Submit as Quote Submit as Order" at bounding box center [695, 22] width 1391 height 44
click at [1327, 26] on button "Submit as Order" at bounding box center [1334, 22] width 80 height 22
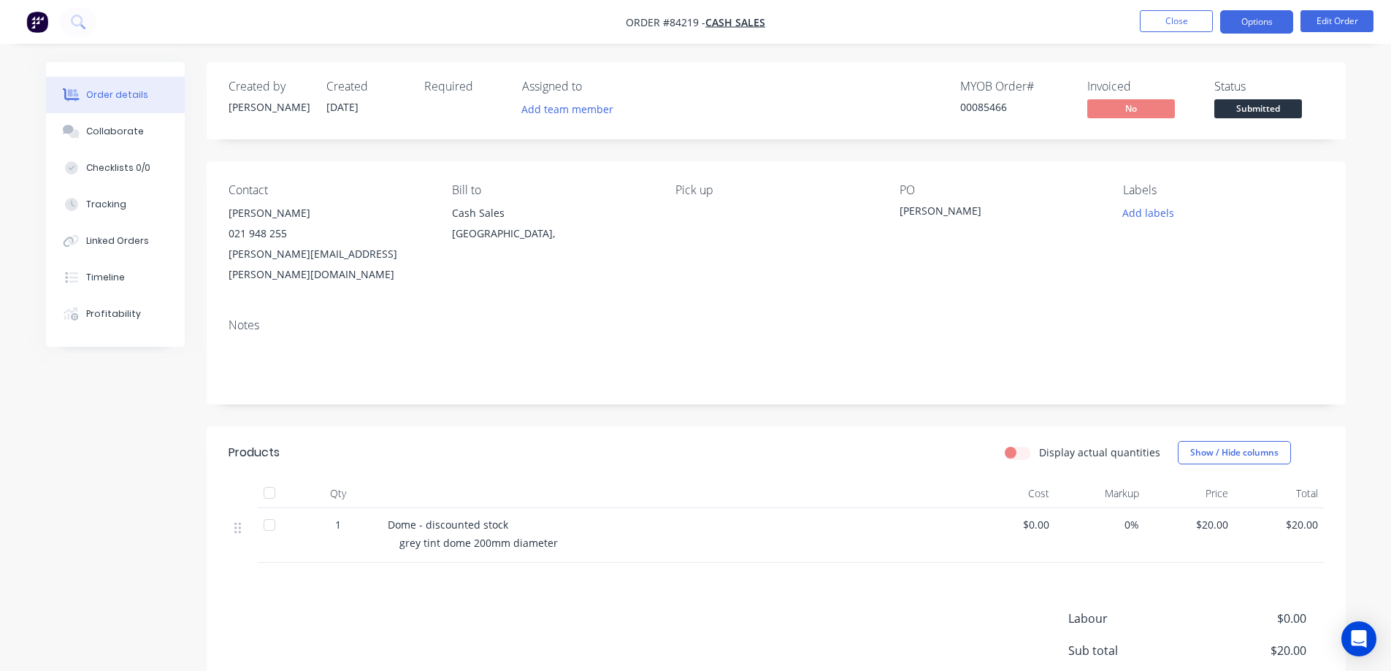
click at [1286, 18] on button "Options" at bounding box center [1257, 21] width 73 height 23
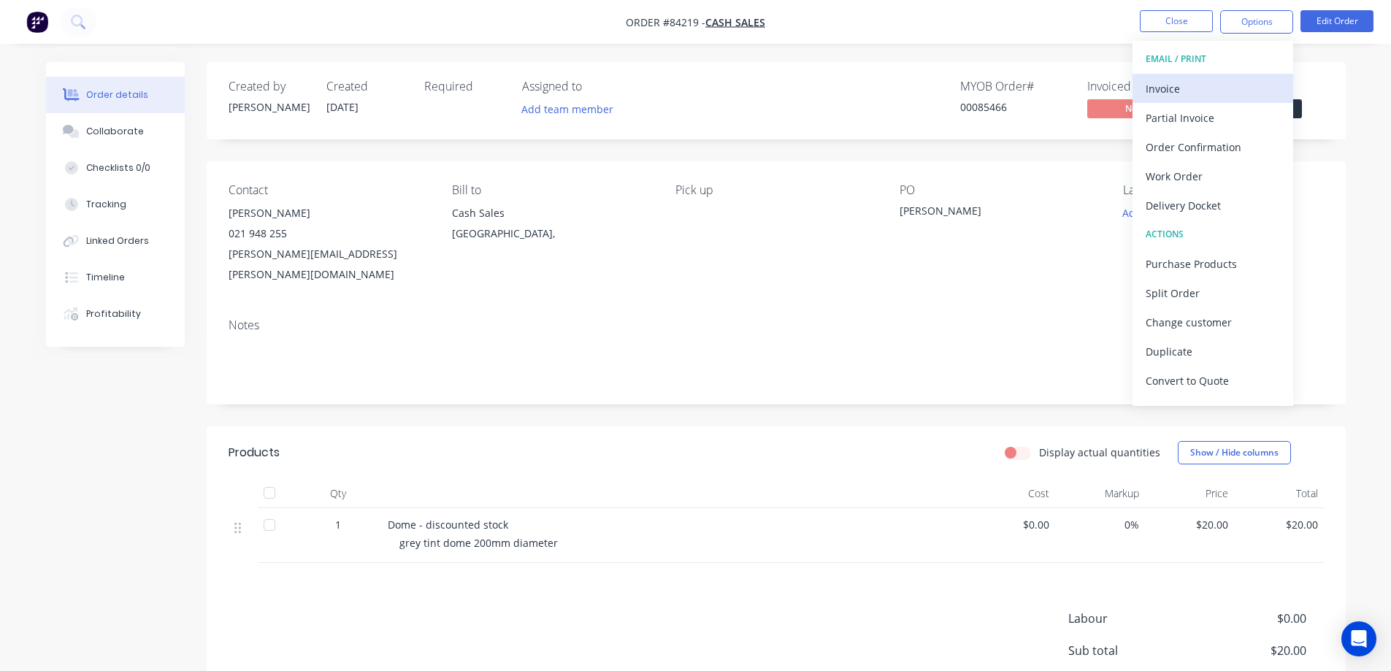
click at [1251, 78] on div "Invoice" at bounding box center [1213, 88] width 134 height 21
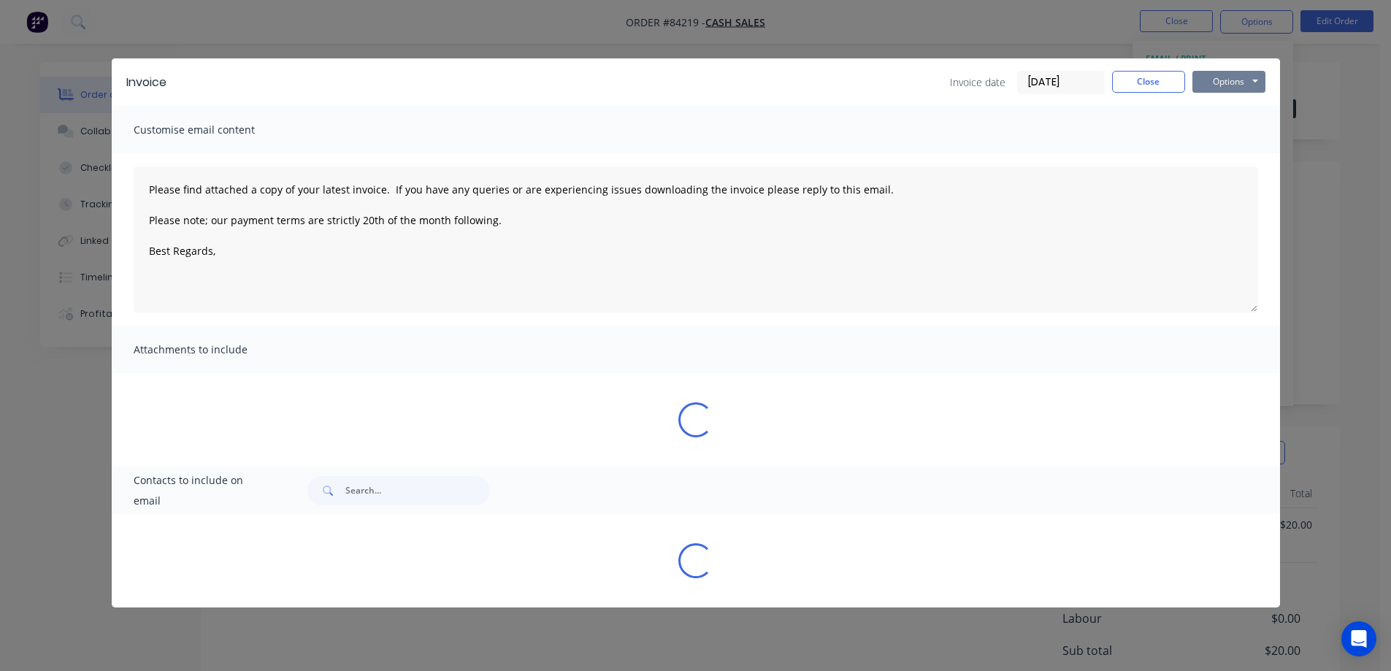
click at [1253, 76] on button "Options" at bounding box center [1229, 82] width 73 height 22
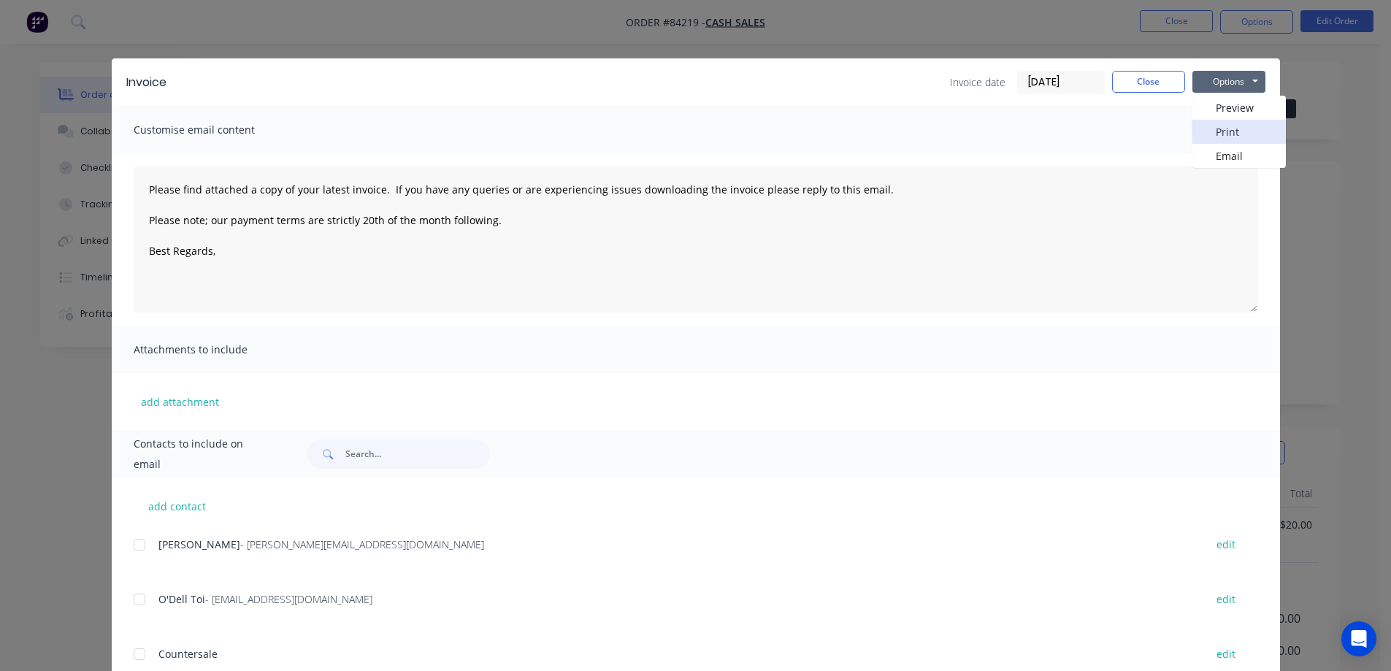
click at [1248, 127] on button "Print" at bounding box center [1239, 132] width 93 height 24
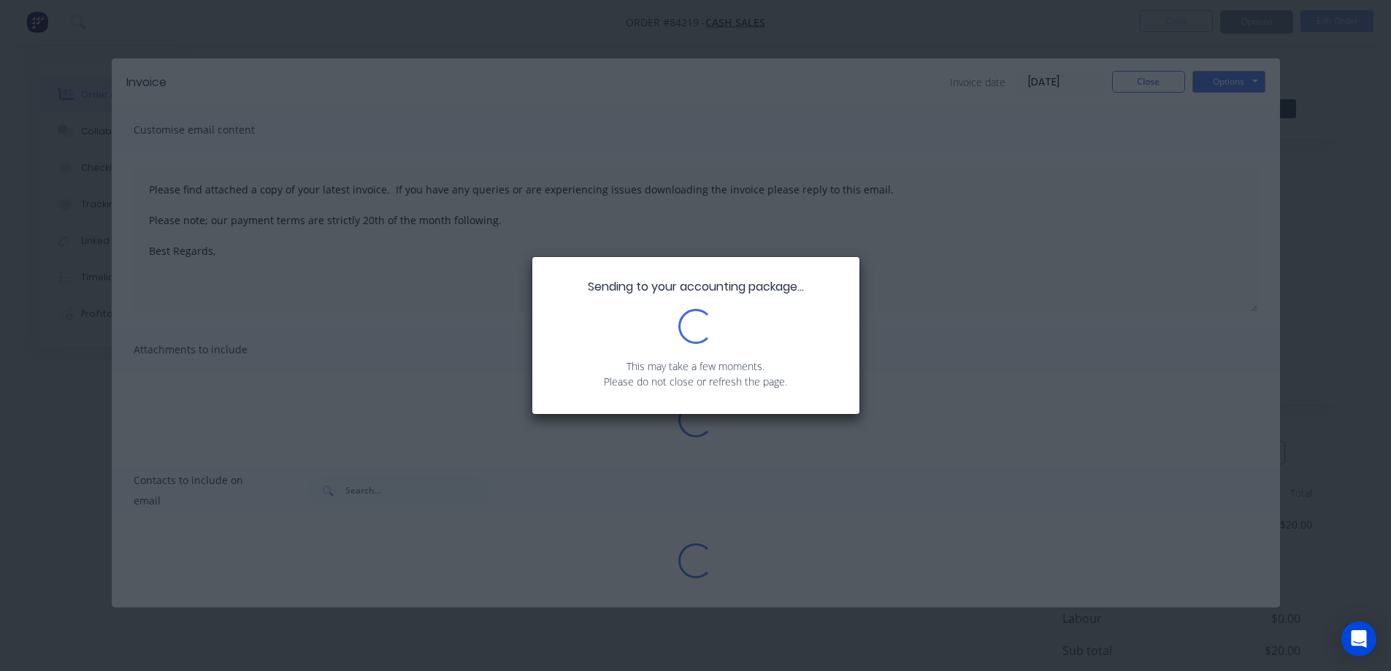
type textarea "Please find attached a copy of your latest invoice. If you have any queries or …"
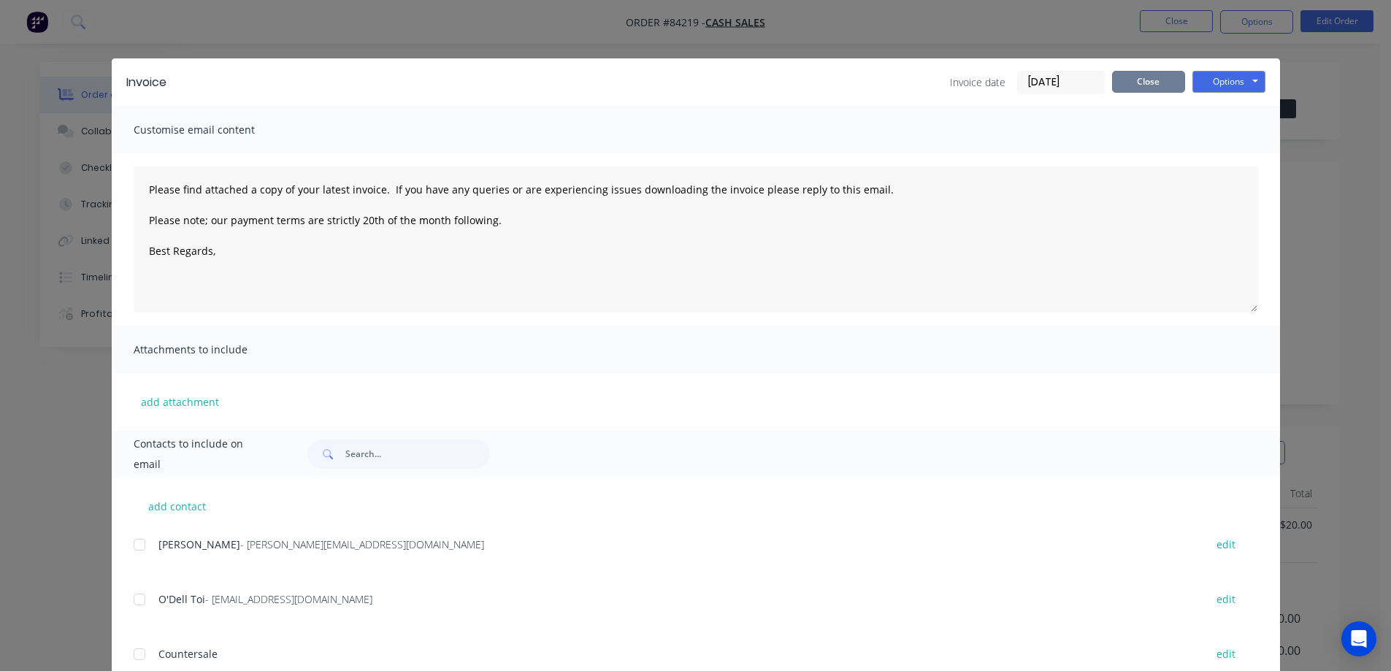
drag, startPoint x: 1135, startPoint y: 89, endPoint x: 1220, endPoint y: 126, distance: 92.3
click at [1137, 89] on button "Close" at bounding box center [1148, 82] width 73 height 22
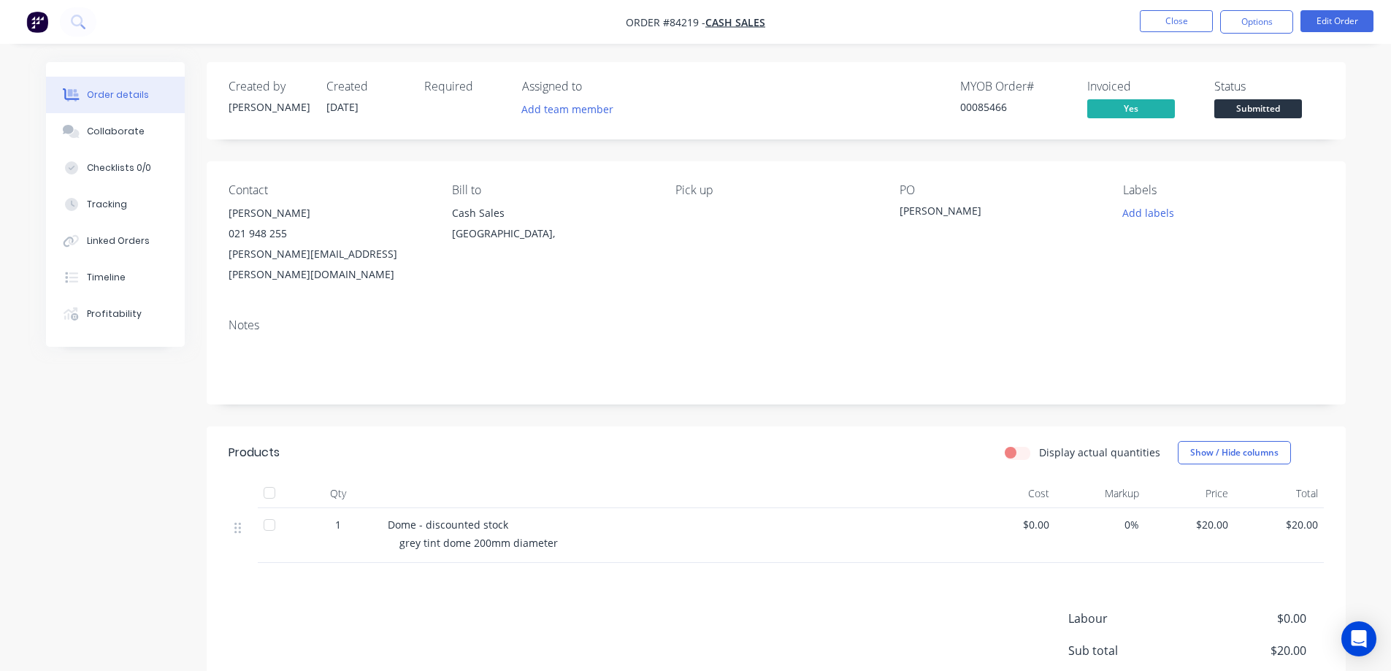
click at [1249, 115] on span "Submitted" at bounding box center [1259, 108] width 88 height 18
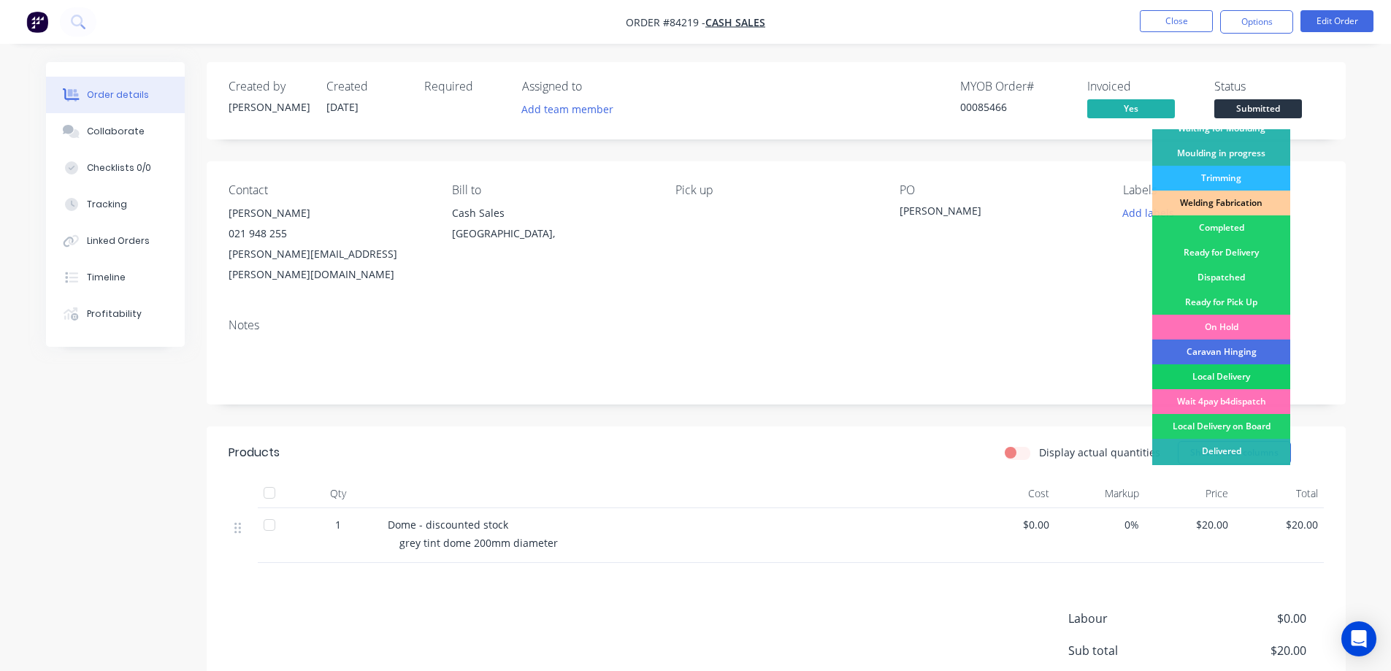
scroll to position [285, 0]
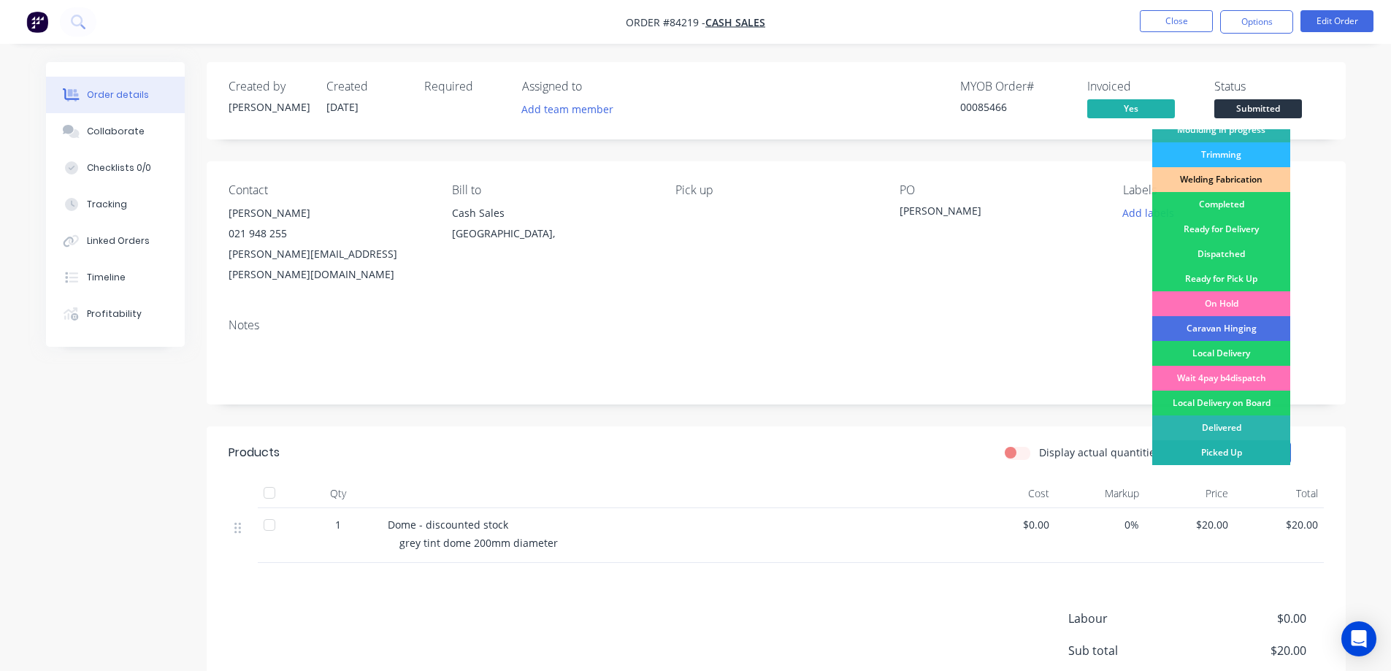
click at [1212, 454] on div "Picked Up" at bounding box center [1222, 452] width 138 height 25
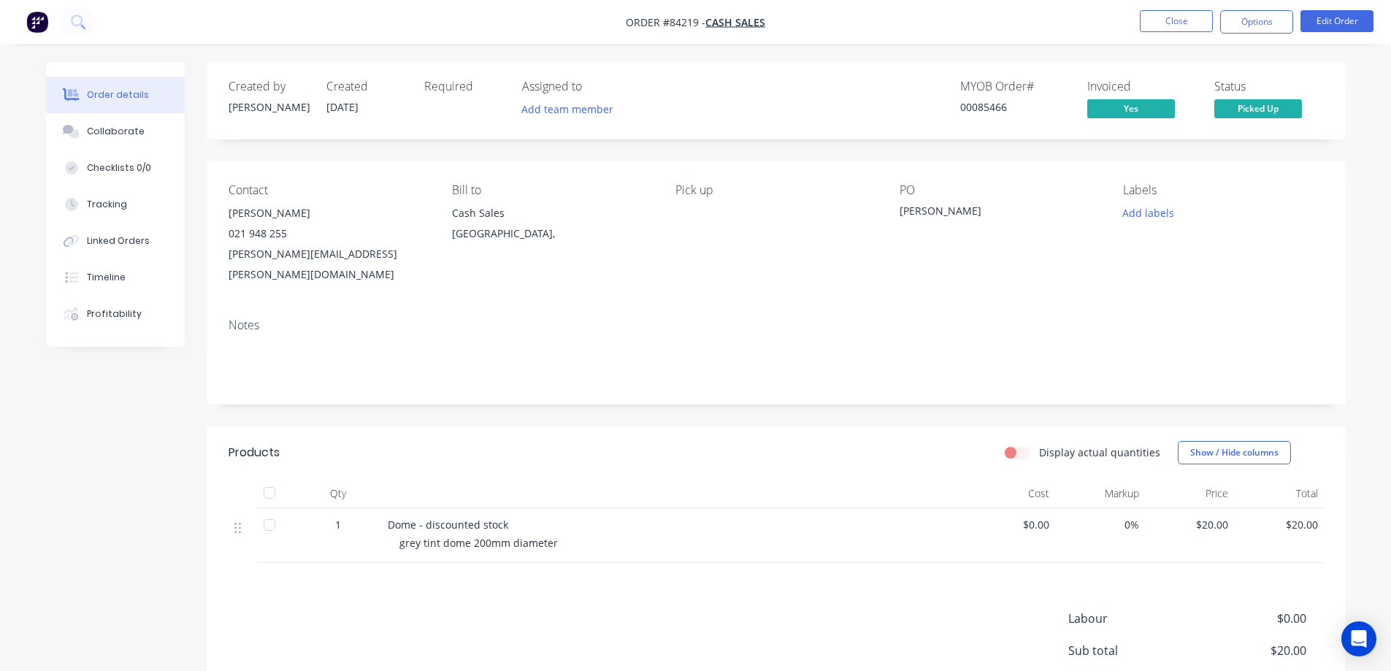
click at [936, 118] on div "MYOB Order # 00085466 Invoiced Yes Status Picked Up" at bounding box center [996, 101] width 656 height 42
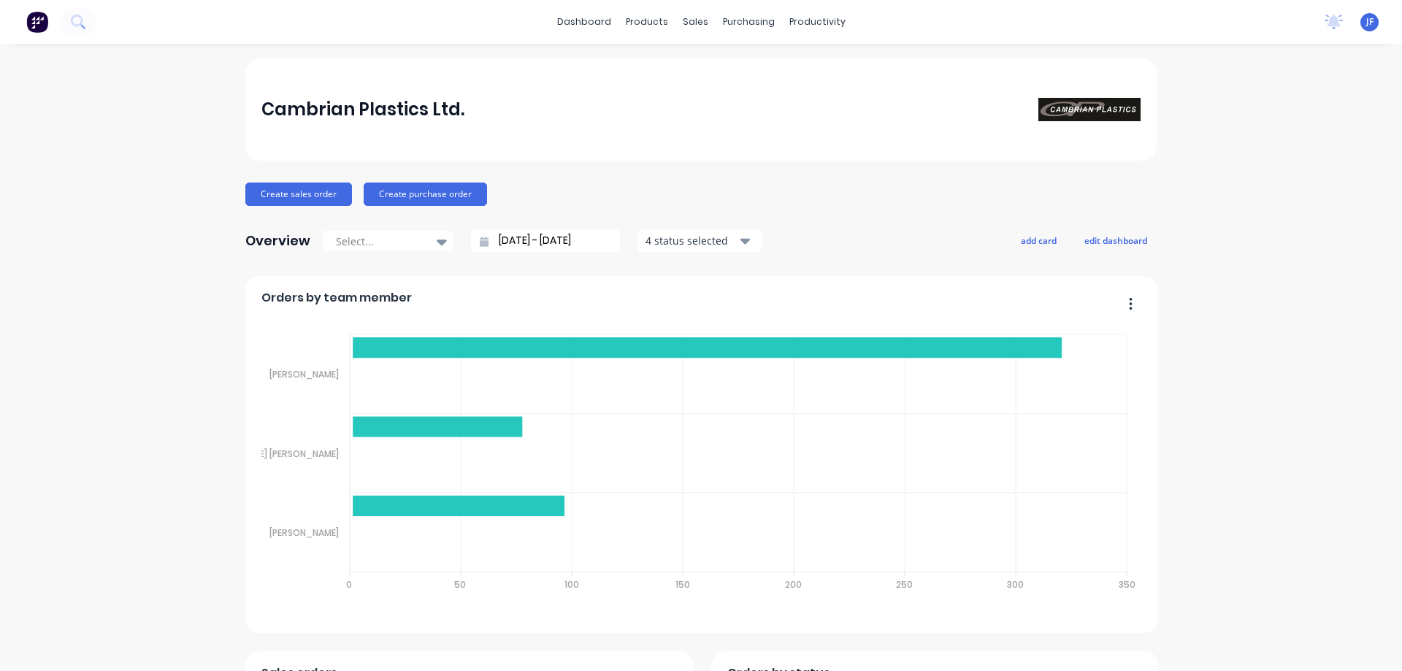
click at [61, 1] on div "dashboard products sales purchasing productivity dashboard products Product Cat…" at bounding box center [701, 22] width 1402 height 44
click at [105, 20] on div "dashboard products sales purchasing productivity dashboard products Product Cat…" at bounding box center [701, 22] width 1402 height 44
click at [94, 20] on button at bounding box center [78, 21] width 37 height 29
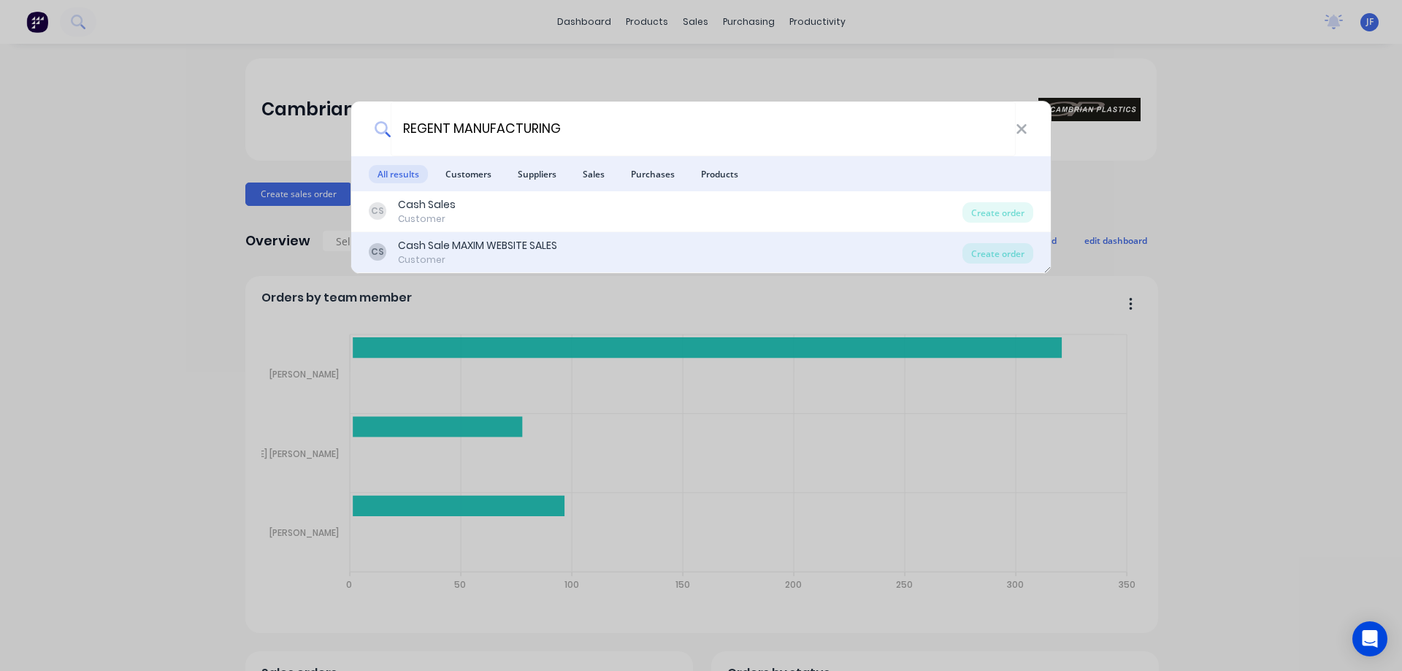
type input "REGENT MANUFACTURING"
click at [657, 261] on div "CS Cash Sale MAXIM WEBSITE SALES Customer" at bounding box center [666, 252] width 594 height 28
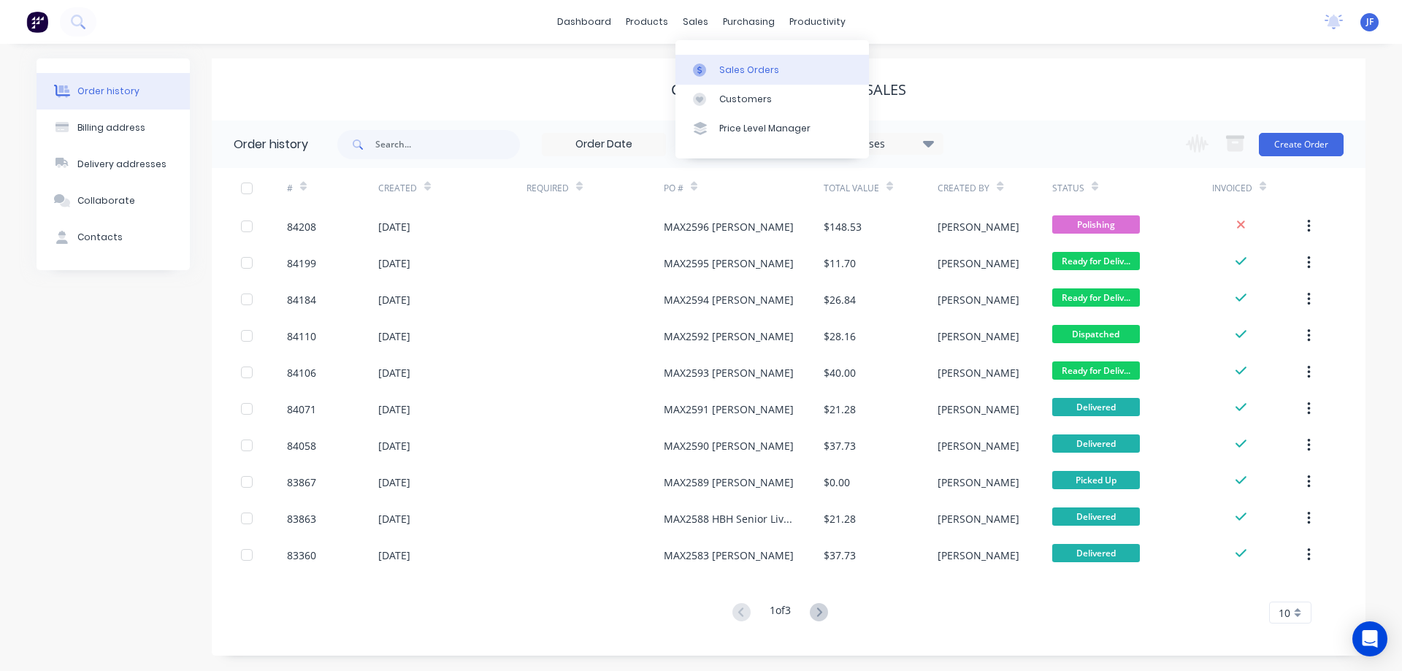
click at [719, 69] on div "Sales Orders" at bounding box center [749, 70] width 60 height 13
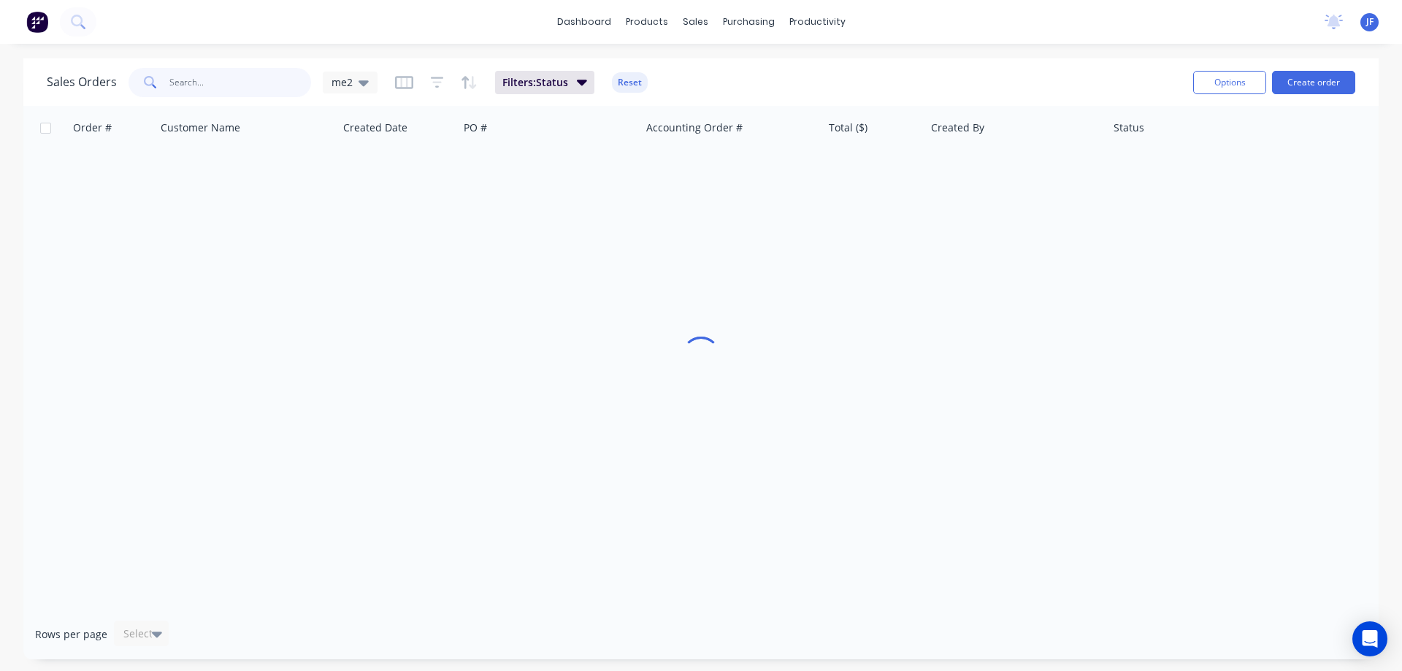
click at [224, 71] on input "text" at bounding box center [240, 82] width 142 height 29
paste input "REGENT MANUFACTURING"
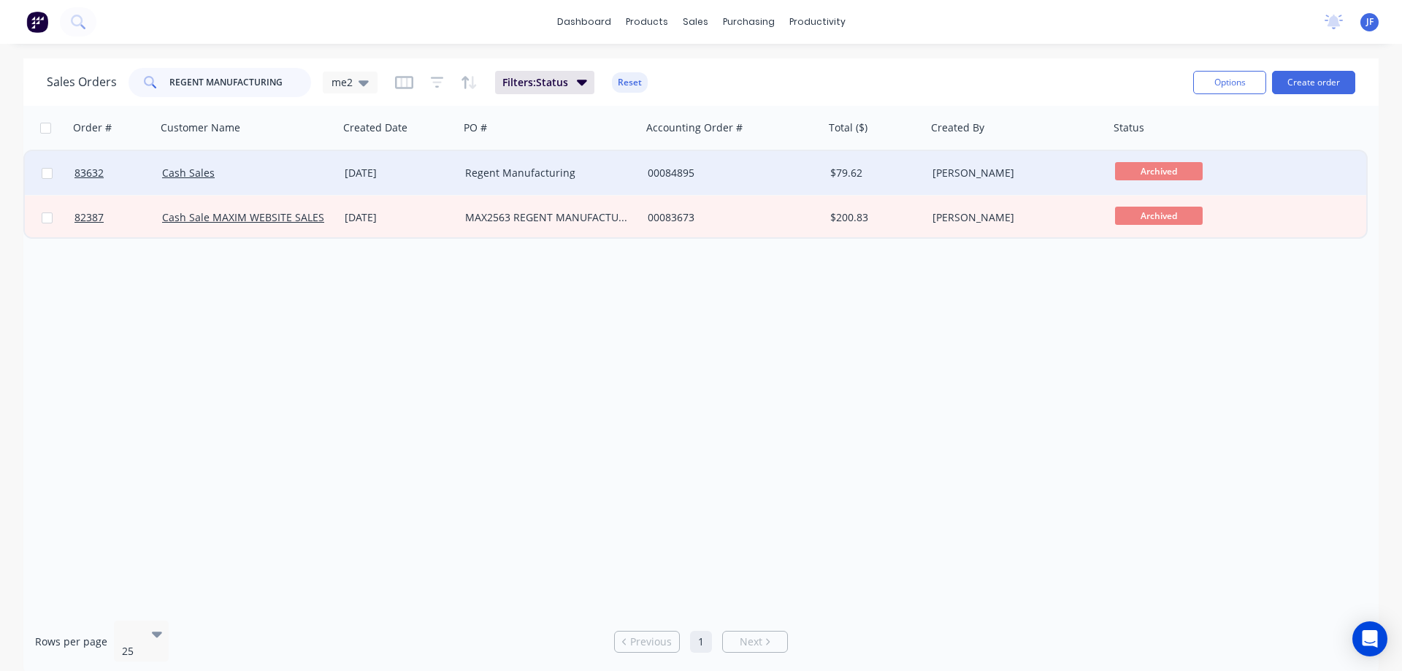
type input "REGENT MANUFACTURING"
click at [389, 168] on div "31 Jul 2025" at bounding box center [399, 173] width 109 height 15
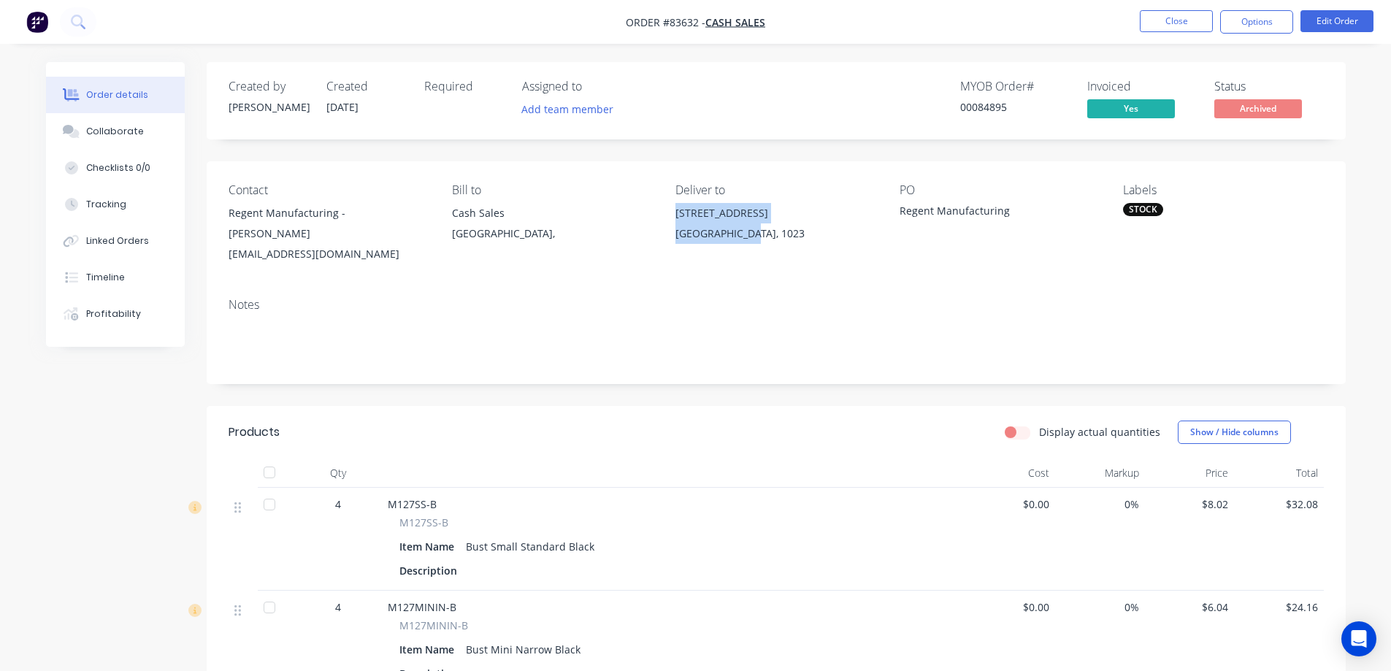
drag, startPoint x: 703, startPoint y: 214, endPoint x: 767, endPoint y: 228, distance: 65.8
click at [767, 228] on div "[STREET_ADDRESS]" at bounding box center [776, 226] width 200 height 47
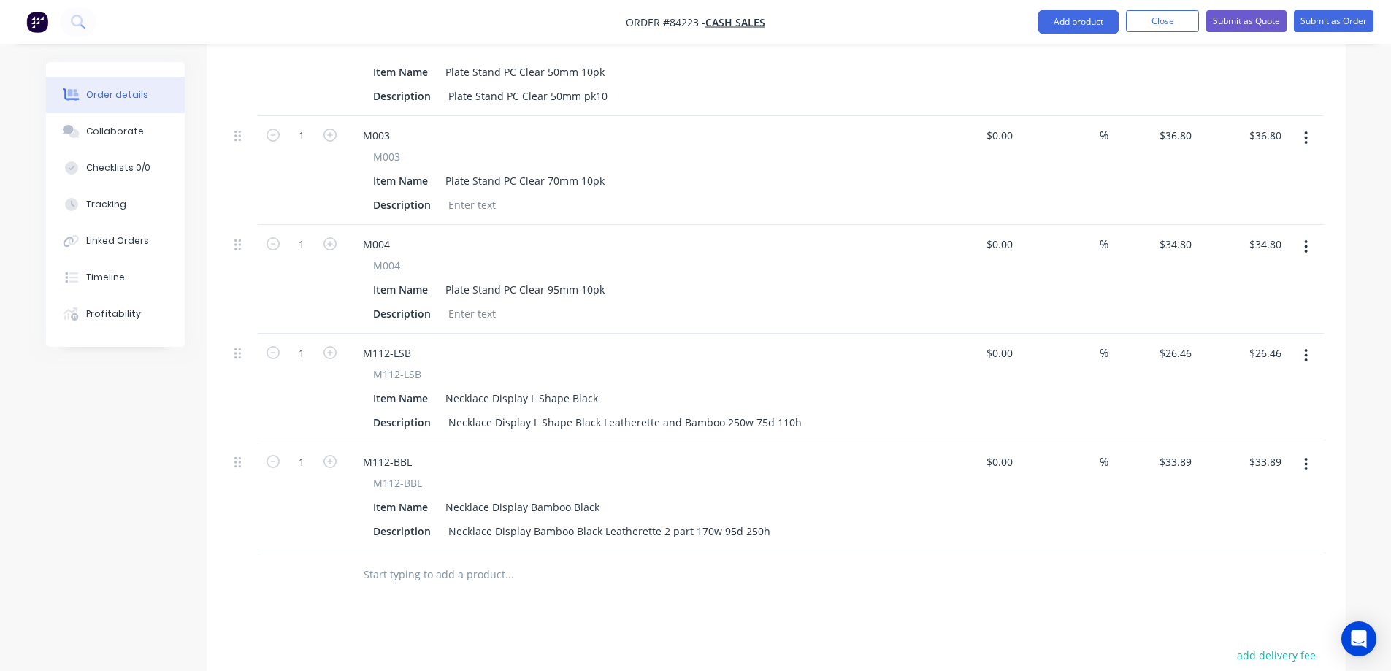
scroll to position [358, 0]
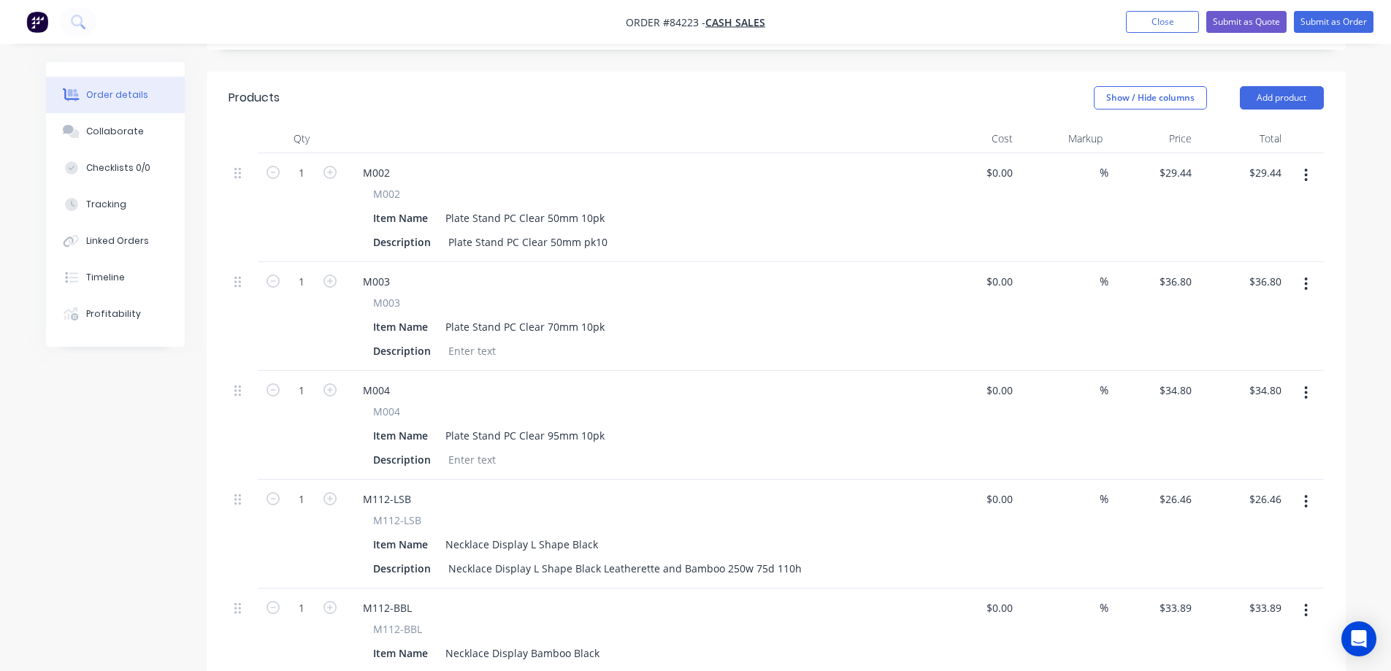
click at [391, 186] on span "M002" at bounding box center [386, 193] width 27 height 15
drag, startPoint x: 391, startPoint y: 171, endPoint x: 1, endPoint y: 125, distance: 392.0
click at [389, 186] on span "M002" at bounding box center [386, 193] width 27 height 15
copy span "M002"
click at [1314, 16] on button "Submit as Order" at bounding box center [1334, 22] width 80 height 22
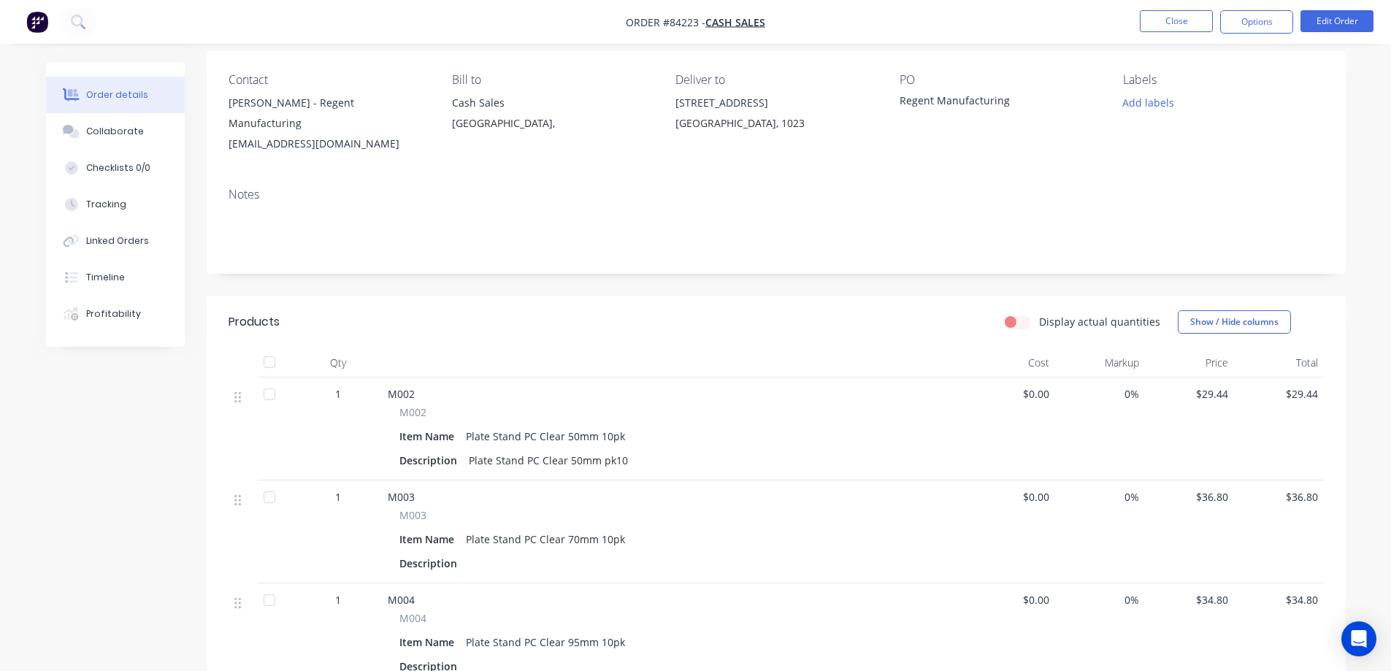
scroll to position [146, 0]
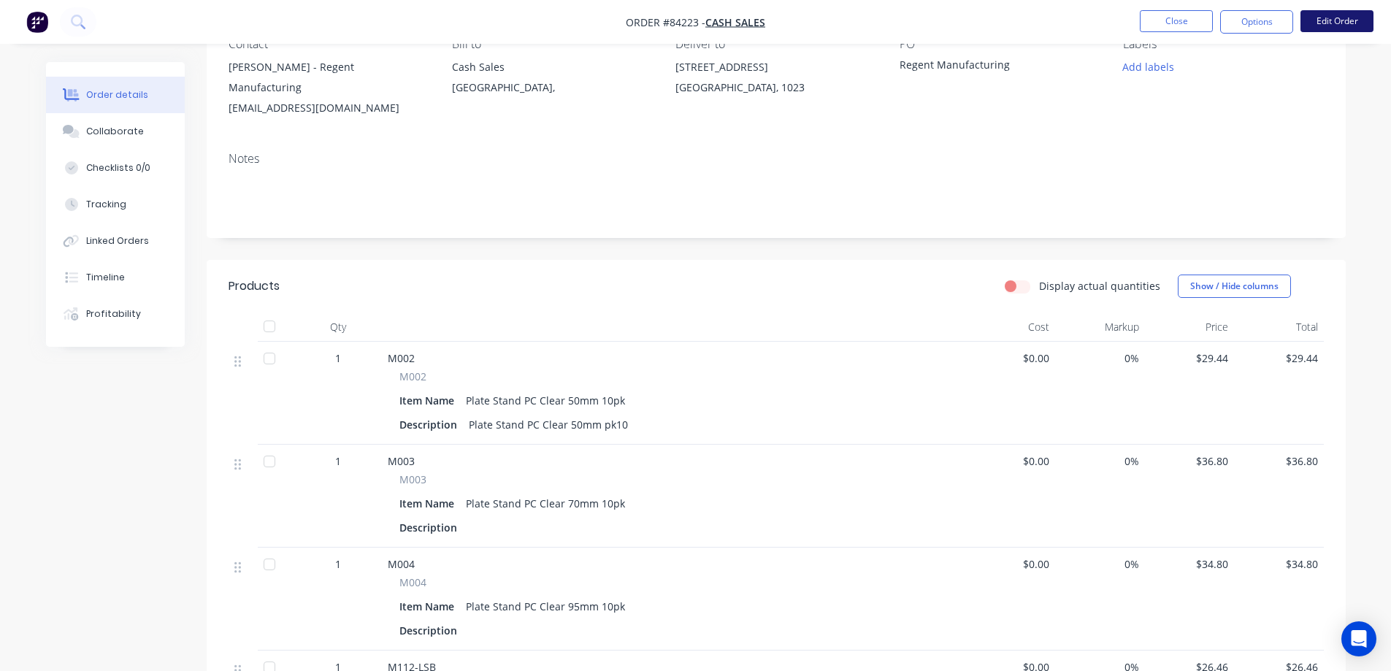
click at [1350, 22] on button "Edit Order" at bounding box center [1337, 21] width 73 height 22
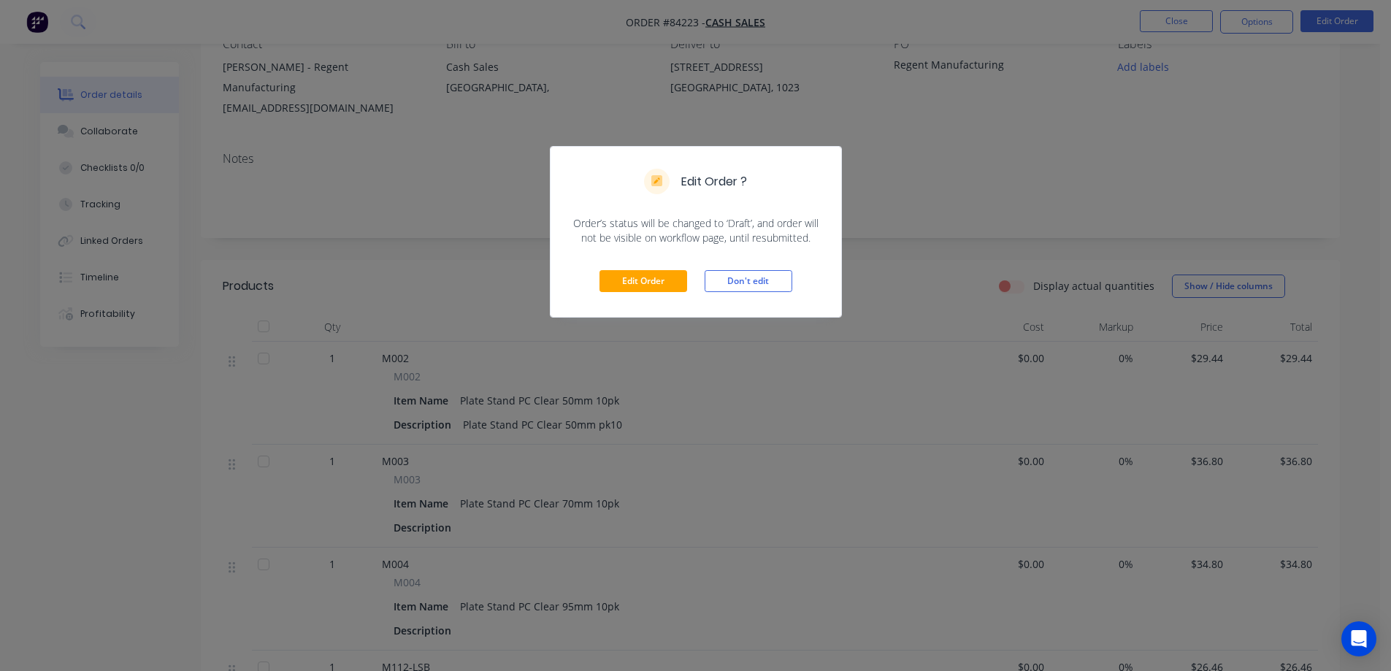
click at [597, 277] on div "Edit Order Don't edit" at bounding box center [696, 281] width 291 height 72
click at [640, 284] on button "Edit Order" at bounding box center [644, 281] width 88 height 22
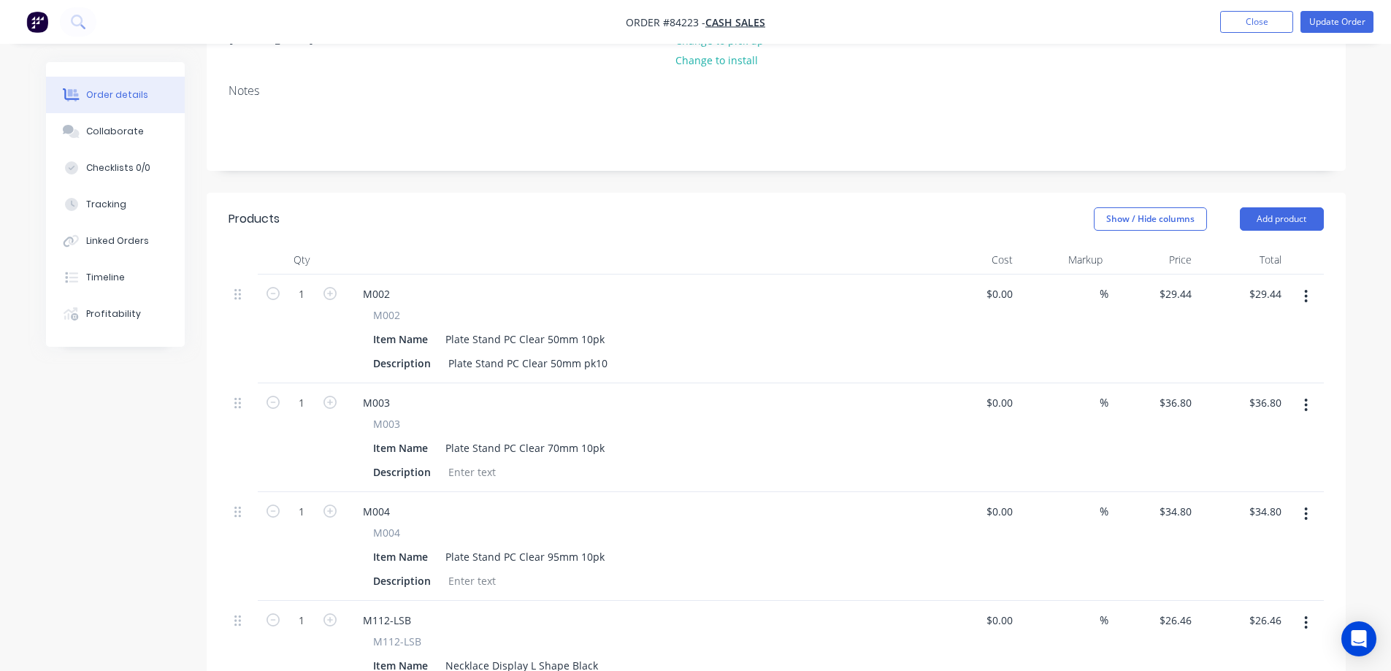
scroll to position [292, 0]
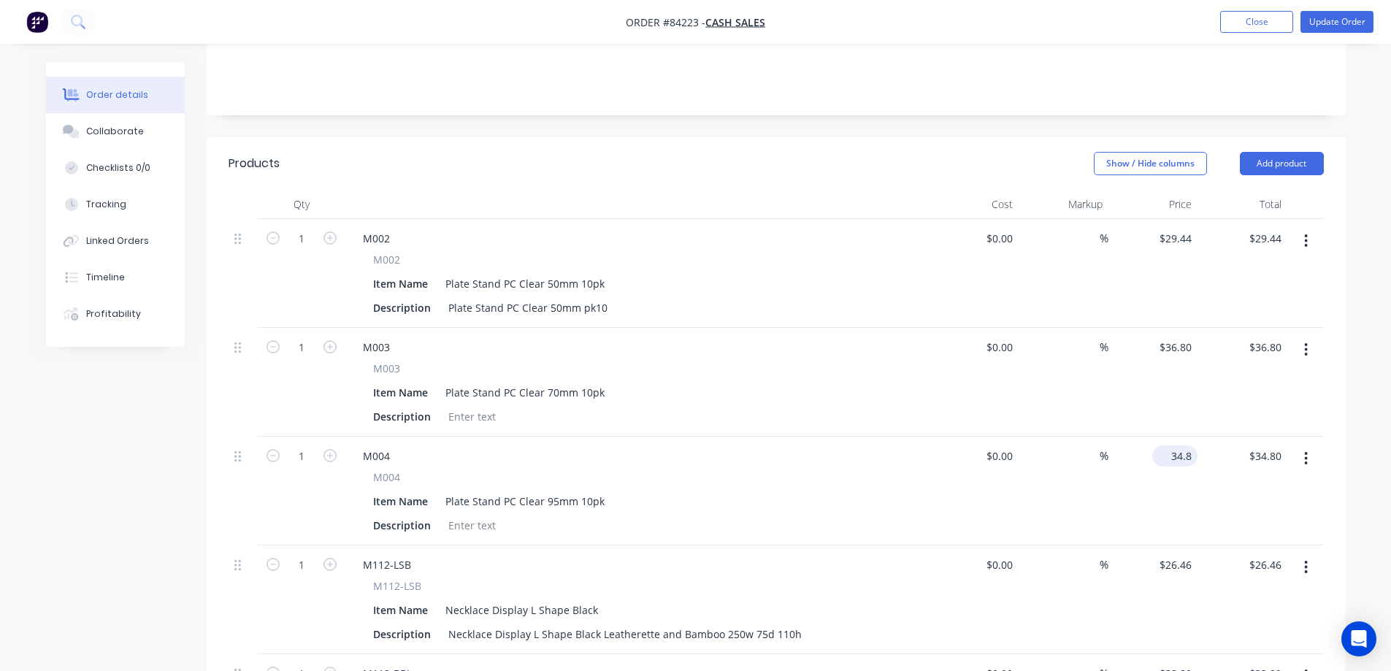
click at [1165, 446] on div "34.8 $34.80" at bounding box center [1175, 456] width 45 height 21
type input "$40.02"
click at [1144, 500] on div "$40.02 $40.02" at bounding box center [1154, 491] width 90 height 109
click at [1171, 228] on input "29.44" at bounding box center [1181, 238] width 34 height 21
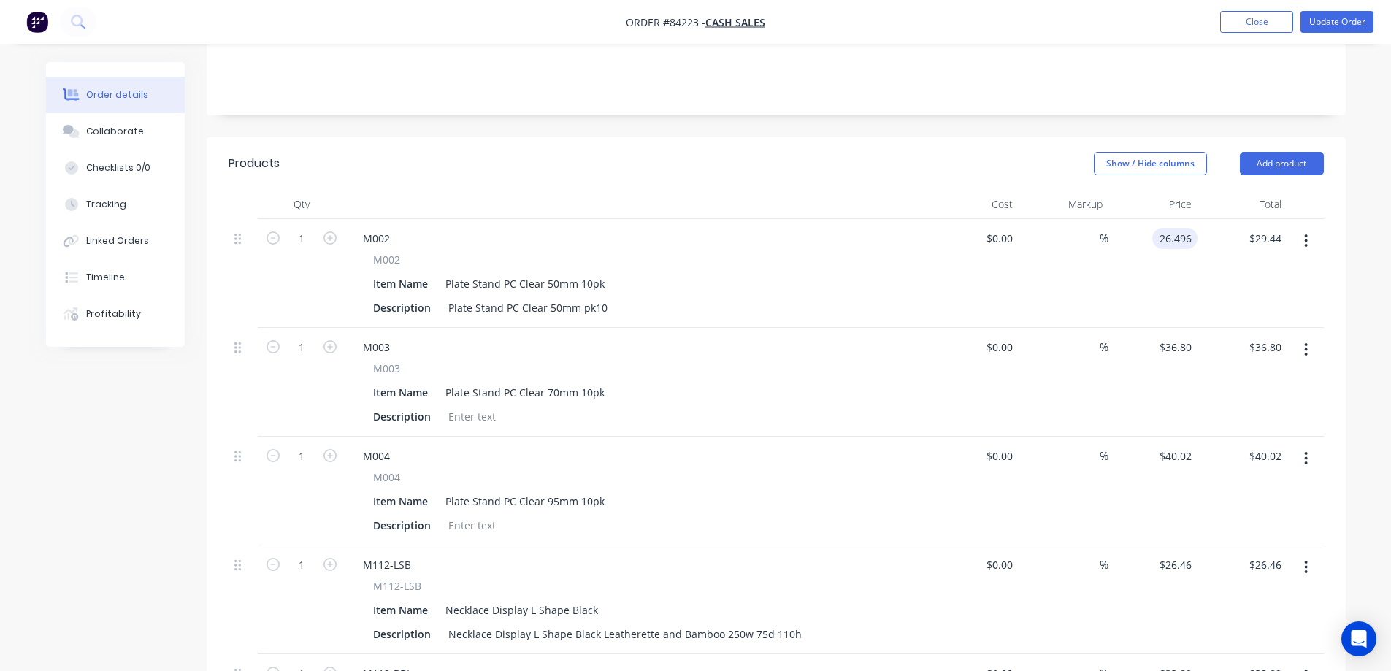
type input "$26.496"
type input "$26.50"
click at [1158, 284] on div "$26.496 $26.496" at bounding box center [1154, 273] width 90 height 109
click at [1168, 337] on div "36.8 36.8" at bounding box center [1181, 347] width 34 height 21
type input "$33.12"
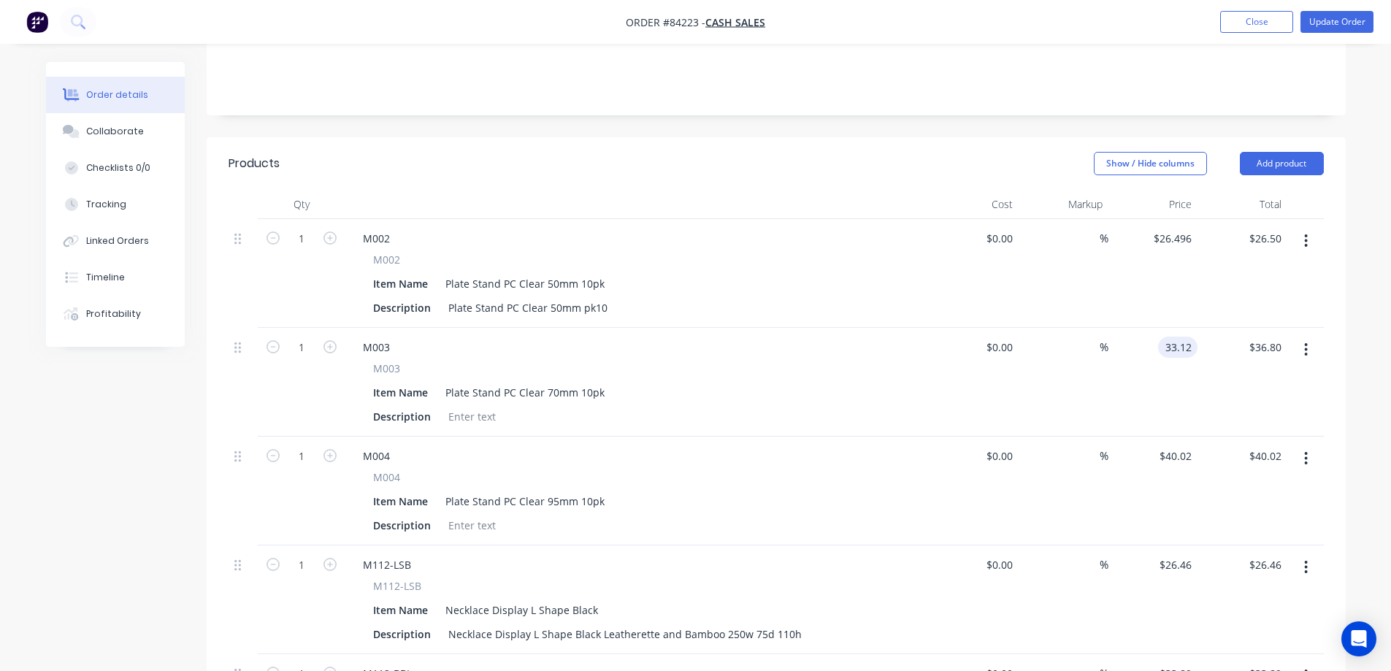
type input "$33.12"
click at [1144, 437] on div "$40.02 $40.02" at bounding box center [1154, 491] width 90 height 109
click at [1165, 446] on div "40.02 $40.02" at bounding box center [1177, 456] width 39 height 21
type input "$26.018"
type input "$26.02"
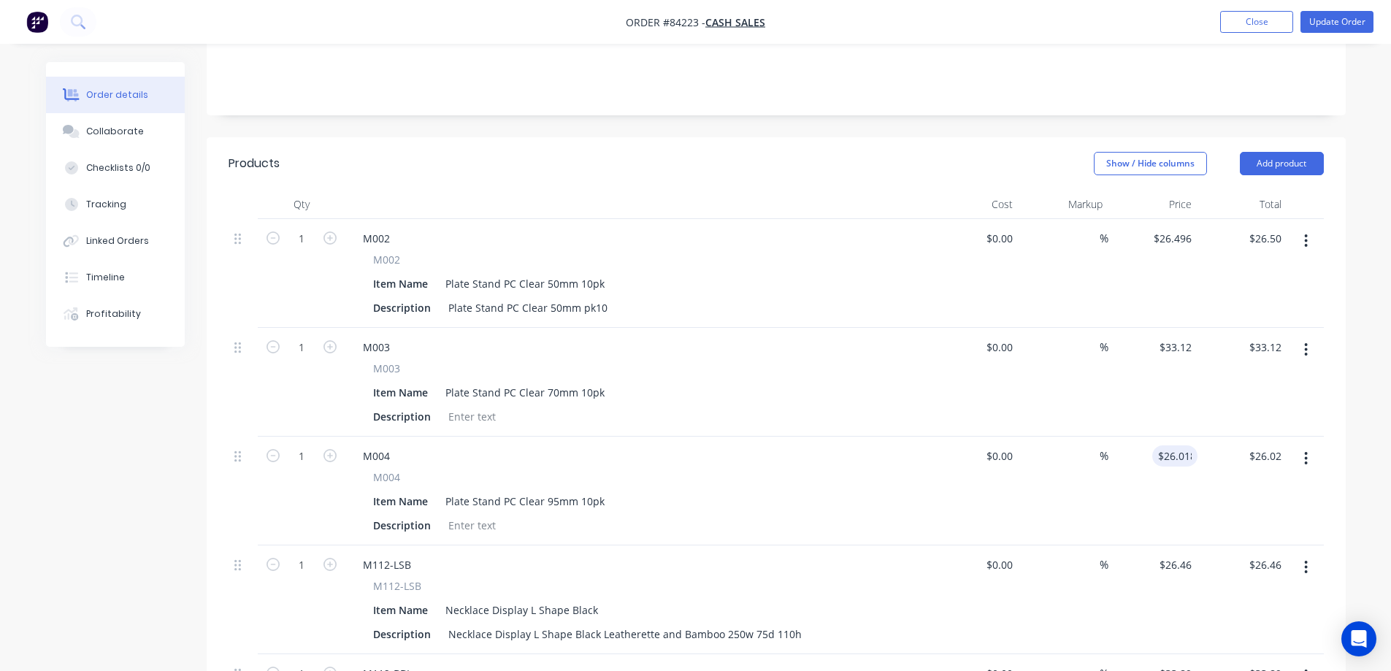
click at [1175, 516] on div "$26.018 26.018" at bounding box center [1154, 491] width 90 height 109
click at [1168, 446] on input "26.018" at bounding box center [1175, 456] width 45 height 21
type input "$36.018"
type input "$36.02"
click at [1150, 481] on div "$36.018 36.018" at bounding box center [1154, 491] width 90 height 109
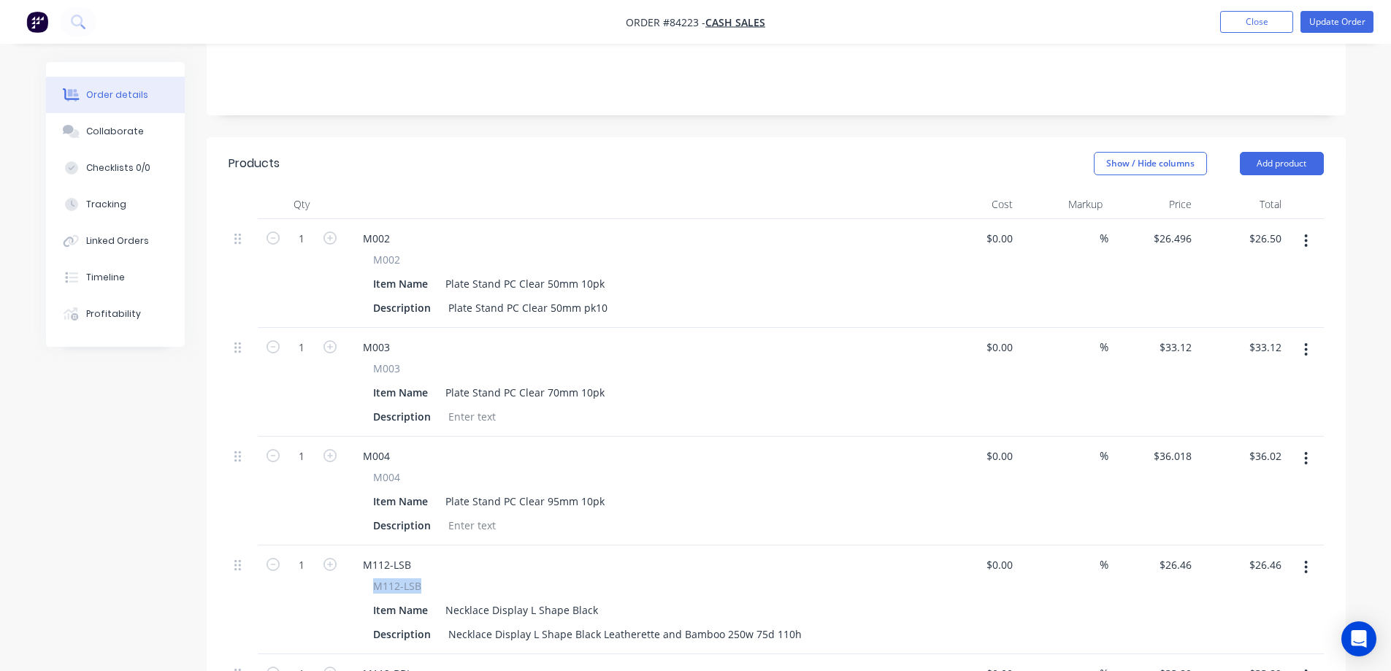
drag, startPoint x: 424, startPoint y: 566, endPoint x: 349, endPoint y: 565, distance: 74.5
click at [349, 565] on div "M112-LSB M112-LSB Item Name Necklace Display L Shape Black Description Necklace…" at bounding box center [637, 600] width 584 height 109
copy span "M112-LSB"
click at [1175, 554] on input "26.46" at bounding box center [1181, 564] width 34 height 21
type input "$30.43"
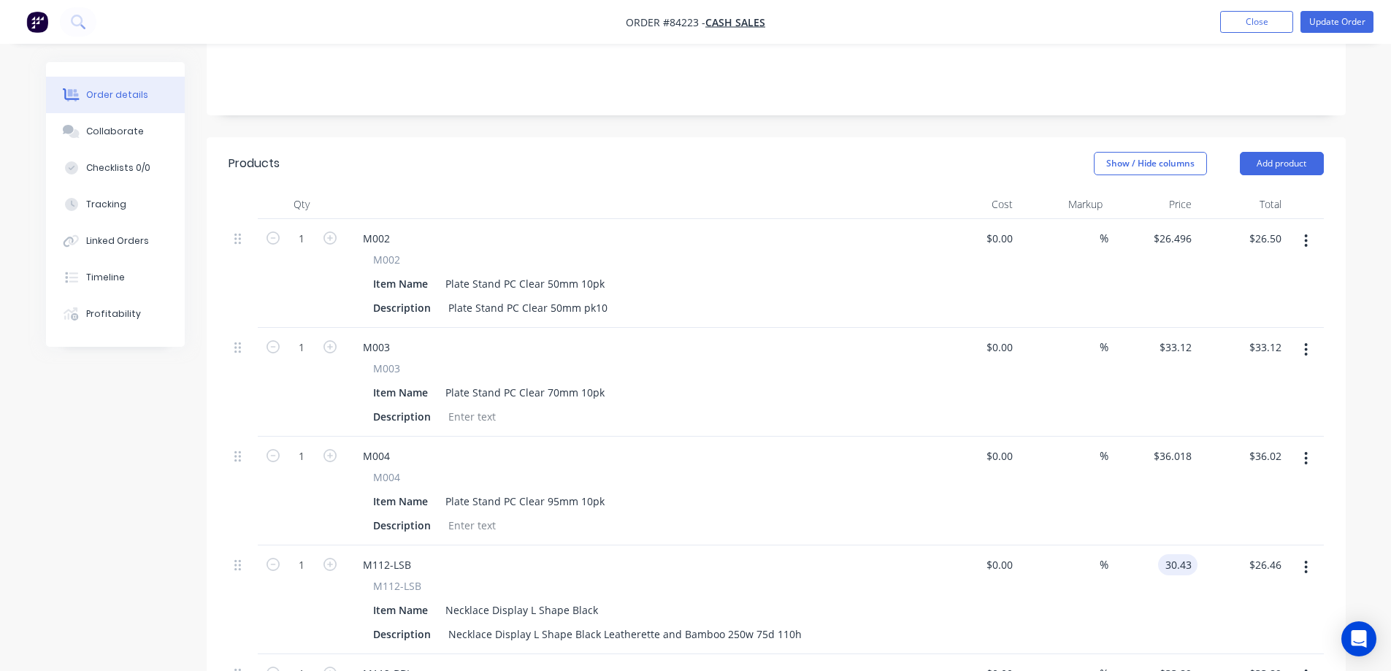
type input "$30.43"
click at [1148, 595] on div "$30.43 $30.43" at bounding box center [1154, 600] width 90 height 109
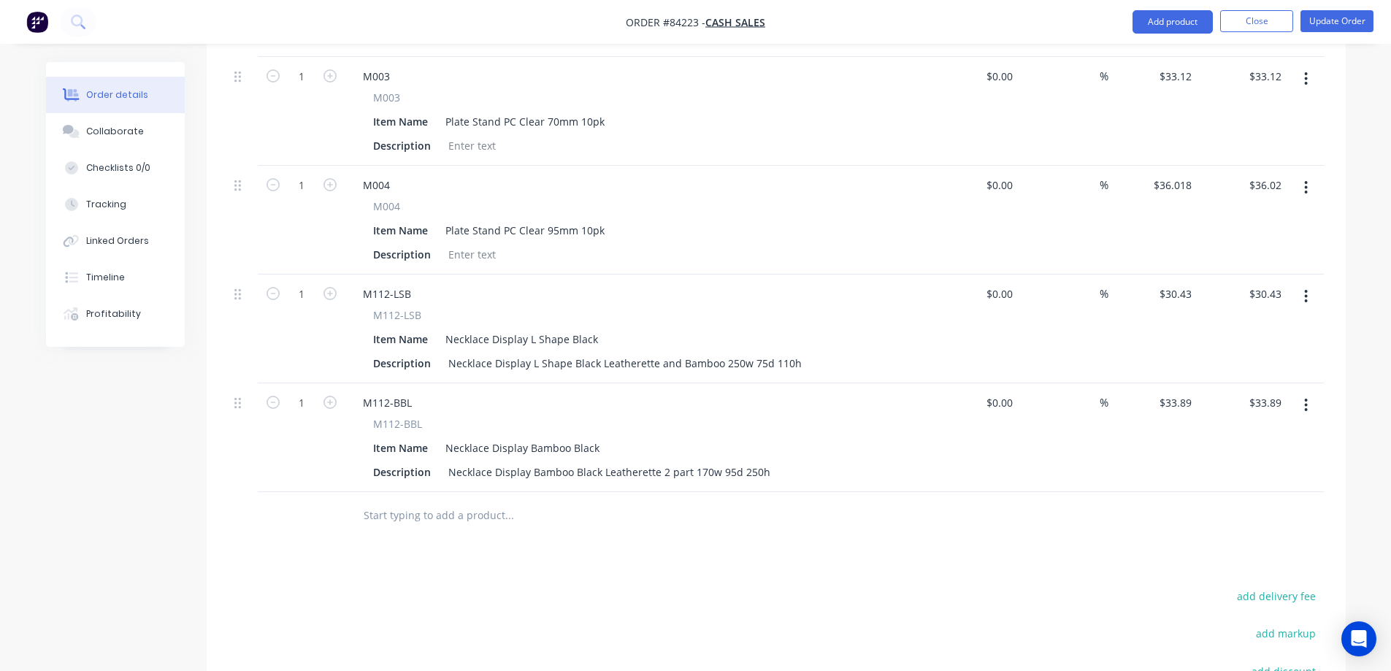
scroll to position [584, 0]
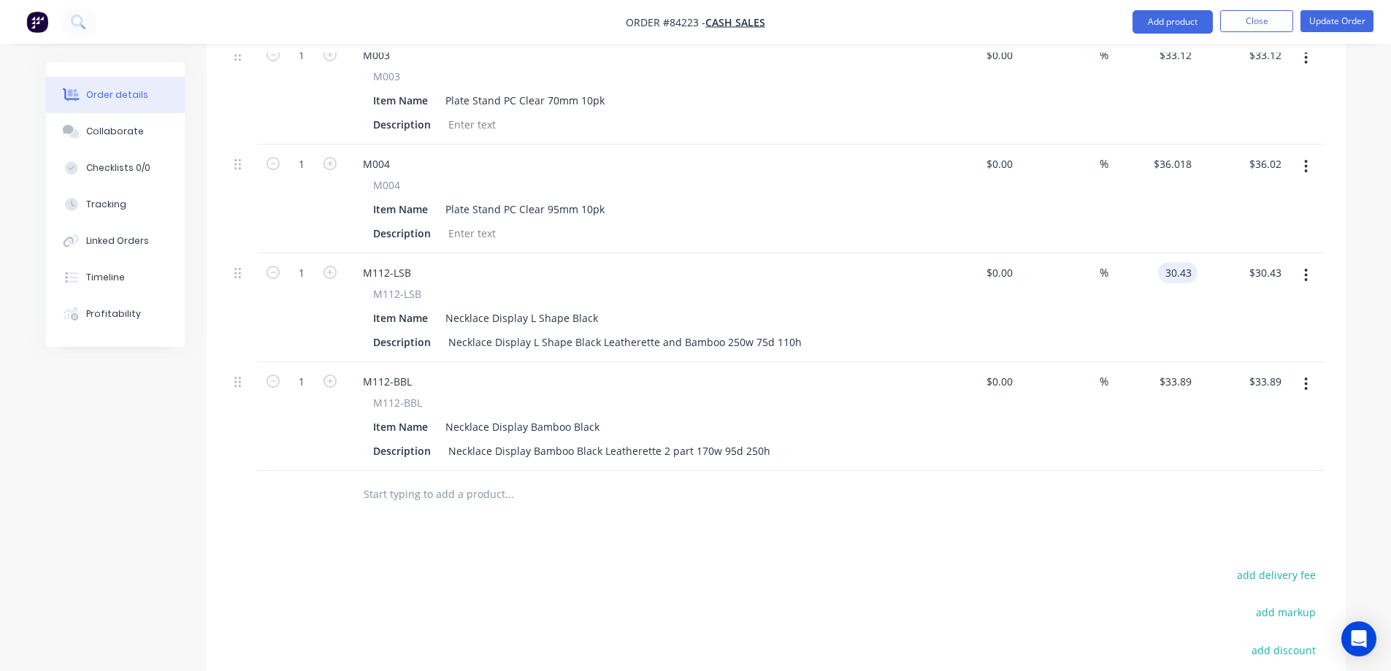
click at [1172, 262] on input "30.43" at bounding box center [1181, 272] width 34 height 21
type input "$27.387"
type input "$27.39"
click at [1085, 523] on div "Products Show / Hide columns Add product Qty Cost Markup Price Total 1 M002 M00…" at bounding box center [776, 357] width 1139 height 1024
drag, startPoint x: 373, startPoint y: 382, endPoint x: 432, endPoint y: 388, distance: 58.7
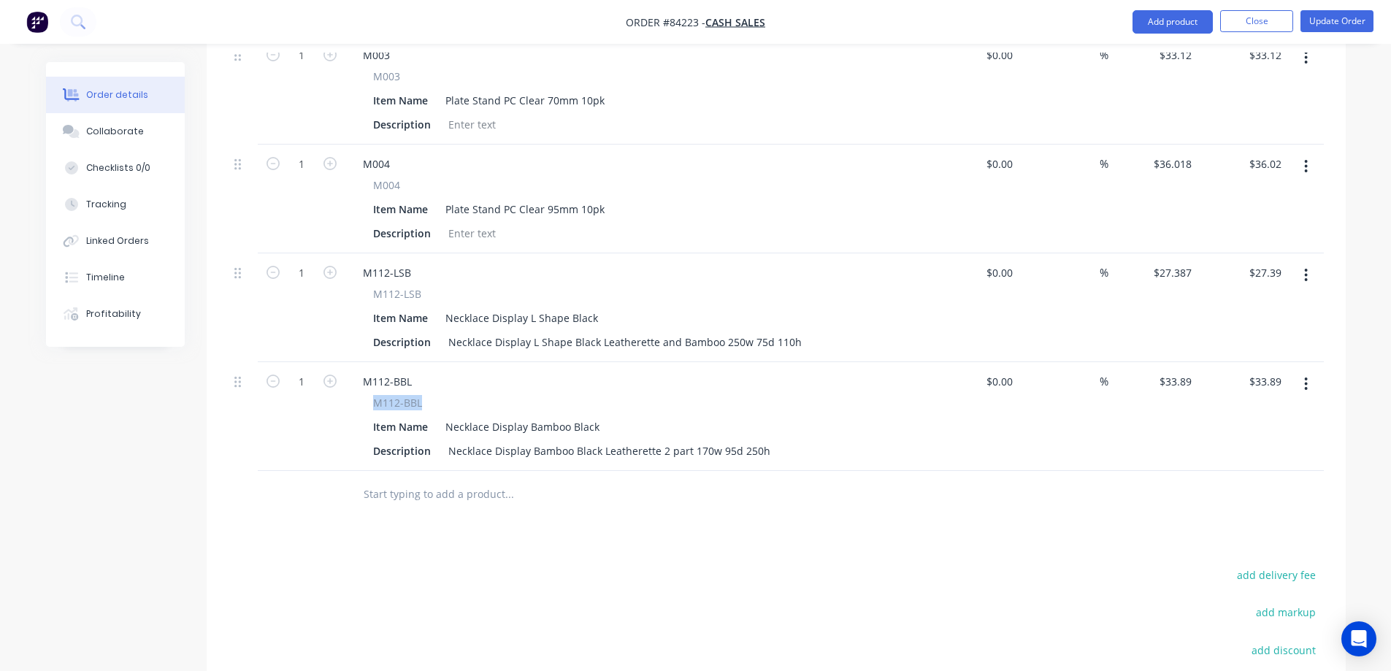
click at [432, 395] on div "M112-BBL" at bounding box center [637, 402] width 529 height 15
copy span "M112-BBL"
click at [1167, 371] on input "33.89" at bounding box center [1177, 381] width 39 height 21
type input "$38.97"
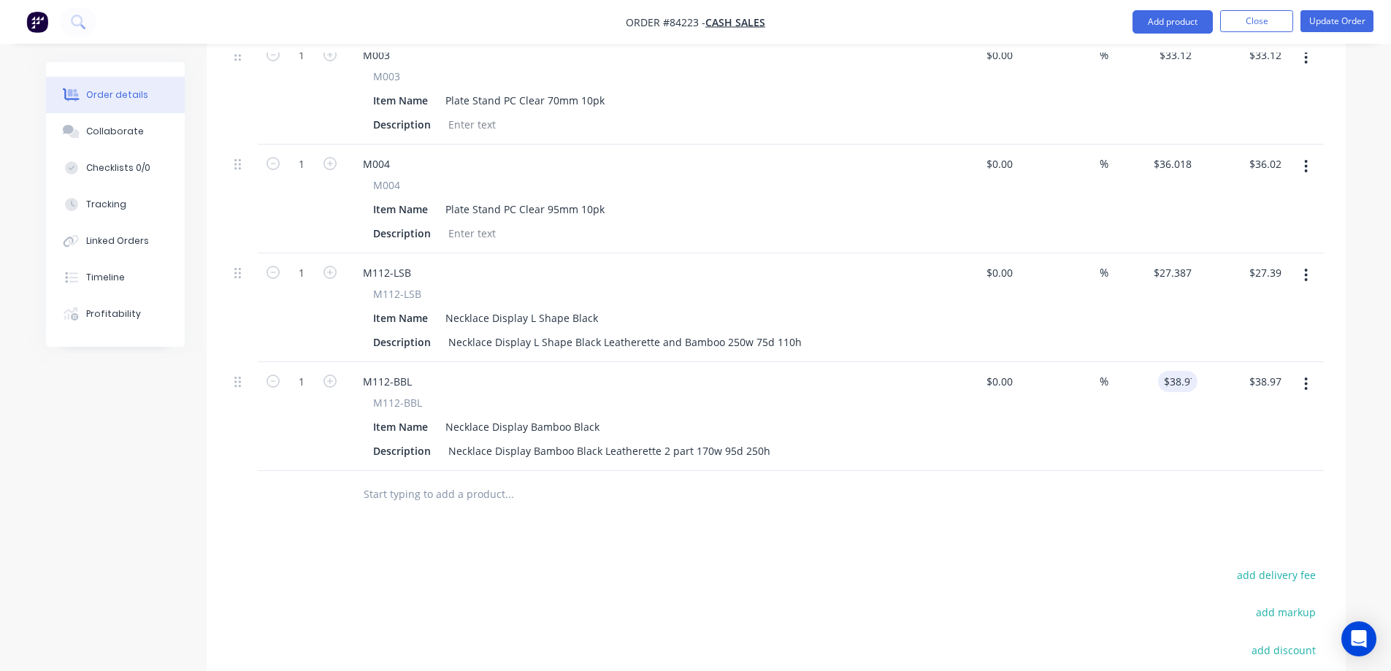
click at [1181, 371] on input "38.97" at bounding box center [1181, 381] width 34 height 21
type input "$35.073"
type input "$35.07"
click at [1161, 514] on div "Products Show / Hide columns Add product Qty Cost Markup Price Total 1 M002 M00…" at bounding box center [776, 357] width 1139 height 1024
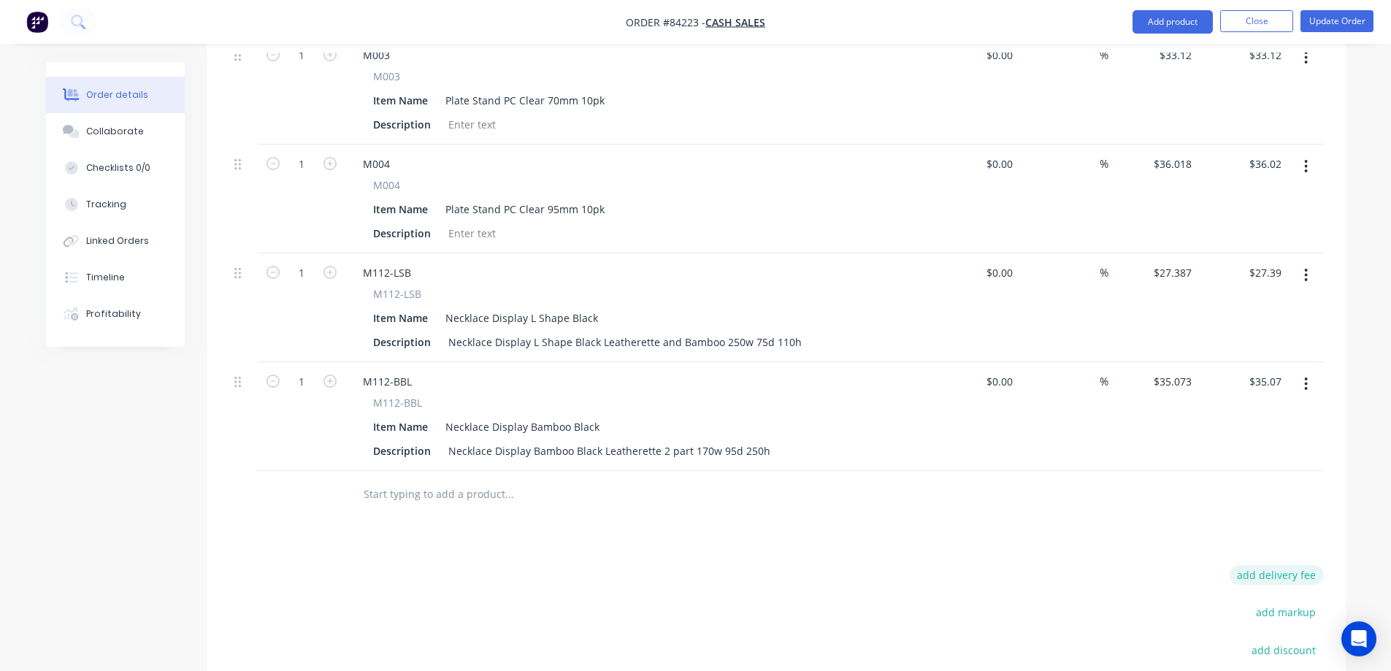
click at [1289, 565] on button "add delivery fee" at bounding box center [1277, 575] width 94 height 20
type input "13"
click at [1207, 490] on div at bounding box center [777, 494] width 1096 height 47
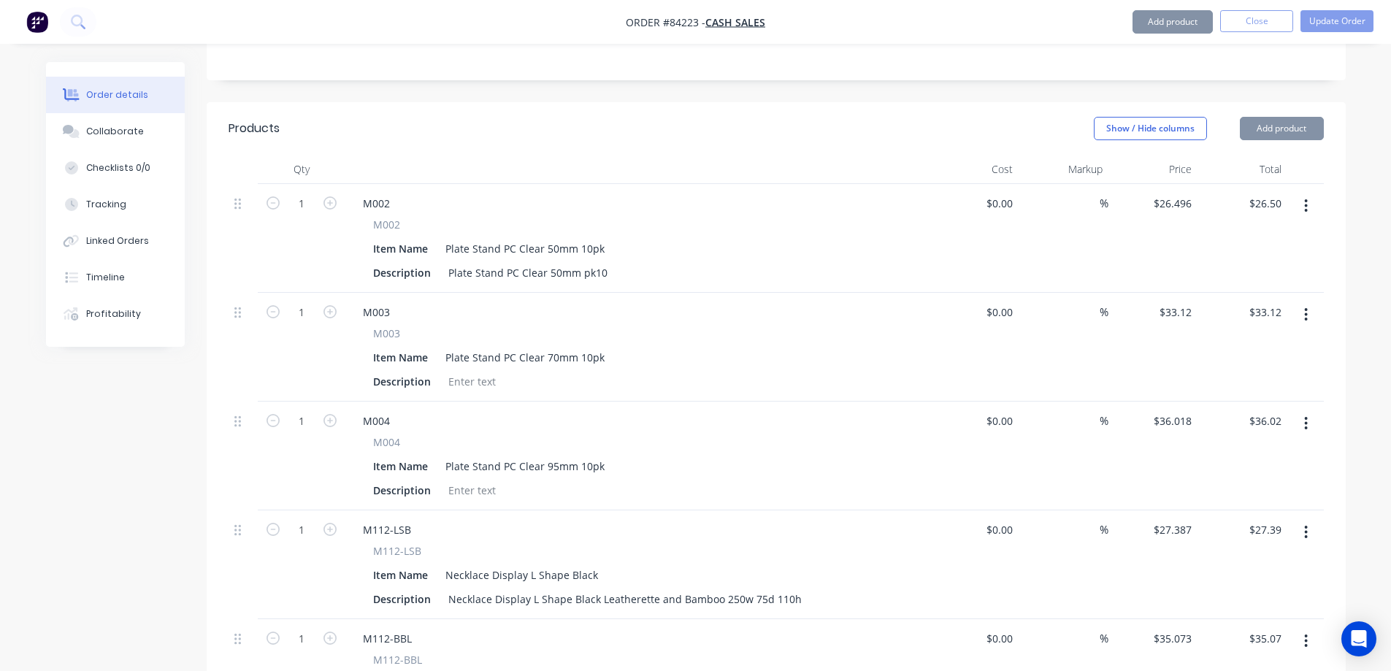
scroll to position [0, 0]
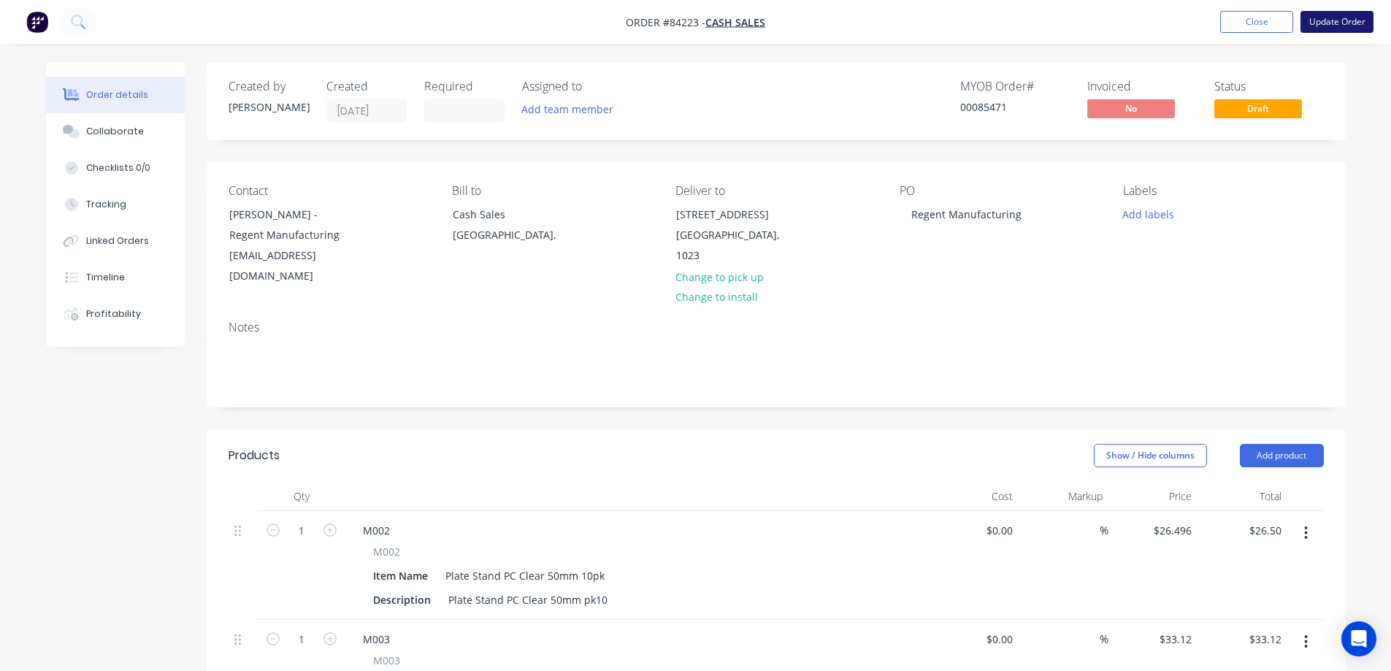
click at [1362, 21] on button "Update Order" at bounding box center [1337, 22] width 73 height 22
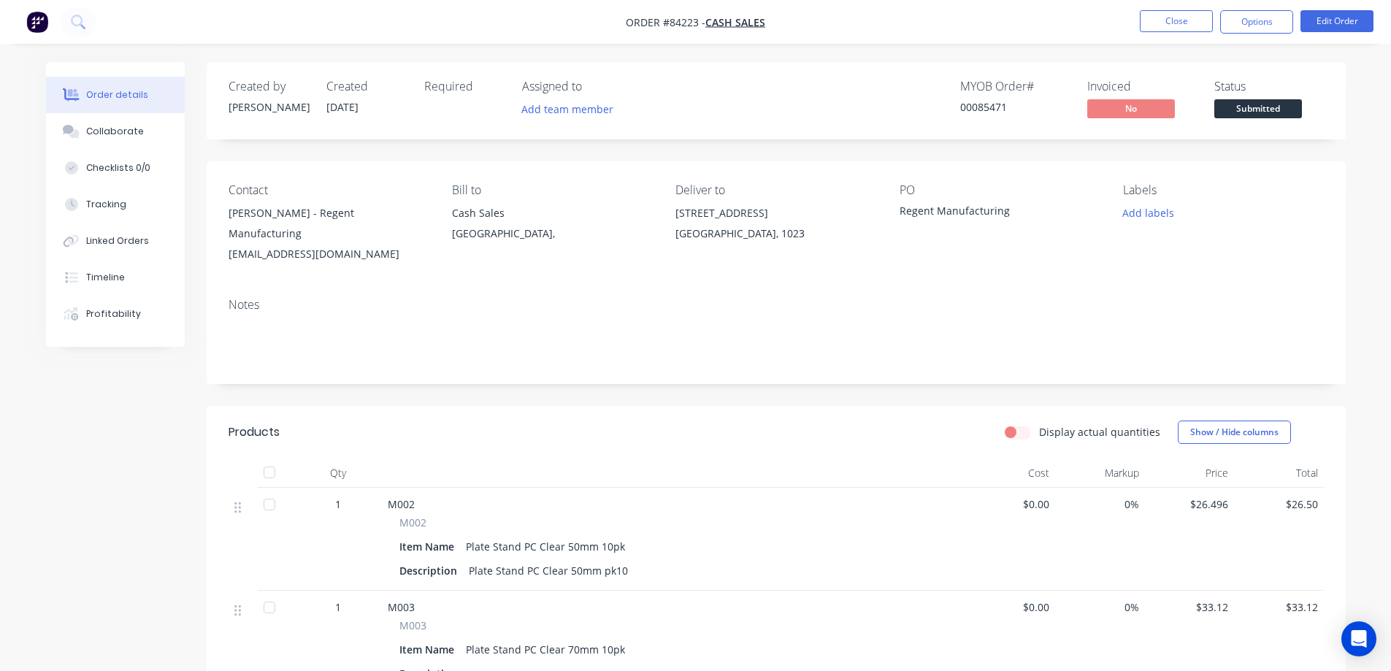
click at [1232, 108] on span "Submitted" at bounding box center [1259, 108] width 88 height 18
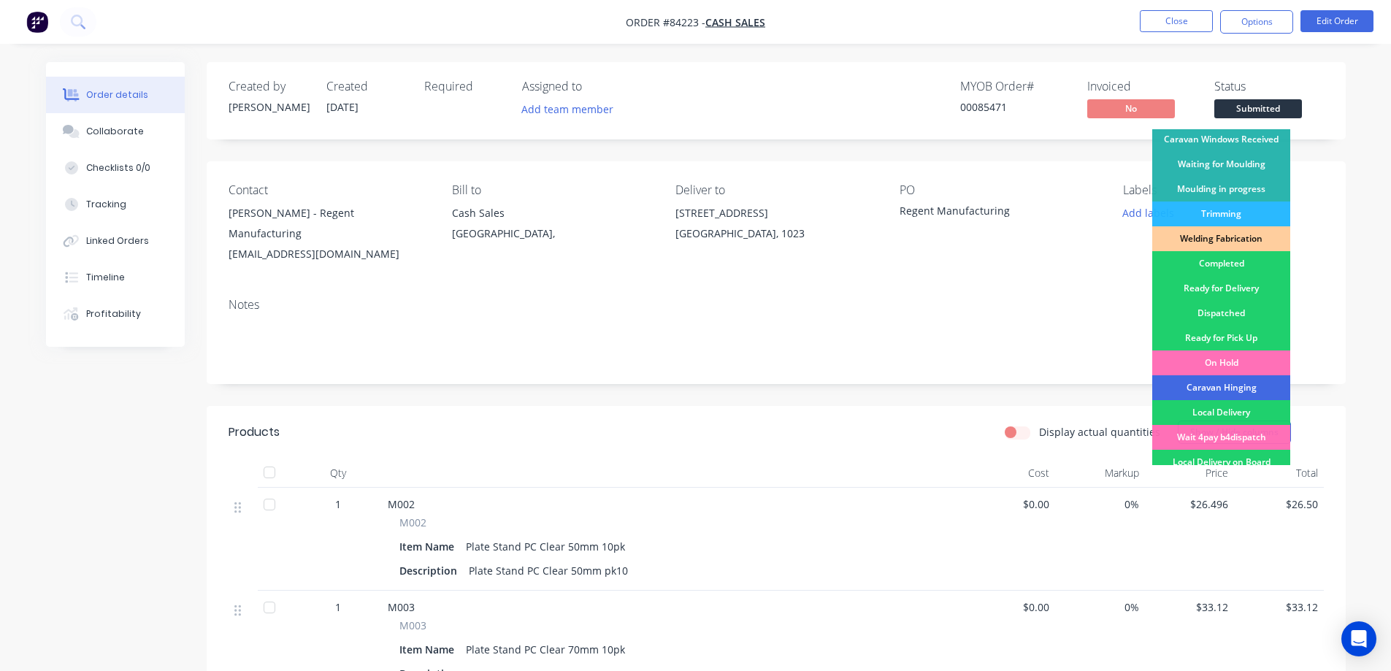
scroll to position [285, 0]
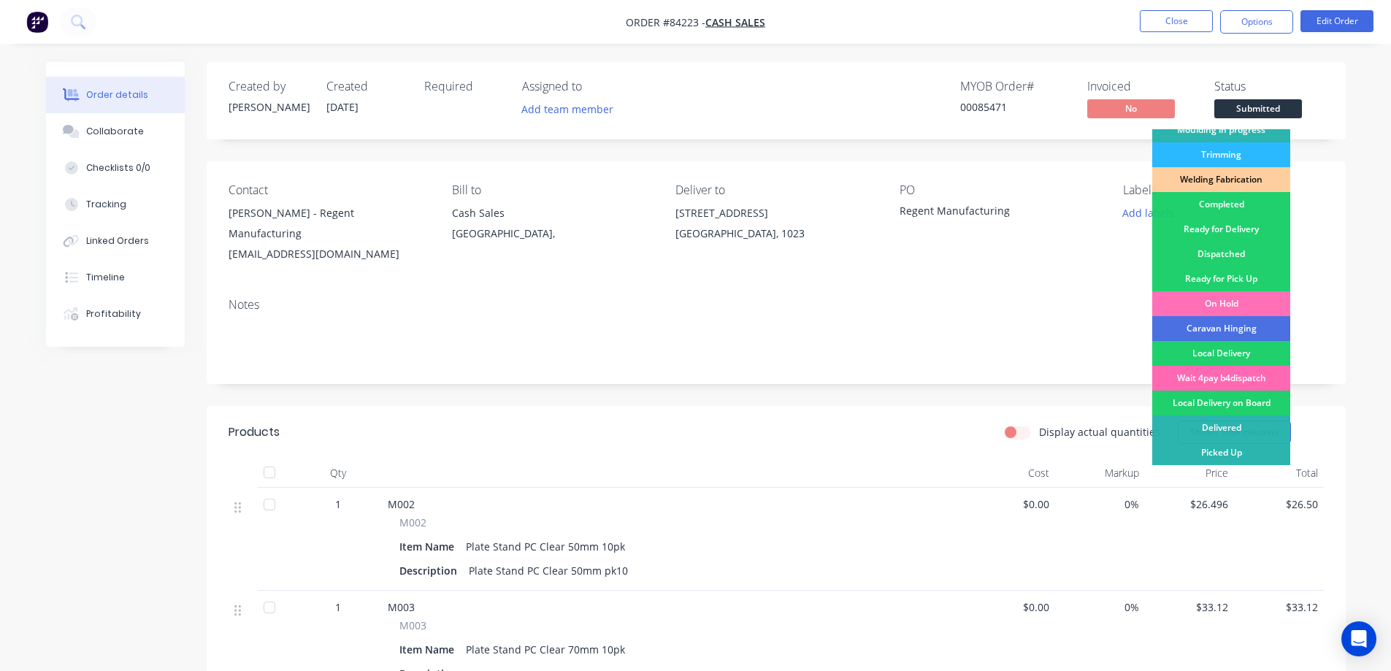
click at [1242, 381] on div "Wait 4pay b4dispatch" at bounding box center [1222, 378] width 138 height 25
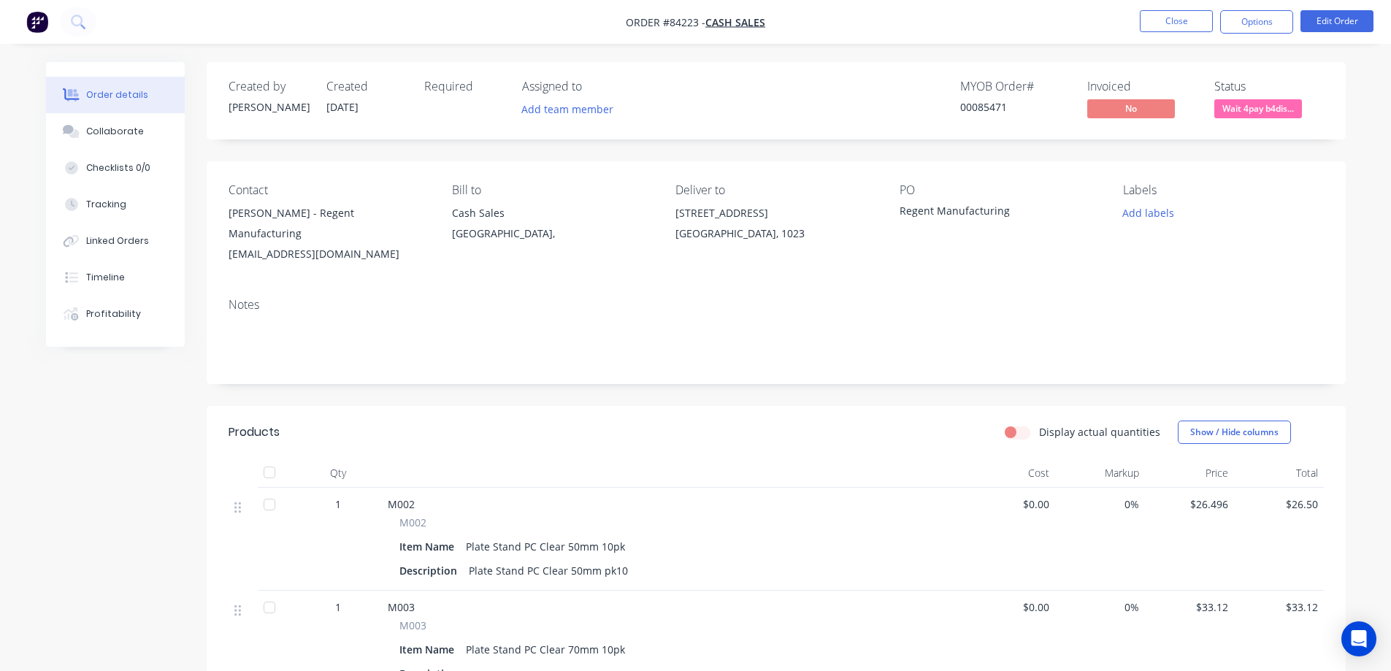
click at [1268, 4] on nav "Order #84223 - Cash Sales Close Options Edit Order" at bounding box center [695, 22] width 1391 height 44
click at [1258, 35] on nav "Order #84223 - Cash Sales Close Options Edit Order" at bounding box center [695, 22] width 1391 height 44
click at [1260, 22] on button "Options" at bounding box center [1257, 21] width 73 height 23
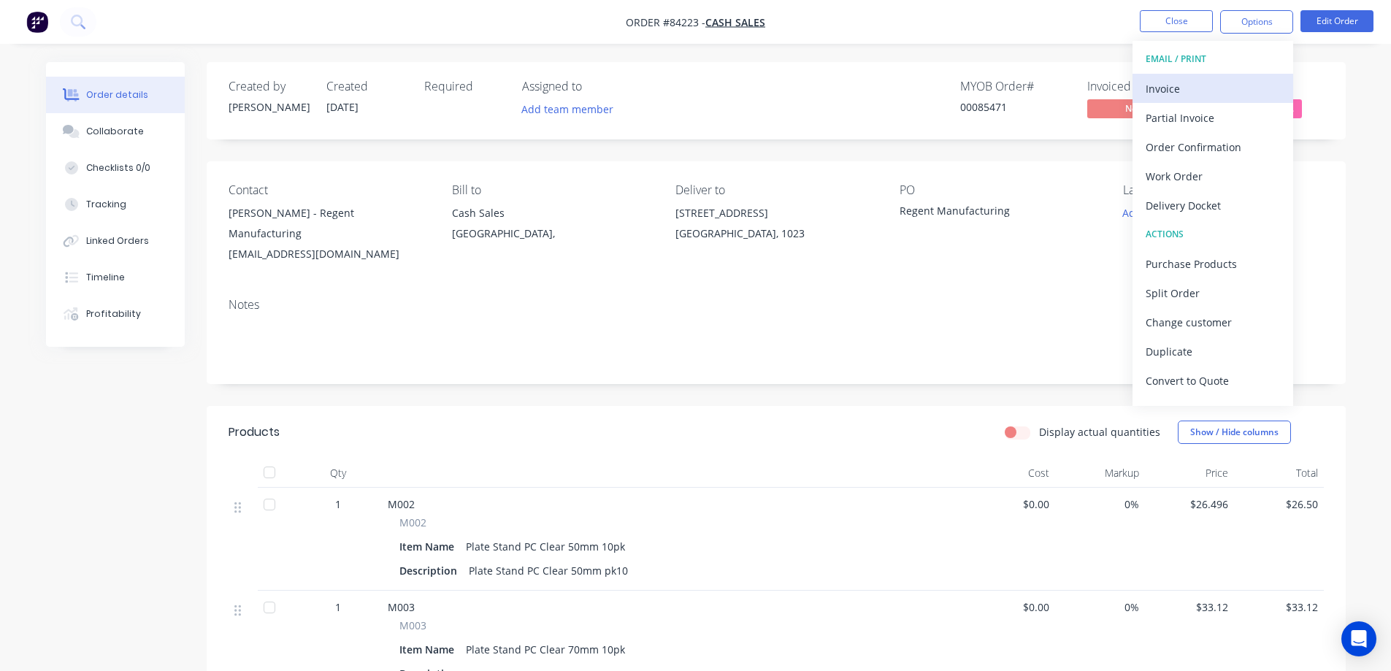
click at [1182, 91] on div "Invoice" at bounding box center [1213, 88] width 134 height 21
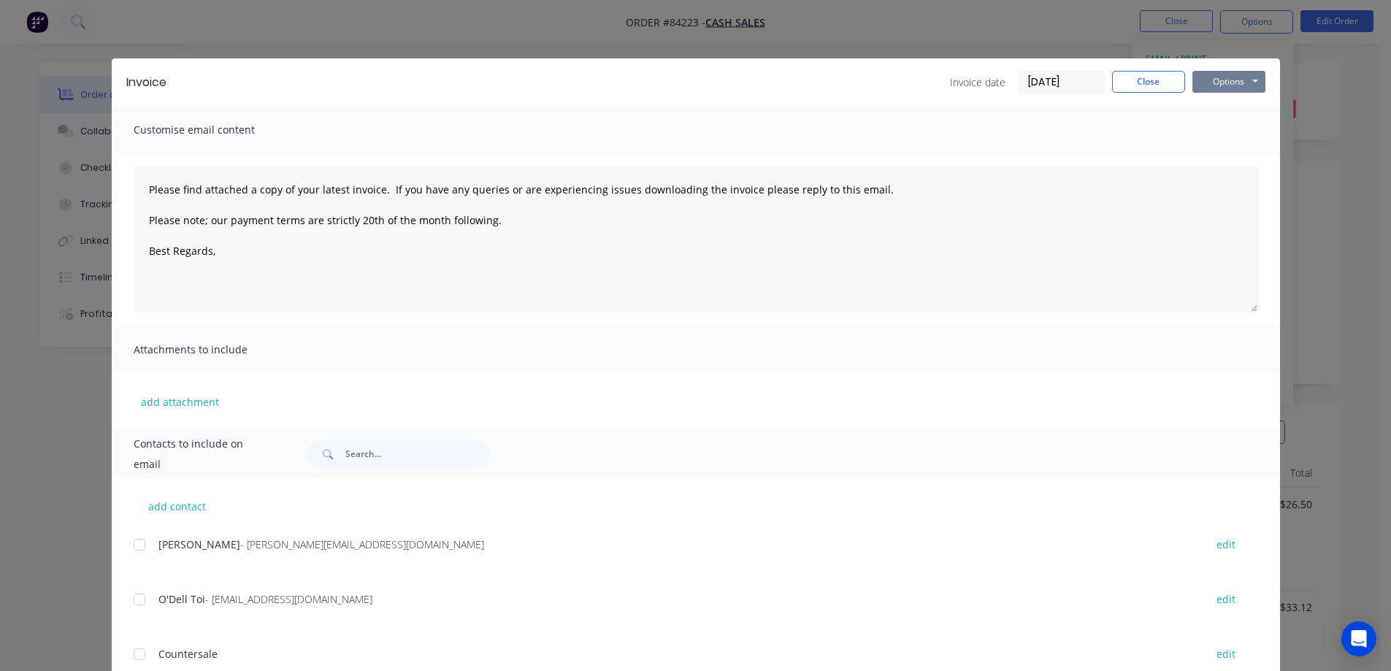
click at [1213, 82] on button "Options" at bounding box center [1229, 82] width 73 height 22
click at [1225, 130] on button "Print" at bounding box center [1239, 132] width 93 height 24
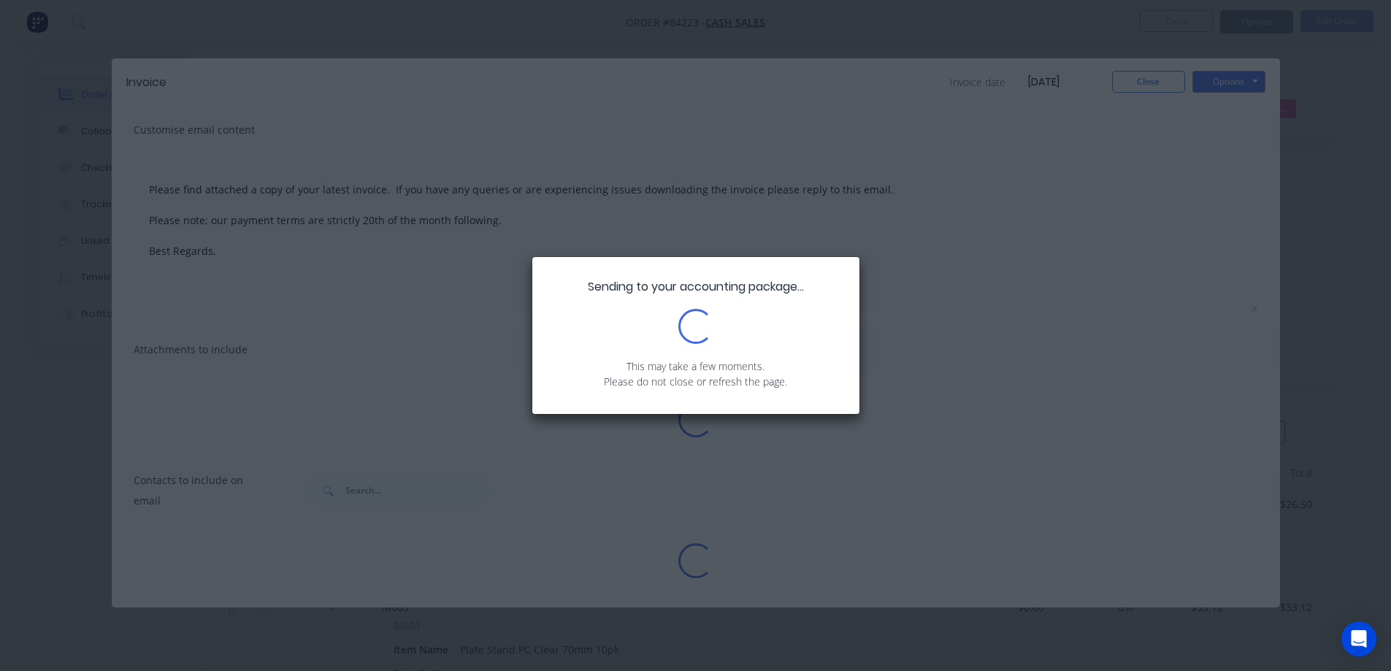
type textarea "Please find attached a copy of your latest invoice. If you have any queries or …"
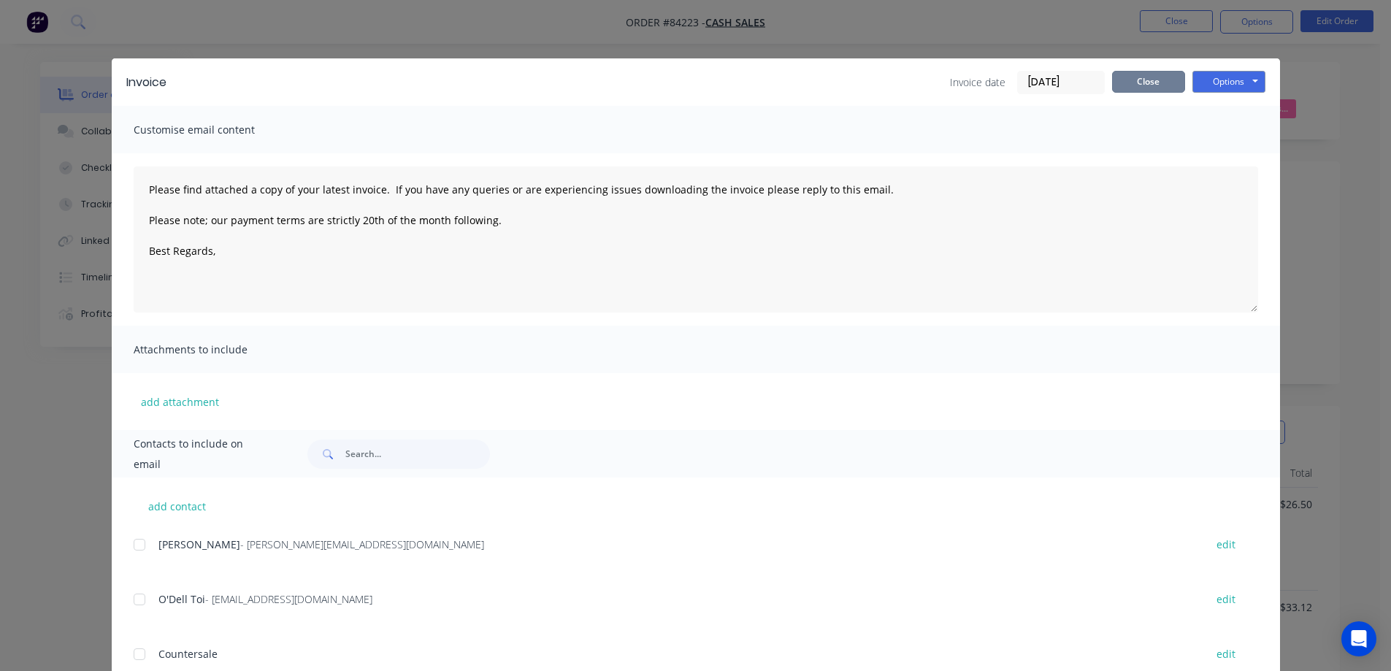
click at [1161, 75] on button "Close" at bounding box center [1148, 82] width 73 height 22
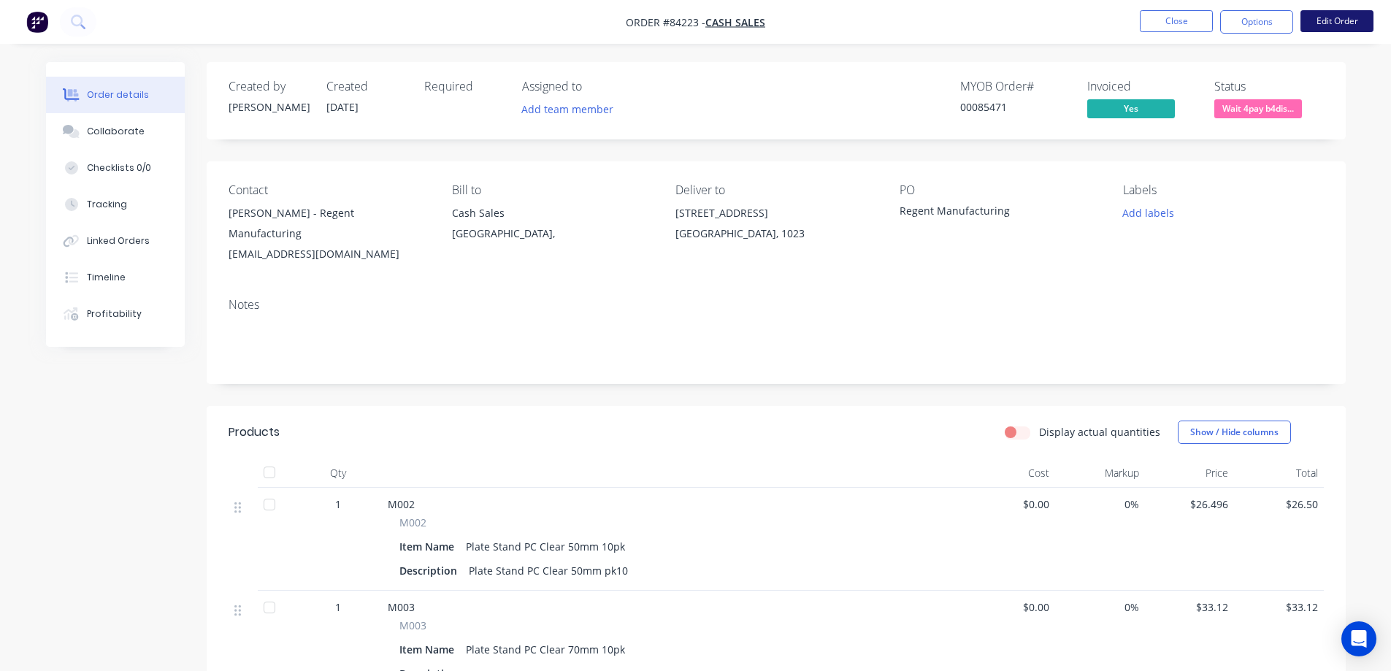
click at [1338, 27] on button "Edit Order" at bounding box center [1337, 21] width 73 height 22
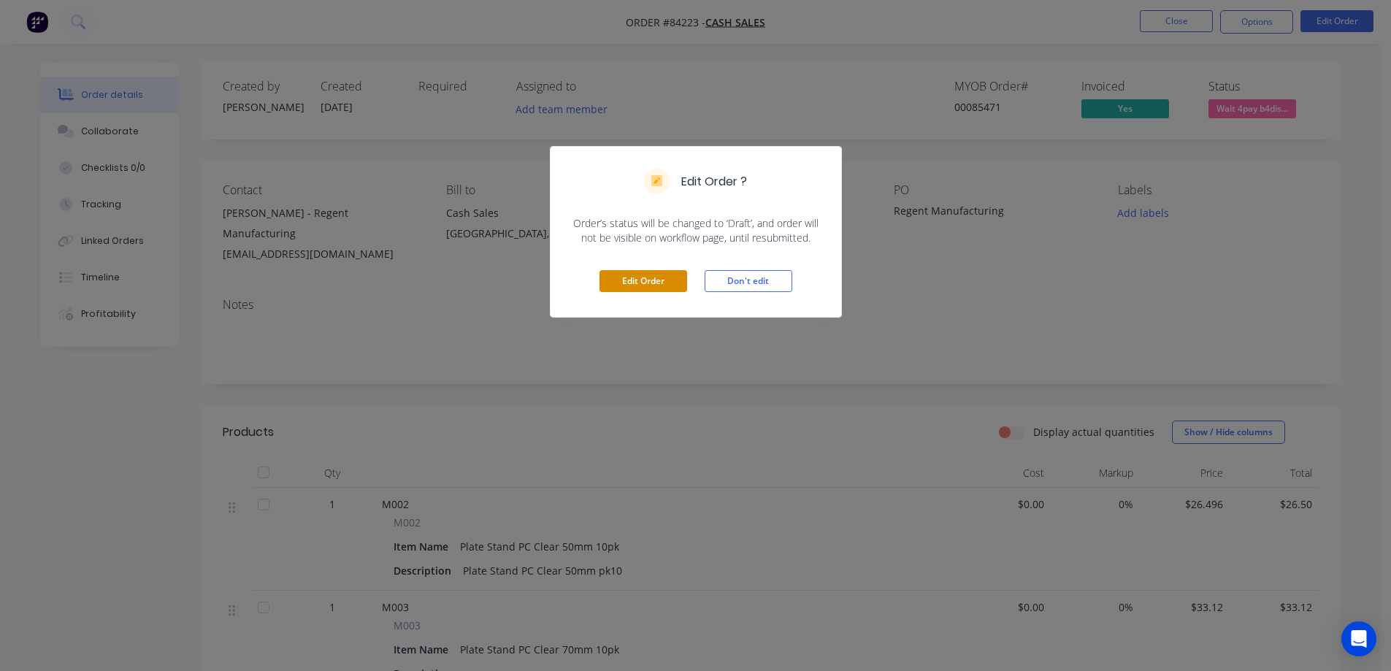
click at [640, 279] on button "Edit Order" at bounding box center [644, 281] width 88 height 22
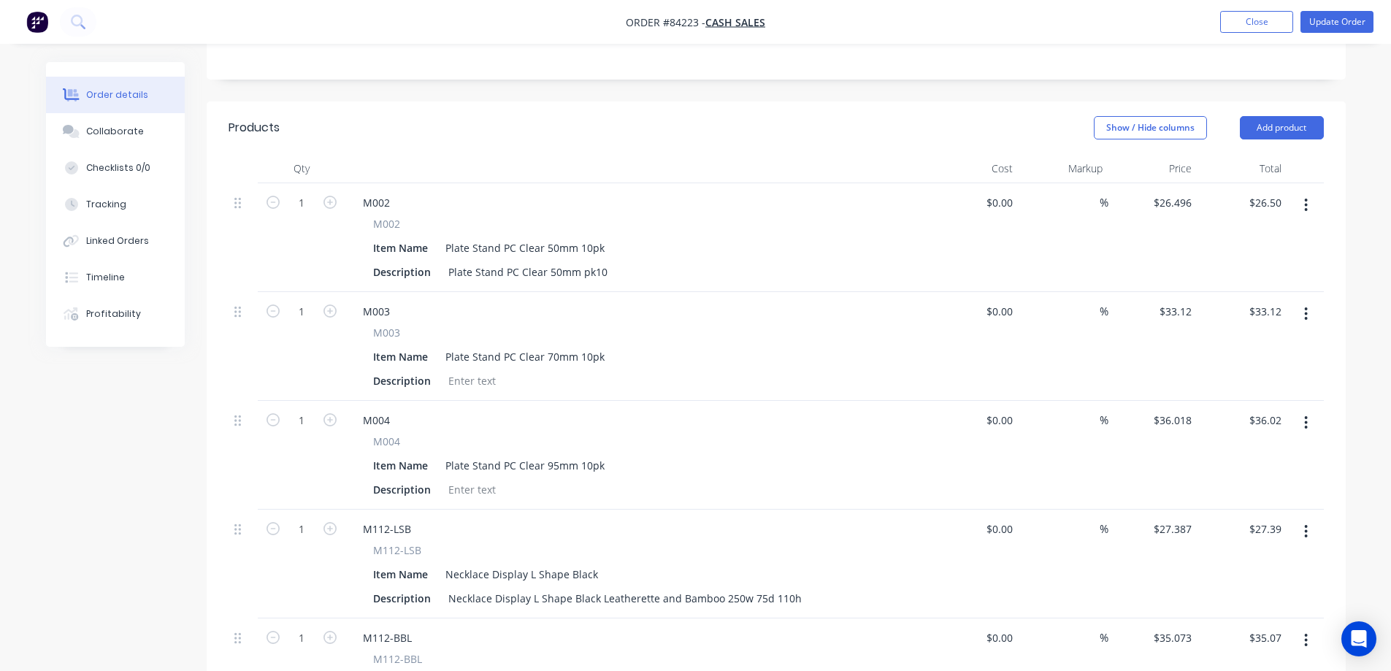
scroll to position [292, 0]
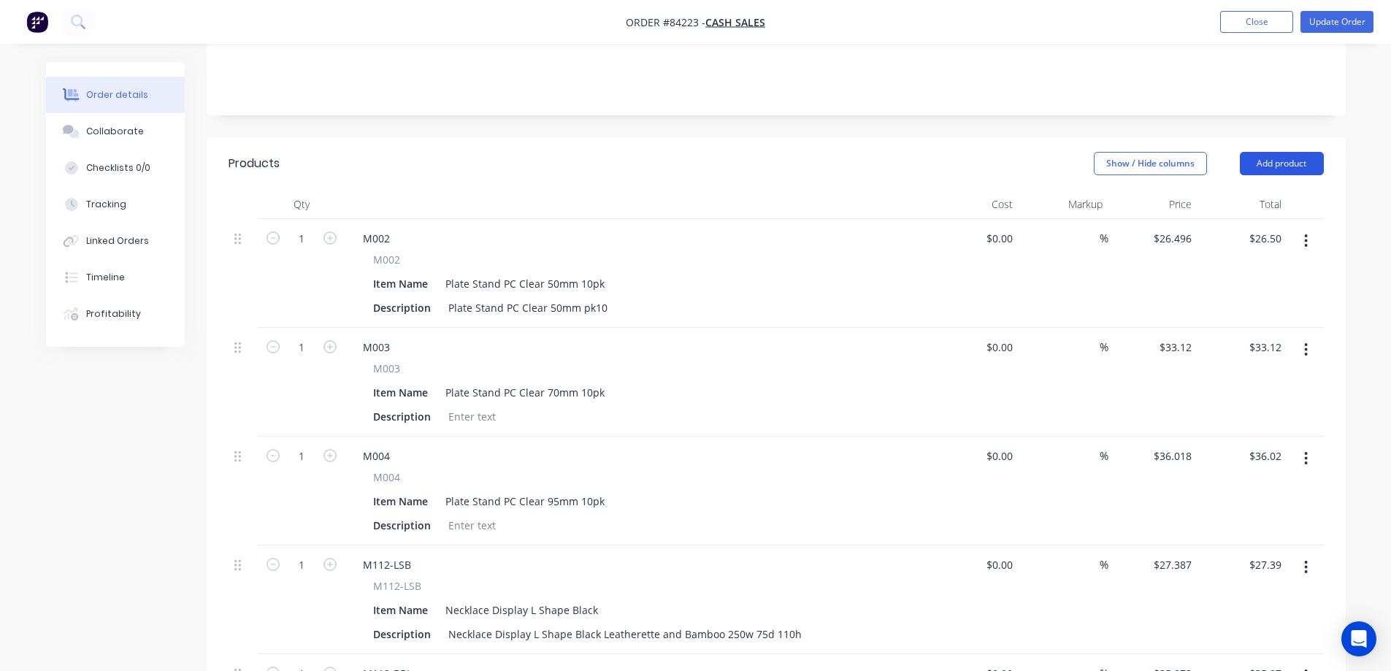
click at [1297, 152] on button "Add product" at bounding box center [1282, 163] width 84 height 23
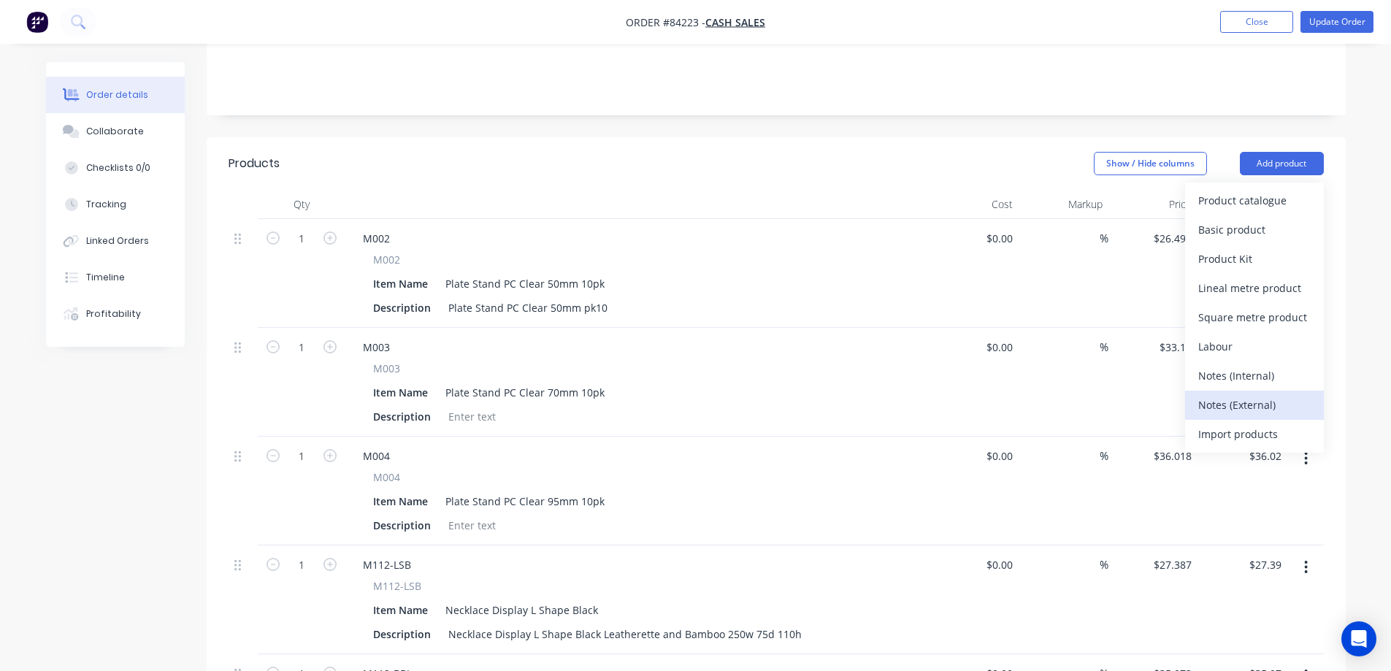
click at [1254, 394] on div "Notes (External)" at bounding box center [1255, 404] width 112 height 21
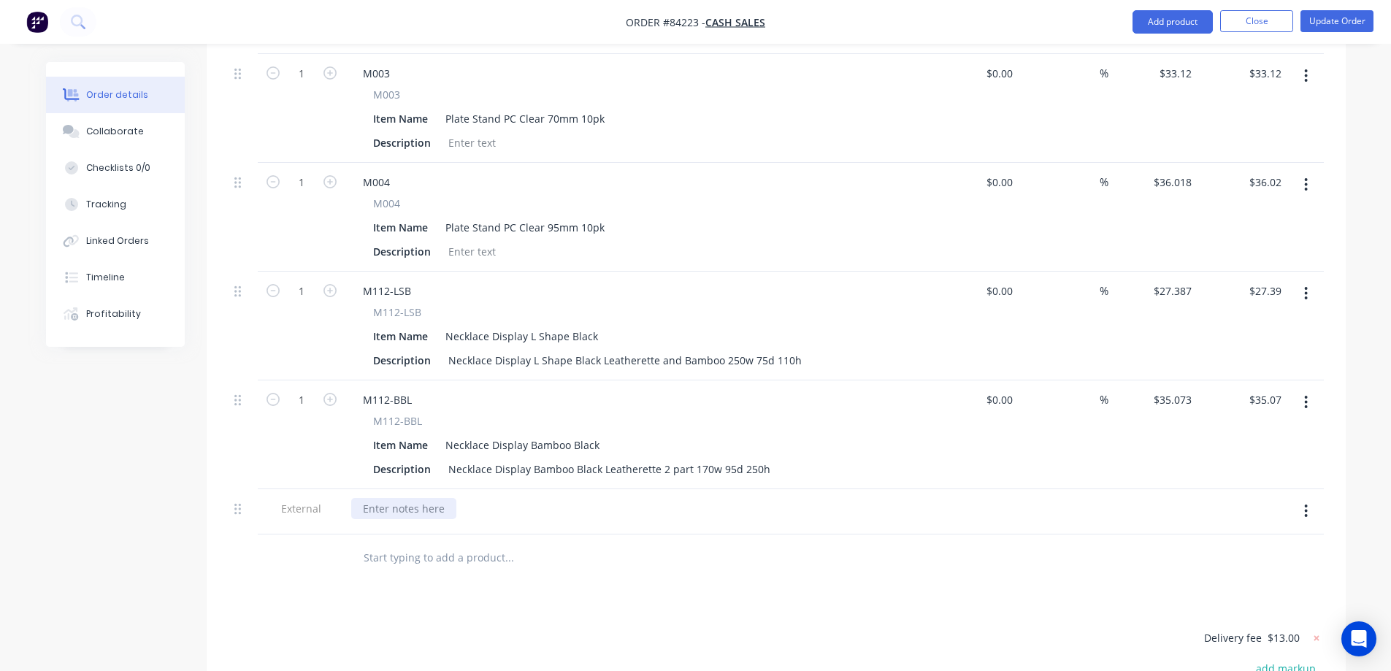
scroll to position [584, 0]
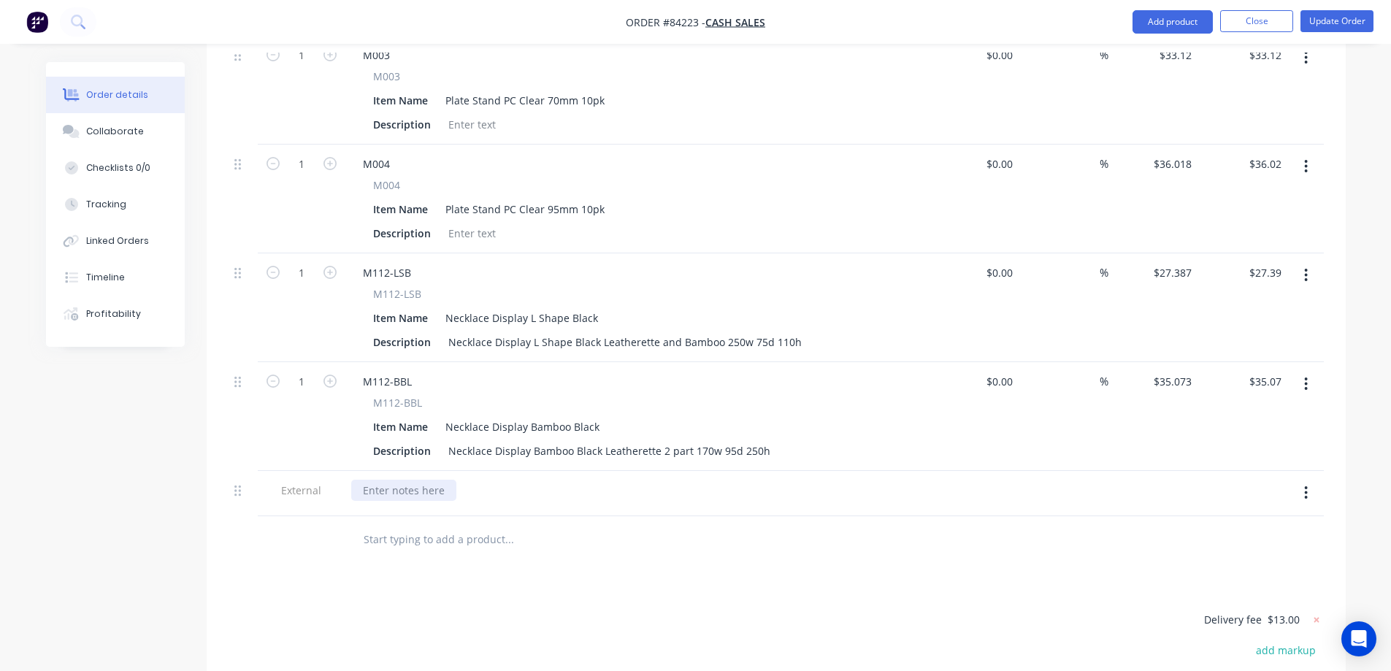
click at [389, 480] on div at bounding box center [403, 490] width 105 height 21
click at [1353, 20] on button "Update Order" at bounding box center [1337, 21] width 73 height 22
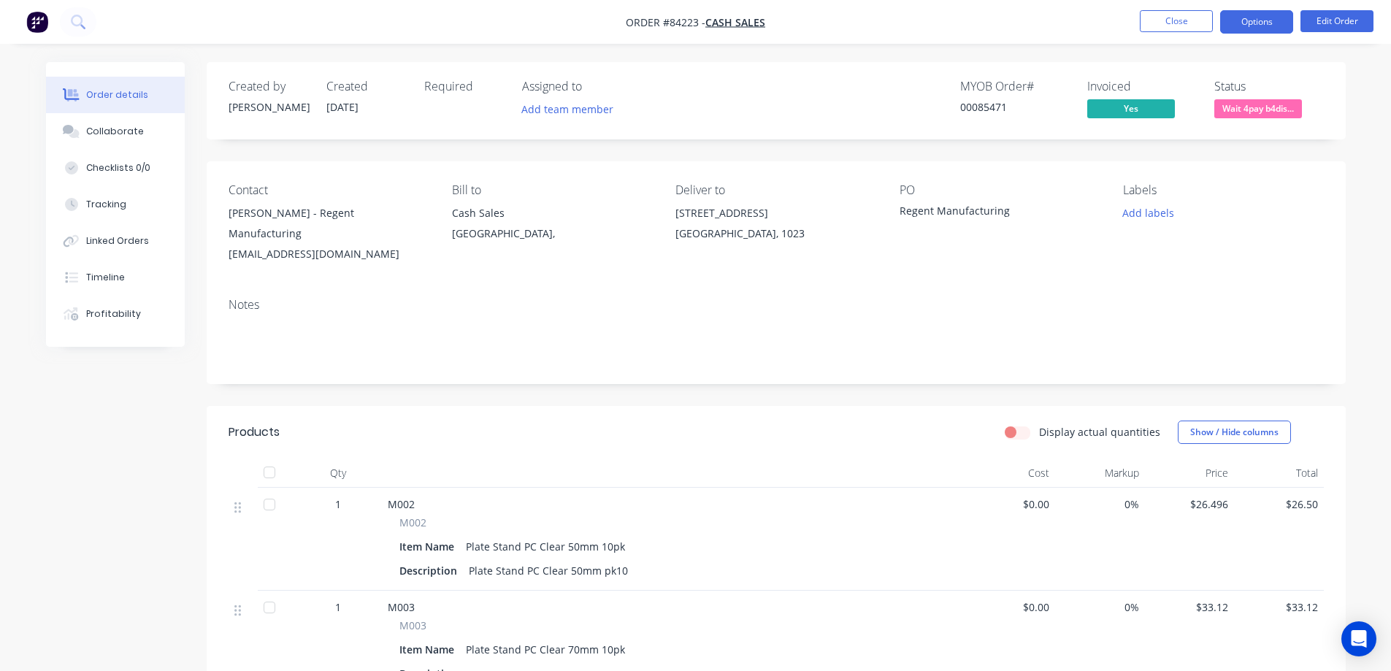
click at [1251, 18] on button "Options" at bounding box center [1257, 21] width 73 height 23
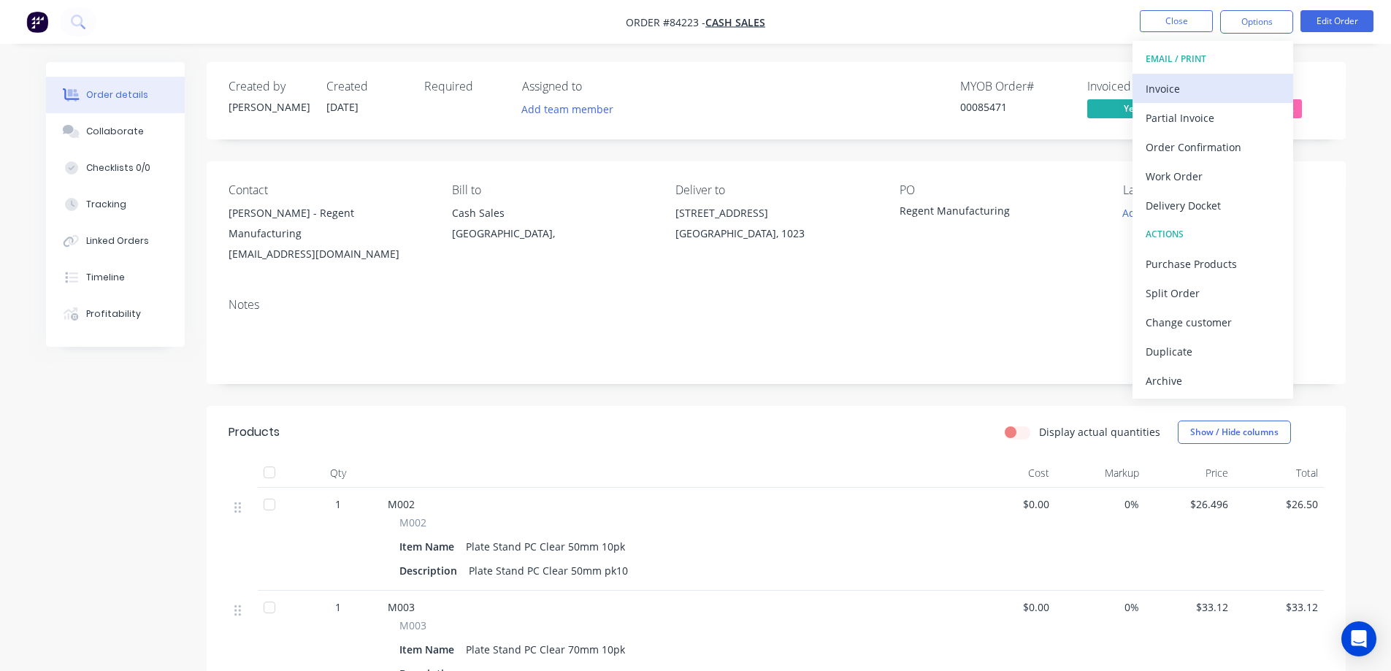
click at [1229, 78] on div "Invoice" at bounding box center [1213, 88] width 134 height 21
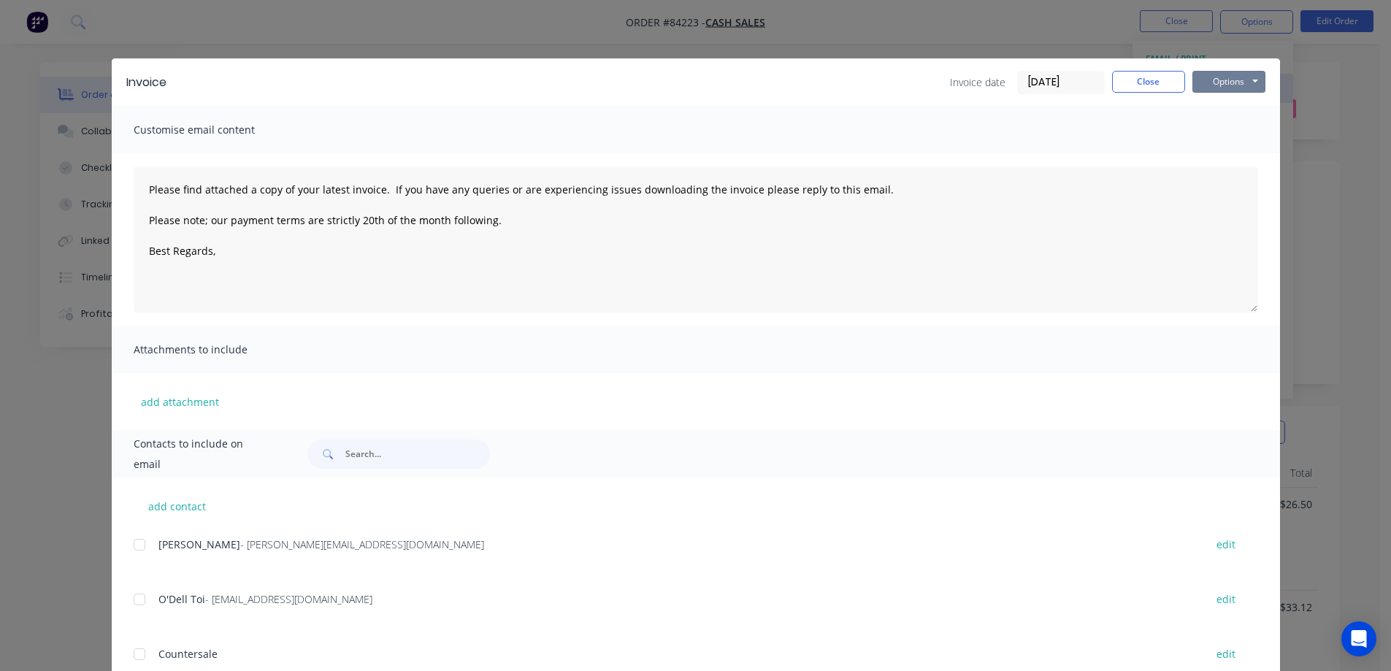
click at [1229, 78] on button "Options" at bounding box center [1229, 82] width 73 height 22
click at [1224, 110] on button "Preview" at bounding box center [1239, 108] width 93 height 24
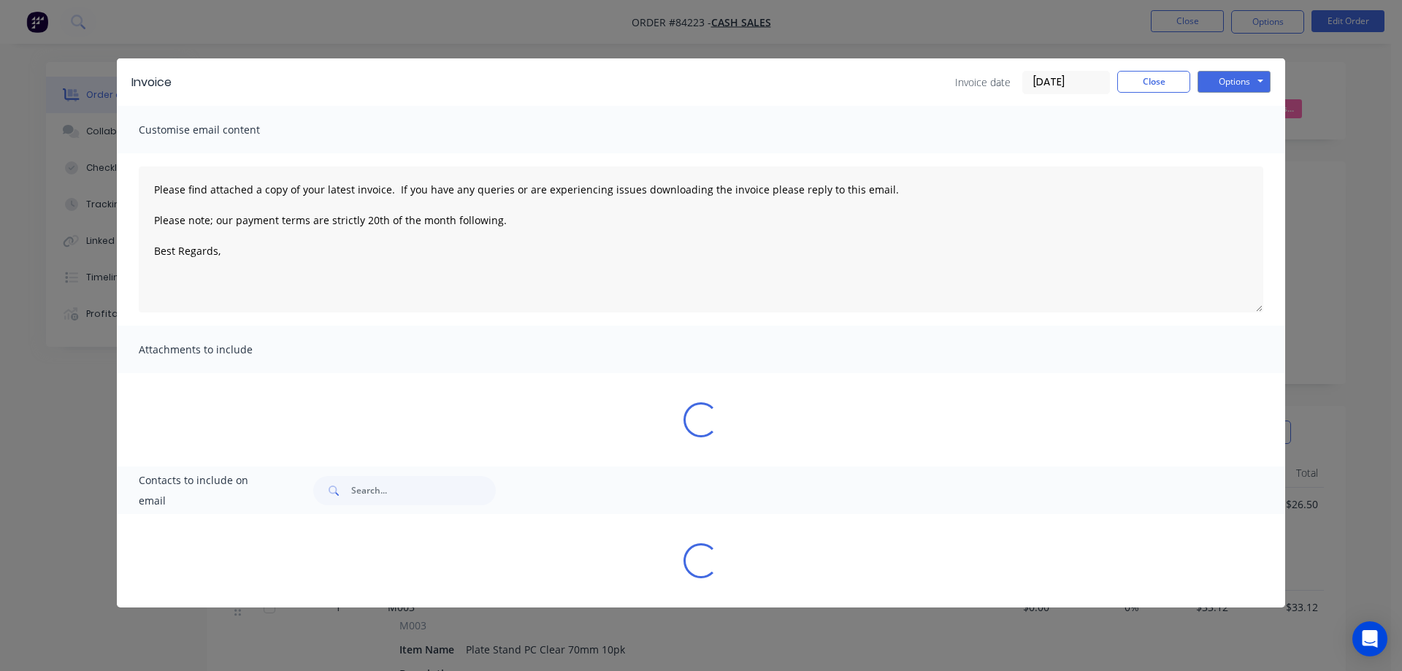
type textarea "Please find attached a copy of your latest invoice. If you have any queries or …"
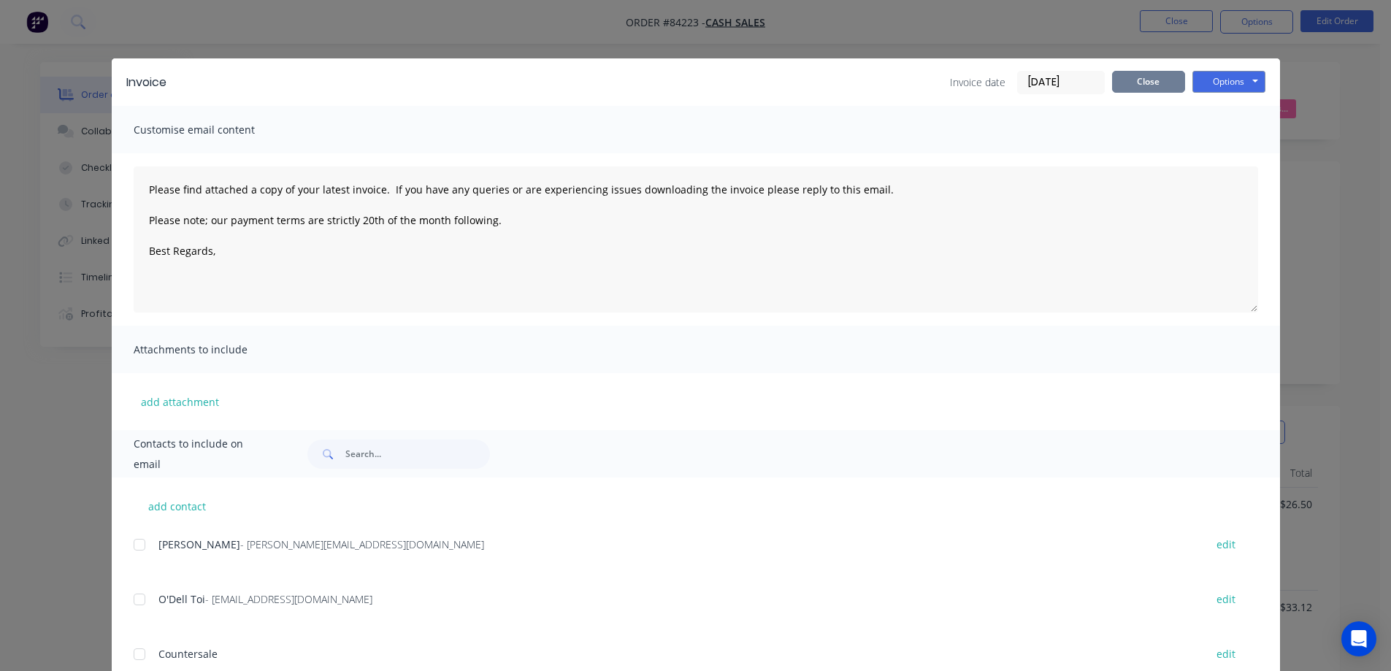
click at [1145, 86] on button "Close" at bounding box center [1148, 82] width 73 height 22
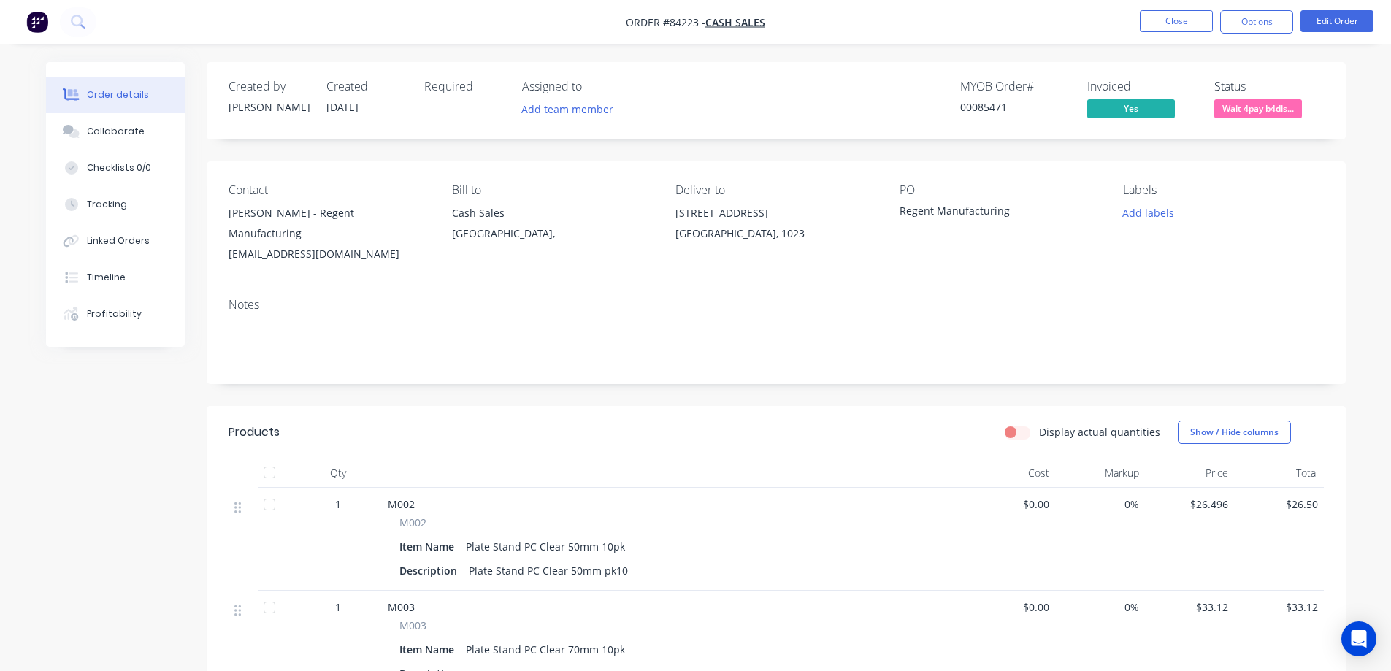
click at [885, 125] on div "Created by Jess Created 28/08/25 Required Assigned to Add team member MYOB Orde…" at bounding box center [776, 100] width 1139 height 77
click at [77, 28] on icon at bounding box center [78, 22] width 14 height 14
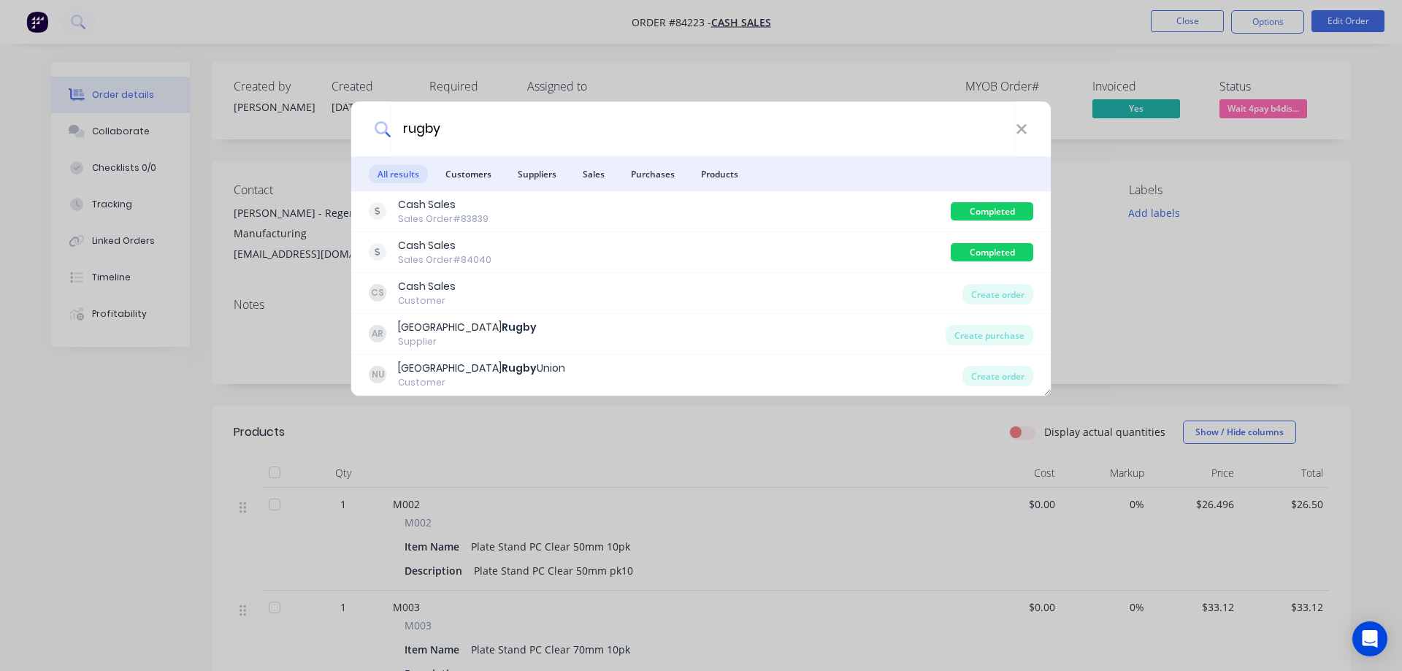
type input "rugby"
drag, startPoint x: 665, startPoint y: 54, endPoint x: 666, endPoint y: 10, distance: 43.9
click at [665, 54] on div "rugby All results Customers Suppliers Sales Purchases Products Cash Sales Sales…" at bounding box center [701, 335] width 1402 height 671
